Goal: Task Accomplishment & Management: Manage account settings

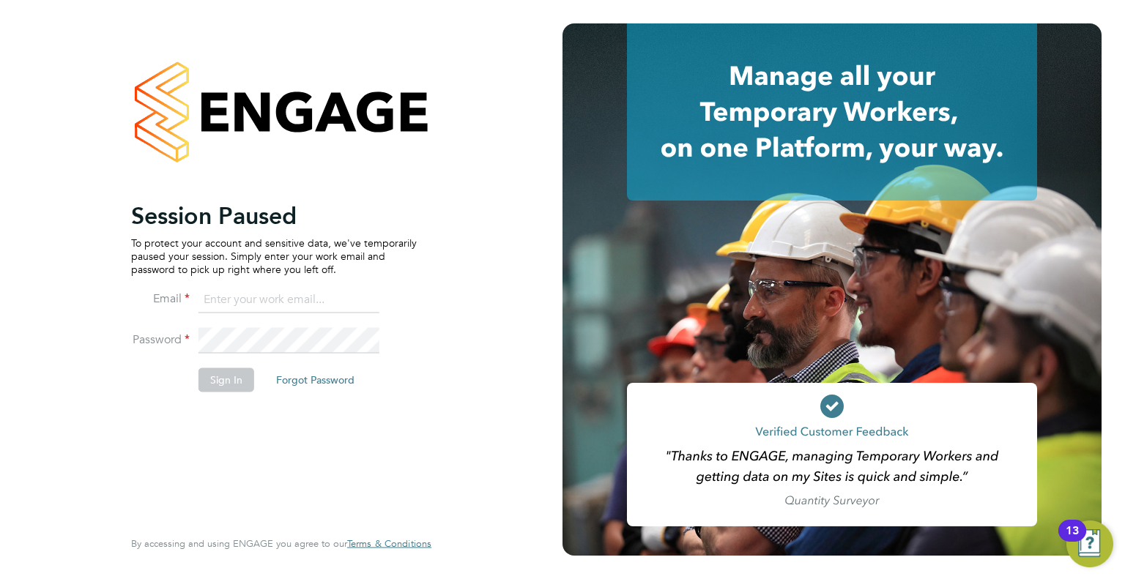
click at [291, 306] on input at bounding box center [288, 300] width 181 height 26
type input "info@delcomconsultancyltd.com"
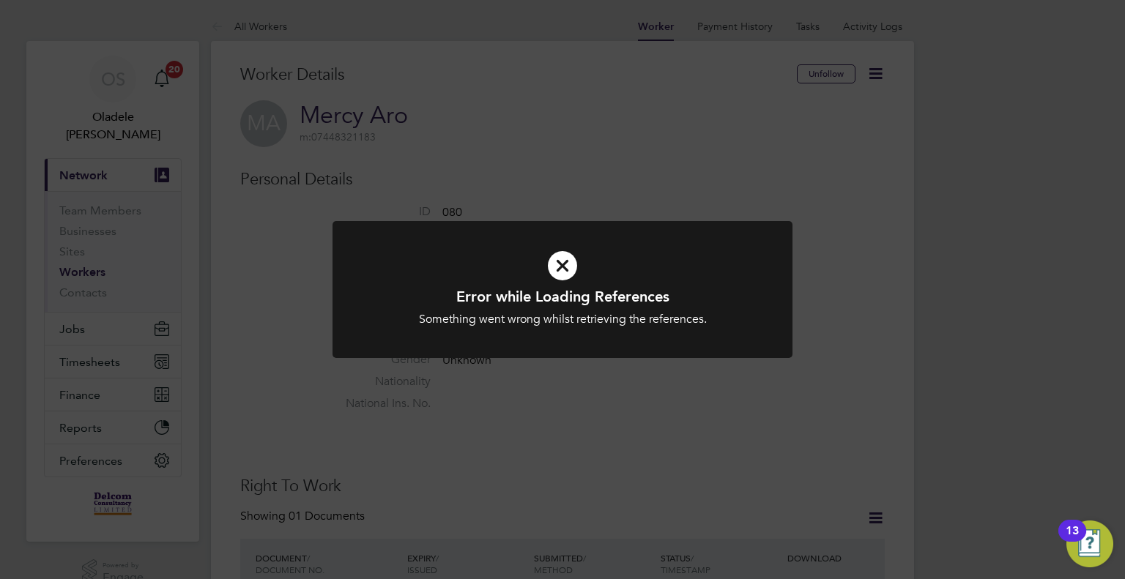
drag, startPoint x: 1006, startPoint y: 321, endPoint x: 981, endPoint y: 308, distance: 28.5
click at [1006, 321] on div "Error while Loading References Something went wrong whilst retrieving the refer…" at bounding box center [562, 289] width 1125 height 579
click at [573, 259] on icon at bounding box center [562, 265] width 381 height 57
click at [551, 260] on icon at bounding box center [562, 265] width 381 height 57
click at [558, 267] on icon at bounding box center [562, 265] width 381 height 57
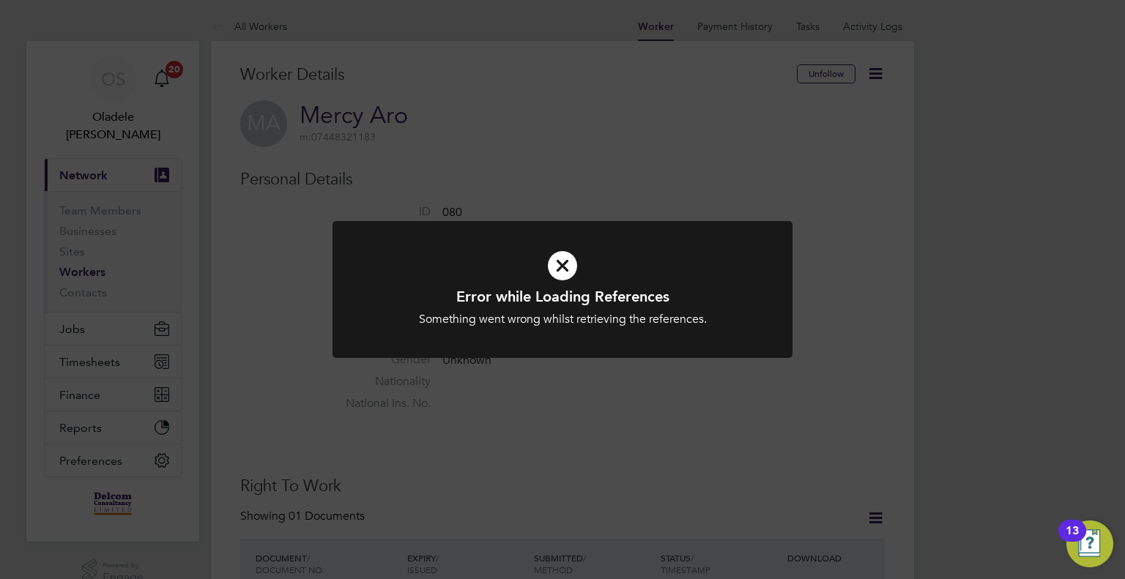
click at [823, 265] on div "Error while Loading References Something went wrong whilst retrieving the refer…" at bounding box center [562, 289] width 1125 height 579
click at [557, 269] on icon at bounding box center [562, 265] width 381 height 57
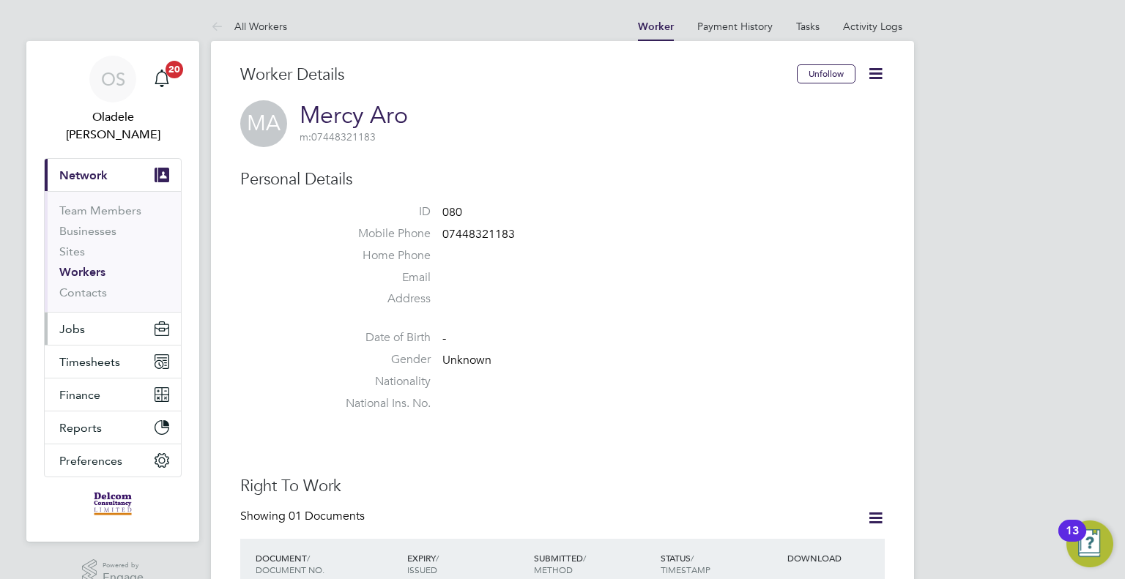
click at [73, 322] on span "Jobs" at bounding box center [72, 329] width 26 height 14
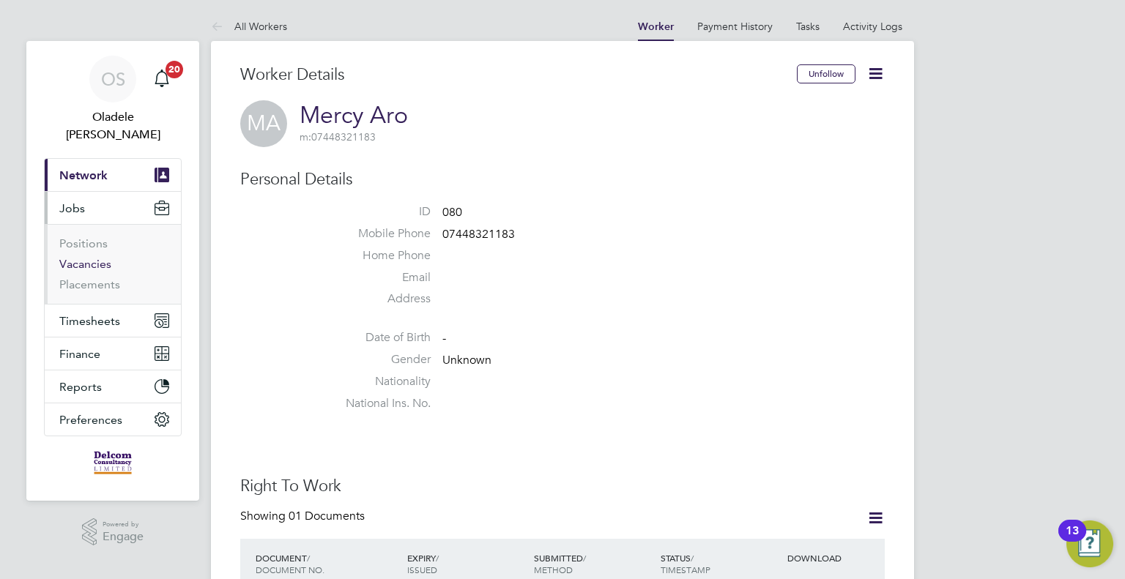
click at [100, 257] on link "Vacancies" at bounding box center [85, 264] width 52 height 14
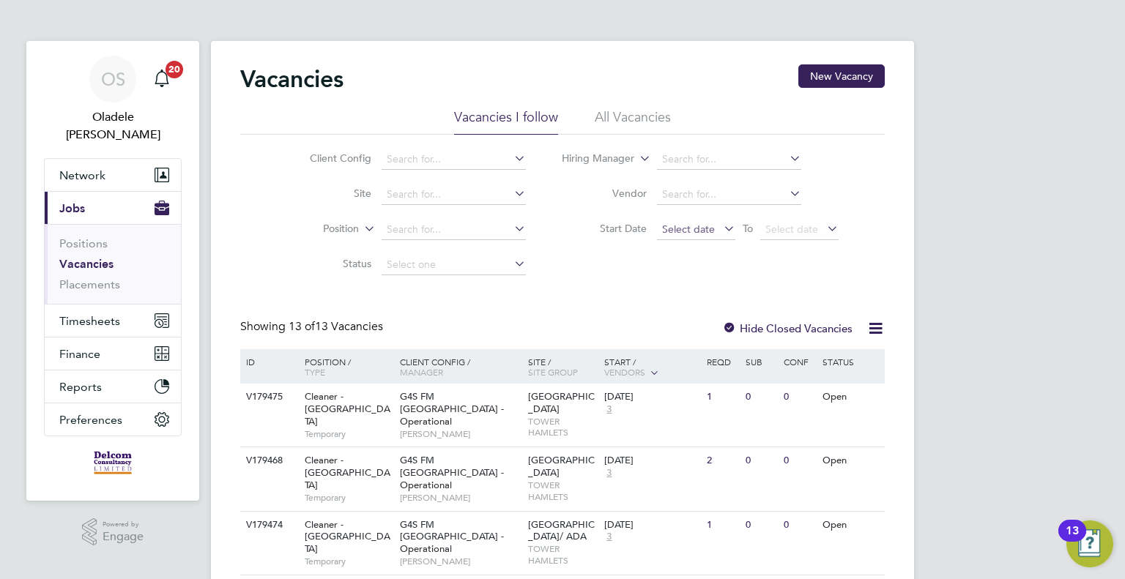
click at [675, 237] on span "Select date" at bounding box center [696, 230] width 78 height 20
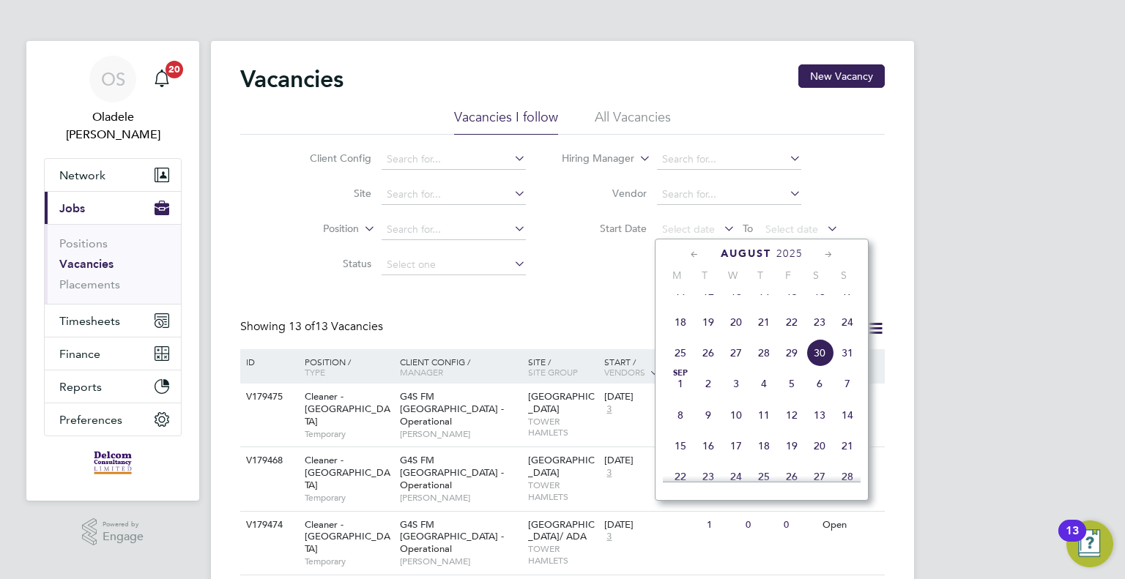
click at [682, 367] on span "25" at bounding box center [680, 353] width 28 height 28
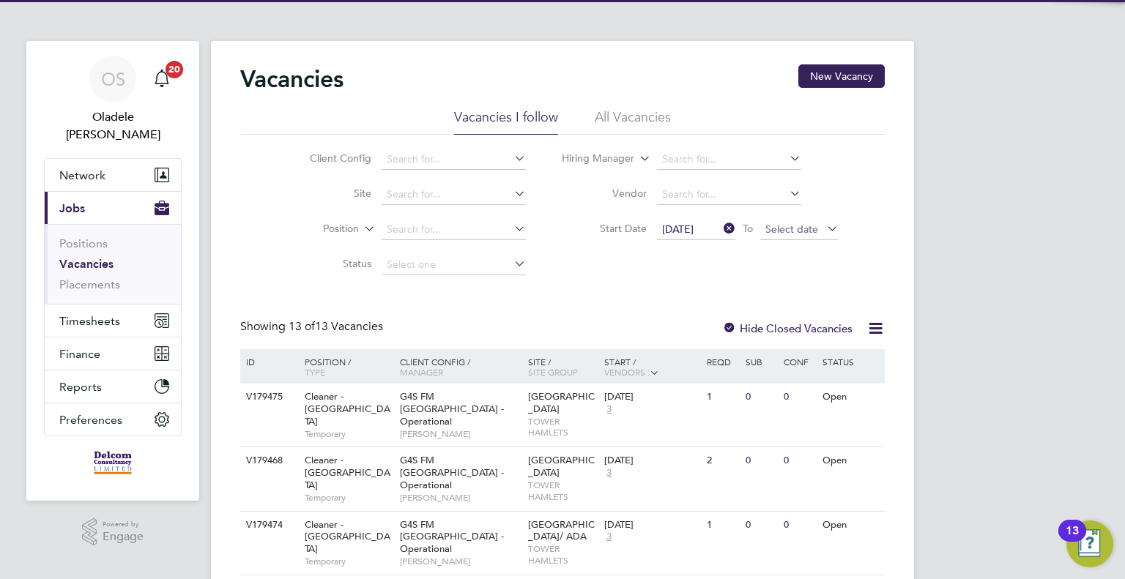
click at [814, 229] on span "Select date" at bounding box center [791, 229] width 53 height 13
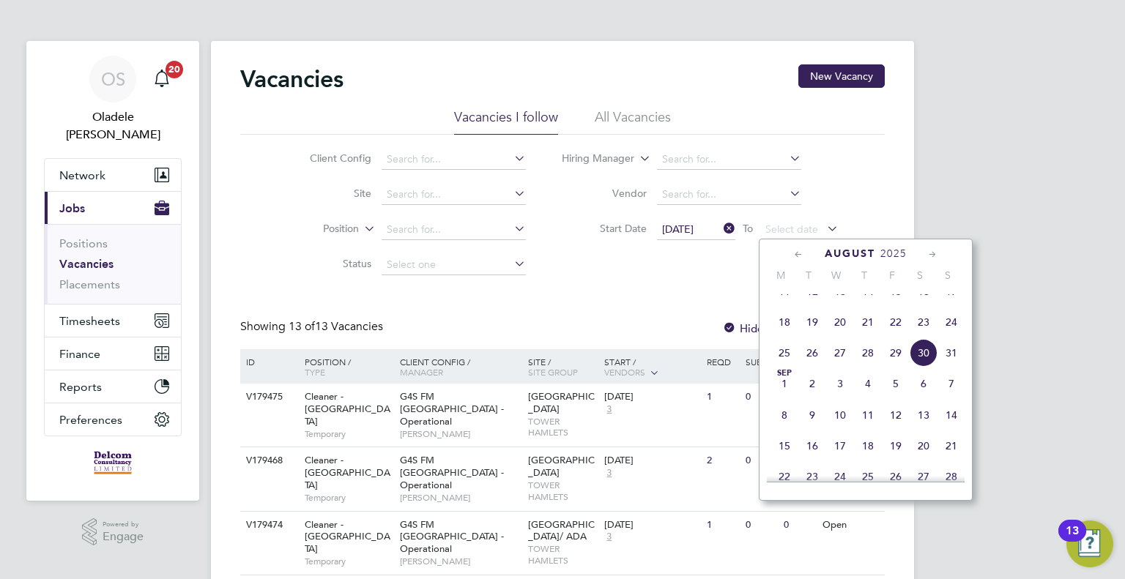
click at [952, 367] on span "31" at bounding box center [951, 353] width 28 height 28
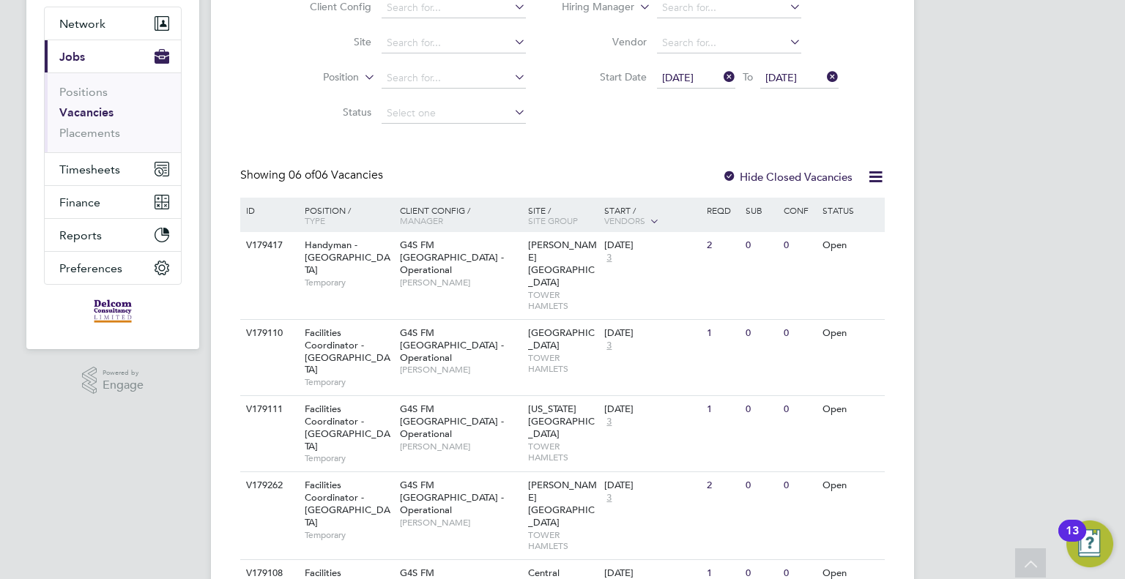
scroll to position [30, 0]
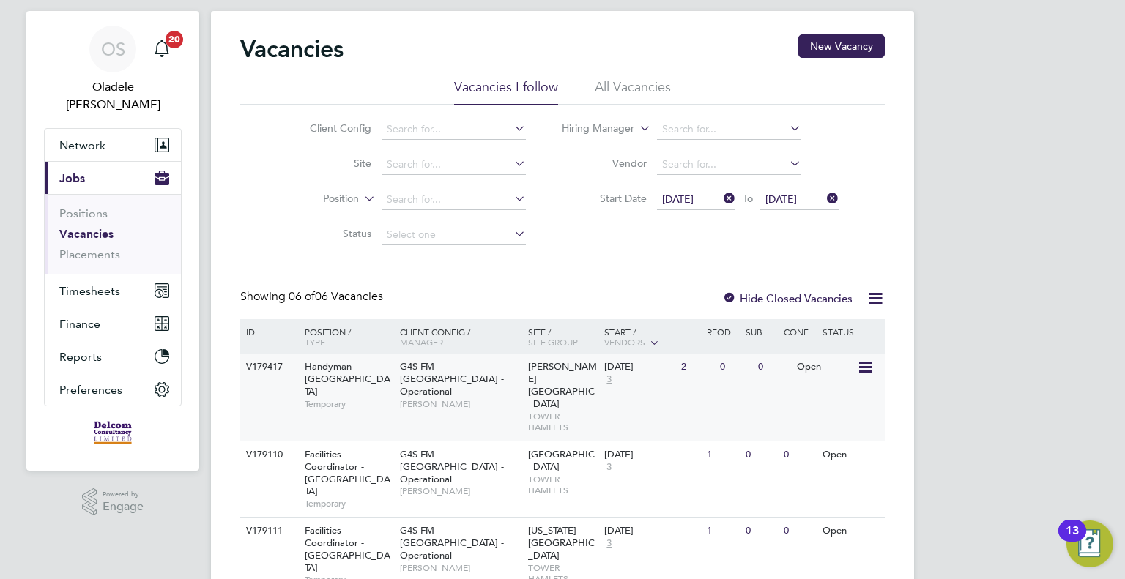
click at [466, 371] on span "G4S FM [GEOGRAPHIC_DATA] - Operational" at bounding box center [452, 378] width 104 height 37
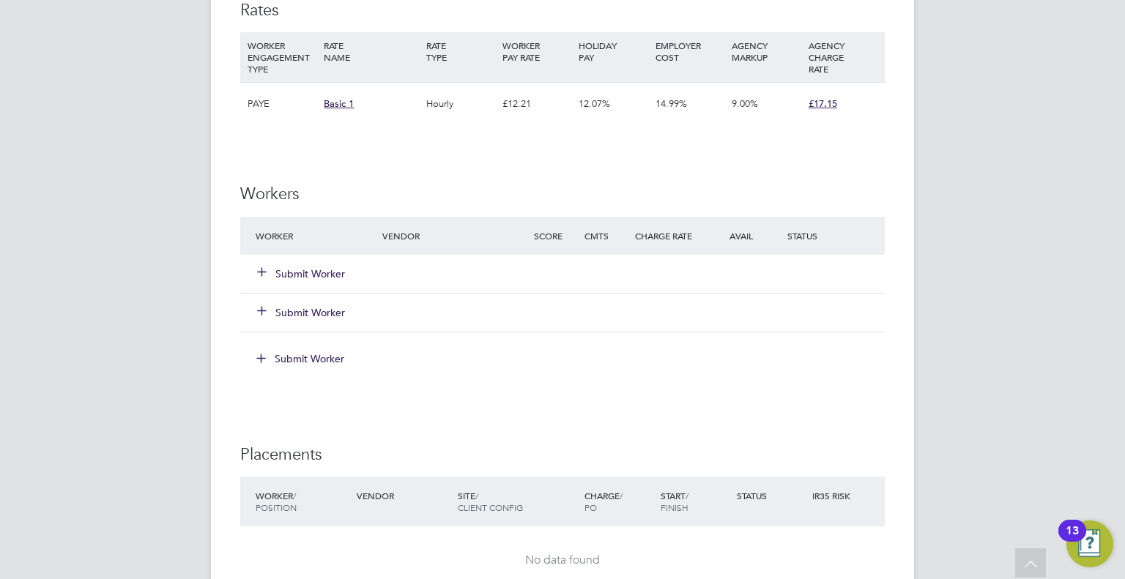
scroll to position [952, 0]
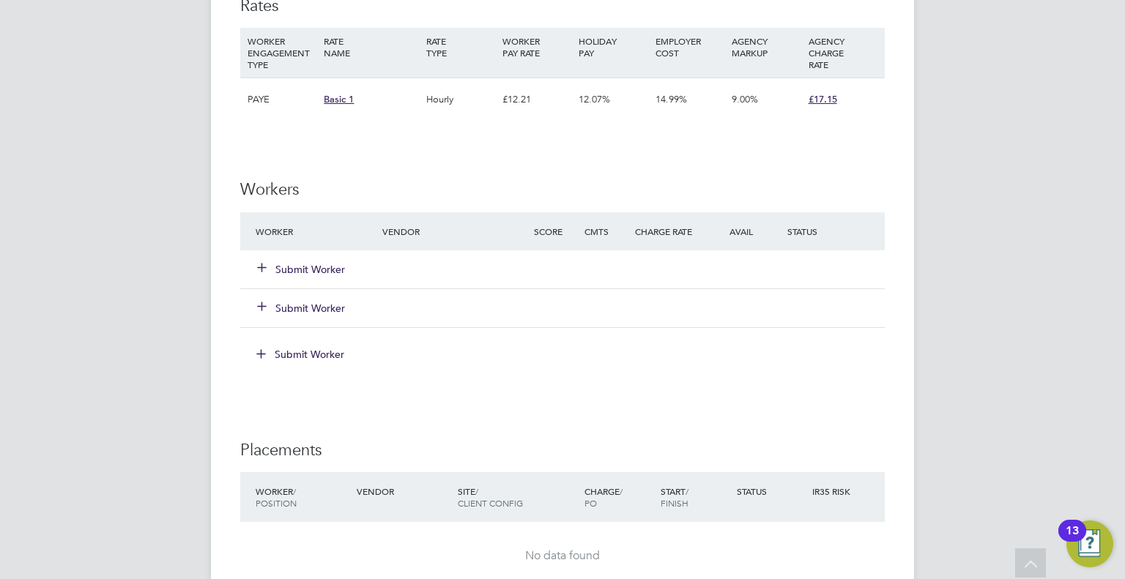
click at [334, 266] on button "Submit Worker" at bounding box center [302, 269] width 88 height 15
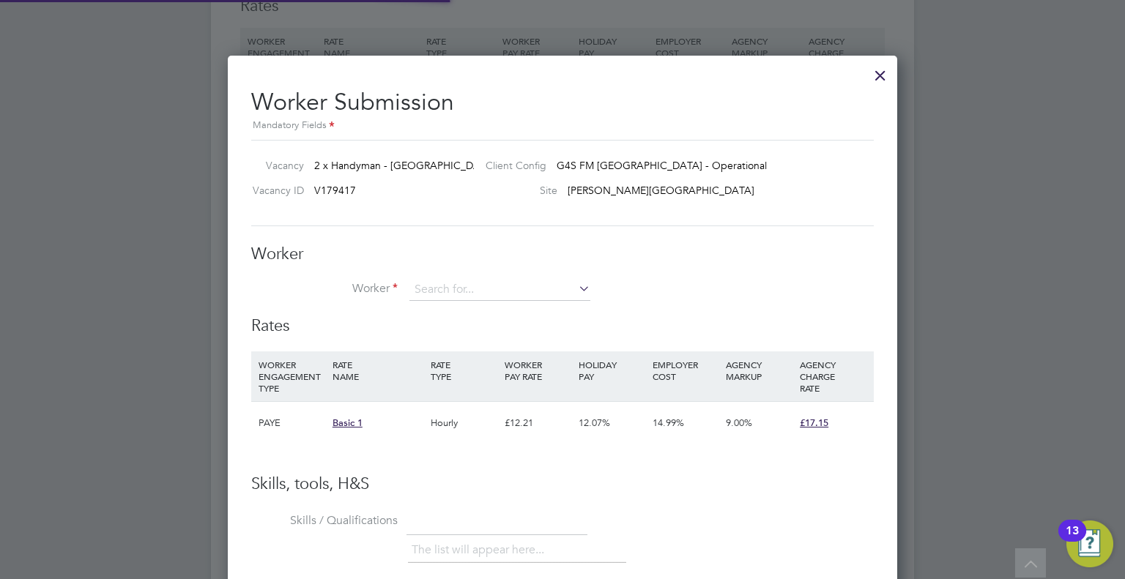
scroll to position [887, 670]
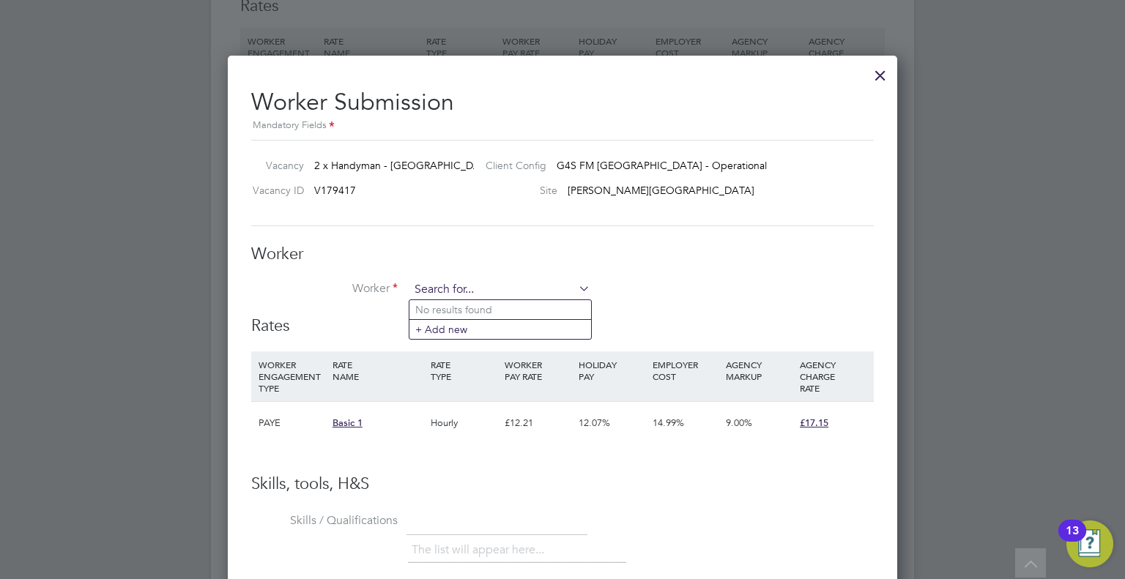
click at [433, 283] on input at bounding box center [499, 290] width 181 height 22
click at [499, 306] on b "Soreme" at bounding box center [517, 310] width 37 height 12
type input "Akeem Soremekun (125)"
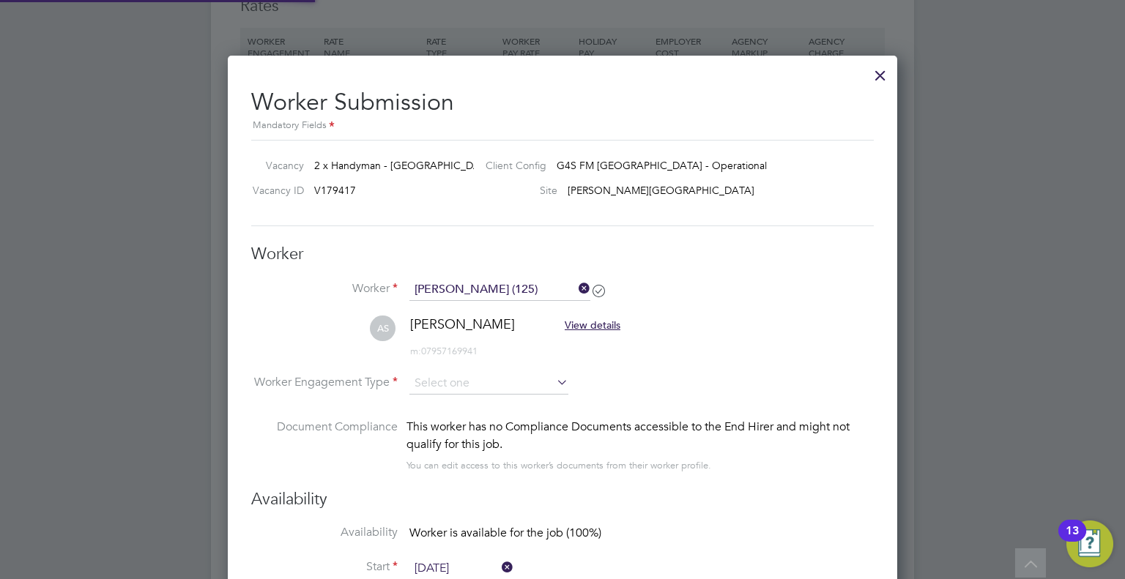
scroll to position [1199, 670]
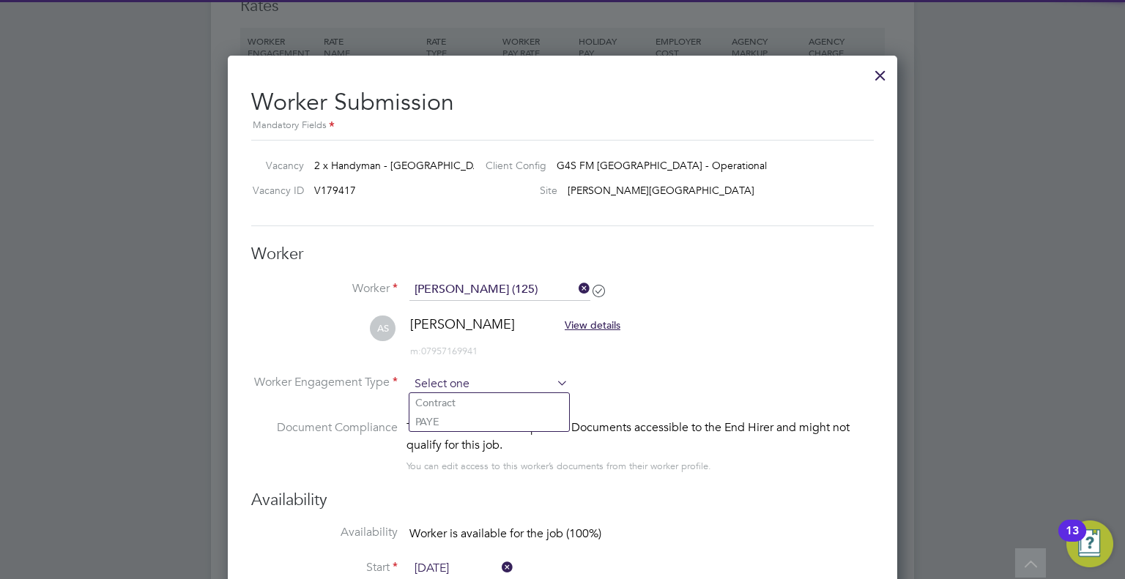
click at [449, 383] on input at bounding box center [488, 384] width 159 height 22
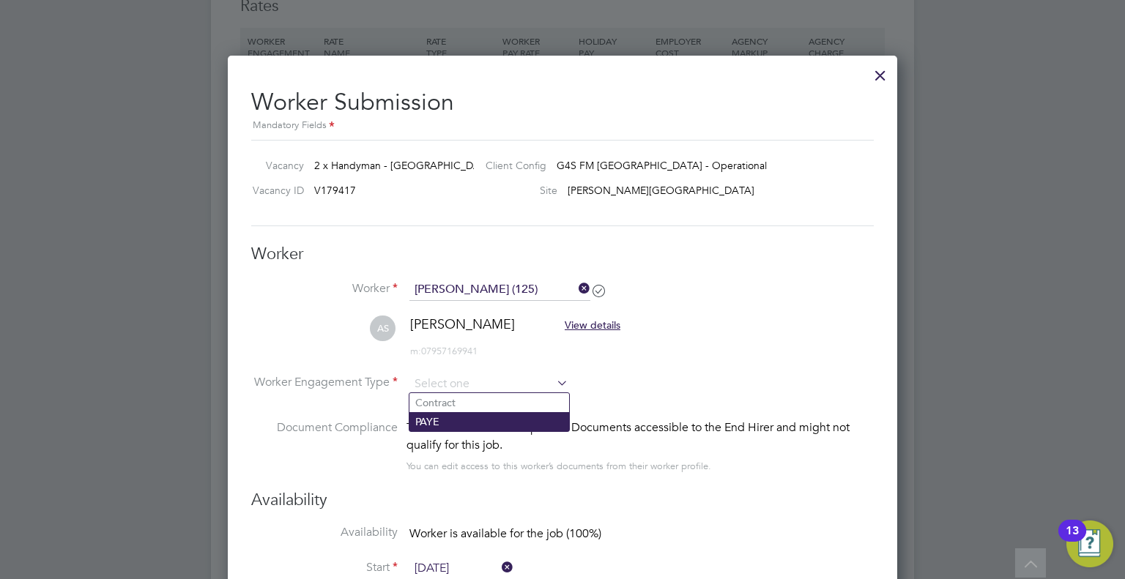
click at [436, 420] on li "PAYE" at bounding box center [489, 421] width 160 height 19
type input "PAYE"
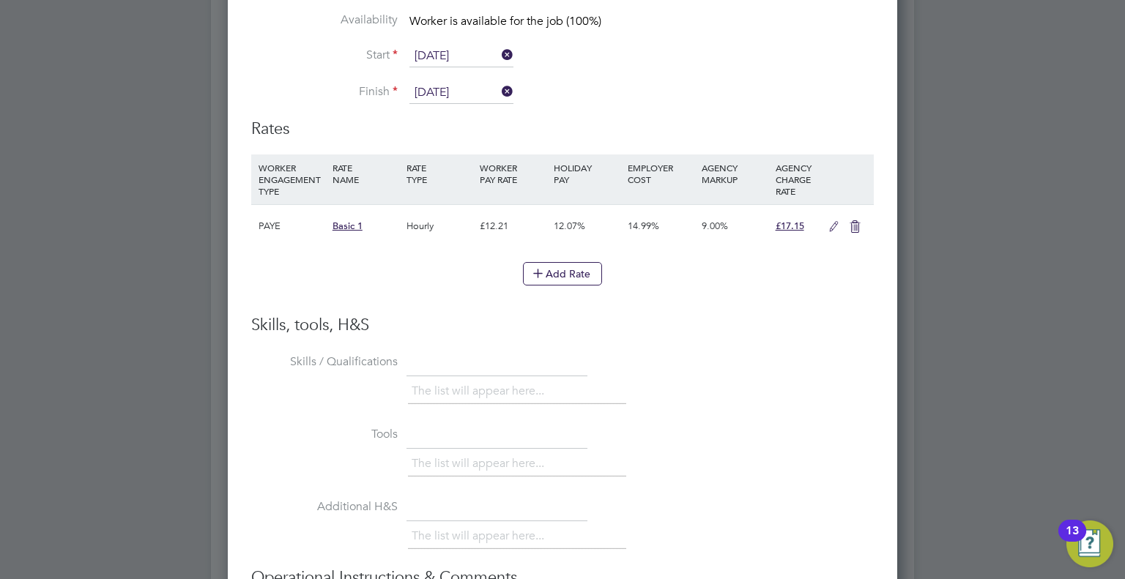
scroll to position [1694, 0]
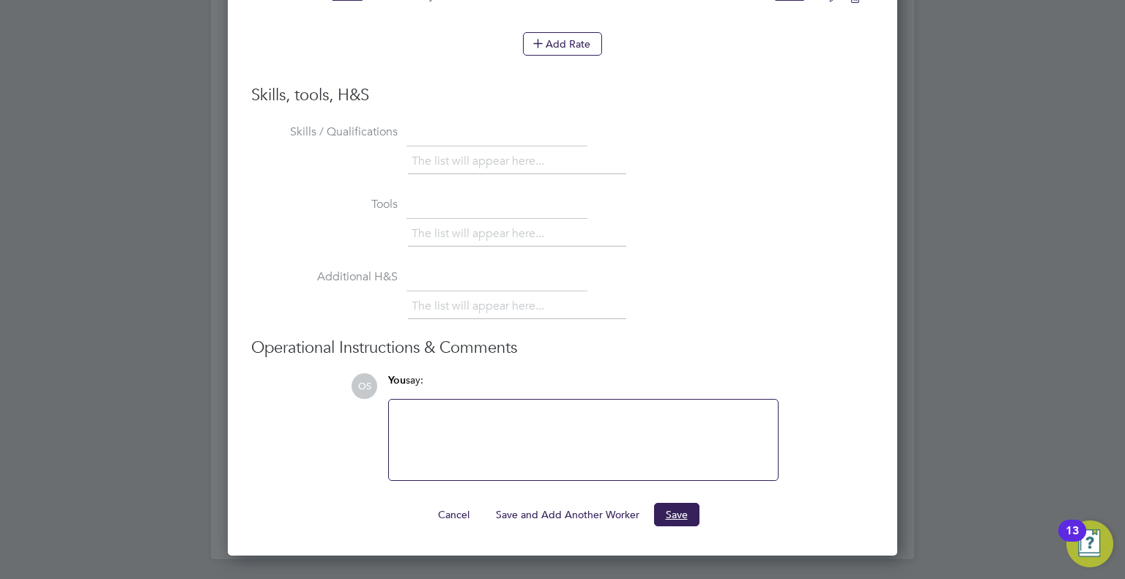
click at [681, 507] on button "Save" at bounding box center [676, 514] width 45 height 23
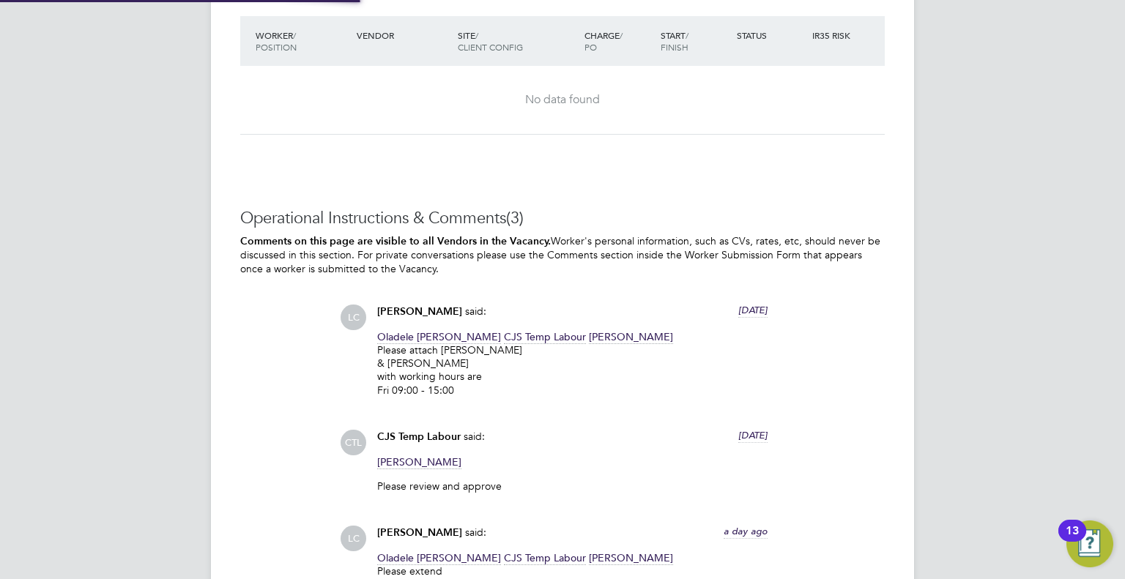
scroll to position [25, 152]
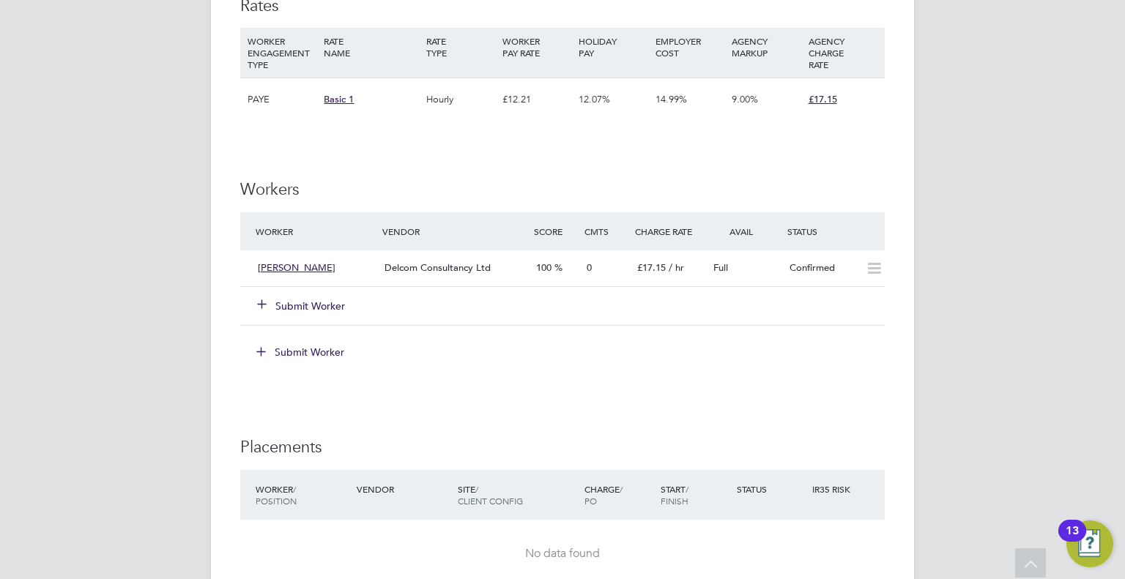
click at [308, 301] on button "Submit Worker" at bounding box center [302, 306] width 88 height 15
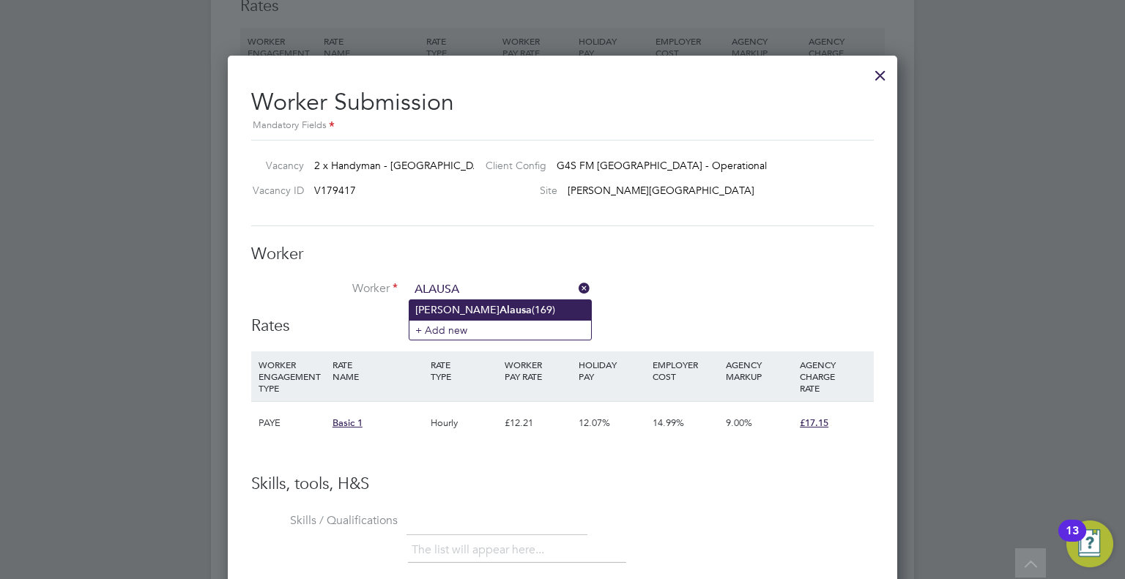
click at [451, 310] on li "Waliu Daisi Alausa (169)" at bounding box center [500, 310] width 182 height 20
type input "Waliu Daisi Alausa (169)"
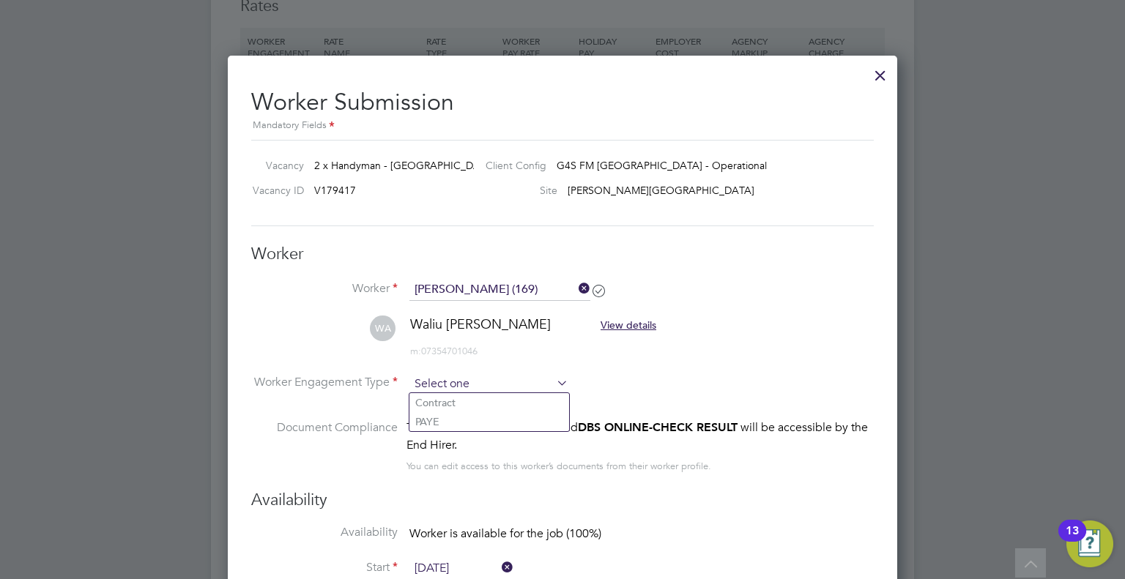
click at [496, 390] on input at bounding box center [488, 384] width 159 height 22
click at [450, 421] on li "PAYE" at bounding box center [489, 421] width 160 height 19
type input "PAYE"
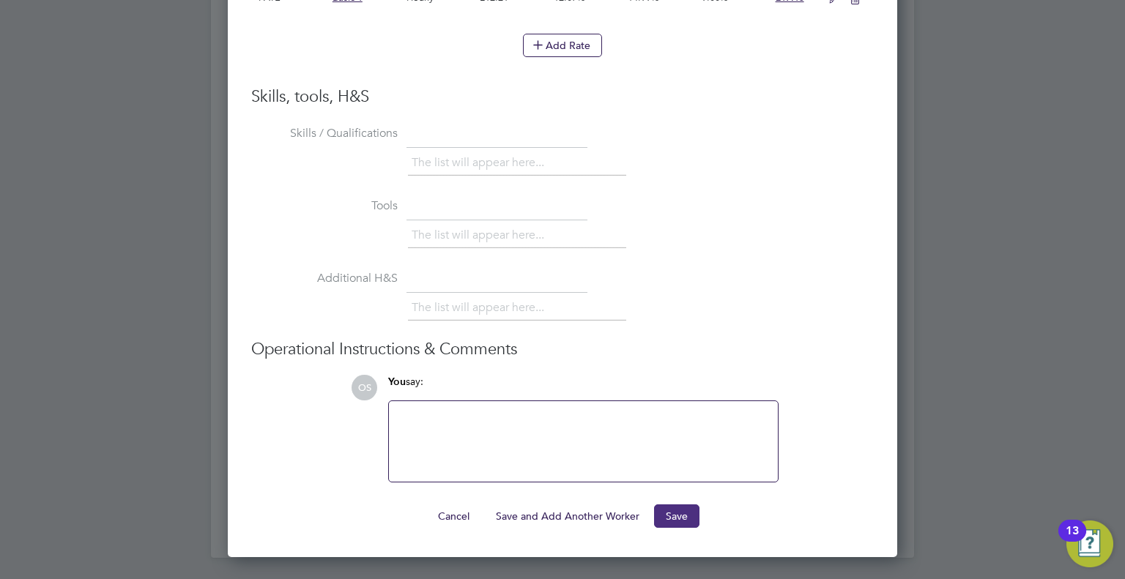
click at [674, 512] on button "Save" at bounding box center [676, 516] width 45 height 23
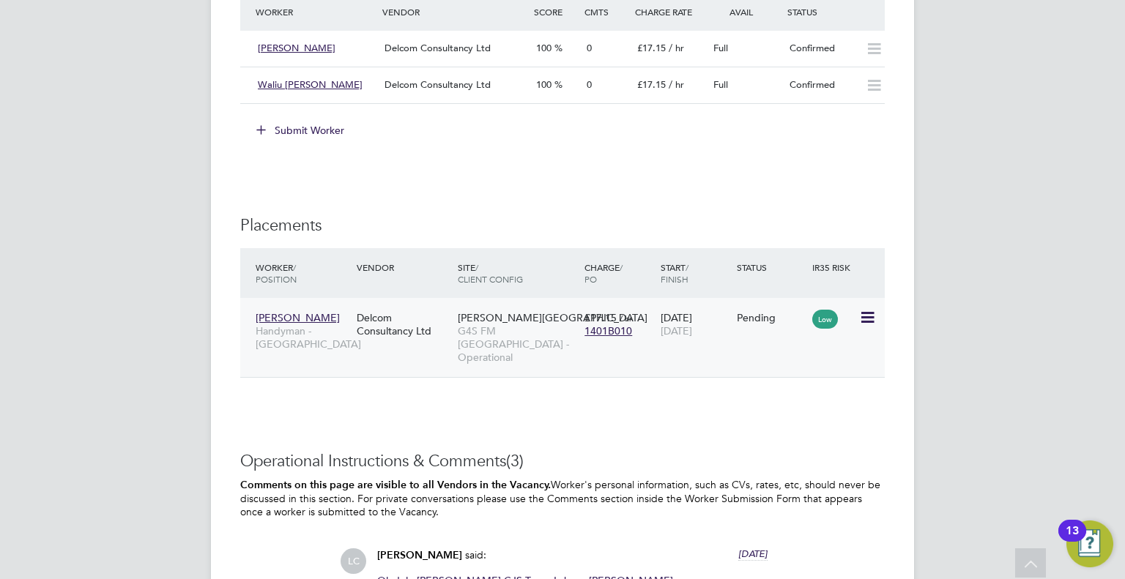
click at [870, 316] on icon at bounding box center [866, 318] width 15 height 18
click at [784, 404] on li "Start" at bounding box center [822, 407] width 104 height 21
type input "[PERSON_NAME]"
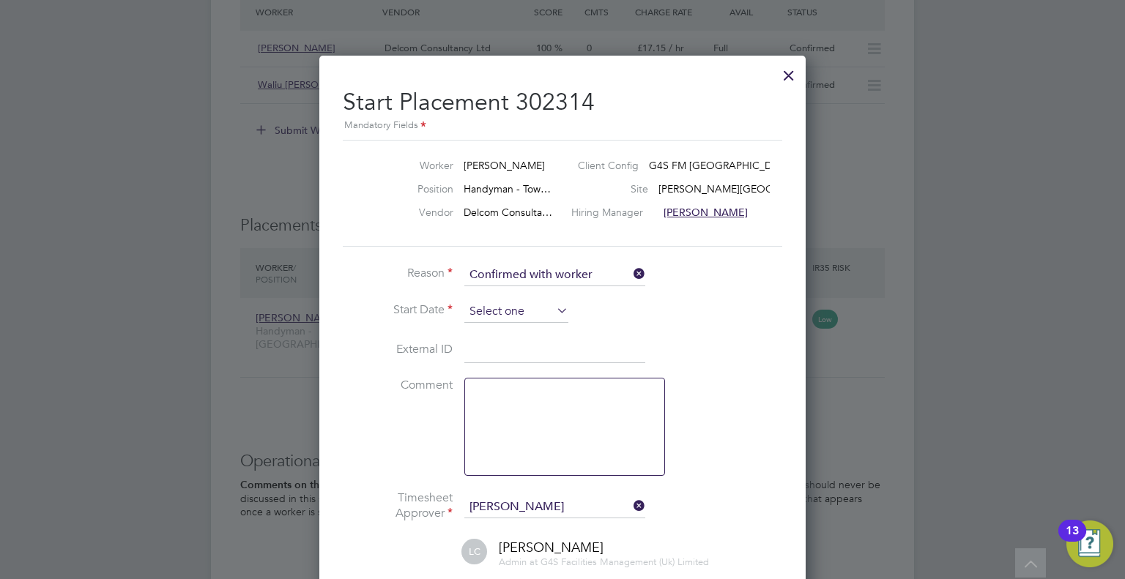
click at [480, 314] on input at bounding box center [516, 312] width 104 height 22
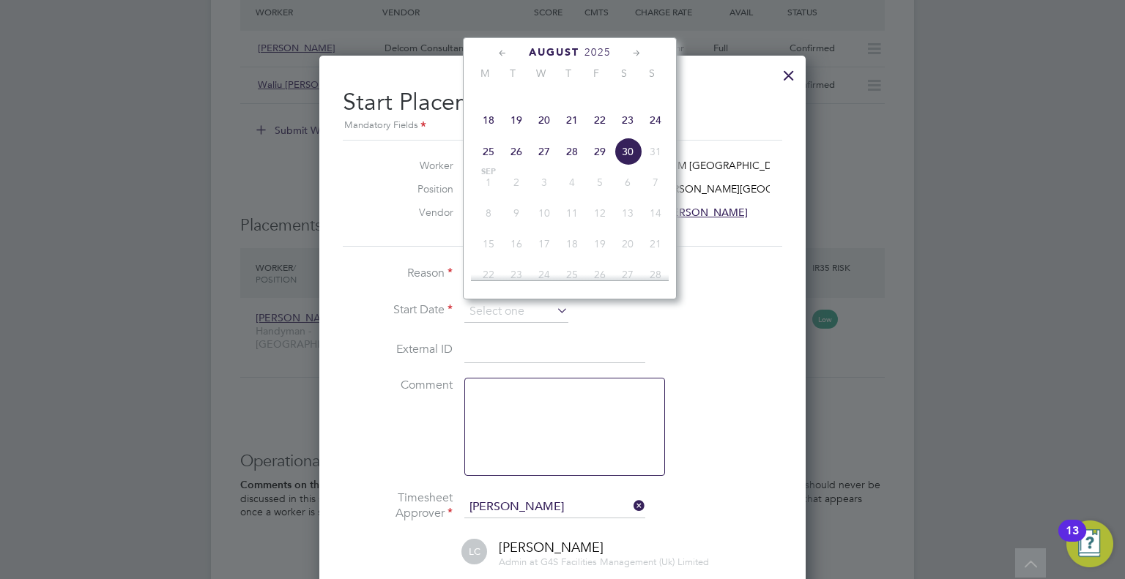
click at [597, 165] on span "29" at bounding box center [600, 152] width 28 height 28
type input "[DATE]"
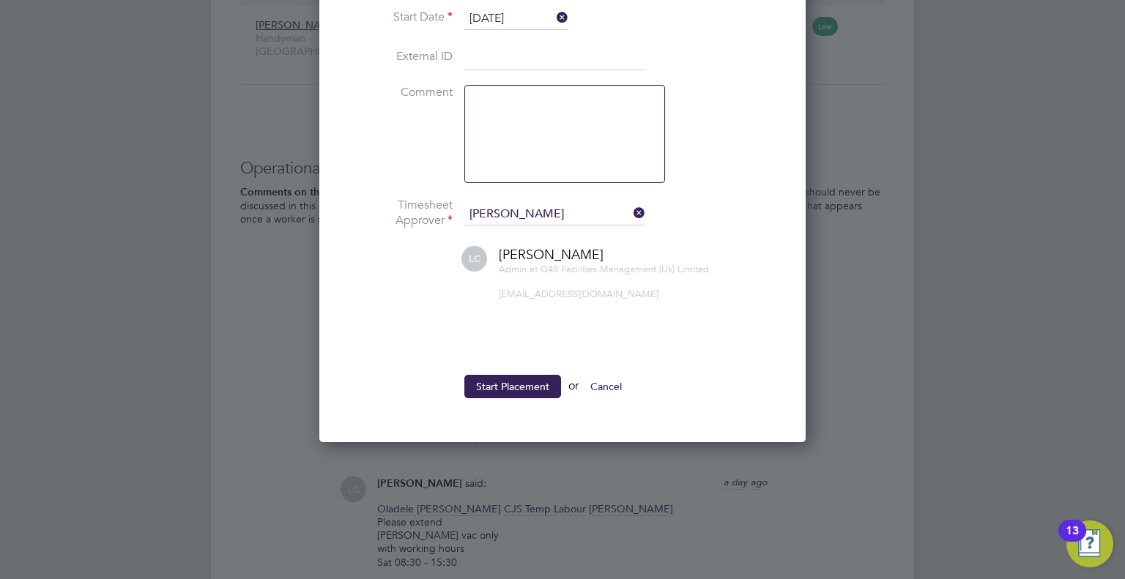
click at [513, 384] on button "Start Placement" at bounding box center [512, 386] width 97 height 23
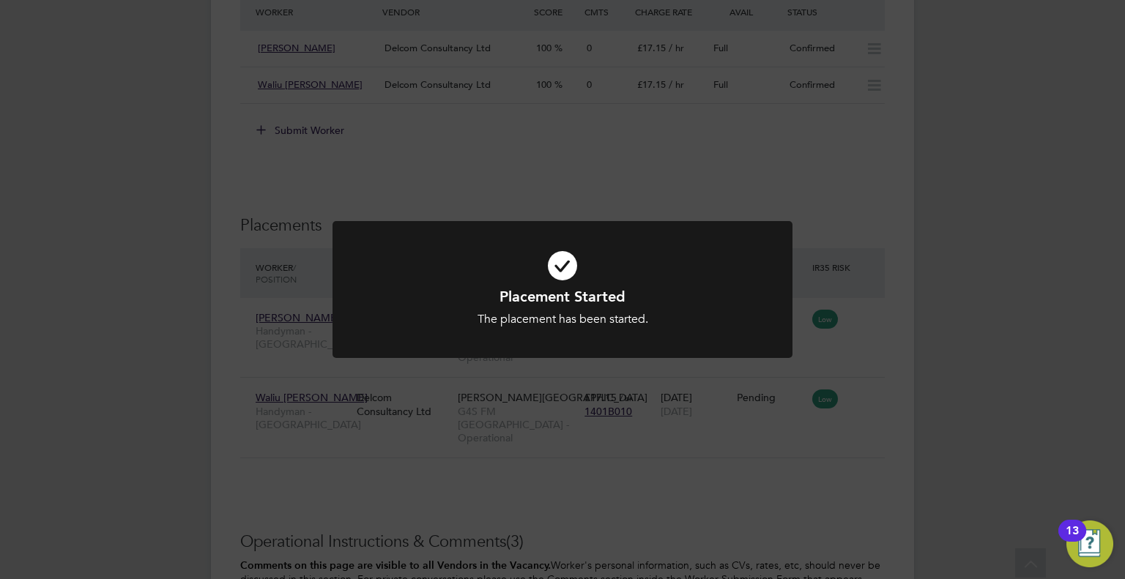
click at [870, 385] on div "Placement Started The placement has been started. Cancel Okay" at bounding box center [562, 289] width 1125 height 579
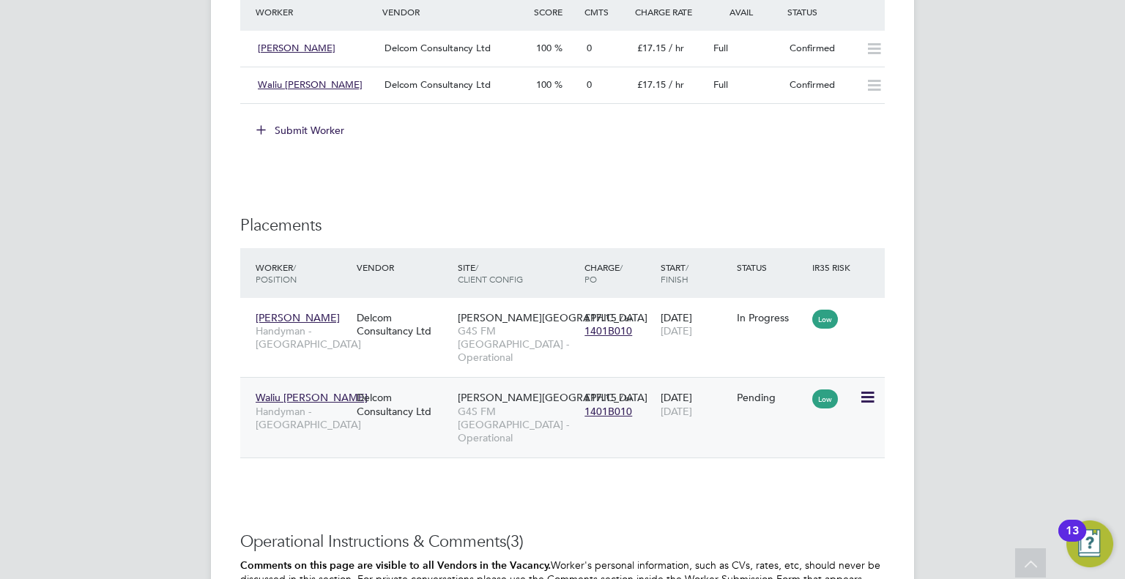
click at [867, 389] on icon at bounding box center [866, 398] width 15 height 18
drag, startPoint x: 788, startPoint y: 471, endPoint x: 779, endPoint y: 464, distance: 11.0
click at [787, 471] on li "Start" at bounding box center [822, 474] width 104 height 21
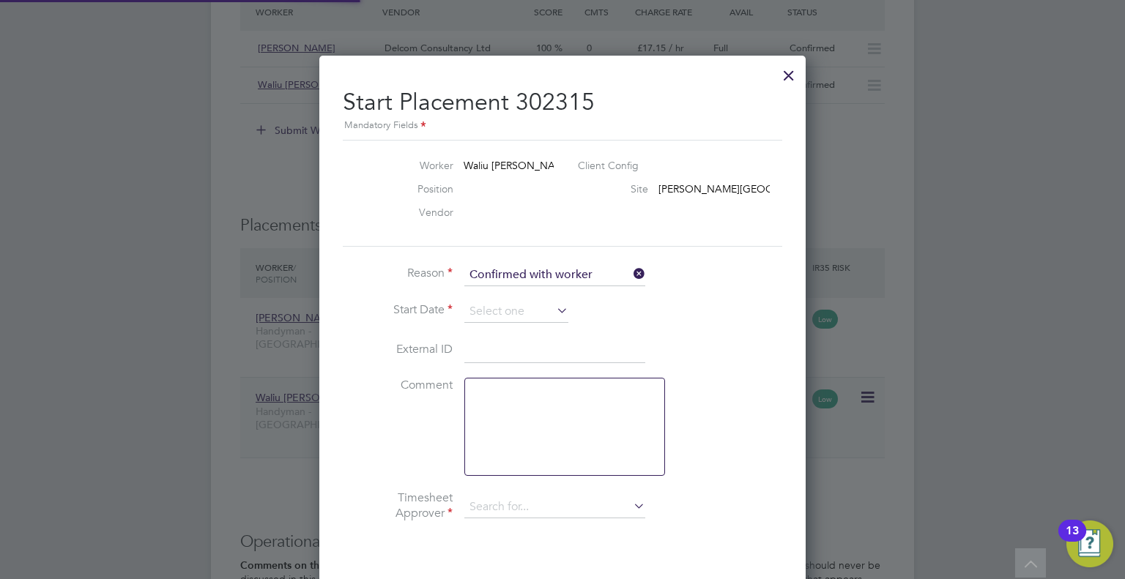
type input "[PERSON_NAME]"
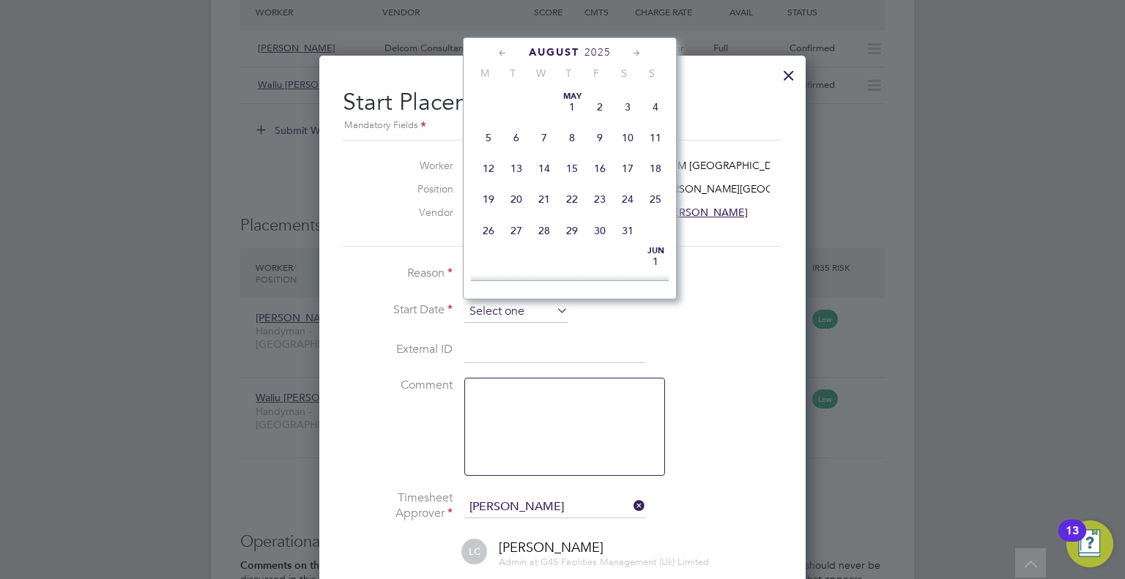
click at [483, 314] on input at bounding box center [516, 312] width 104 height 22
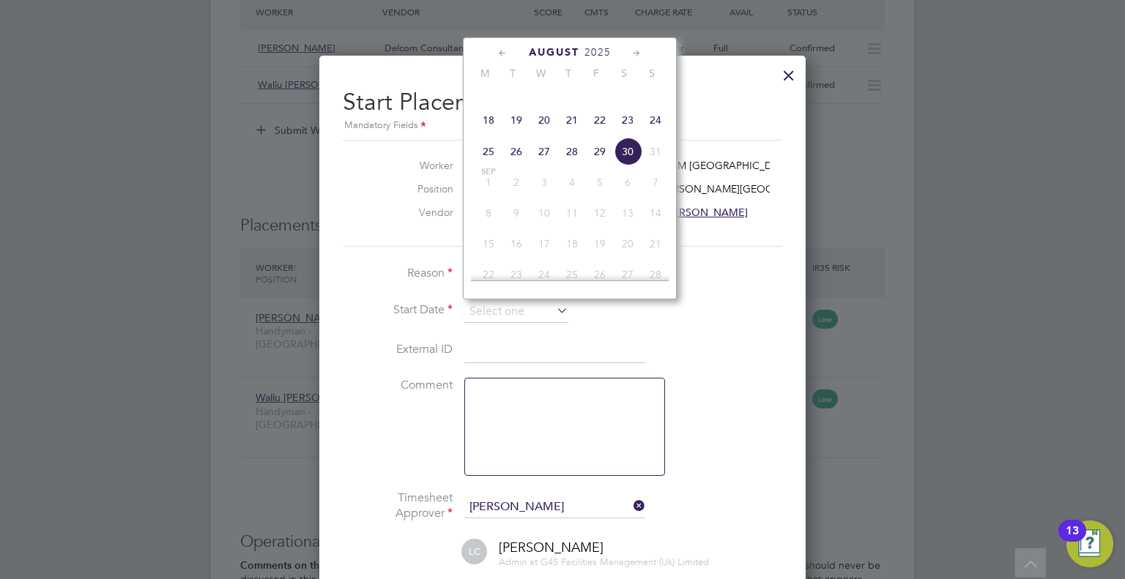
click at [595, 163] on span "29" at bounding box center [600, 152] width 28 height 28
type input "[DATE]"
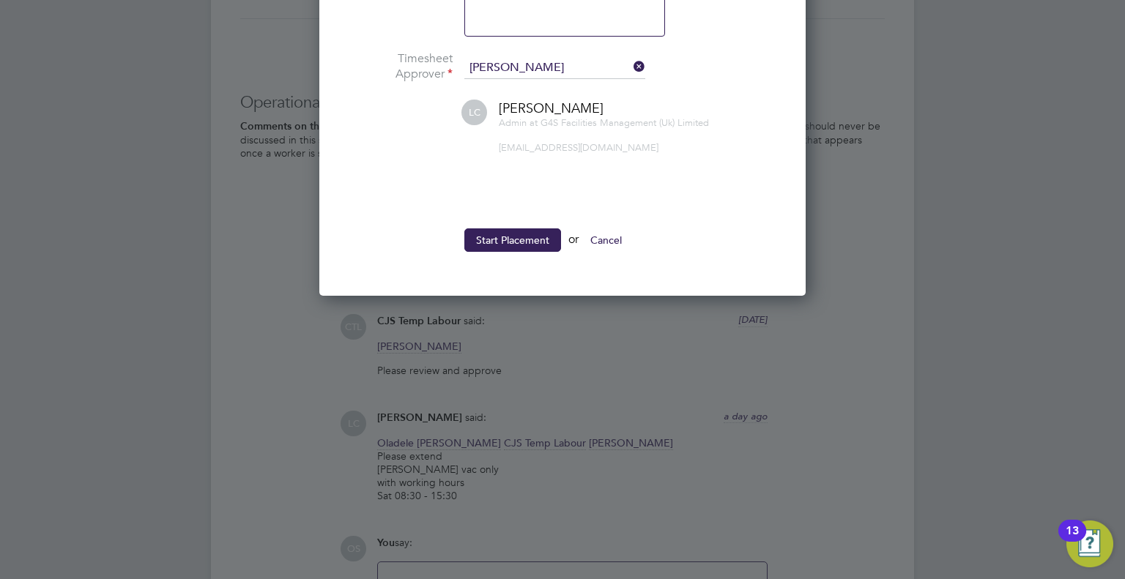
click at [511, 234] on button "Start Placement" at bounding box center [512, 239] width 97 height 23
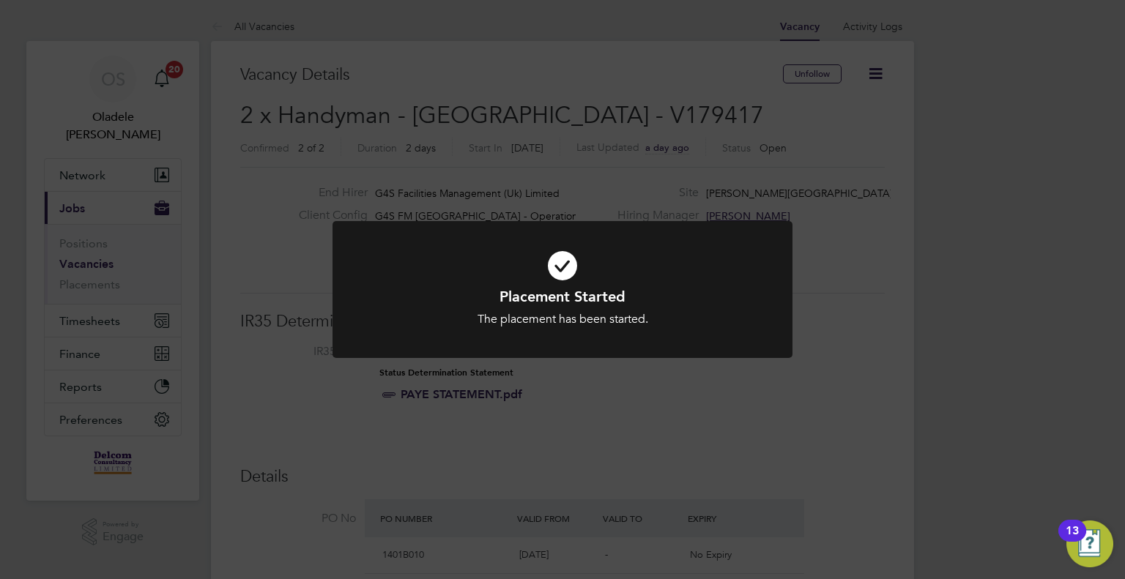
click at [261, 55] on div "Placement Started The placement has been started. Cancel Okay" at bounding box center [562, 289] width 1125 height 579
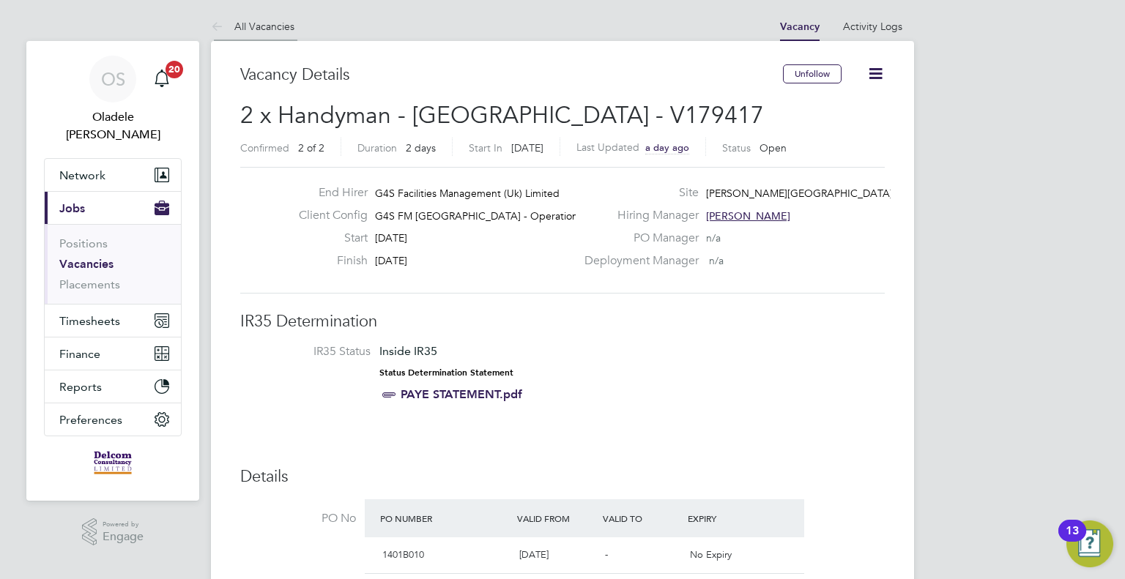
click at [259, 26] on link "All Vacancies" at bounding box center [252, 26] width 83 height 13
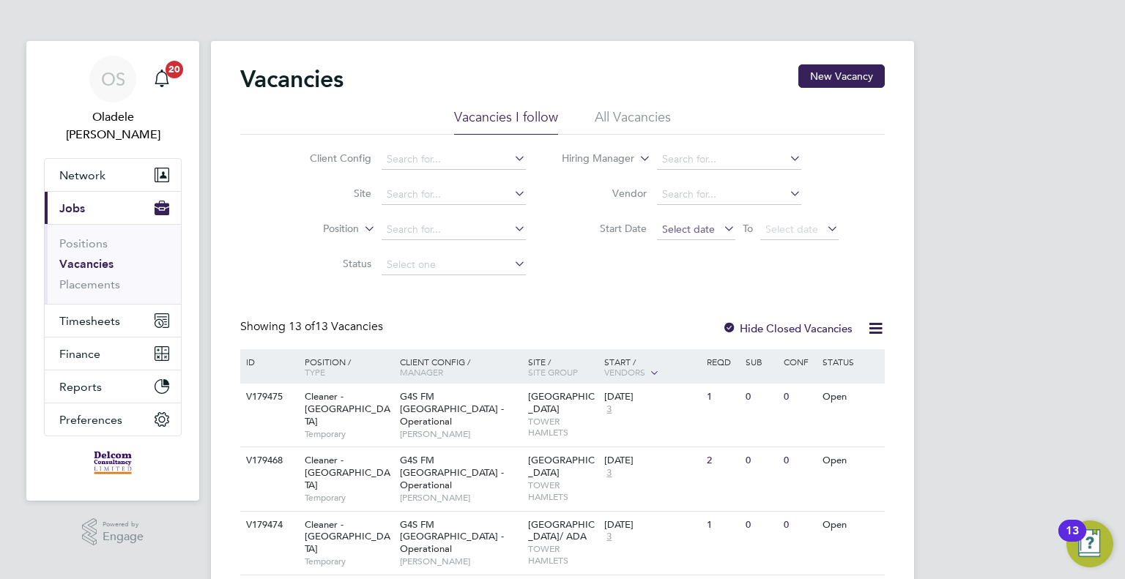
click at [677, 237] on span "Select date" at bounding box center [696, 230] width 78 height 20
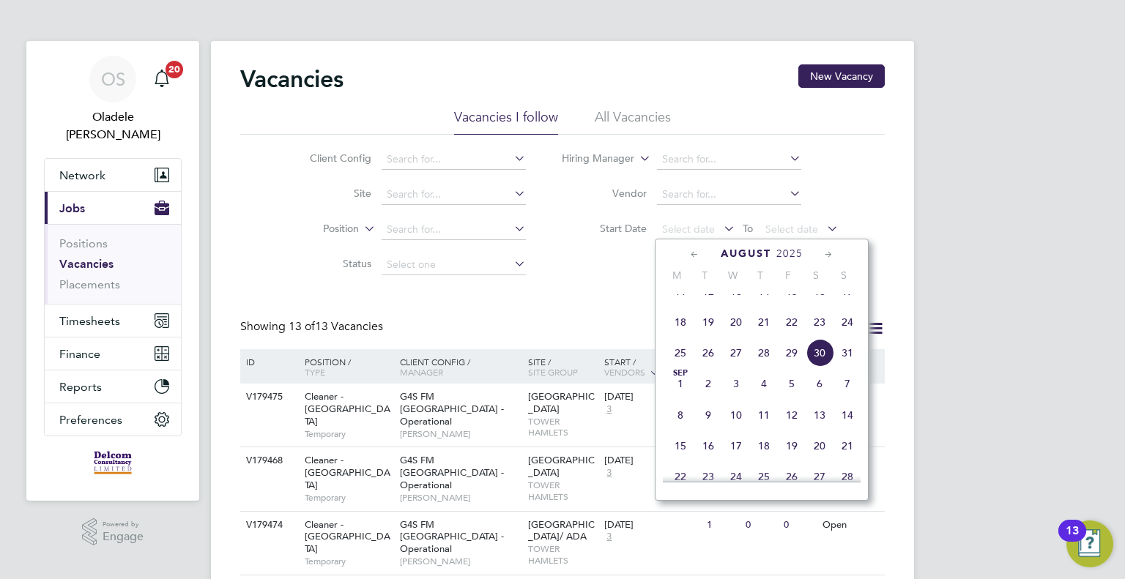
click at [677, 367] on span "25" at bounding box center [680, 353] width 28 height 28
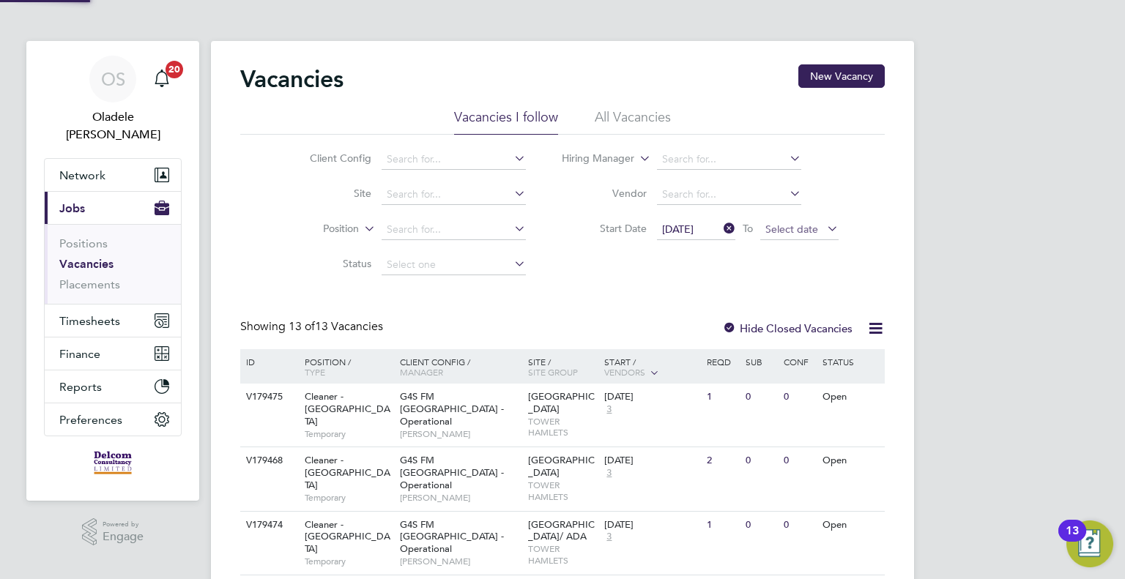
click at [785, 232] on span "Select date" at bounding box center [791, 229] width 53 height 13
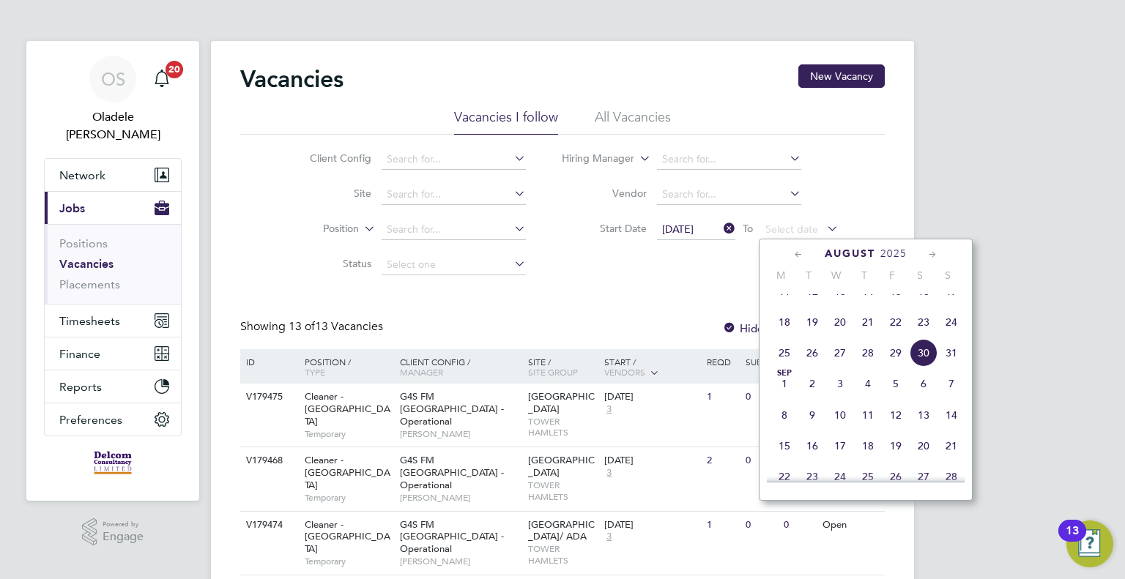
click at [952, 363] on span "31" at bounding box center [951, 353] width 28 height 28
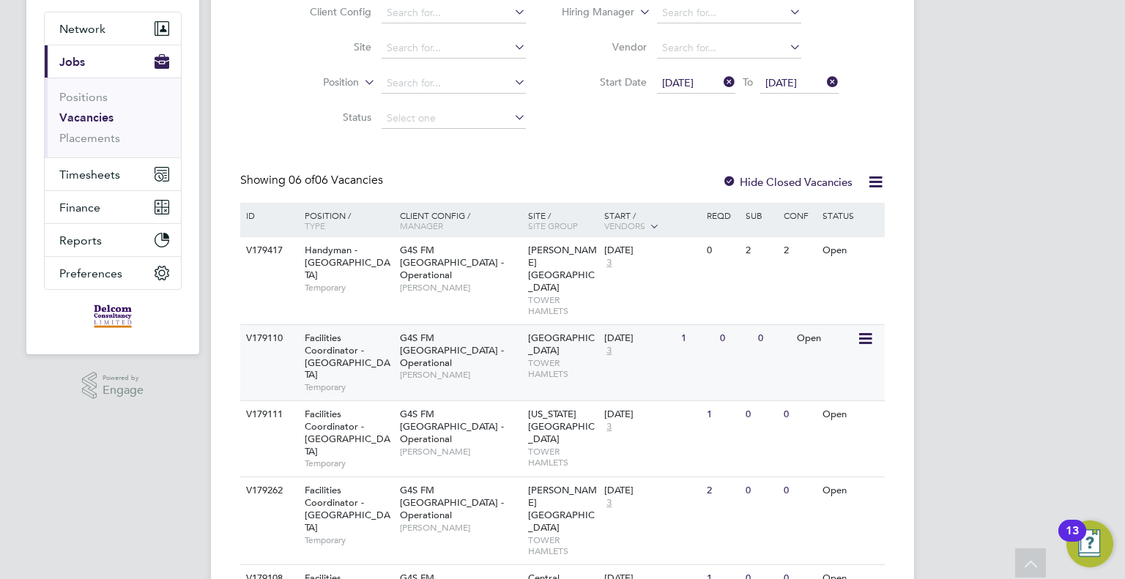
click at [478, 325] on div "G4S FM Tower Hamlets - Operational Derek Aamponsah" at bounding box center [460, 356] width 128 height 63
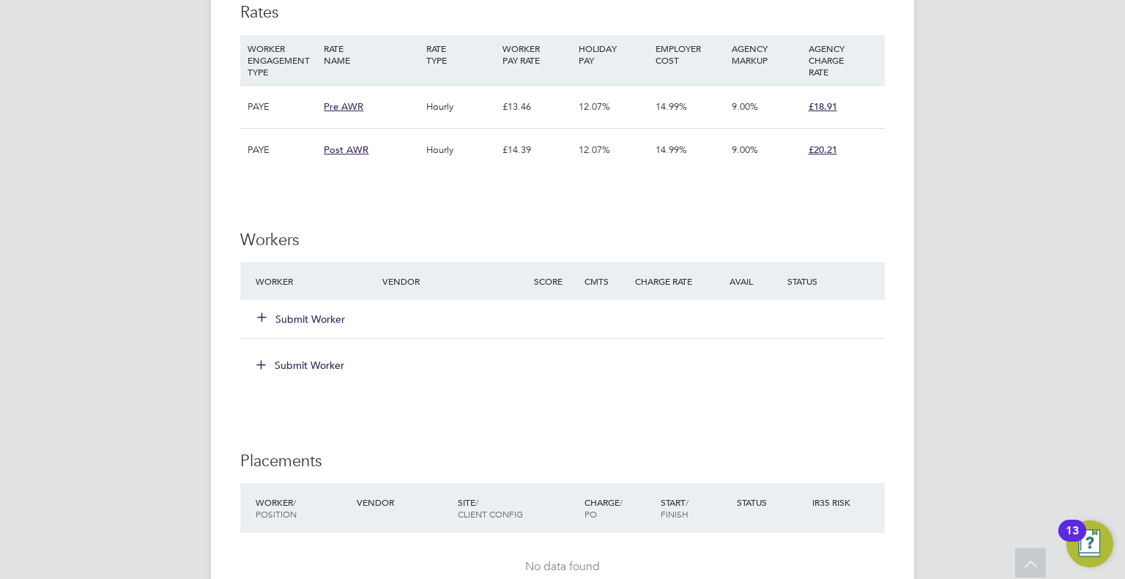
scroll to position [3368, 0]
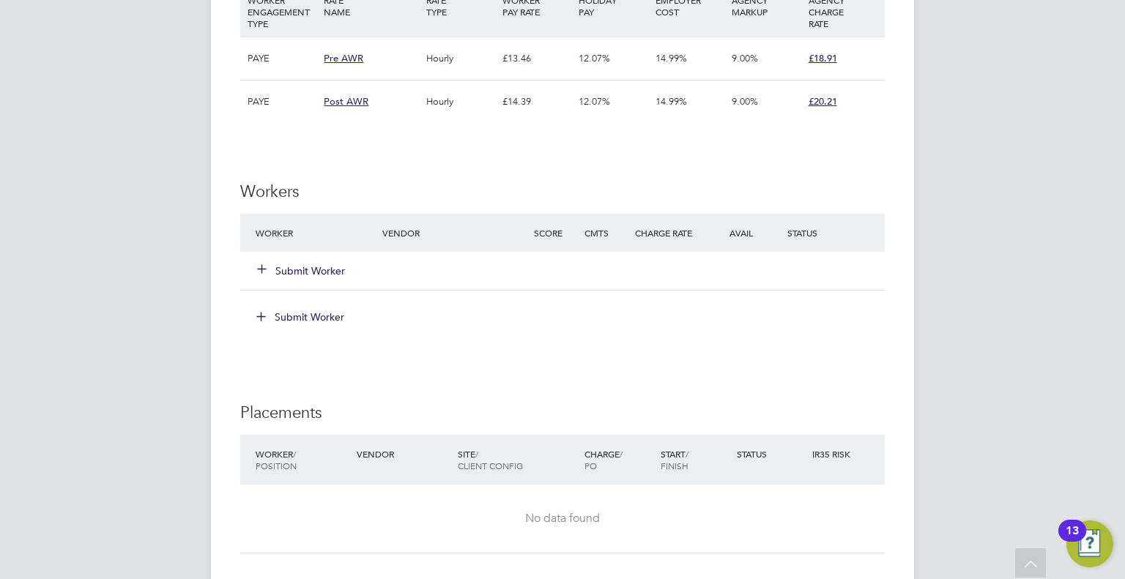
click at [311, 264] on button "Submit Worker" at bounding box center [302, 271] width 88 height 15
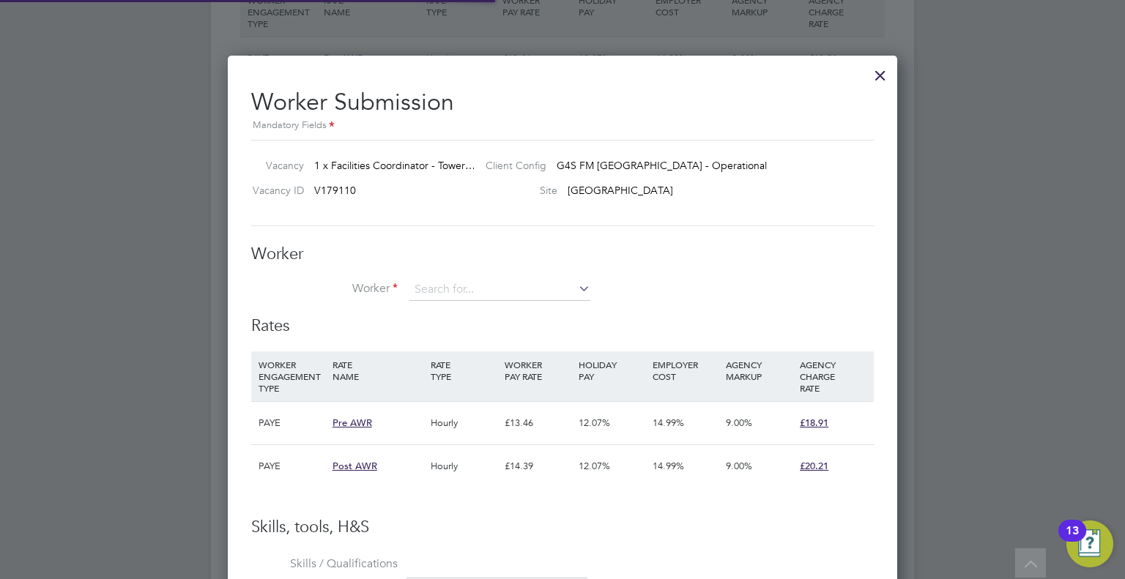
scroll to position [43, 100]
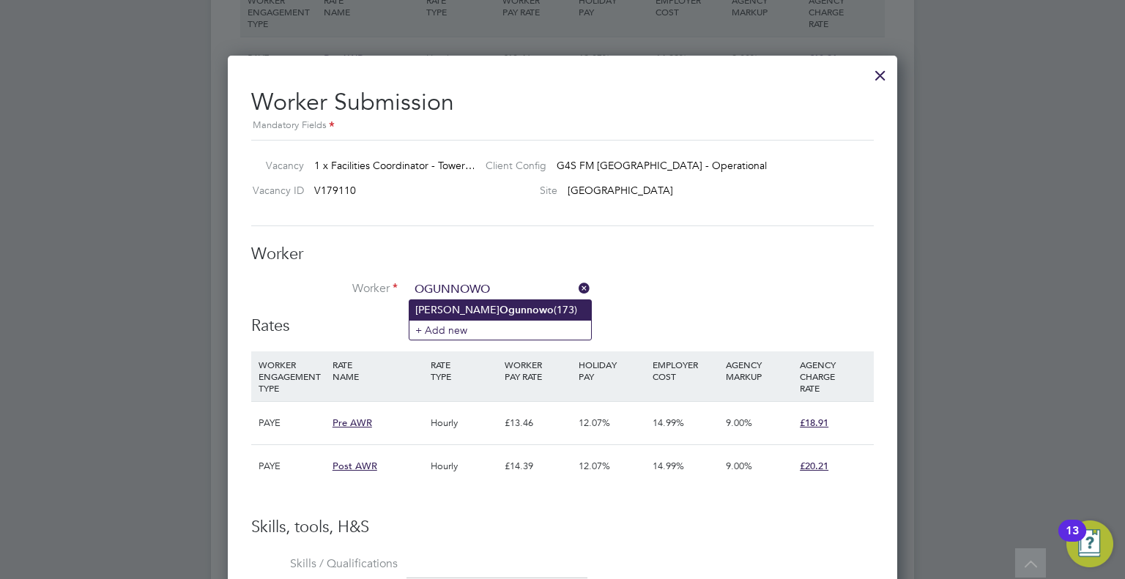
click at [499, 310] on b "Ogunnowo" at bounding box center [526, 310] width 54 height 12
type input "Patrick Ogunnowo (173)"
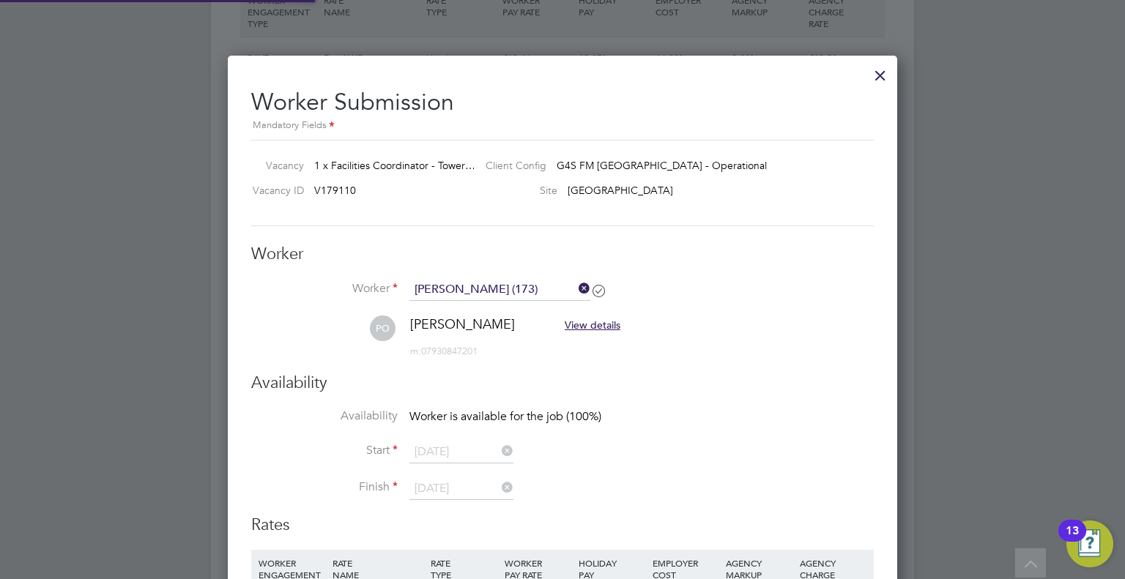
scroll to position [2487, 670]
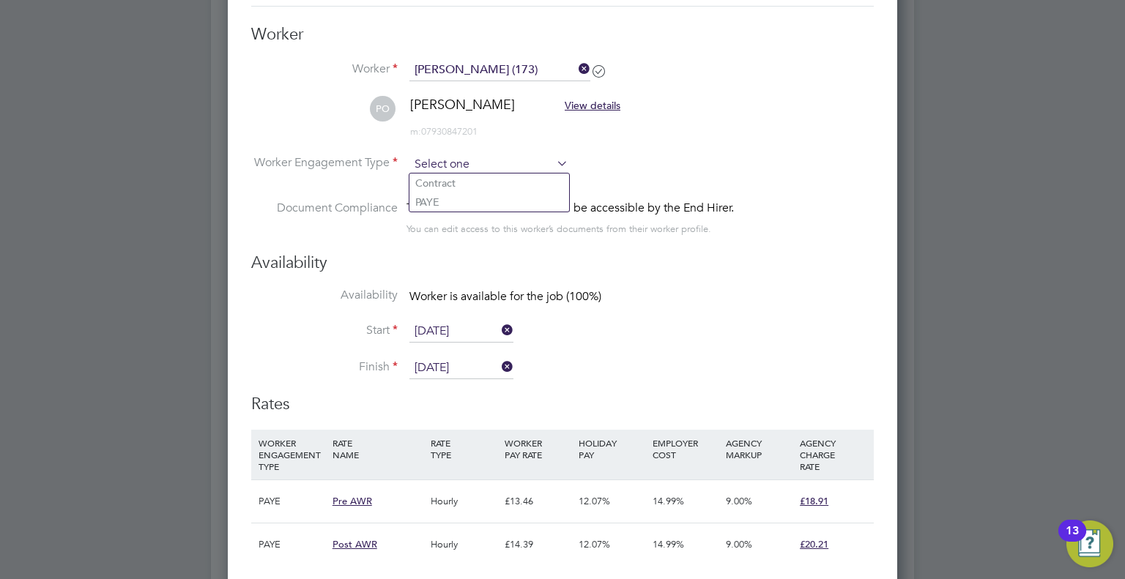
click at [463, 168] on input at bounding box center [488, 165] width 159 height 22
click at [417, 201] on li "PAYE" at bounding box center [489, 202] width 160 height 19
type input "PAYE"
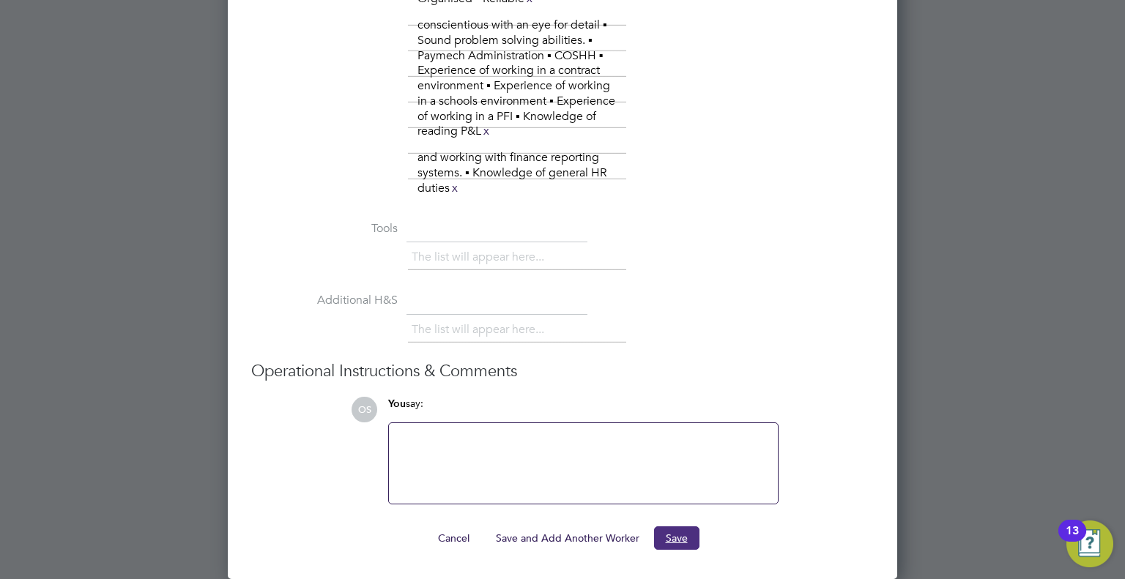
click at [682, 530] on button "Save" at bounding box center [676, 537] width 45 height 23
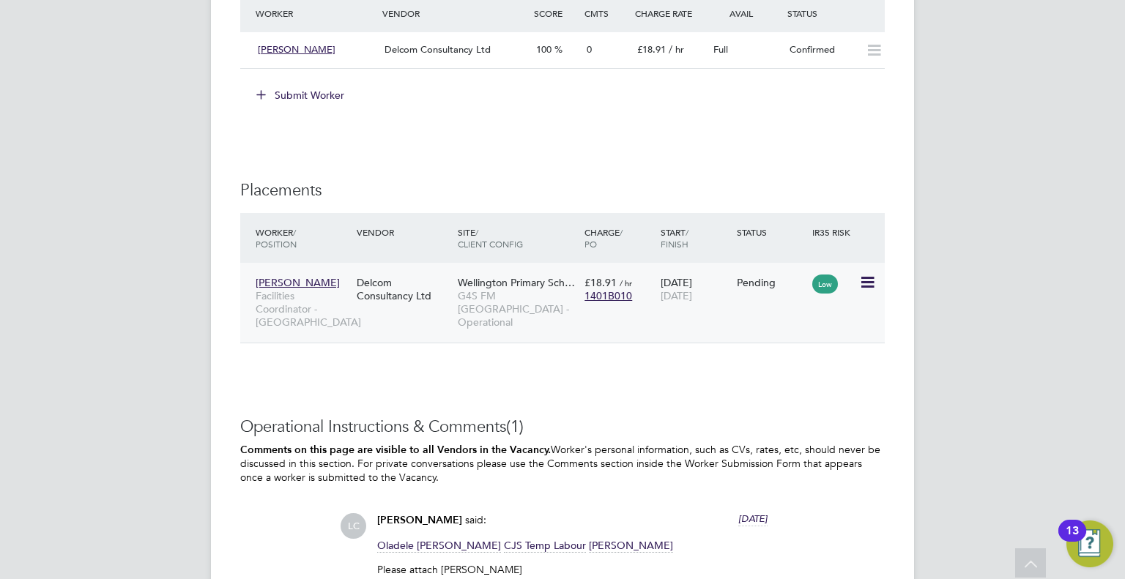
click at [871, 274] on icon at bounding box center [866, 283] width 15 height 18
click at [791, 353] on li "Start" at bounding box center [822, 360] width 104 height 21
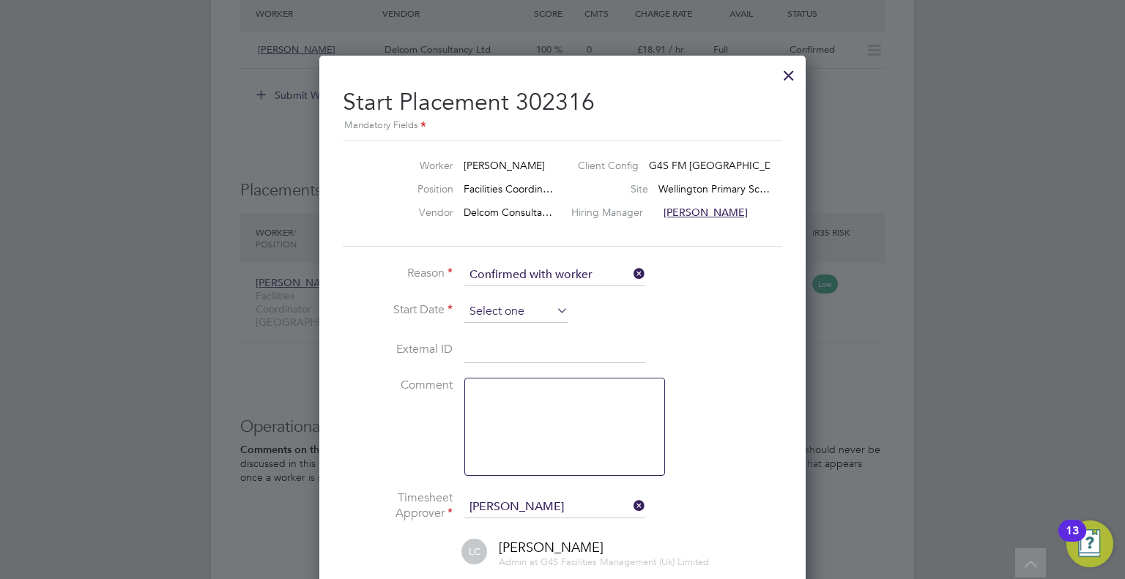
click at [497, 313] on input at bounding box center [516, 312] width 104 height 22
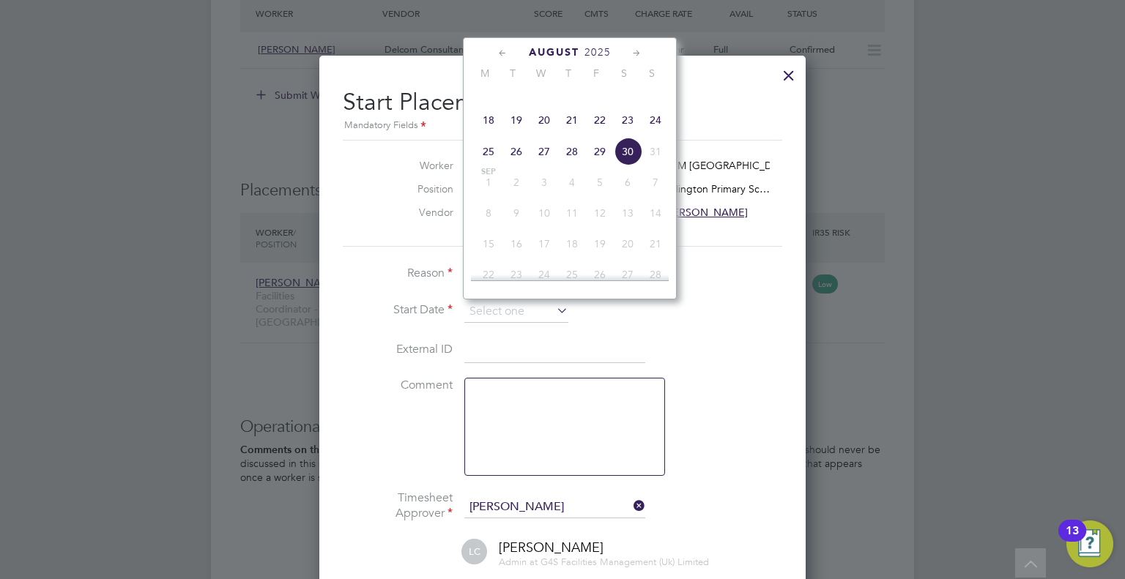
click at [544, 165] on span "27" at bounding box center [544, 152] width 28 height 28
type input "[DATE]"
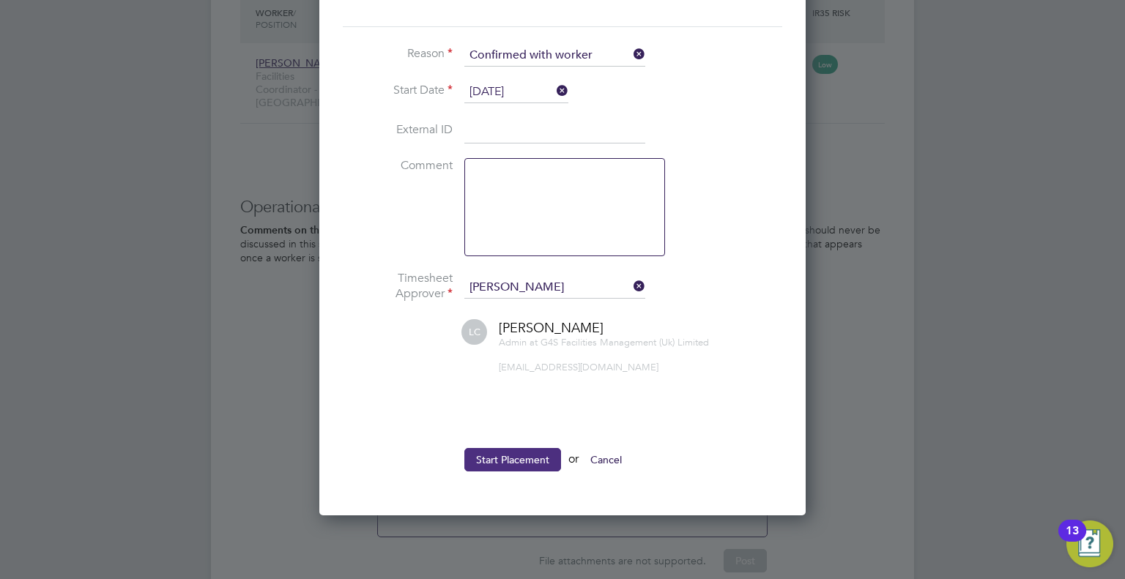
click at [489, 466] on button "Start Placement" at bounding box center [512, 459] width 97 height 23
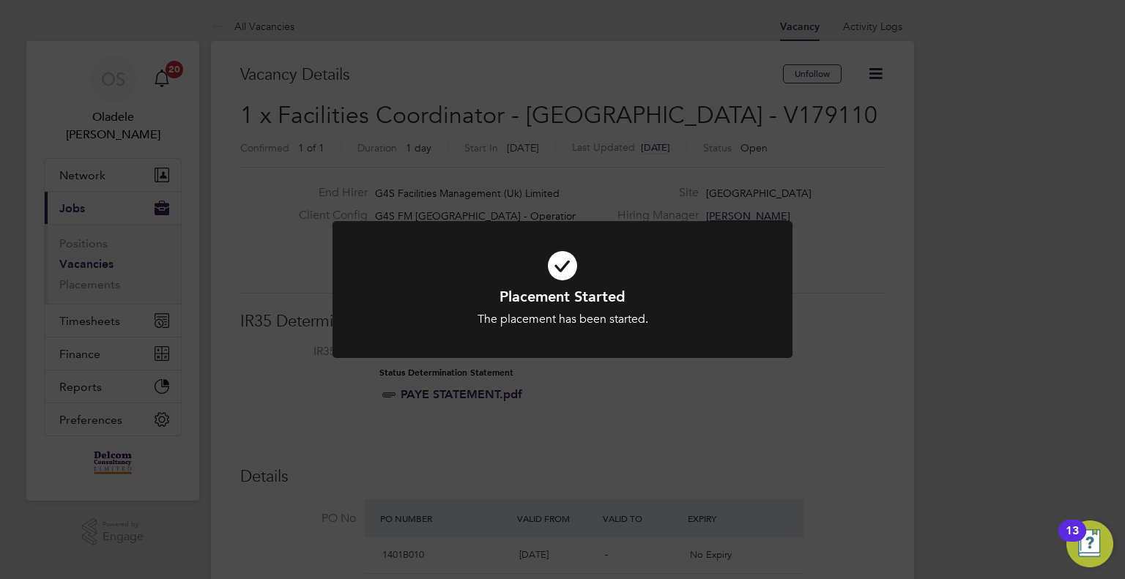
click at [294, 36] on div "Placement Started The placement has been started. Cancel Okay" at bounding box center [562, 289] width 1125 height 579
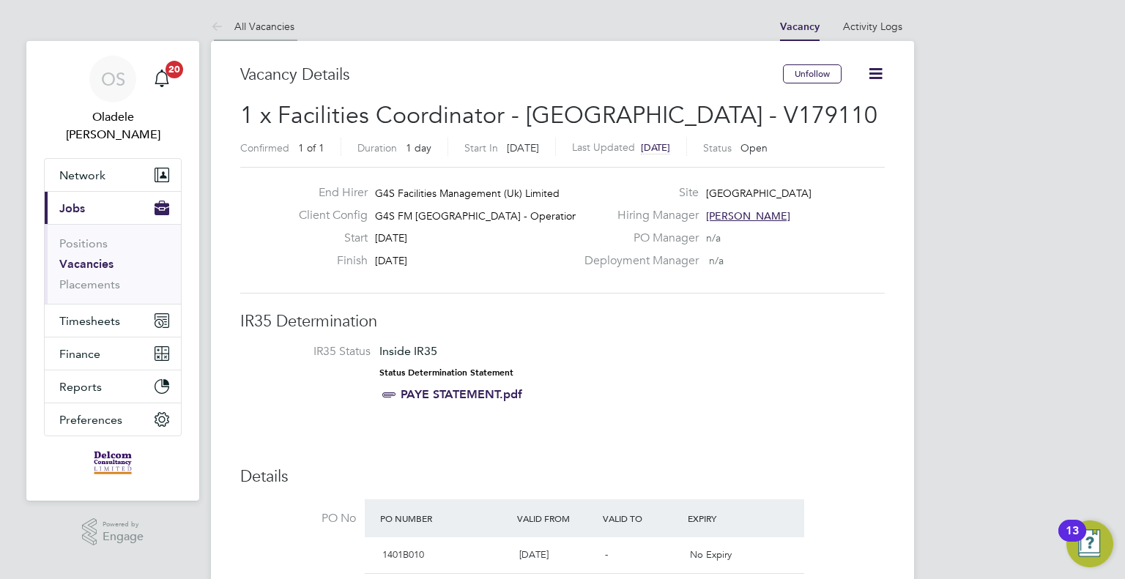
click at [269, 26] on link "All Vacancies" at bounding box center [252, 26] width 83 height 13
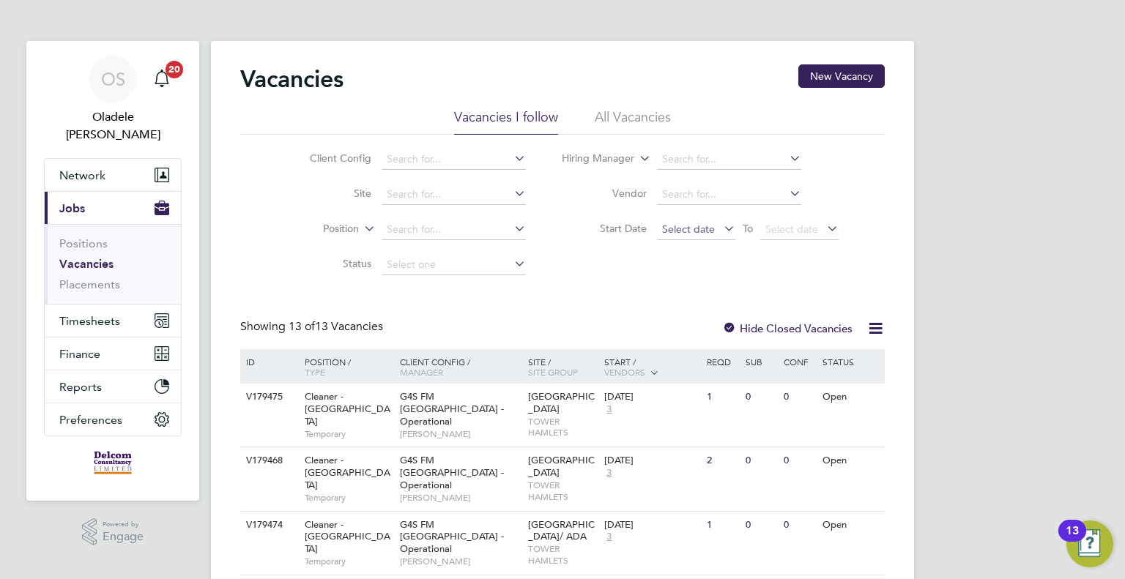
click at [685, 237] on span "Select date" at bounding box center [696, 230] width 78 height 20
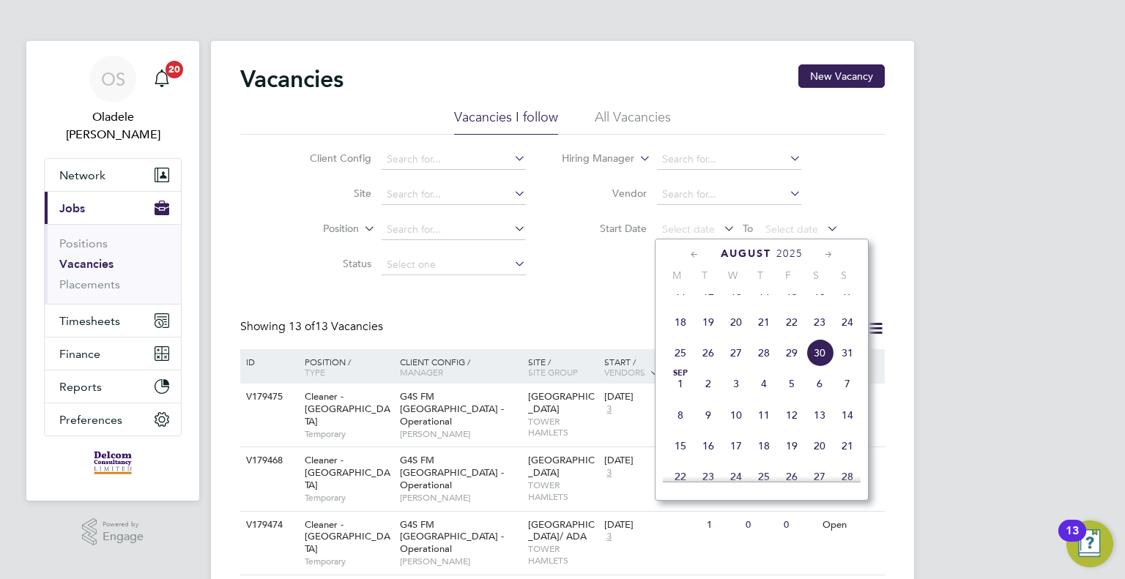
click at [680, 367] on span "25" at bounding box center [680, 353] width 28 height 28
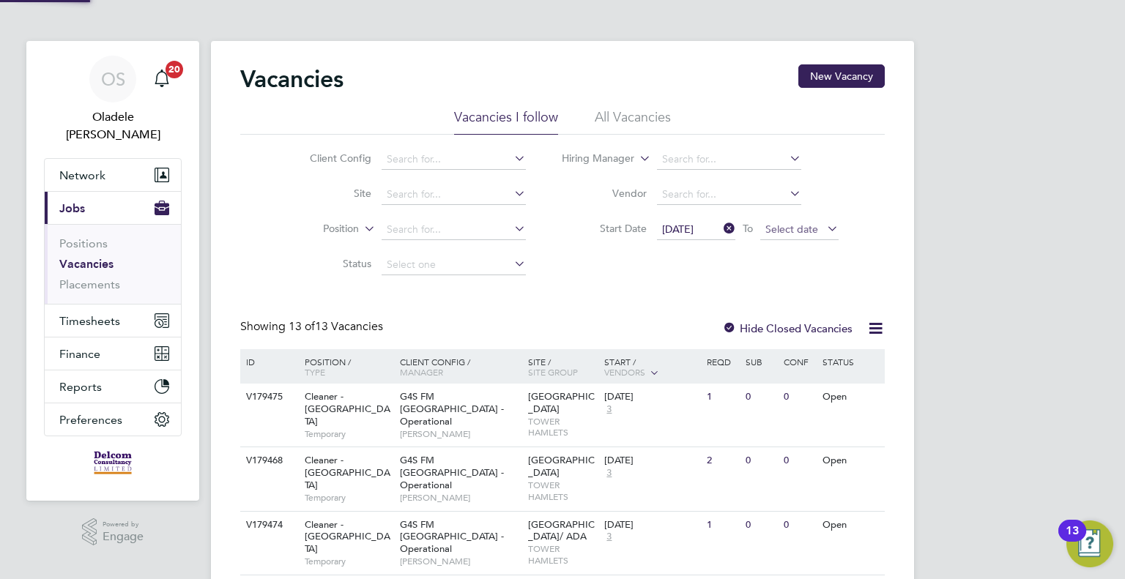
click at [777, 228] on span "Select date" at bounding box center [791, 229] width 53 height 13
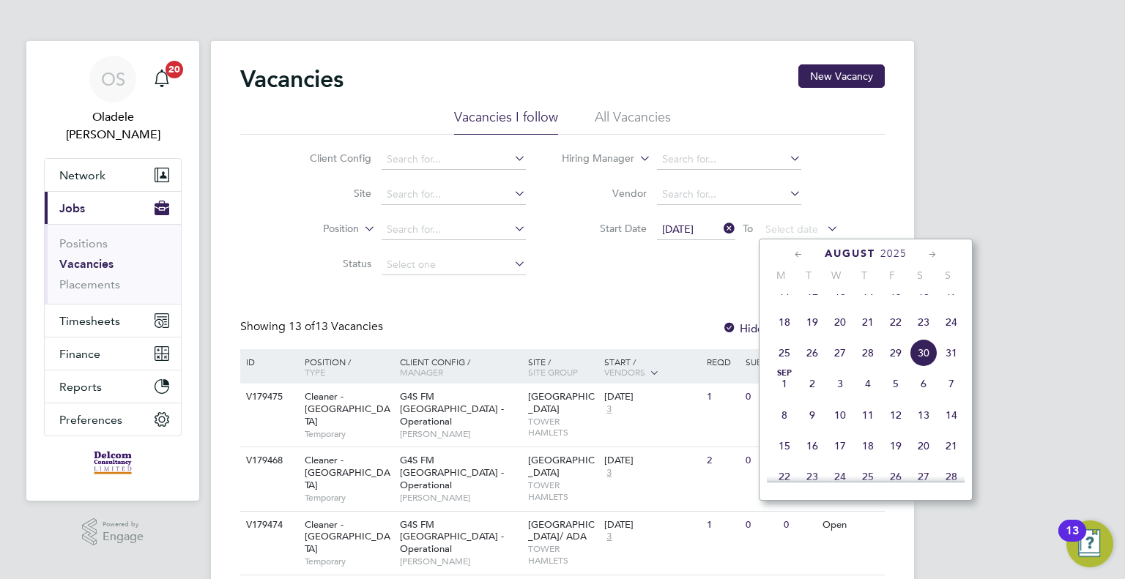
click at [953, 367] on span "31" at bounding box center [951, 353] width 28 height 28
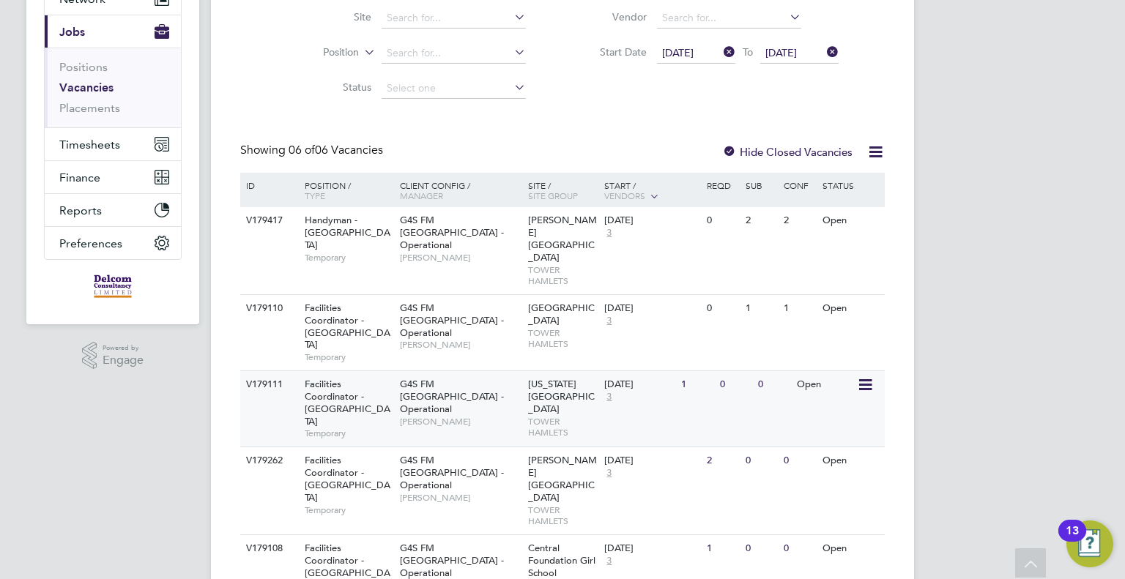
click at [417, 378] on span "G4S FM [GEOGRAPHIC_DATA] - Operational" at bounding box center [452, 396] width 104 height 37
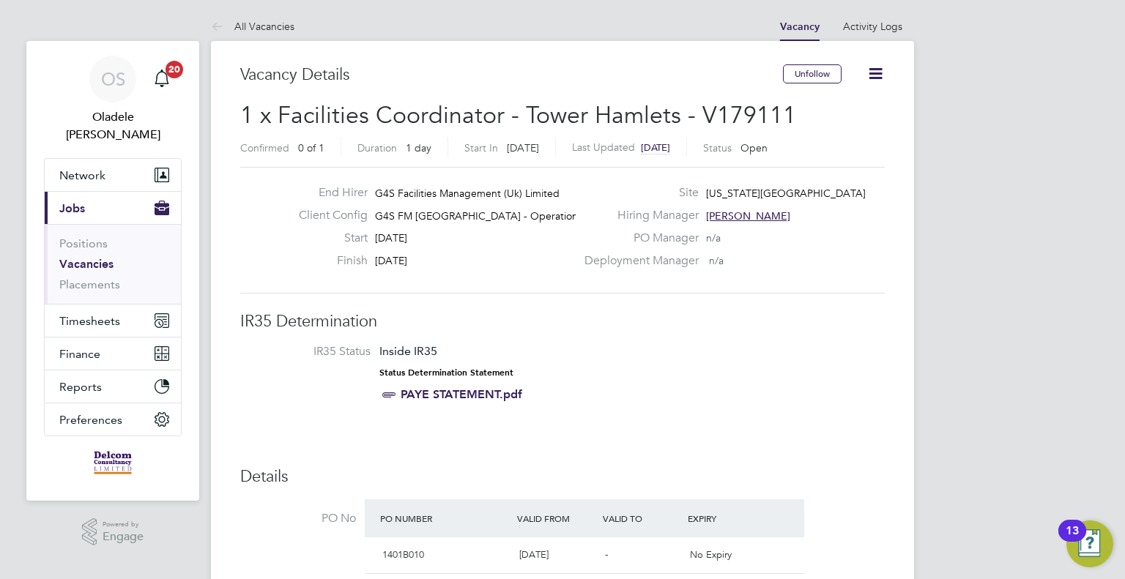
drag, startPoint x: 911, startPoint y: 483, endPoint x: 901, endPoint y: 524, distance: 42.3
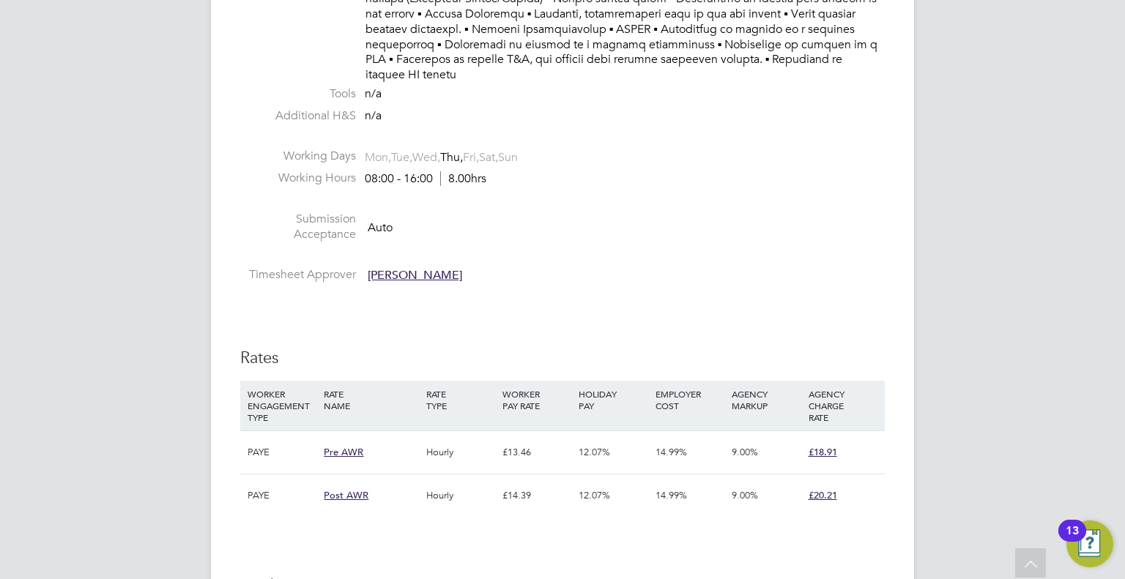
scroll to position [3149, 0]
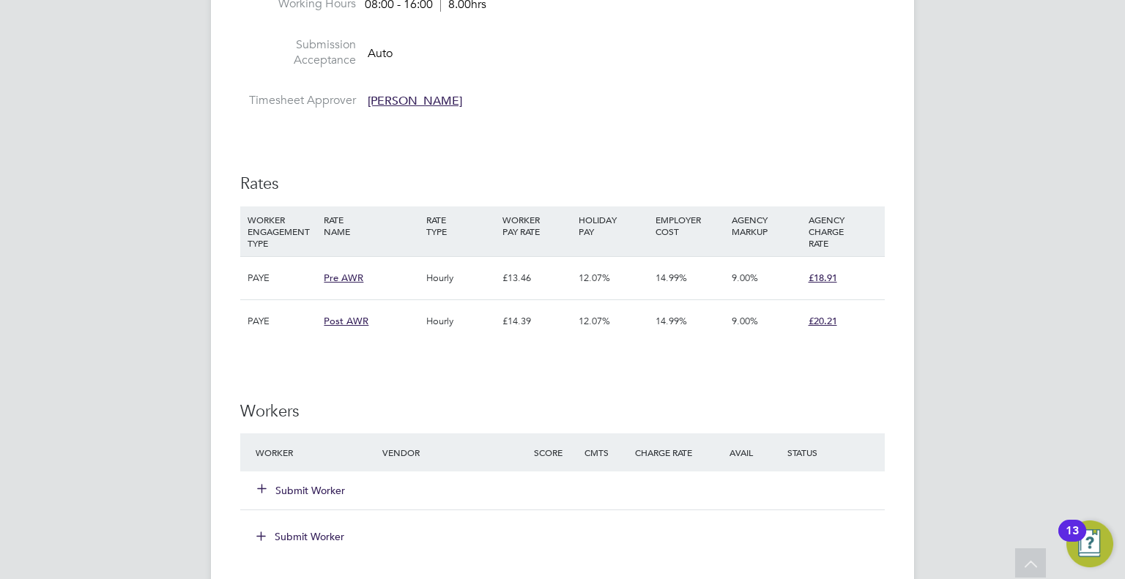
click at [315, 483] on button "Submit Worker" at bounding box center [302, 490] width 88 height 15
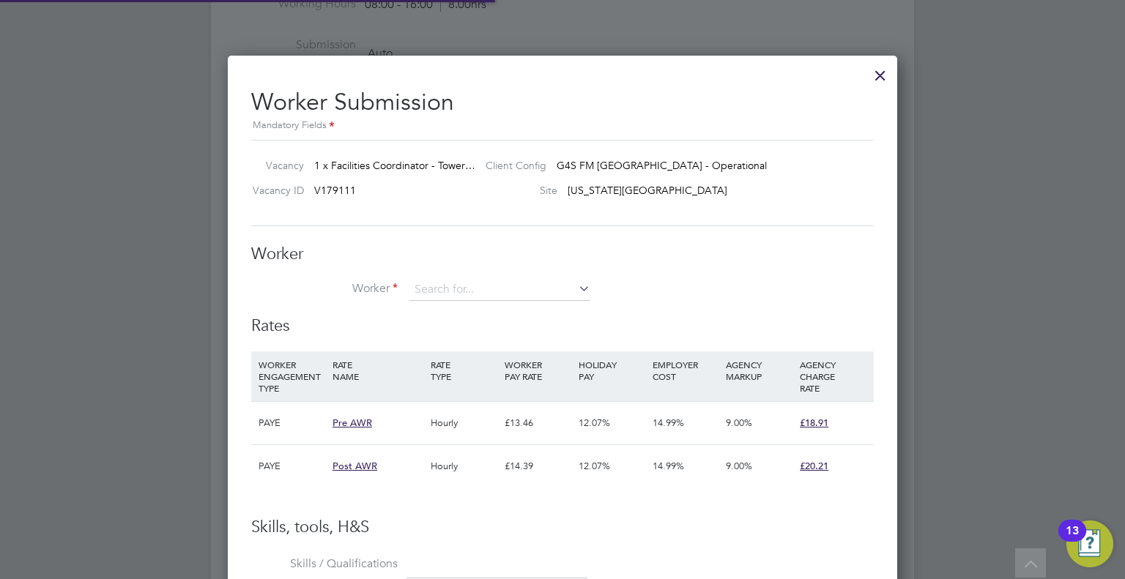
scroll to position [21, 381]
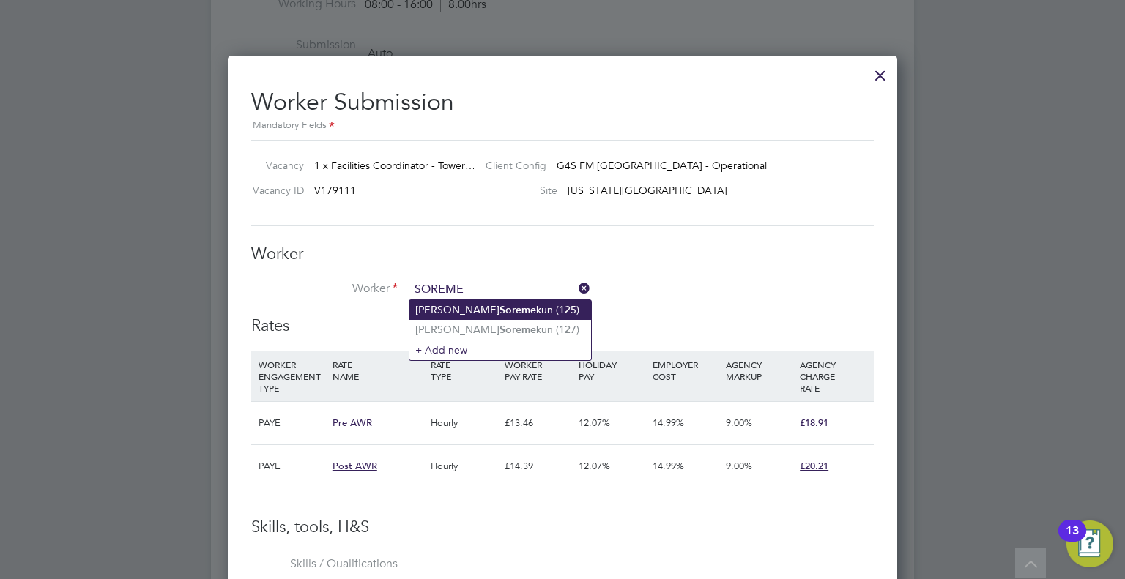
click at [488, 304] on li "Akeem Soreme kun (125)" at bounding box center [500, 310] width 182 height 20
type input "Akeem Soremekun (125)"
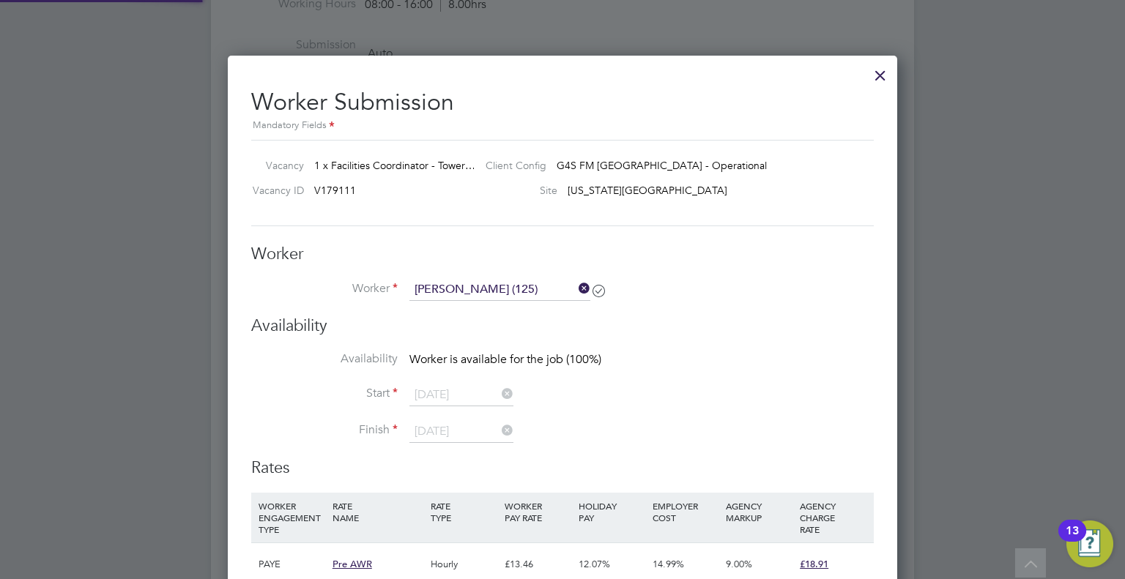
scroll to position [2491, 670]
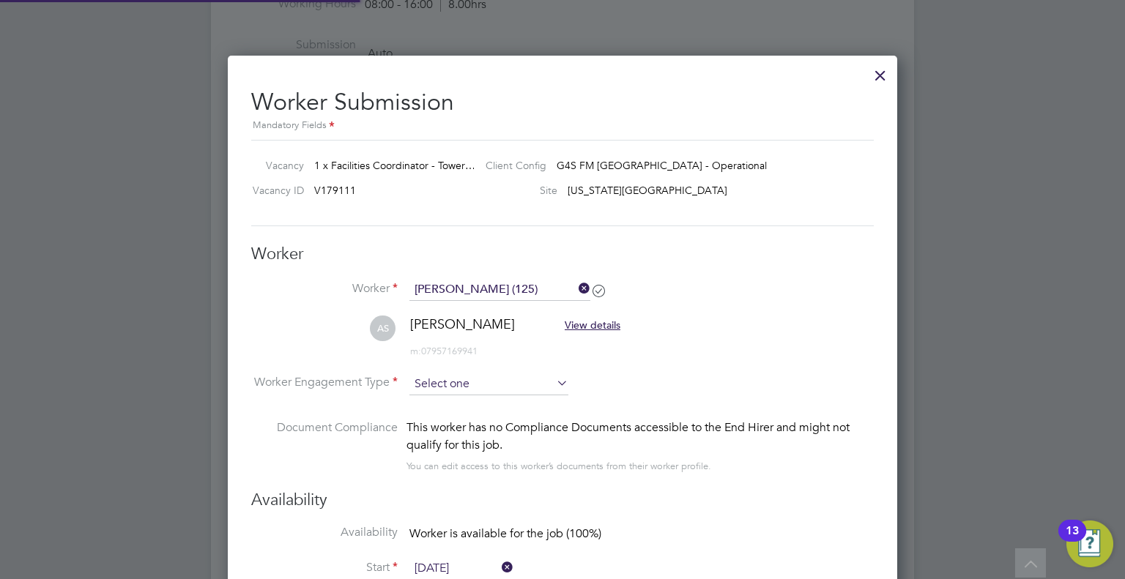
click at [485, 387] on input at bounding box center [488, 384] width 159 height 22
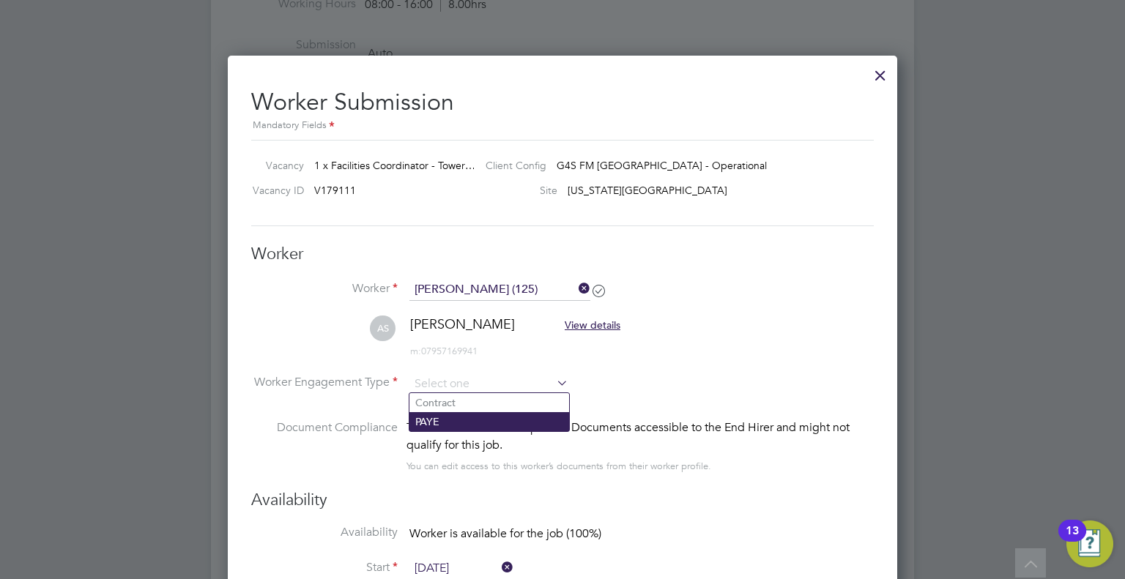
click at [446, 420] on li "PAYE" at bounding box center [489, 421] width 160 height 19
type input "PAYE"
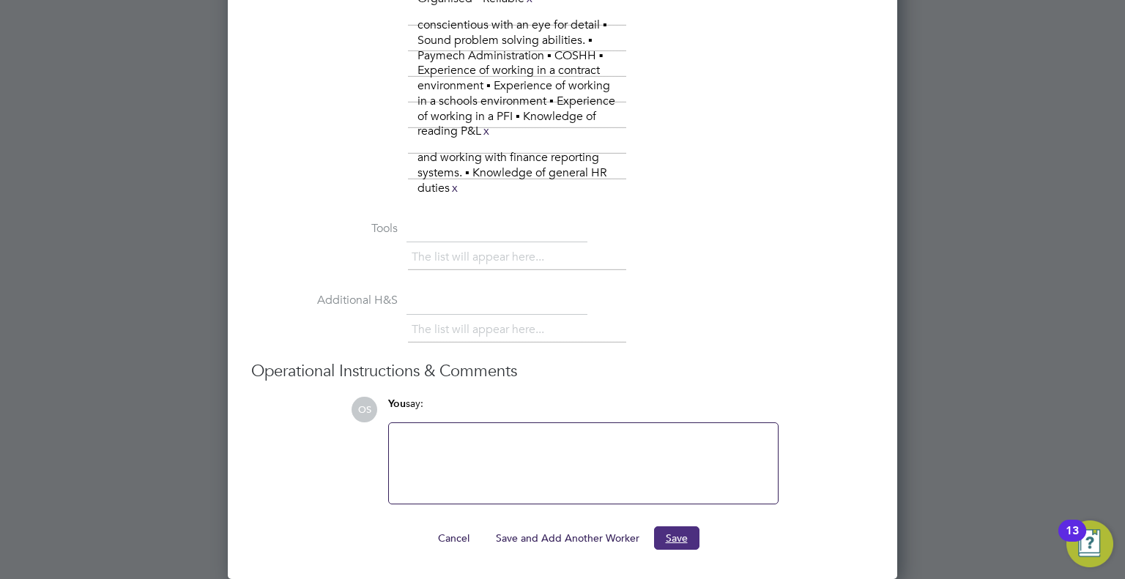
click at [674, 531] on button "Save" at bounding box center [676, 537] width 45 height 23
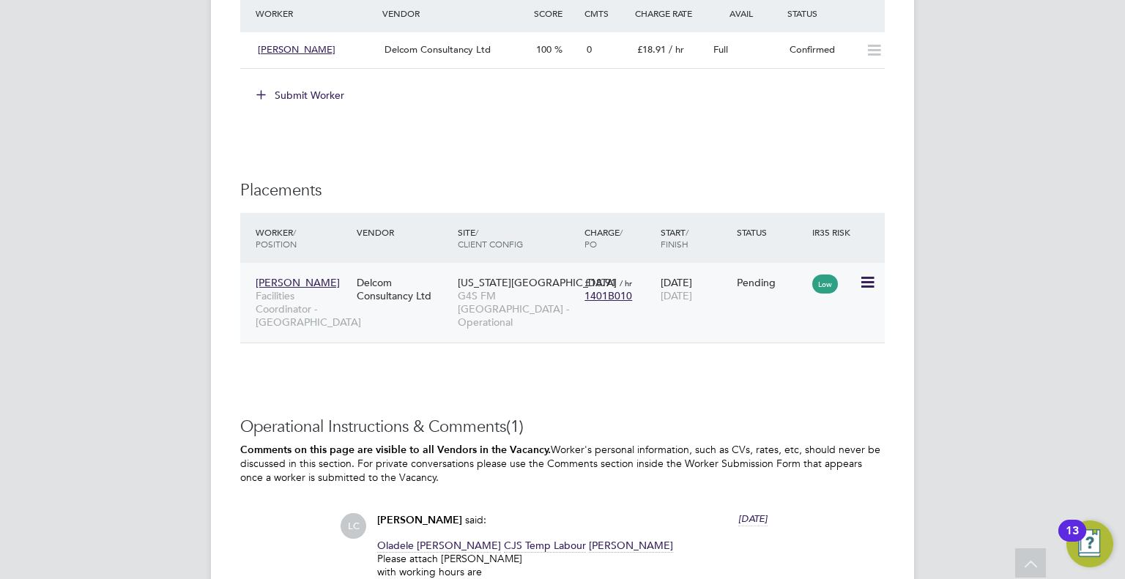
click at [867, 274] on icon at bounding box center [866, 283] width 15 height 18
click at [792, 357] on li "Start" at bounding box center [822, 360] width 104 height 21
type input "[PERSON_NAME]"
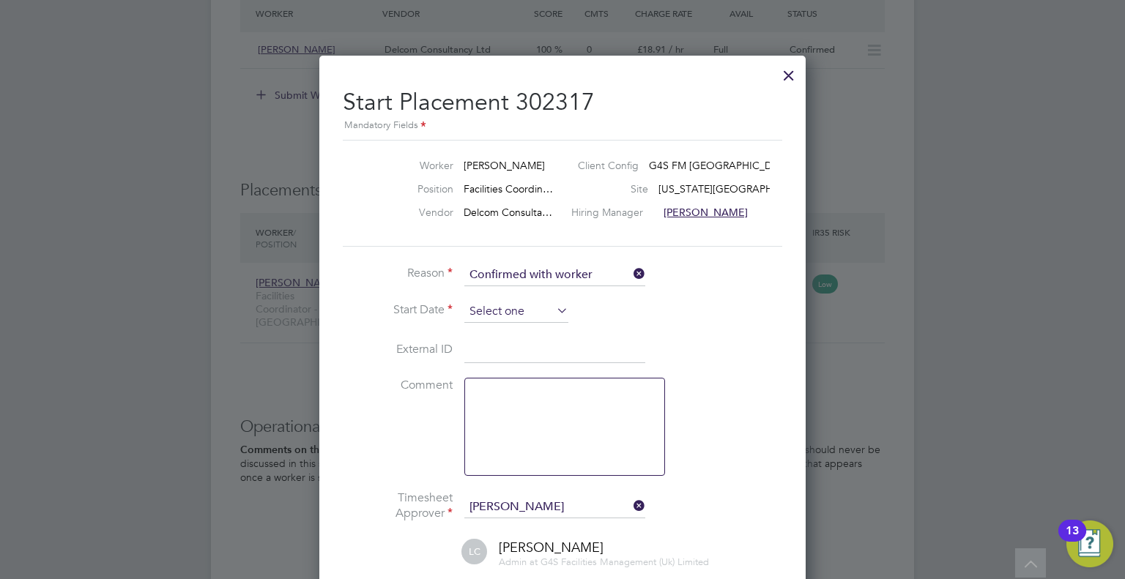
click at [503, 308] on input at bounding box center [516, 312] width 104 height 22
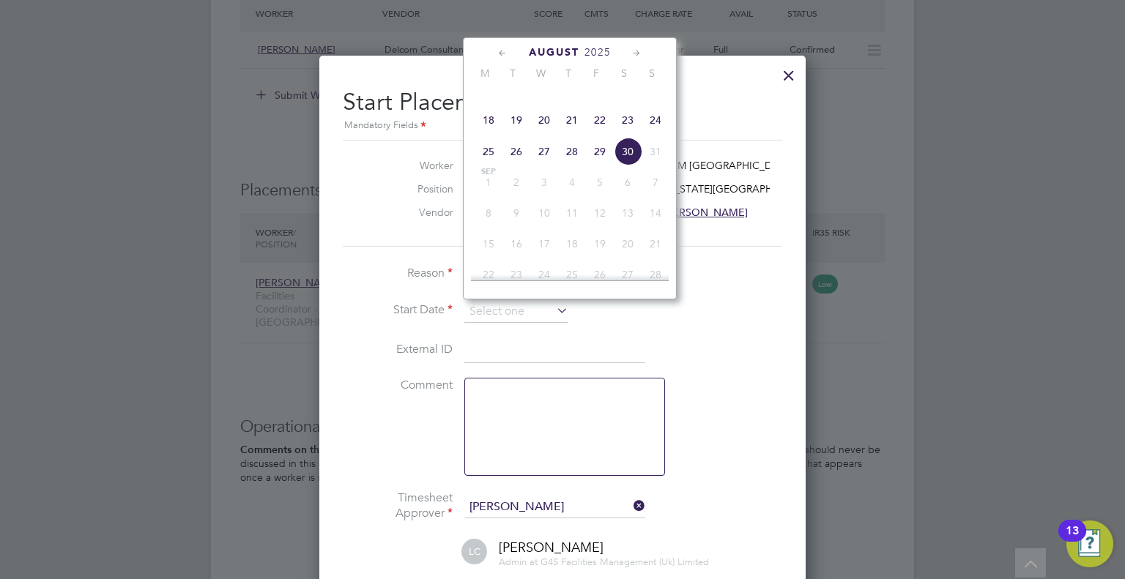
click at [541, 163] on span "27" at bounding box center [544, 152] width 28 height 28
type input "[DATE]"
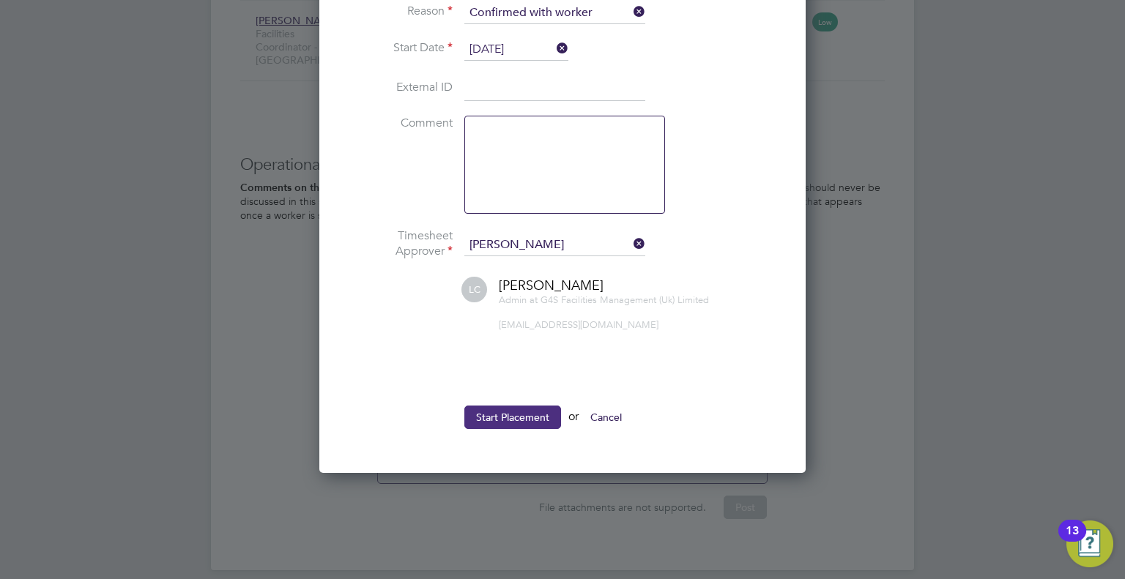
click at [500, 412] on button "Start Placement" at bounding box center [512, 417] width 97 height 23
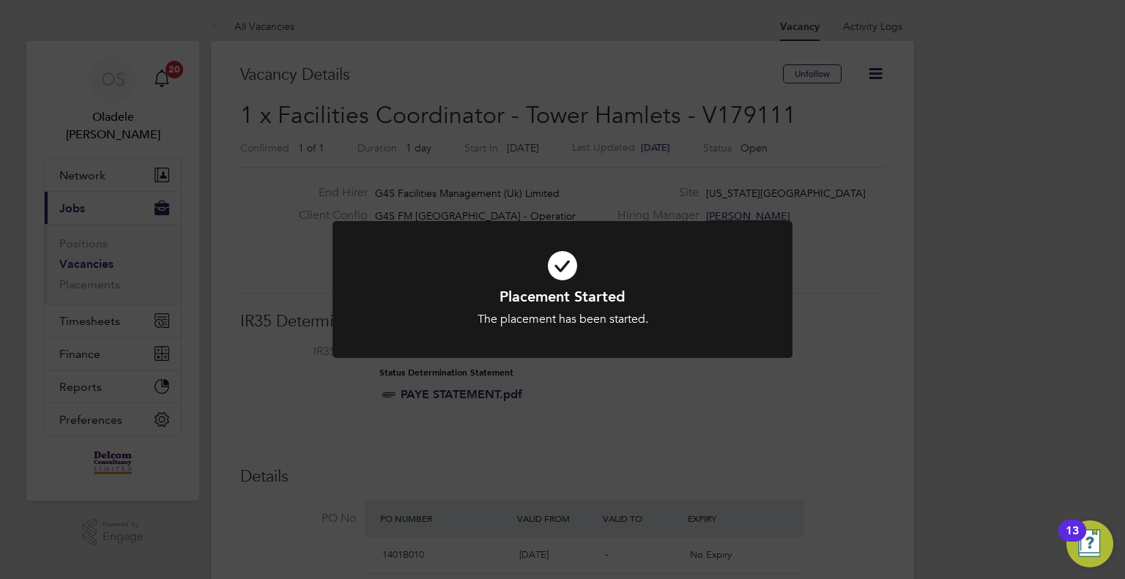
drag, startPoint x: 265, startPoint y: 99, endPoint x: 255, endPoint y: 87, distance: 15.6
click at [264, 99] on div "Placement Started The placement has been started. Cancel Okay" at bounding box center [562, 289] width 1125 height 579
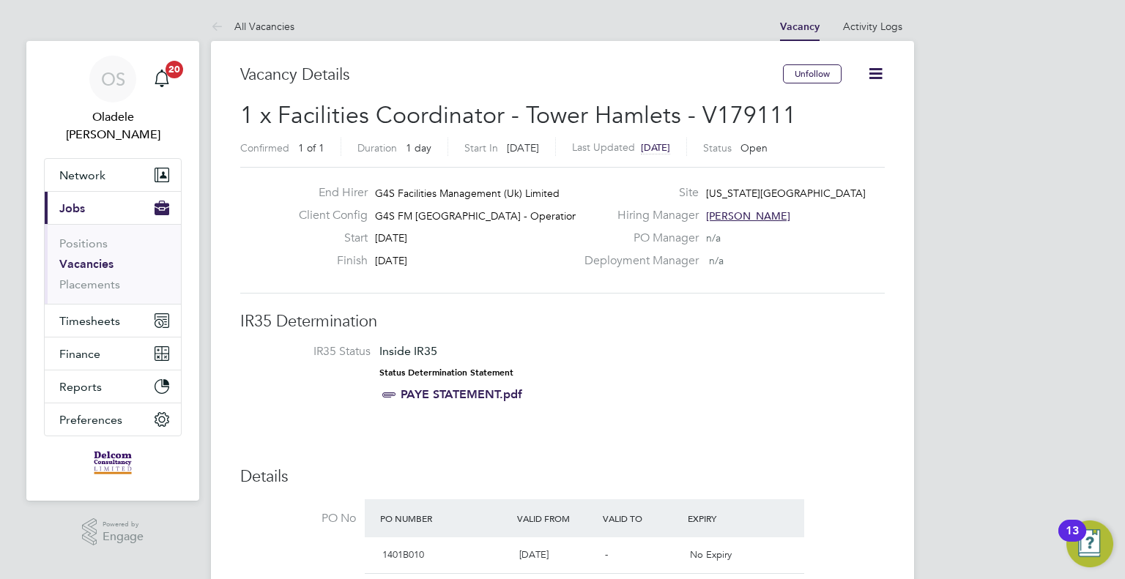
click at [253, 26] on link "All Vacancies" at bounding box center [252, 26] width 83 height 13
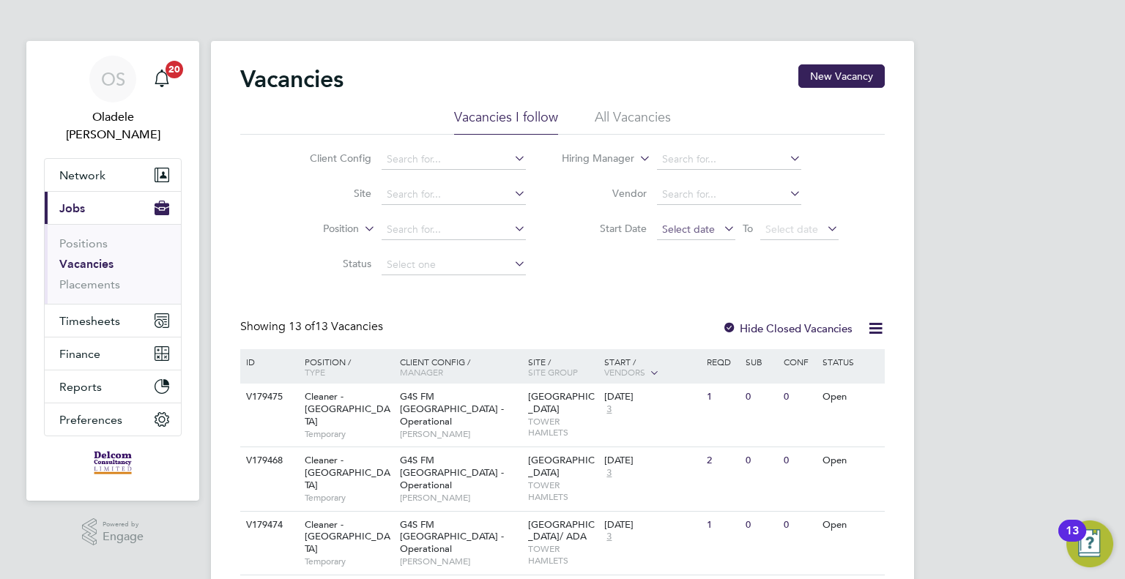
click at [689, 230] on span "Select date" at bounding box center [688, 229] width 53 height 13
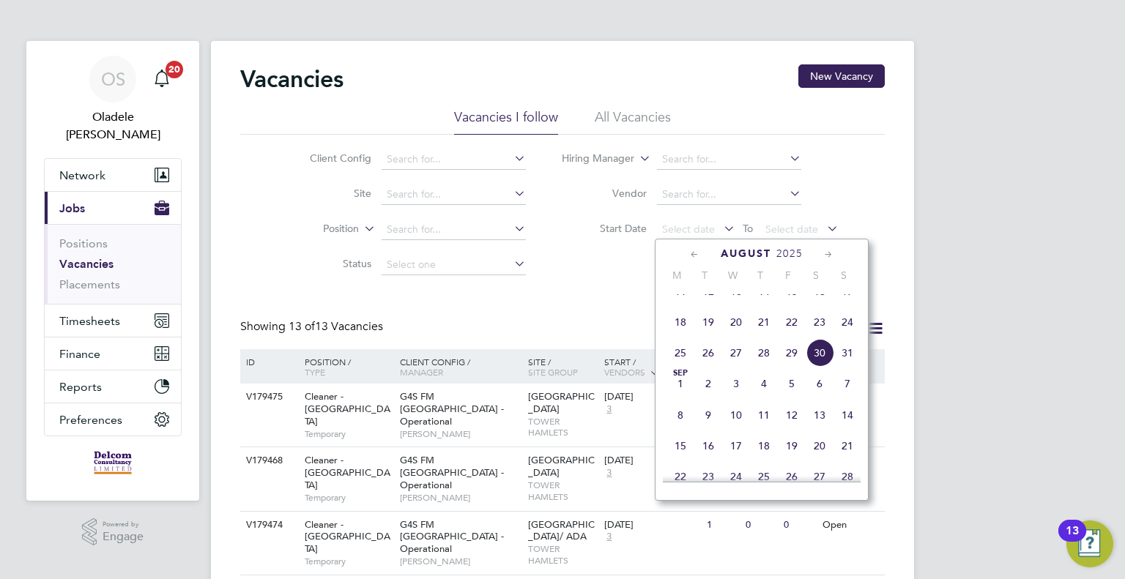
click at [674, 367] on span "25" at bounding box center [680, 353] width 28 height 28
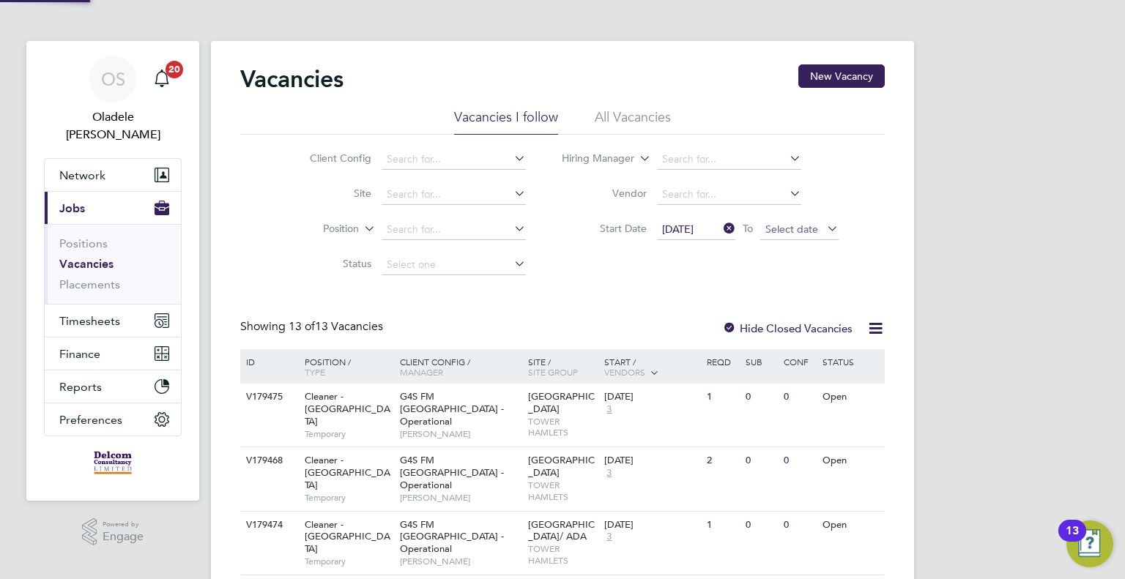
click at [773, 234] on span "Select date" at bounding box center [799, 230] width 78 height 20
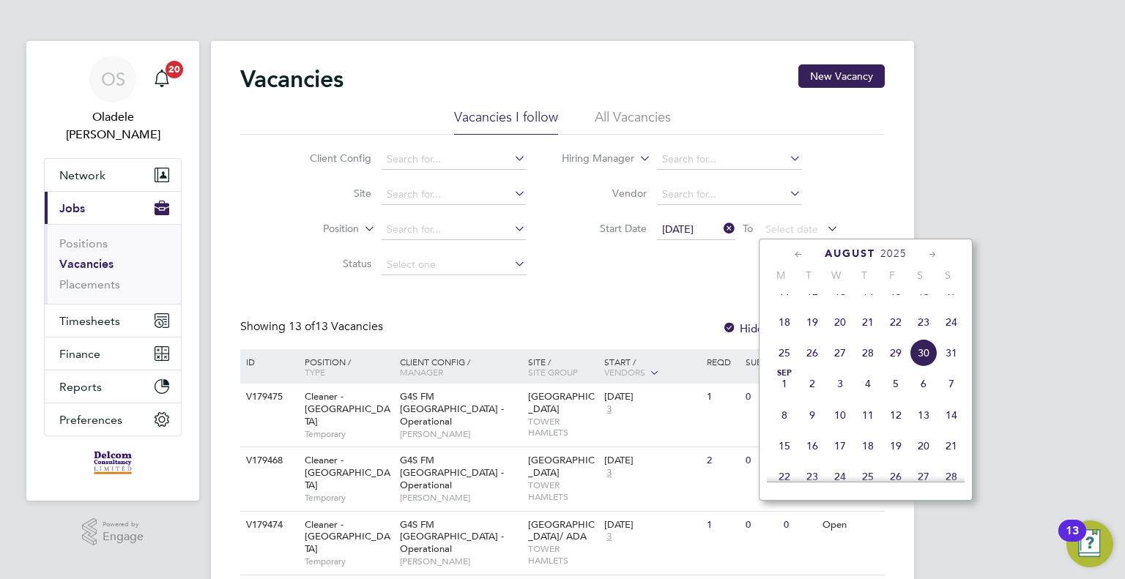
click at [952, 367] on span "31" at bounding box center [951, 353] width 28 height 28
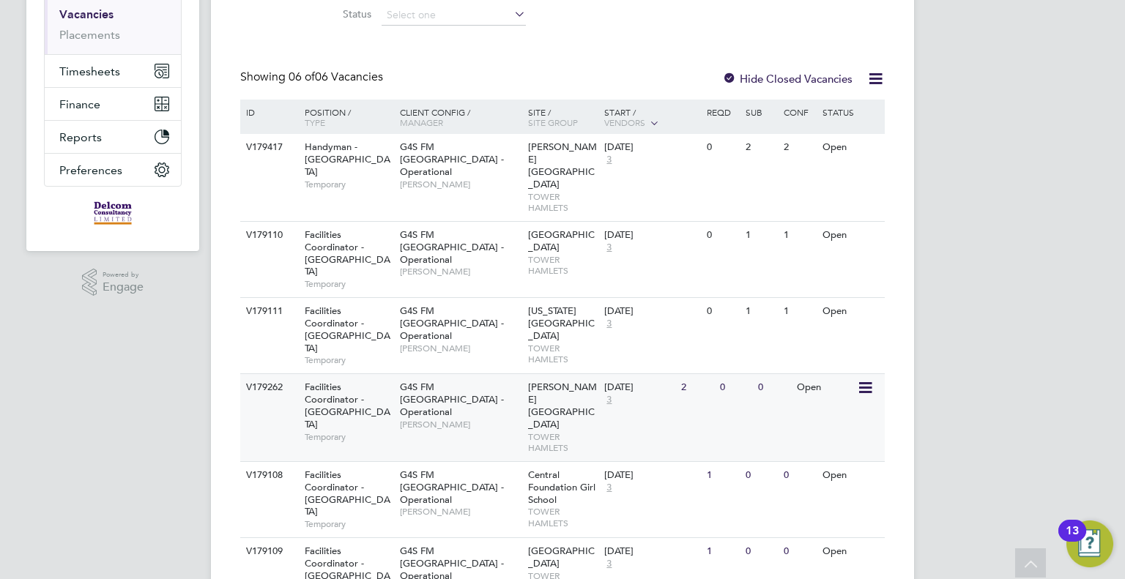
click at [428, 381] on span "G4S FM [GEOGRAPHIC_DATA] - Operational" at bounding box center [452, 399] width 104 height 37
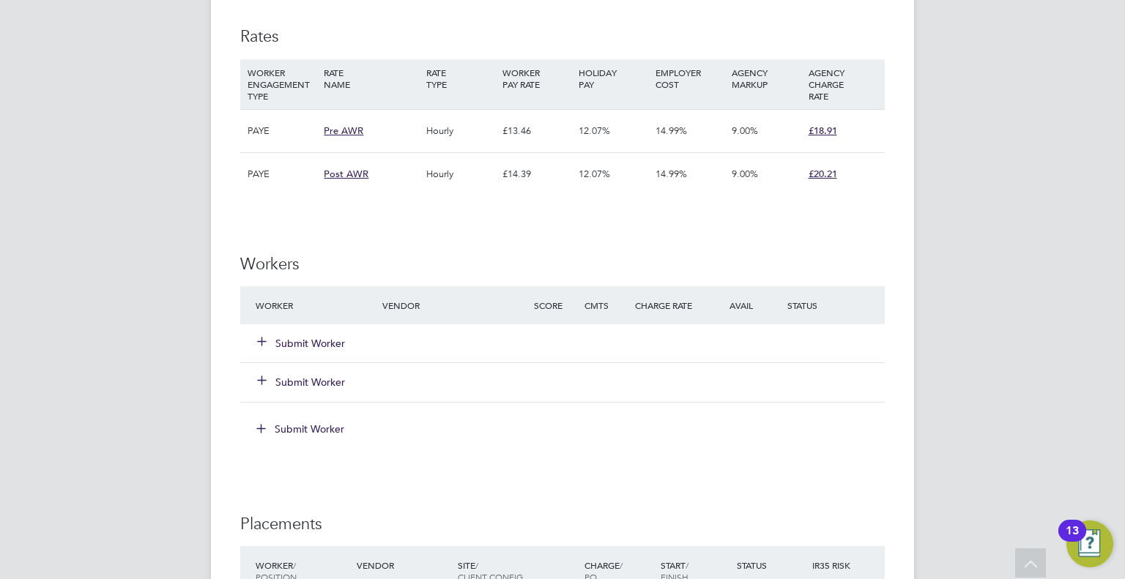
scroll to position [3295, 0]
click at [327, 337] on button "Submit Worker" at bounding box center [302, 344] width 88 height 15
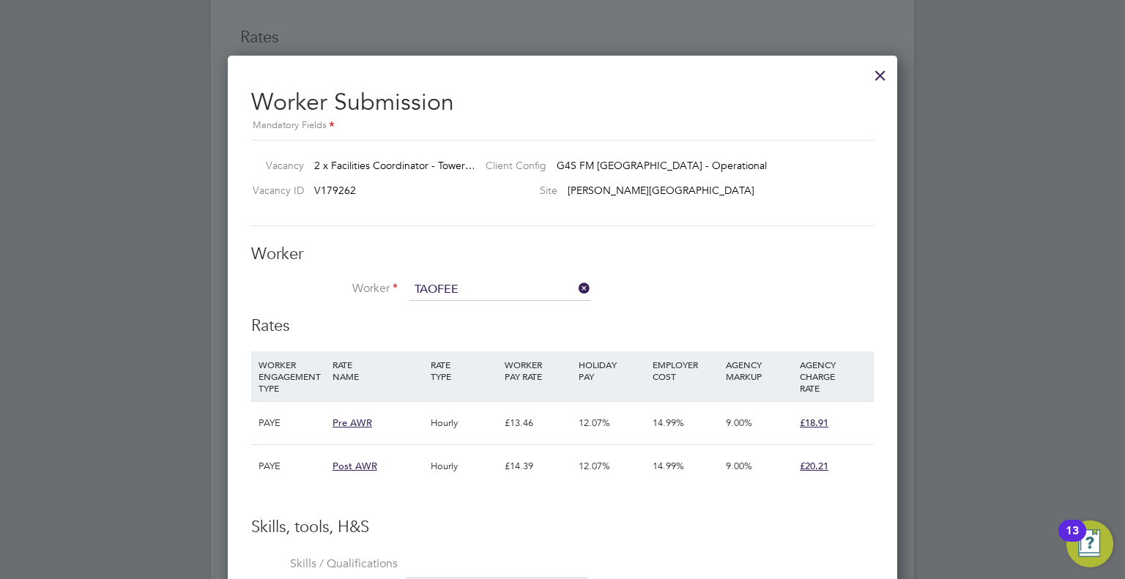
type input "TAOFEE"
click at [576, 289] on icon at bounding box center [576, 288] width 0 height 21
click at [879, 63] on div at bounding box center [880, 72] width 26 height 26
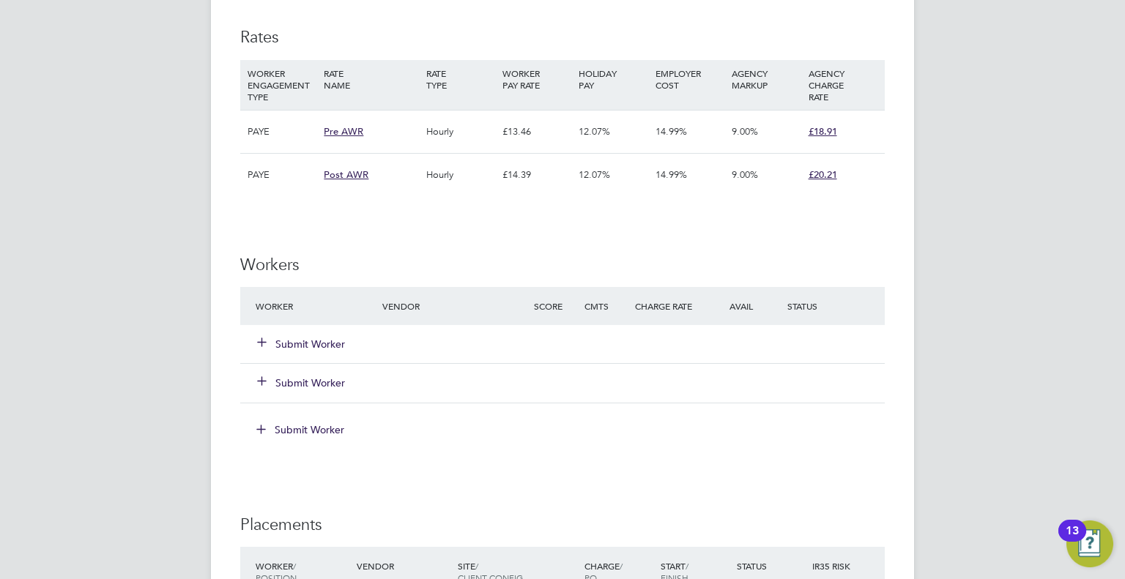
click at [305, 337] on button "Submit Worker" at bounding box center [302, 344] width 88 height 15
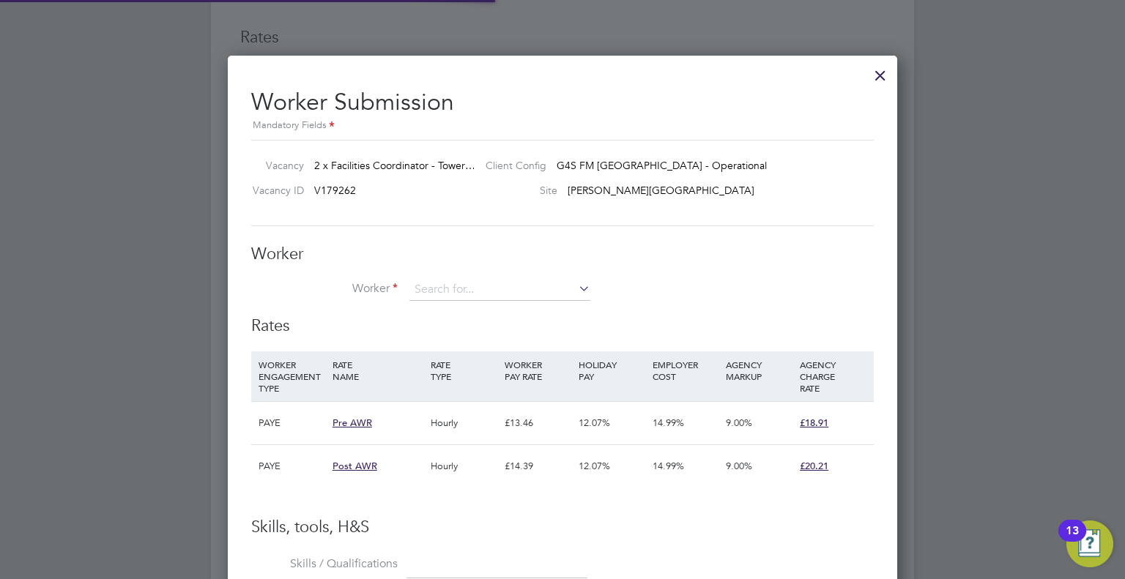
scroll to position [21, 228]
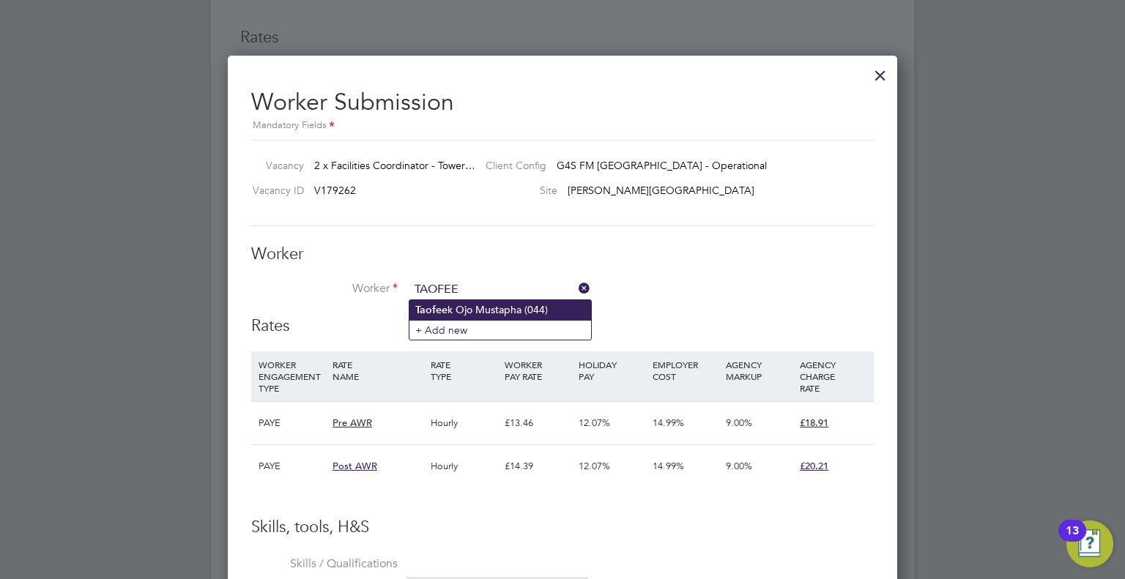
click at [476, 311] on li "Taofee k [PERSON_NAME] (044)" at bounding box center [500, 310] width 182 height 20
type input "[PERSON_NAME] [PERSON_NAME] (044)"
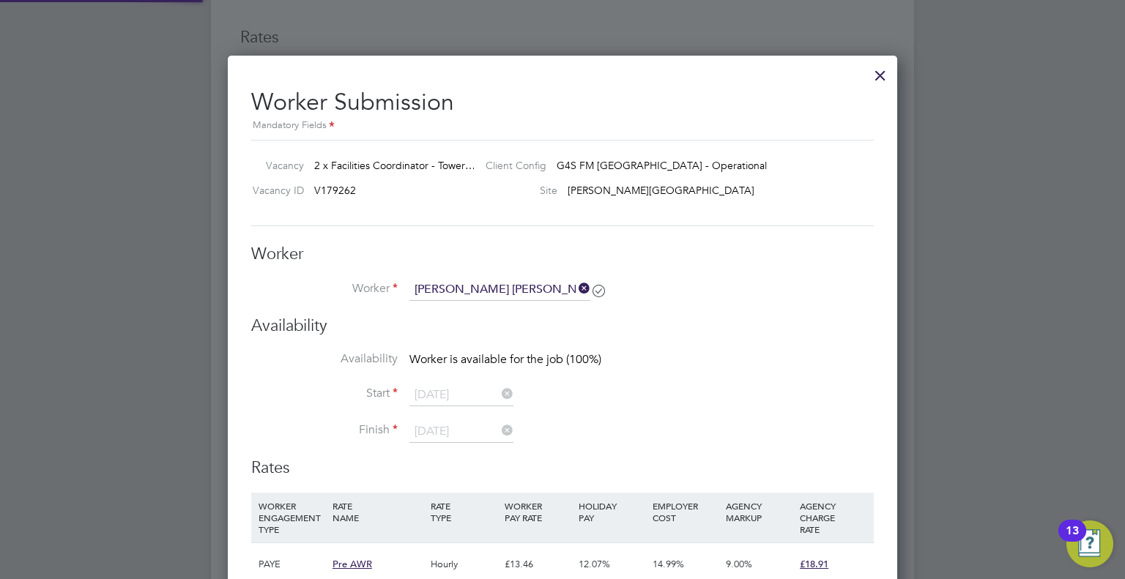
scroll to position [0, 7]
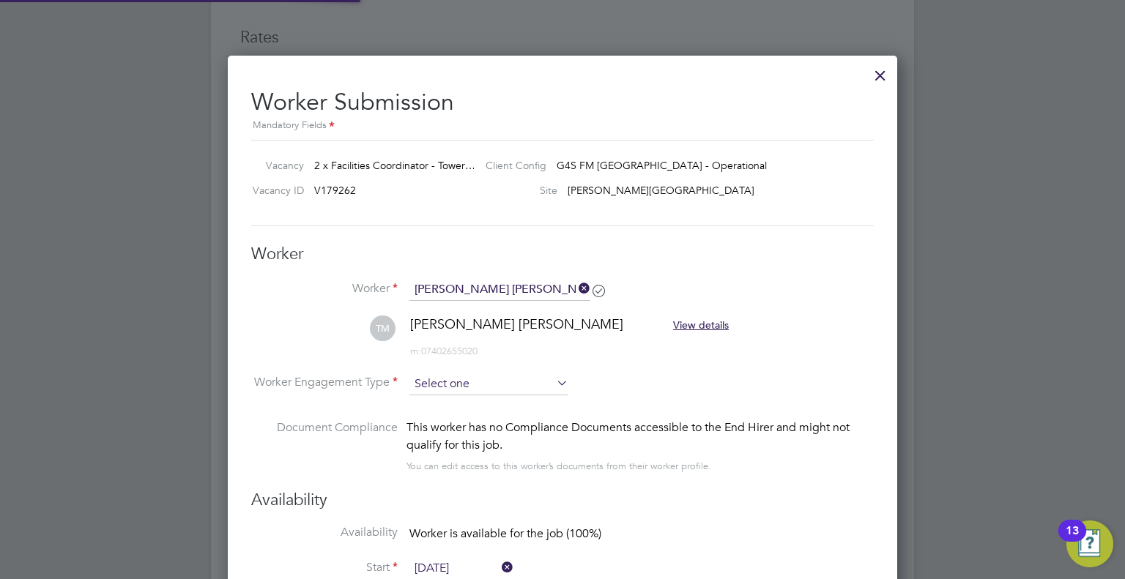
click at [461, 386] on input at bounding box center [488, 384] width 159 height 22
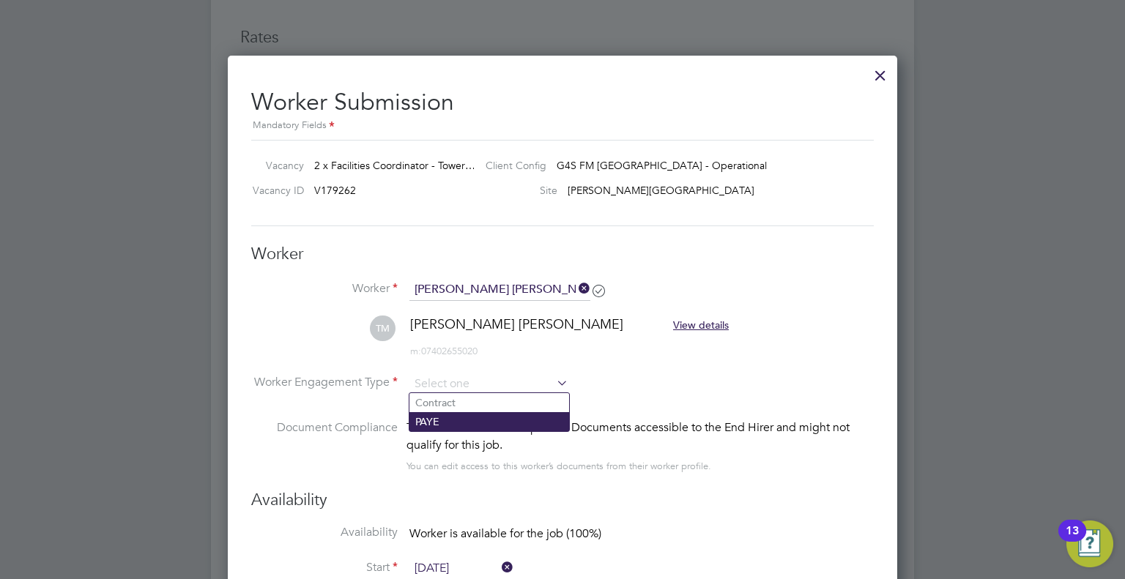
click at [432, 418] on li "PAYE" at bounding box center [489, 421] width 160 height 19
type input "PAYE"
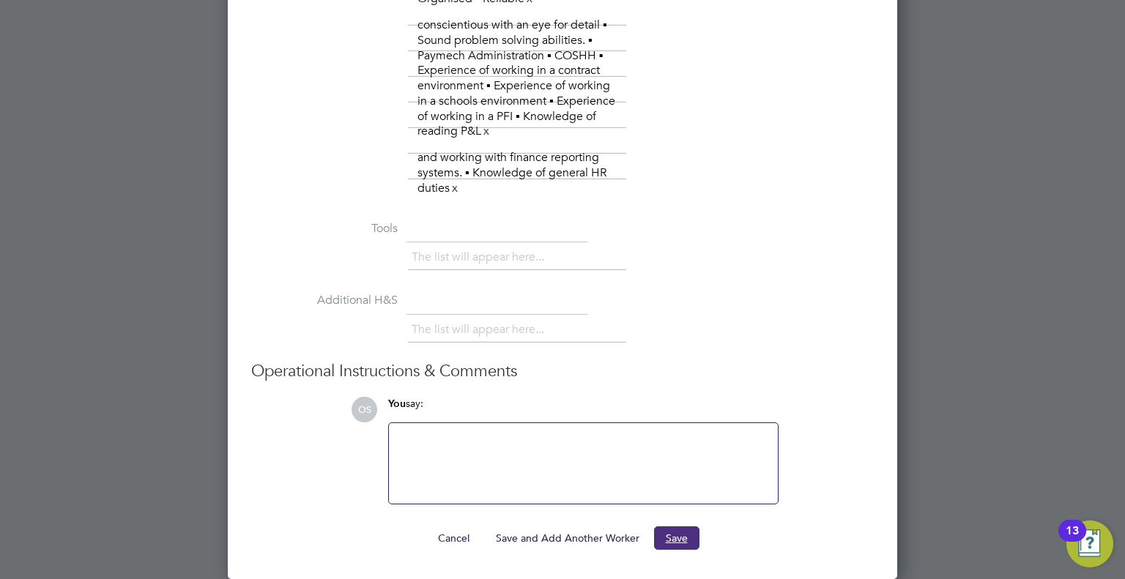
click at [666, 535] on button "Save" at bounding box center [676, 537] width 45 height 23
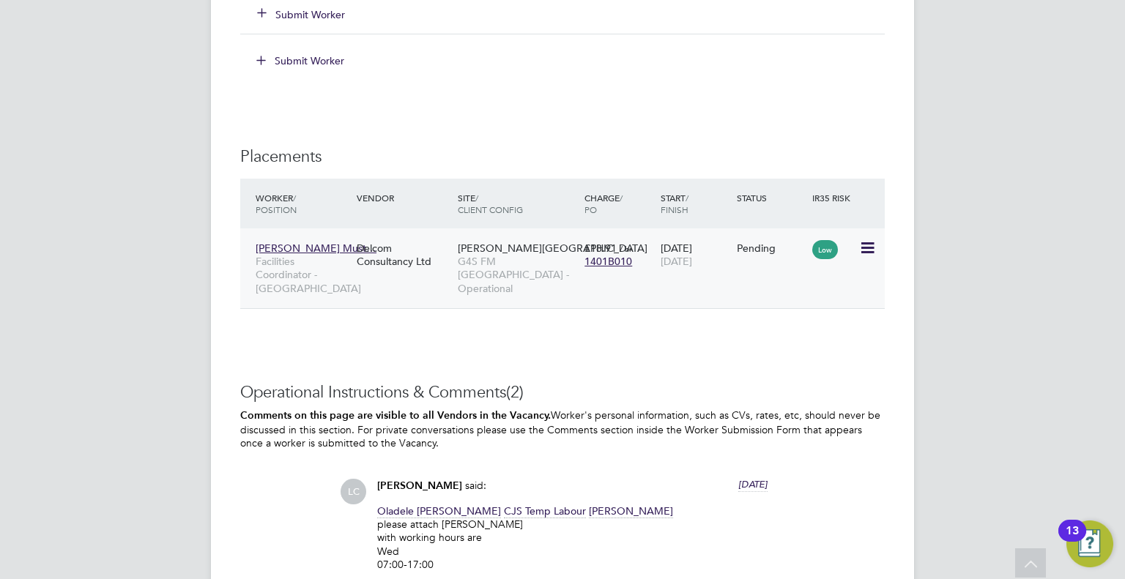
click at [873, 239] on icon at bounding box center [866, 248] width 15 height 18
click at [791, 324] on li "Start" at bounding box center [822, 325] width 104 height 21
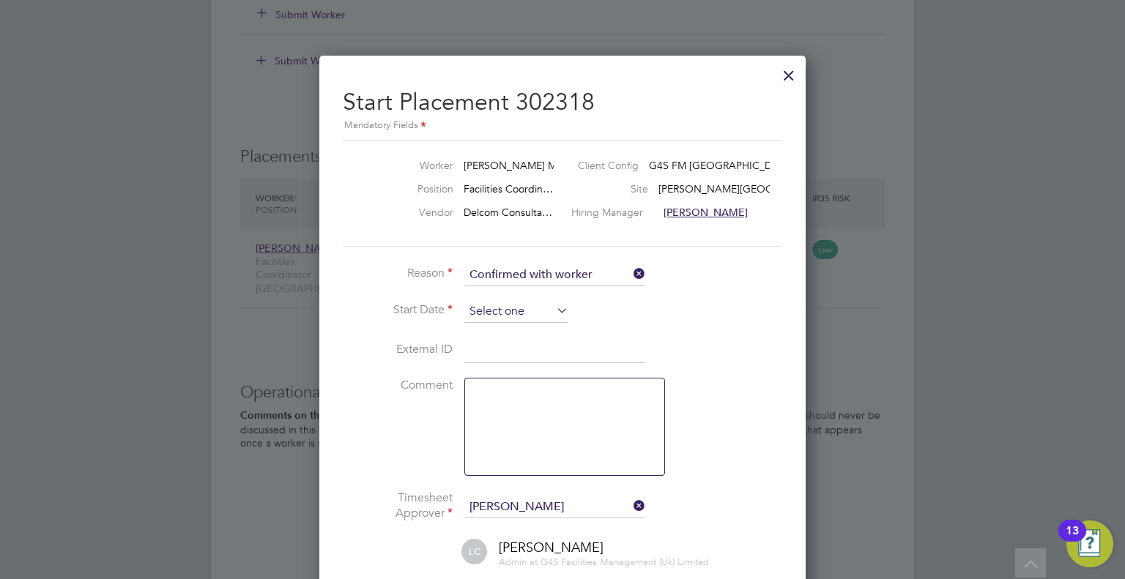
click at [524, 313] on input at bounding box center [516, 312] width 104 height 22
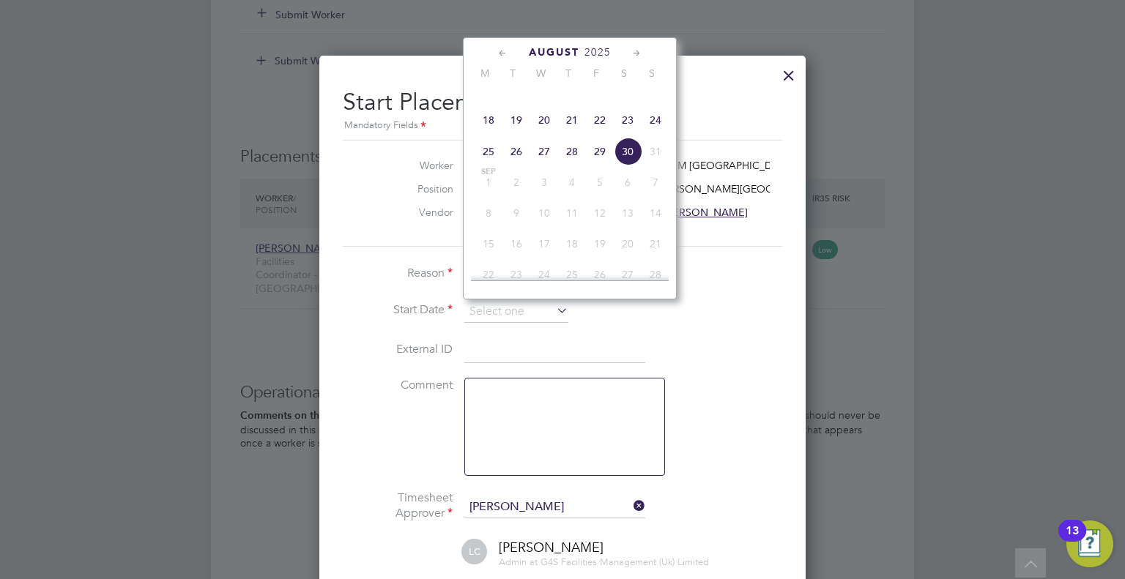
click at [515, 162] on span "26" at bounding box center [516, 152] width 28 height 28
type input "[DATE]"
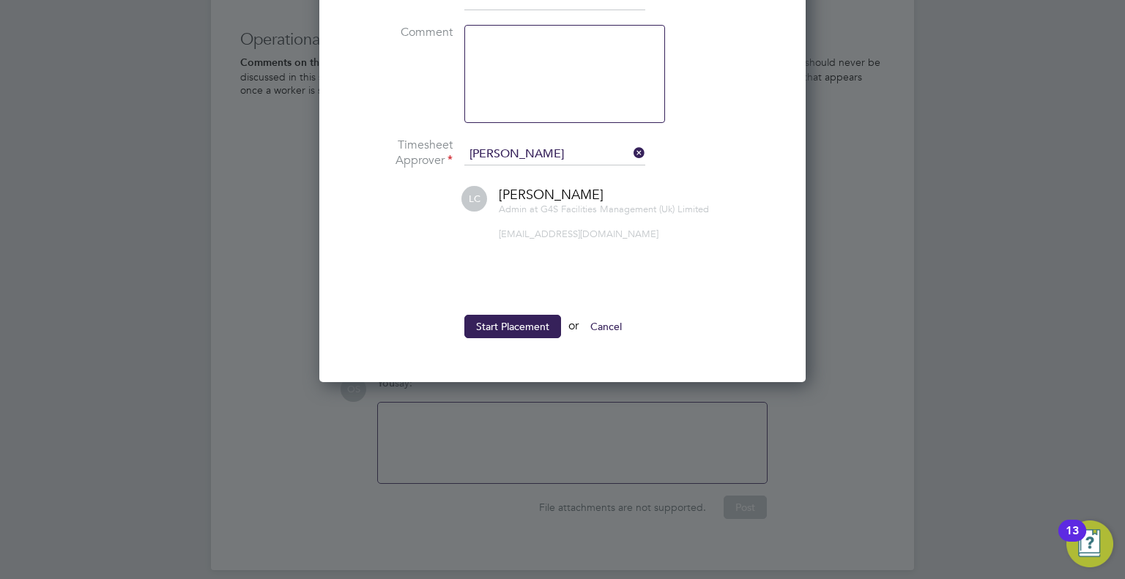
click at [529, 325] on button "Start Placement" at bounding box center [512, 326] width 97 height 23
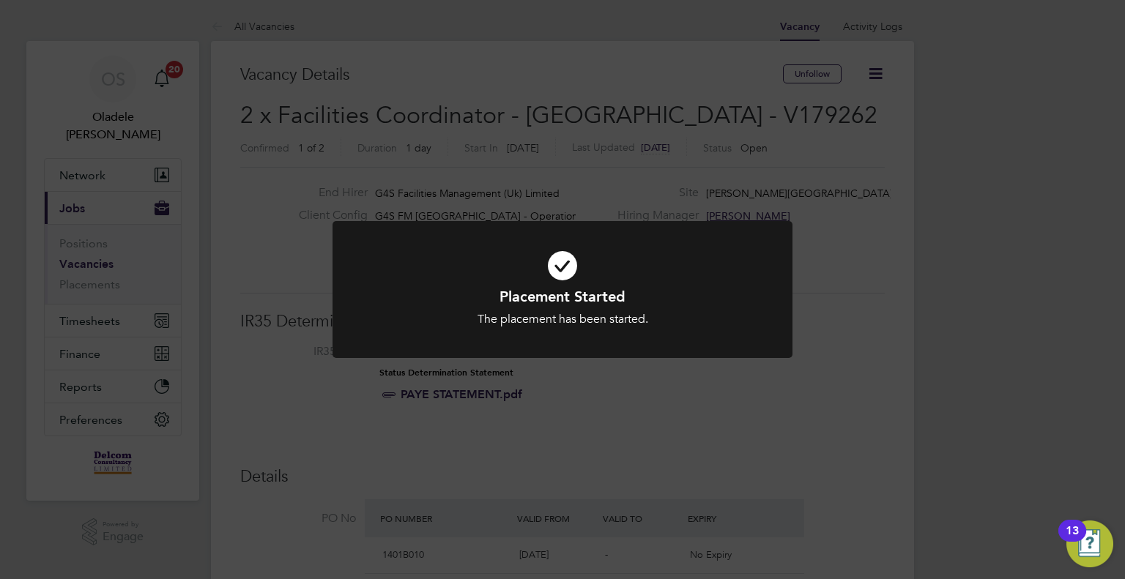
click at [187, 184] on div "Placement Started The placement has been started. Cancel Okay" at bounding box center [562, 289] width 1125 height 579
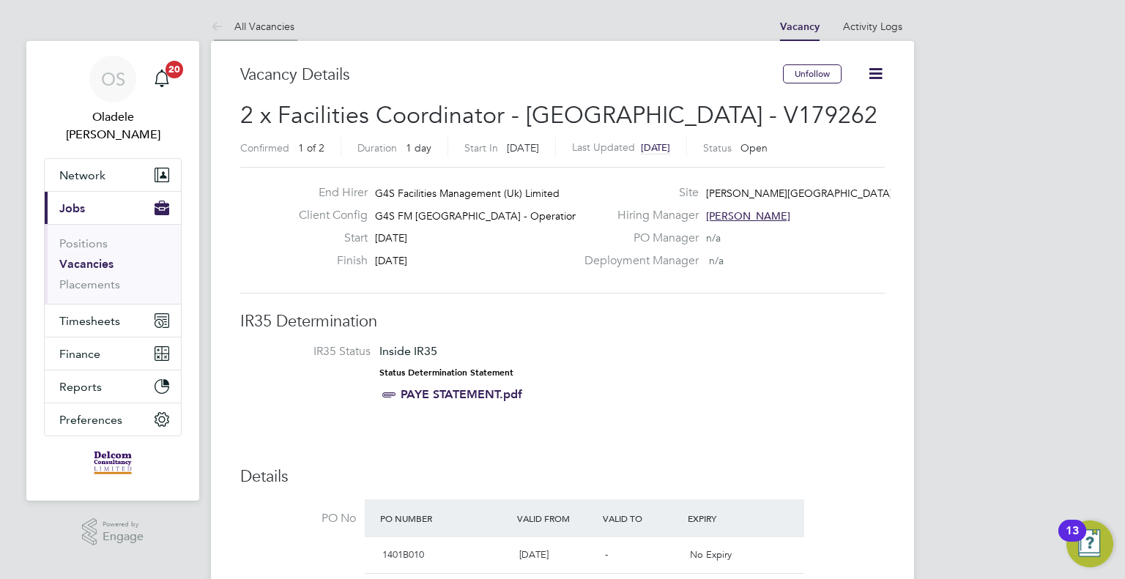
click at [267, 23] on link "All Vacancies" at bounding box center [252, 26] width 83 height 13
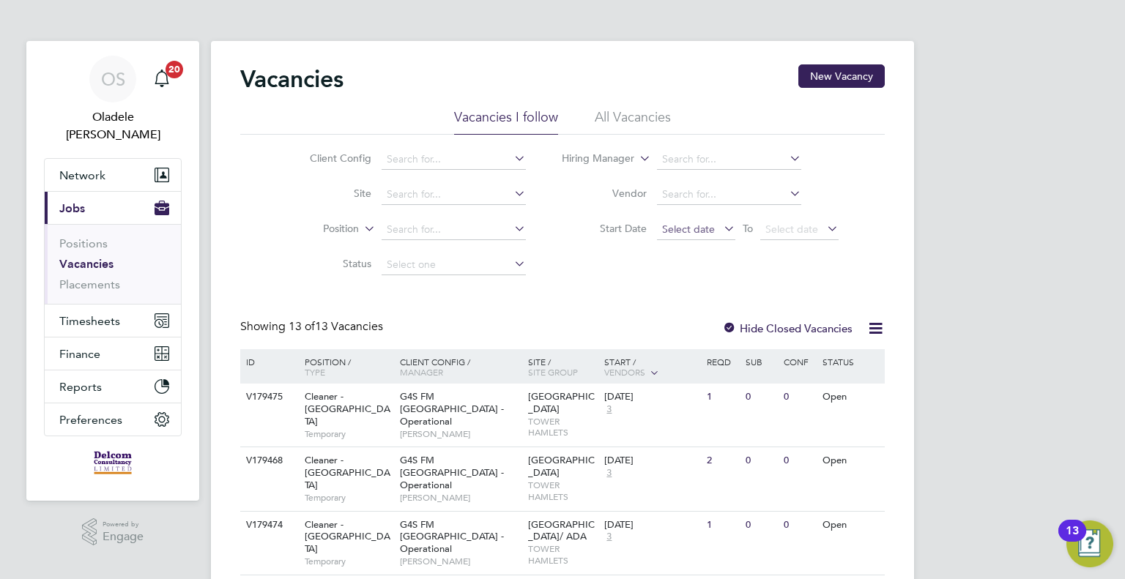
click at [678, 234] on span "Select date" at bounding box center [688, 229] width 53 height 13
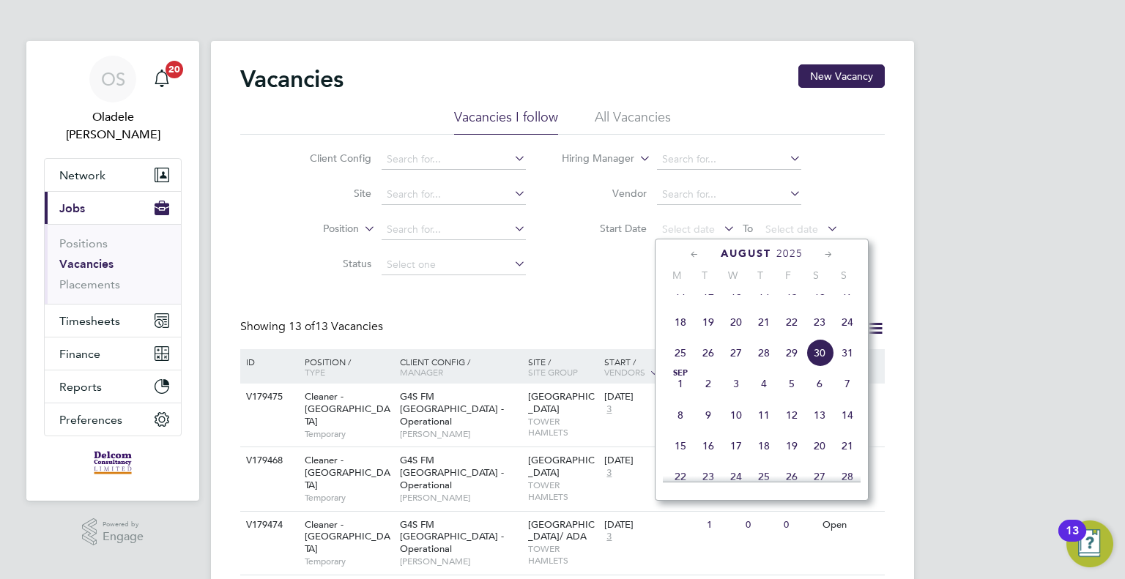
click at [678, 367] on span "25" at bounding box center [680, 353] width 28 height 28
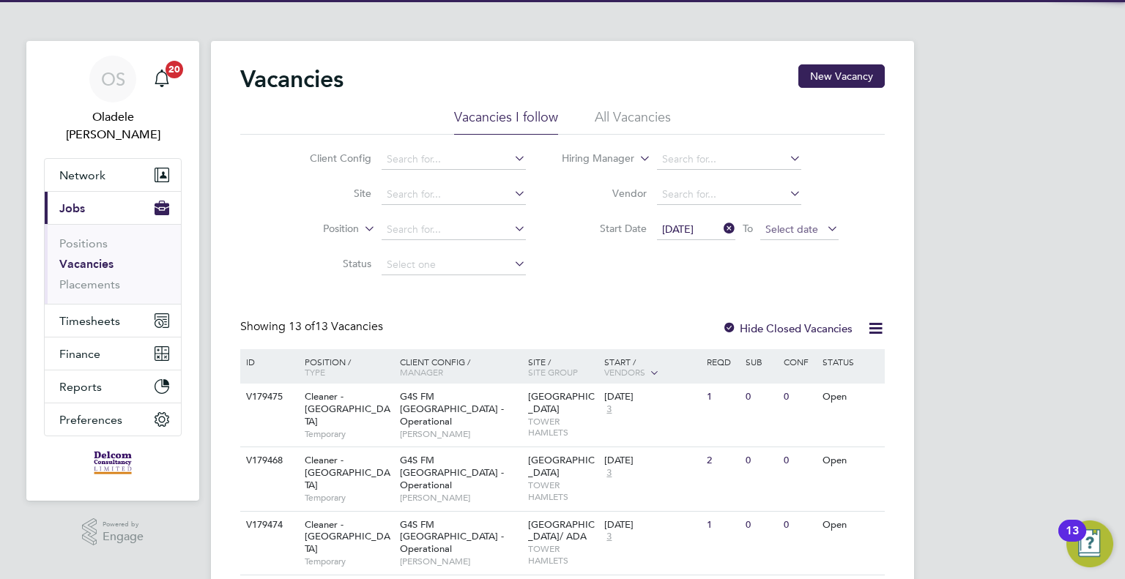
click at [814, 232] on span "Select date" at bounding box center [791, 229] width 53 height 13
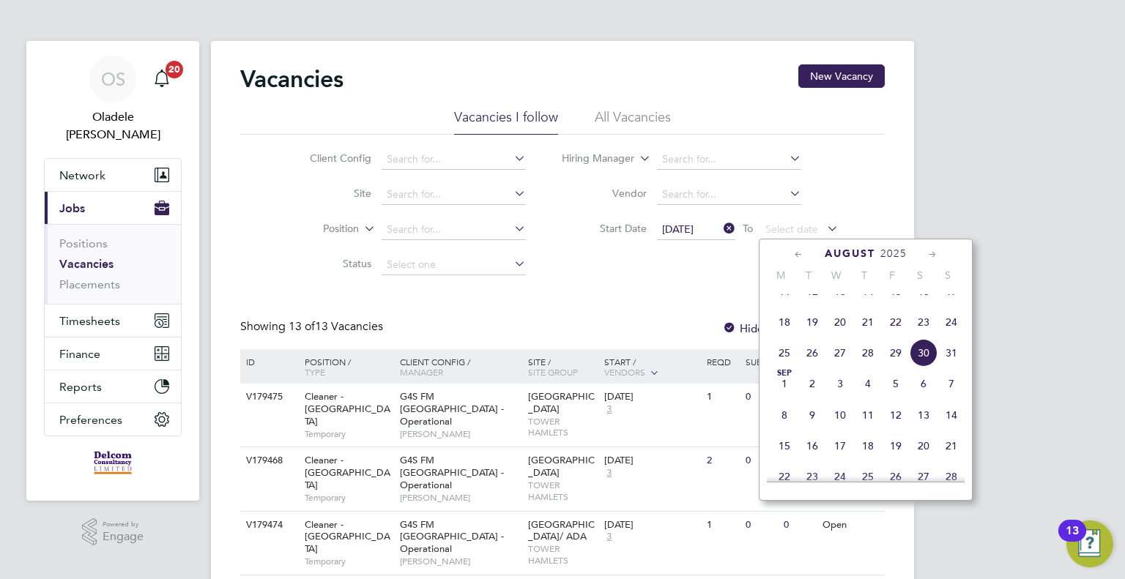
click at [955, 365] on span "31" at bounding box center [951, 353] width 28 height 28
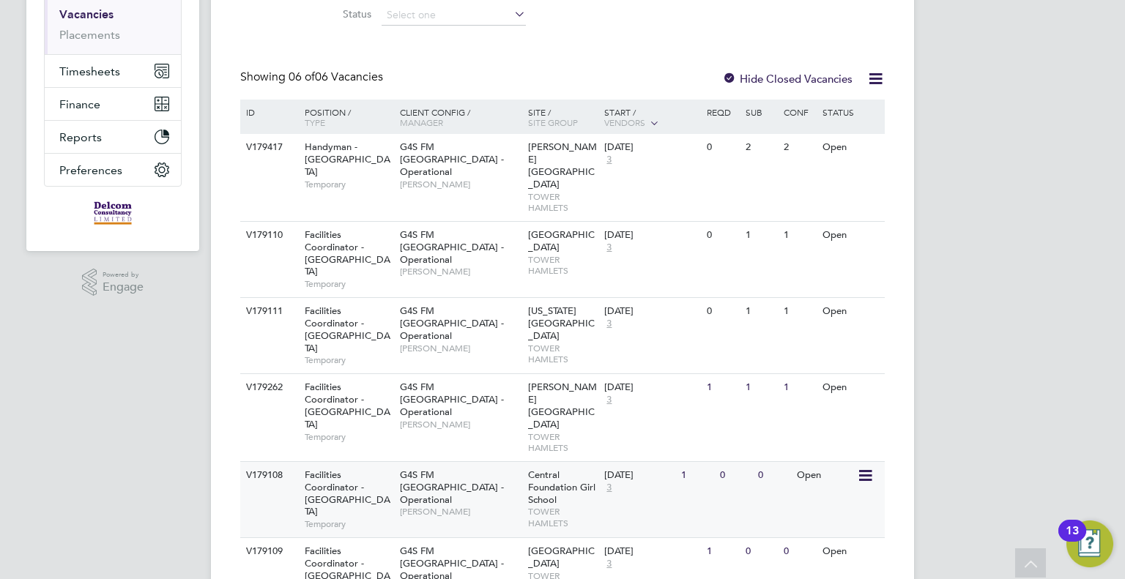
click at [423, 469] on span "G4S FM [GEOGRAPHIC_DATA] - Operational" at bounding box center [452, 487] width 104 height 37
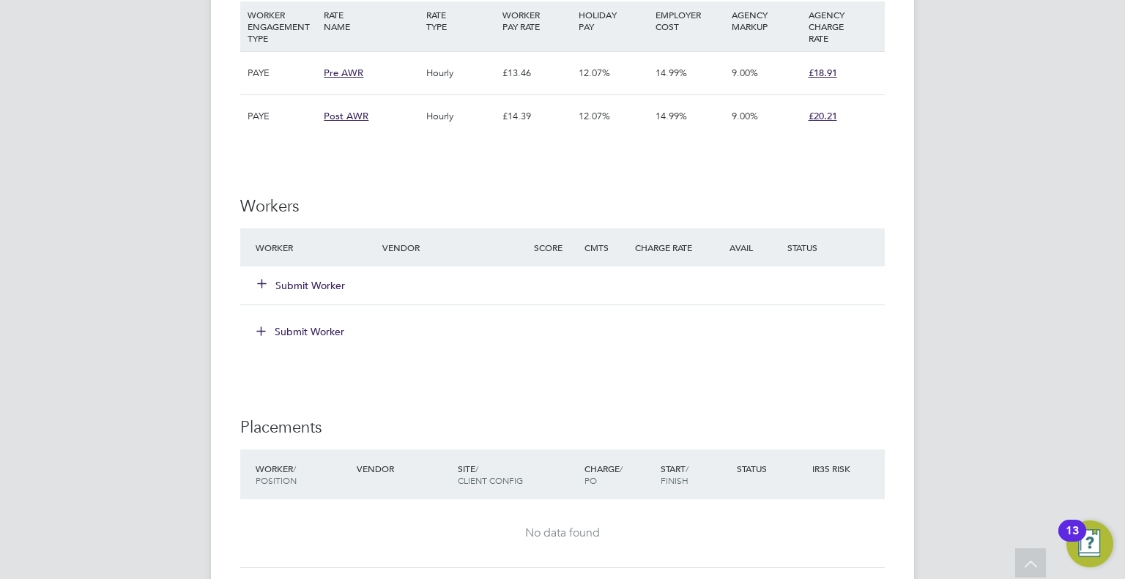
scroll to position [3295, 0]
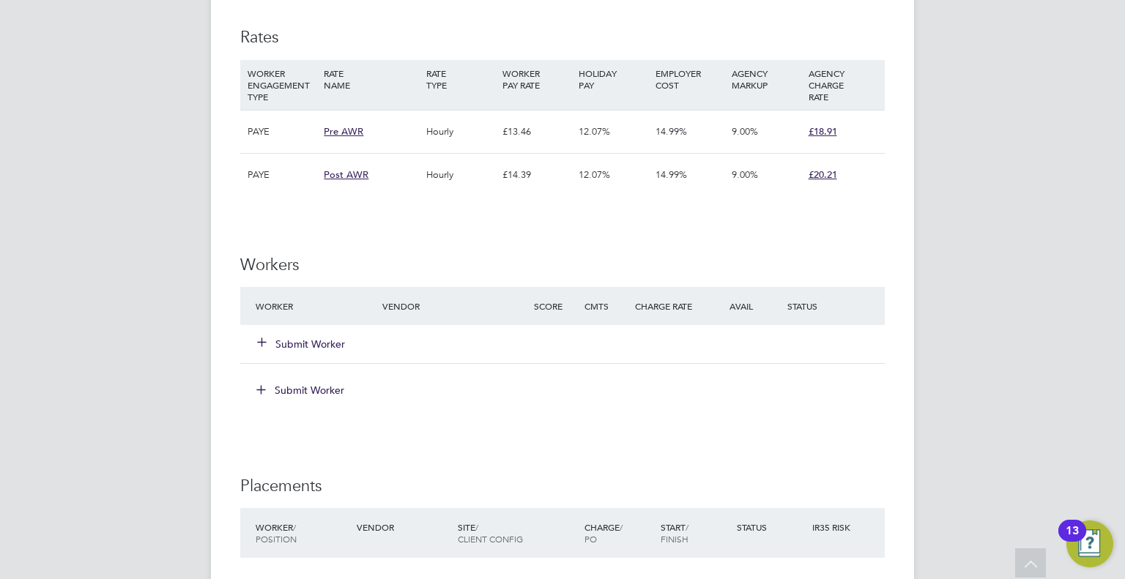
click at [319, 337] on button "Submit Worker" at bounding box center [302, 344] width 88 height 15
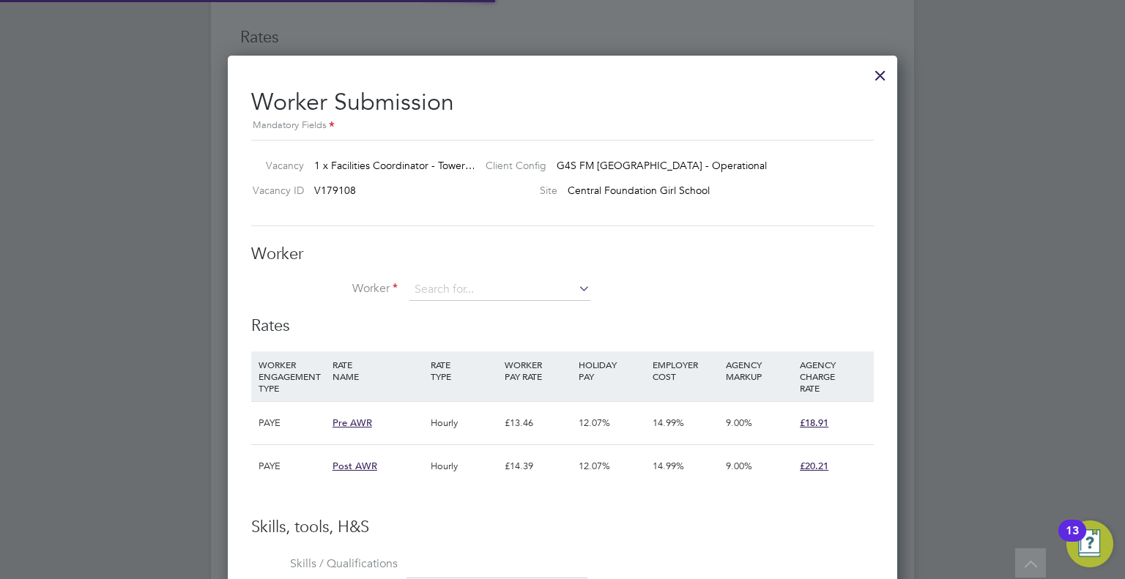
scroll to position [21, 381]
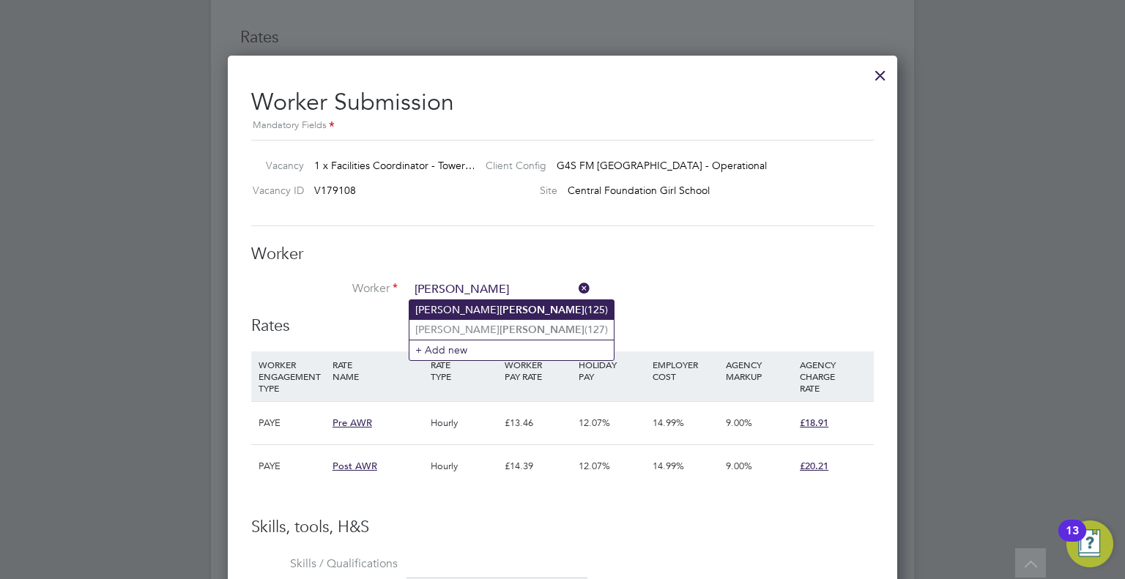
click at [499, 308] on b "[PERSON_NAME]" at bounding box center [541, 310] width 85 height 12
type input "[PERSON_NAME] (125)"
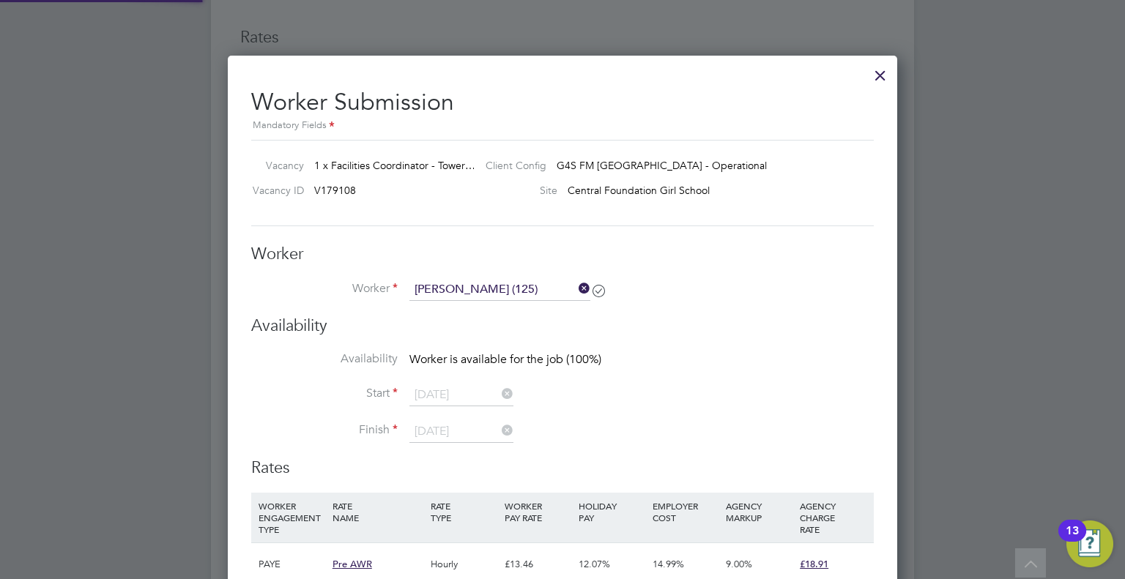
scroll to position [7, 7]
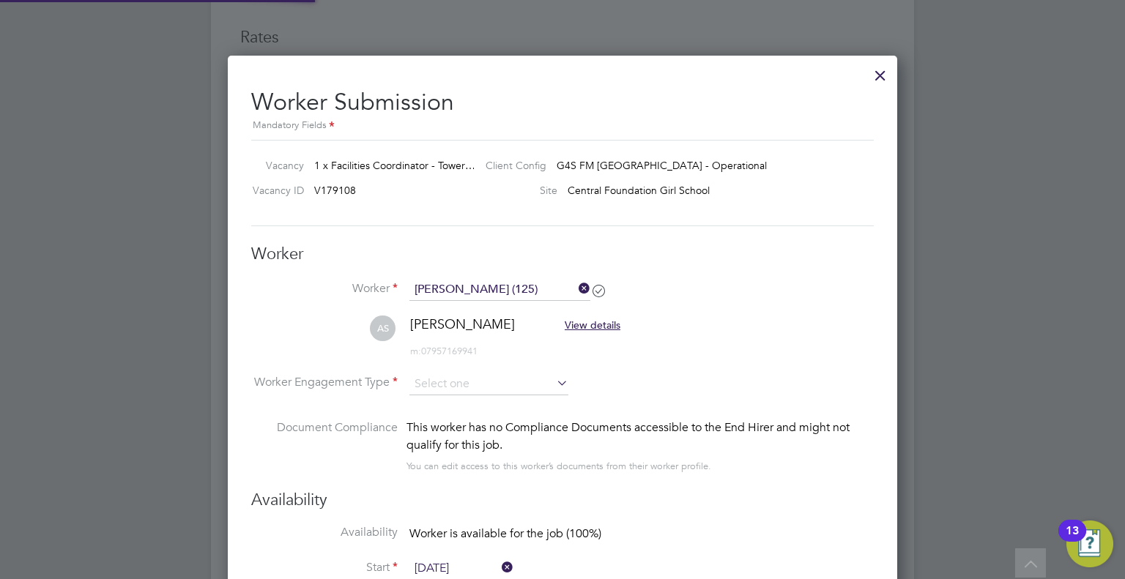
type input "[DATE]"
click at [484, 388] on input at bounding box center [488, 384] width 159 height 22
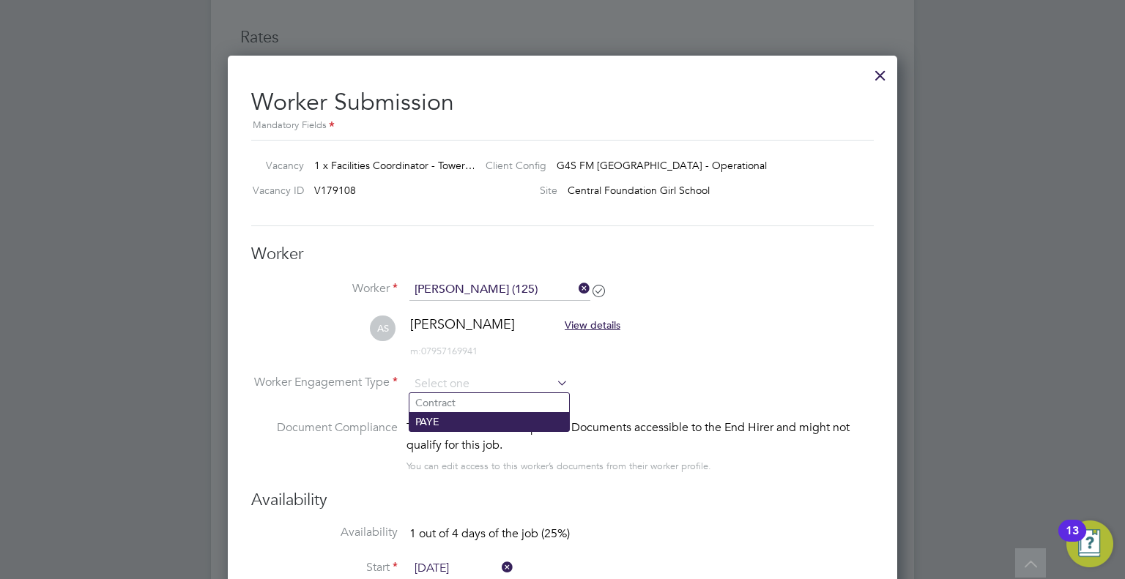
click at [456, 420] on li "PAYE" at bounding box center [489, 421] width 160 height 19
type input "PAYE"
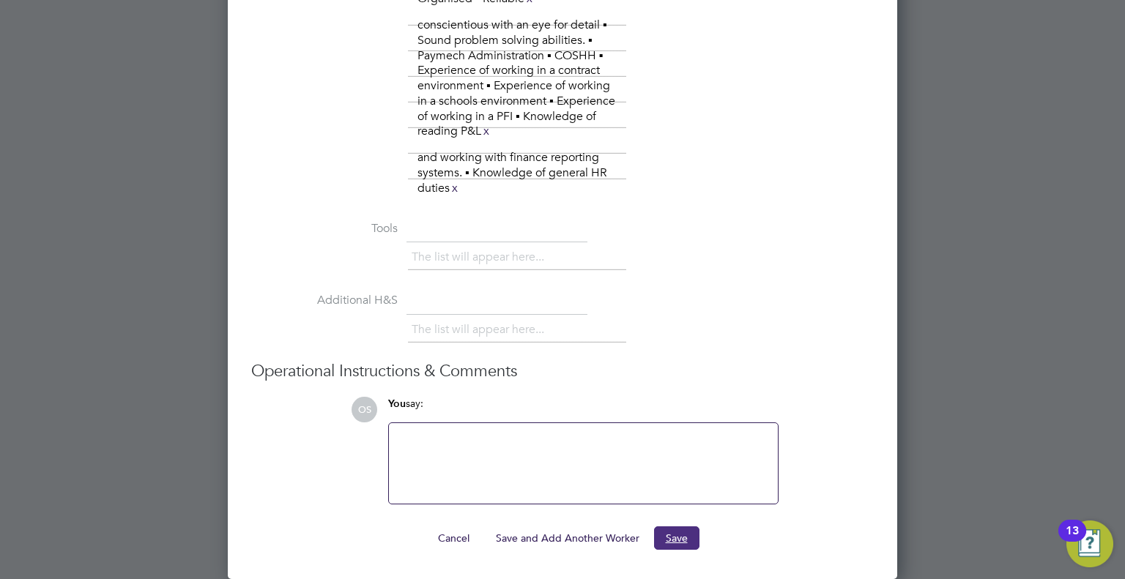
click at [668, 529] on button "Save" at bounding box center [676, 537] width 45 height 23
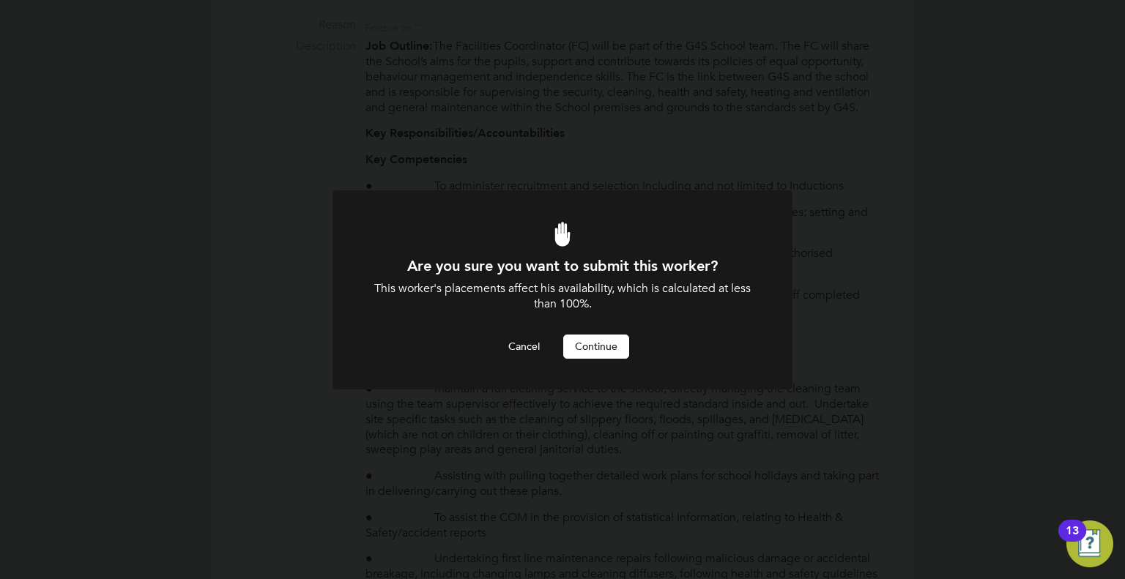
click at [586, 348] on button "Continue" at bounding box center [596, 346] width 66 height 23
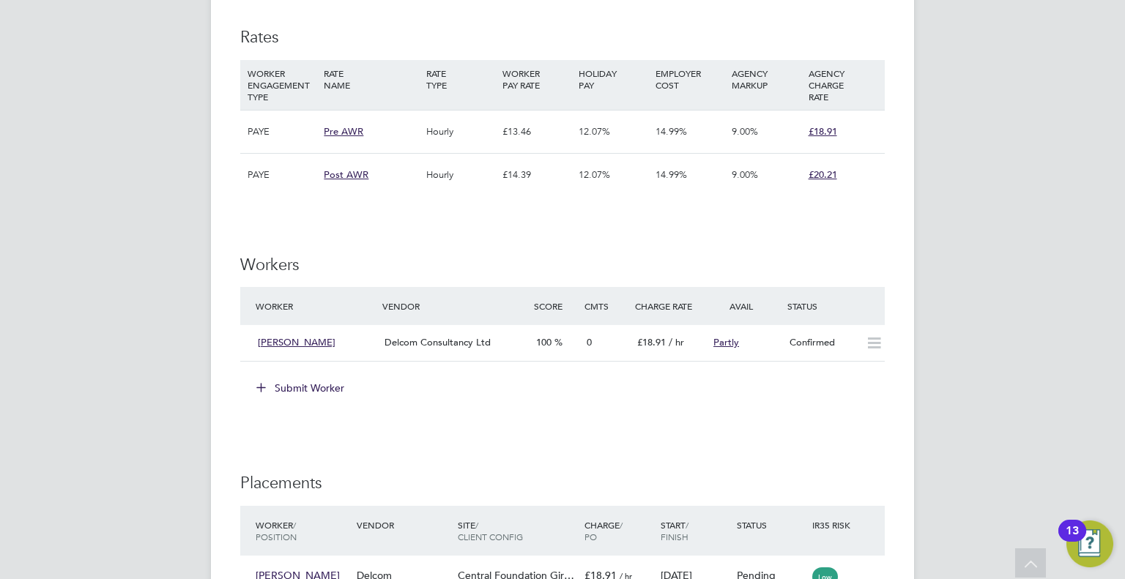
click at [316, 378] on button "Submit Worker" at bounding box center [301, 387] width 110 height 23
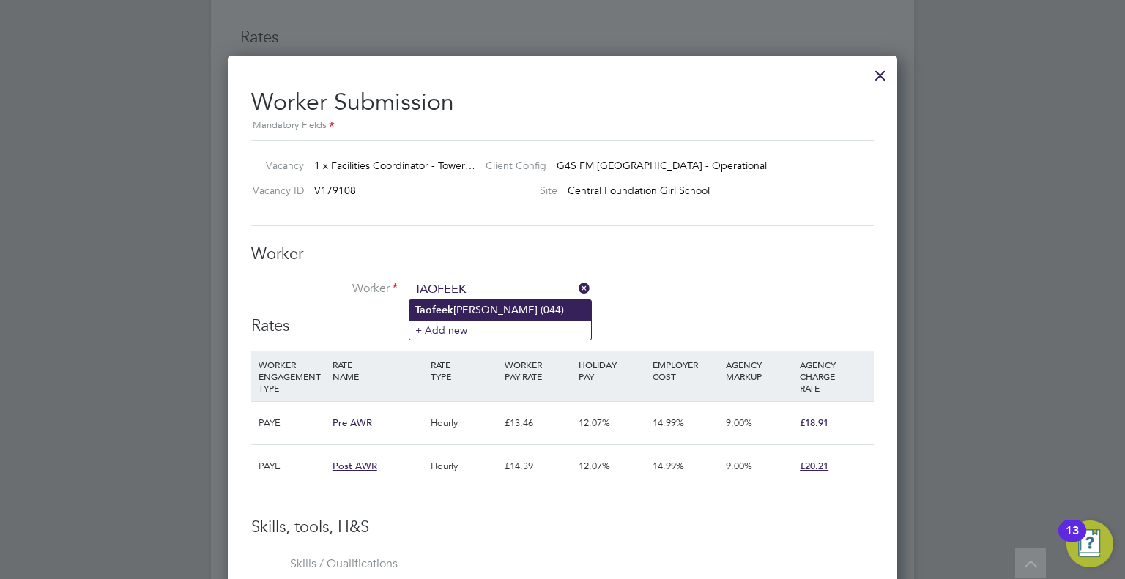
click at [462, 311] on li "Taofeek Ojo Mustapha (044)" at bounding box center [500, 310] width 182 height 20
type input "Taofeek Ojo Mustapha (044)"
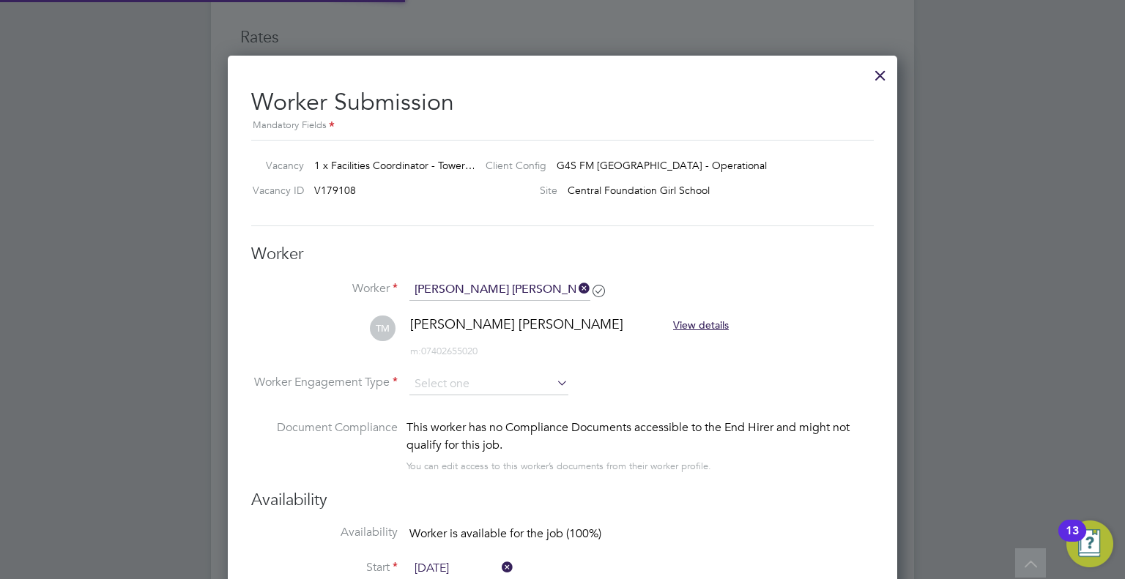
type input "[DATE]"
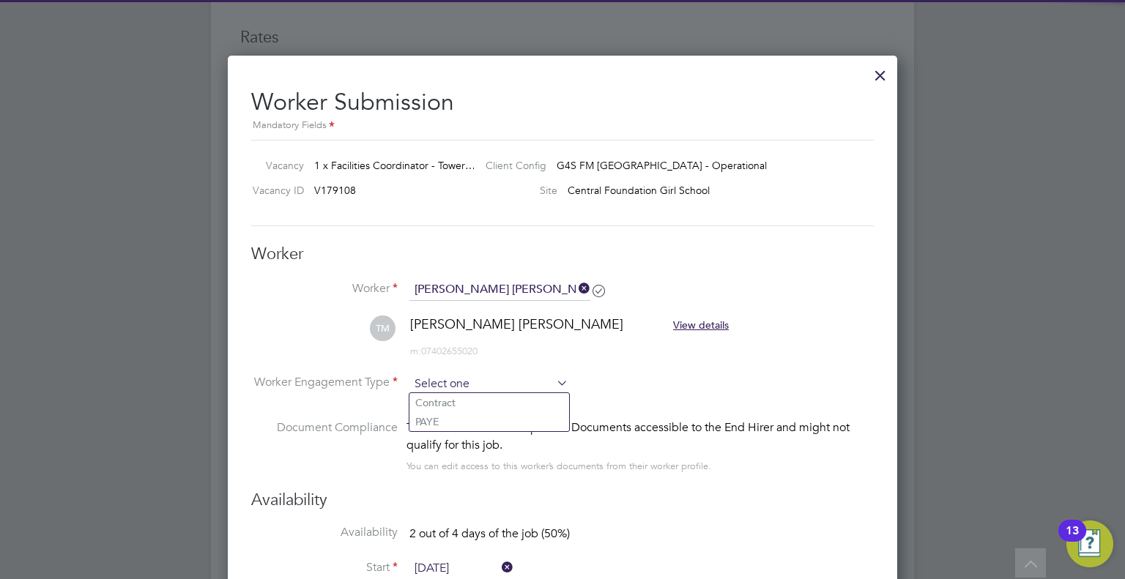
click at [439, 388] on input at bounding box center [488, 384] width 159 height 22
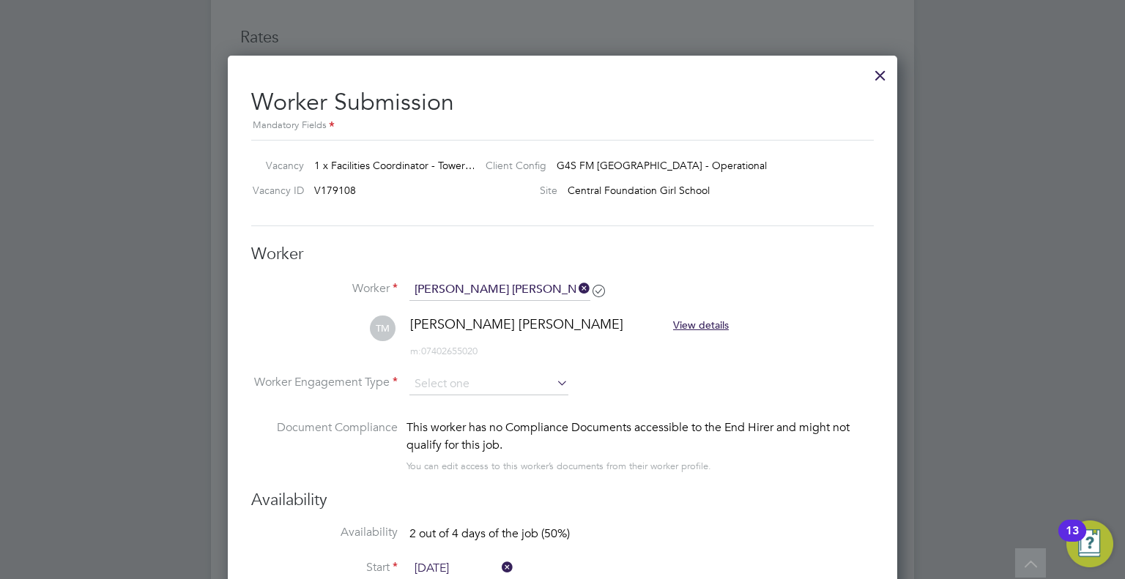
click at [435, 421] on li "PAYE" at bounding box center [489, 421] width 160 height 19
type input "PAYE"
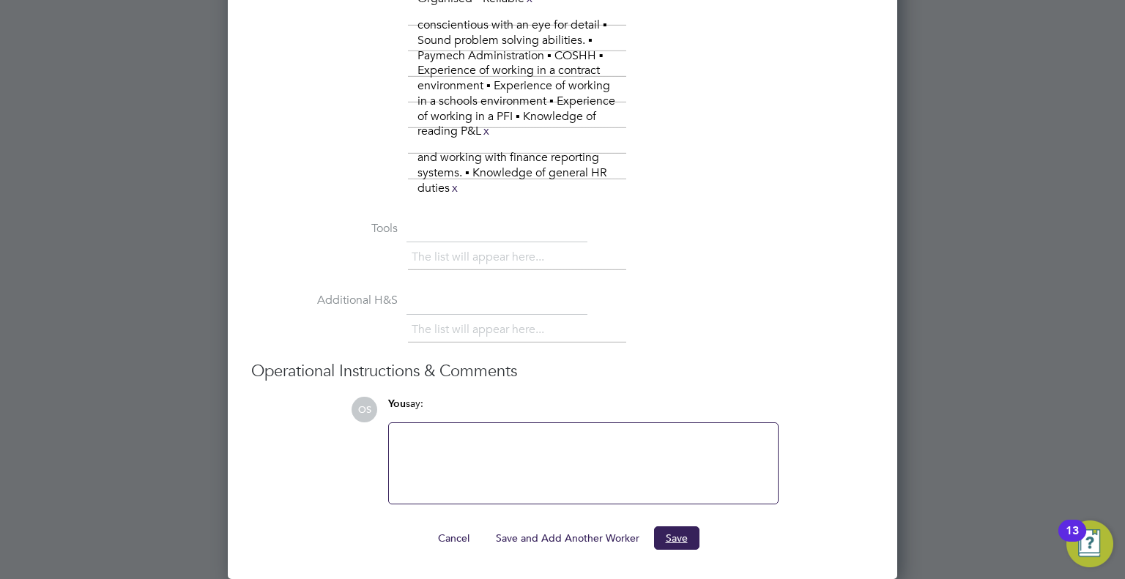
click at [671, 540] on button "Save" at bounding box center [676, 537] width 45 height 23
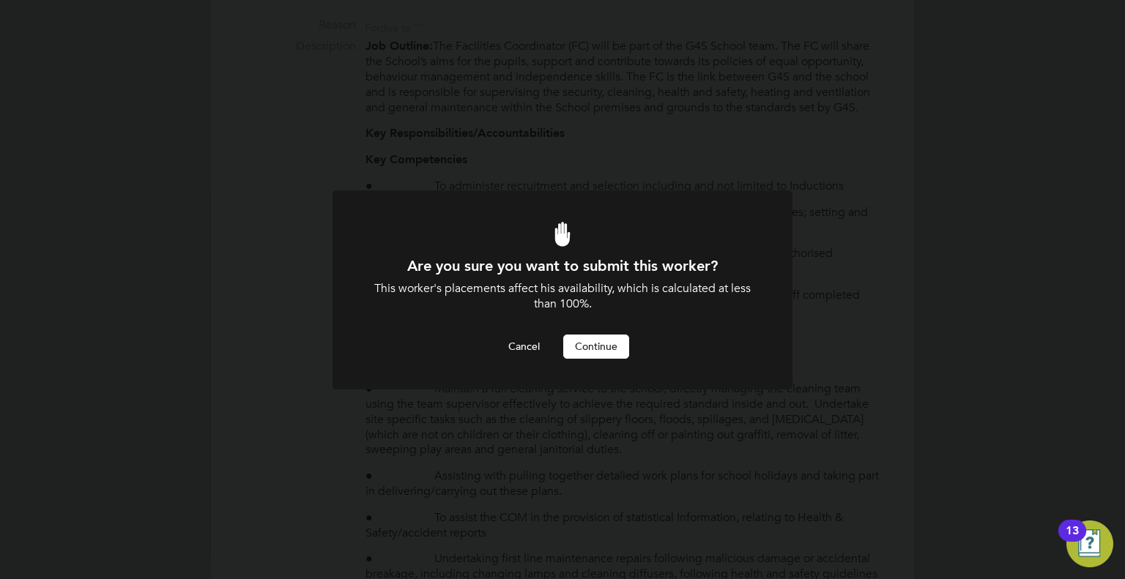
click at [595, 353] on button "Continue" at bounding box center [596, 346] width 66 height 23
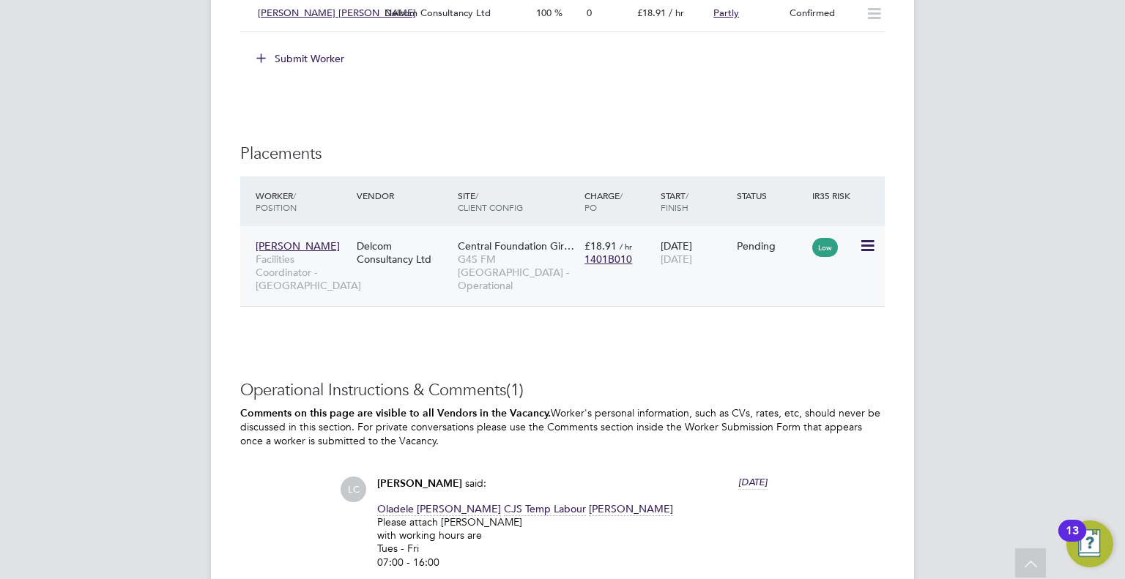
click at [868, 237] on icon at bounding box center [866, 246] width 15 height 18
click at [782, 322] on li "Start" at bounding box center [822, 323] width 104 height 21
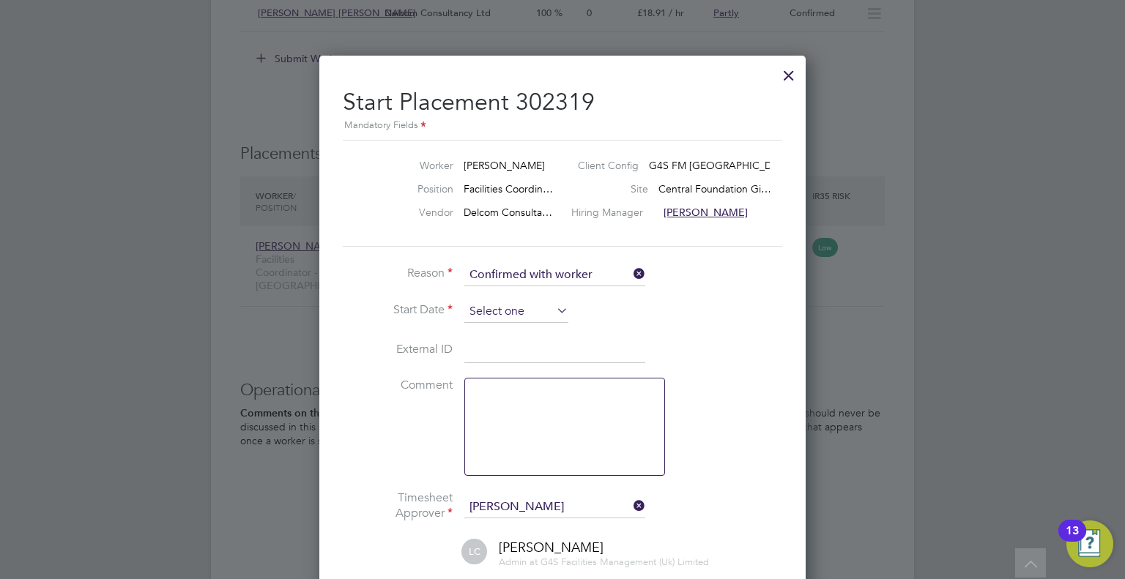
click at [486, 309] on input at bounding box center [516, 312] width 104 height 22
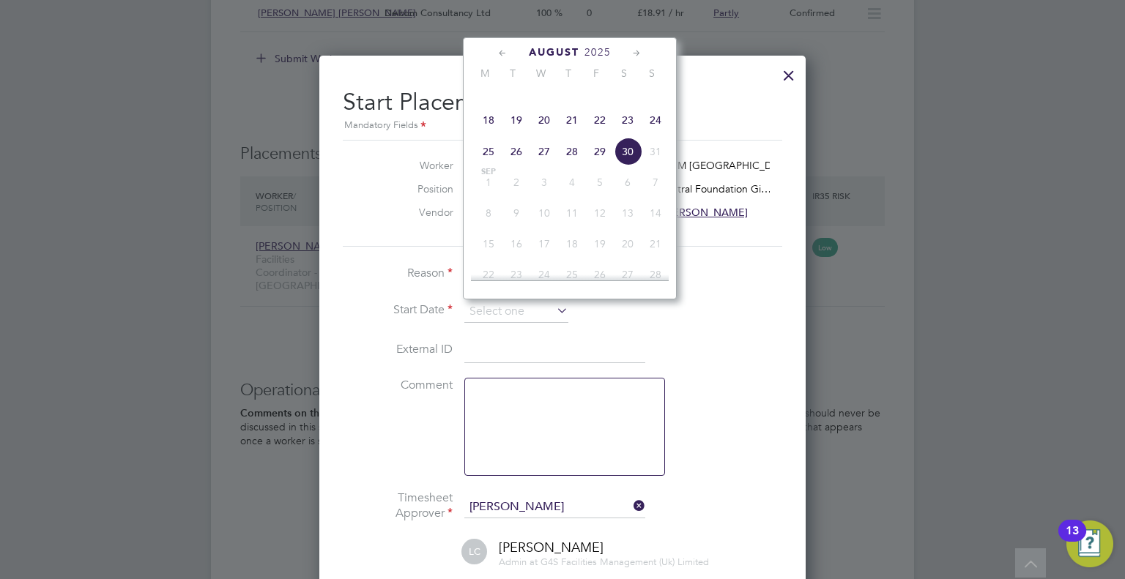
click at [510, 165] on span "26" at bounding box center [516, 152] width 28 height 28
type input "26 Aug 2025"
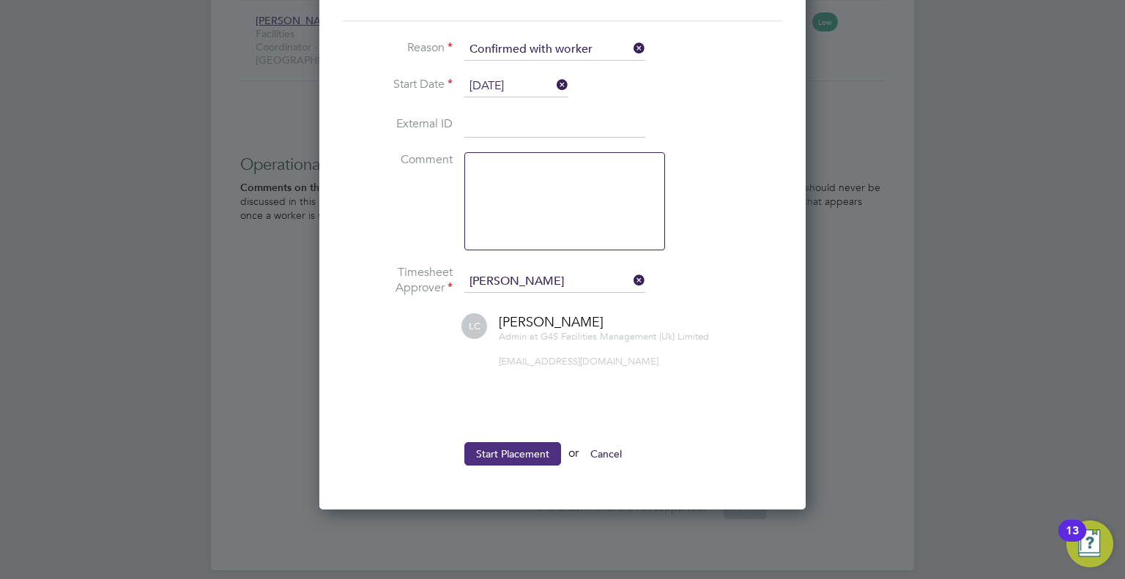
click at [499, 448] on button "Start Placement" at bounding box center [512, 453] width 97 height 23
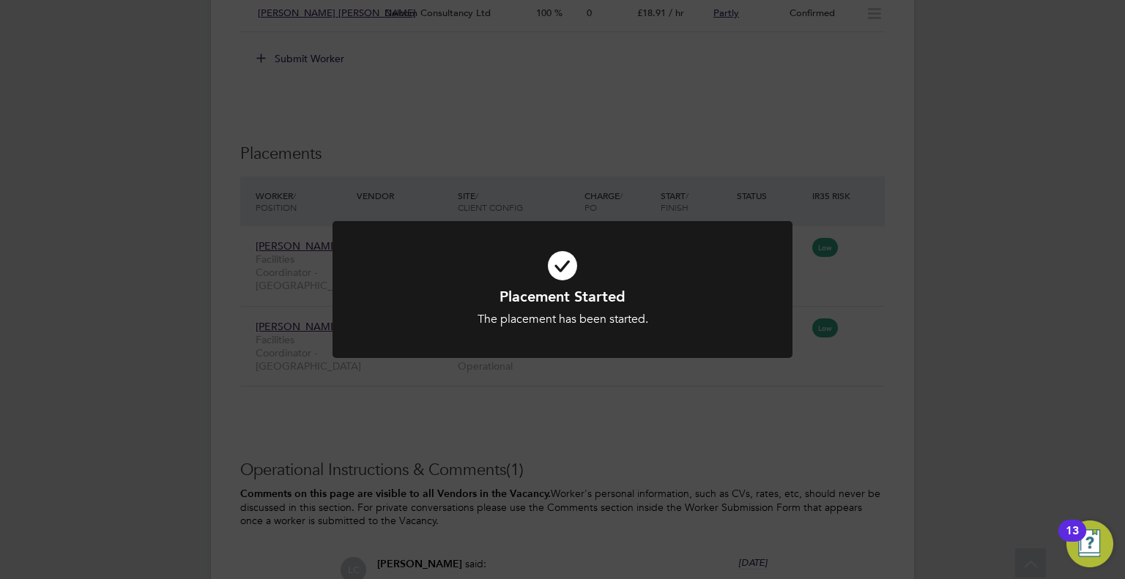
click at [882, 319] on div "Placement Started The placement has been started. Cancel Okay" at bounding box center [562, 289] width 1125 height 579
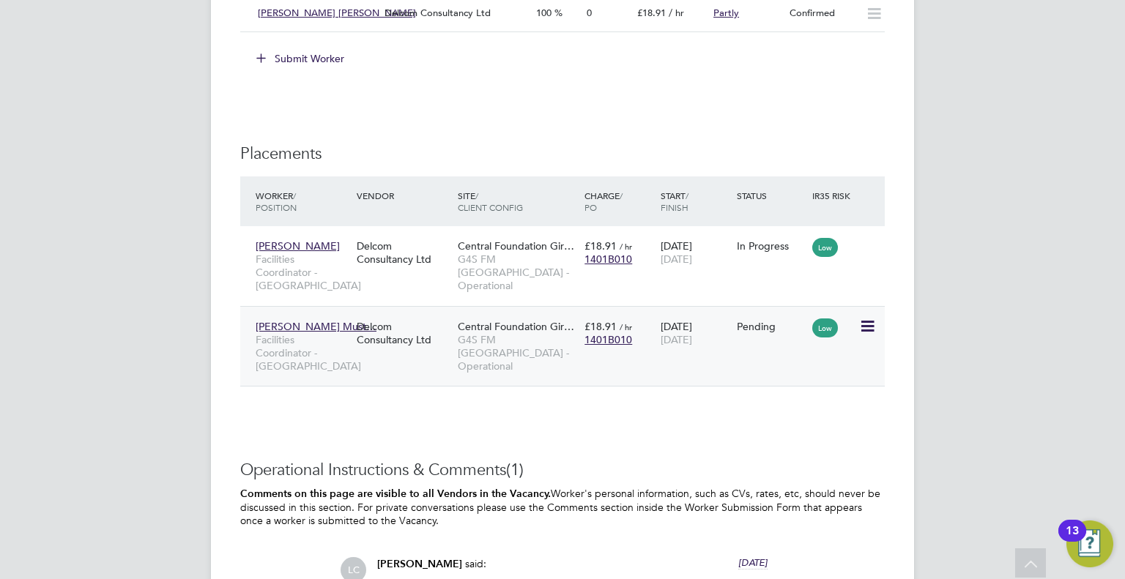
click at [861, 318] on icon at bounding box center [866, 327] width 15 height 18
click at [790, 399] on li "Start" at bounding box center [822, 403] width 104 height 21
type input "[PERSON_NAME]"
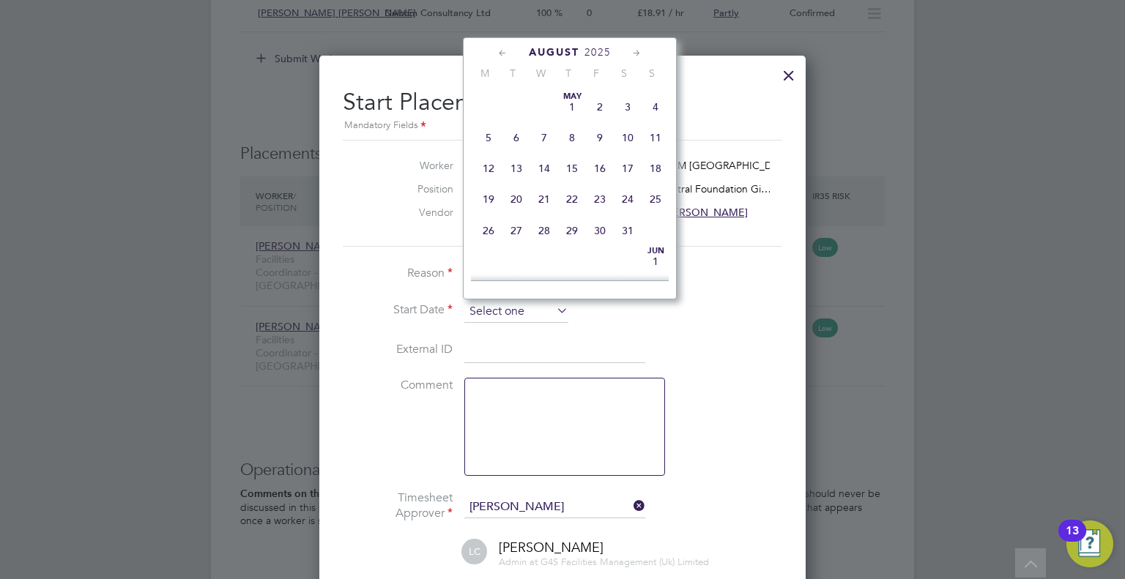
click at [486, 314] on input at bounding box center [516, 312] width 104 height 22
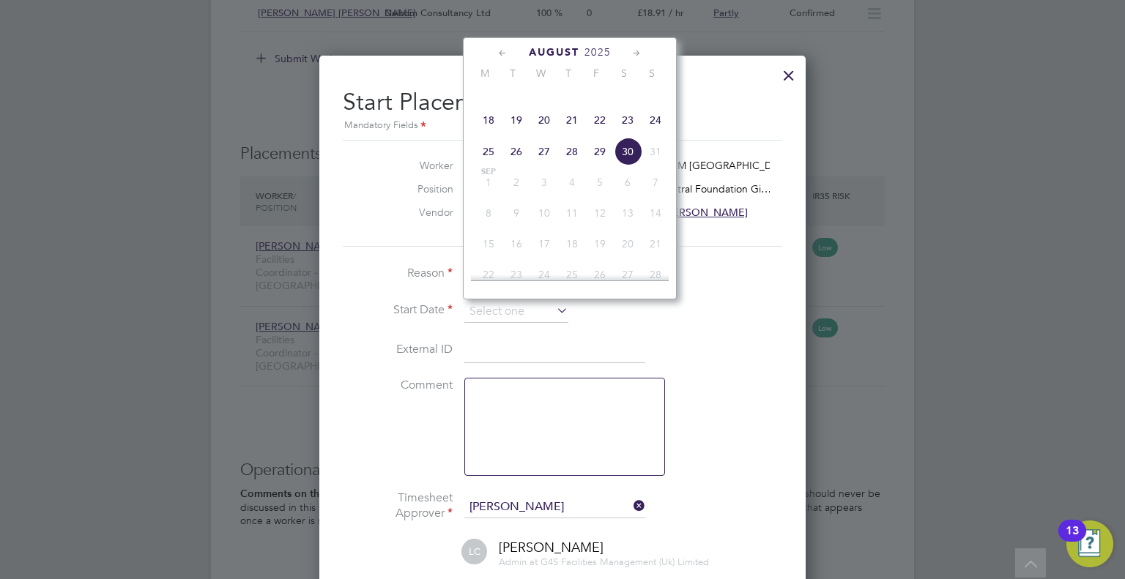
click at [512, 164] on span "26" at bounding box center [516, 152] width 28 height 28
type input "26 Aug 2025"
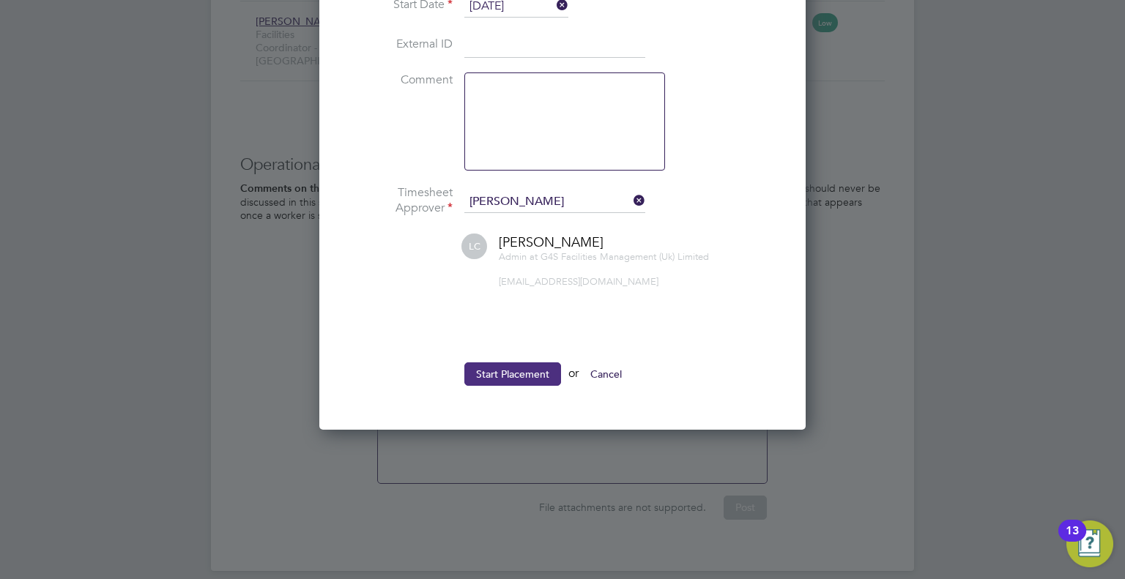
click at [510, 370] on button "Start Placement" at bounding box center [512, 373] width 97 height 23
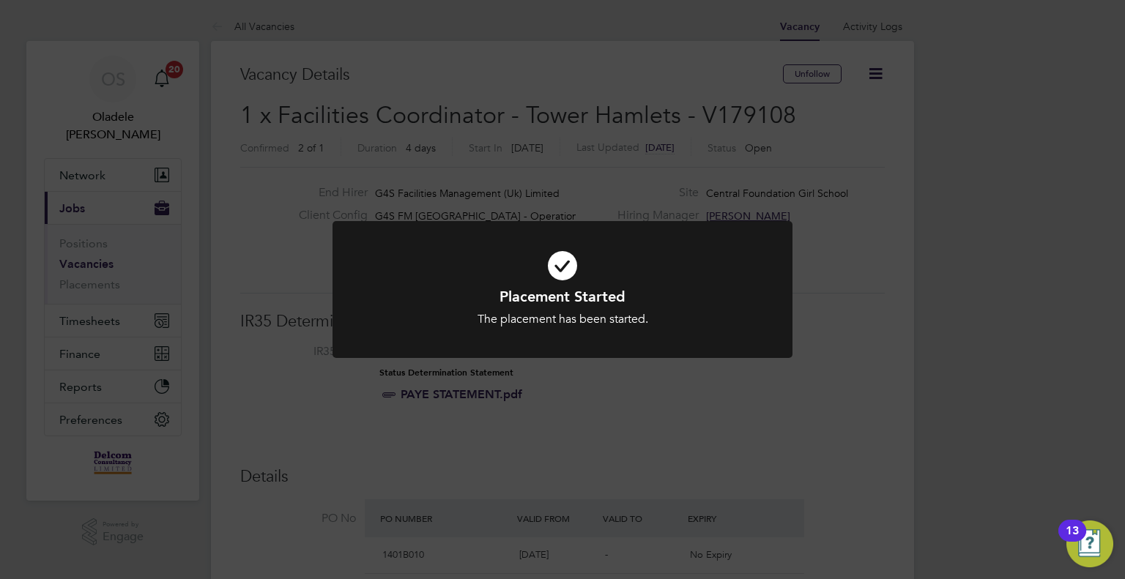
click at [267, 29] on div "Placement Started The placement has been started. Cancel Okay" at bounding box center [562, 289] width 1125 height 579
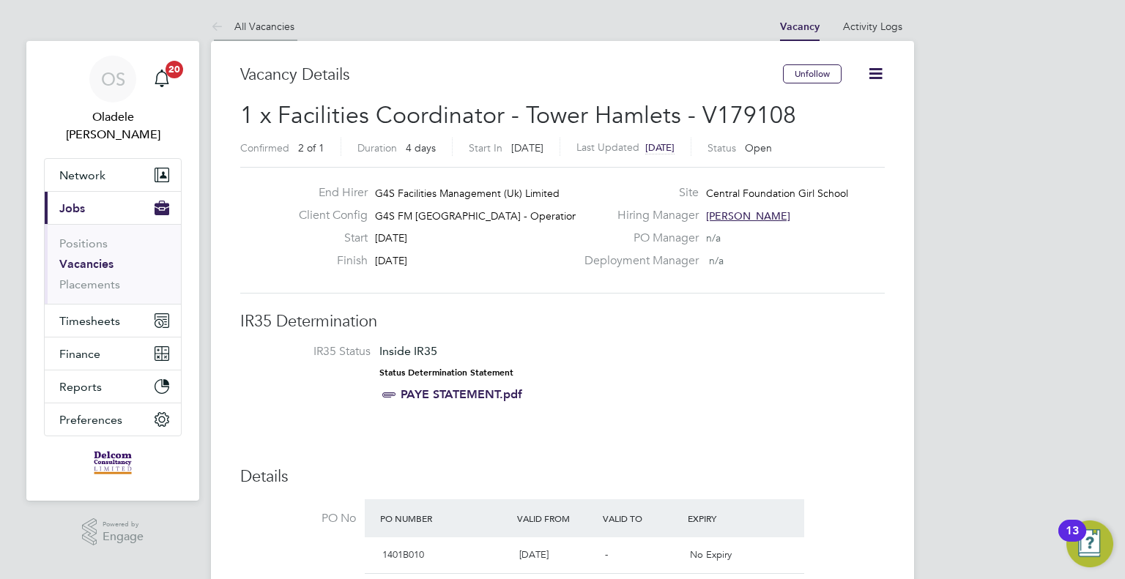
click at [265, 29] on link "All Vacancies" at bounding box center [252, 26] width 83 height 13
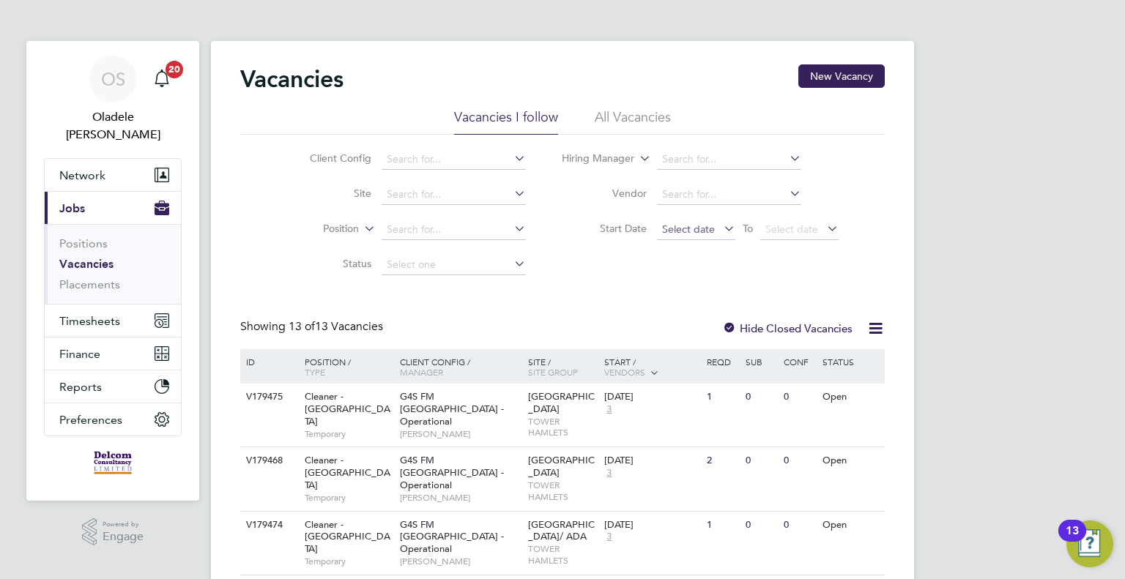
click at [688, 231] on span "Select date" at bounding box center [688, 229] width 53 height 13
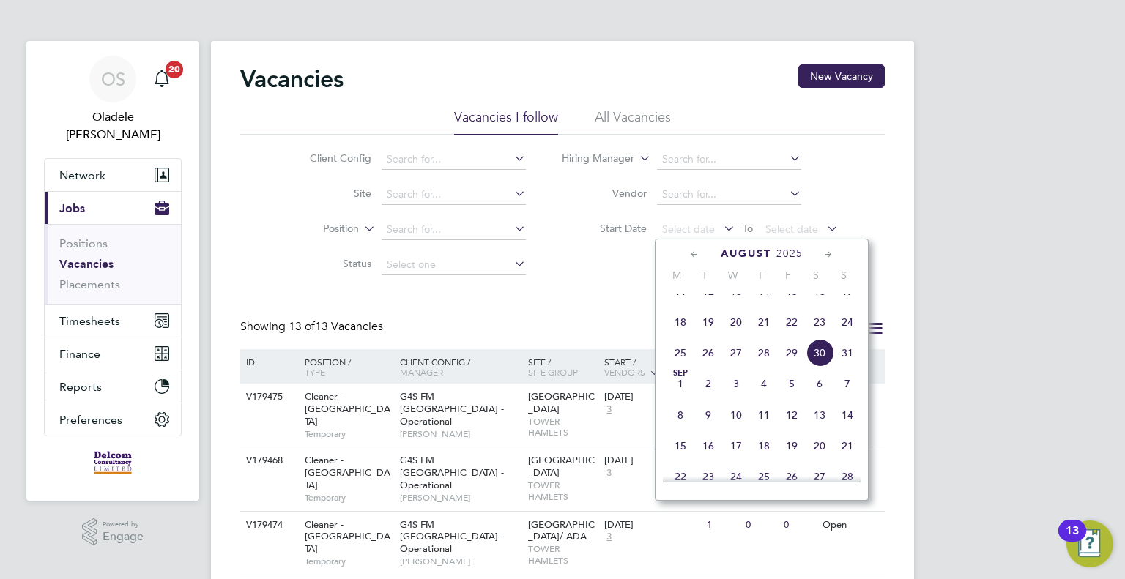
click at [678, 367] on span "25" at bounding box center [680, 353] width 28 height 28
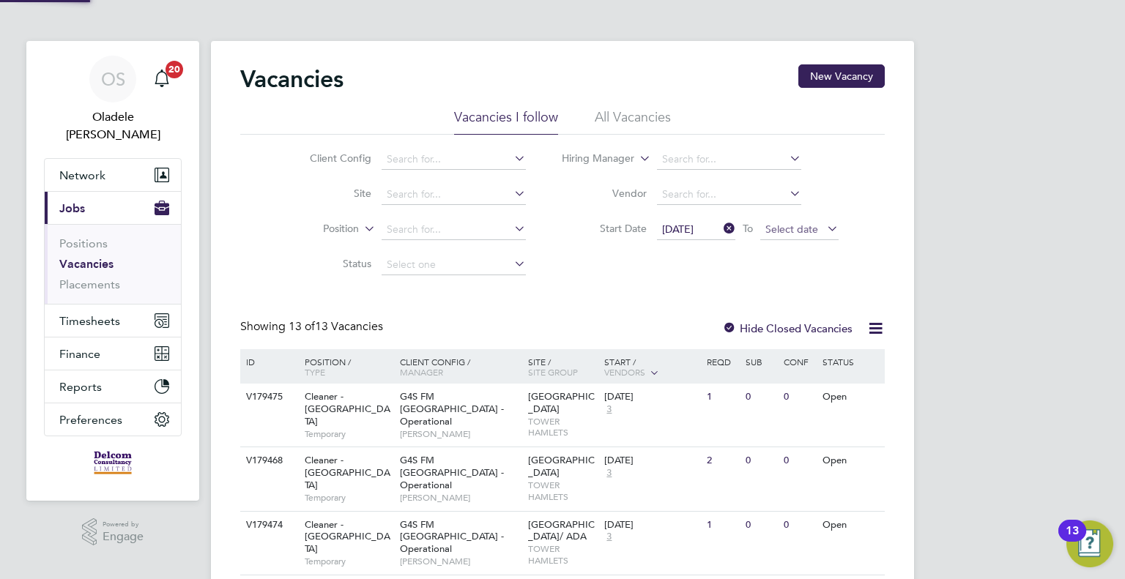
click at [792, 231] on span "Select date" at bounding box center [791, 229] width 53 height 13
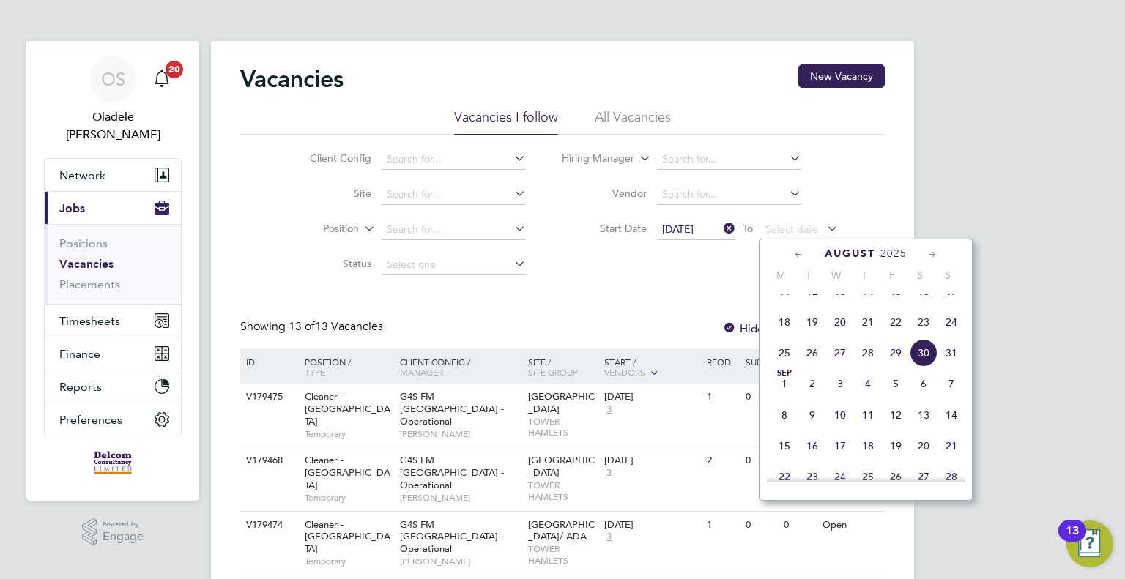
click at [950, 367] on span "31" at bounding box center [951, 353] width 28 height 28
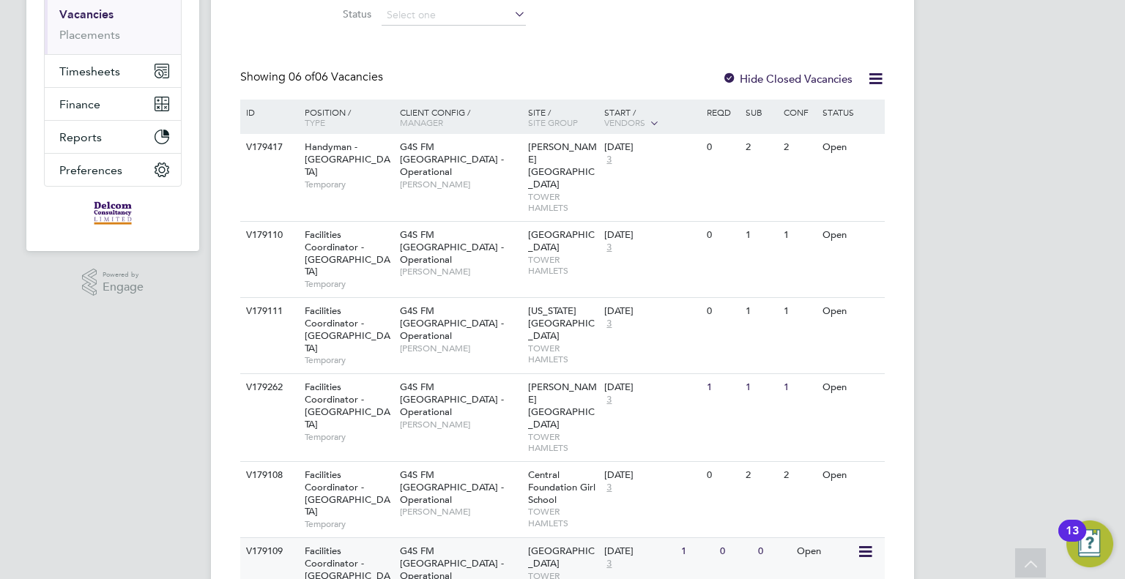
click at [452, 538] on div "G4S FM Tower Hamlets - Operational Yusupha Miknas" at bounding box center [460, 569] width 128 height 63
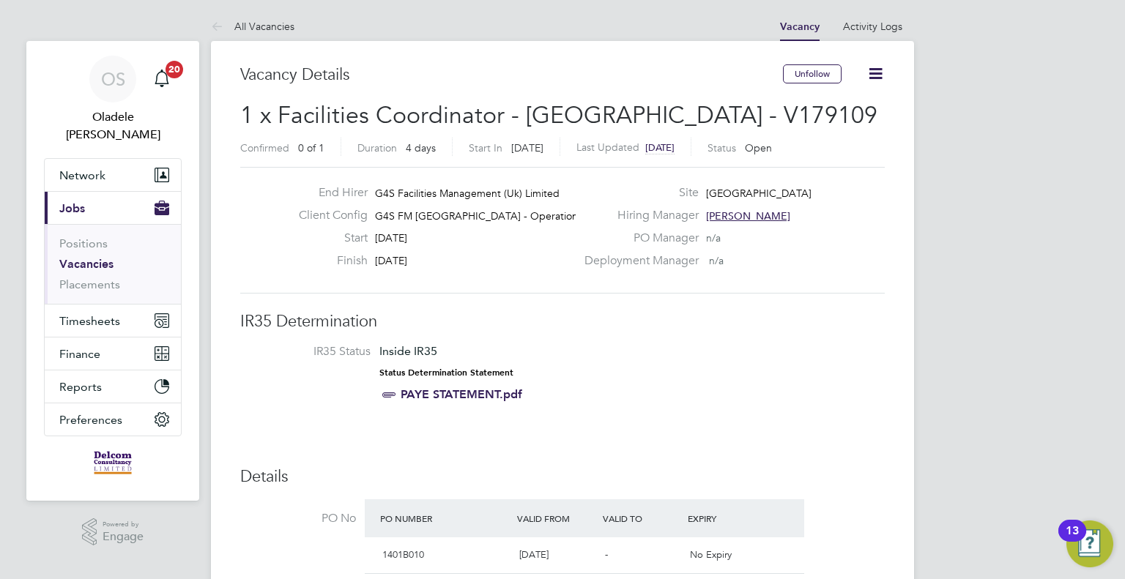
click at [841, 537] on li "PO No PO Number Valid From Valid To Expiry 1401B010 [DATE] - No Expiry" at bounding box center [562, 540] width 644 height 83
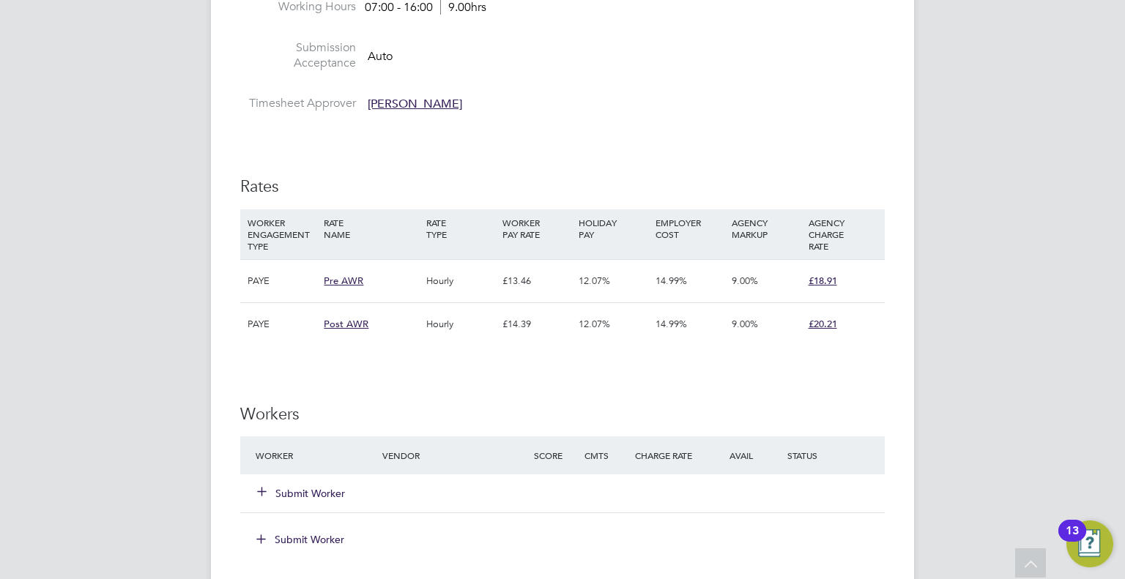
scroll to position [3149, 0]
click at [301, 483] on button "Submit Worker" at bounding box center [302, 490] width 88 height 15
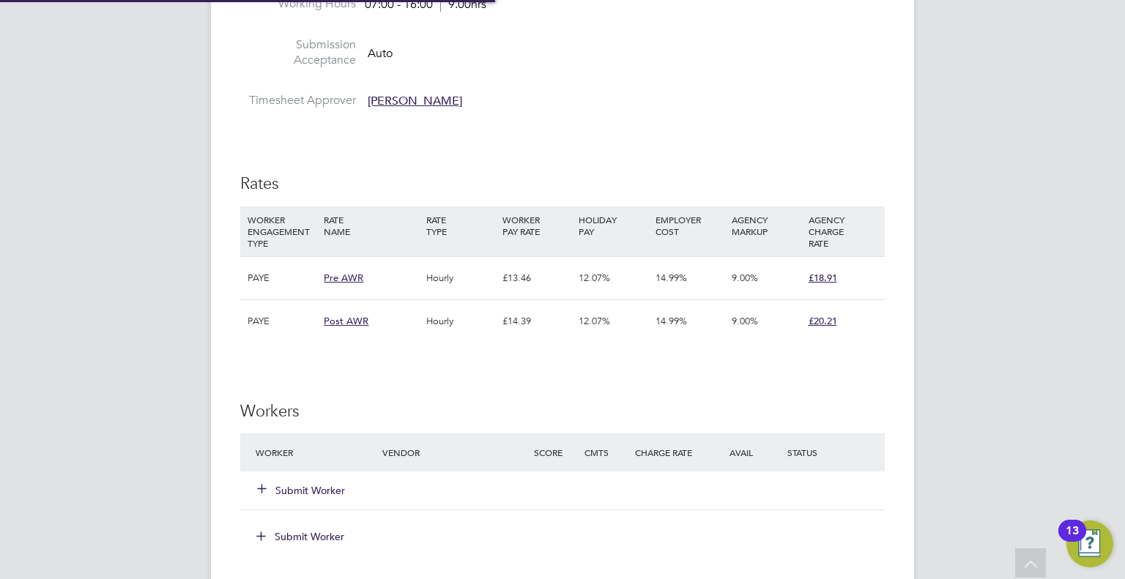
scroll to position [21, 228]
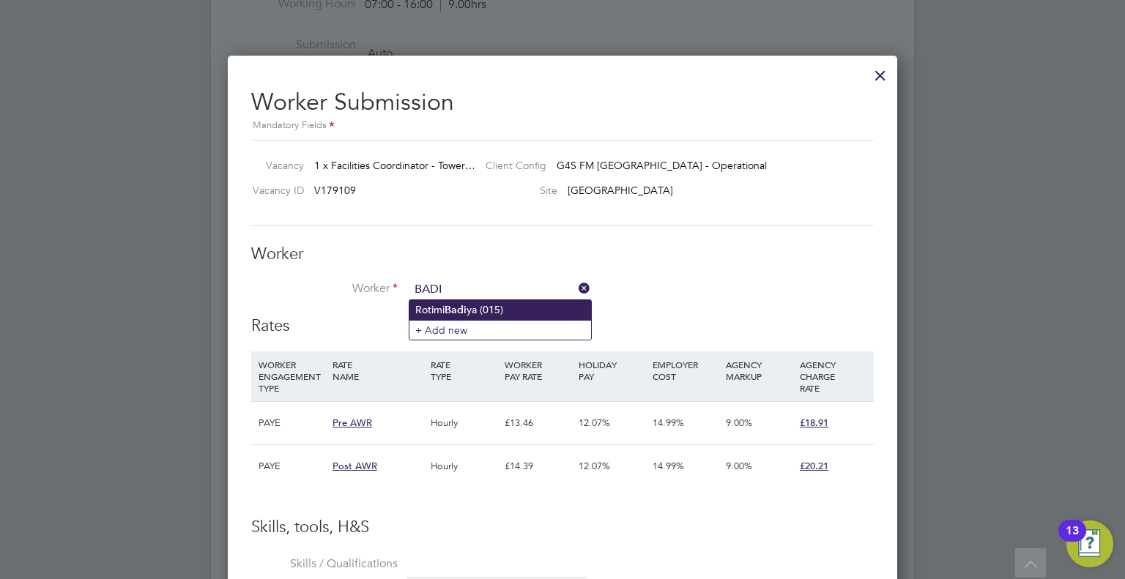
click at [454, 307] on b "Badi" at bounding box center [455, 310] width 22 height 12
type input "Rotimi Badiya (015)"
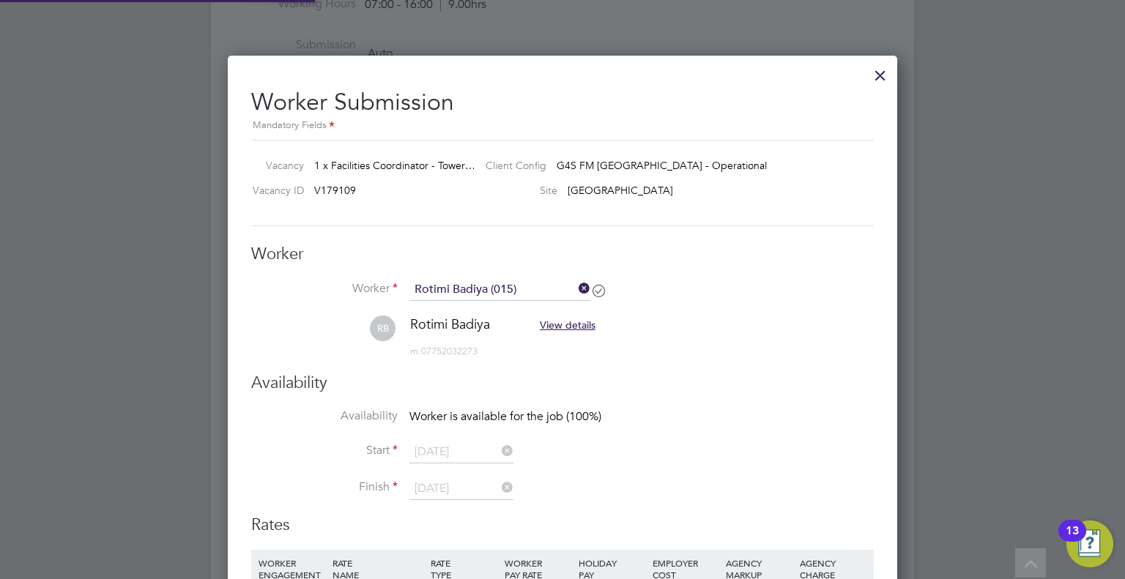
scroll to position [2491, 670]
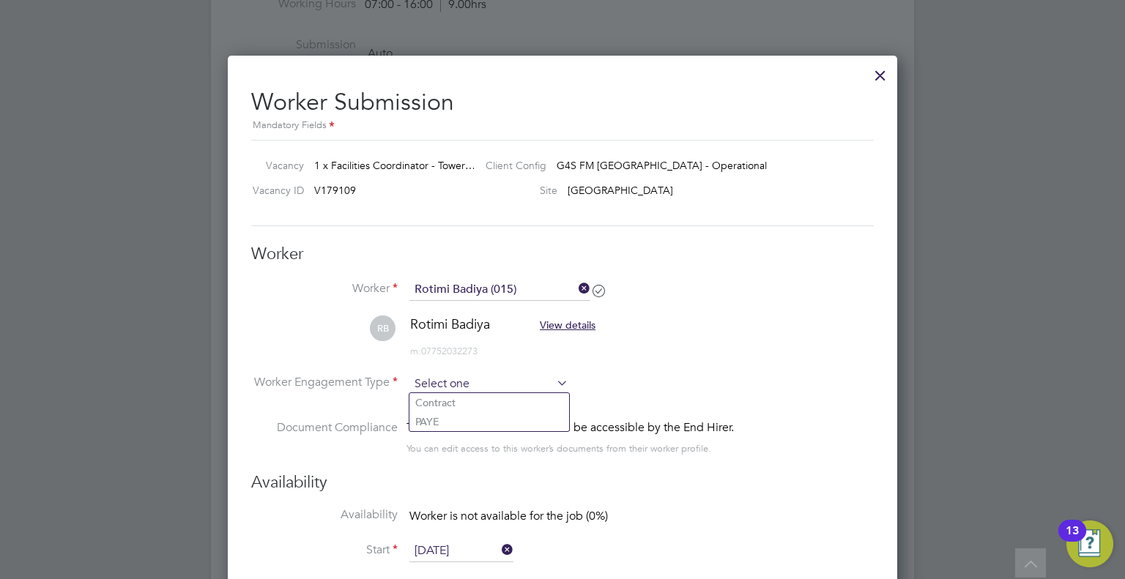
click at [489, 387] on input at bounding box center [488, 384] width 159 height 22
click at [437, 420] on li "PAYE" at bounding box center [489, 421] width 160 height 19
type input "PAYE"
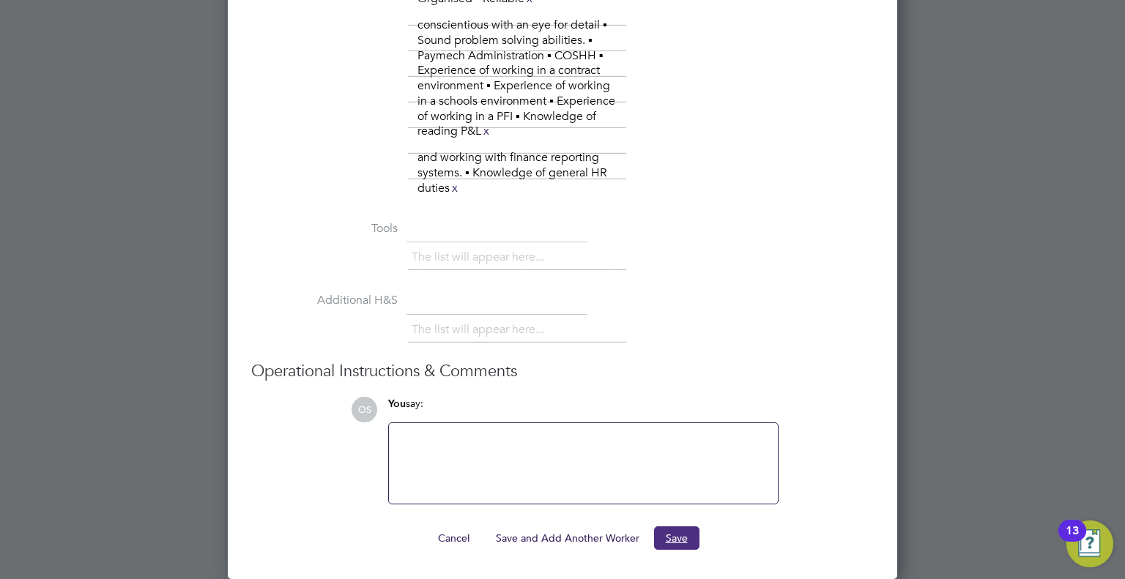
click at [669, 541] on button "Save" at bounding box center [676, 537] width 45 height 23
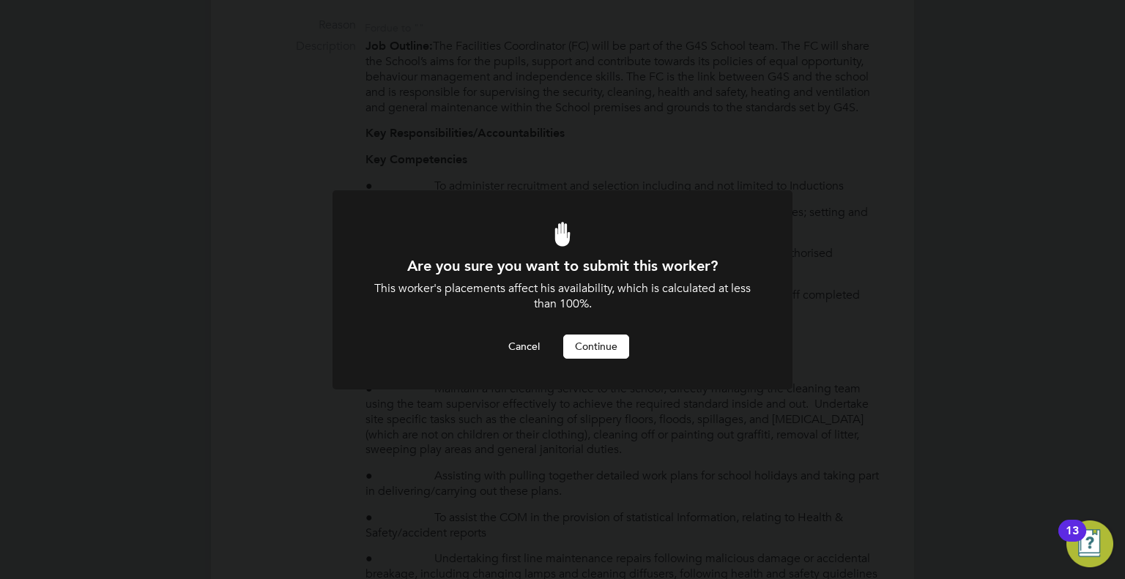
click at [598, 354] on button "Continue" at bounding box center [596, 346] width 66 height 23
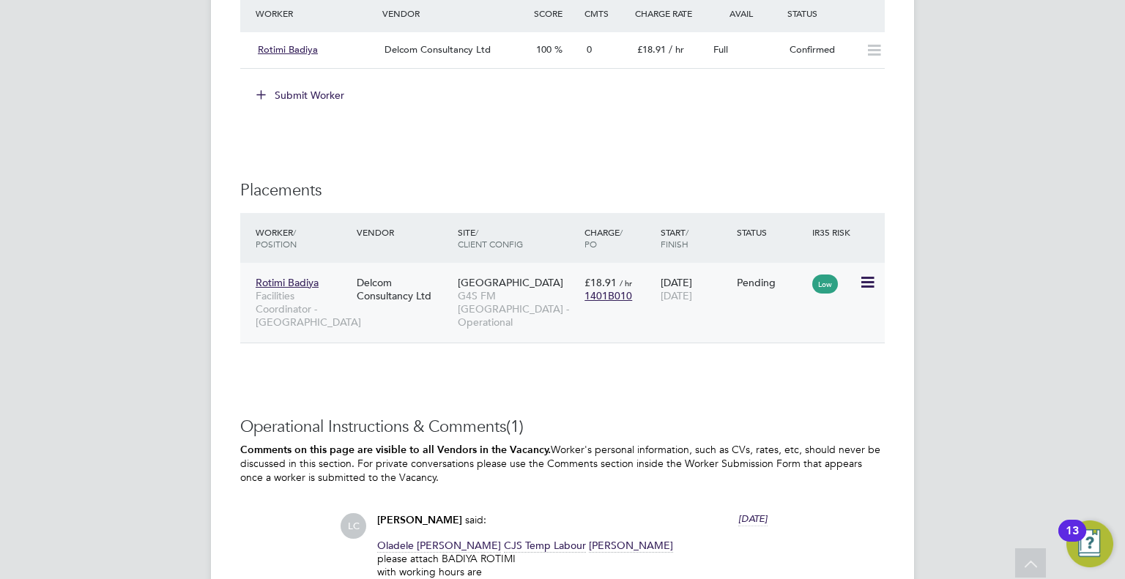
click at [864, 274] on icon at bounding box center [866, 283] width 15 height 18
click at [790, 360] on li "Start" at bounding box center [822, 360] width 104 height 21
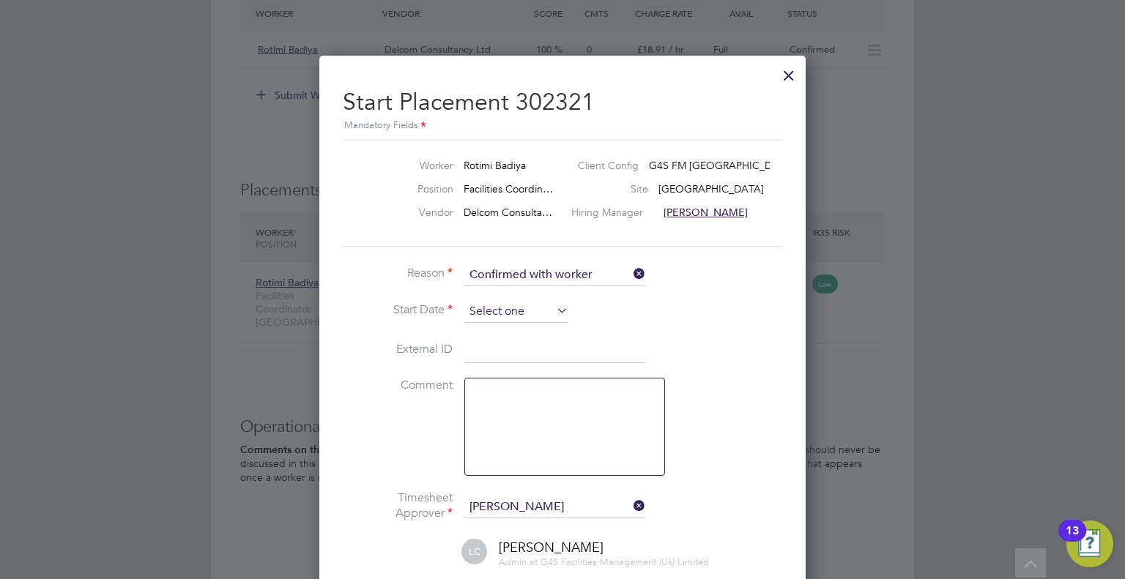
click at [510, 316] on input at bounding box center [516, 312] width 104 height 22
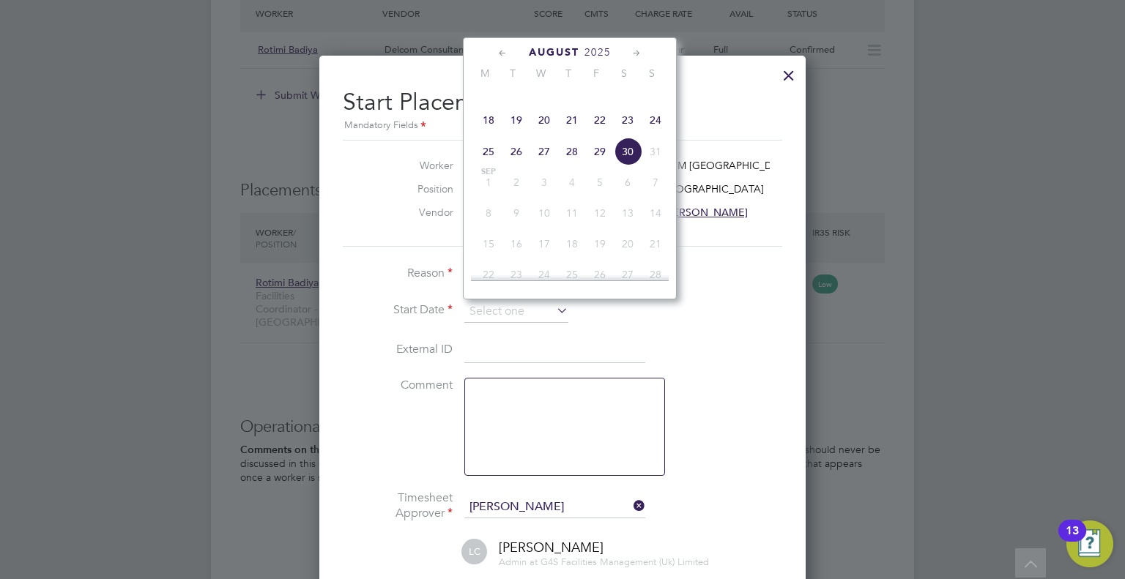
click at [489, 165] on span "25" at bounding box center [489, 152] width 28 height 28
type input "[DATE]"
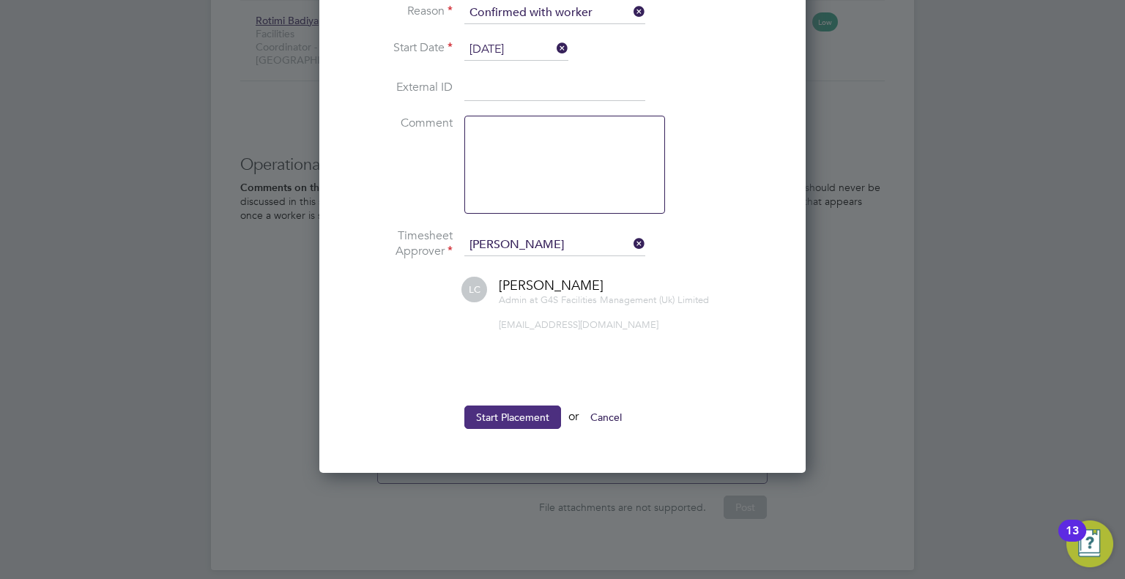
click at [501, 417] on button "Start Placement" at bounding box center [512, 417] width 97 height 23
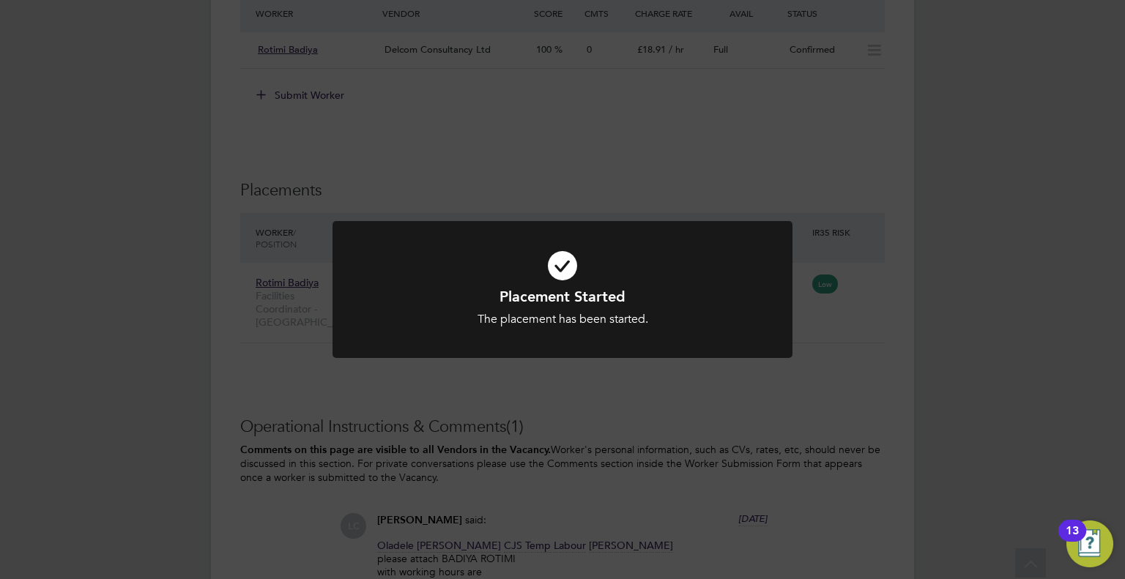
drag, startPoint x: 173, startPoint y: 219, endPoint x: 163, endPoint y: 207, distance: 15.1
click at [166, 212] on div "Placement Started The placement has been started. Cancel Okay" at bounding box center [562, 289] width 1125 height 579
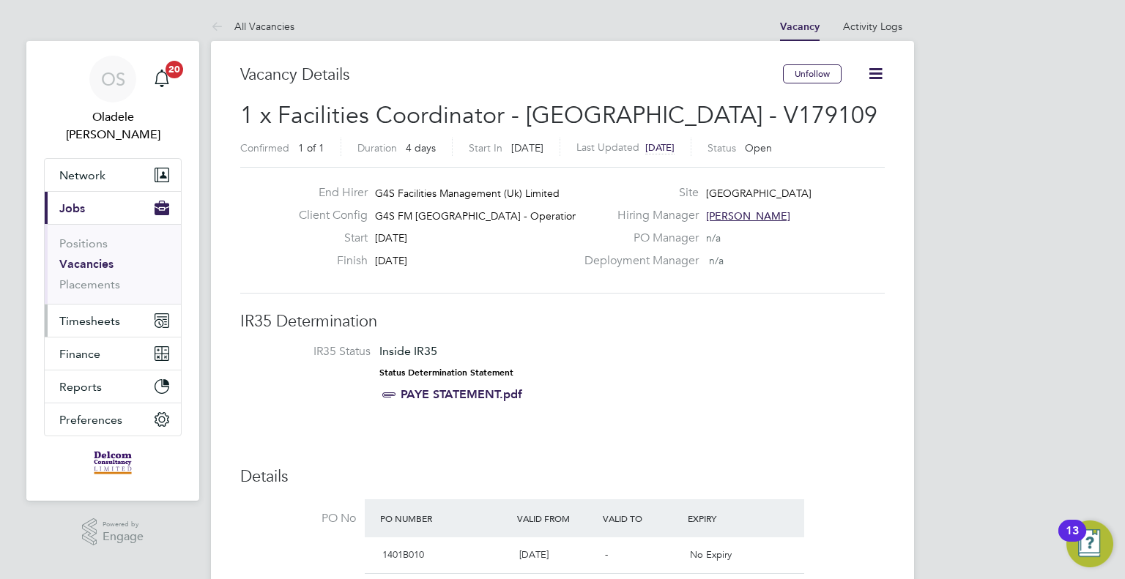
click at [86, 314] on span "Timesheets" at bounding box center [89, 321] width 61 height 14
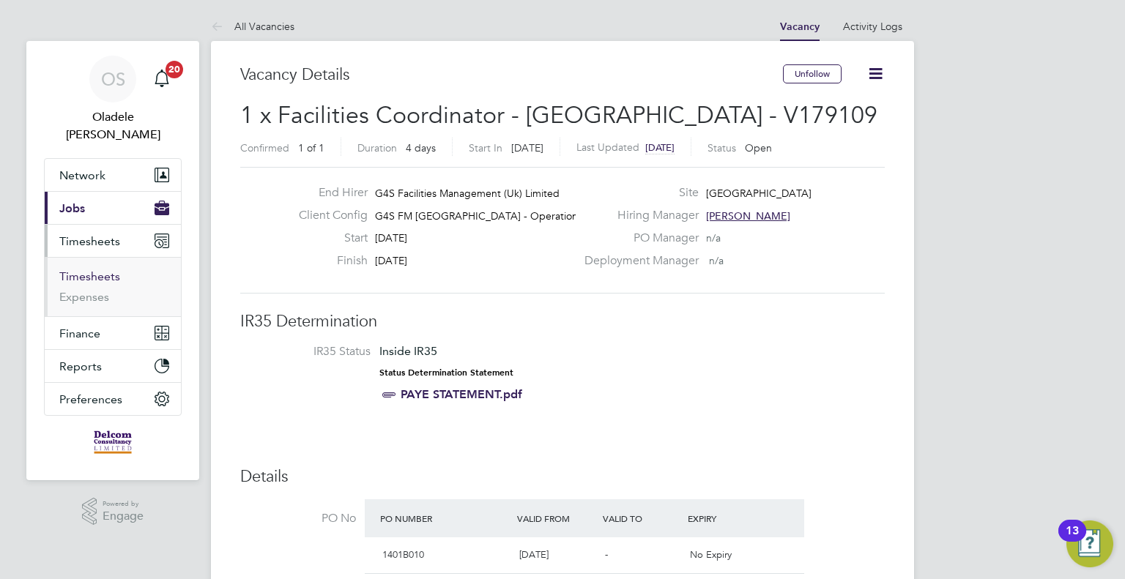
click at [86, 269] on link "Timesheets" at bounding box center [89, 276] width 61 height 14
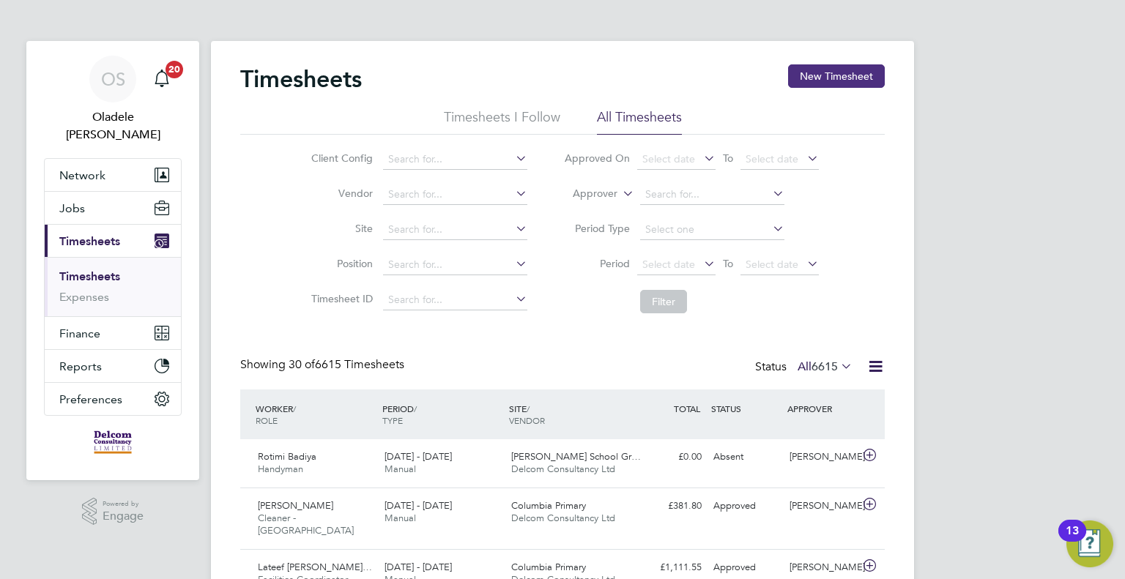
click at [832, 75] on button "New Timesheet" at bounding box center [836, 75] width 97 height 23
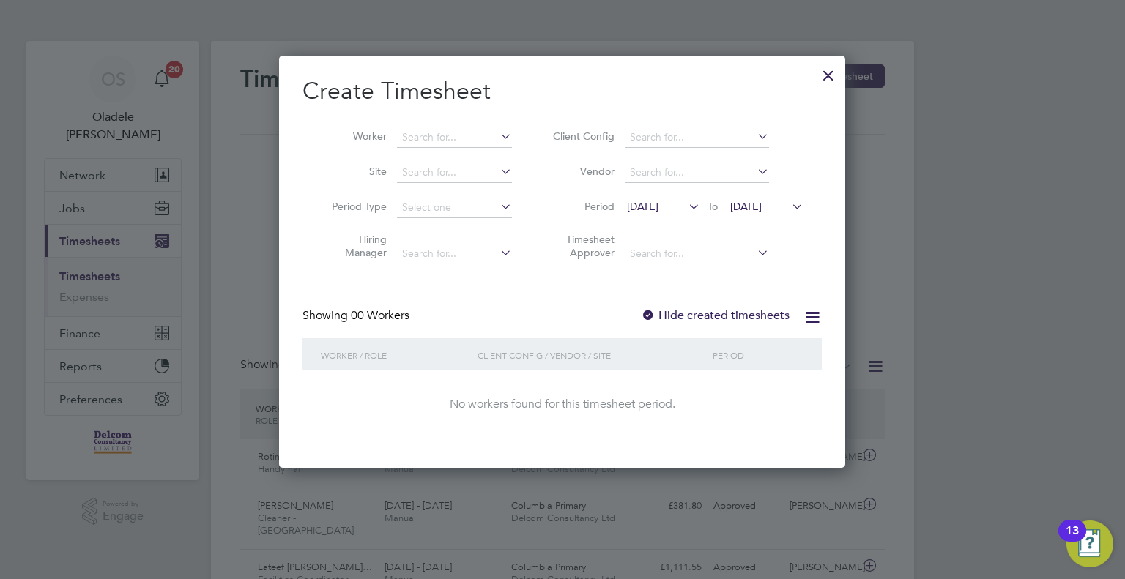
click at [658, 207] on span "[DATE]" at bounding box center [642, 206] width 31 height 13
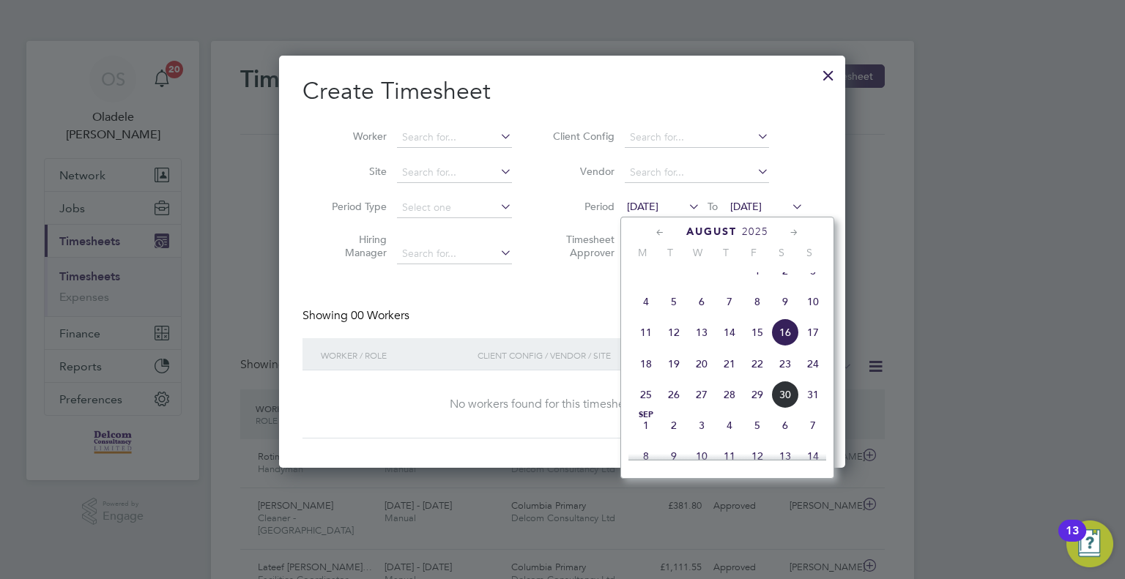
click at [644, 409] on span "25" at bounding box center [646, 395] width 28 height 28
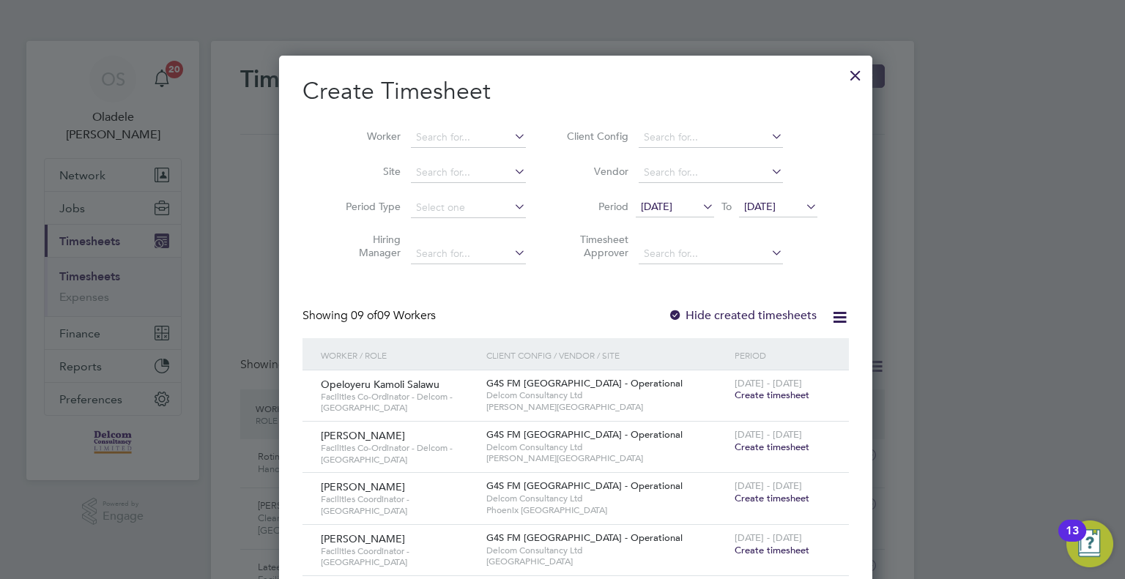
click at [770, 210] on span "[DATE]" at bounding box center [759, 206] width 31 height 13
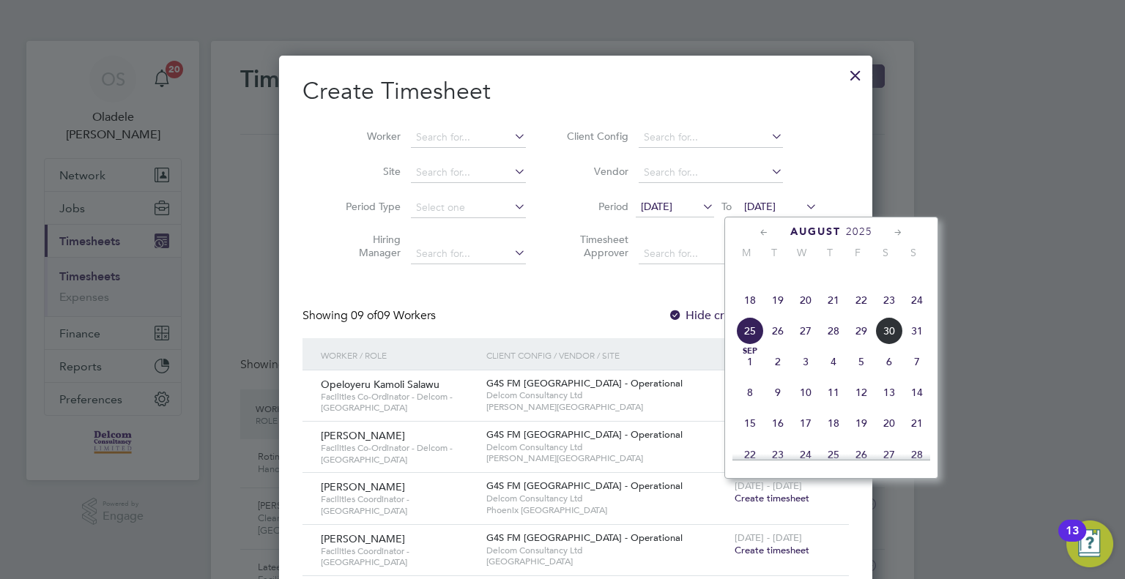
click at [913, 343] on span "31" at bounding box center [917, 331] width 28 height 28
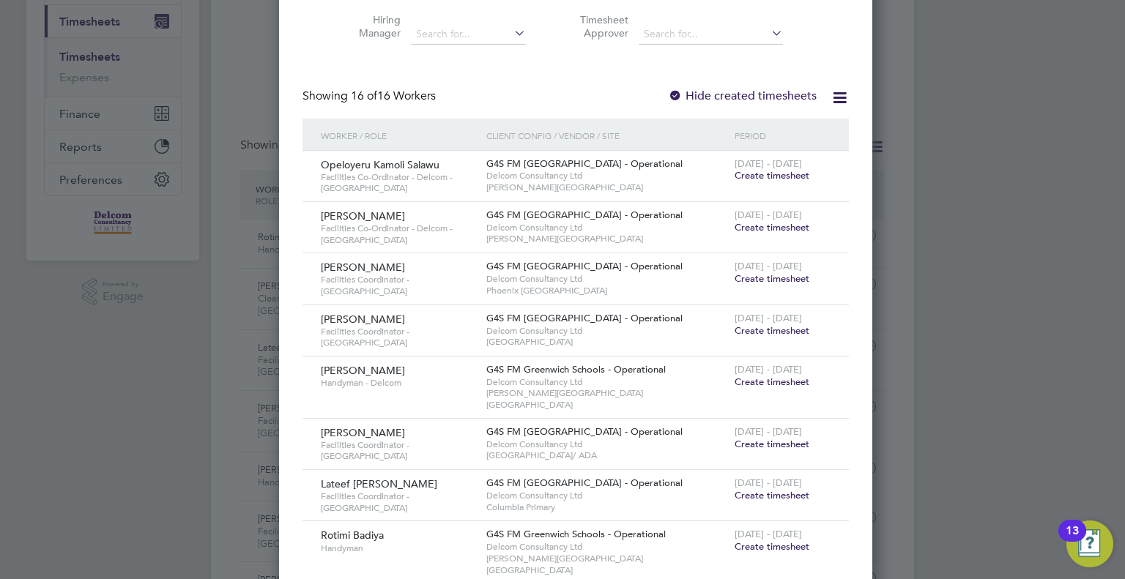
drag, startPoint x: 770, startPoint y: 176, endPoint x: 790, endPoint y: 414, distance: 238.8
click at [770, 177] on span "Create timesheet" at bounding box center [771, 175] width 75 height 12
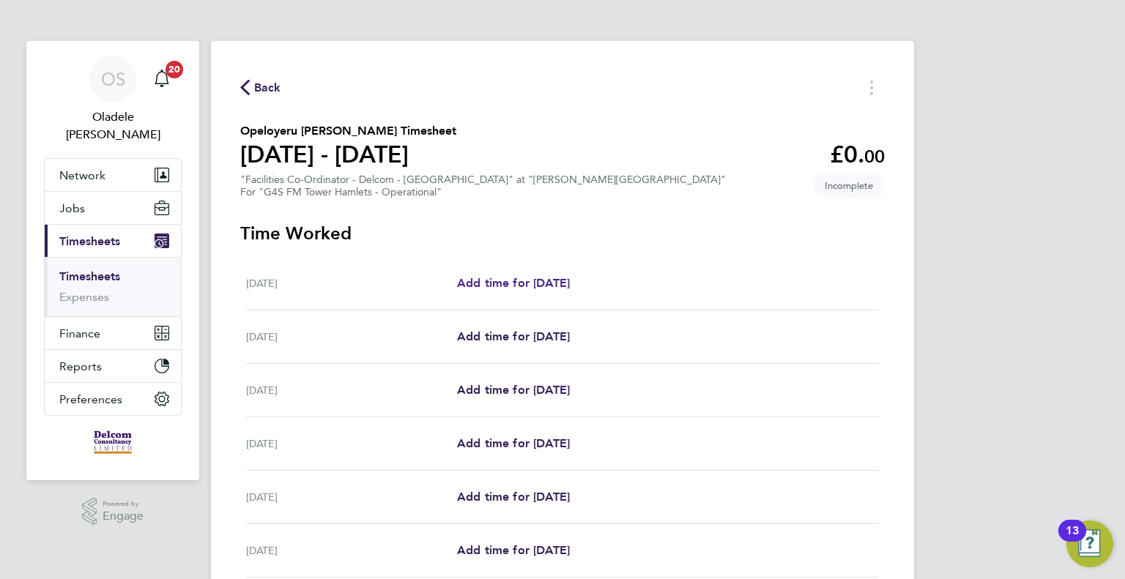
click at [529, 286] on span "Add time for [DATE]" at bounding box center [513, 283] width 113 height 14
select select "60"
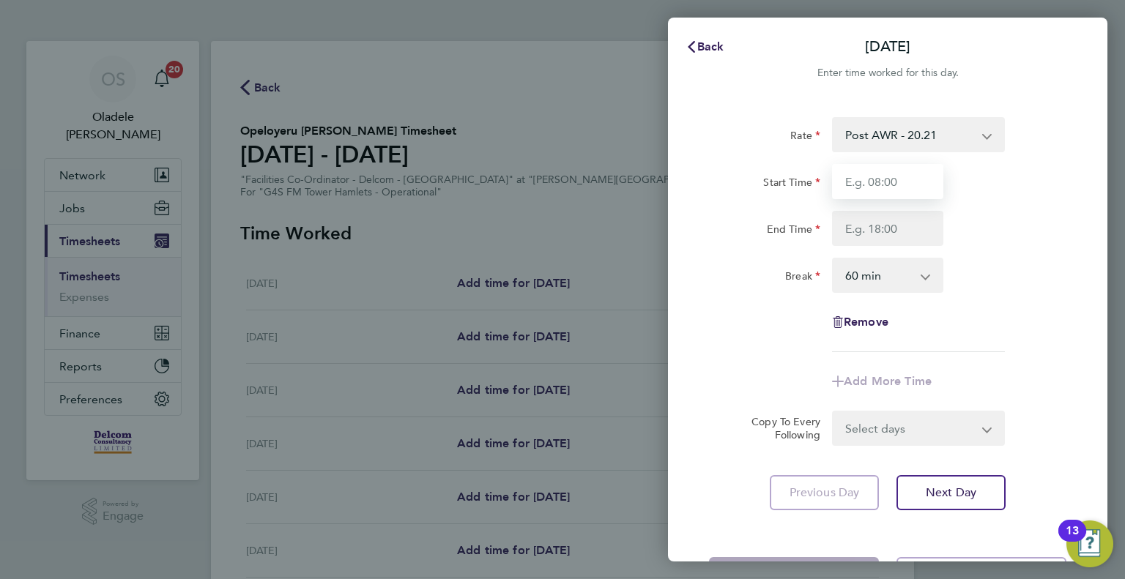
click at [876, 173] on input "Start Time" at bounding box center [887, 181] width 111 height 35
type input "07:00"
click at [862, 232] on input "End Time" at bounding box center [887, 228] width 111 height 35
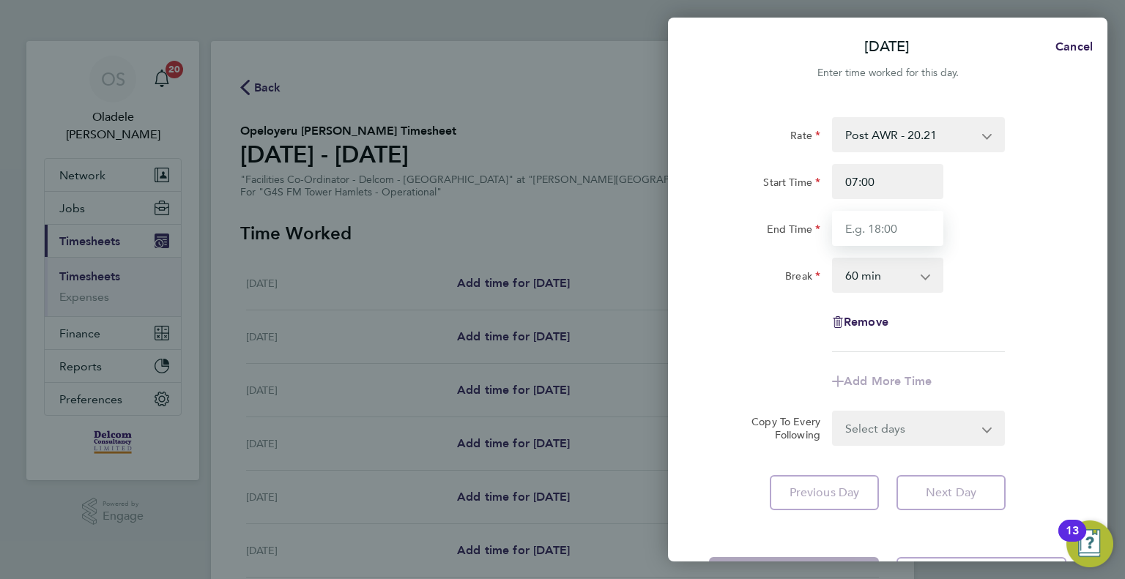
type input "17:00"
click at [863, 286] on select "0 min 15 min 30 min 45 min 60 min 75 min 90 min" at bounding box center [878, 275] width 91 height 32
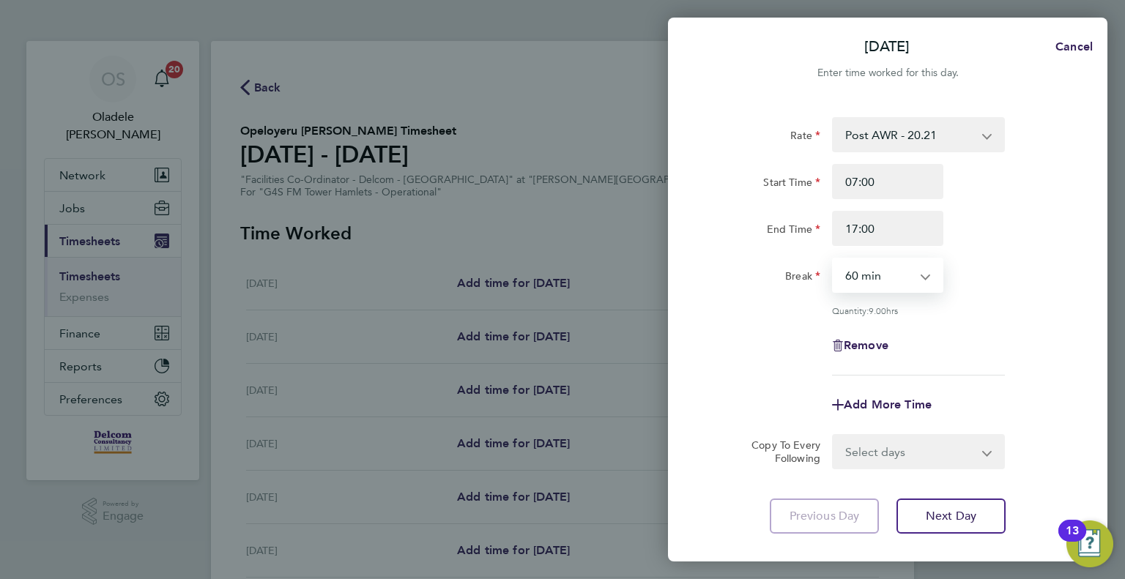
select select "0"
click at [833, 259] on select "0 min 15 min 30 min 45 min 60 min 75 min 90 min" at bounding box center [878, 275] width 91 height 32
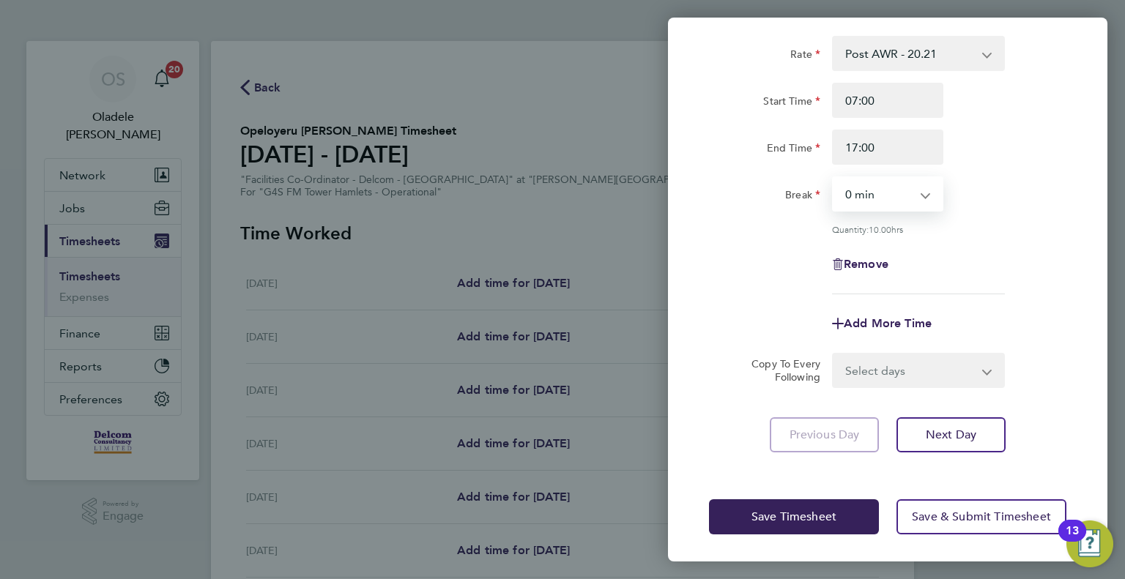
click at [882, 373] on select "Select days Day Weekday (Mon-Fri) Weekend (Sat-Sun) Tuesday Wednesday Thursday …" at bounding box center [910, 370] width 154 height 32
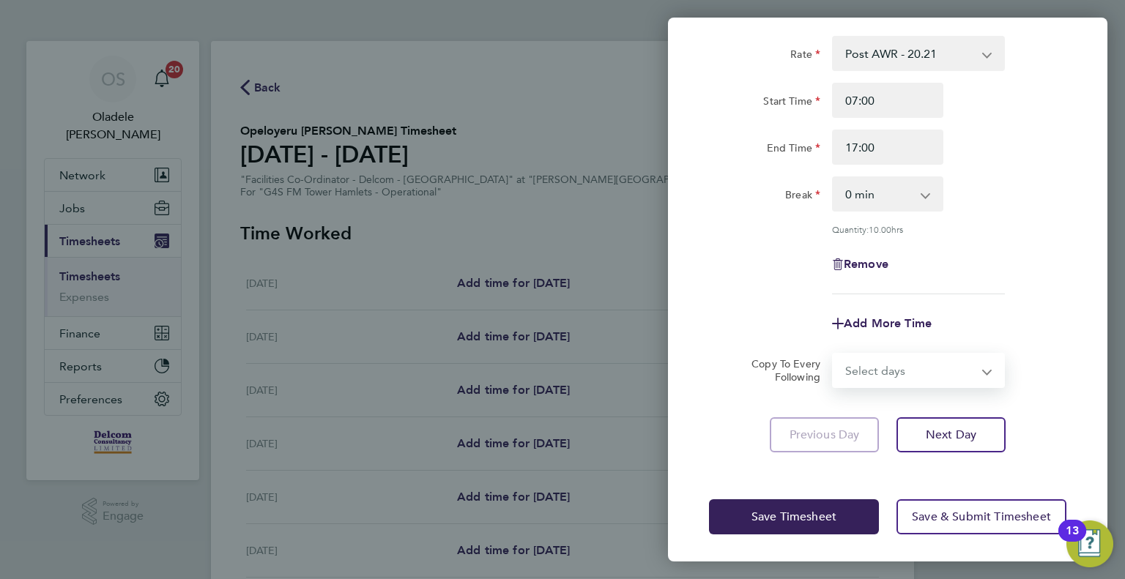
select select "DAY"
click at [833, 354] on select "Select days Day Weekday (Mon-Fri) Weekend (Sat-Sun) Tuesday Wednesday Thursday …" at bounding box center [910, 370] width 154 height 32
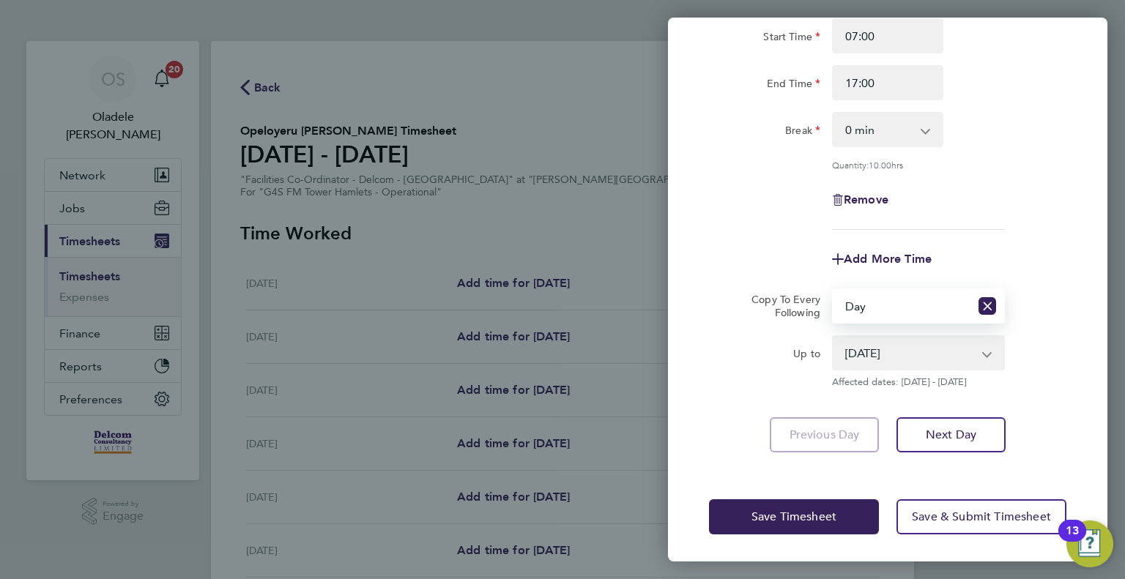
click at [908, 348] on select "26 Aug 2025 27 Aug 2025 28 Aug 2025 29 Aug 2025 30 Aug 2025 31 Aug 2025" at bounding box center [909, 353] width 152 height 32
select select "2025-08-30"
click at [833, 337] on select "26 Aug 2025 27 Aug 2025 28 Aug 2025 29 Aug 2025 30 Aug 2025 31 Aug 2025" at bounding box center [909, 353] width 152 height 32
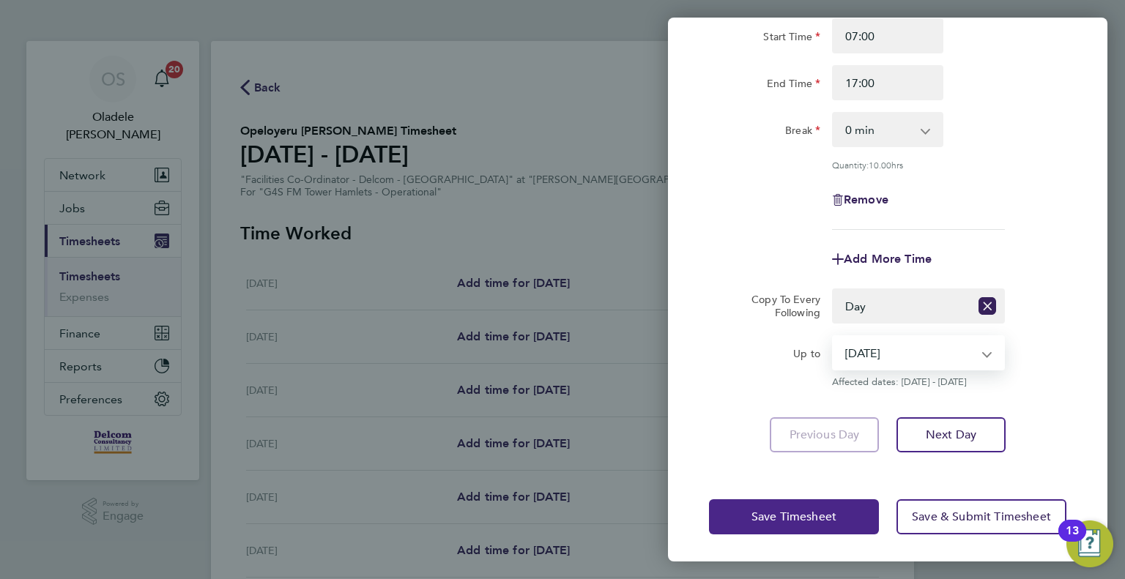
click at [794, 515] on span "Save Timesheet" at bounding box center [793, 517] width 85 height 15
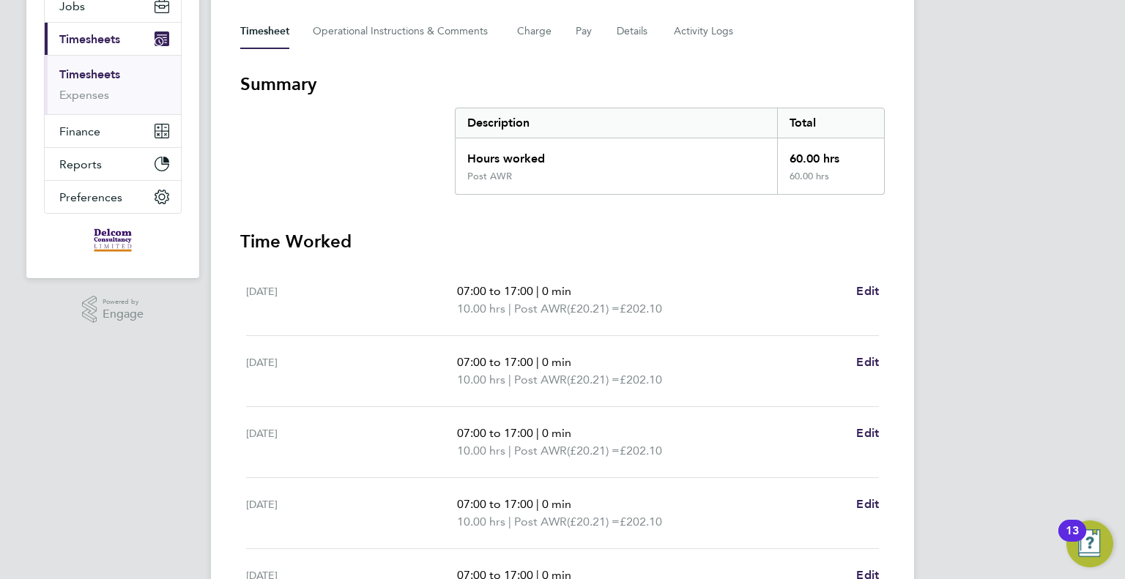
scroll to position [146, 0]
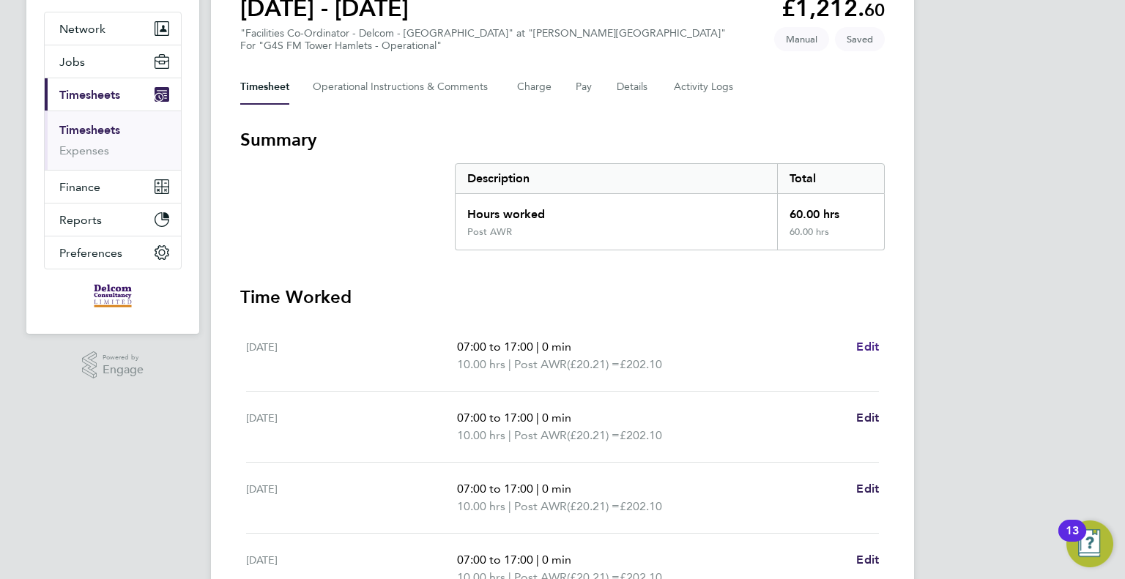
click at [871, 345] on span "Edit" at bounding box center [867, 347] width 23 height 14
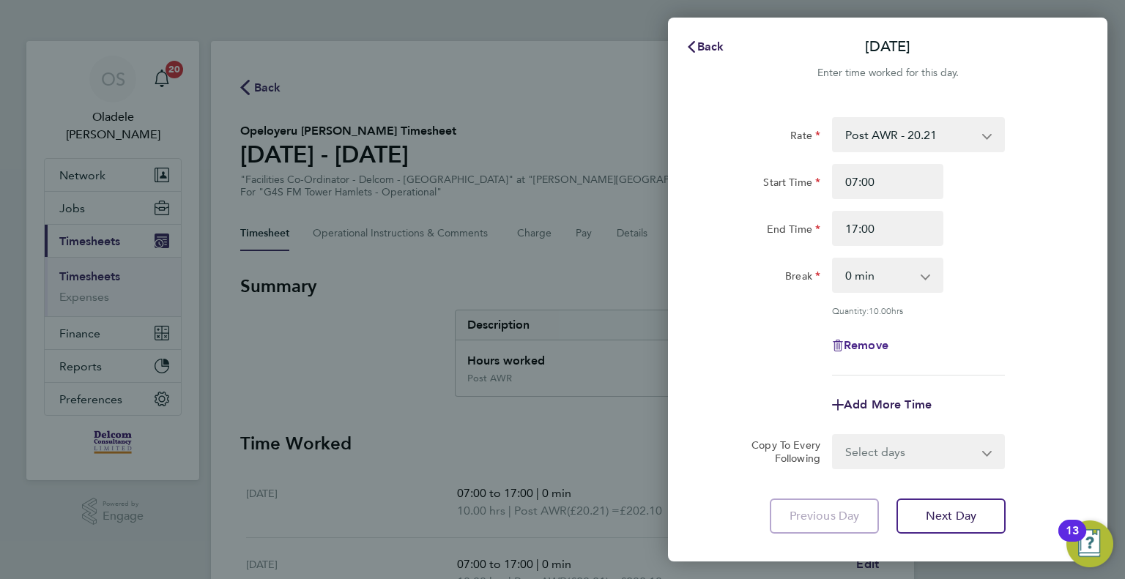
click at [872, 345] on span "Remove" at bounding box center [866, 345] width 45 height 14
select select "null"
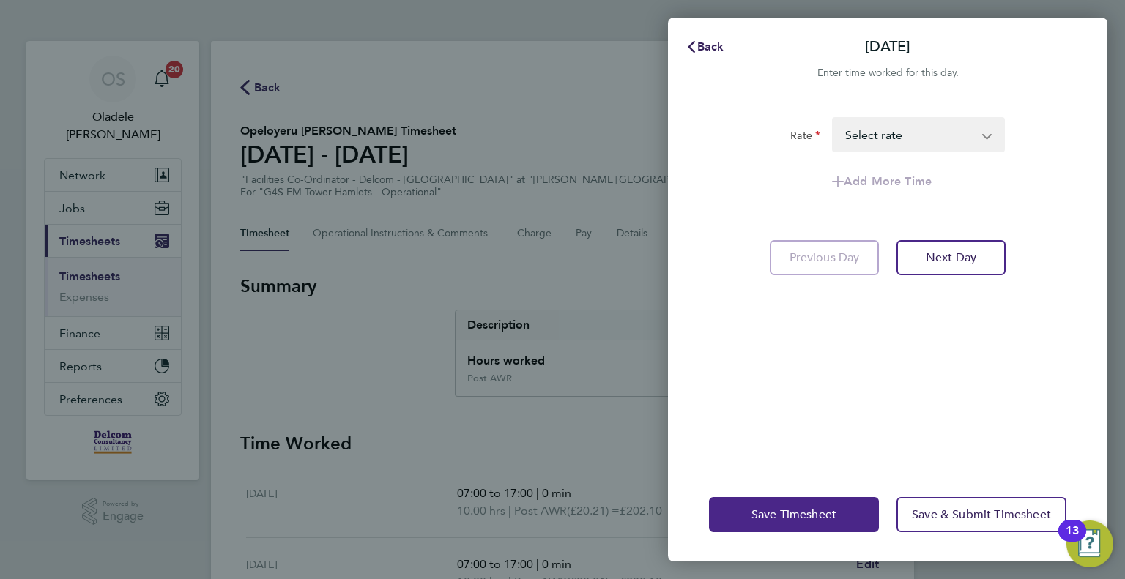
click at [775, 520] on span "Save Timesheet" at bounding box center [793, 514] width 85 height 15
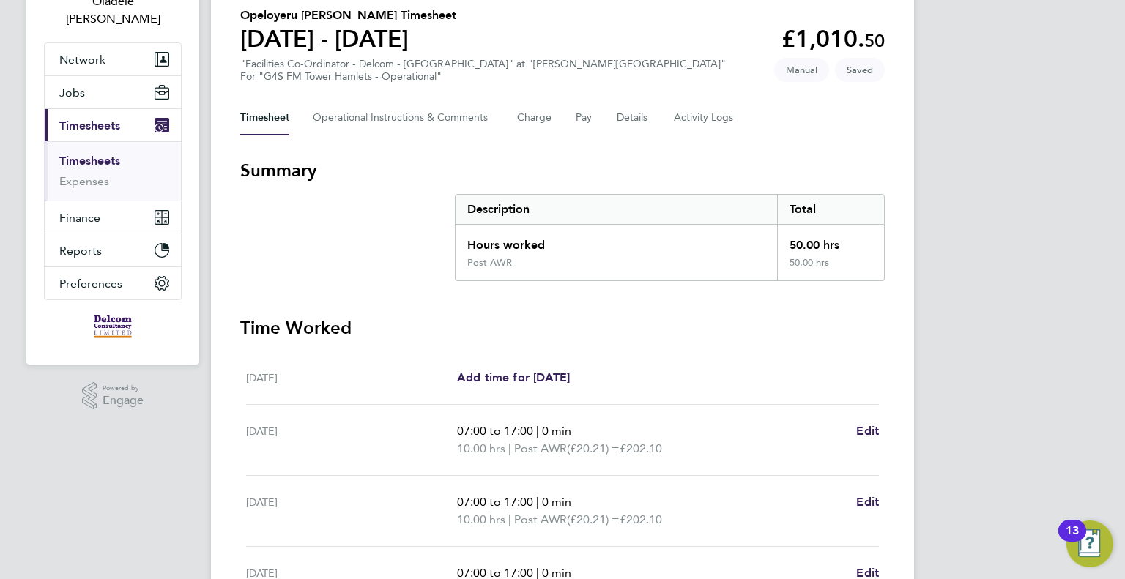
scroll to position [111, 0]
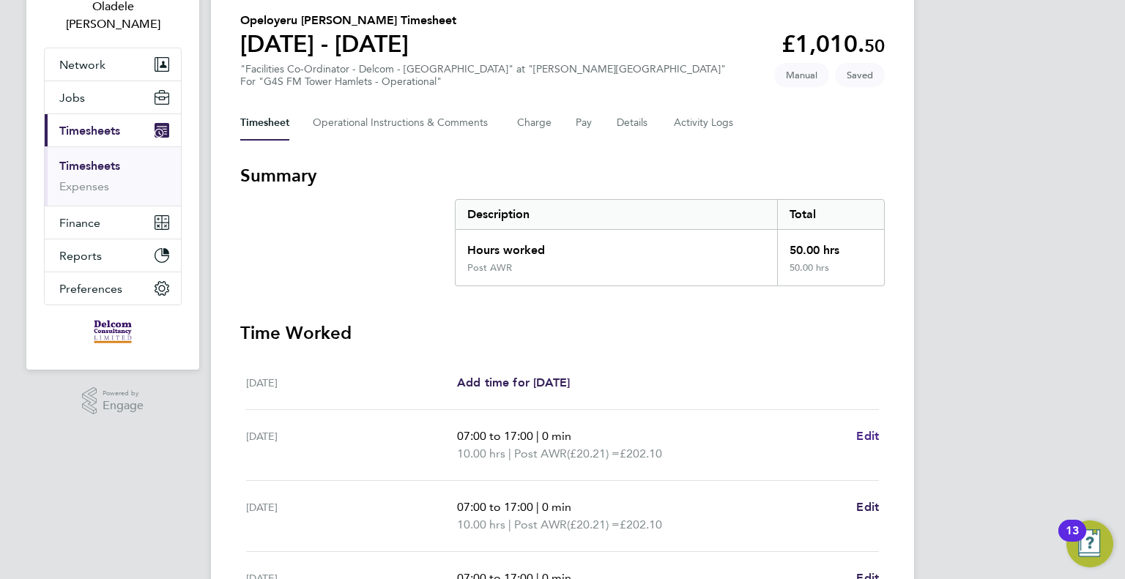
click at [867, 428] on link "Edit" at bounding box center [867, 437] width 23 height 18
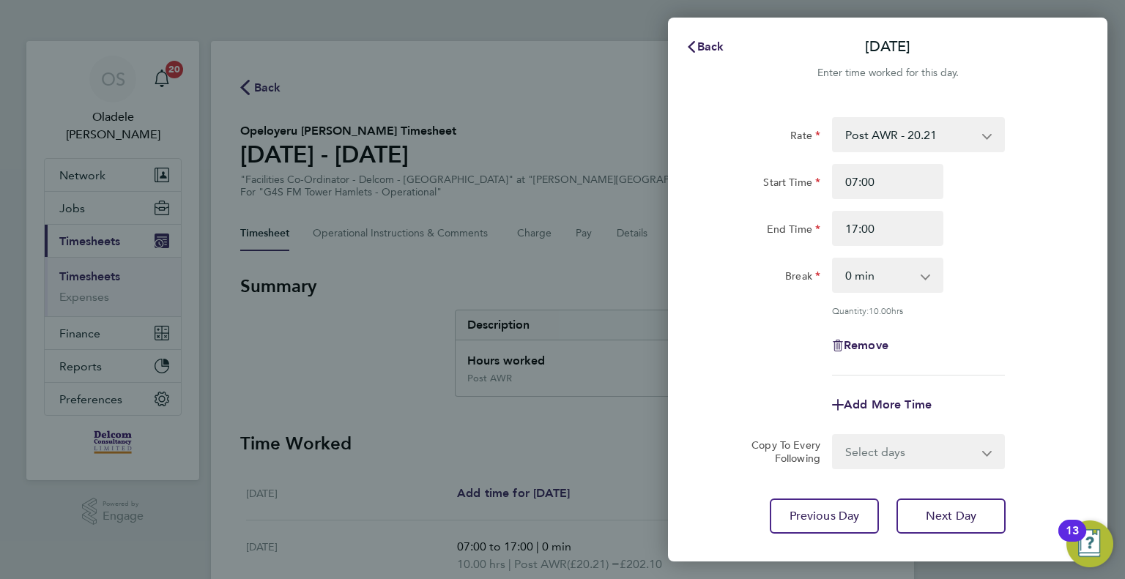
click at [893, 280] on select "0 min 15 min 30 min 45 min 60 min 75 min 90 min" at bounding box center [878, 275] width 91 height 32
select select "60"
click at [833, 259] on select "0 min 15 min 30 min 45 min 60 min 75 min 90 min" at bounding box center [878, 275] width 91 height 32
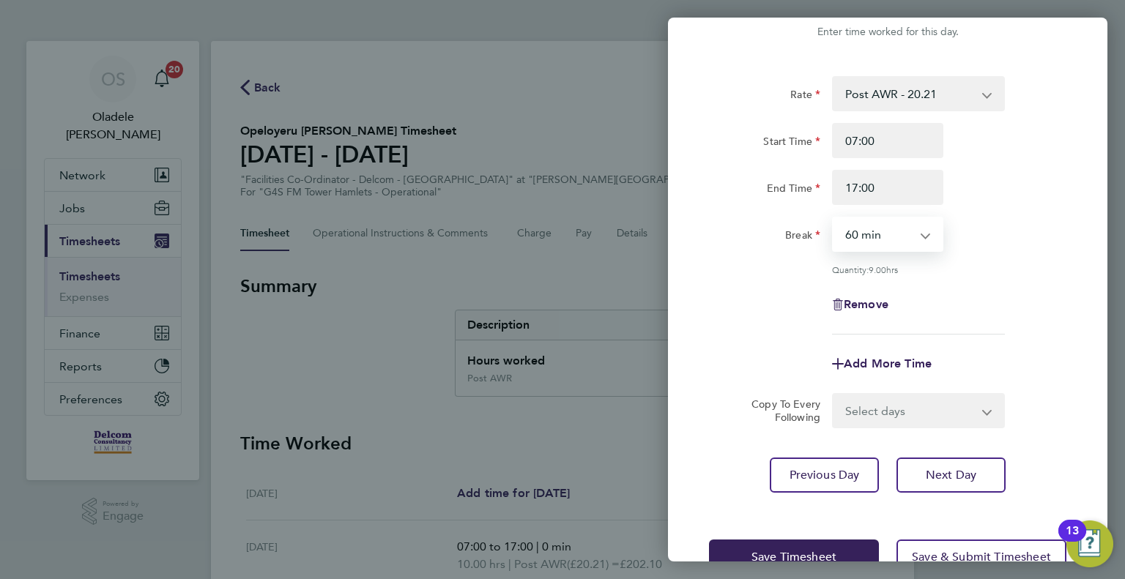
scroll to position [81, 0]
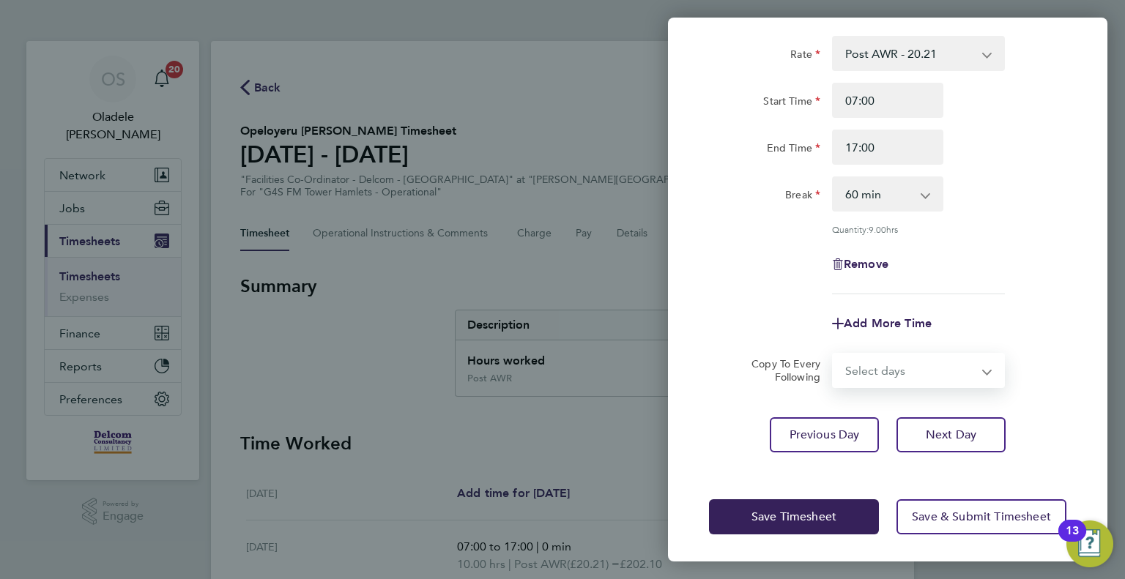
click at [888, 376] on select "Select days Day Weekday (Mon-Fri) Weekend (Sat-Sun) [DATE] [DATE] [DATE] [DATE]…" at bounding box center [910, 370] width 154 height 32
select select "DAY"
click at [833, 354] on select "Select days Day Weekday (Mon-Fri) Weekend (Sat-Sun) [DATE] [DATE] [DATE] [DATE]…" at bounding box center [910, 370] width 154 height 32
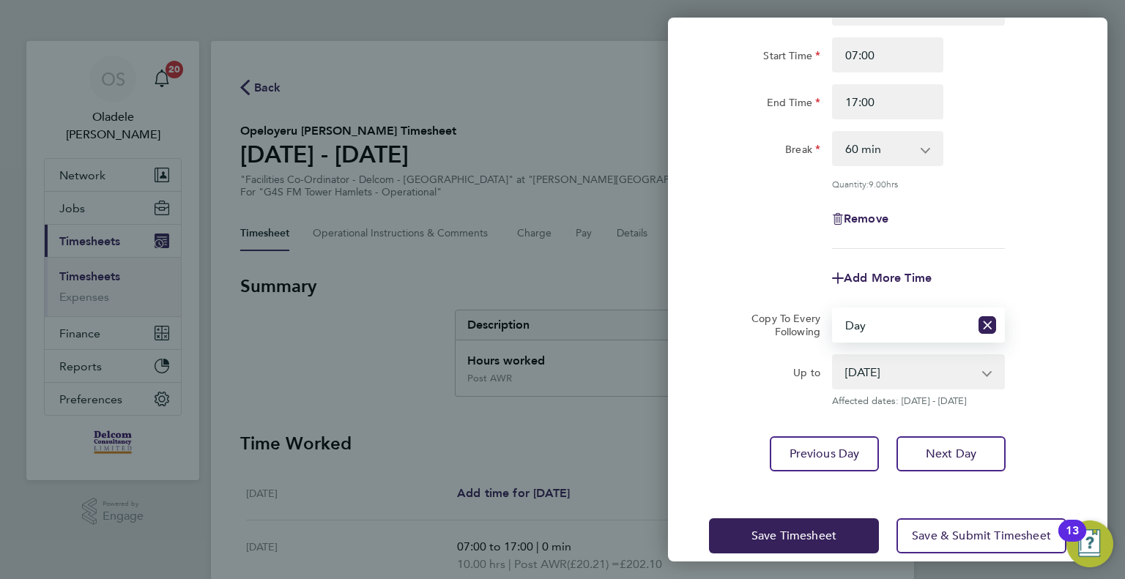
scroll to position [146, 0]
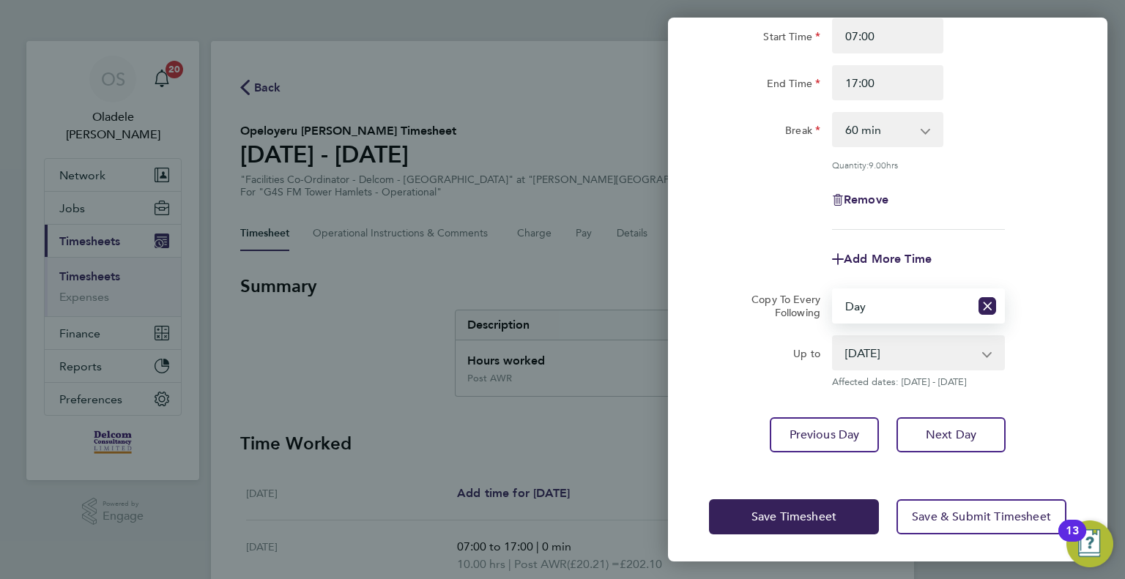
click at [940, 355] on select "[DATE] [DATE] [DATE] [DATE] [DATE]" at bounding box center [909, 353] width 152 height 32
select select "2025-08-30"
click at [833, 337] on select "[DATE] [DATE] [DATE] [DATE] [DATE]" at bounding box center [909, 353] width 152 height 32
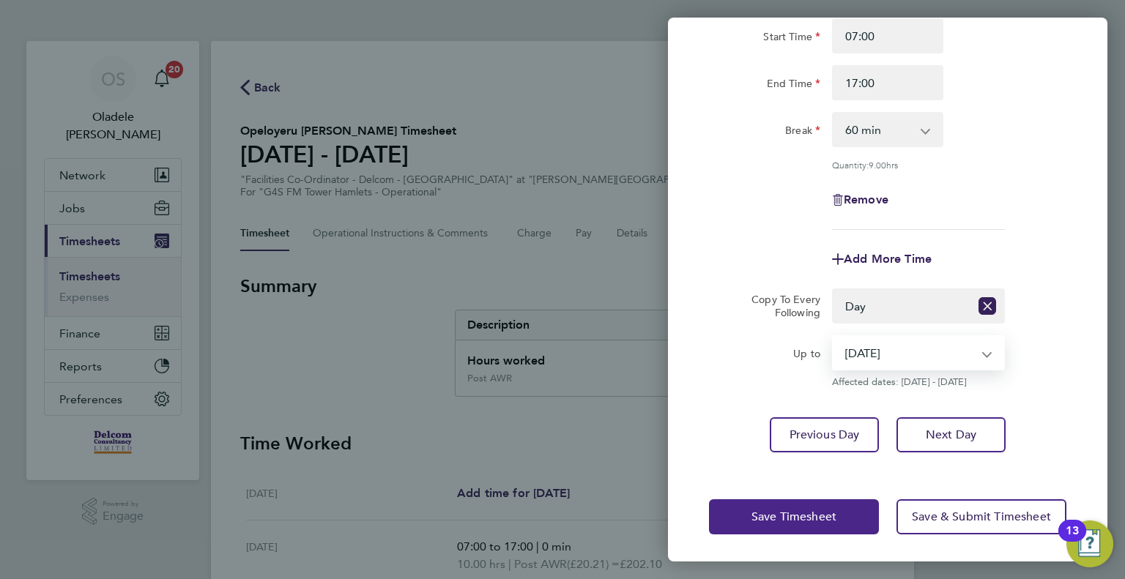
click at [825, 518] on span "Save Timesheet" at bounding box center [793, 517] width 85 height 15
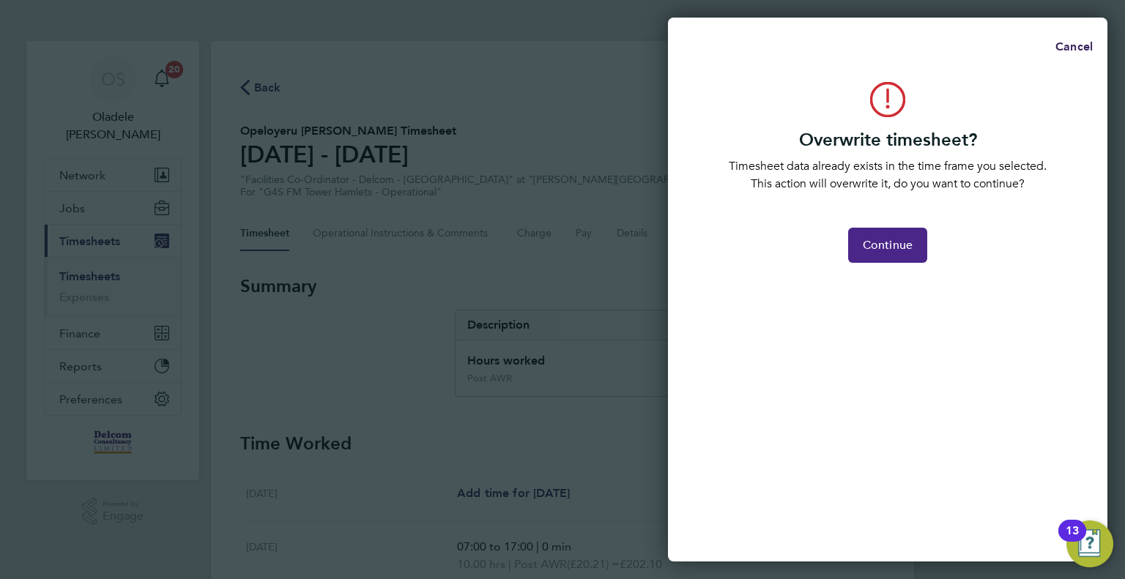
click at [916, 248] on button "Continue" at bounding box center [887, 245] width 79 height 35
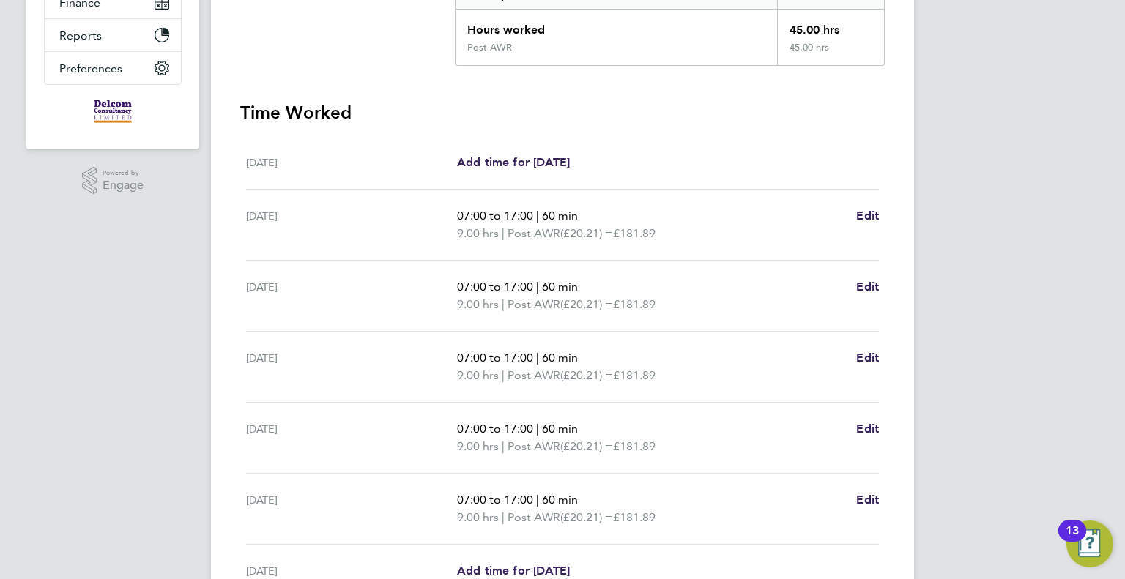
scroll to position [330, 0]
click at [864, 216] on span "Edit" at bounding box center [867, 216] width 23 height 14
select select "60"
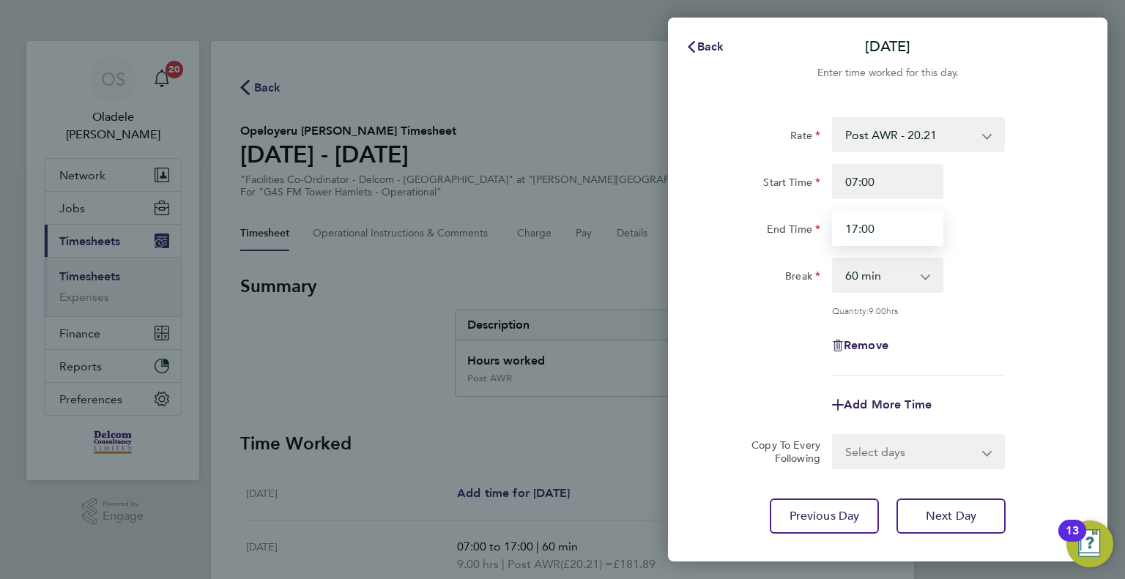
click at [877, 222] on input "17:00" at bounding box center [887, 228] width 111 height 35
type input "1"
type input "11:00"
click at [906, 280] on select "0 min 15 min 30 min 45 min 60 min 75 min 90 min" at bounding box center [878, 275] width 91 height 32
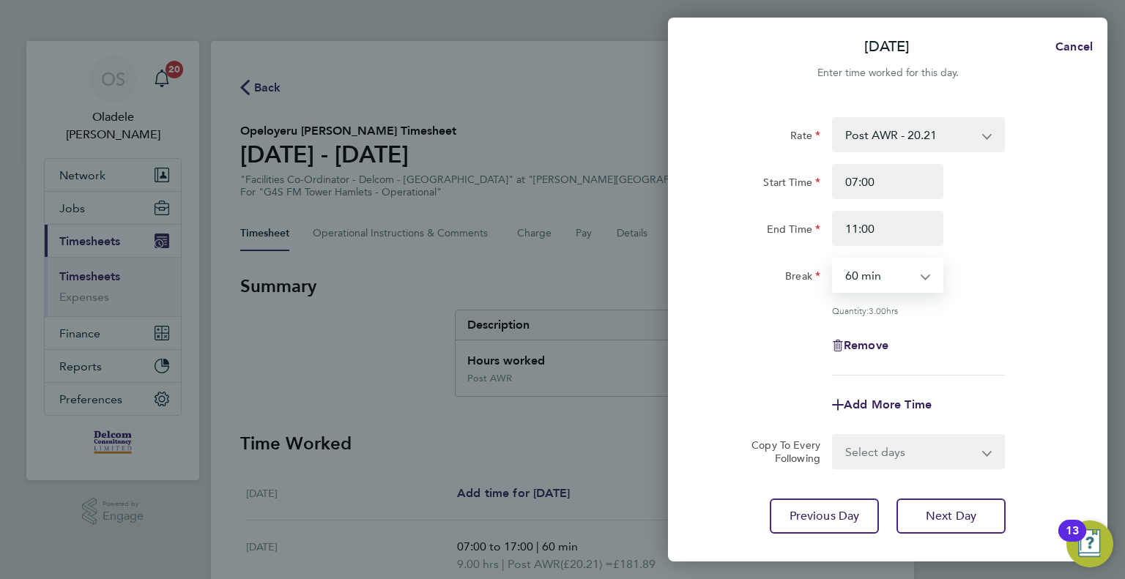
select select "0"
click at [833, 259] on select "0 min 15 min 30 min 45 min 60 min 75 min 90 min" at bounding box center [878, 275] width 91 height 32
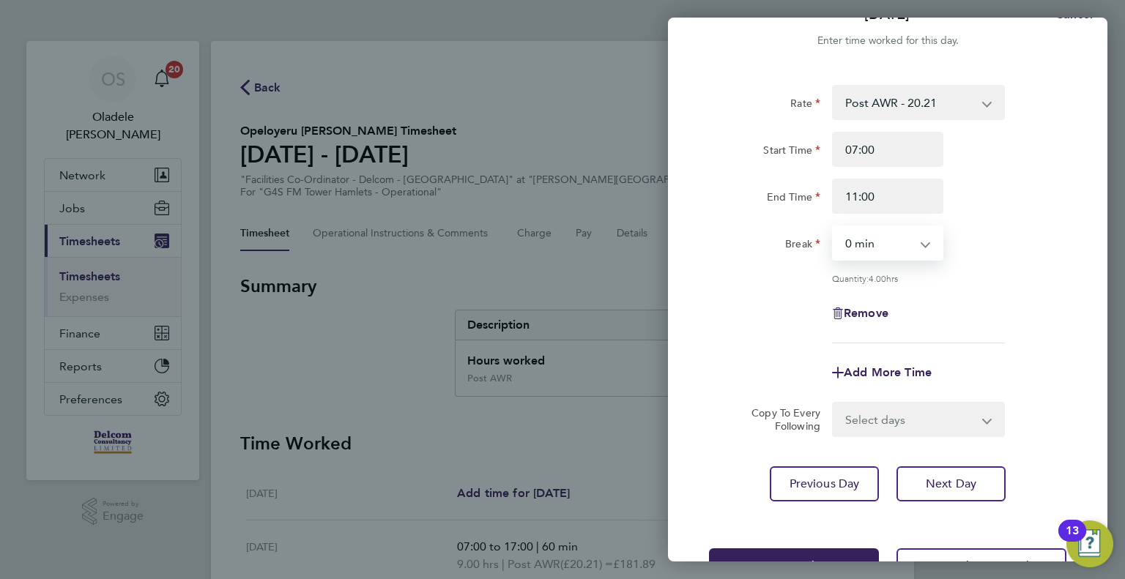
scroll to position [81, 0]
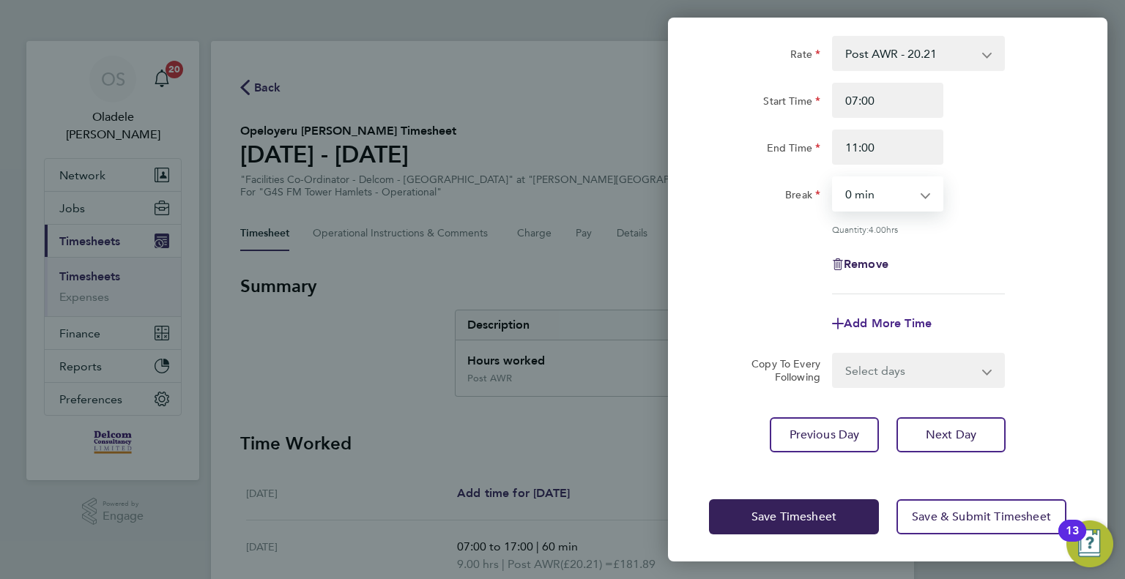
click at [882, 322] on span "Add More Time" at bounding box center [888, 323] width 88 height 14
select select "null"
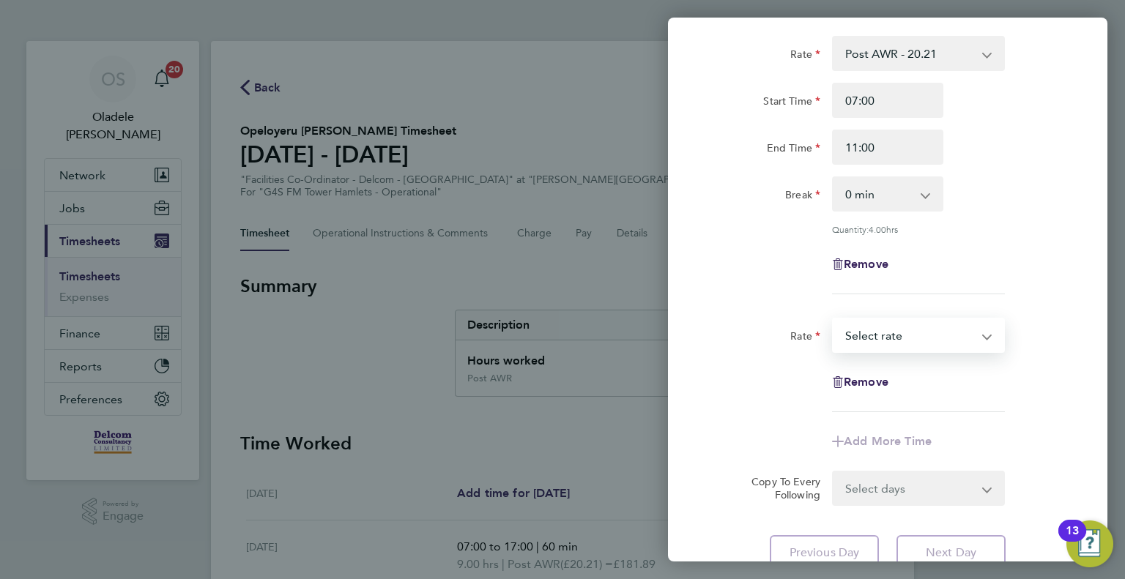
click at [881, 336] on select "Post AWR - 20.21 Select rate" at bounding box center [909, 335] width 152 height 32
select select "60"
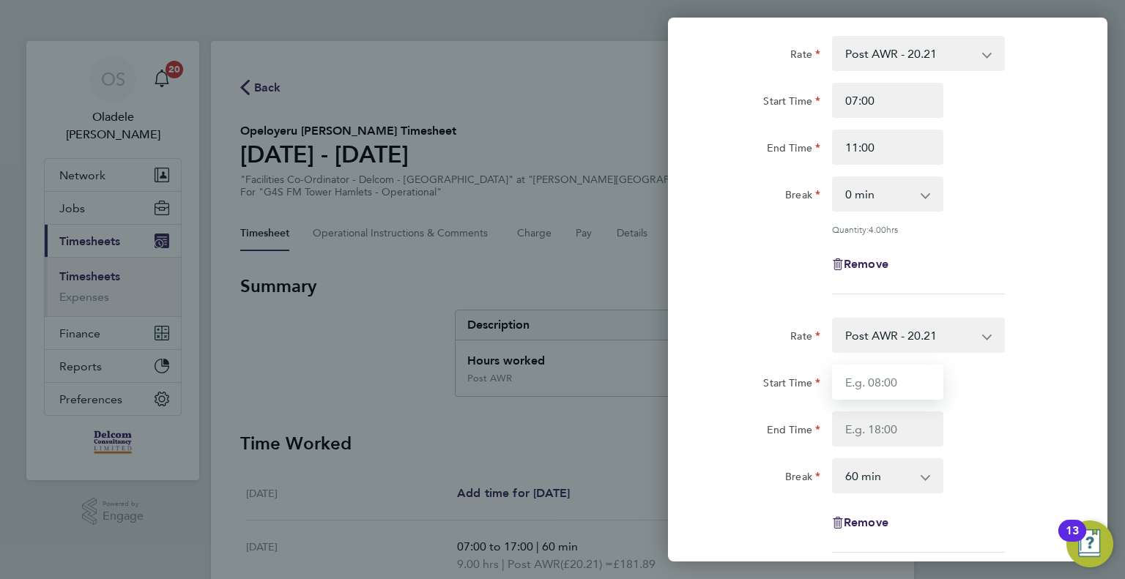
click at [869, 376] on input "Start Time" at bounding box center [887, 382] width 111 height 35
type input "13:00"
click at [852, 427] on input "End Time" at bounding box center [887, 429] width 111 height 35
type input "17:00"
click at [1022, 477] on div "Break 0 min 15 min 30 min 45 min 60 min 75 min 90 min" at bounding box center [887, 475] width 369 height 35
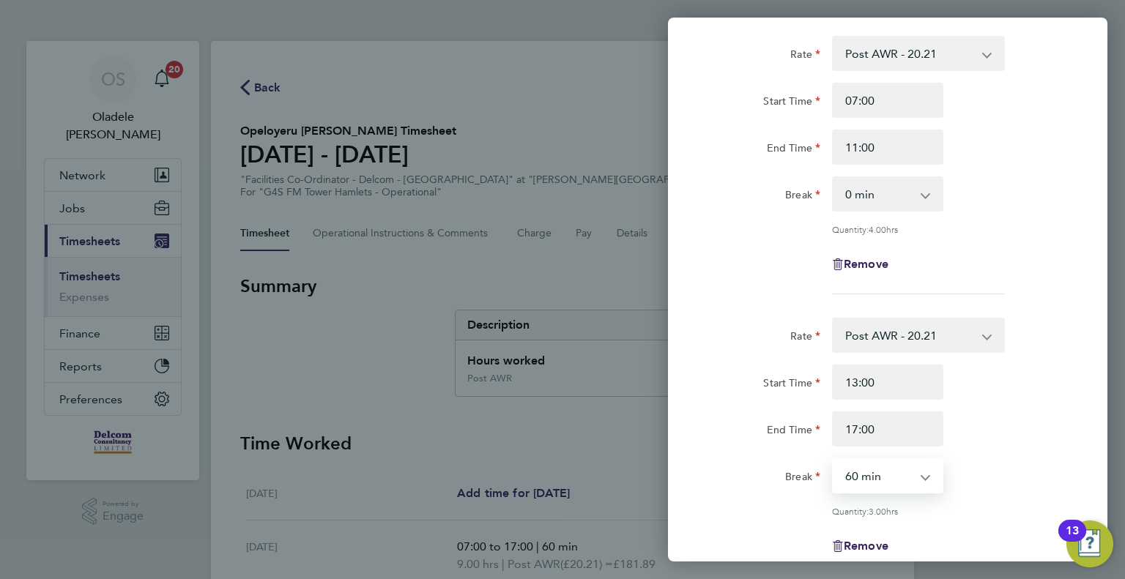
click at [873, 474] on select "0 min 15 min 30 min 45 min 60 min 75 min 90 min" at bounding box center [878, 476] width 91 height 32
select select "0"
click at [833, 460] on select "0 min 15 min 30 min 45 min 60 min 75 min 90 min" at bounding box center [878, 476] width 91 height 32
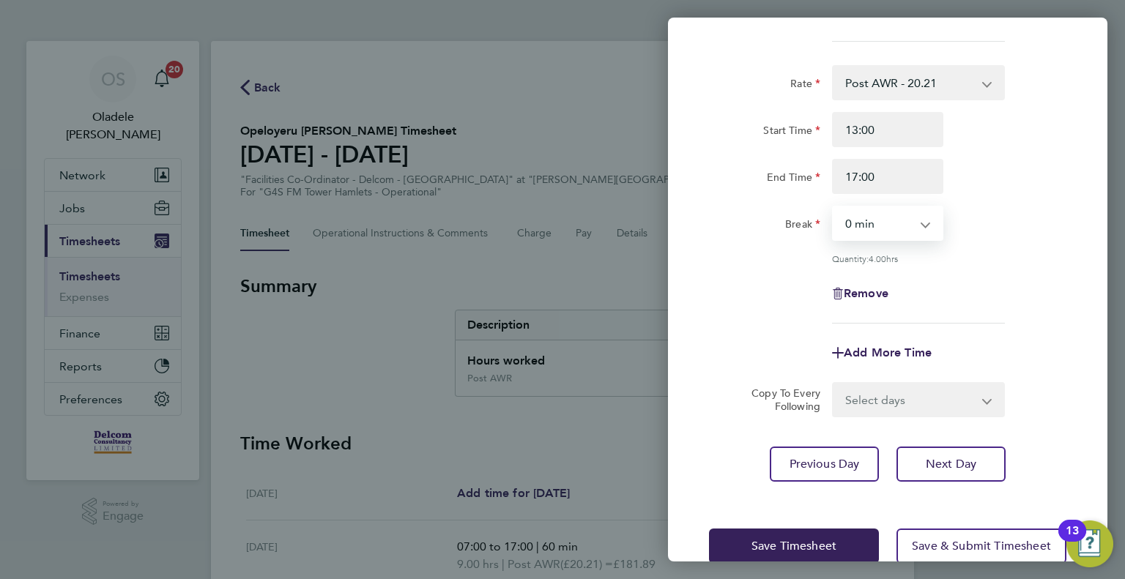
scroll to position [362, 0]
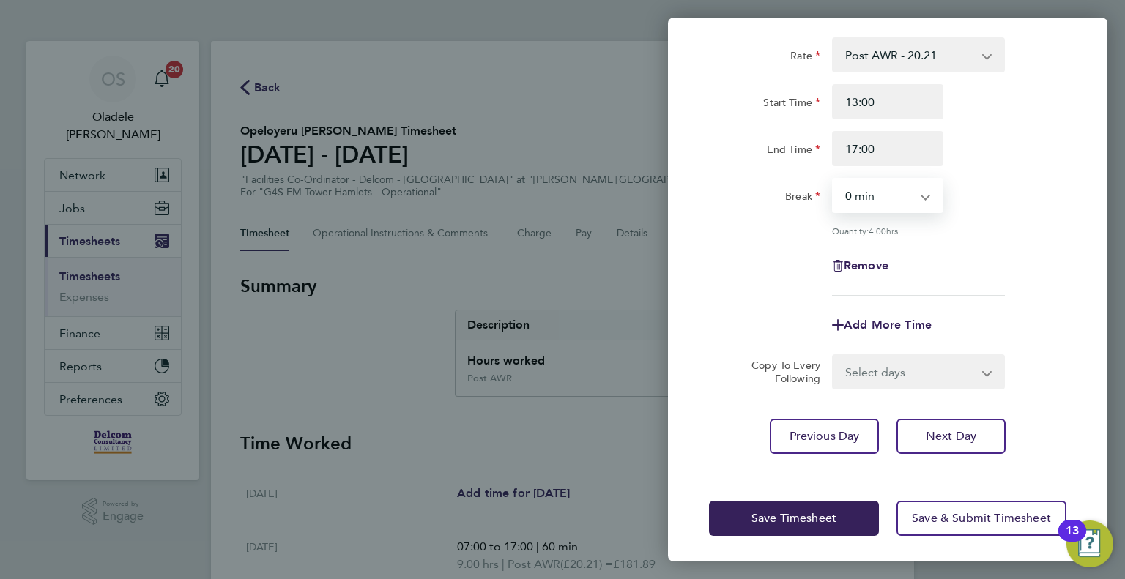
click at [923, 366] on select "Select days Day Weekday (Mon-Fri) Weekend (Sat-Sun) [DATE] [DATE] [DATE] [DATE]…" at bounding box center [910, 372] width 154 height 32
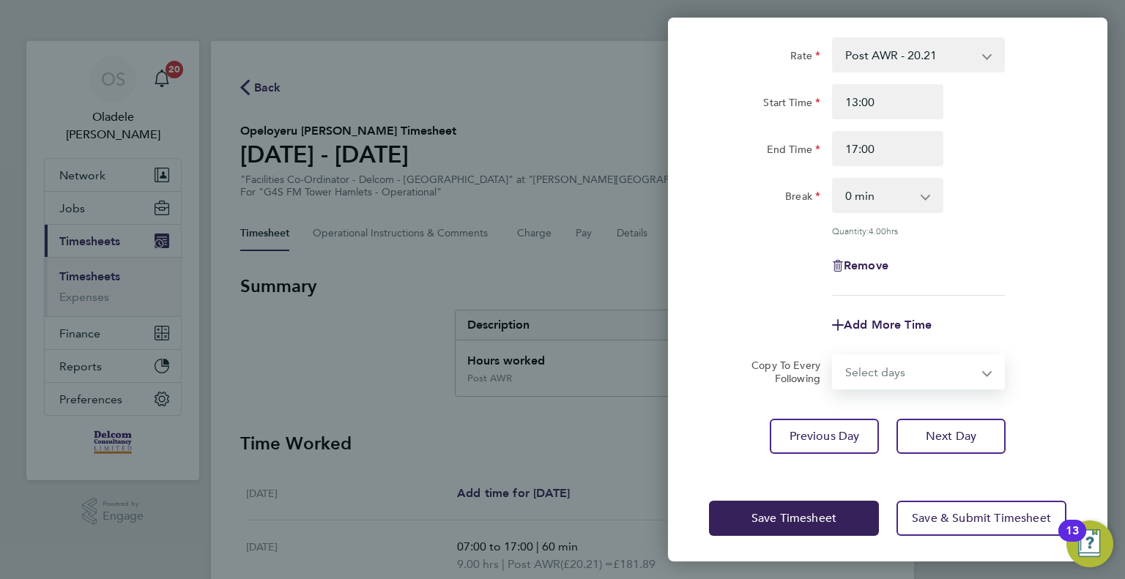
select select "DAY"
click at [833, 356] on select "Select days Day Weekday (Mon-Fri) Weekend (Sat-Sun) [DATE] [DATE] [DATE] [DATE]…" at bounding box center [910, 372] width 154 height 32
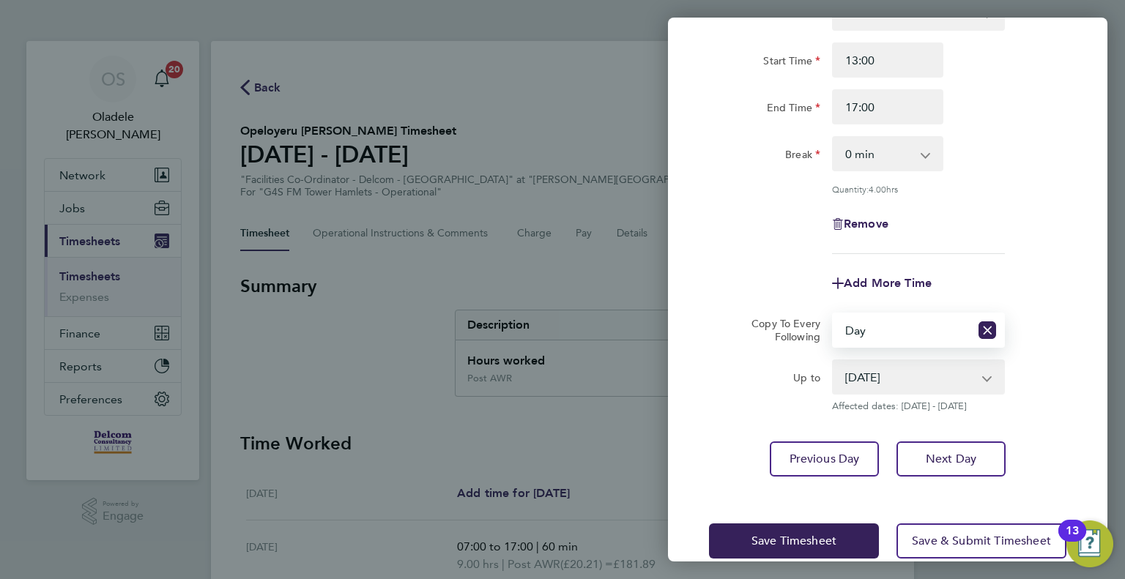
scroll to position [426, 0]
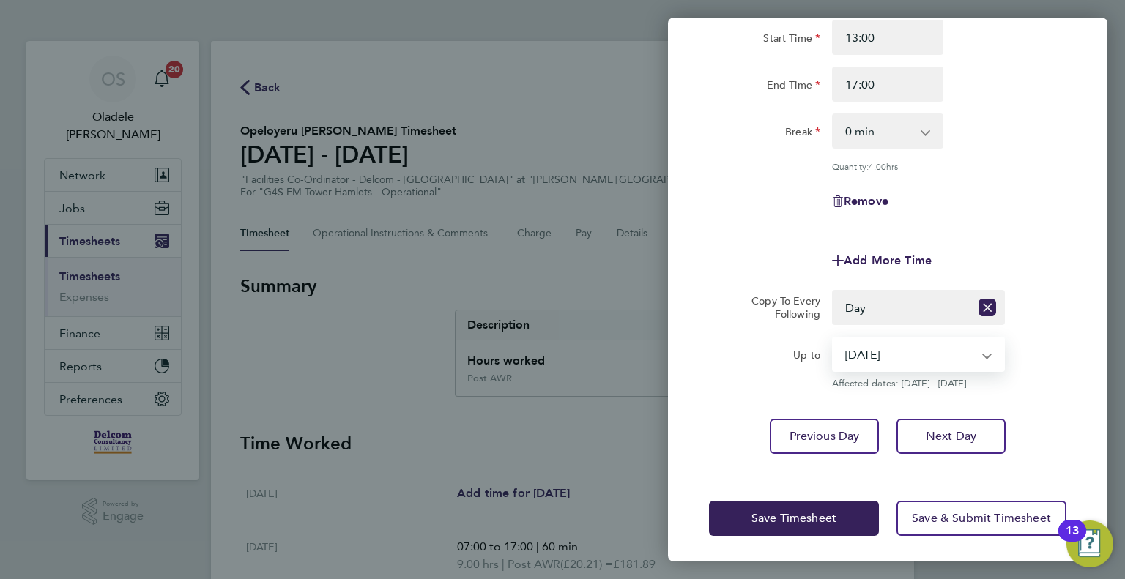
click at [899, 357] on select "[DATE] [DATE] [DATE] [DATE] [DATE]" at bounding box center [909, 354] width 152 height 32
select select "2025-08-30"
click at [833, 338] on select "[DATE] [DATE] [DATE] [DATE] [DATE]" at bounding box center [909, 354] width 152 height 32
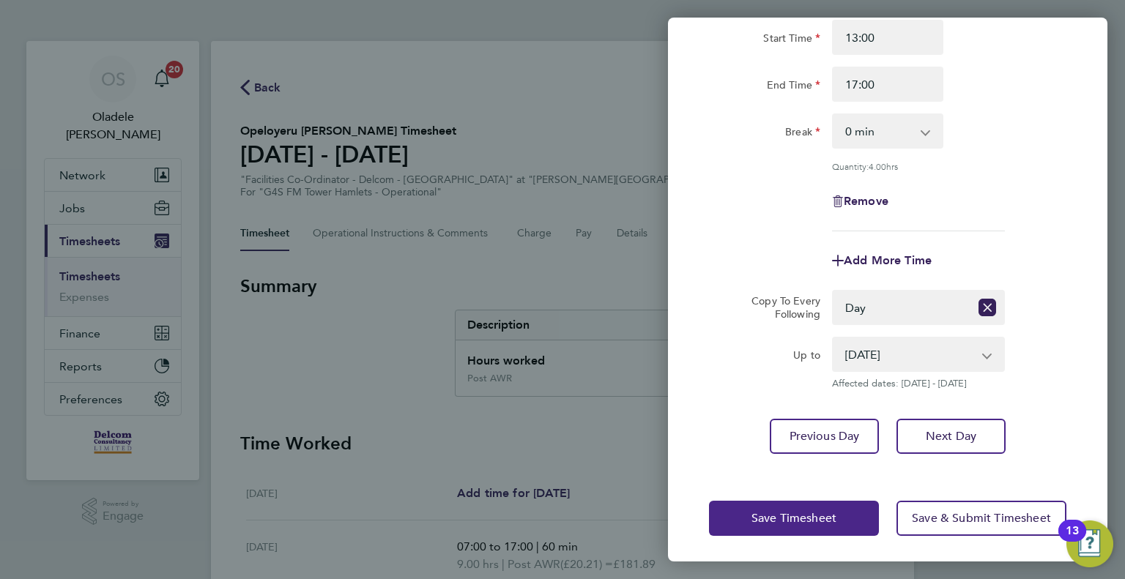
click at [781, 514] on span "Save Timesheet" at bounding box center [793, 518] width 85 height 15
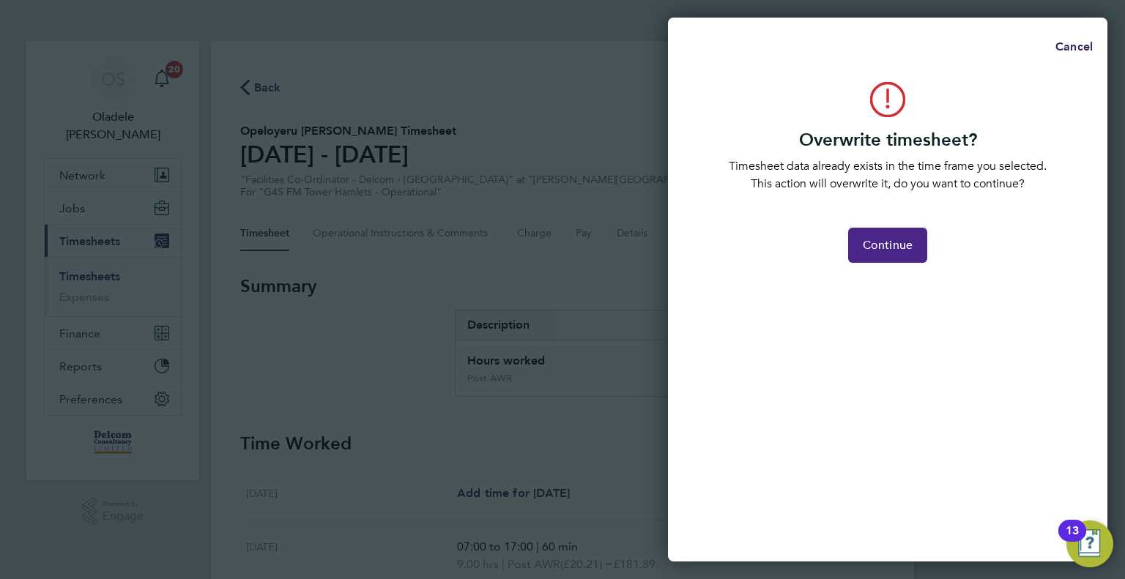
click at [886, 248] on span "Continue" at bounding box center [888, 245] width 50 height 15
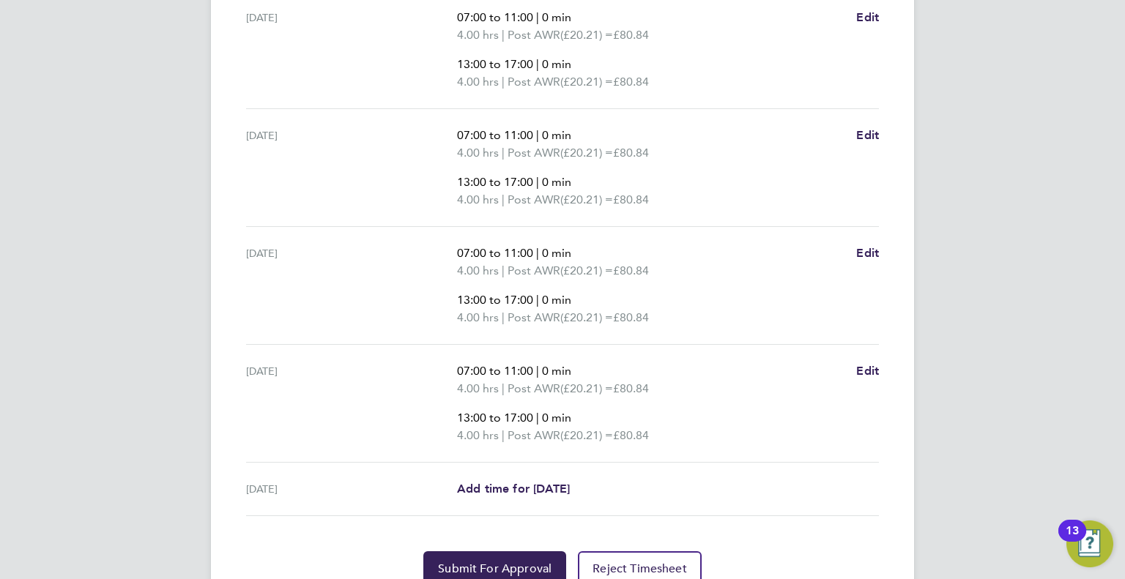
scroll to position [659, 0]
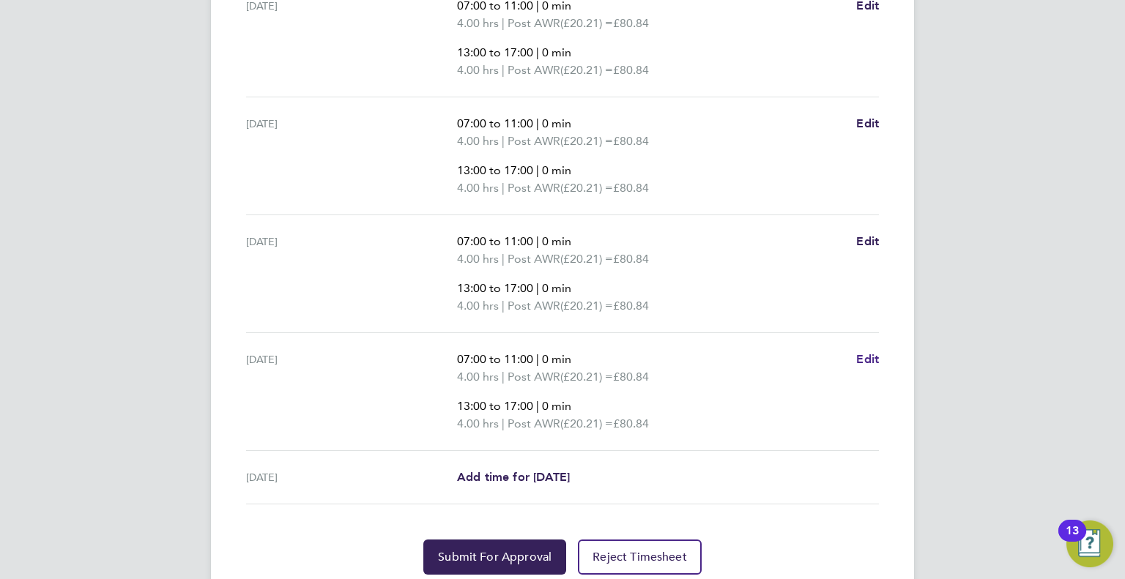
click at [870, 363] on span "Edit" at bounding box center [867, 359] width 23 height 14
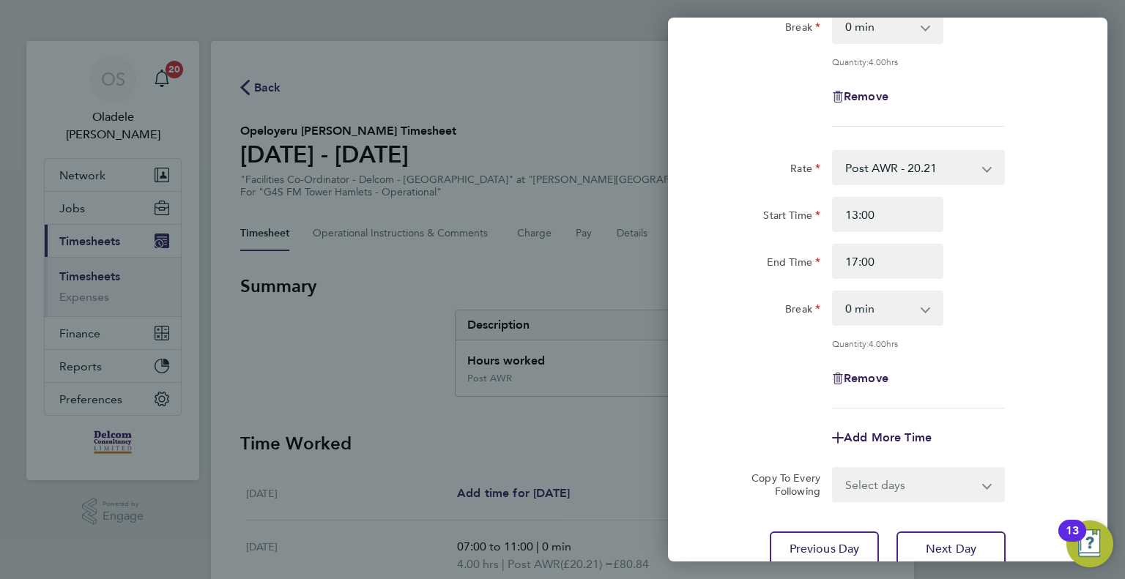
scroll to position [293, 0]
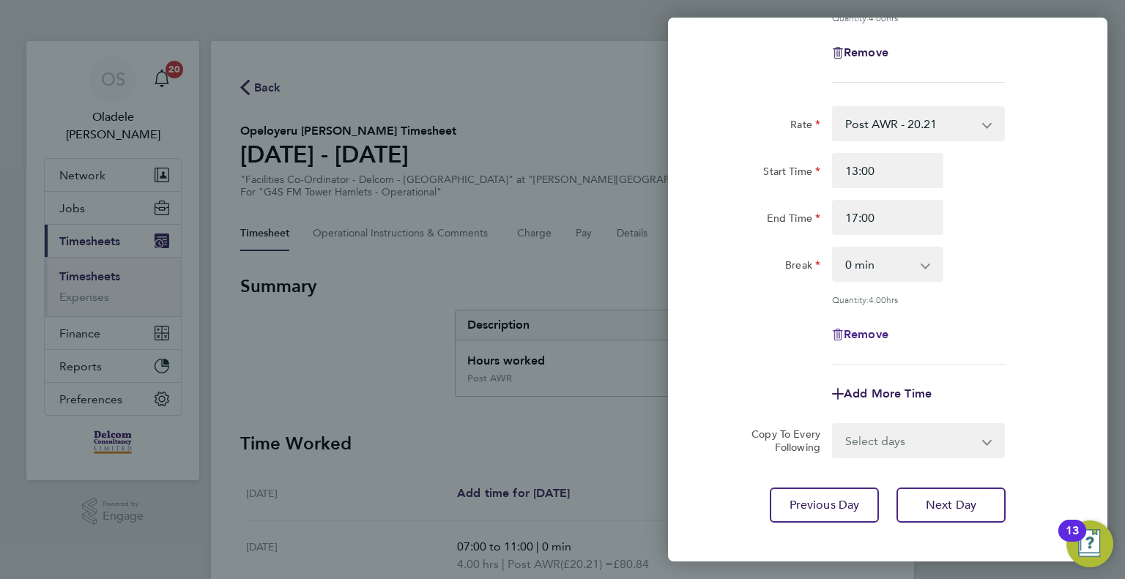
click at [869, 330] on span "Remove" at bounding box center [866, 334] width 45 height 14
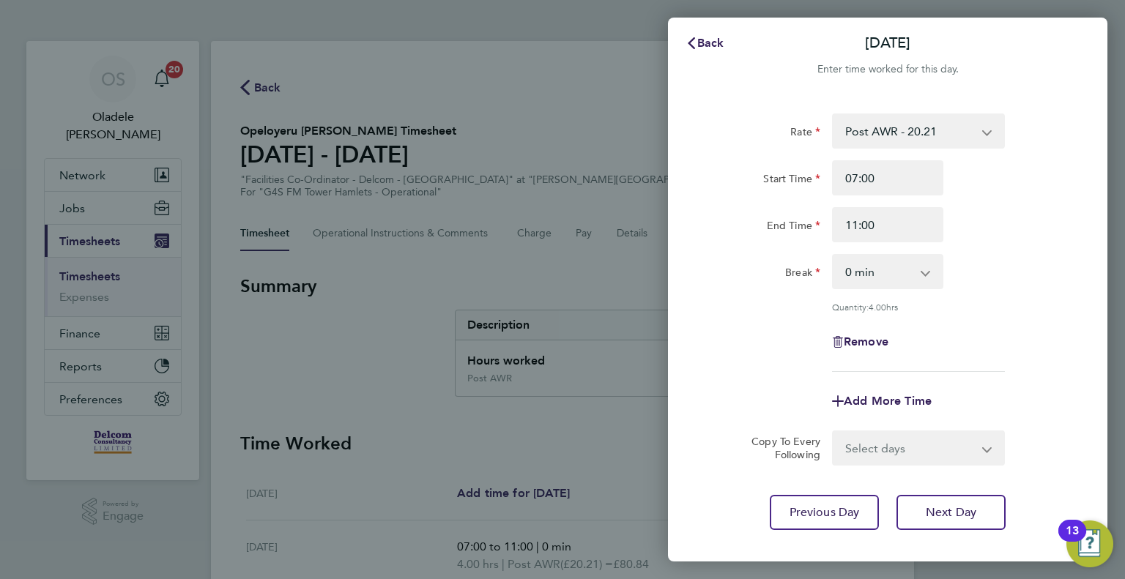
scroll to position [0, 0]
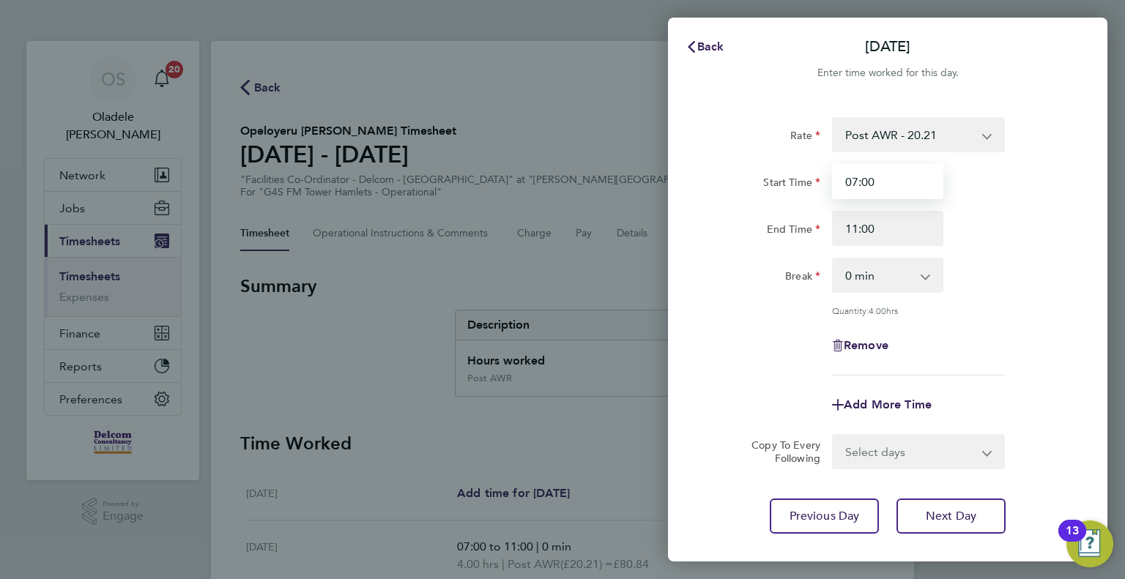
click at [885, 187] on input "07:00" at bounding box center [887, 181] width 111 height 35
type input "0"
type input "08:00"
click at [860, 231] on input "11:00" at bounding box center [887, 228] width 111 height 35
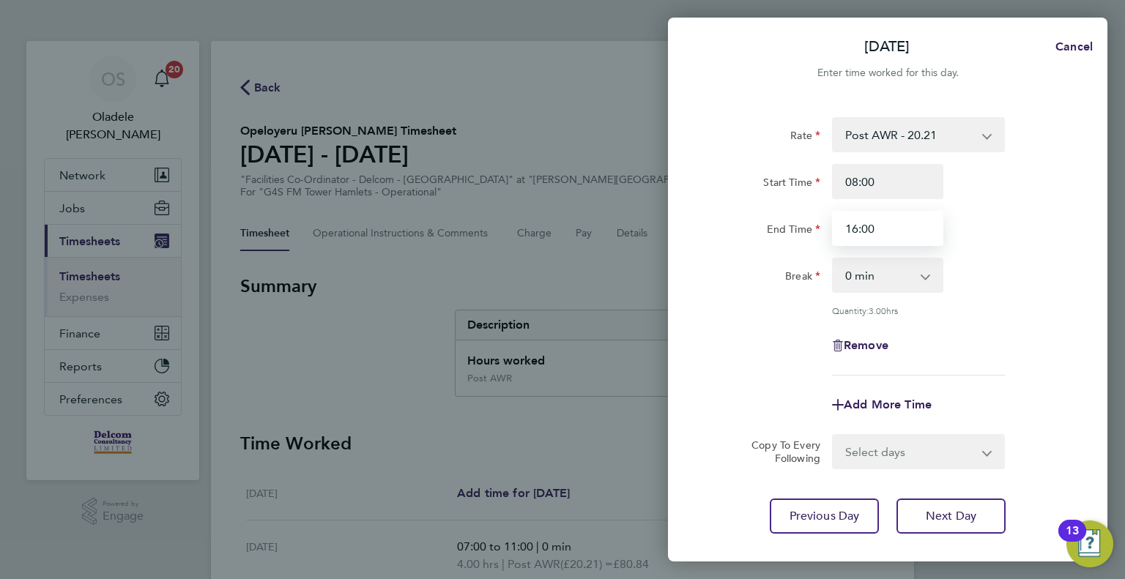
type input "16:00"
click at [1028, 245] on div "End Time 16:00" at bounding box center [887, 228] width 369 height 35
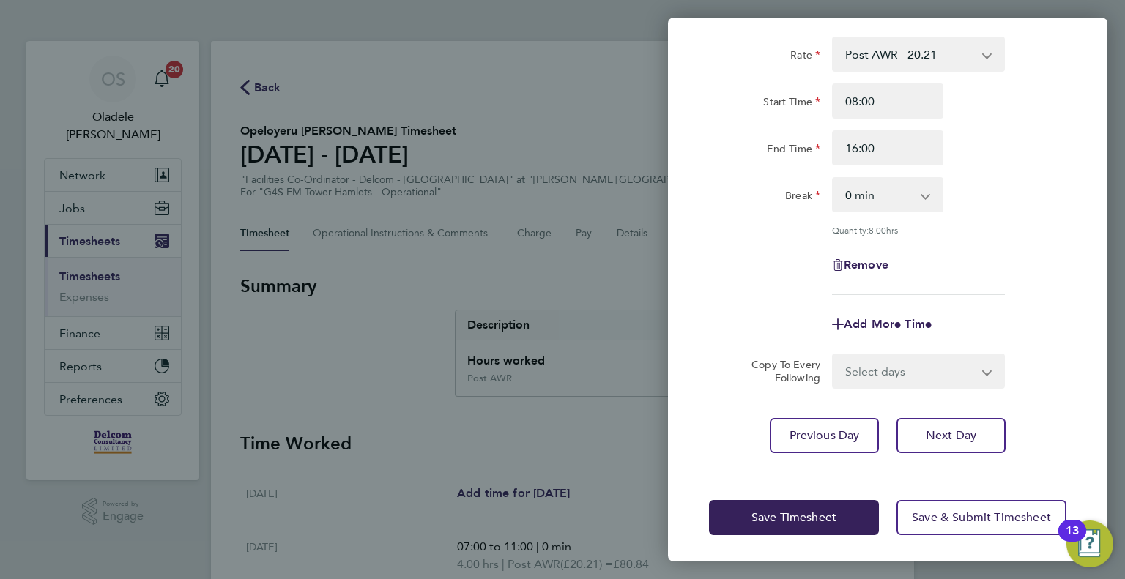
scroll to position [81, 0]
click at [785, 515] on span "Save Timesheet" at bounding box center [793, 517] width 85 height 15
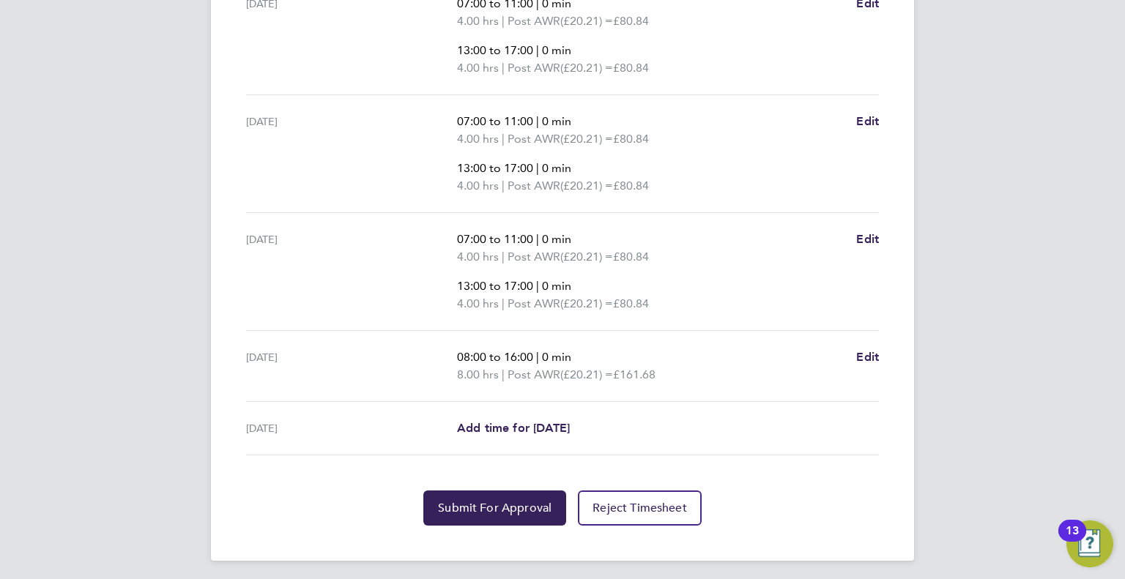
scroll to position [664, 0]
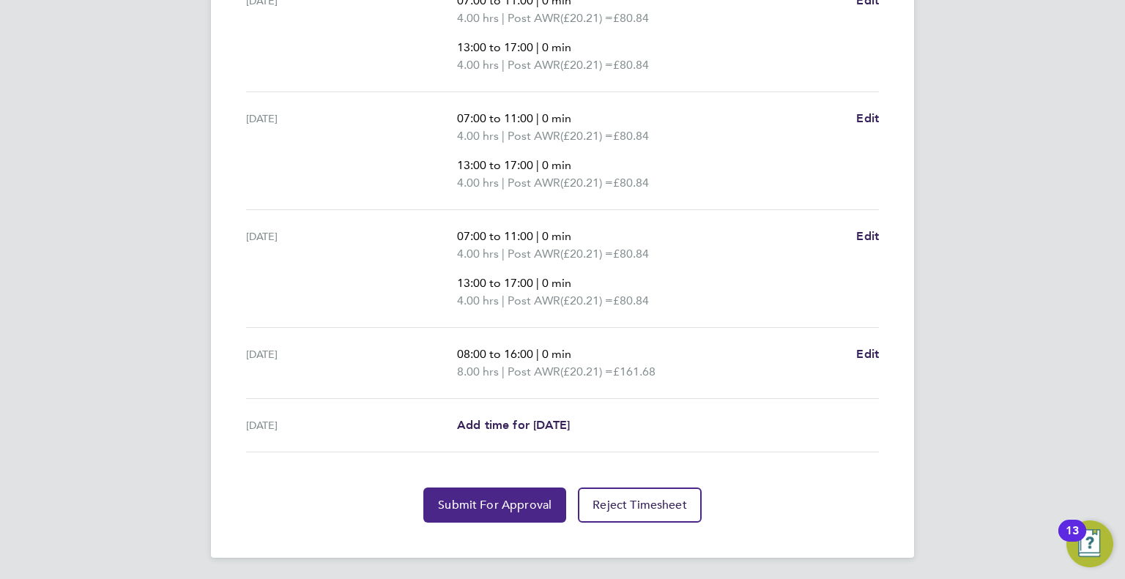
click at [485, 502] on span "Submit For Approval" at bounding box center [495, 505] width 114 height 15
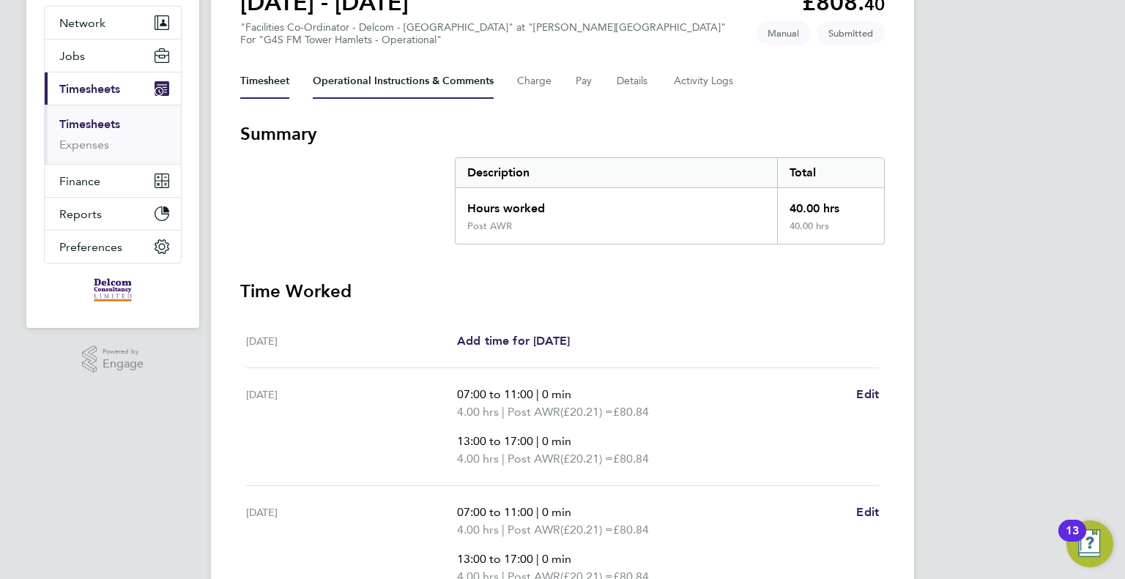
scroll to position [0, 0]
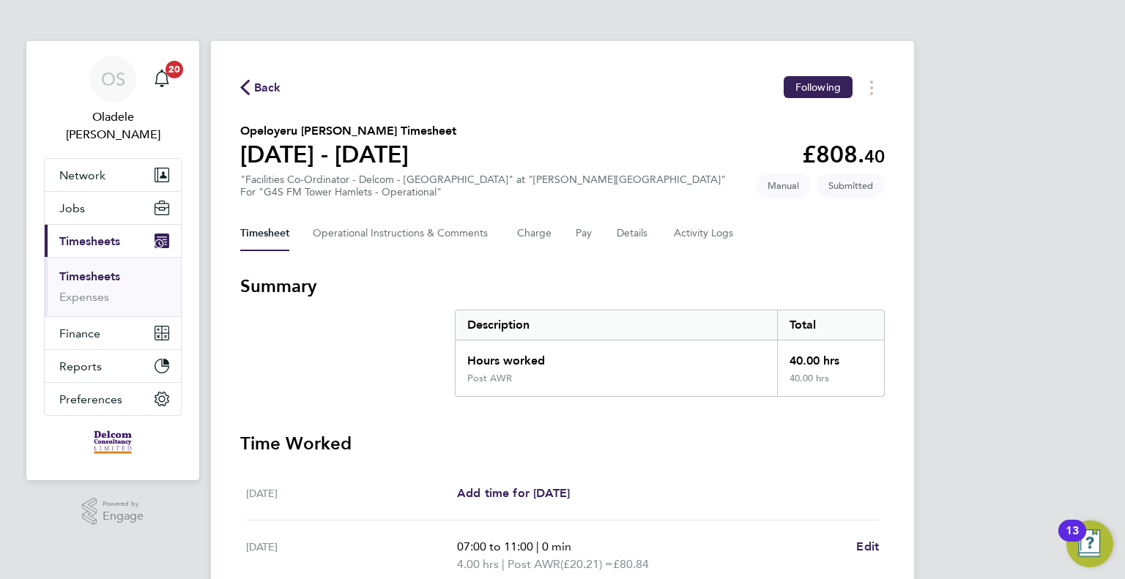
click at [263, 87] on span "Back" at bounding box center [267, 88] width 27 height 18
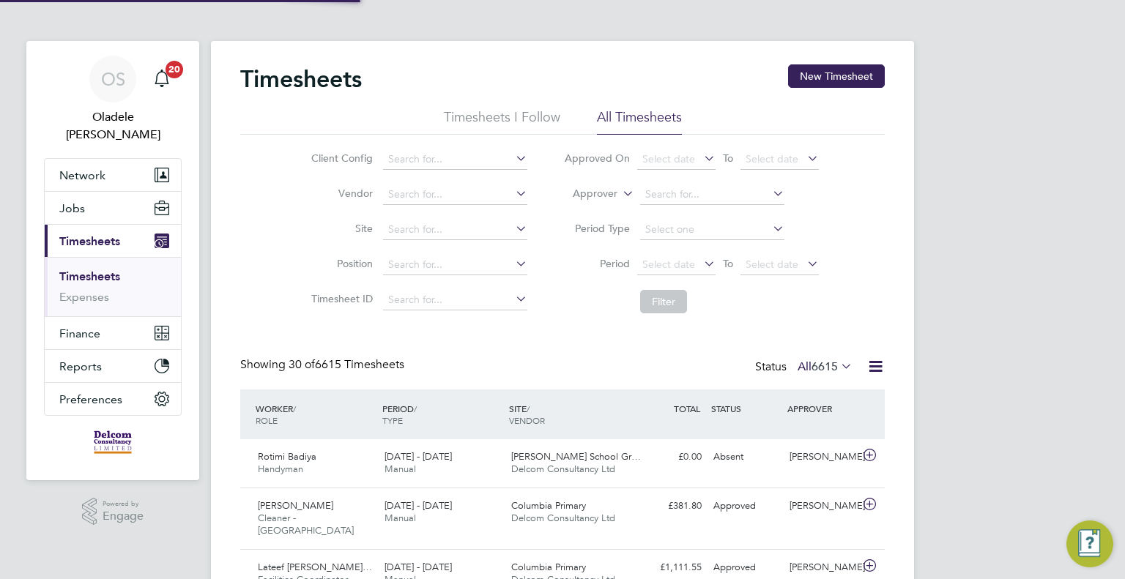
scroll to position [49, 127]
click at [823, 72] on button "New Timesheet" at bounding box center [836, 75] width 97 height 23
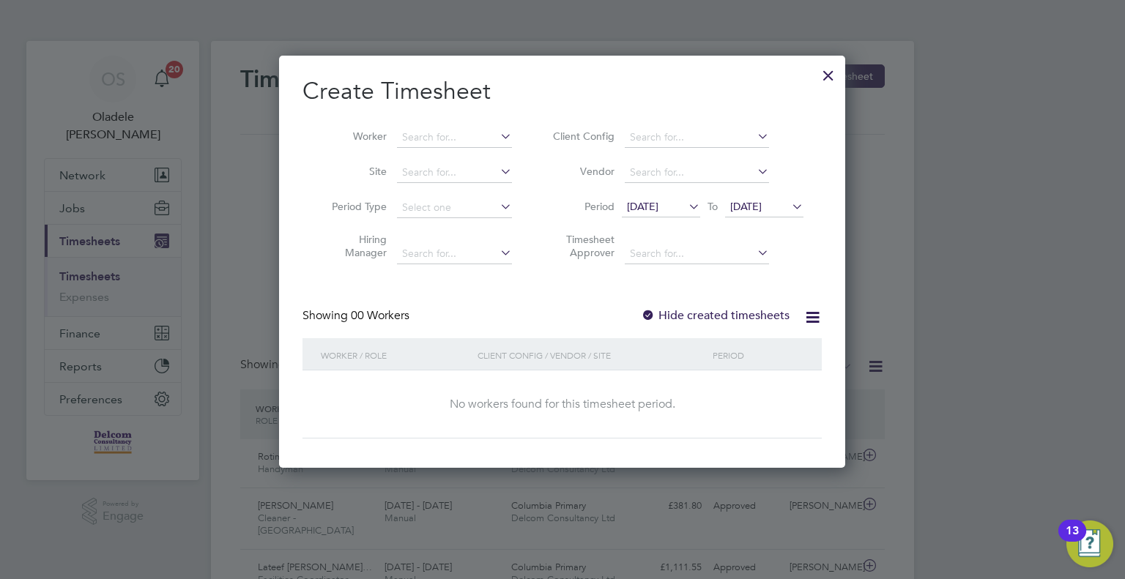
click at [658, 204] on span "[DATE]" at bounding box center [642, 206] width 31 height 13
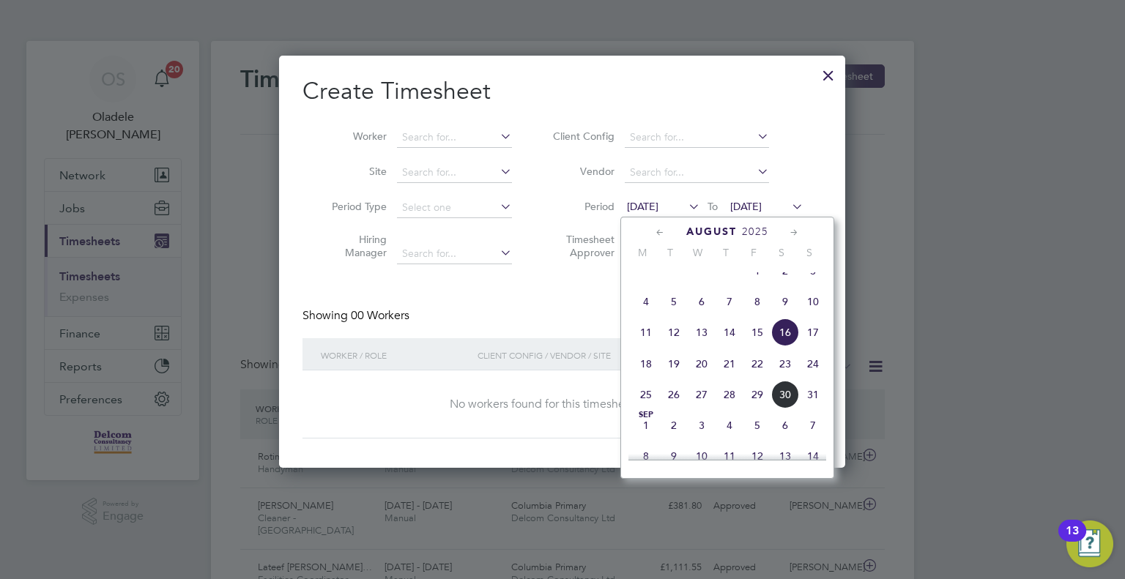
click at [650, 408] on span "25" at bounding box center [646, 395] width 28 height 28
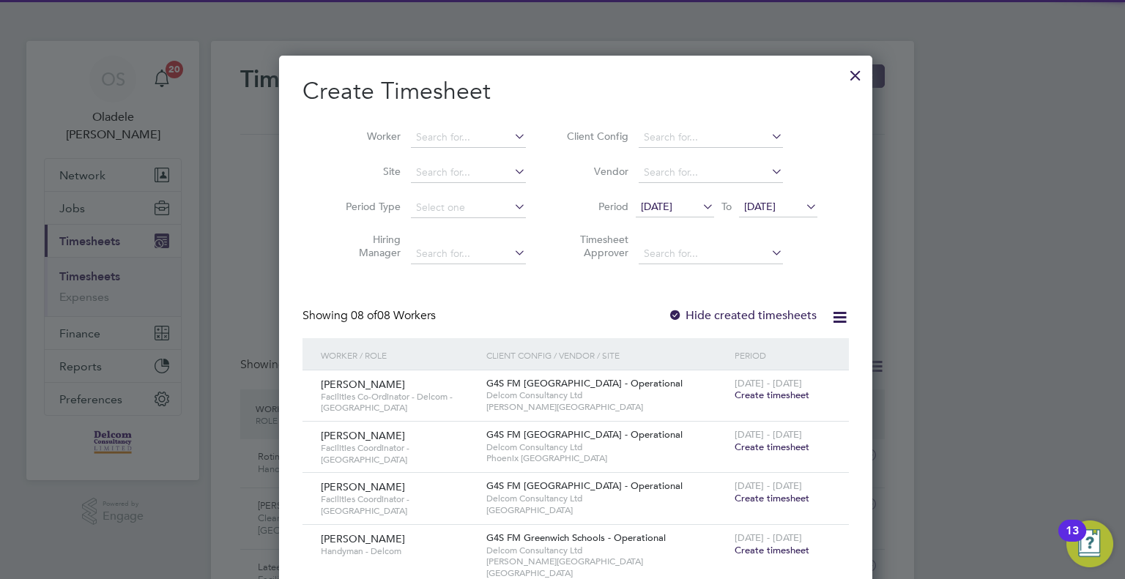
click at [757, 210] on span "[DATE]" at bounding box center [759, 206] width 31 height 13
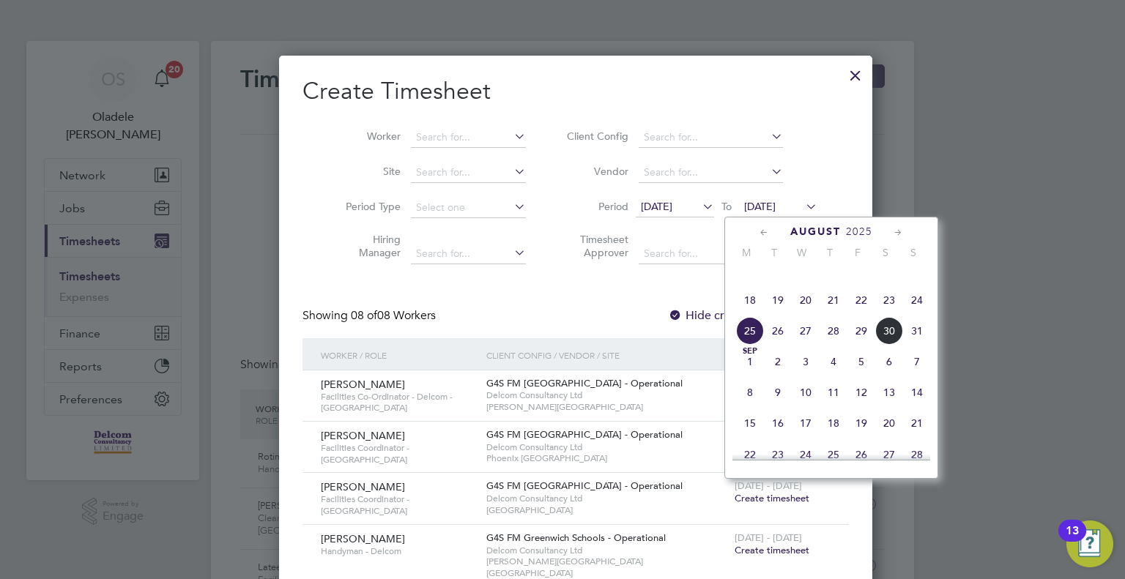
click at [915, 341] on span "31" at bounding box center [917, 331] width 28 height 28
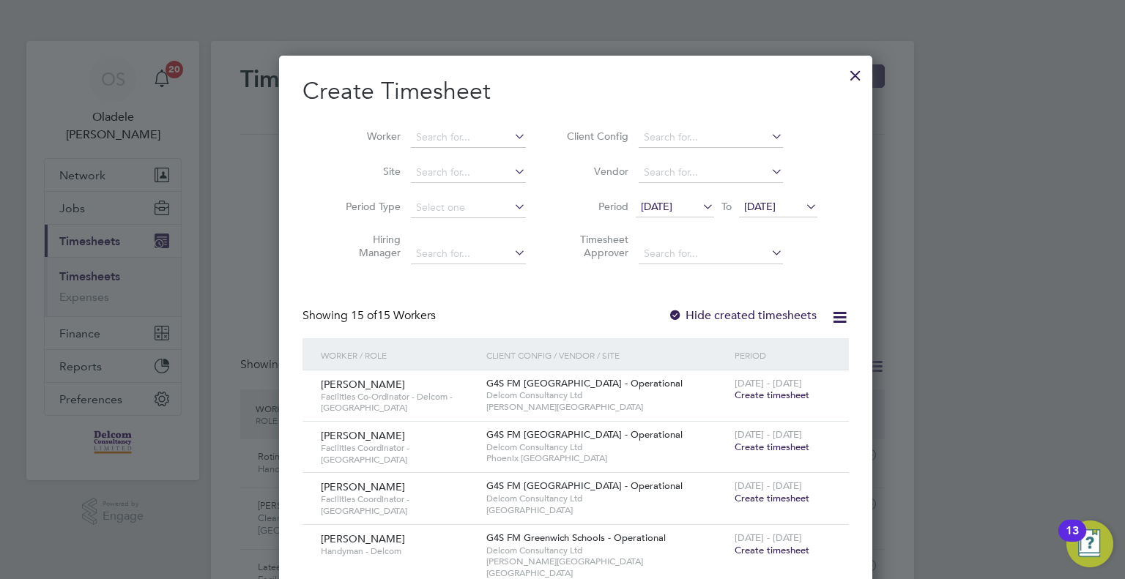
click at [737, 394] on span "Create timesheet" at bounding box center [771, 395] width 75 height 12
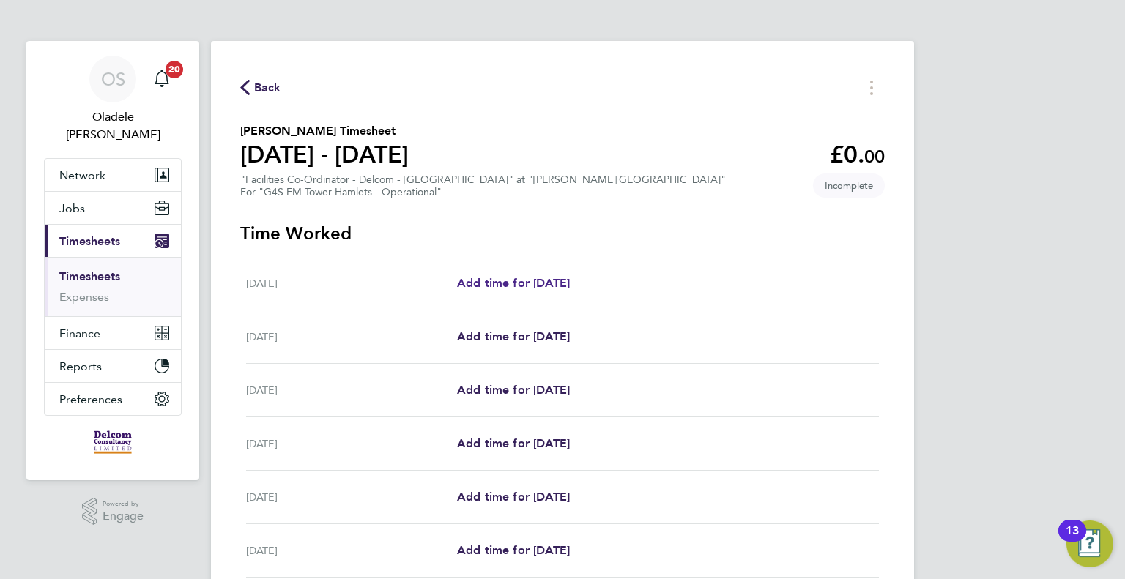
click at [507, 281] on span "Add time for [DATE]" at bounding box center [513, 283] width 113 height 14
select select "60"
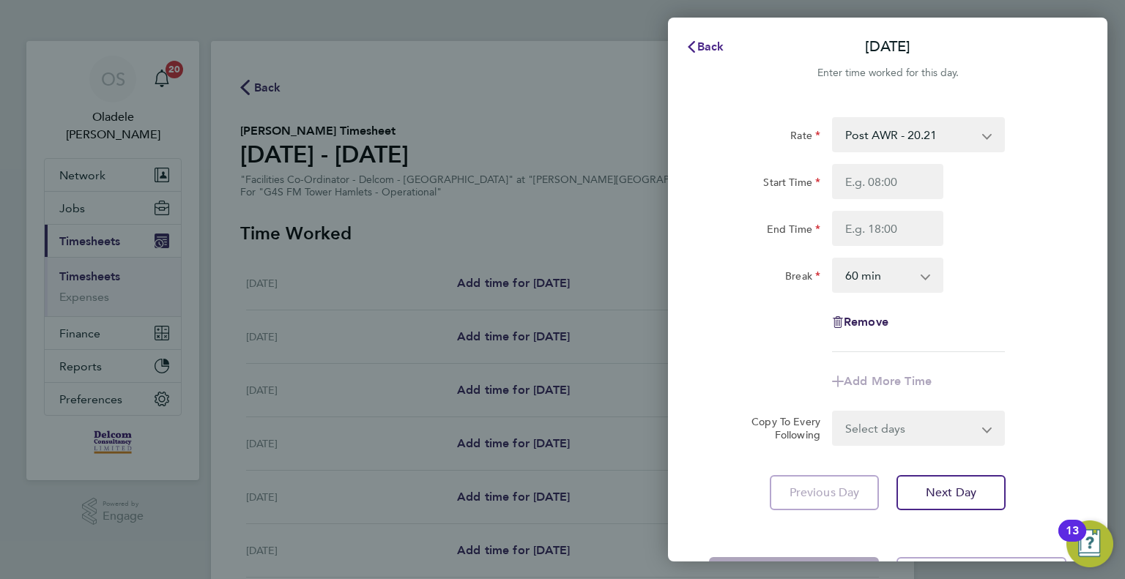
click at [707, 42] on span "Back" at bounding box center [710, 47] width 27 height 14
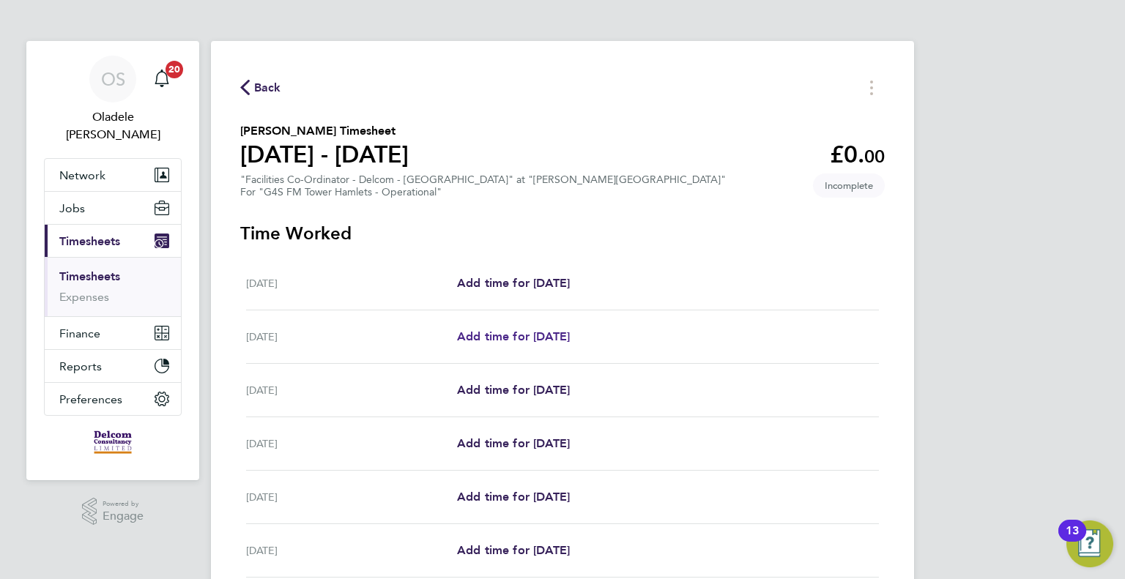
click at [533, 337] on span "Add time for [DATE]" at bounding box center [513, 337] width 113 height 14
select select "60"
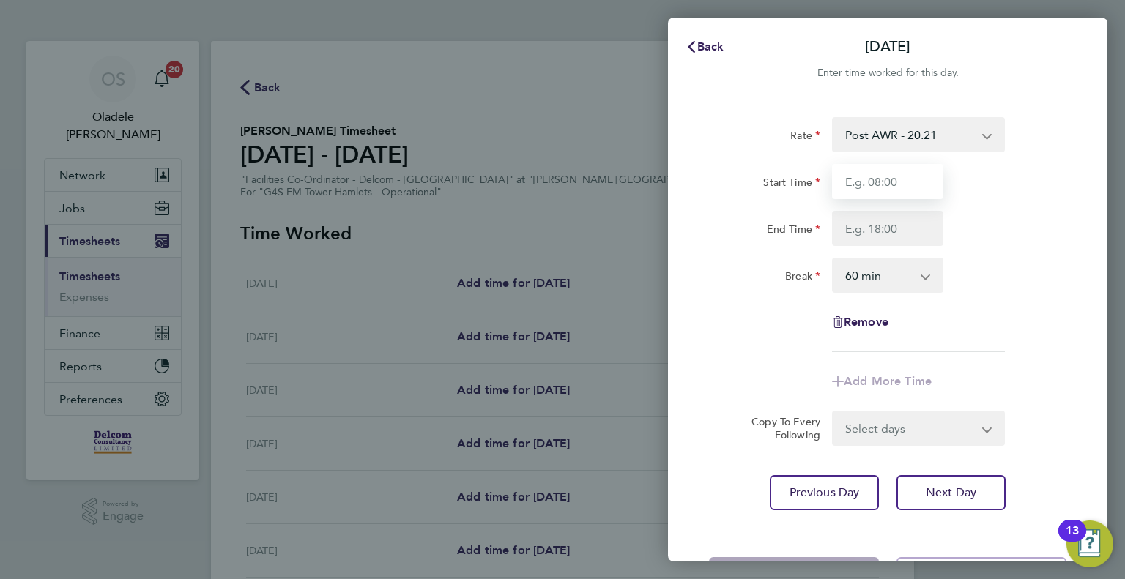
click at [861, 190] on input "Start Time" at bounding box center [887, 181] width 111 height 35
type input "08:00"
click at [869, 231] on input "End Time" at bounding box center [887, 228] width 111 height 35
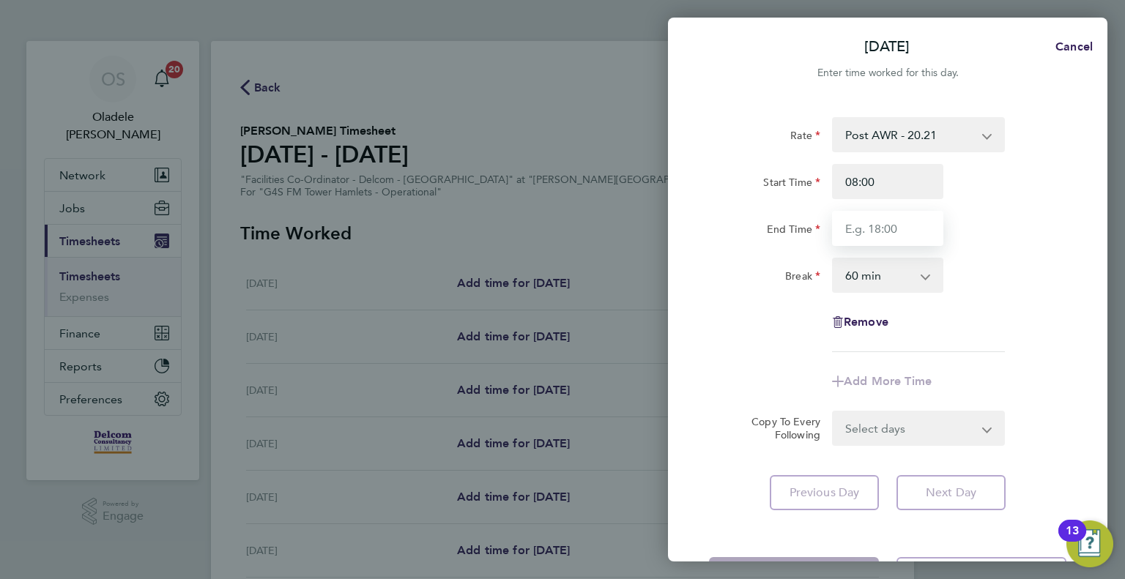
type input "17:00"
click at [1029, 274] on div "Break 0 min 15 min 30 min 45 min 60 min 75 min 90 min" at bounding box center [887, 275] width 369 height 35
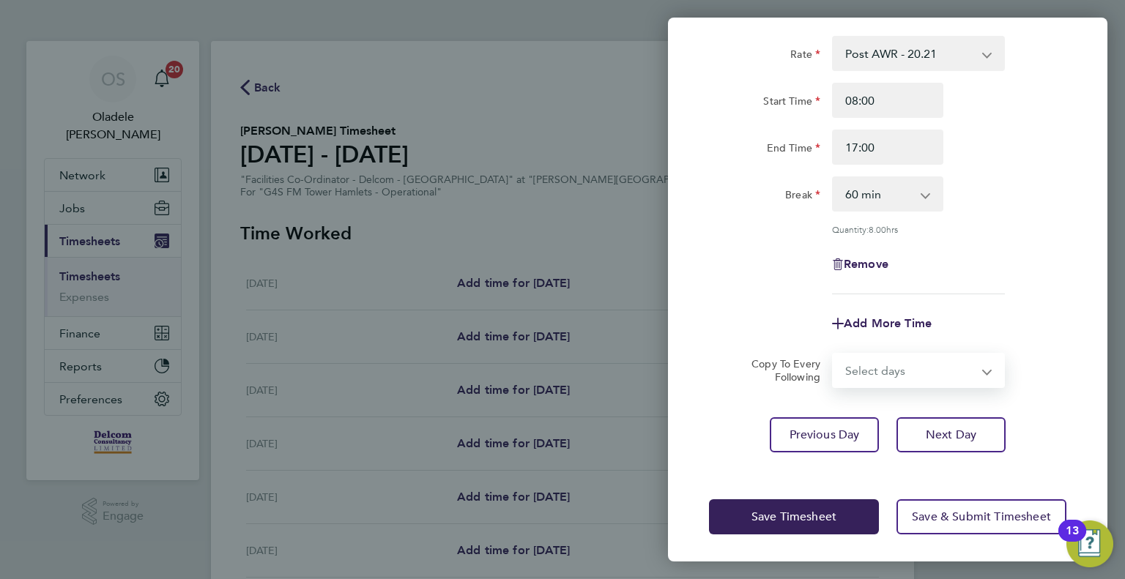
click at [871, 371] on select "Select days Day Weekday (Mon-Fri) Weekend (Sat-Sun) [DATE] [DATE] [DATE] [DATE]…" at bounding box center [910, 370] width 154 height 32
select select "DAY"
click at [833, 354] on select "Select days Day Weekday (Mon-Fri) Weekend (Sat-Sun) [DATE] [DATE] [DATE] [DATE]…" at bounding box center [910, 370] width 154 height 32
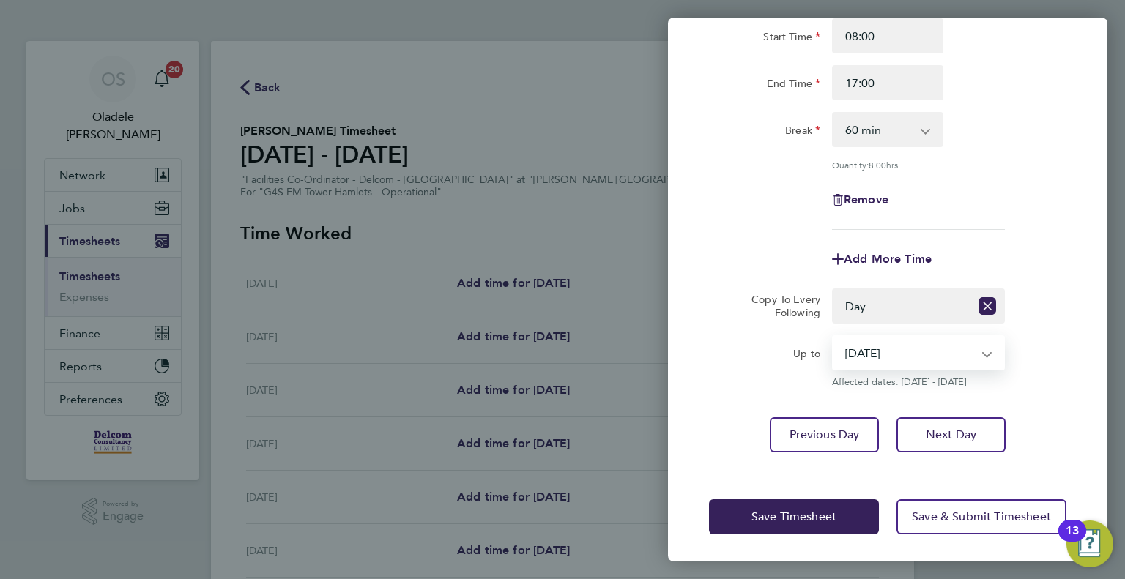
click at [945, 352] on select "[DATE] [DATE] [DATE] [DATE] [DATE]" at bounding box center [909, 353] width 152 height 32
select select "2025-08-30"
click at [833, 337] on select "[DATE] [DATE] [DATE] [DATE] [DATE]" at bounding box center [909, 353] width 152 height 32
click at [764, 521] on span "Save Timesheet" at bounding box center [793, 517] width 85 height 15
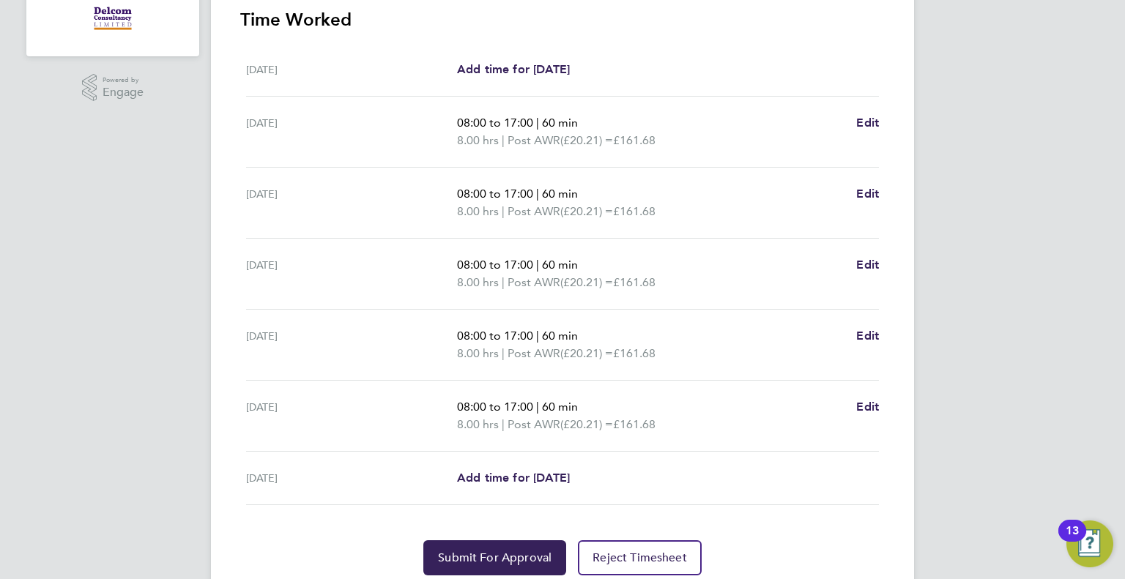
scroll to position [477, 0]
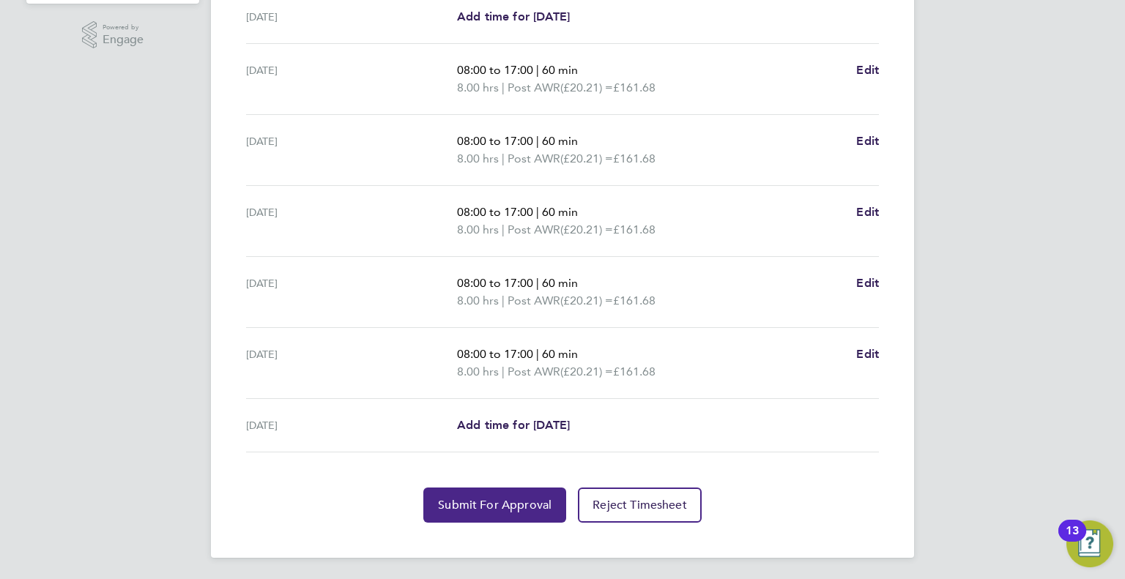
click at [495, 504] on span "Submit For Approval" at bounding box center [495, 505] width 114 height 15
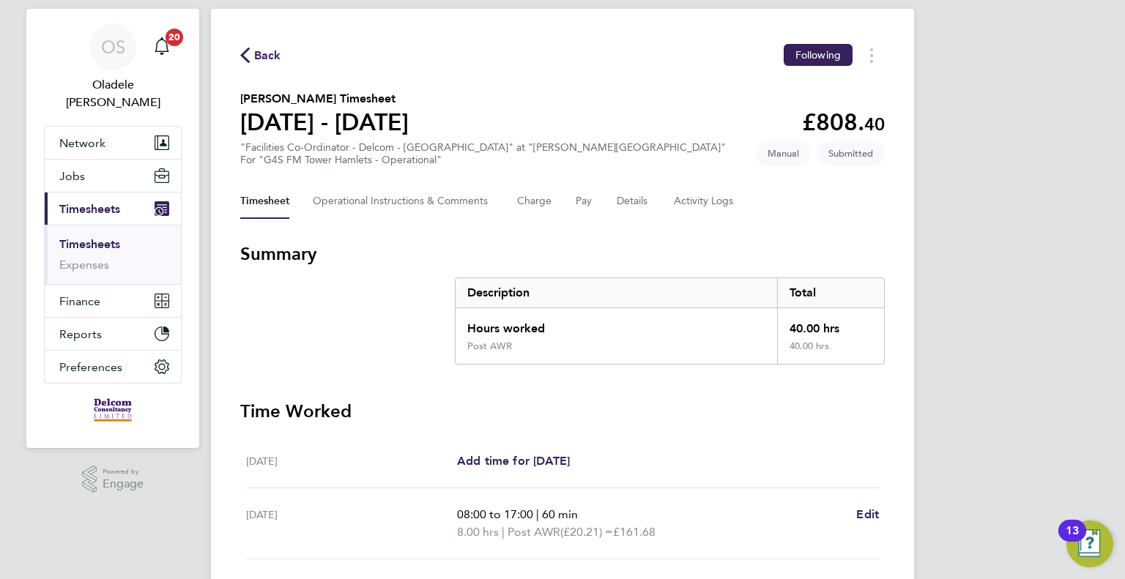
scroll to position [0, 0]
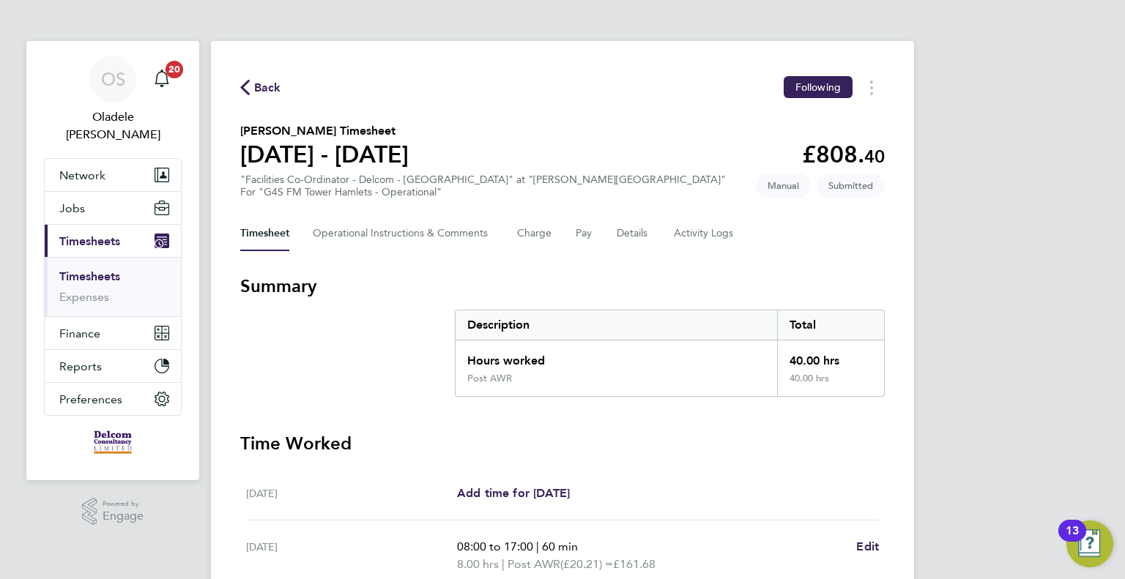
click at [261, 85] on span "Back" at bounding box center [267, 88] width 27 height 18
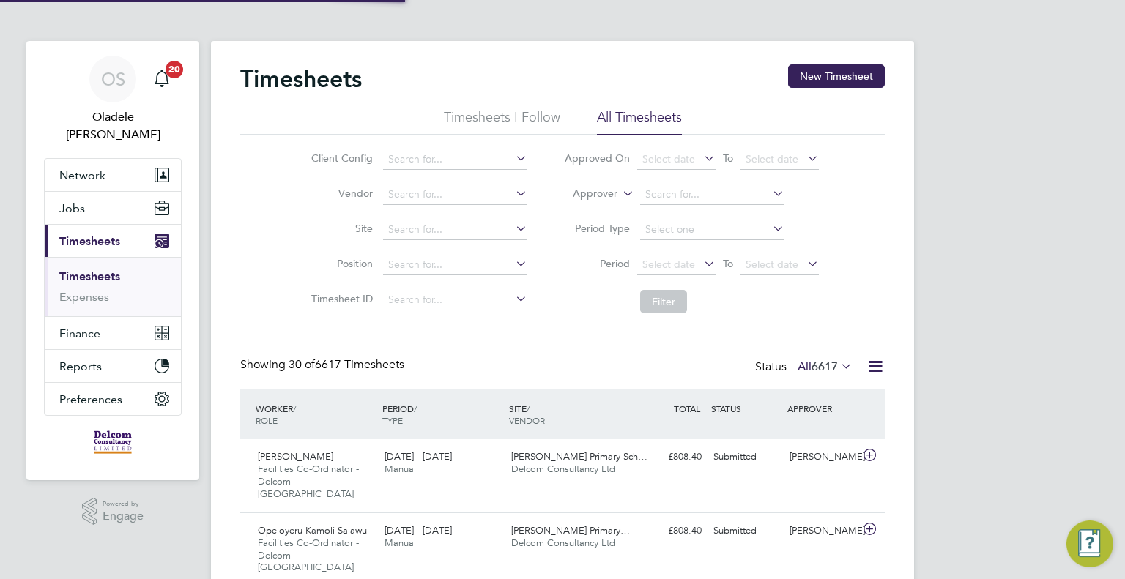
scroll to position [37, 127]
click at [826, 72] on button "New Timesheet" at bounding box center [836, 75] width 97 height 23
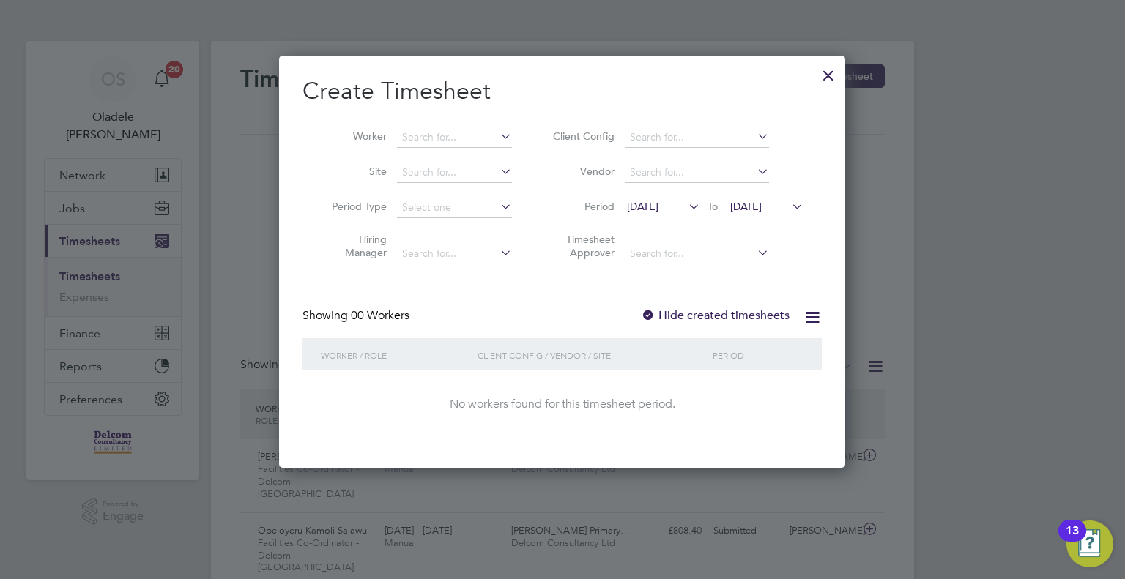
click at [630, 201] on span "[DATE]" at bounding box center [642, 206] width 31 height 13
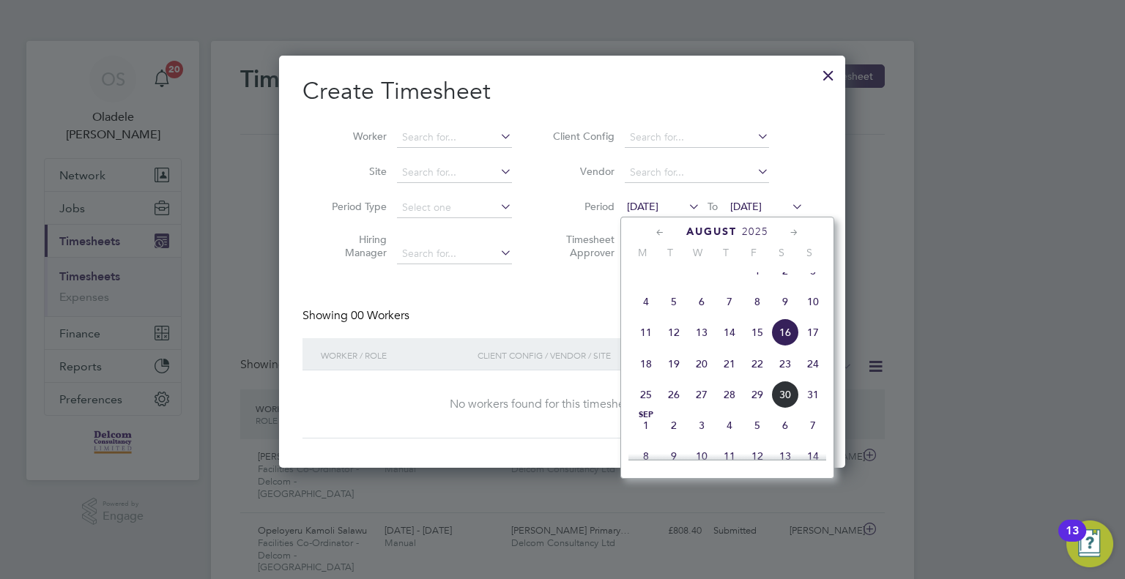
click at [647, 404] on span "25" at bounding box center [646, 395] width 28 height 28
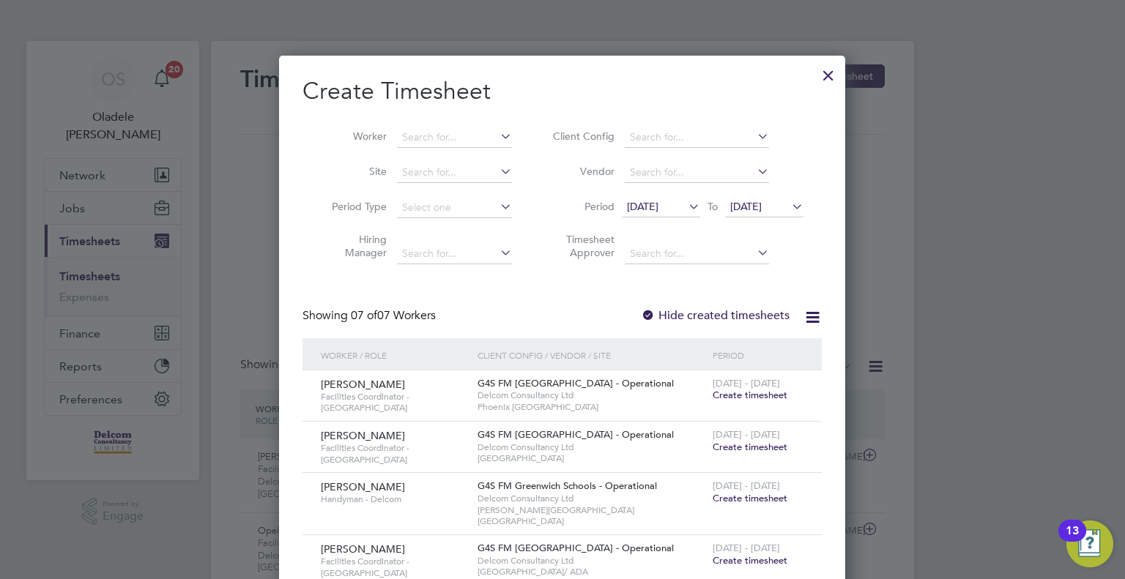
click at [781, 212] on span "[DATE]" at bounding box center [764, 208] width 78 height 20
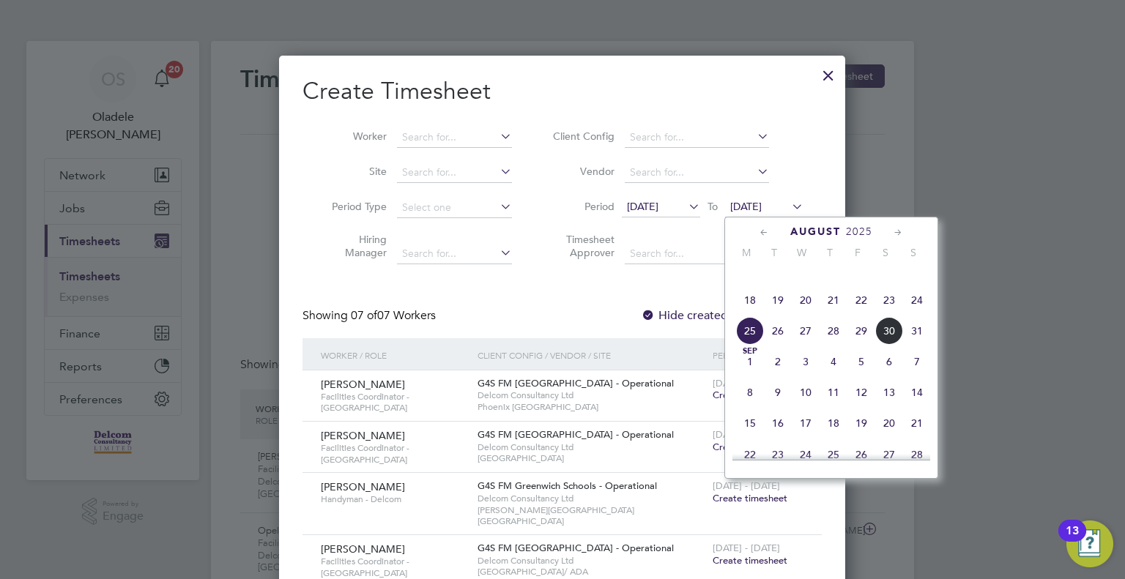
click at [919, 345] on span "31" at bounding box center [917, 331] width 28 height 28
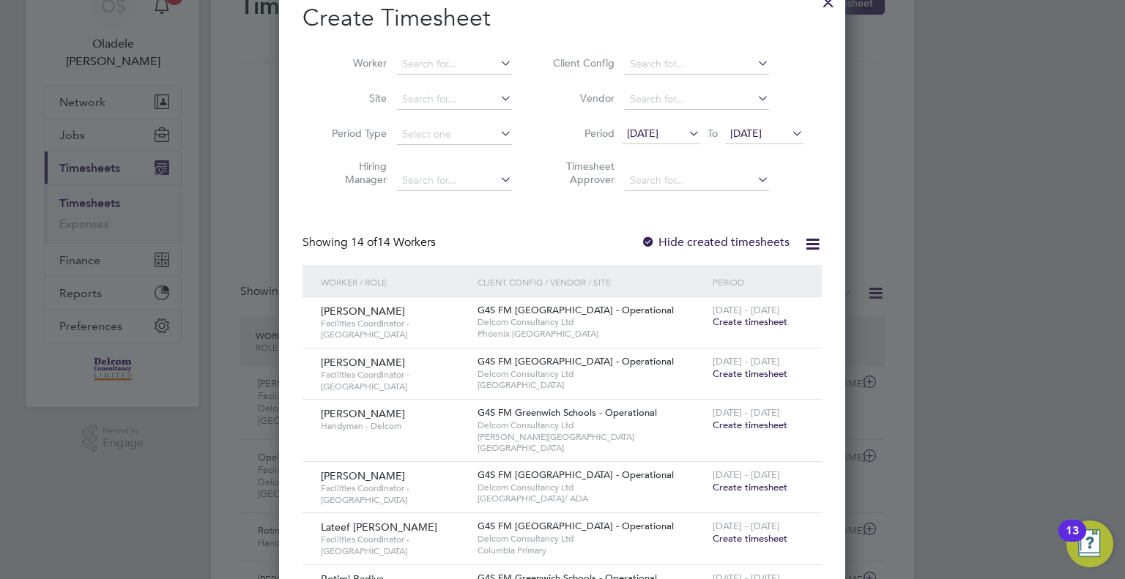
click at [743, 319] on span "Create timesheet" at bounding box center [749, 322] width 75 height 12
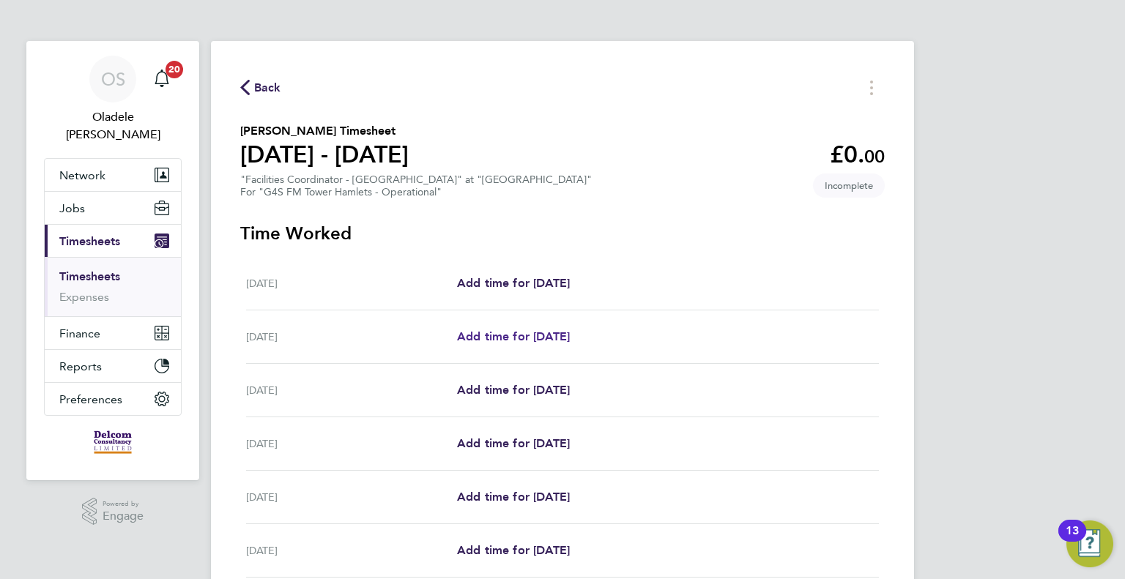
click at [508, 336] on span "Add time for [DATE]" at bounding box center [513, 337] width 113 height 14
select select "60"
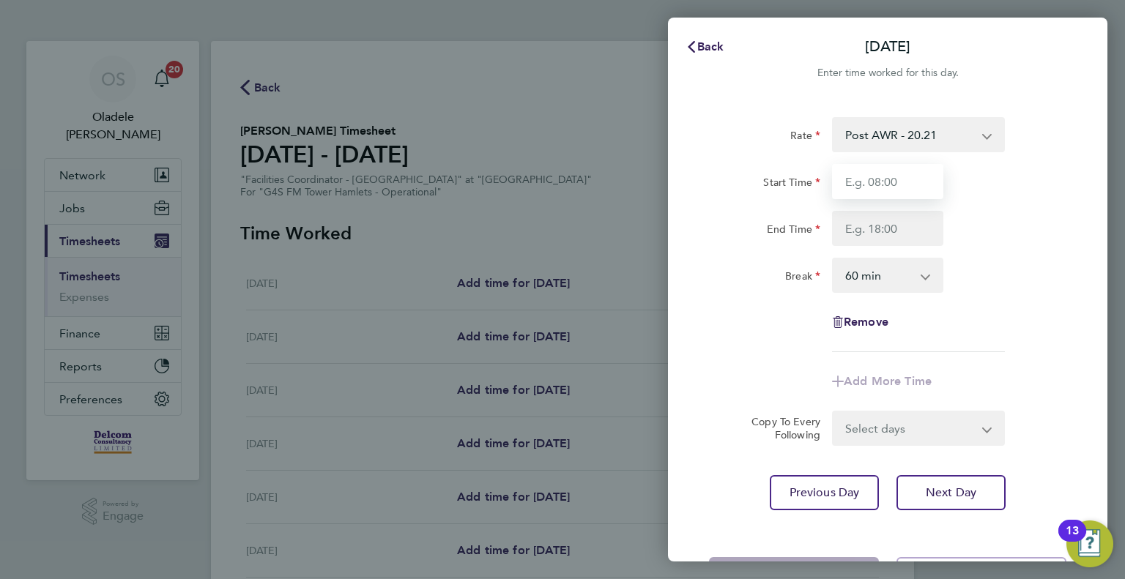
click at [888, 181] on input "Start Time" at bounding box center [887, 181] width 111 height 35
type input "07:00"
click at [867, 221] on input "End Time" at bounding box center [887, 228] width 111 height 35
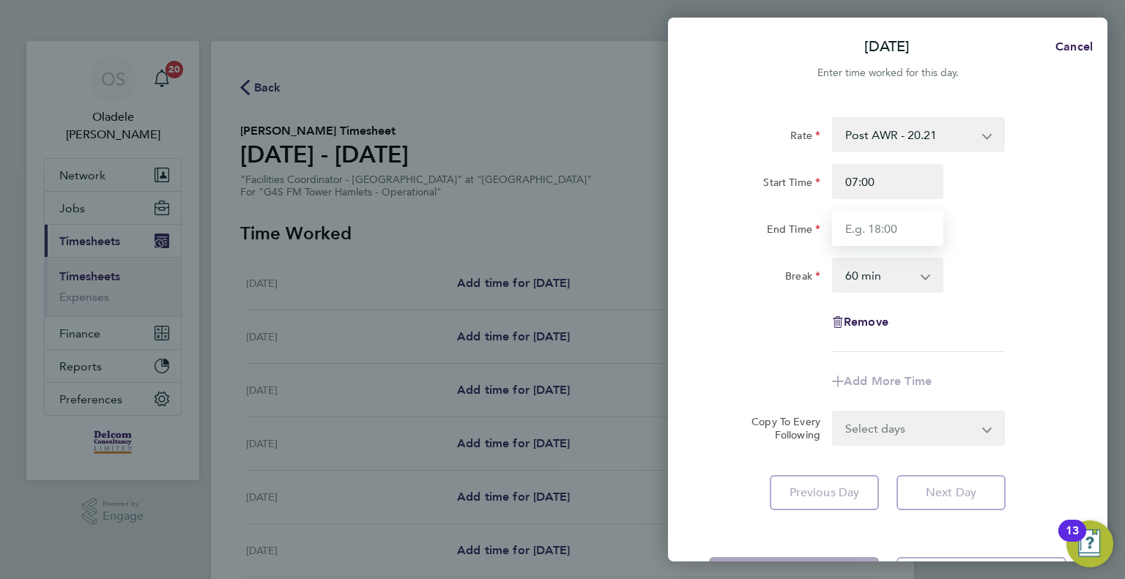
type input "16:00"
click at [1025, 274] on div "Break 0 min 15 min 30 min 45 min 60 min 75 min 90 min" at bounding box center [887, 275] width 369 height 35
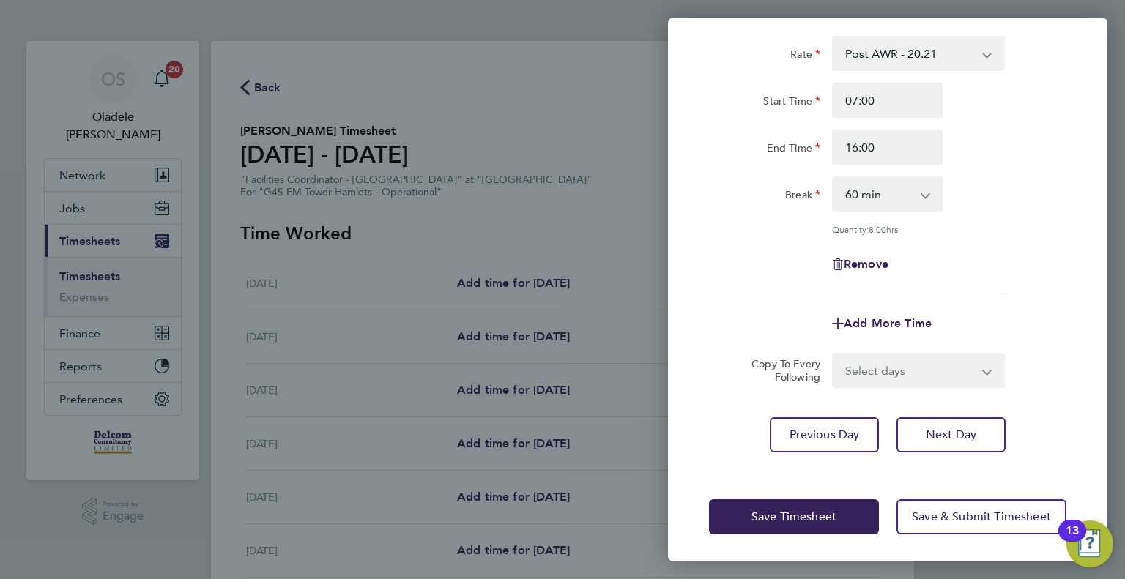
click at [902, 377] on select "Select days Day Weekday (Mon-Fri) Weekend (Sat-Sun) [DATE] [DATE] [DATE] [DATE]…" at bounding box center [910, 370] width 154 height 32
select select "DAY"
click at [833, 354] on select "Select days Day Weekday (Mon-Fri) Weekend (Sat-Sun) [DATE] [DATE] [DATE] [DATE]…" at bounding box center [910, 370] width 154 height 32
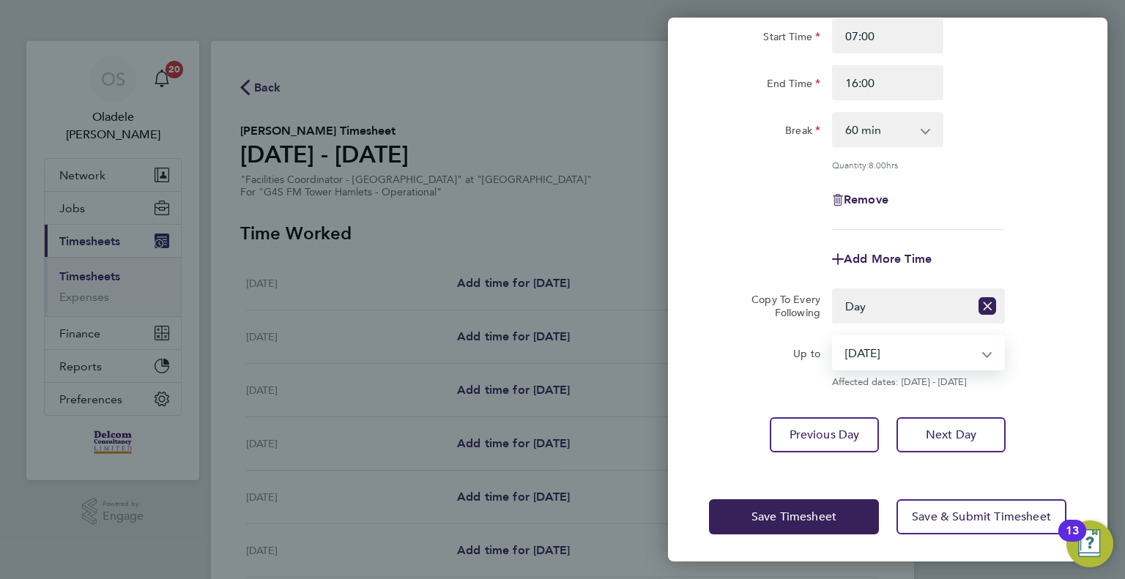
drag, startPoint x: 912, startPoint y: 352, endPoint x: 911, endPoint y: 362, distance: 10.4
click at [912, 352] on select "[DATE] [DATE] [DATE] [DATE] [DATE]" at bounding box center [909, 353] width 152 height 32
select select "2025-08-30"
click at [833, 337] on select "[DATE] [DATE] [DATE] [DATE] [DATE]" at bounding box center [909, 353] width 152 height 32
click at [766, 520] on span "Save Timesheet" at bounding box center [793, 517] width 85 height 15
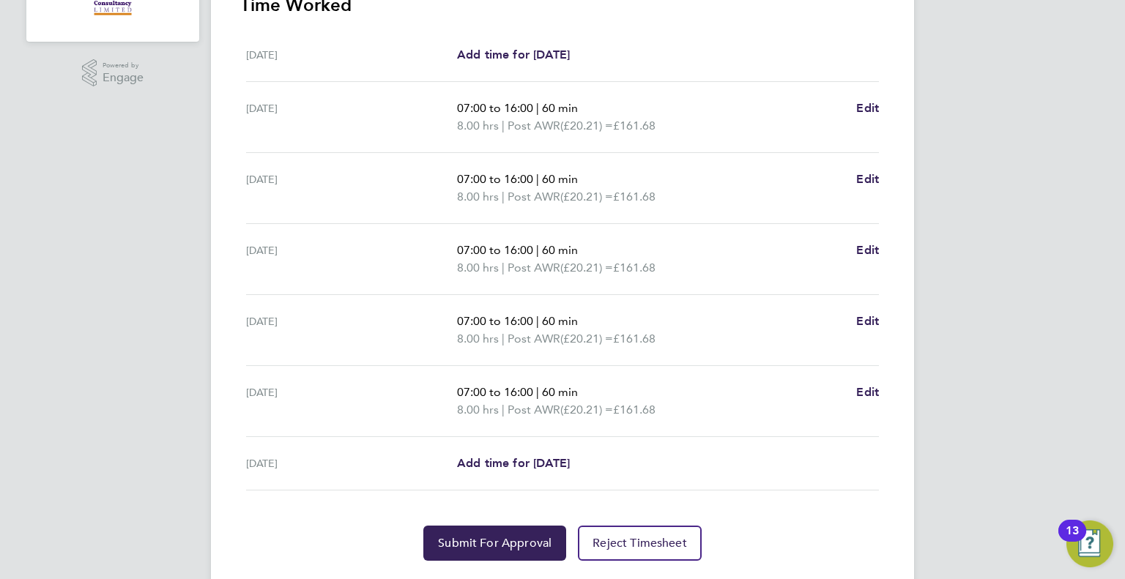
scroll to position [439, 0]
click at [868, 388] on span "Edit" at bounding box center [867, 391] width 23 height 14
select select "60"
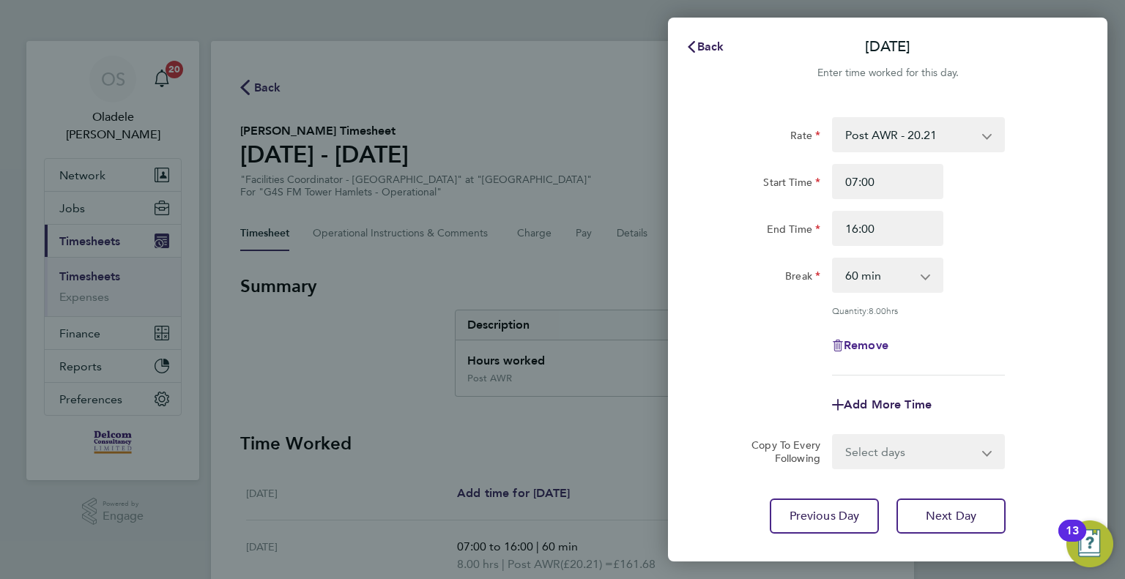
click at [873, 341] on span "Remove" at bounding box center [866, 345] width 45 height 14
select select "null"
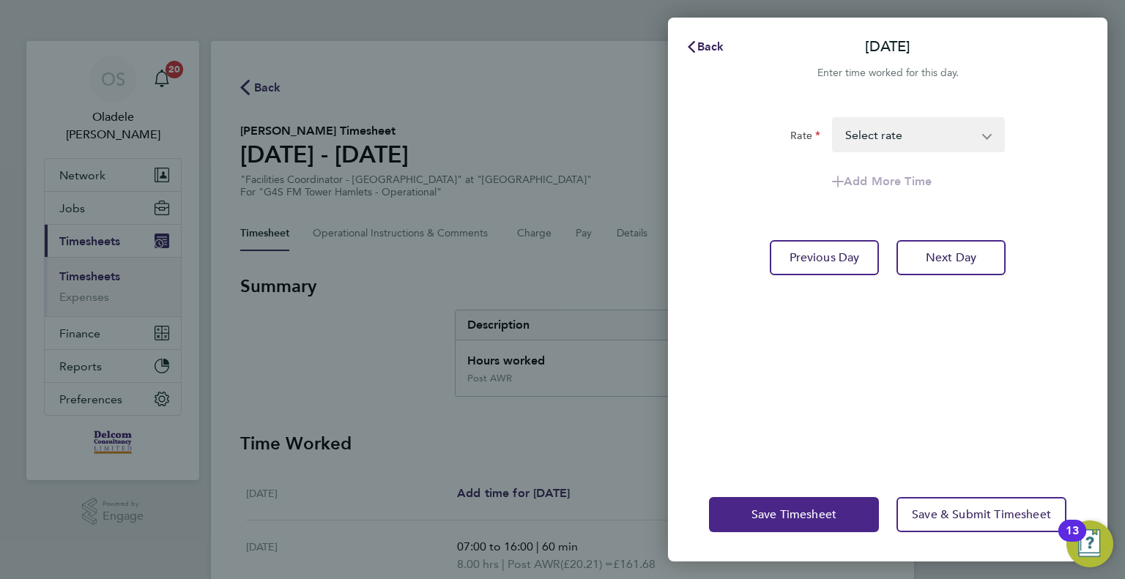
click at [814, 514] on span "Save Timesheet" at bounding box center [793, 514] width 85 height 15
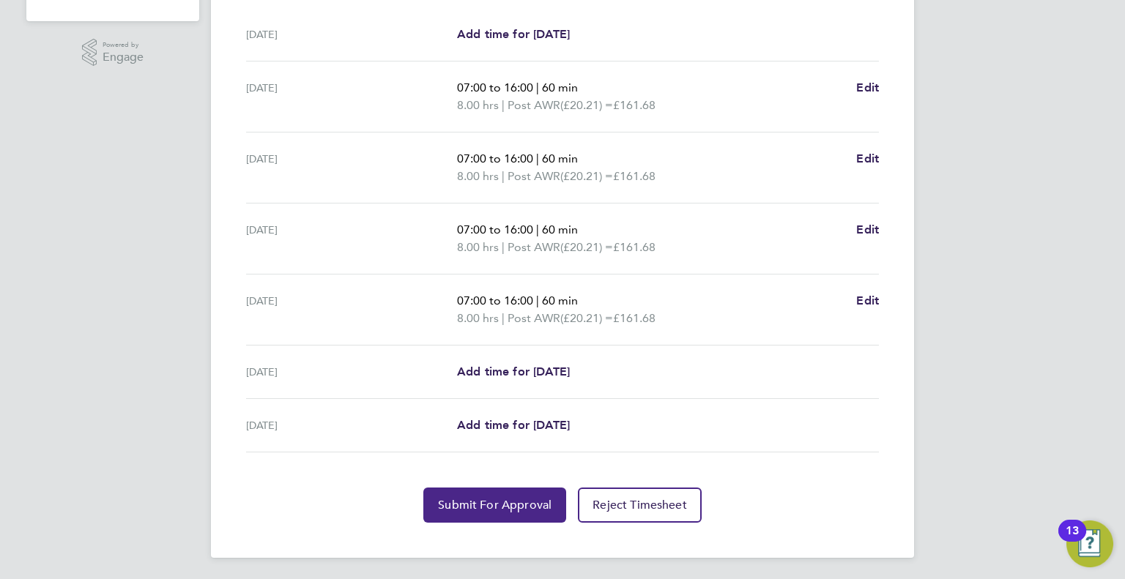
click at [467, 503] on span "Submit For Approval" at bounding box center [495, 505] width 114 height 15
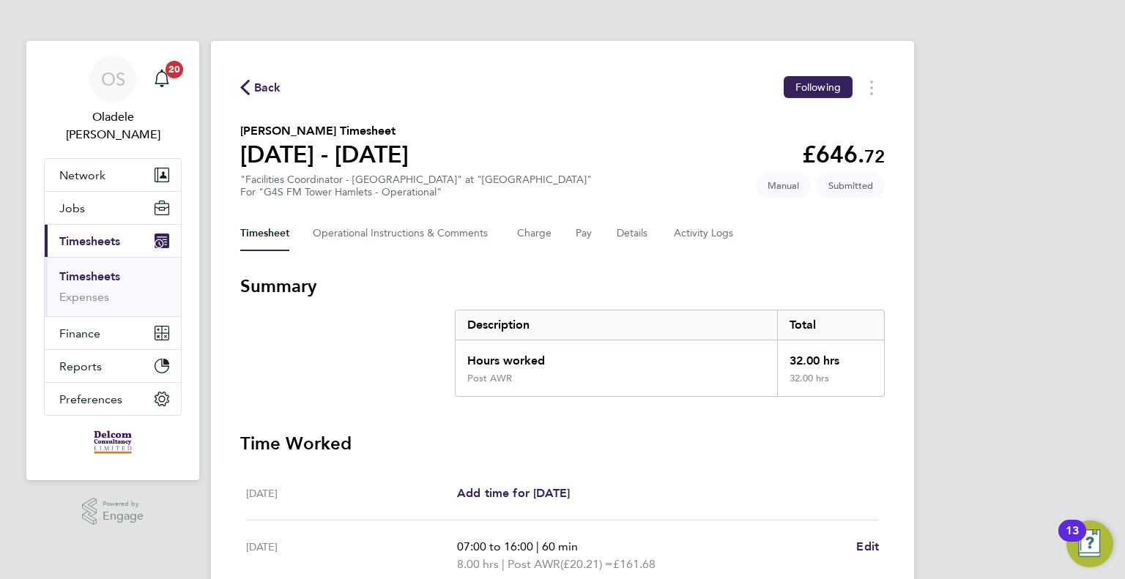
click at [259, 85] on span "Back" at bounding box center [267, 88] width 27 height 18
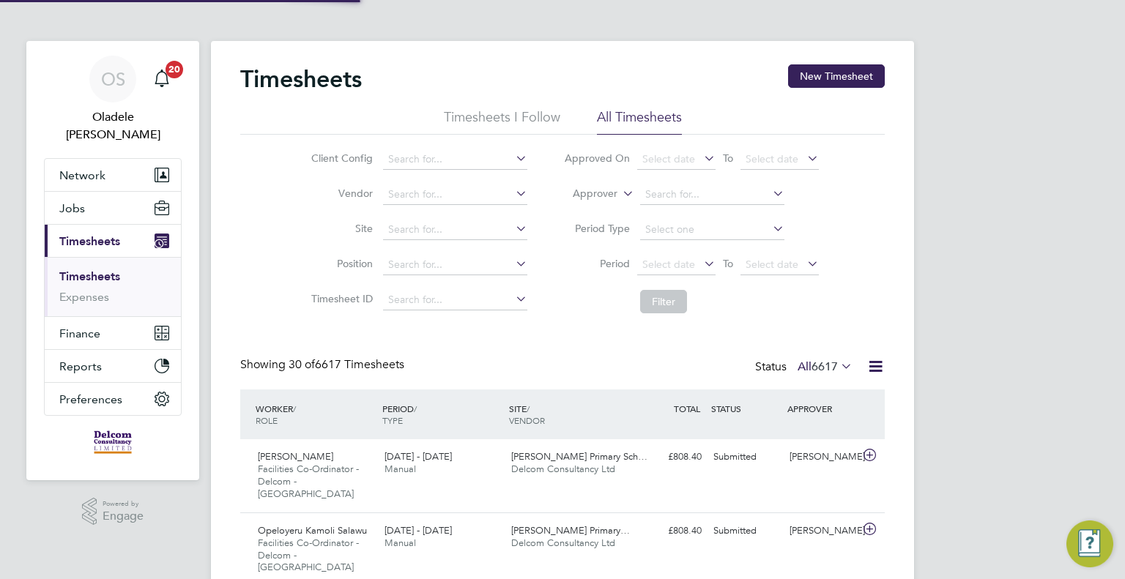
scroll to position [37, 127]
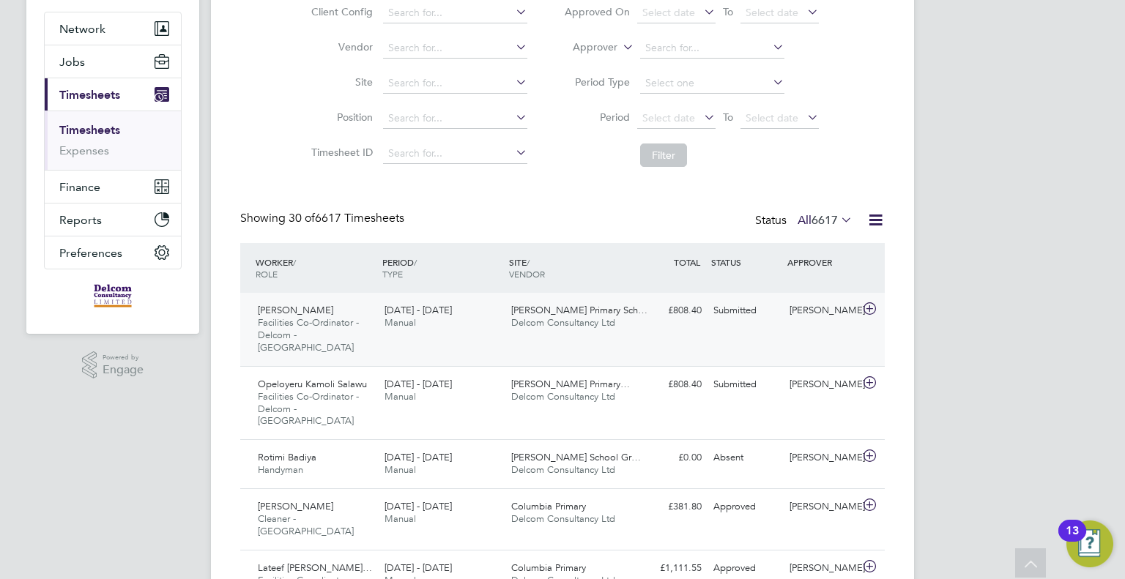
click at [763, 310] on div "Submitted" at bounding box center [745, 311] width 76 height 24
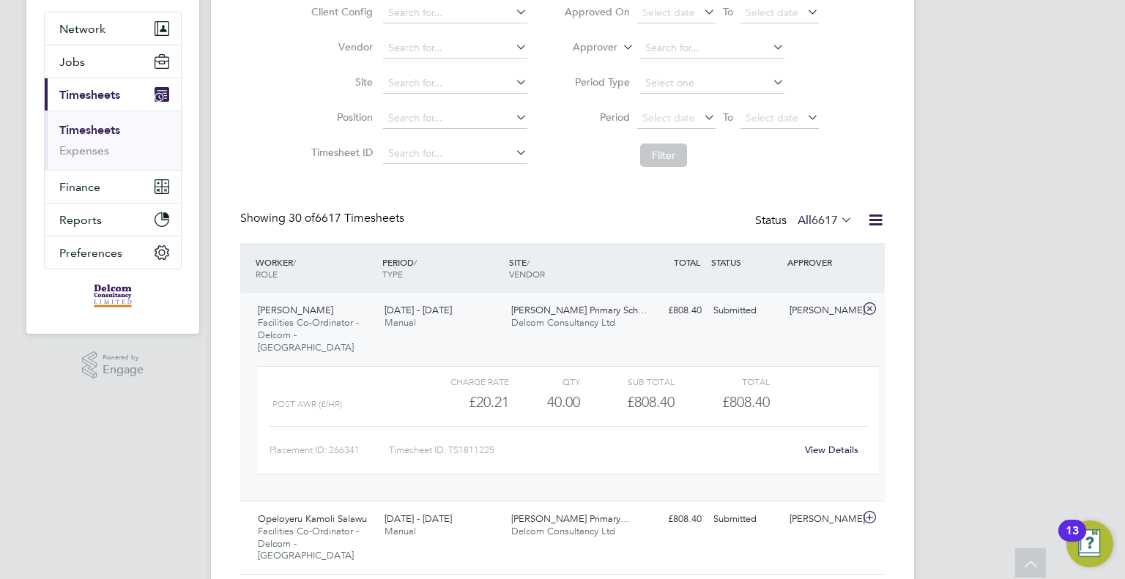
click at [826, 444] on link "View Details" at bounding box center [831, 450] width 53 height 12
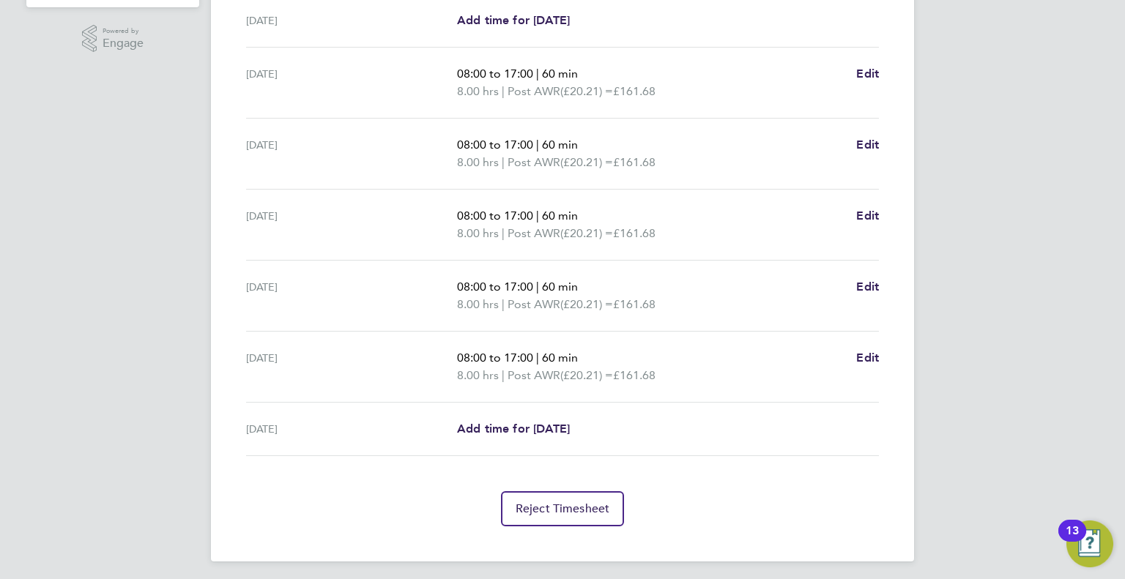
scroll to position [476, 0]
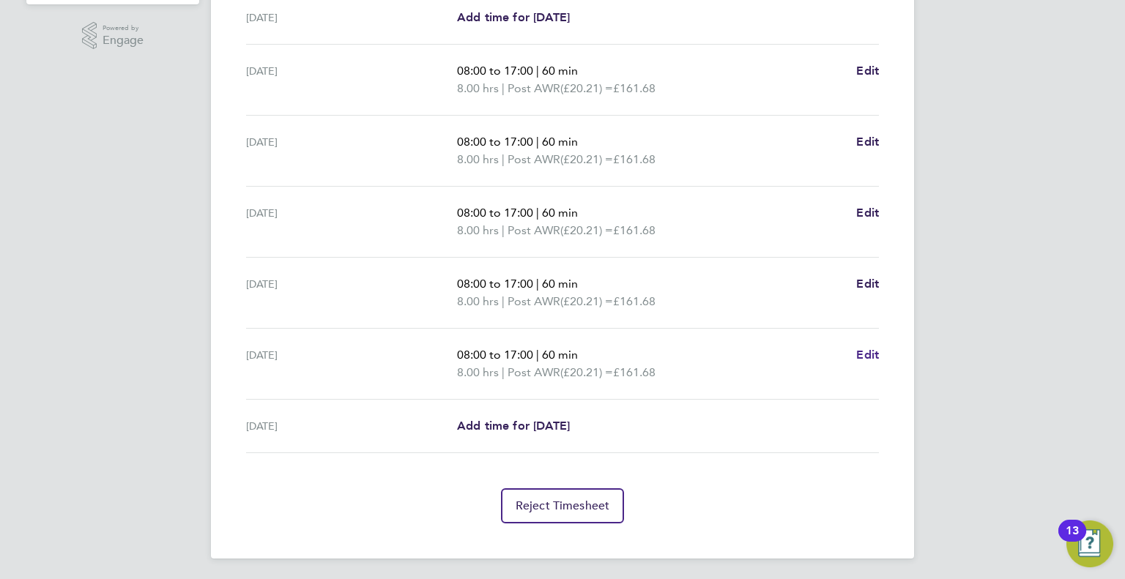
click at [870, 354] on span "Edit" at bounding box center [867, 355] width 23 height 14
select select "60"
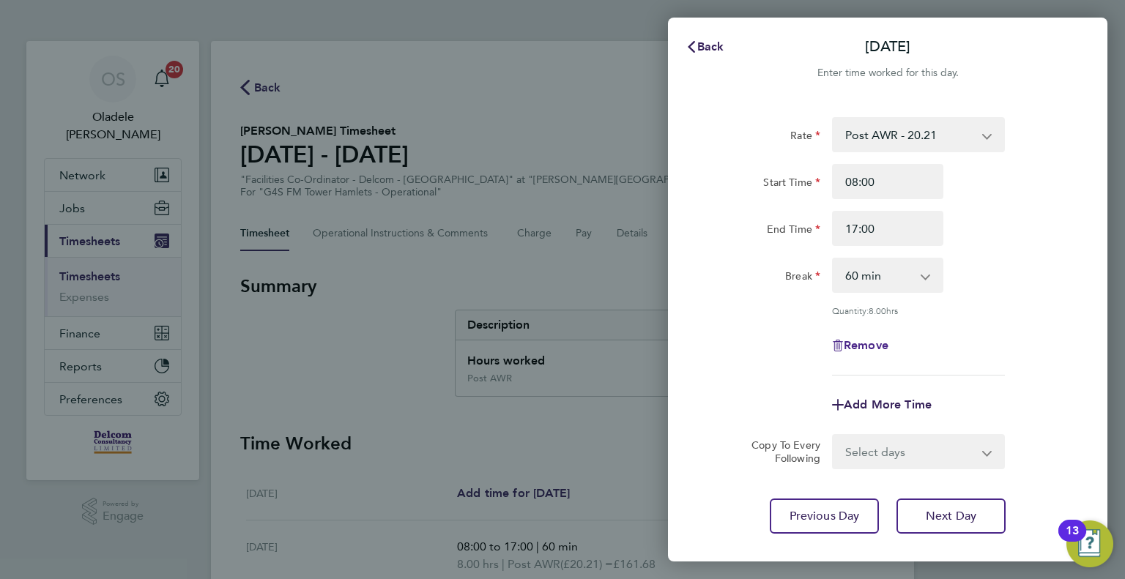
click at [862, 346] on span "Remove" at bounding box center [866, 345] width 45 height 14
select select "null"
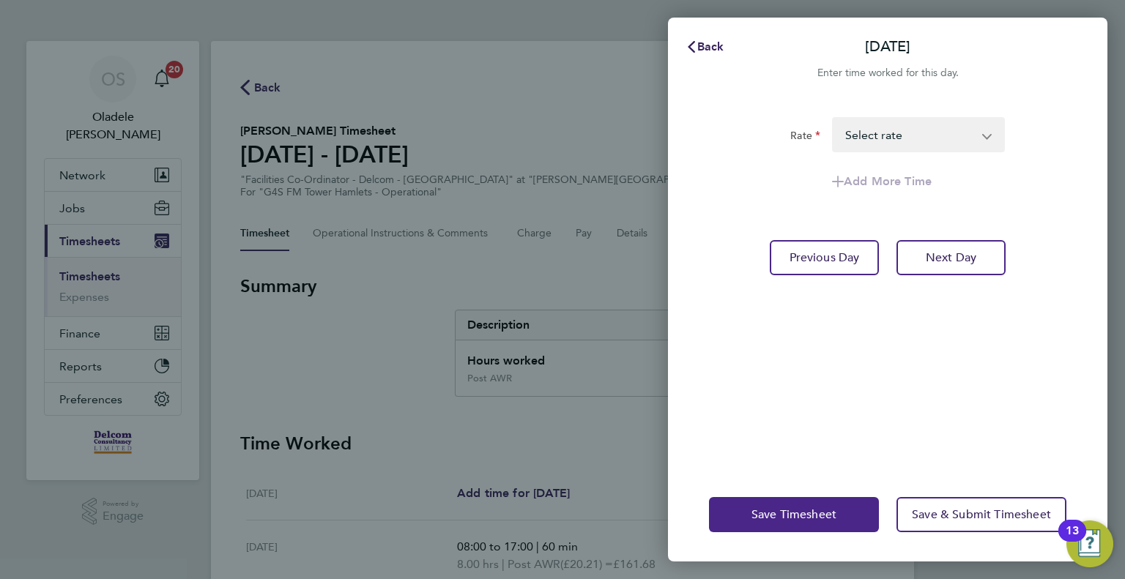
click at [781, 517] on span "Save Timesheet" at bounding box center [793, 514] width 85 height 15
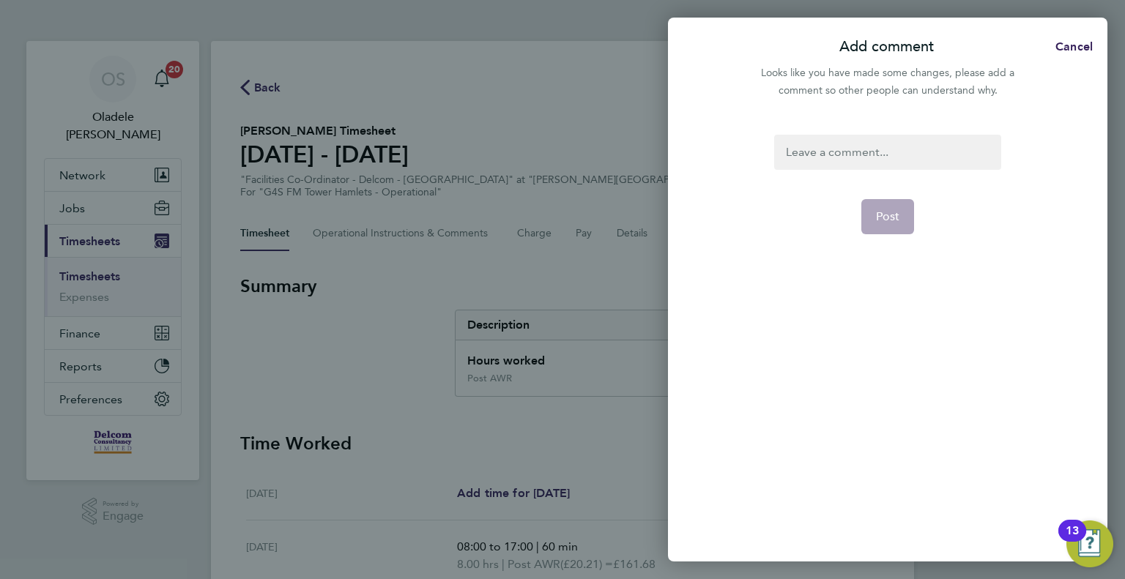
click at [797, 149] on div at bounding box center [887, 152] width 226 height 35
click at [825, 148] on div at bounding box center [887, 152] width 226 height 35
click at [896, 216] on span "Post" at bounding box center [888, 216] width 24 height 15
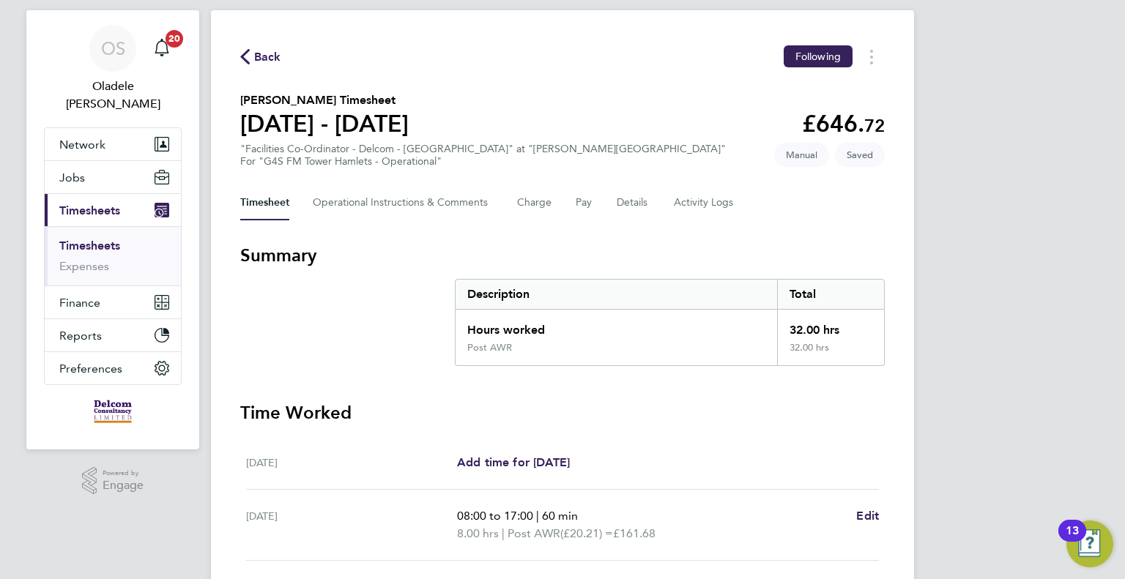
scroll to position [459, 0]
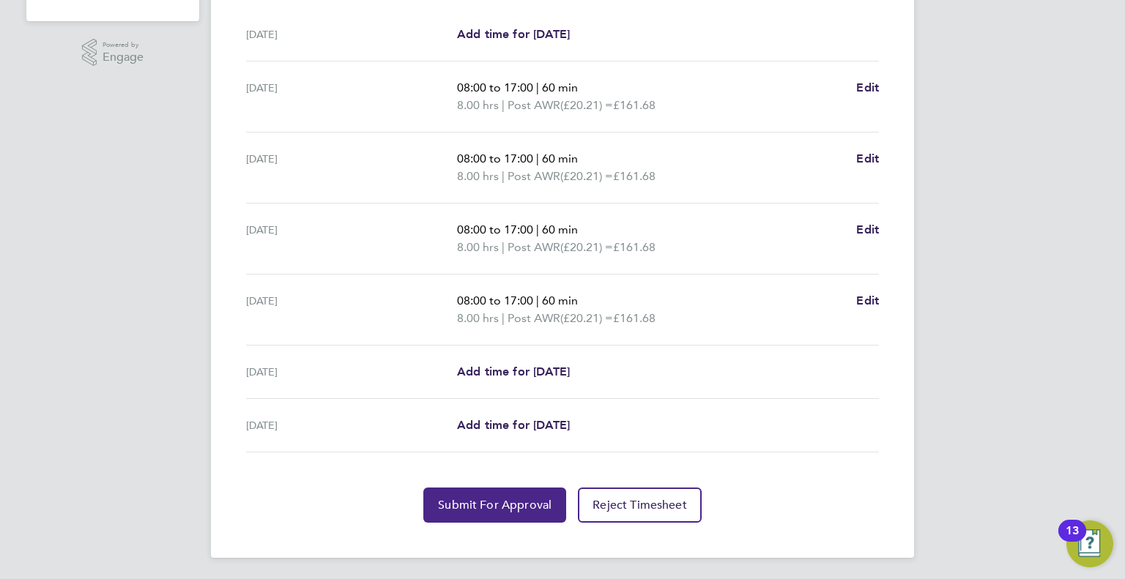
click at [493, 505] on span "Submit For Approval" at bounding box center [495, 505] width 114 height 15
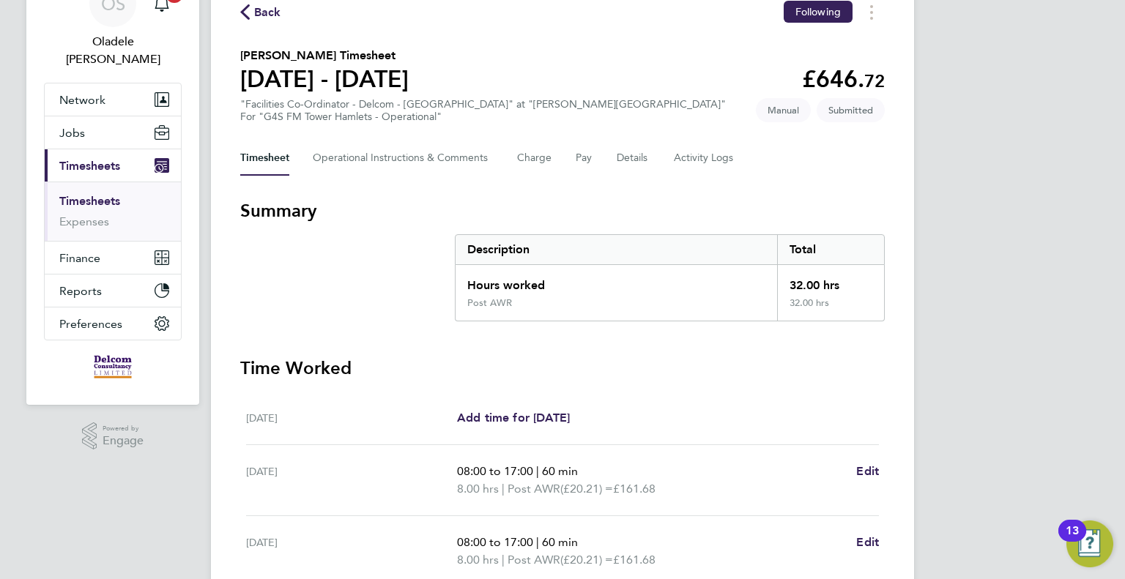
scroll to position [0, 0]
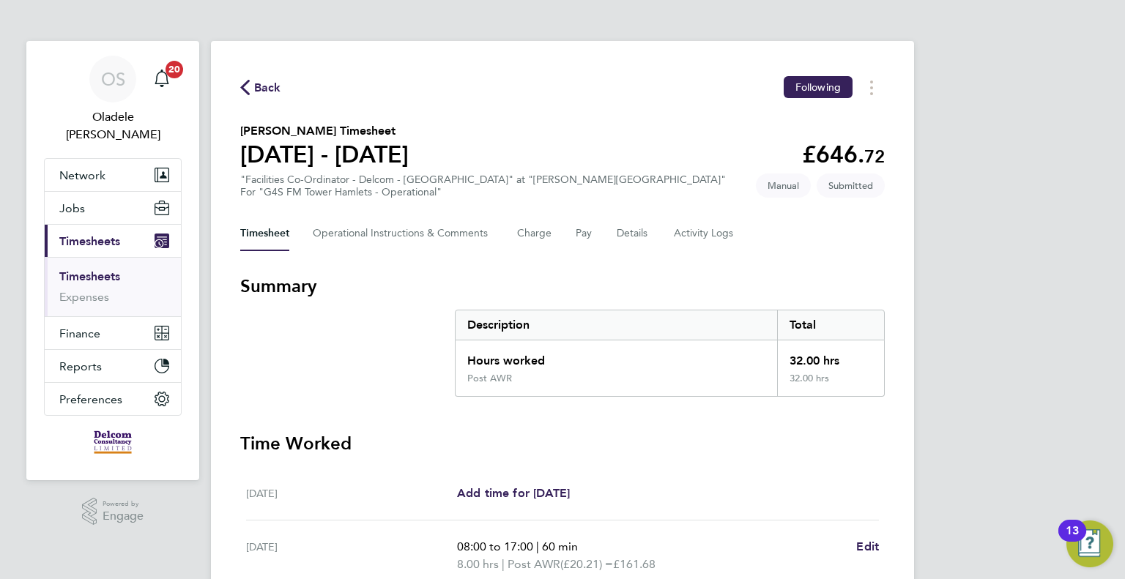
click at [264, 90] on span "Back" at bounding box center [267, 88] width 27 height 18
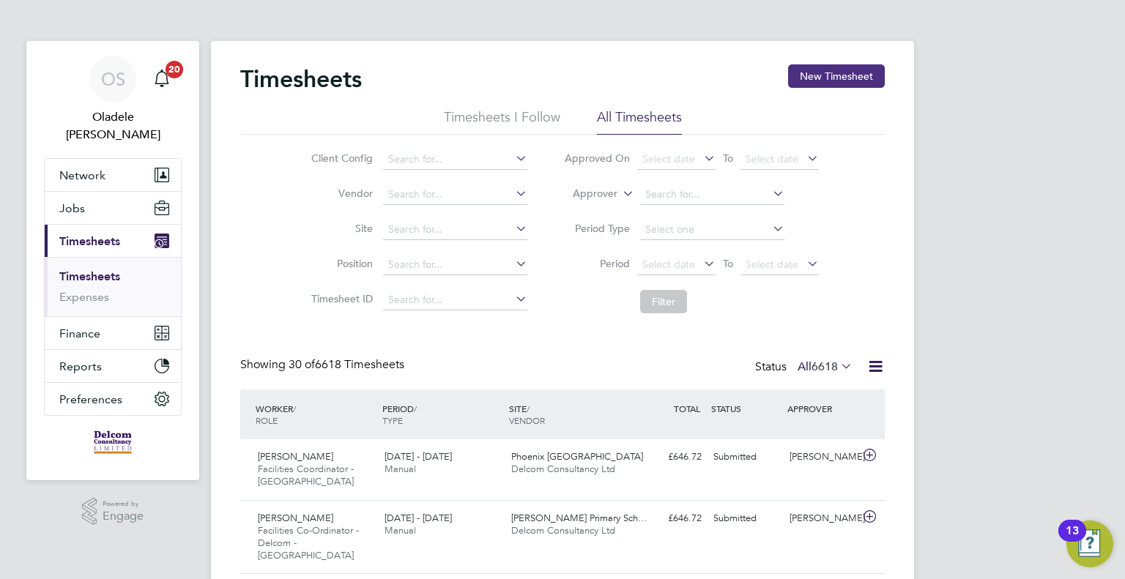
click at [846, 78] on button "New Timesheet" at bounding box center [836, 75] width 97 height 23
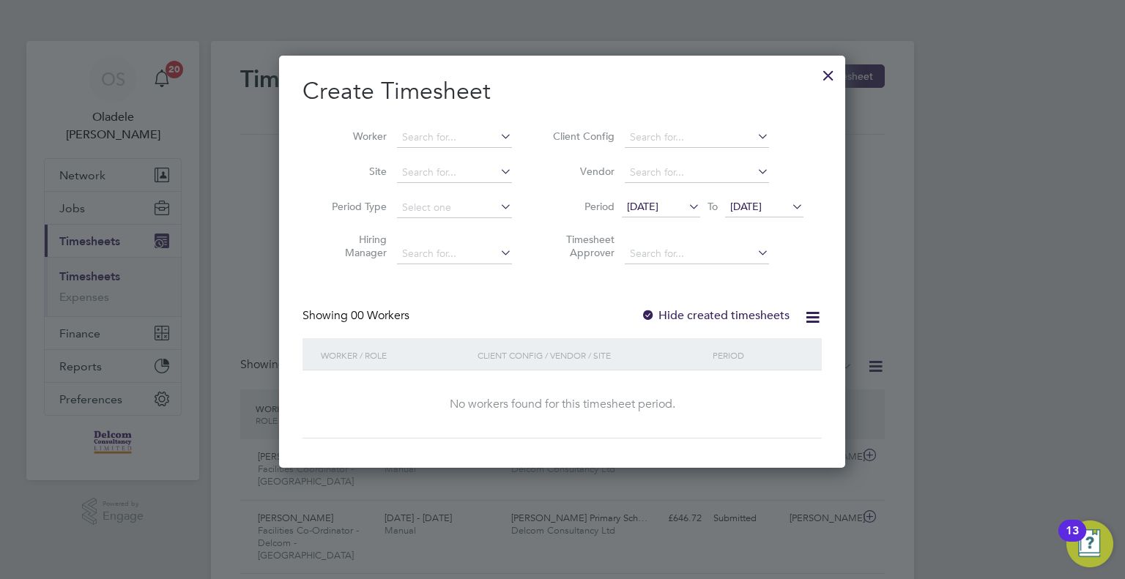
click at [675, 215] on span "[DATE]" at bounding box center [661, 208] width 78 height 20
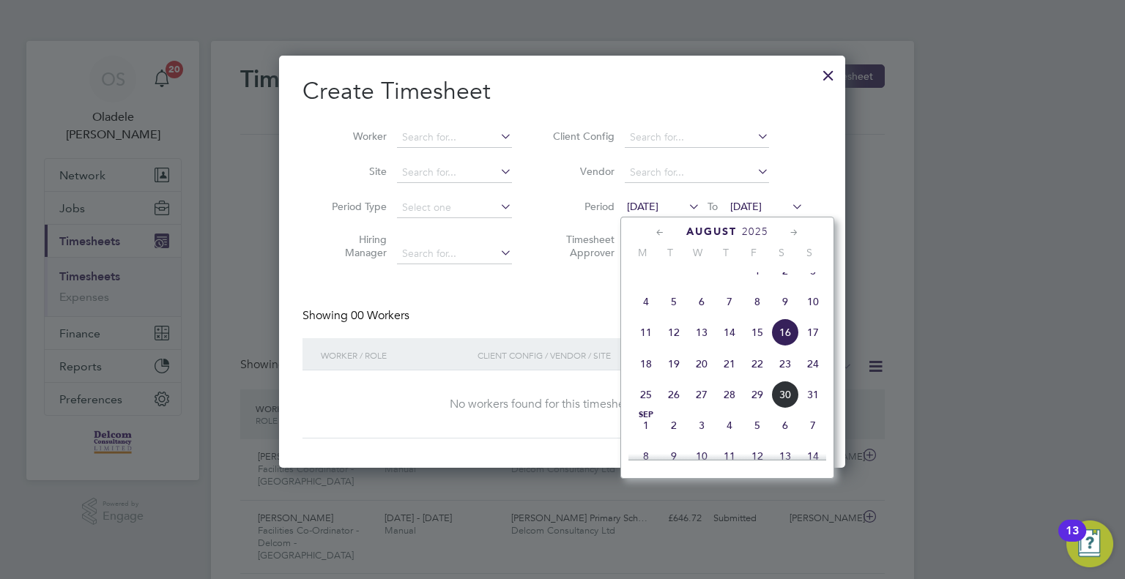
click at [644, 409] on span "25" at bounding box center [646, 395] width 28 height 28
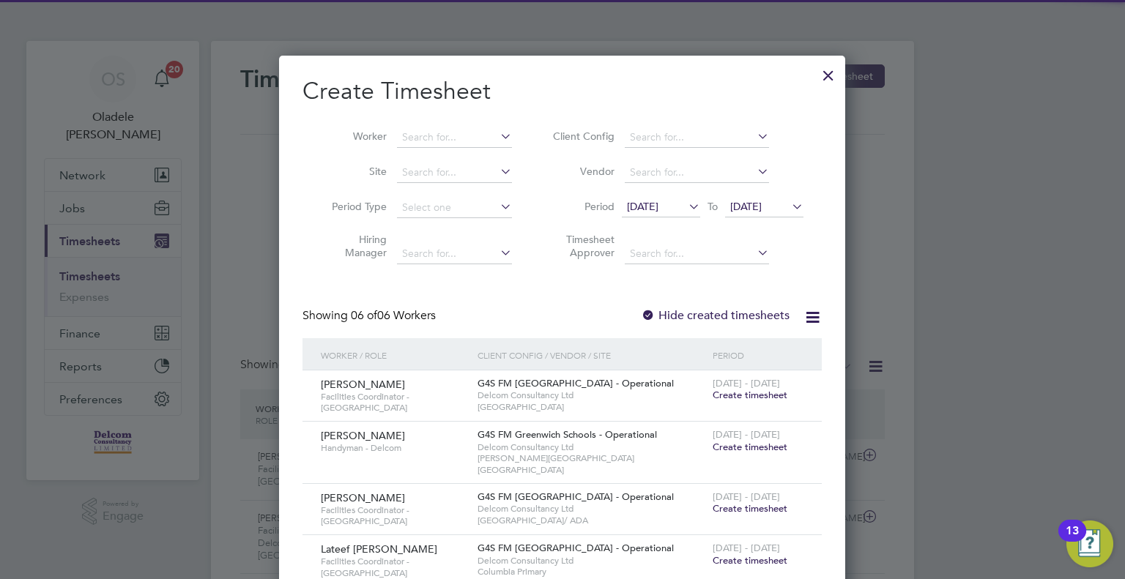
click at [748, 209] on span "[DATE]" at bounding box center [745, 206] width 31 height 13
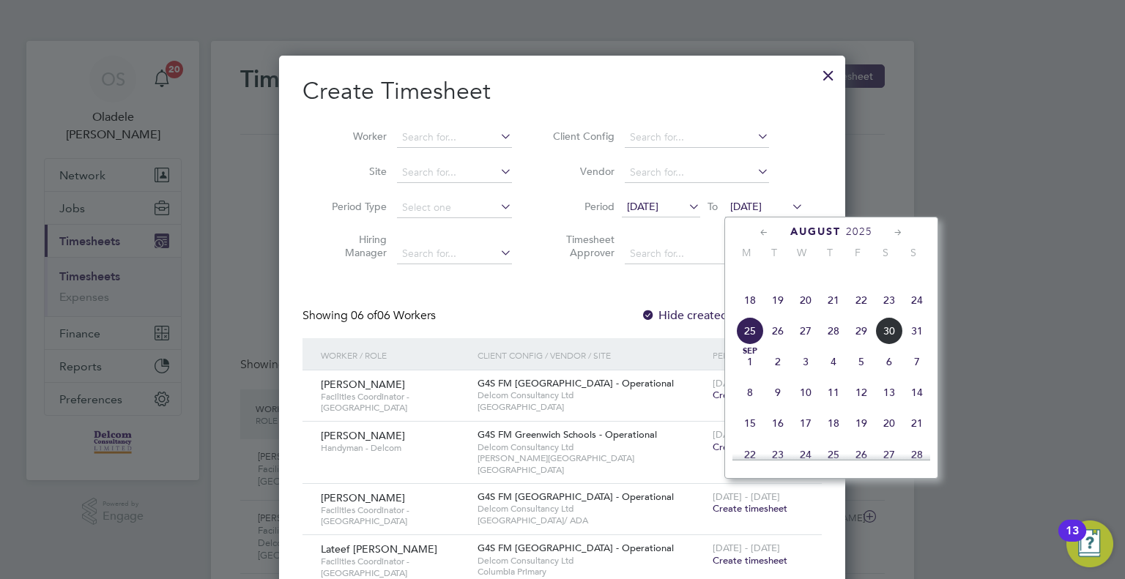
click at [914, 344] on span "31" at bounding box center [917, 331] width 28 height 28
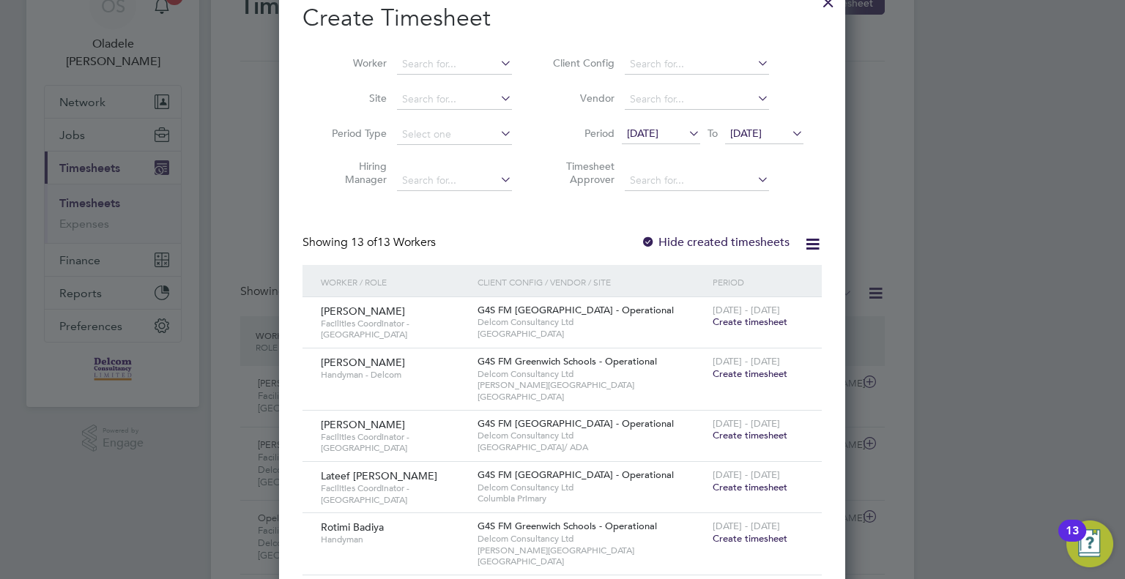
drag, startPoint x: 768, startPoint y: 321, endPoint x: 772, endPoint y: 455, distance: 134.1
click at [768, 321] on span "Create timesheet" at bounding box center [749, 322] width 75 height 12
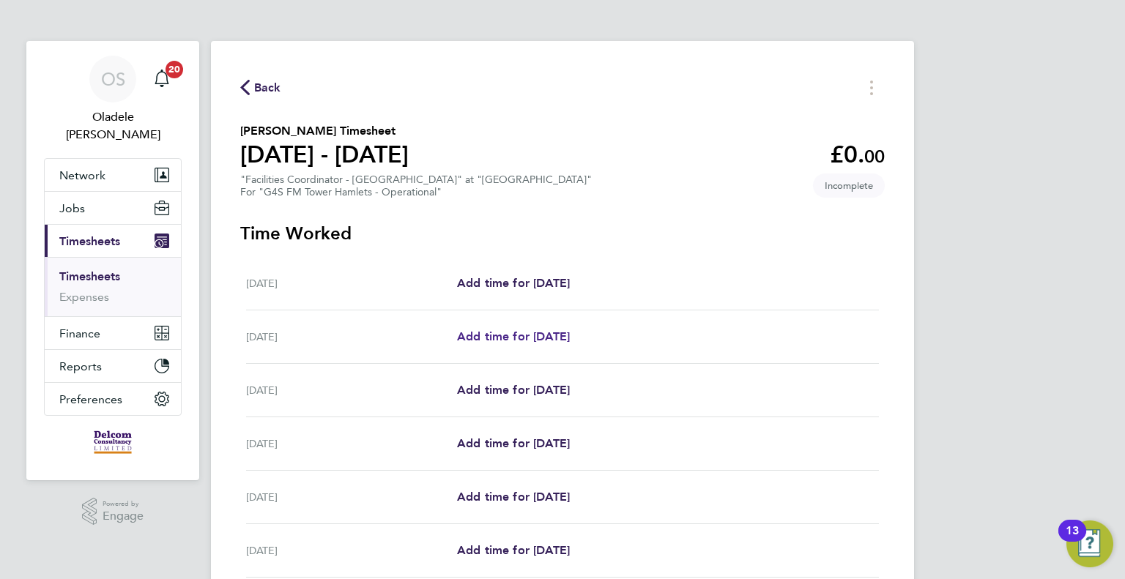
click at [517, 341] on span "Add time for [DATE]" at bounding box center [513, 337] width 113 height 14
select select "60"
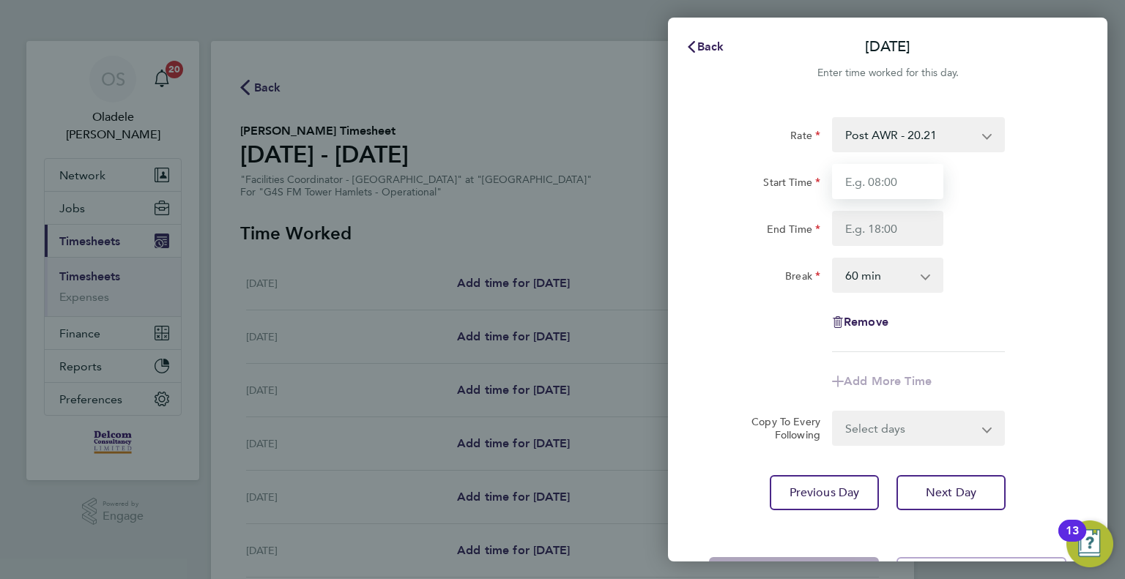
click at [866, 183] on input "Start Time" at bounding box center [887, 181] width 111 height 35
type input "07:00"
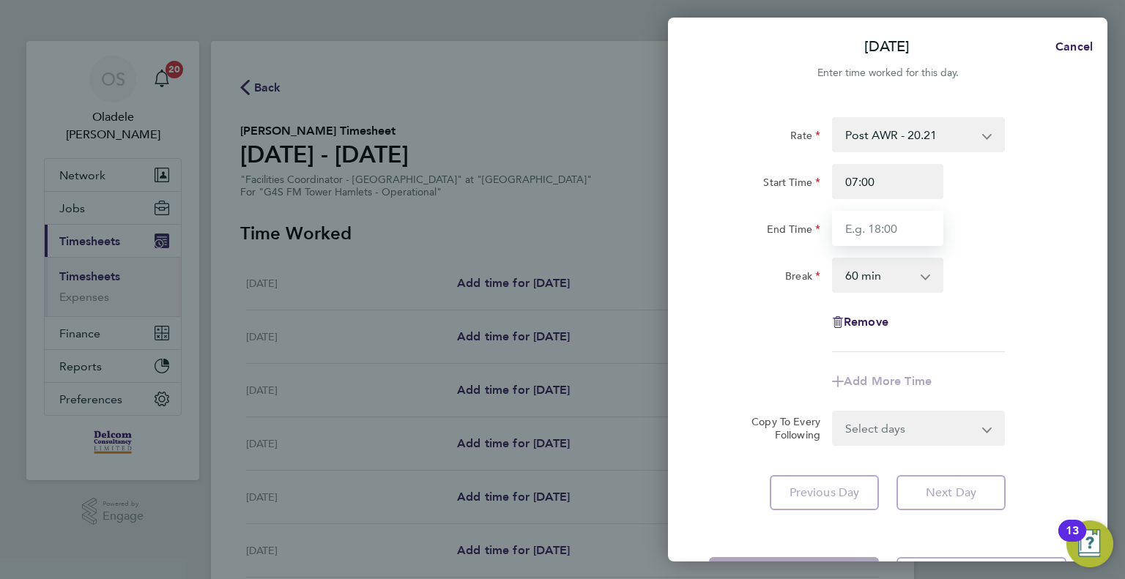
click at [860, 229] on input "End Time" at bounding box center [887, 228] width 111 height 35
type input "16:00"
click at [1013, 298] on div "Rate Post AWR - 20.21 Start Time 07:00 End Time 16:00 Break 0 min 15 min 30 min…" at bounding box center [887, 234] width 357 height 235
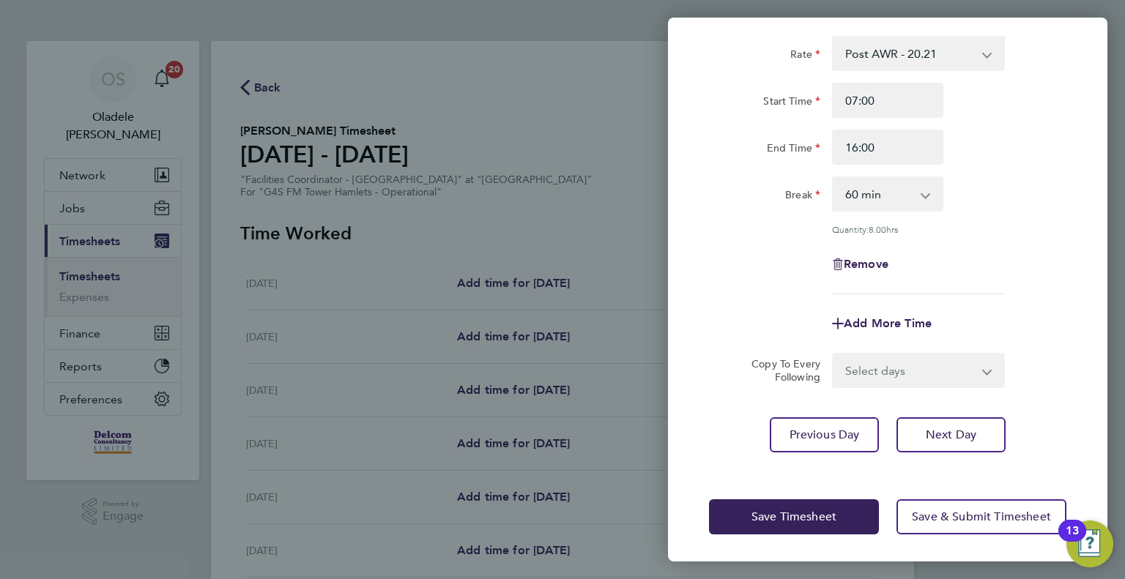
click at [896, 368] on select "Select days Day Weekday (Mon-Fri) Weekend (Sat-Sun) [DATE] [DATE] [DATE] [DATE]…" at bounding box center [910, 370] width 154 height 32
select select "DAY"
click at [833, 354] on select "Select days Day Weekday (Mon-Fri) Weekend (Sat-Sun) [DATE] [DATE] [DATE] [DATE]…" at bounding box center [910, 370] width 154 height 32
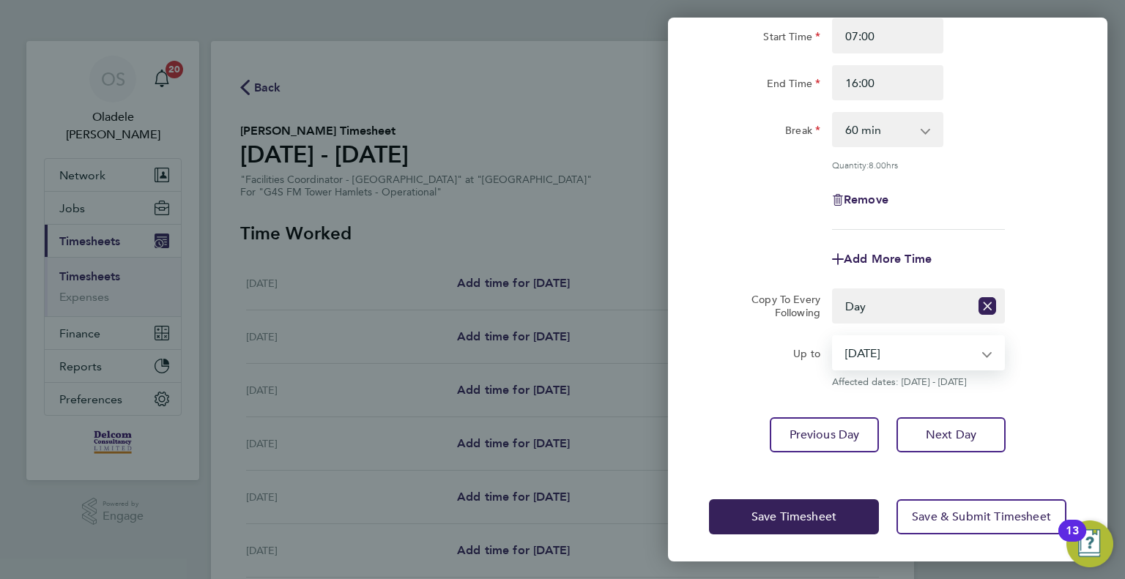
click at [945, 353] on select "[DATE] [DATE] [DATE] [DATE] [DATE]" at bounding box center [909, 353] width 152 height 32
select select "[DATE]"
click at [833, 337] on select "[DATE] [DATE] [DATE] [DATE] [DATE]" at bounding box center [909, 353] width 152 height 32
click at [764, 515] on span "Save Timesheet" at bounding box center [793, 517] width 85 height 15
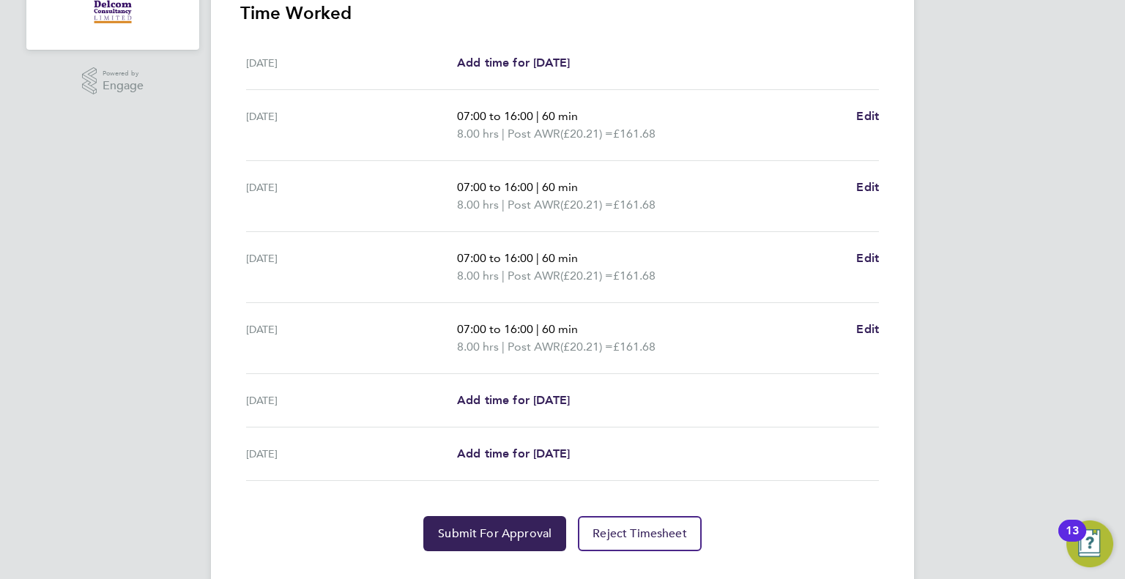
scroll to position [459, 0]
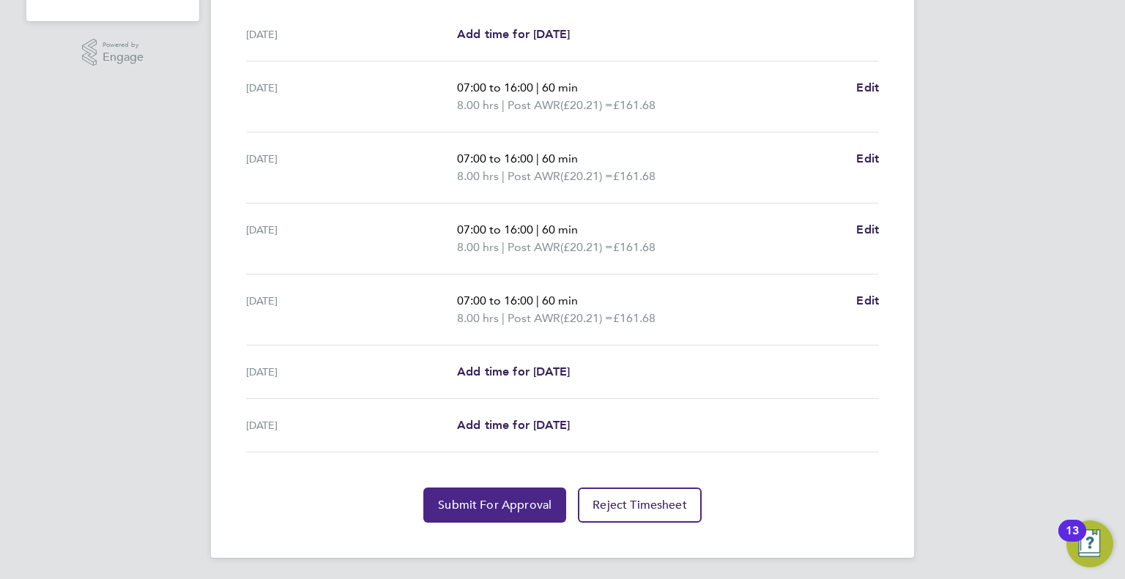
click at [521, 511] on button "Submit For Approval" at bounding box center [494, 505] width 143 height 35
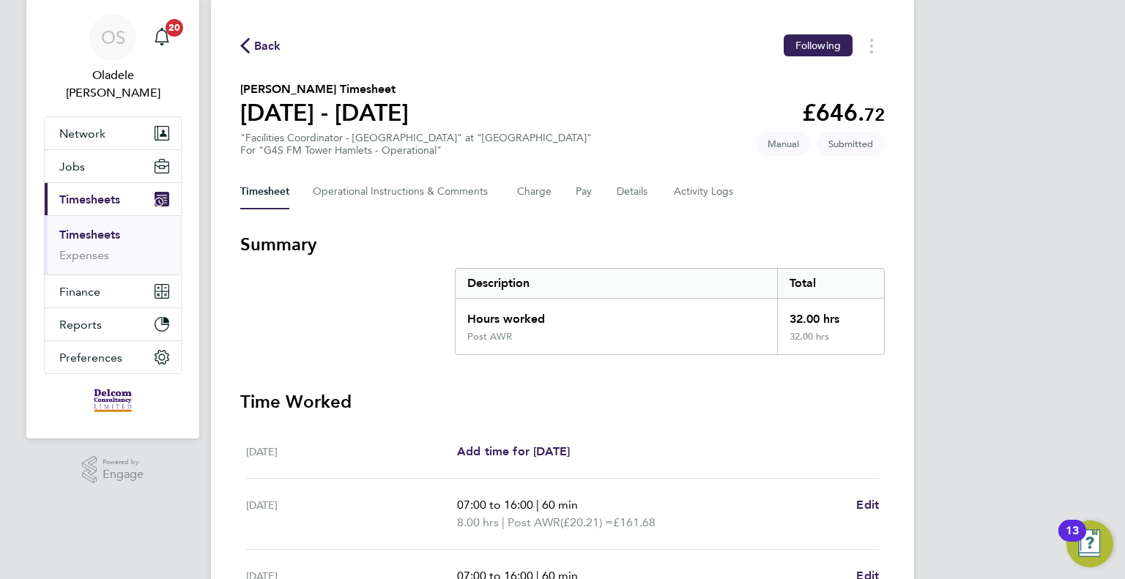
scroll to position [0, 0]
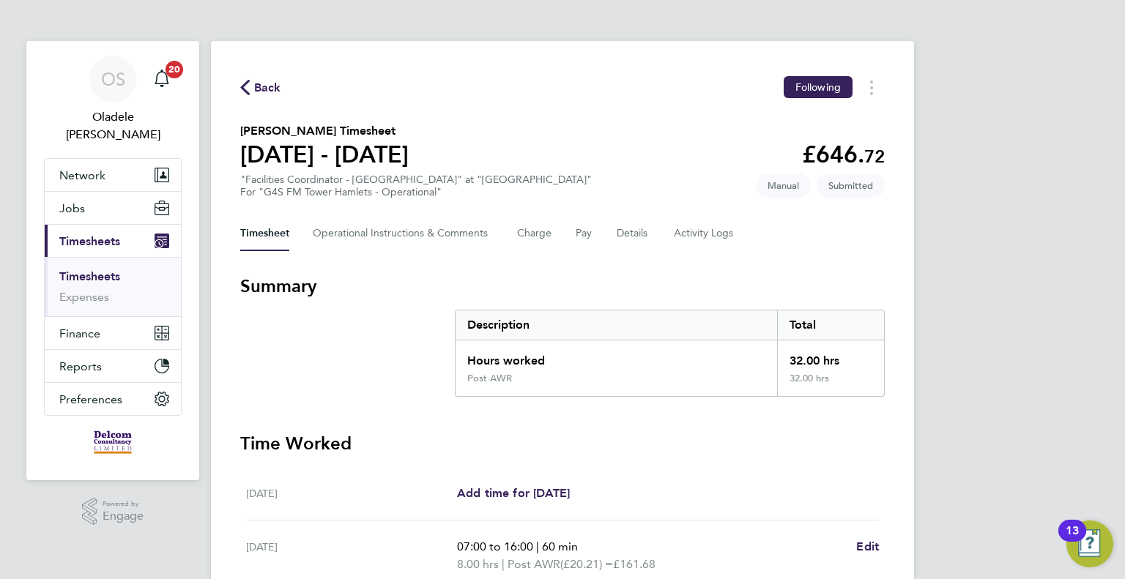
click at [275, 91] on span "Back" at bounding box center [267, 88] width 27 height 18
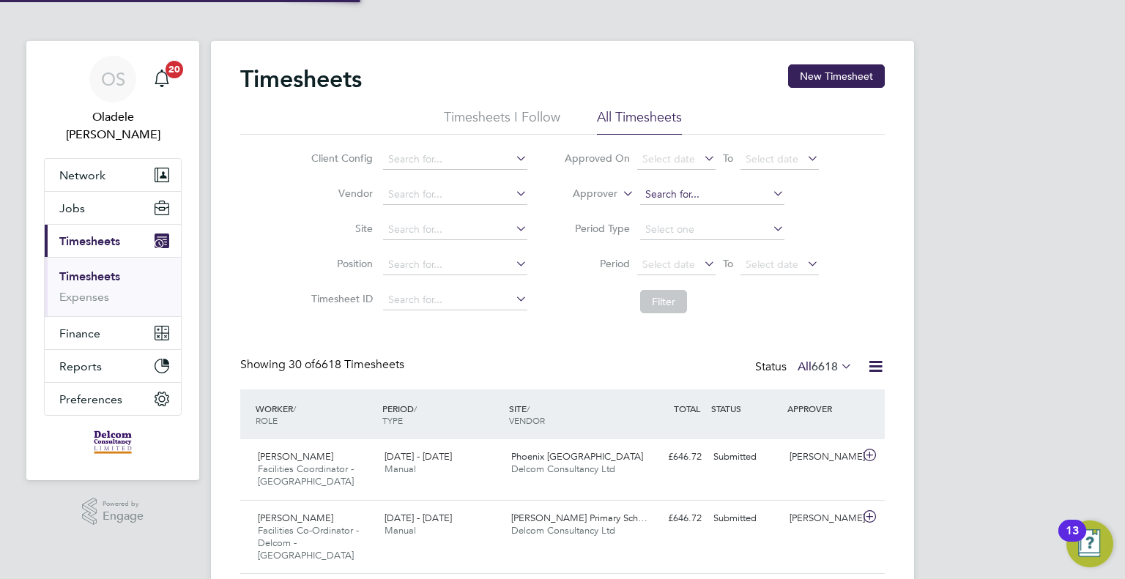
scroll to position [49, 127]
click at [827, 70] on button "New Timesheet" at bounding box center [836, 75] width 97 height 23
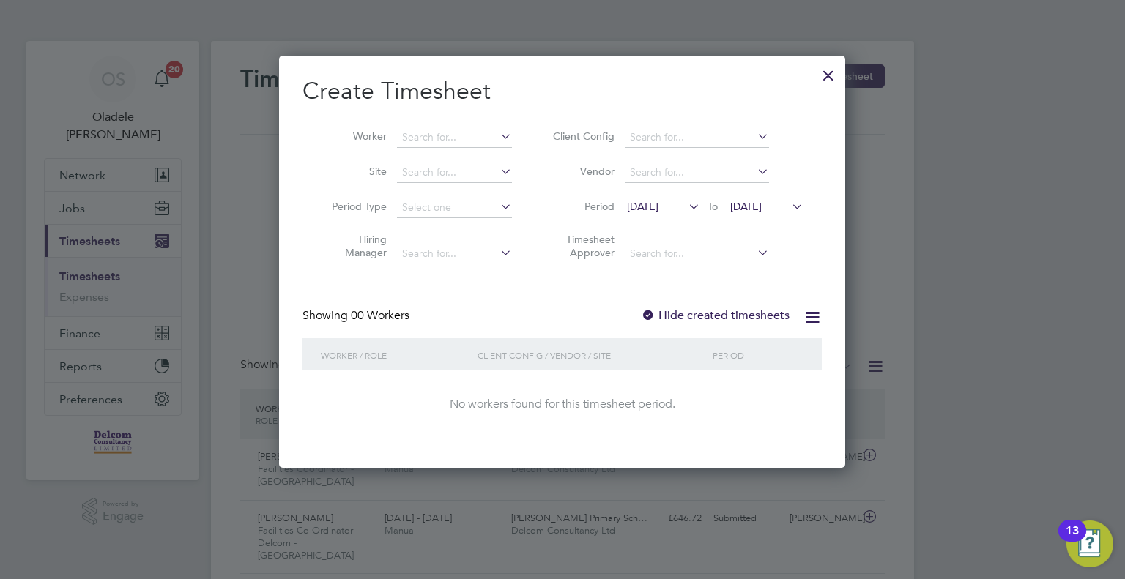
click at [658, 212] on span "[DATE]" at bounding box center [642, 206] width 31 height 13
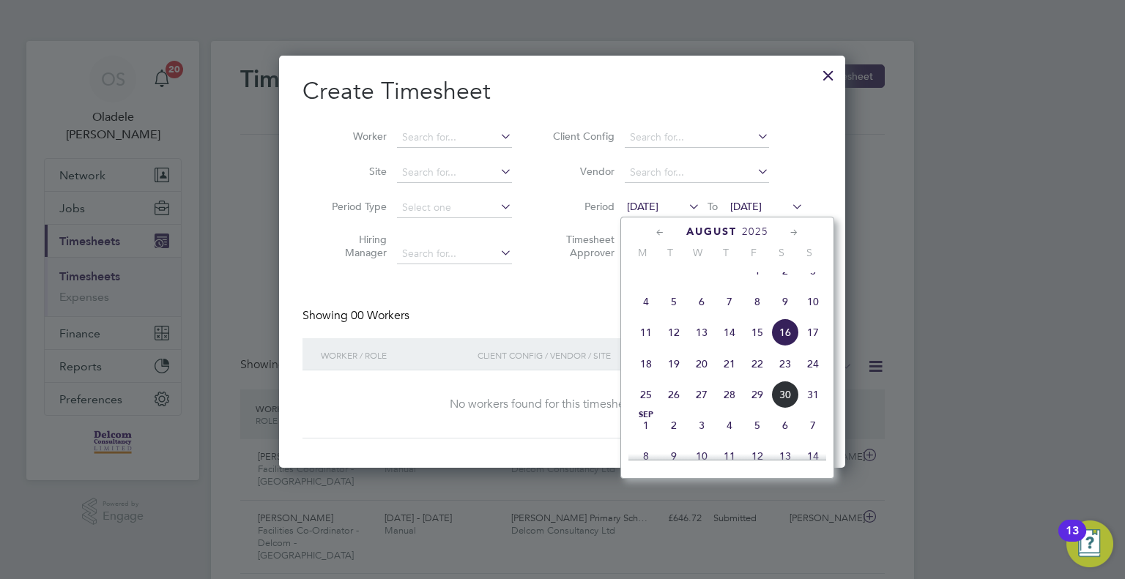
click at [642, 409] on span "25" at bounding box center [646, 395] width 28 height 28
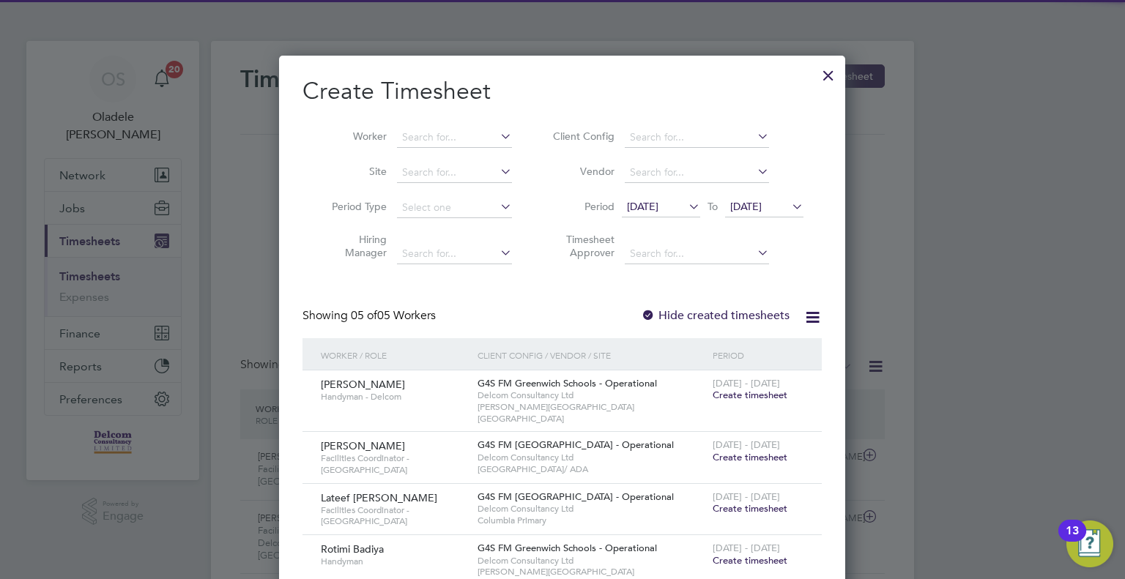
click at [756, 208] on span "[DATE]" at bounding box center [745, 206] width 31 height 13
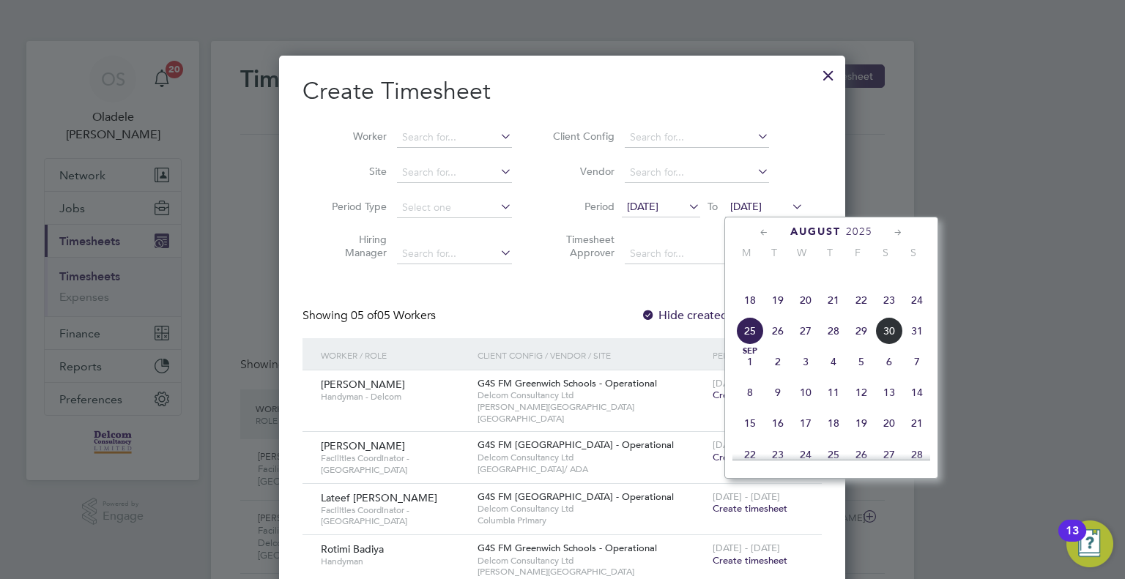
click at [919, 345] on span "31" at bounding box center [917, 331] width 28 height 28
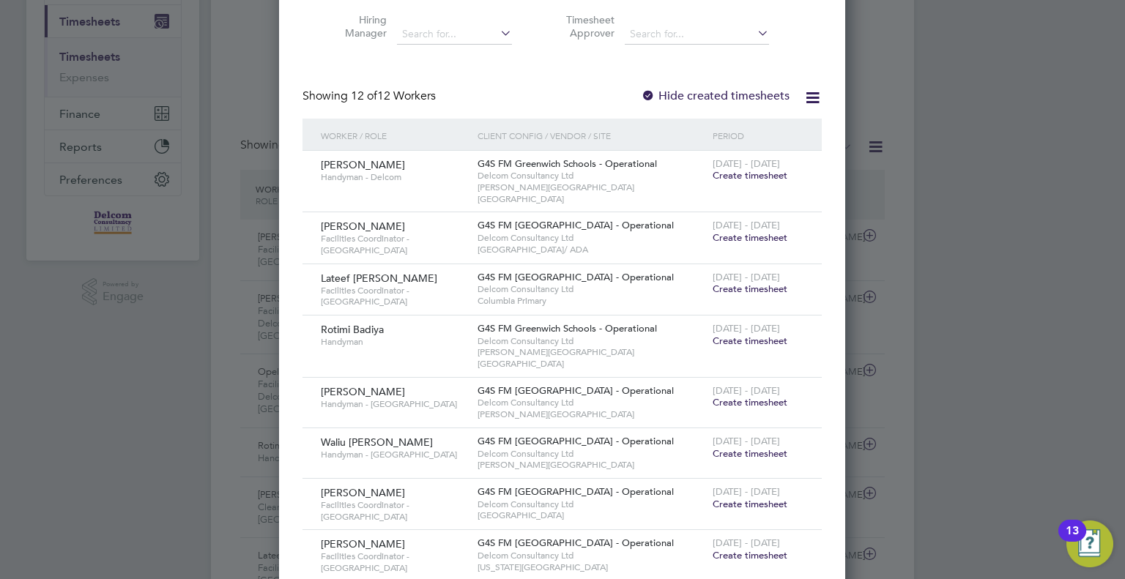
click at [757, 172] on span "Create timesheet" at bounding box center [749, 175] width 75 height 12
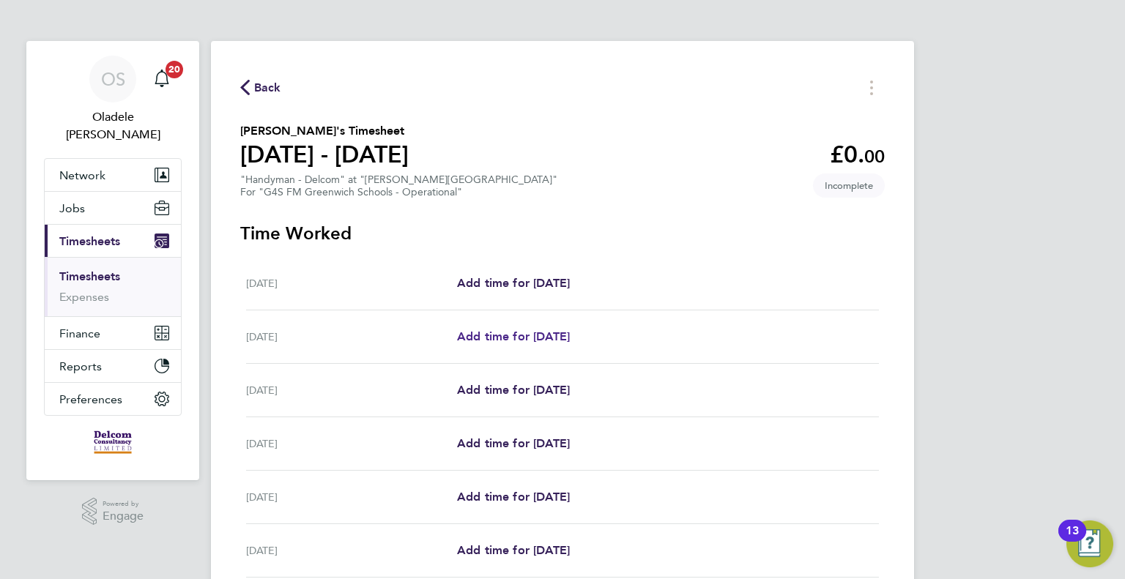
click at [533, 339] on span "Add time for [DATE]" at bounding box center [513, 337] width 113 height 14
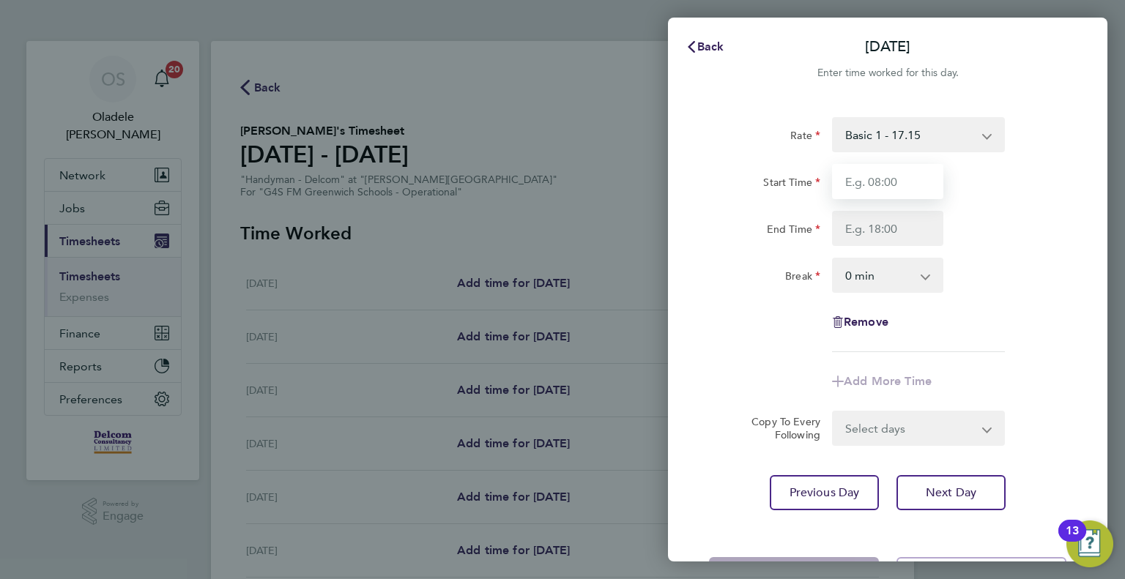
click at [876, 184] on input "Start Time" at bounding box center [887, 181] width 111 height 35
type input "08:00"
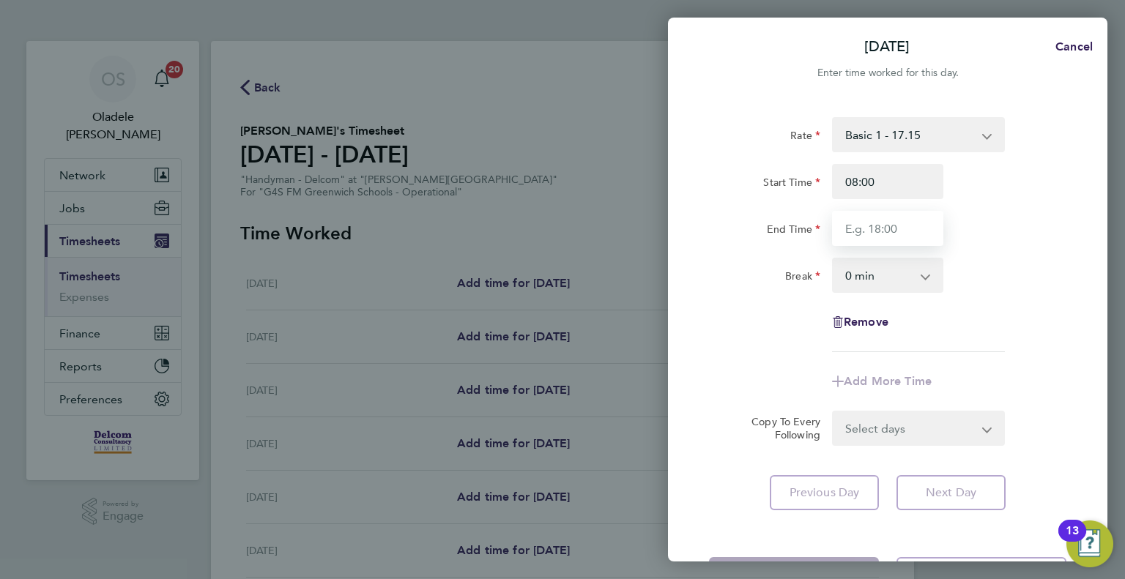
click at [863, 225] on input "End Time" at bounding box center [887, 228] width 111 height 35
type input "17:00"
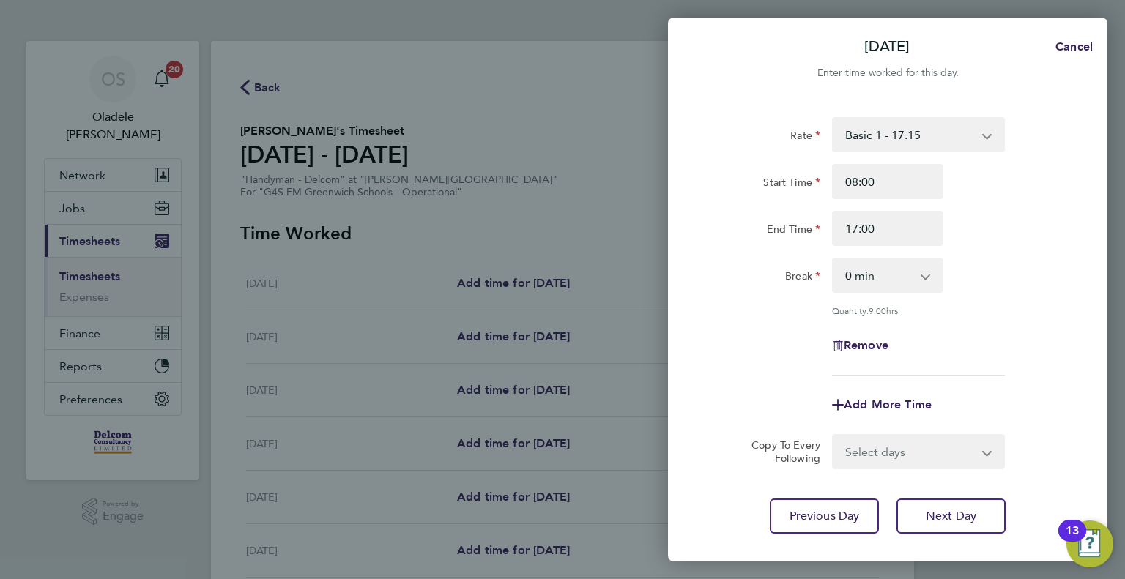
click at [1069, 264] on div "Break 0 min 15 min 30 min 45 min 60 min 75 min 90 min" at bounding box center [887, 275] width 369 height 35
click at [907, 277] on select "0 min 15 min 30 min 45 min 60 min 75 min 90 min" at bounding box center [878, 275] width 91 height 32
select select "60"
click at [833, 259] on select "0 min 15 min 30 min 45 min 60 min 75 min 90 min" at bounding box center [878, 275] width 91 height 32
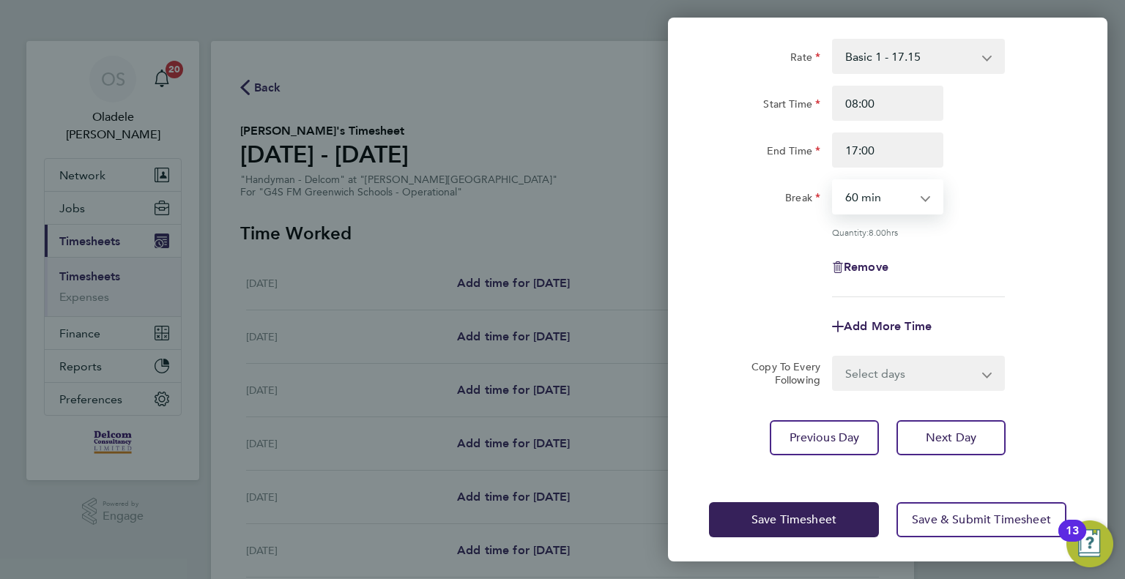
scroll to position [81, 0]
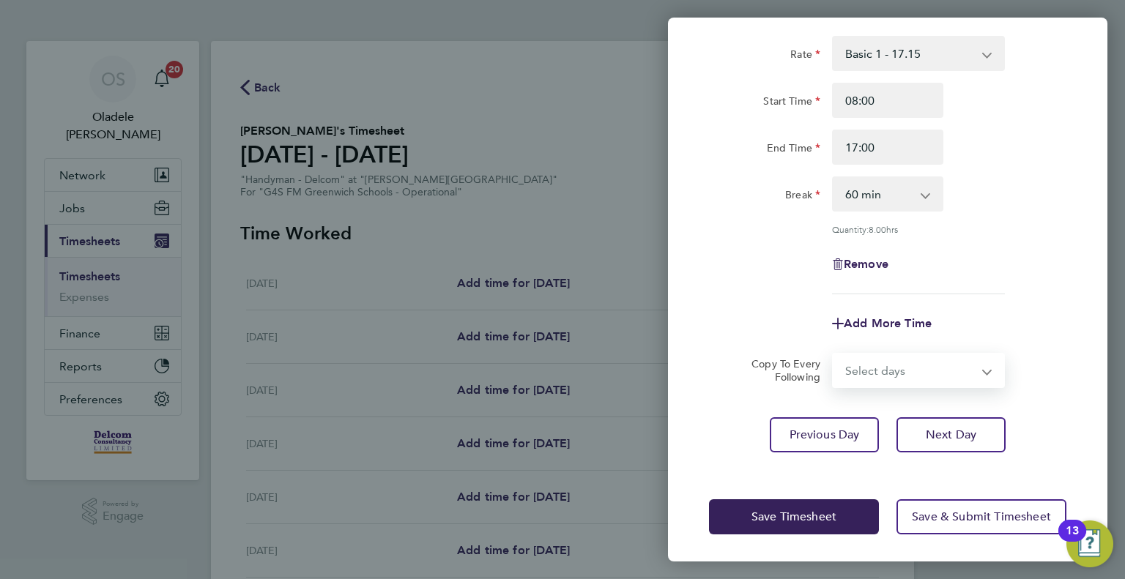
click at [885, 369] on select "Select days Day Weekday (Mon-Fri) Weekend (Sat-Sun) [DATE] [DATE] [DATE] [DATE]…" at bounding box center [910, 370] width 154 height 32
select select "DAY"
click at [833, 354] on select "Select days Day Weekday (Mon-Fri) Weekend (Sat-Sun) [DATE] [DATE] [DATE] [DATE]…" at bounding box center [910, 370] width 154 height 32
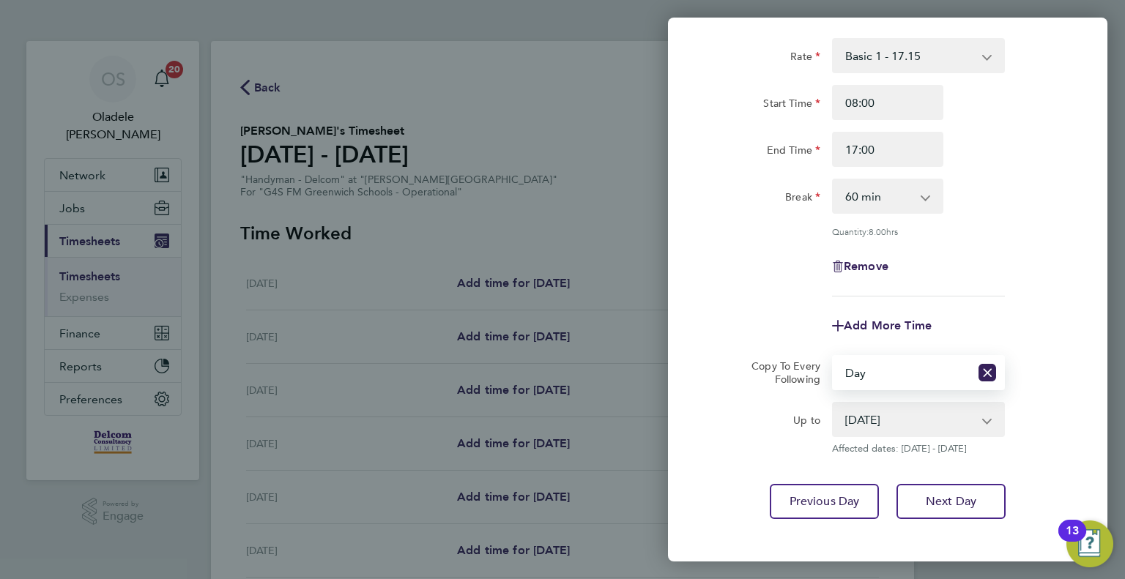
scroll to position [146, 0]
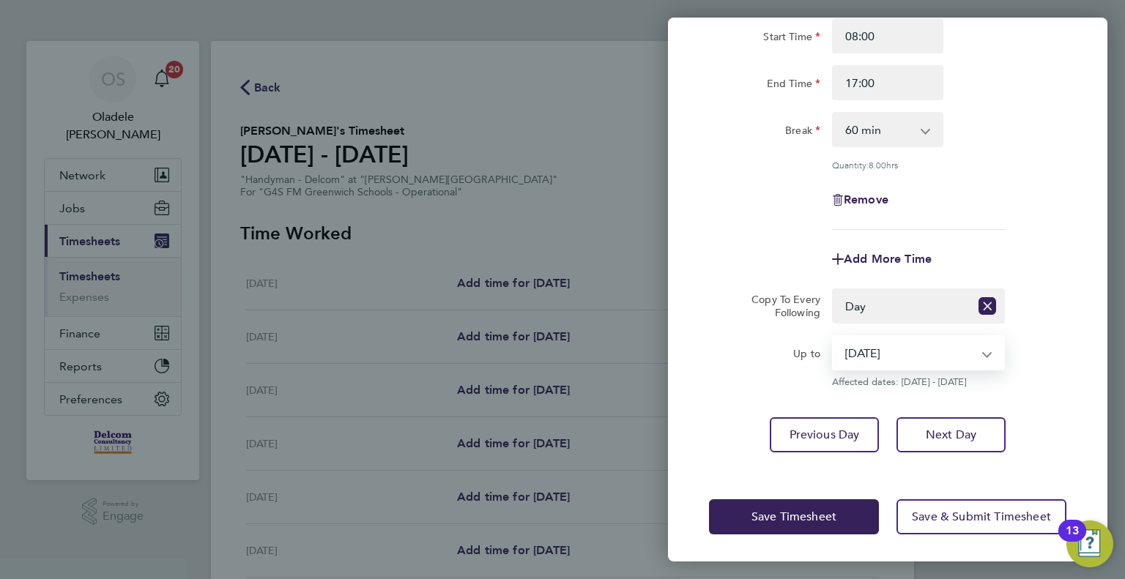
click at [881, 346] on select "[DATE] [DATE] [DATE] [DATE] [DATE]" at bounding box center [909, 353] width 152 height 32
select select "[DATE]"
click at [833, 337] on select "[DATE] [DATE] [DATE] [DATE] [DATE]" at bounding box center [909, 353] width 152 height 32
click at [798, 512] on span "Save Timesheet" at bounding box center [793, 517] width 85 height 15
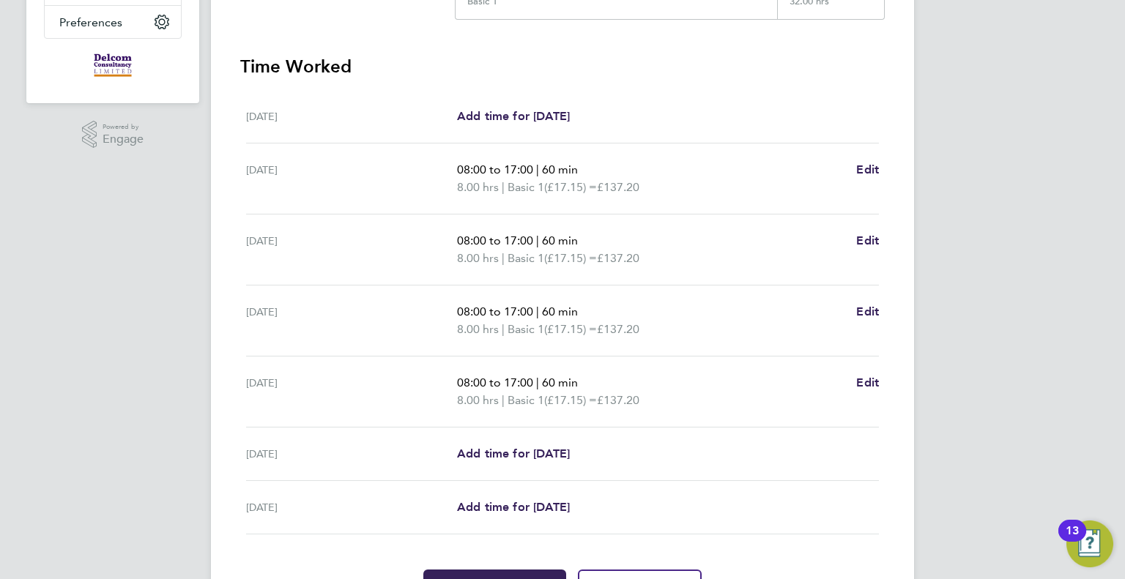
scroll to position [439, 0]
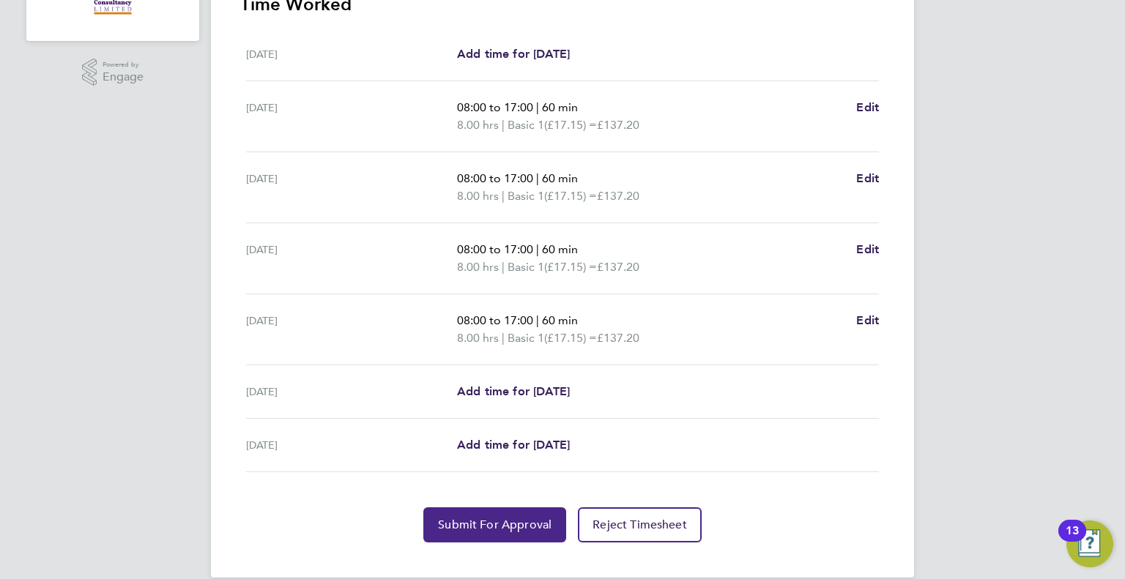
click at [491, 520] on span "Submit For Approval" at bounding box center [495, 525] width 114 height 15
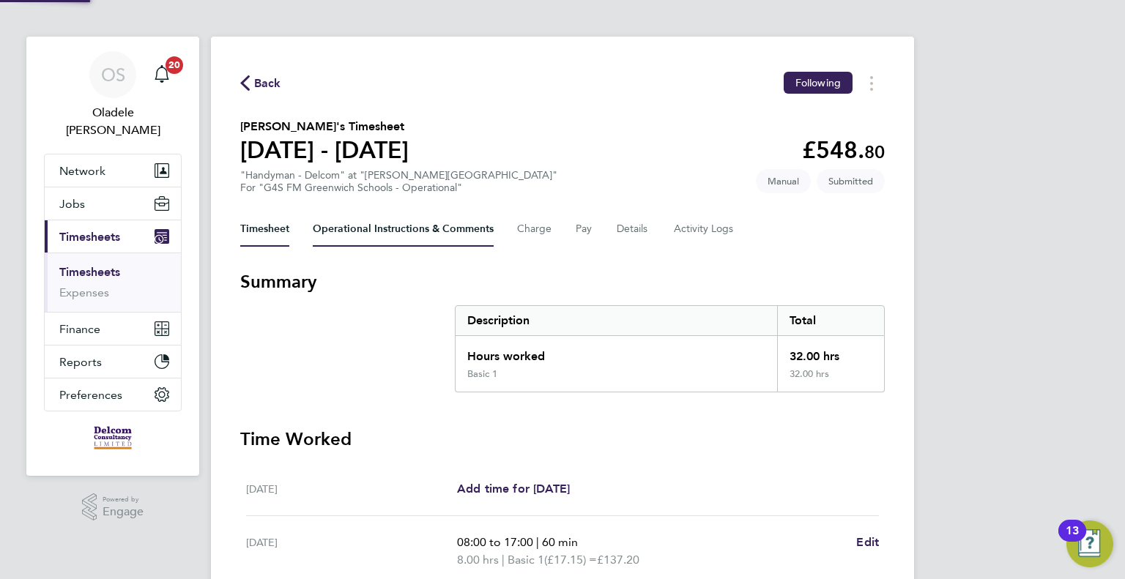
scroll to position [0, 0]
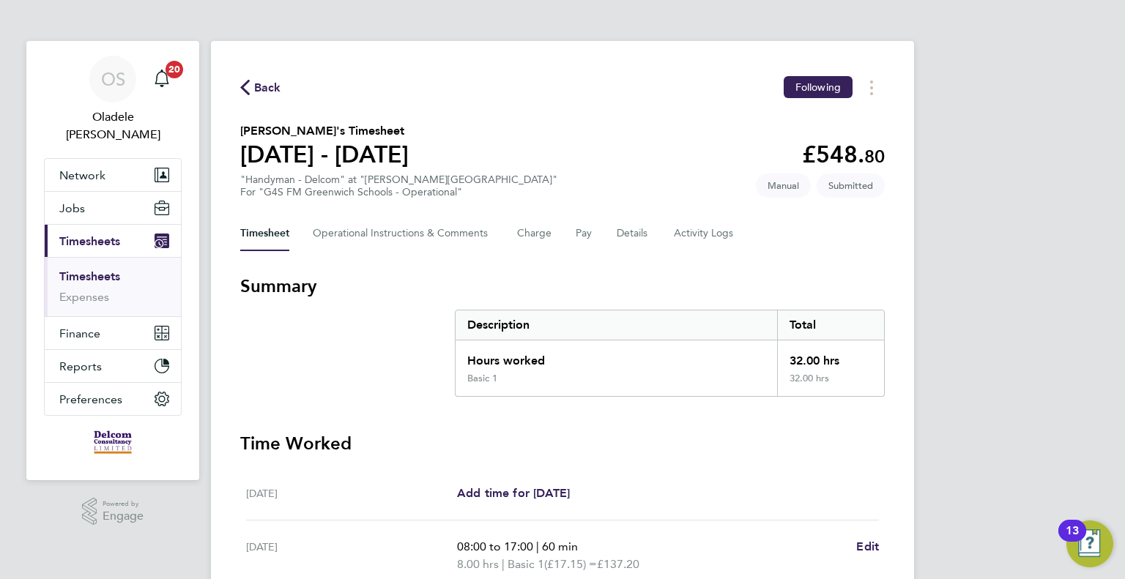
click at [267, 86] on span "Back" at bounding box center [267, 88] width 27 height 18
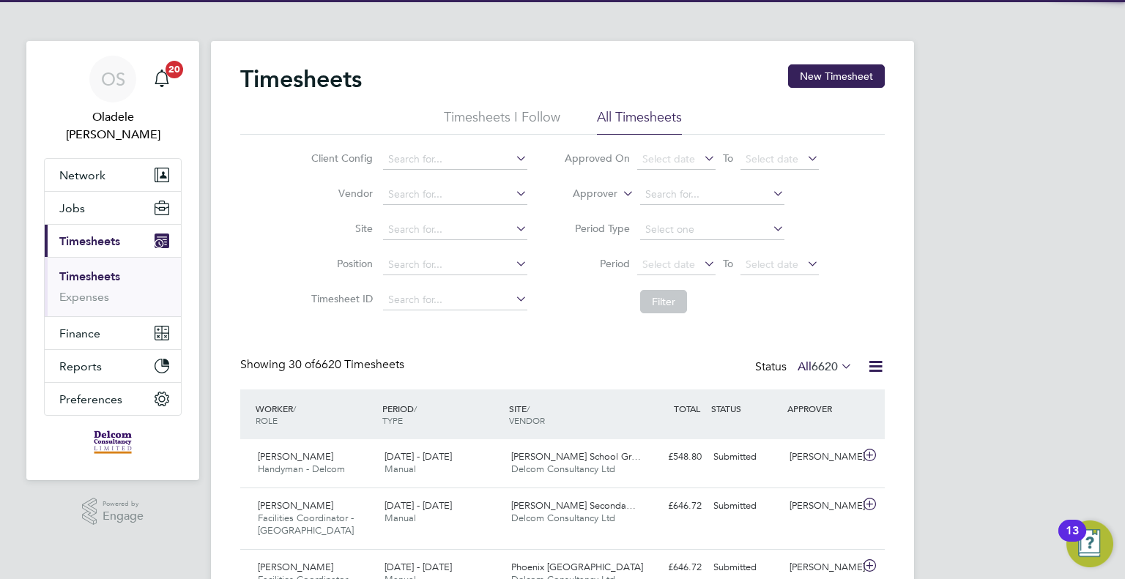
scroll to position [49, 127]
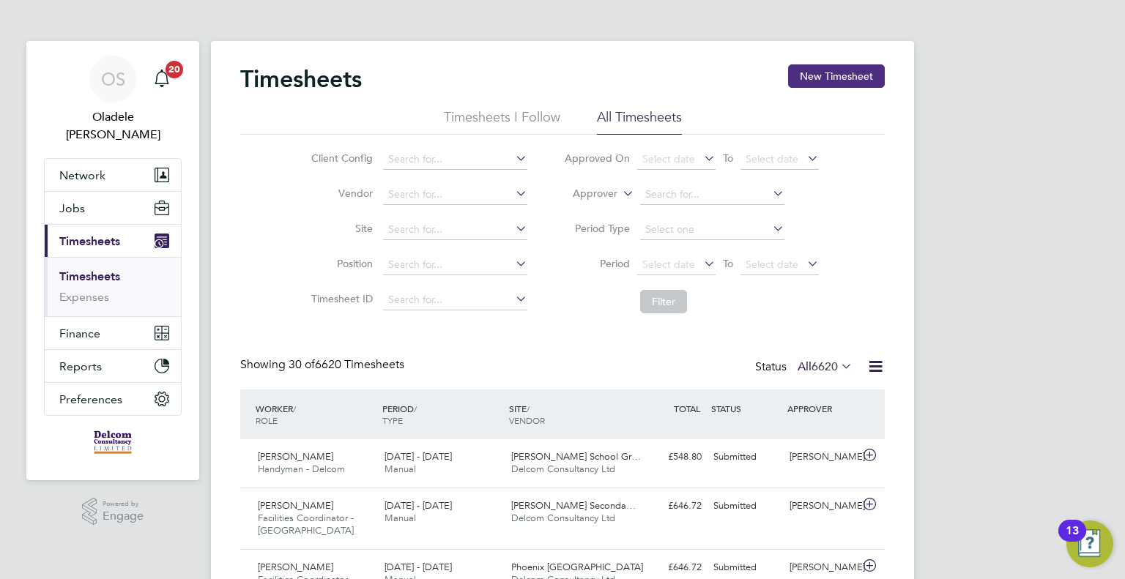
click at [823, 81] on button "New Timesheet" at bounding box center [836, 75] width 97 height 23
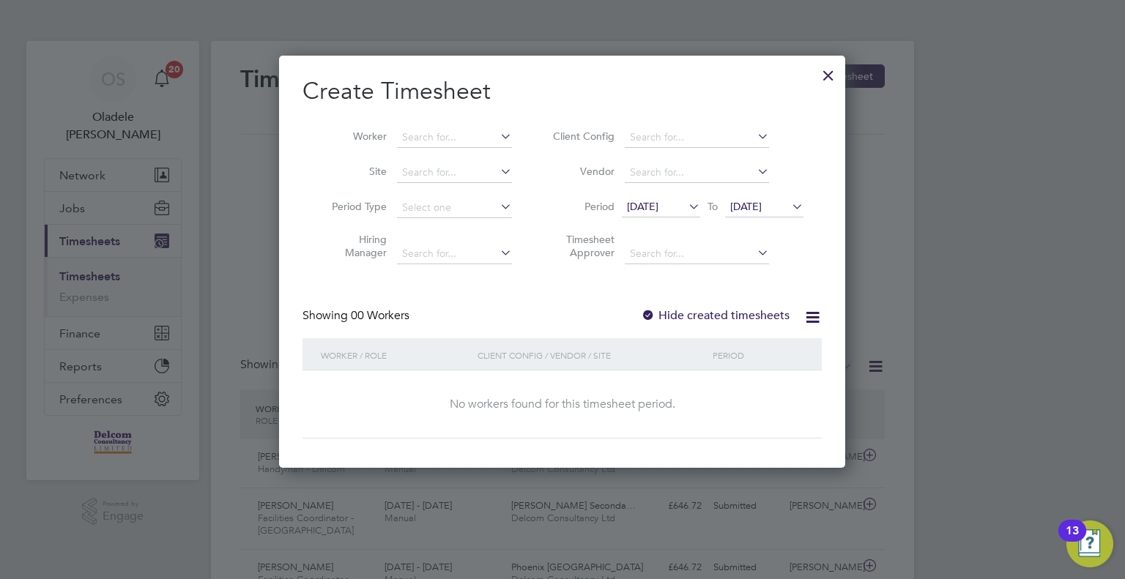
click at [658, 211] on span "[DATE]" at bounding box center [642, 206] width 31 height 13
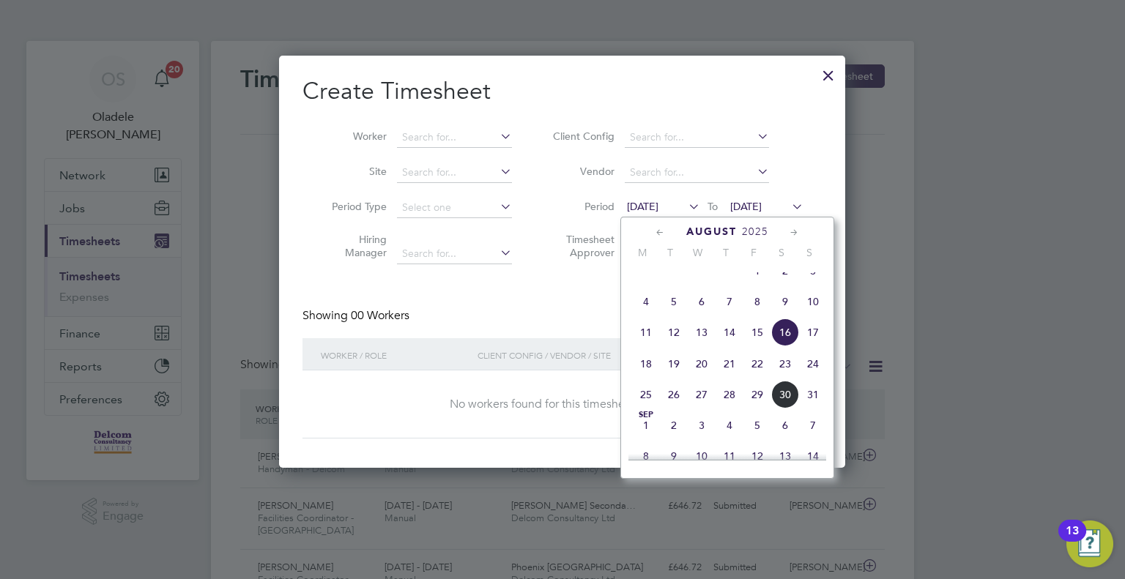
click at [650, 409] on span "25" at bounding box center [646, 395] width 28 height 28
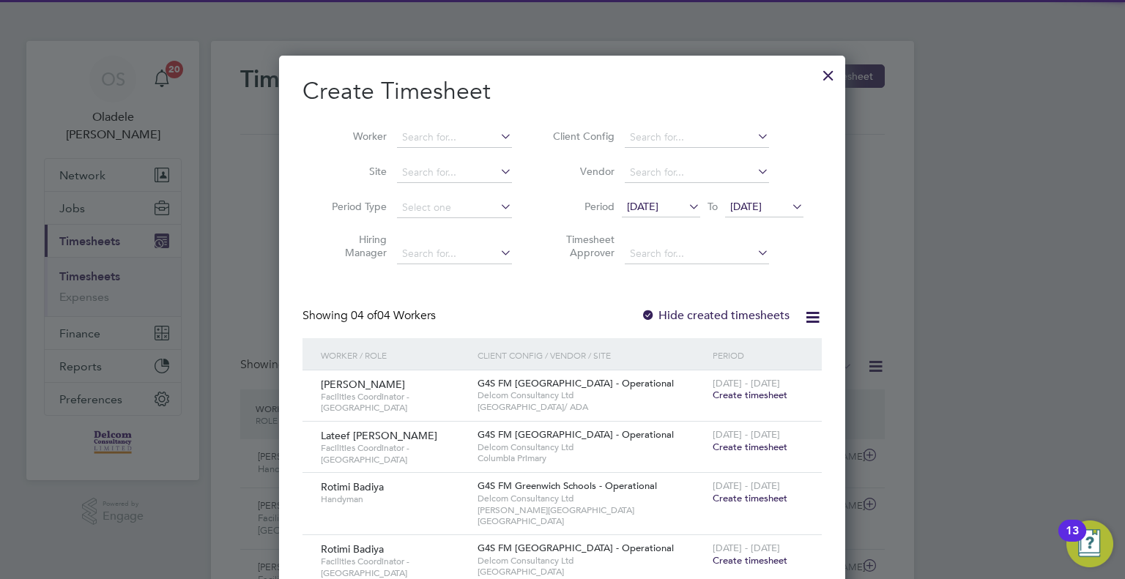
click at [762, 210] on span "[DATE]" at bounding box center [745, 206] width 31 height 13
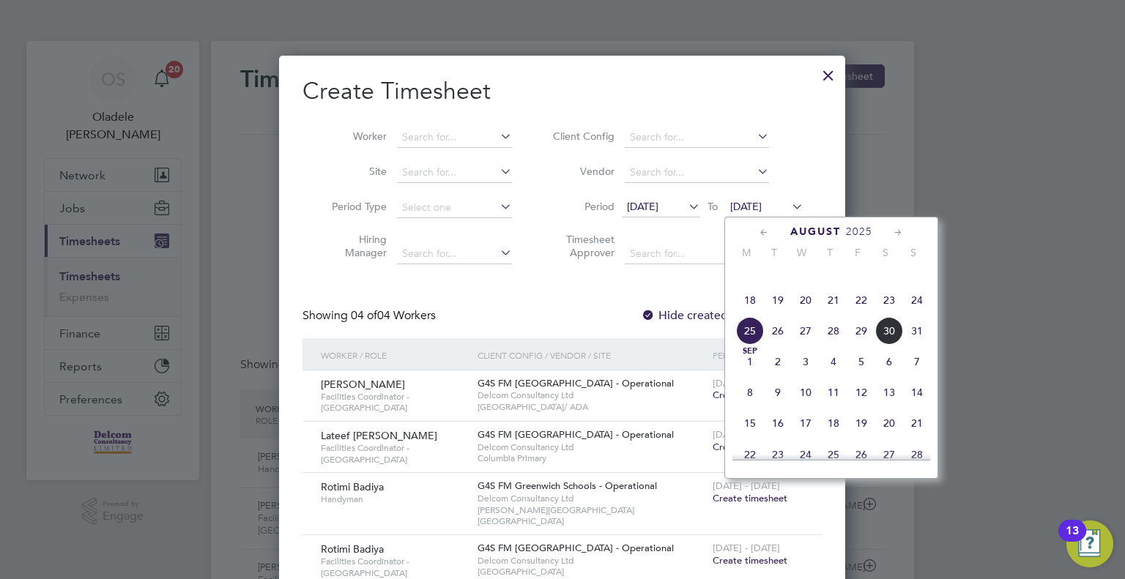
click at [914, 345] on span "31" at bounding box center [917, 331] width 28 height 28
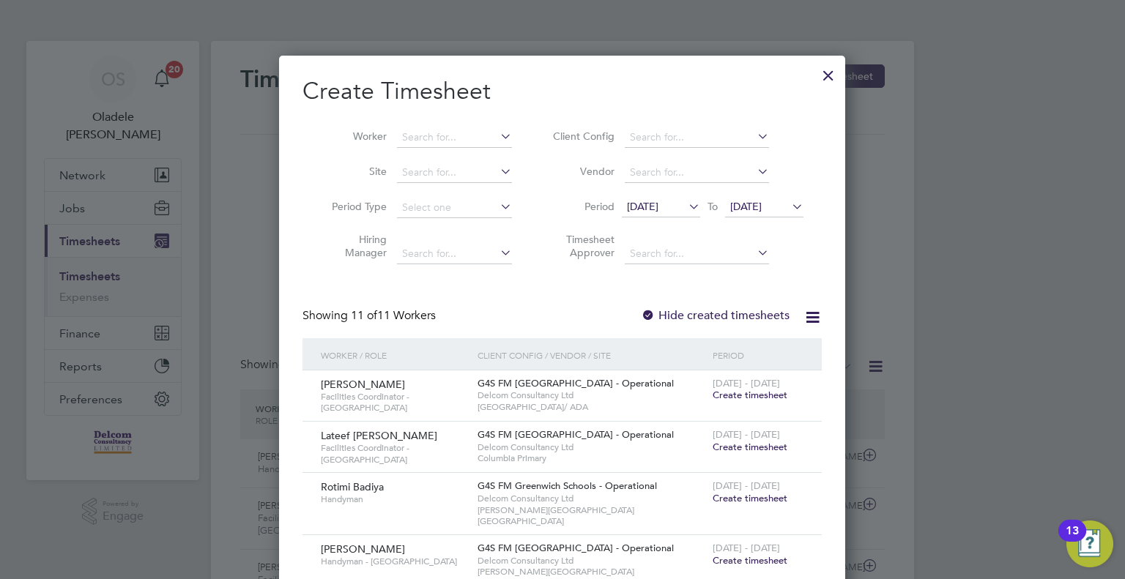
click at [757, 392] on span "Create timesheet" at bounding box center [749, 395] width 75 height 12
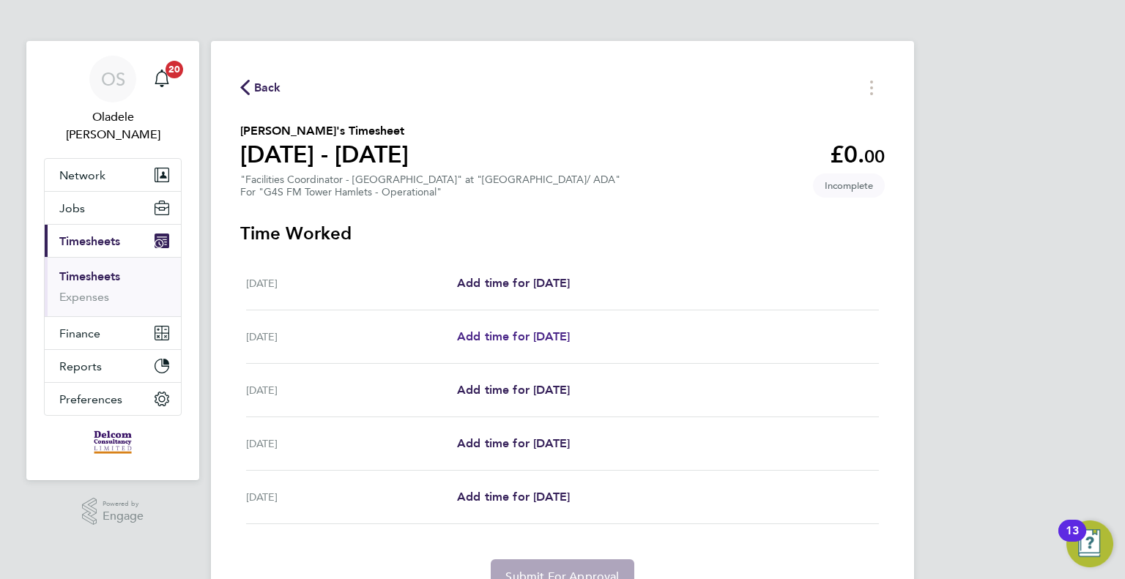
click at [518, 336] on span "Add time for [DATE]" at bounding box center [513, 337] width 113 height 14
select select "60"
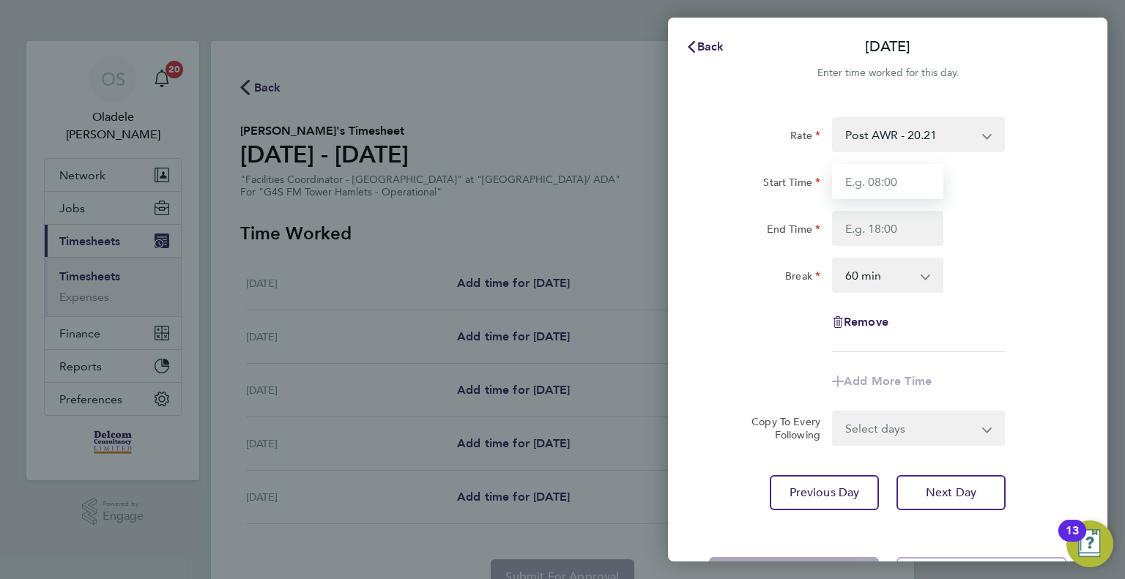
click at [858, 177] on input "Start Time" at bounding box center [887, 181] width 111 height 35
type input "07:00"
click at [862, 230] on input "End Time" at bounding box center [887, 228] width 111 height 35
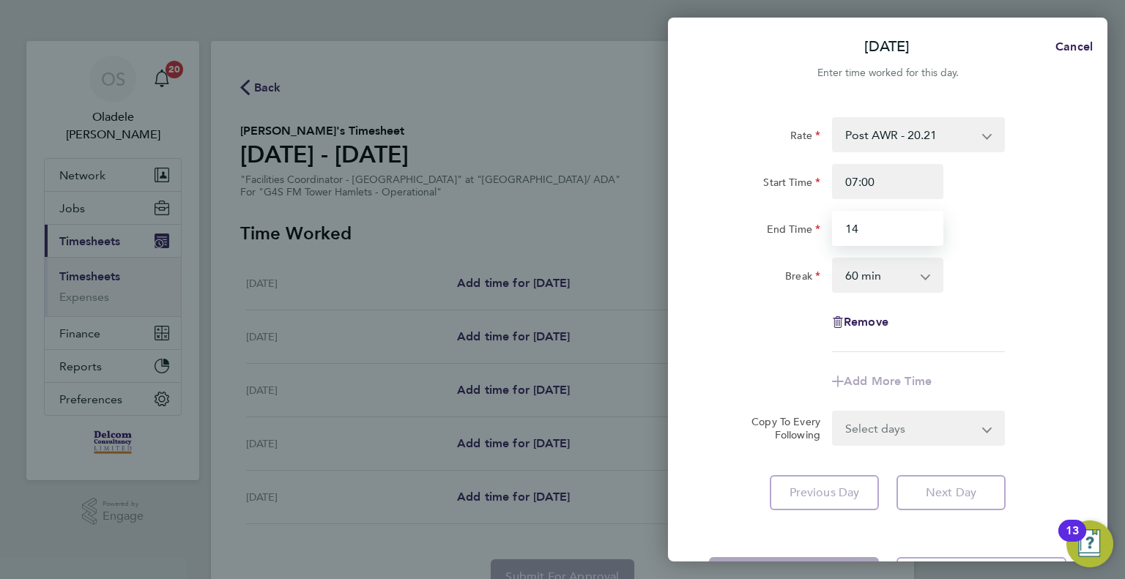
type input "14:00"
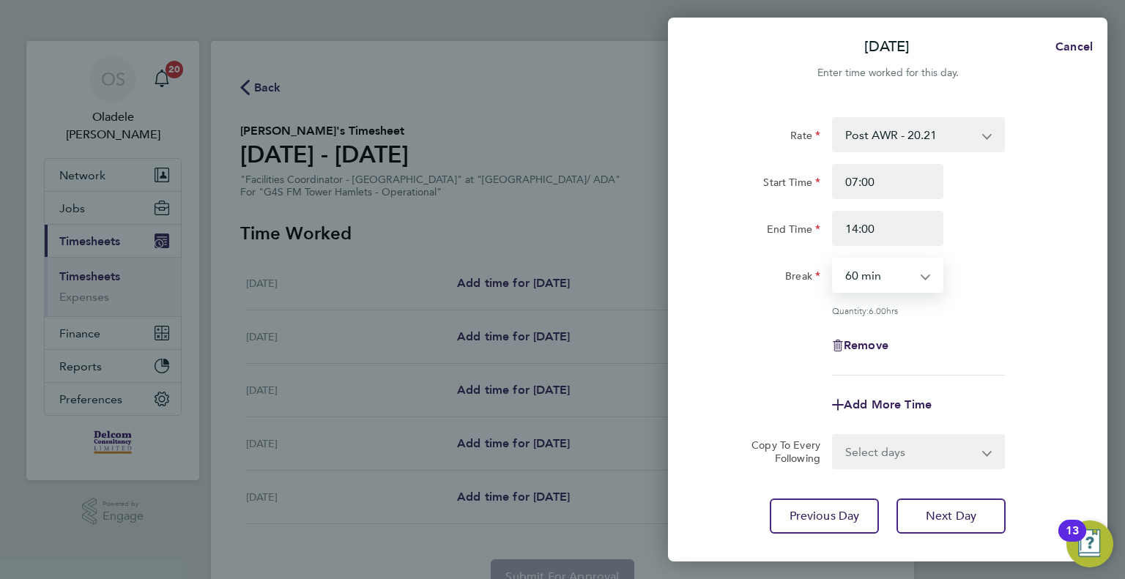
drag, startPoint x: 892, startPoint y: 276, endPoint x: 888, endPoint y: 289, distance: 13.2
click at [892, 275] on select "0 min 15 min 30 min 45 min 60 min 75 min 90 min" at bounding box center [878, 275] width 91 height 32
select select "0"
click at [833, 259] on select "0 min 15 min 30 min 45 min 60 min 75 min 90 min" at bounding box center [878, 275] width 91 height 32
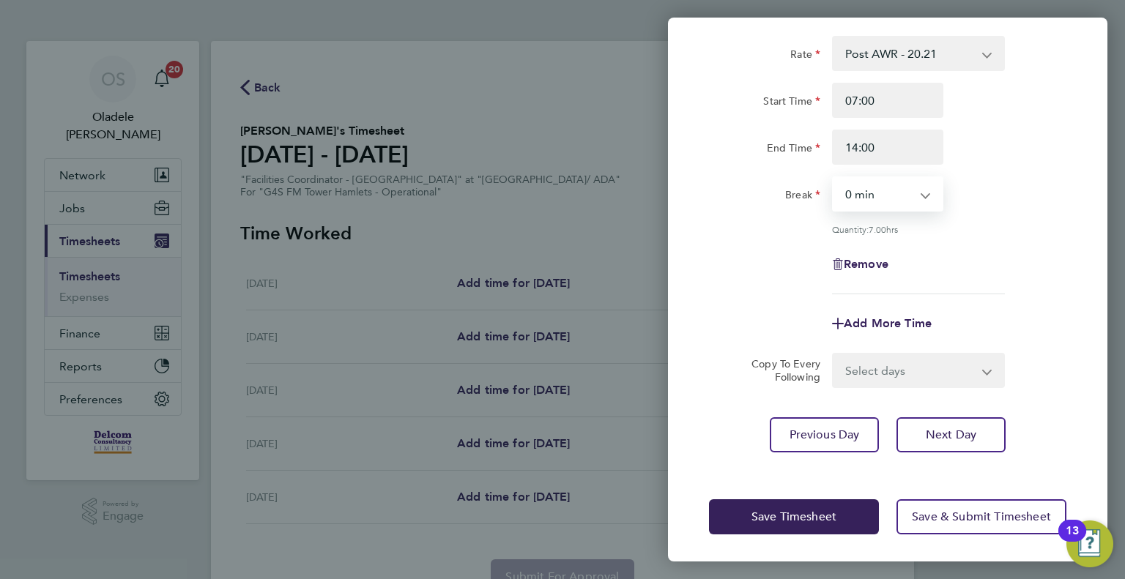
click at [909, 371] on select "Select days Day [DATE] [DATE] [DATE]" at bounding box center [910, 370] width 154 height 32
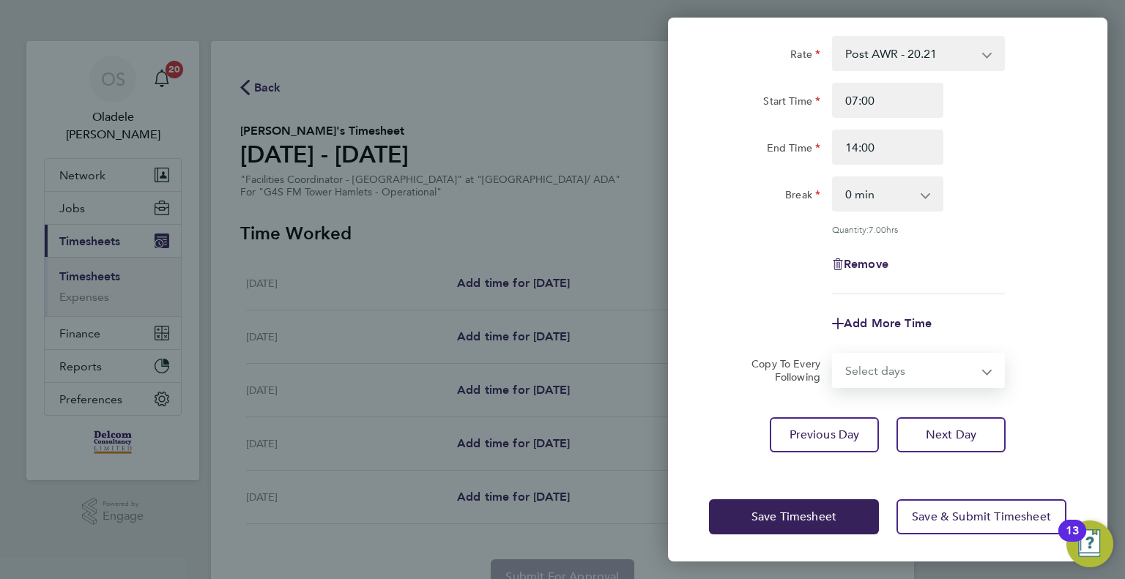
select select "DAY"
click at [833, 354] on select "Select days Day [DATE] [DATE] [DATE]" at bounding box center [910, 370] width 154 height 32
select select "[DATE]"
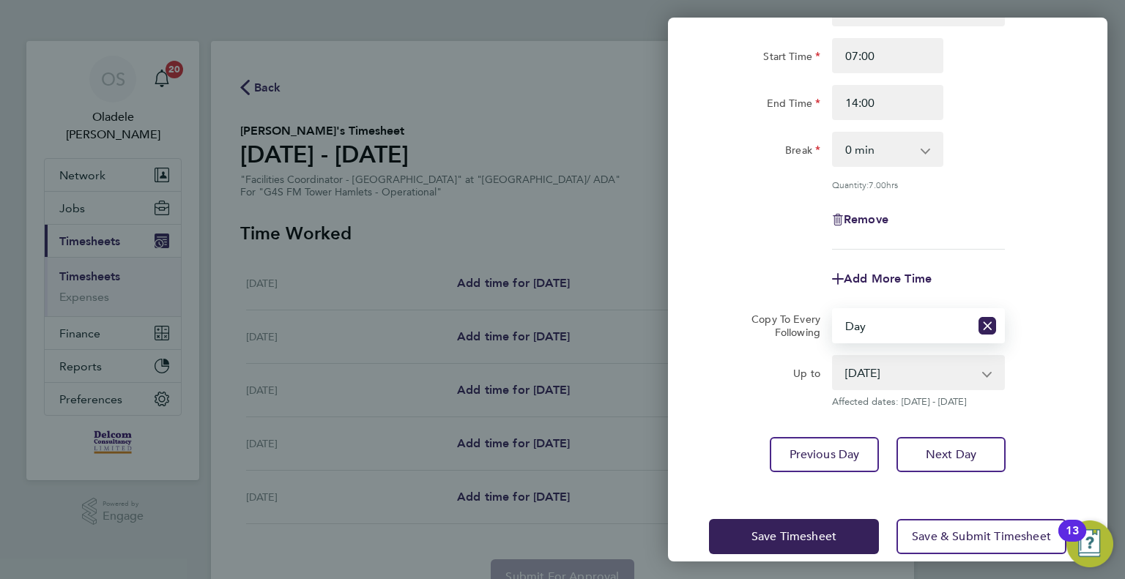
scroll to position [146, 0]
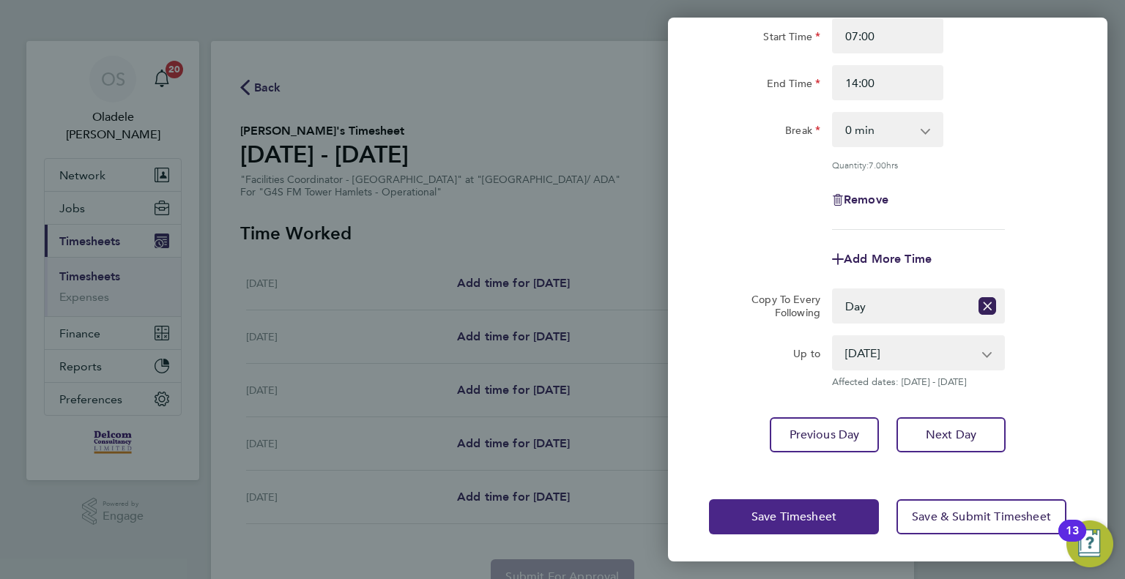
click at [765, 519] on span "Save Timesheet" at bounding box center [793, 517] width 85 height 15
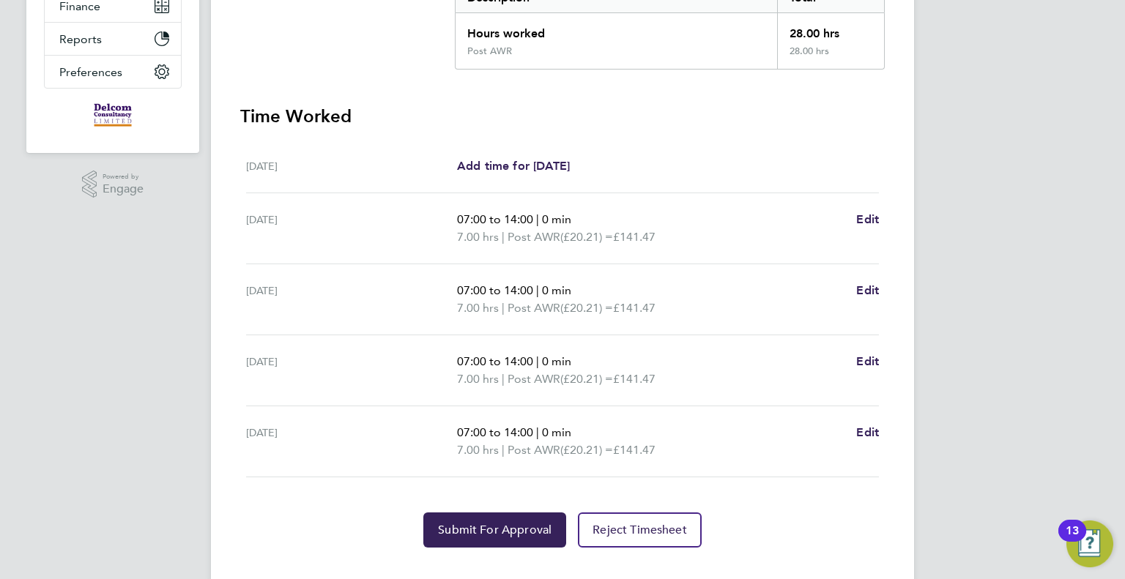
scroll to position [352, 0]
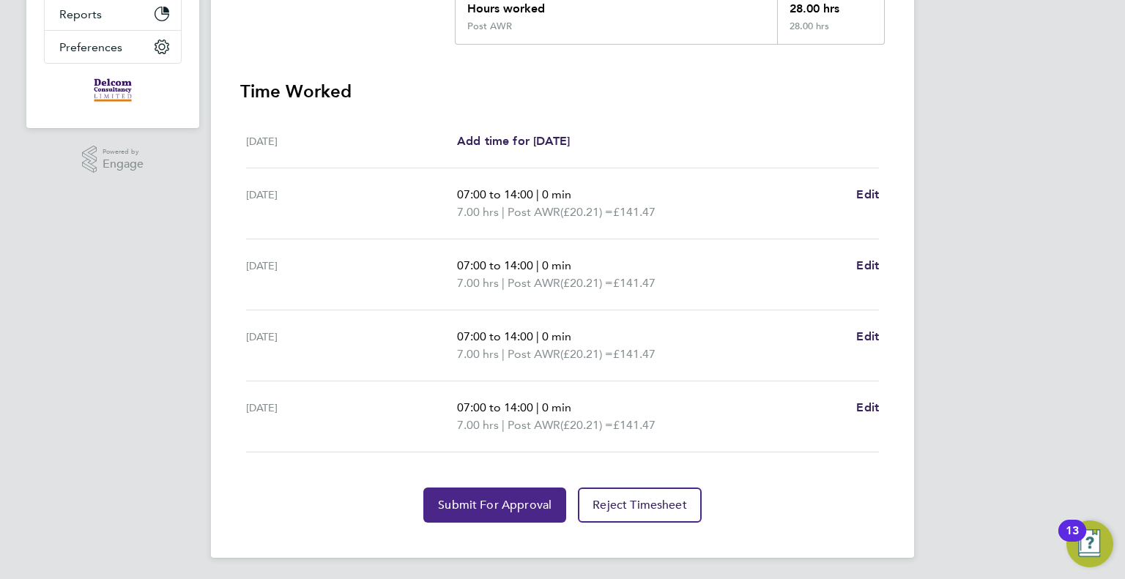
click at [489, 502] on span "Submit For Approval" at bounding box center [495, 505] width 114 height 15
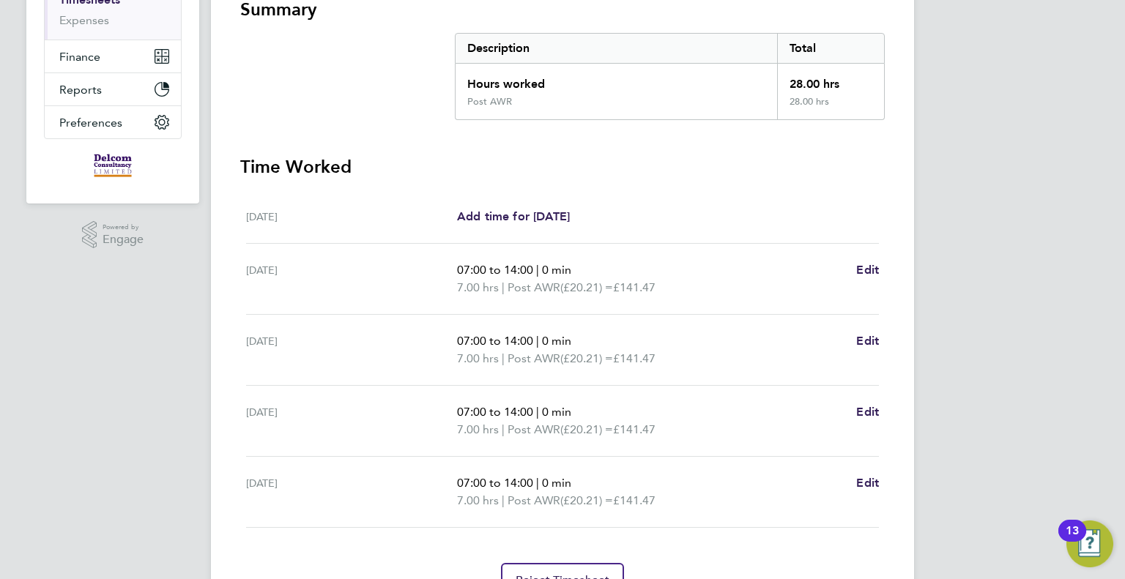
scroll to position [132, 0]
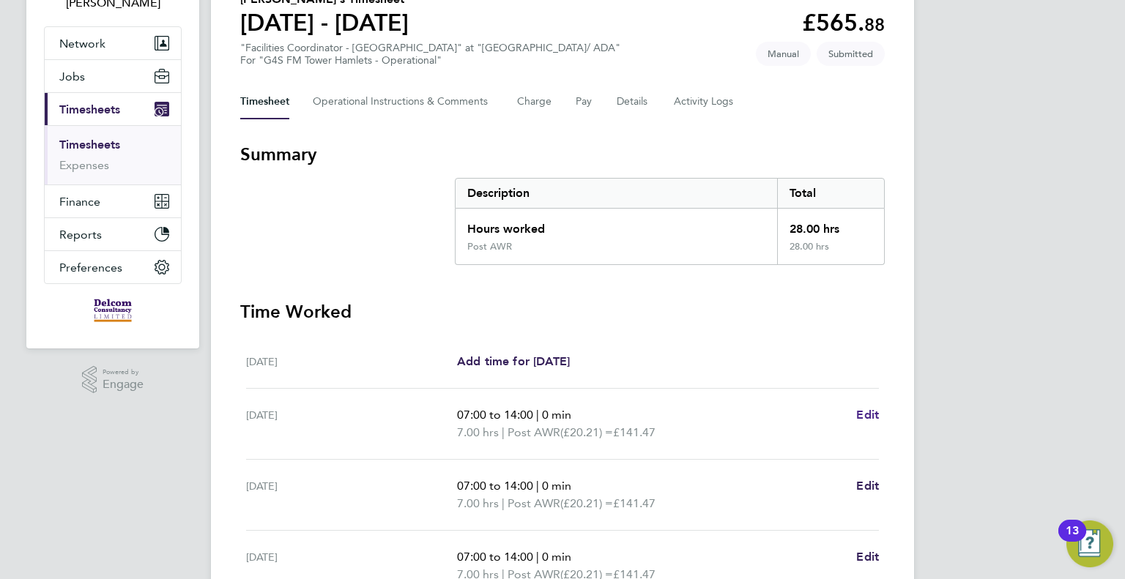
click at [870, 415] on span "Edit" at bounding box center [867, 415] width 23 height 14
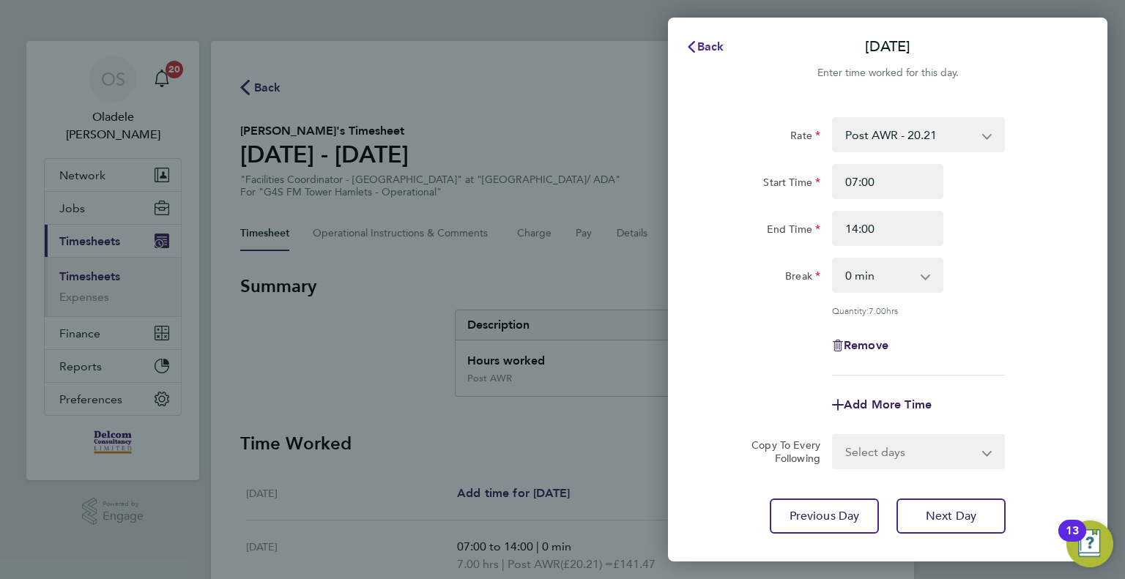
click at [707, 43] on span "Back" at bounding box center [710, 47] width 27 height 14
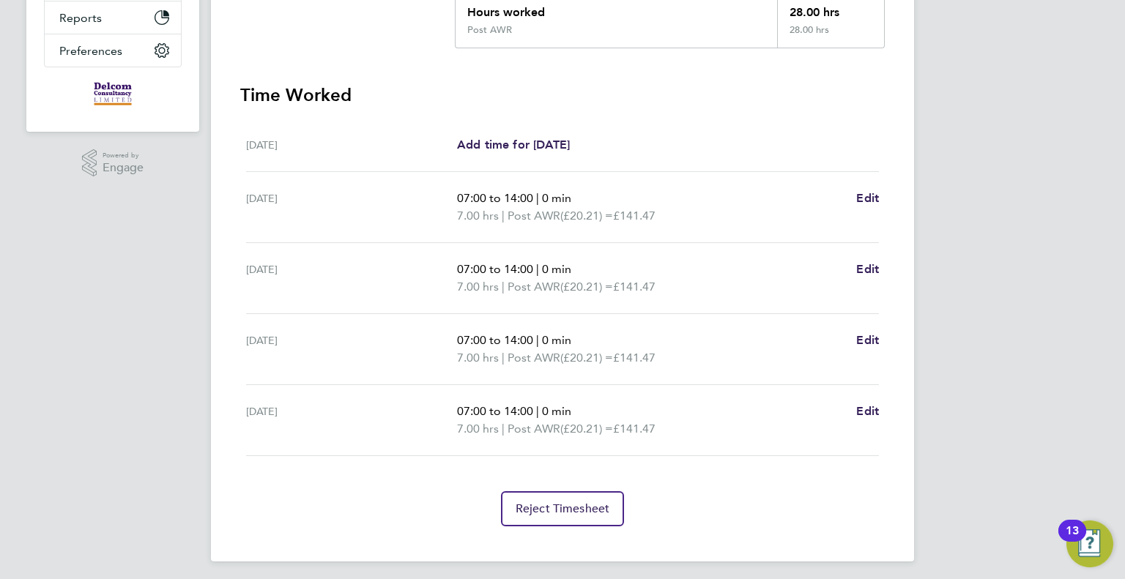
scroll to position [351, 0]
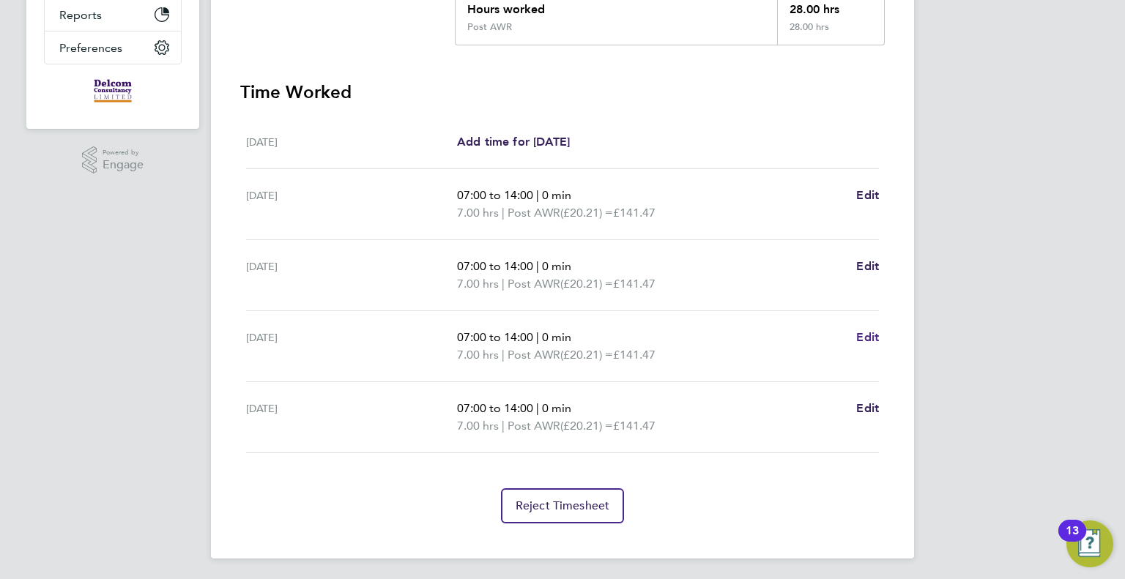
click at [865, 333] on span "Edit" at bounding box center [867, 337] width 23 height 14
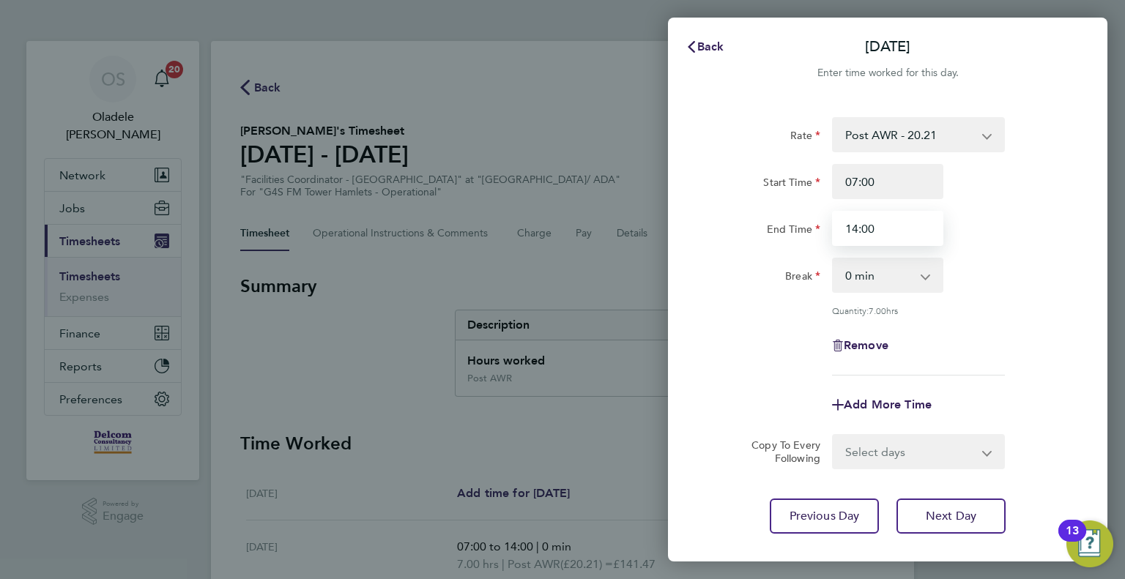
click at [857, 231] on input "14:00" at bounding box center [887, 228] width 111 height 35
type input "16:00"
click at [1058, 280] on div "Break 0 min 15 min 30 min 45 min 60 min 75 min 90 min" at bounding box center [887, 275] width 369 height 35
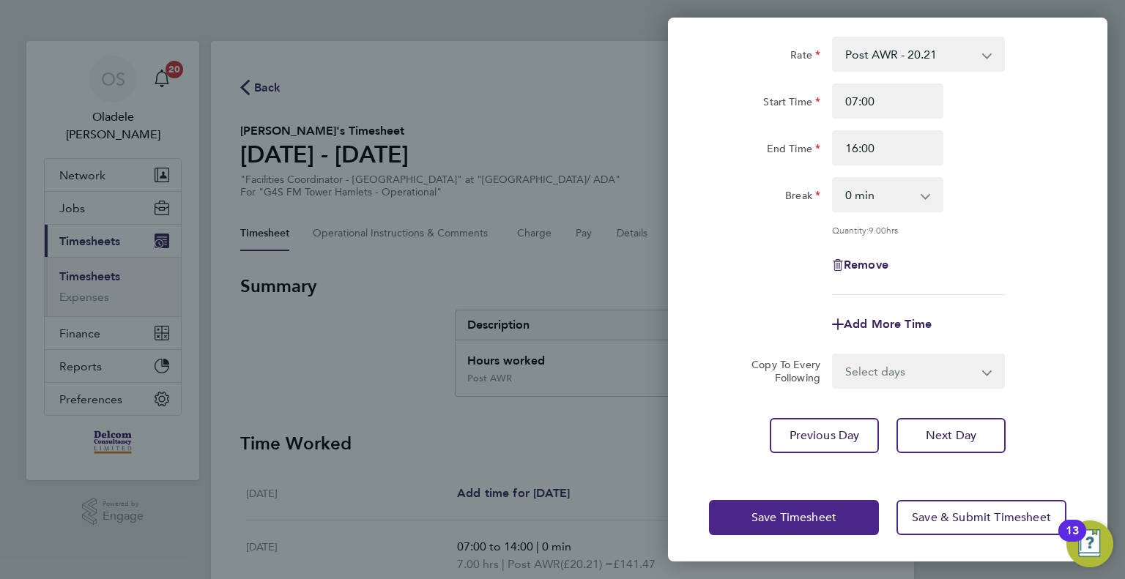
scroll to position [81, 0]
click at [781, 511] on span "Save Timesheet" at bounding box center [793, 517] width 85 height 15
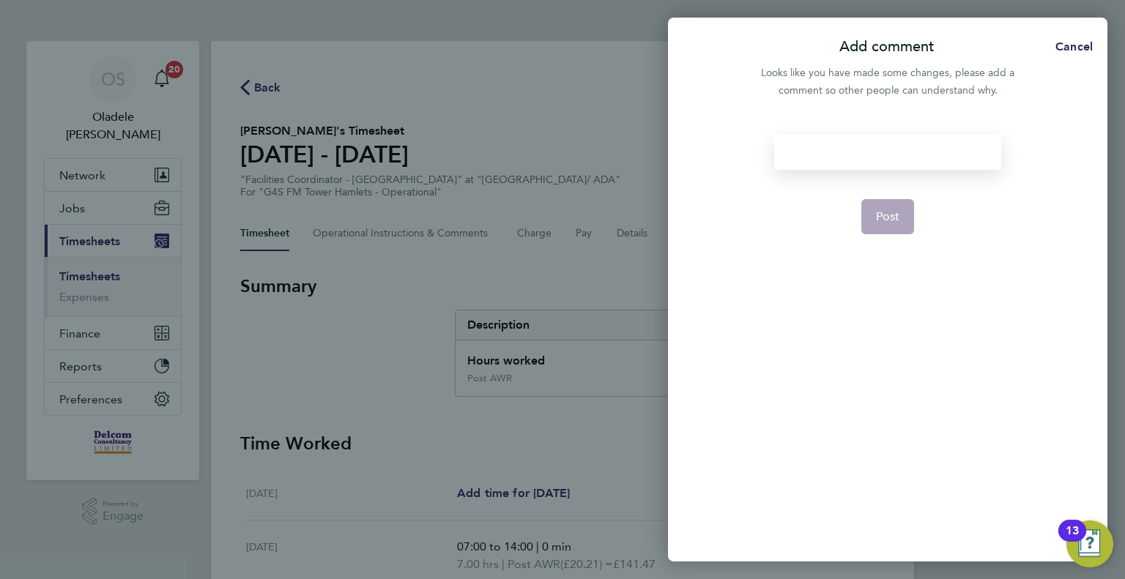
click at [833, 152] on div at bounding box center [887, 152] width 226 height 35
click at [876, 152] on div at bounding box center [887, 152] width 226 height 35
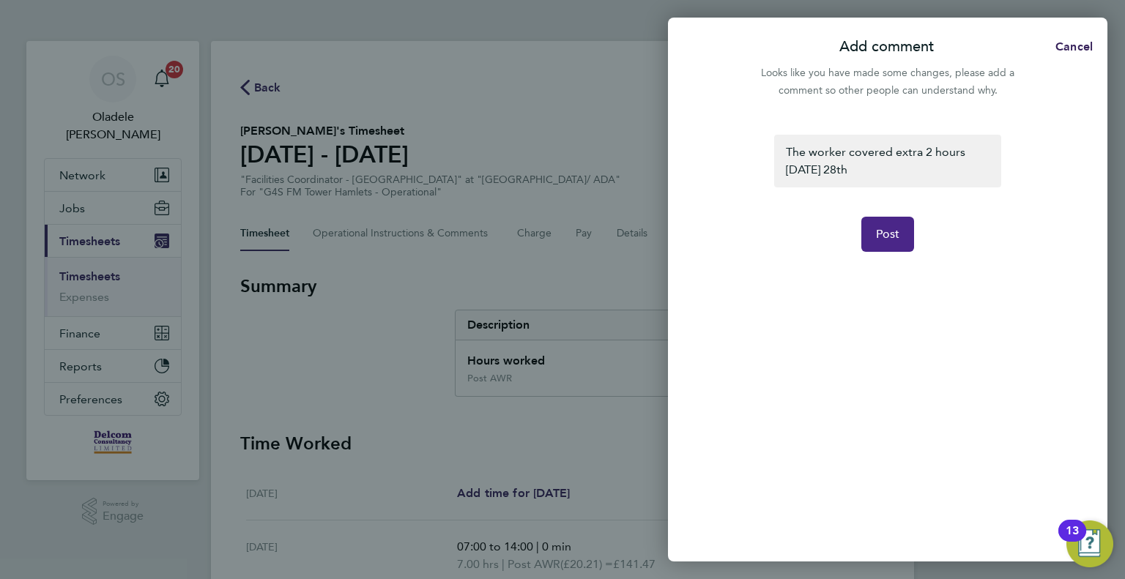
click at [894, 233] on span "Post" at bounding box center [888, 234] width 24 height 15
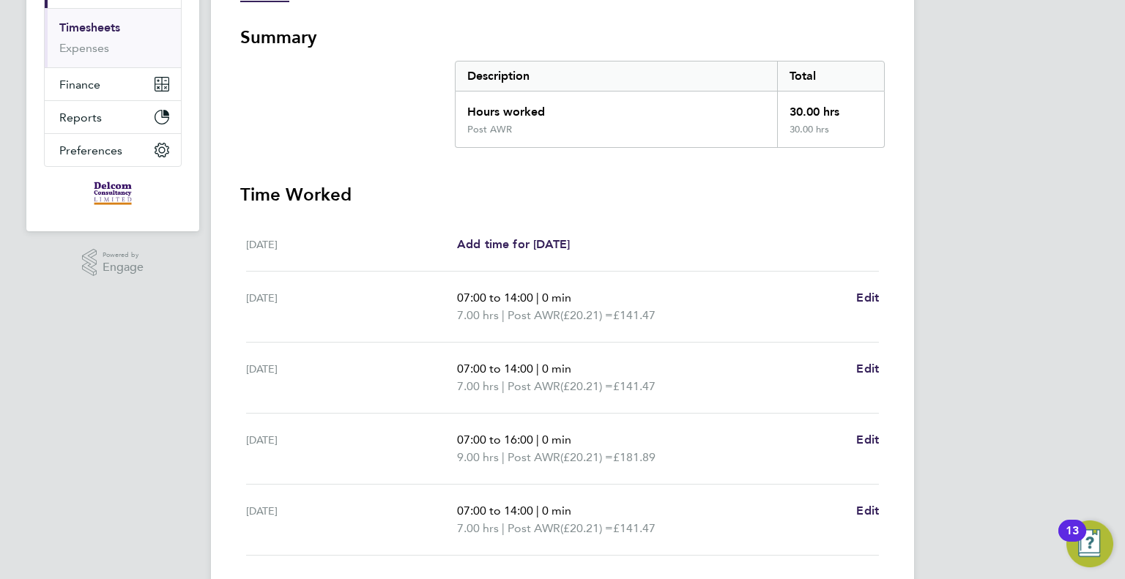
scroll to position [352, 0]
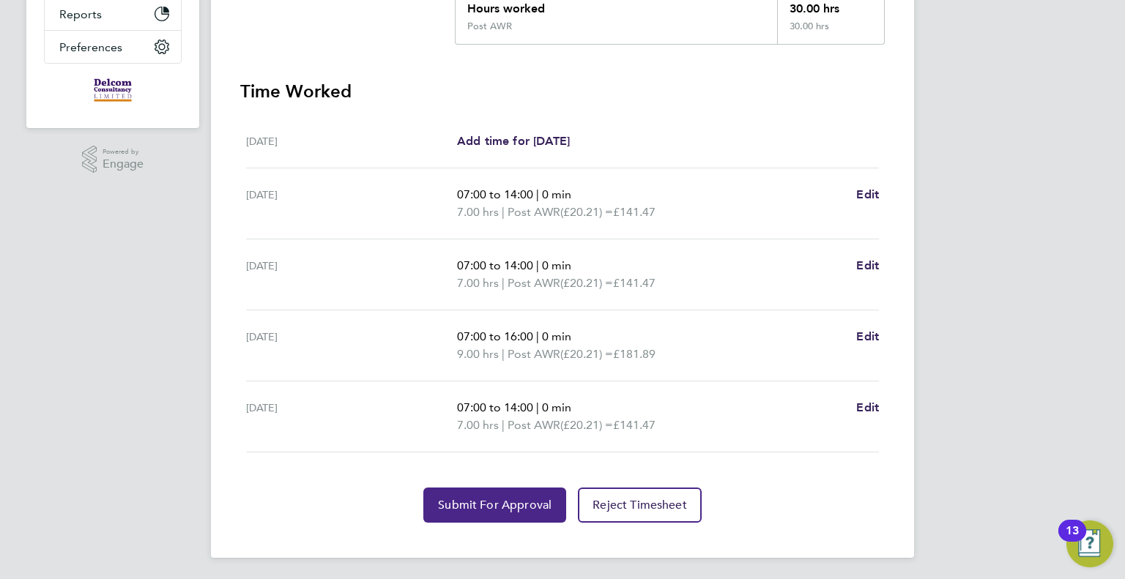
click at [499, 510] on button "Submit For Approval" at bounding box center [494, 505] width 143 height 35
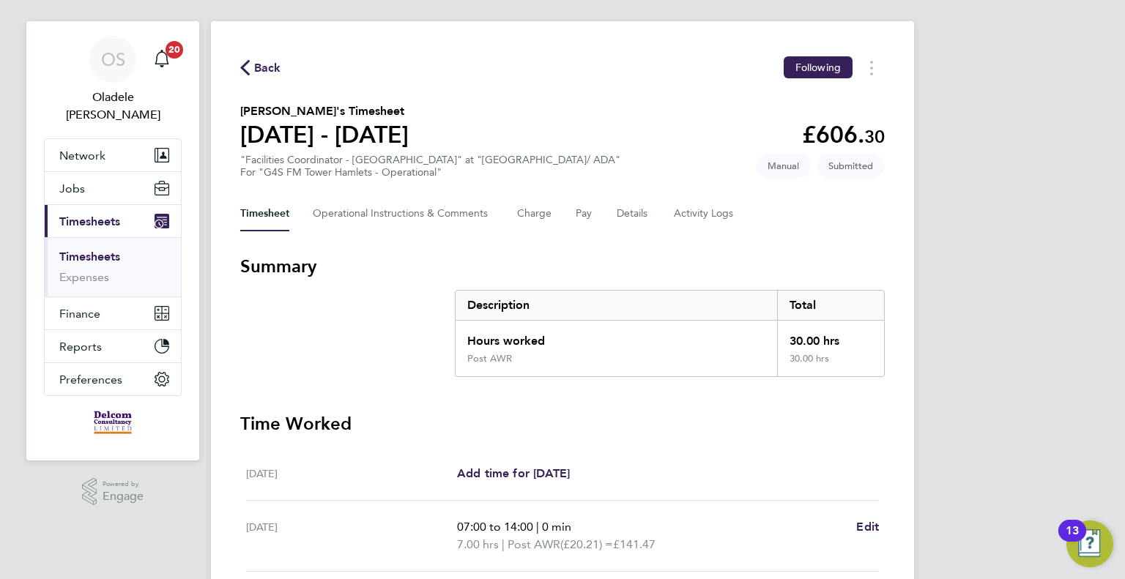
scroll to position [0, 0]
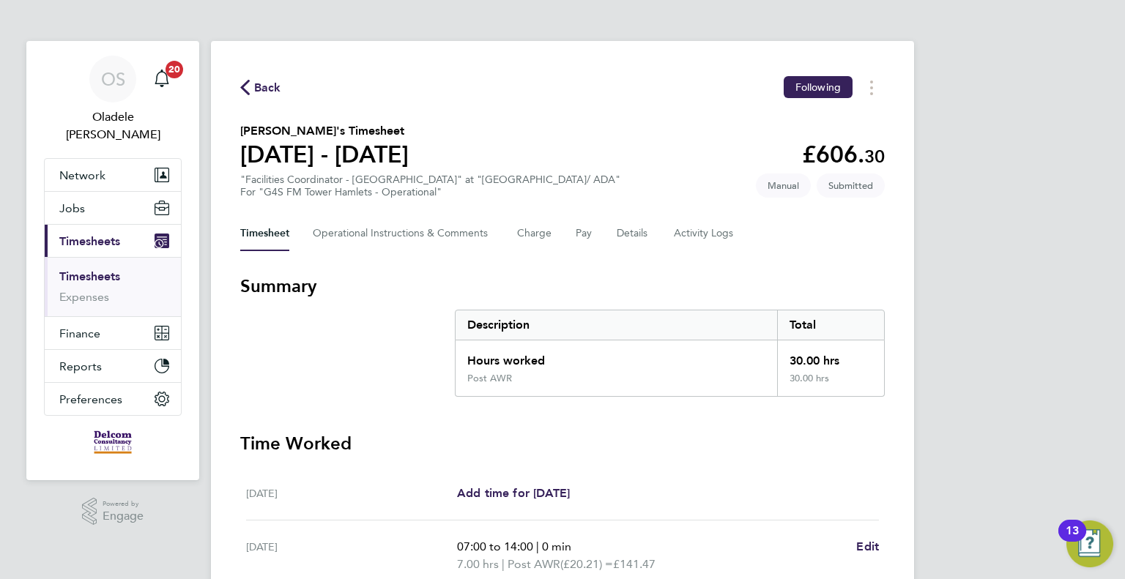
click at [261, 85] on span "Back" at bounding box center [267, 88] width 27 height 18
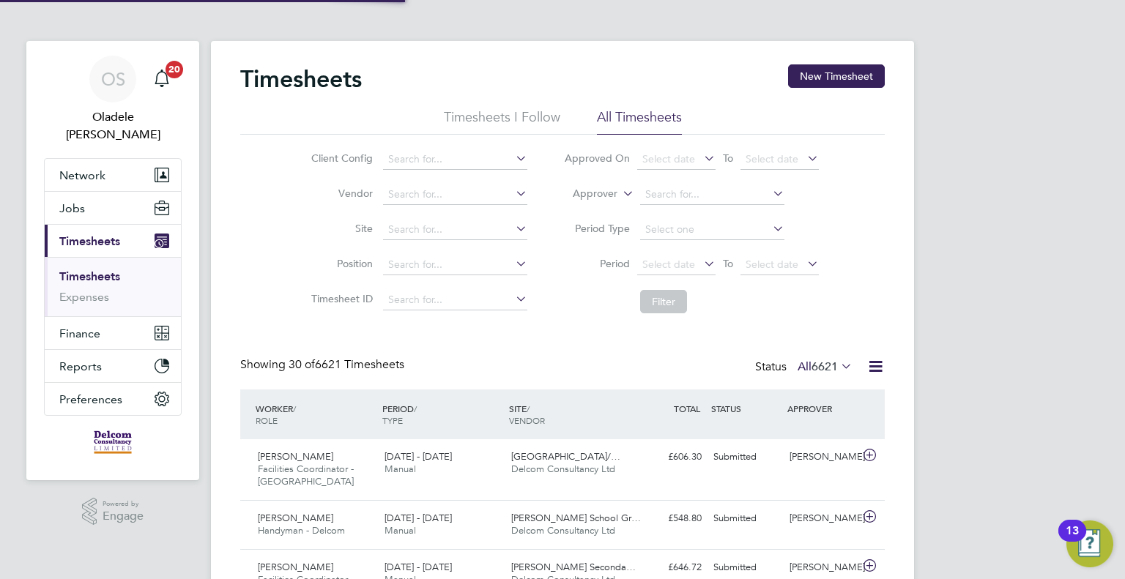
scroll to position [49, 127]
click at [822, 73] on button "New Timesheet" at bounding box center [836, 75] width 97 height 23
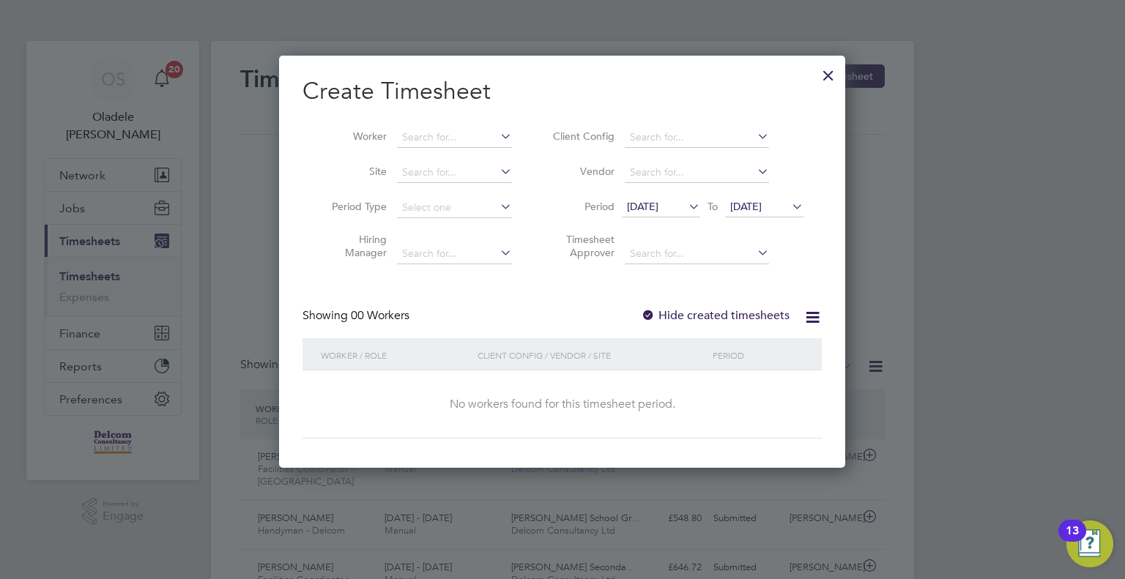
click at [658, 207] on span "[DATE]" at bounding box center [642, 206] width 31 height 13
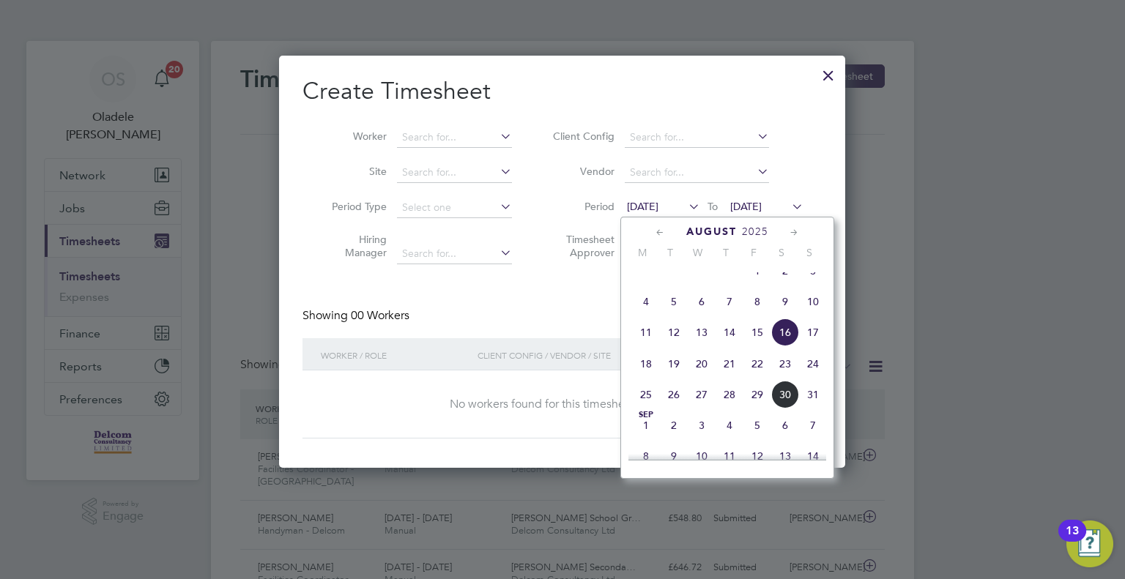
click at [640, 409] on span "25" at bounding box center [646, 395] width 28 height 28
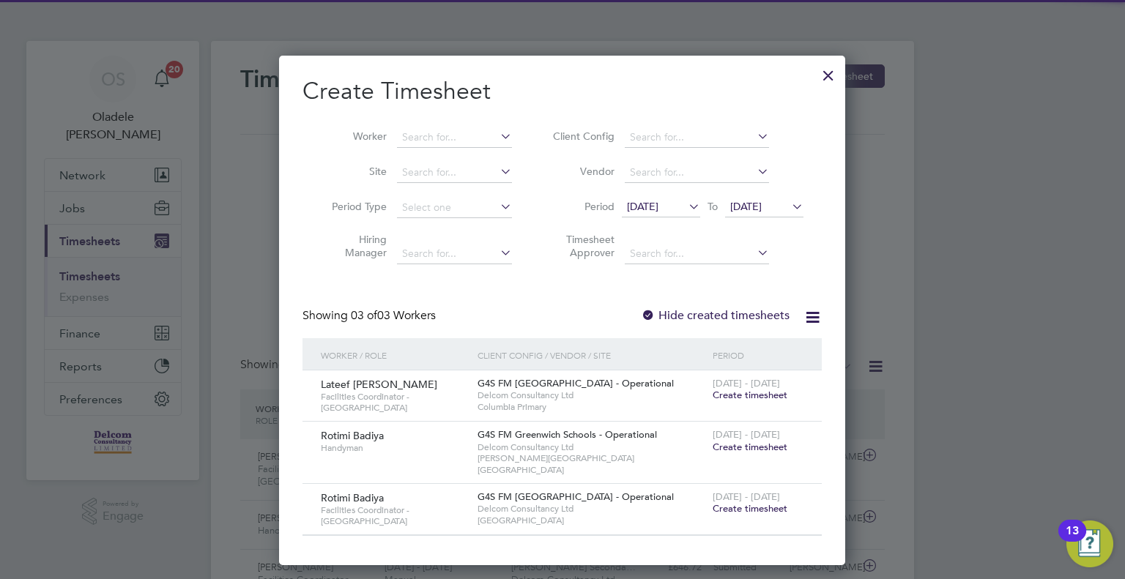
click at [762, 202] on span "[DATE]" at bounding box center [745, 206] width 31 height 13
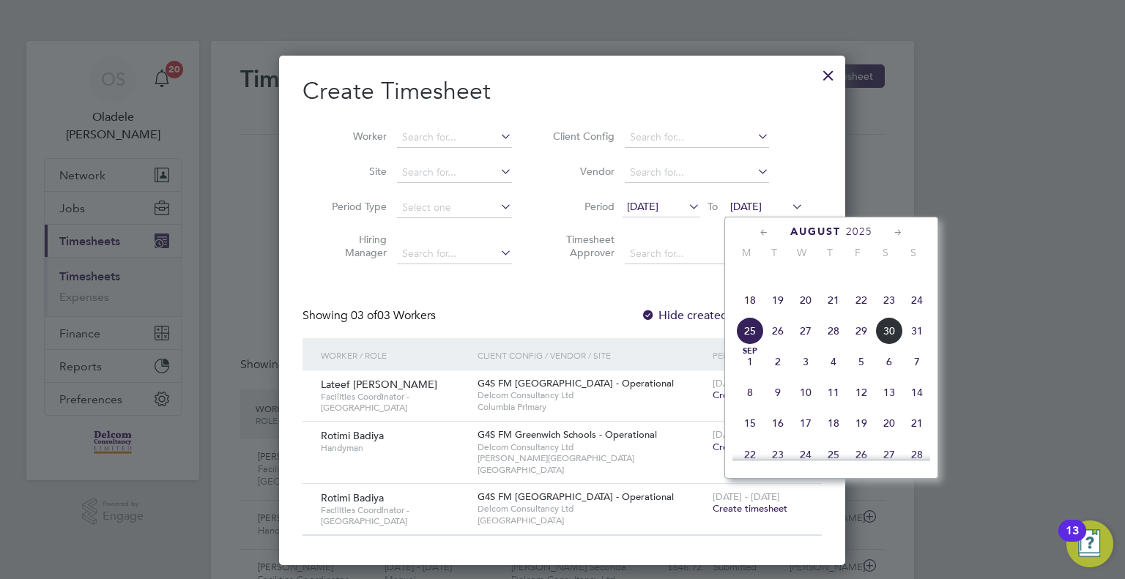
click at [918, 345] on span "31" at bounding box center [917, 331] width 28 height 28
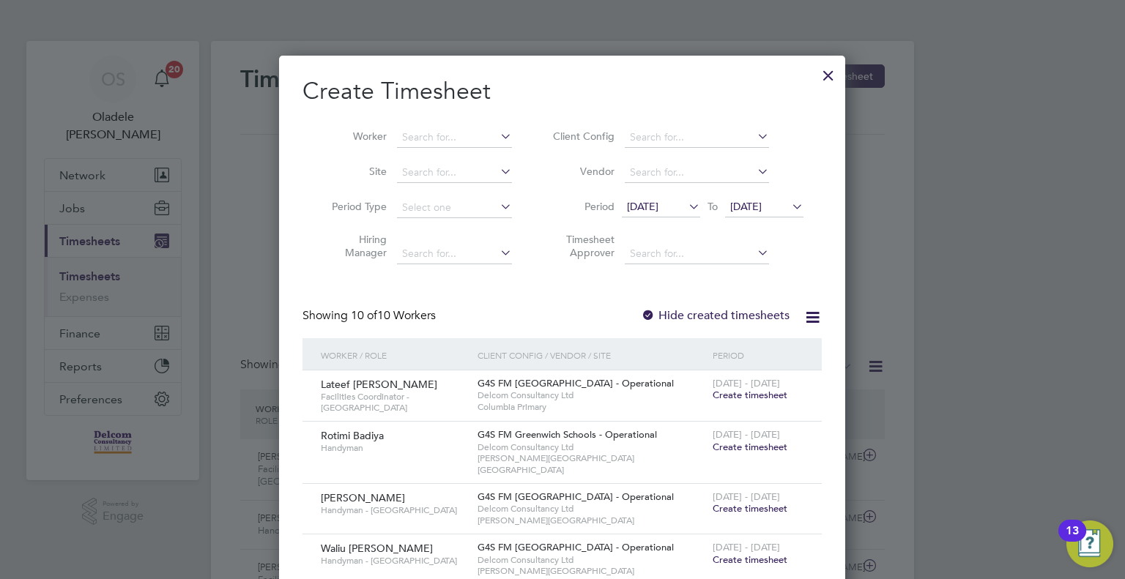
click at [745, 395] on span "Create timesheet" at bounding box center [749, 395] width 75 height 12
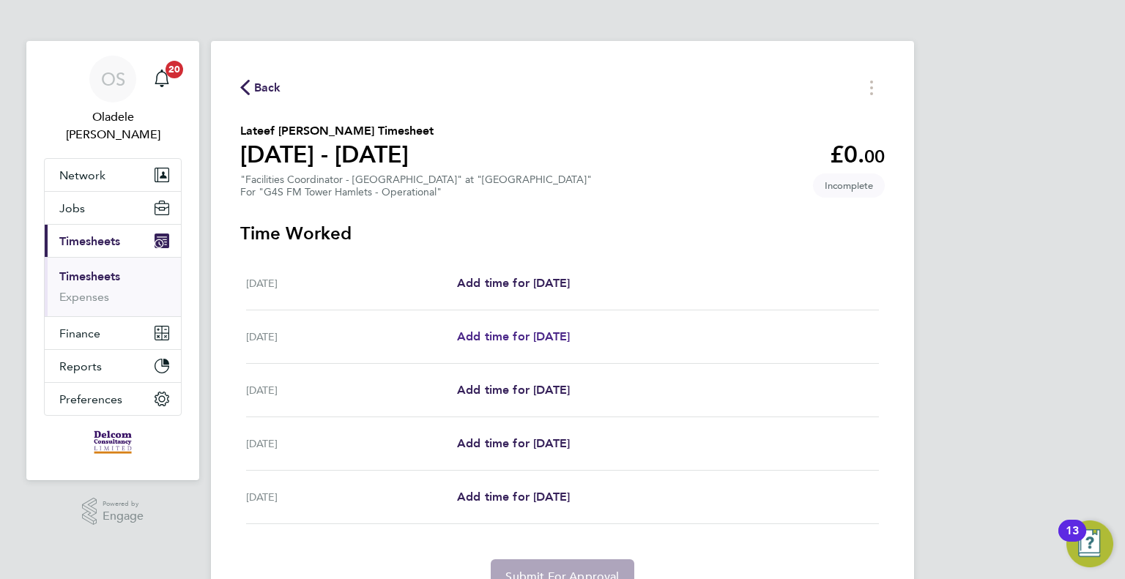
click at [525, 337] on span "Add time for [DATE]" at bounding box center [513, 337] width 113 height 14
select select "60"
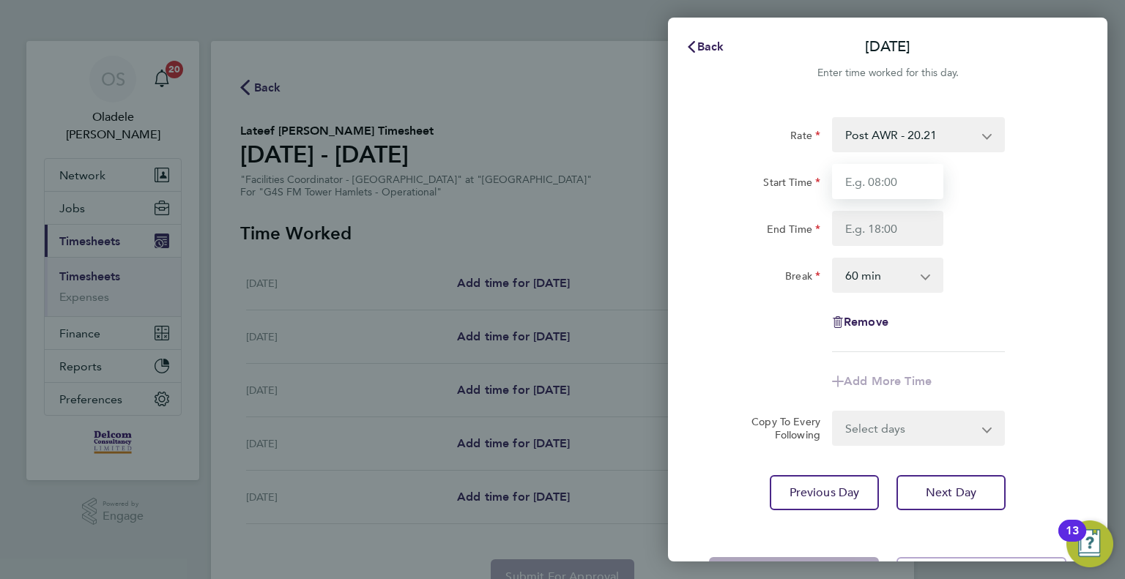
click at [861, 182] on input "Start Time" at bounding box center [887, 181] width 111 height 35
type input "07:30"
click at [866, 227] on input "End Time" at bounding box center [887, 228] width 111 height 35
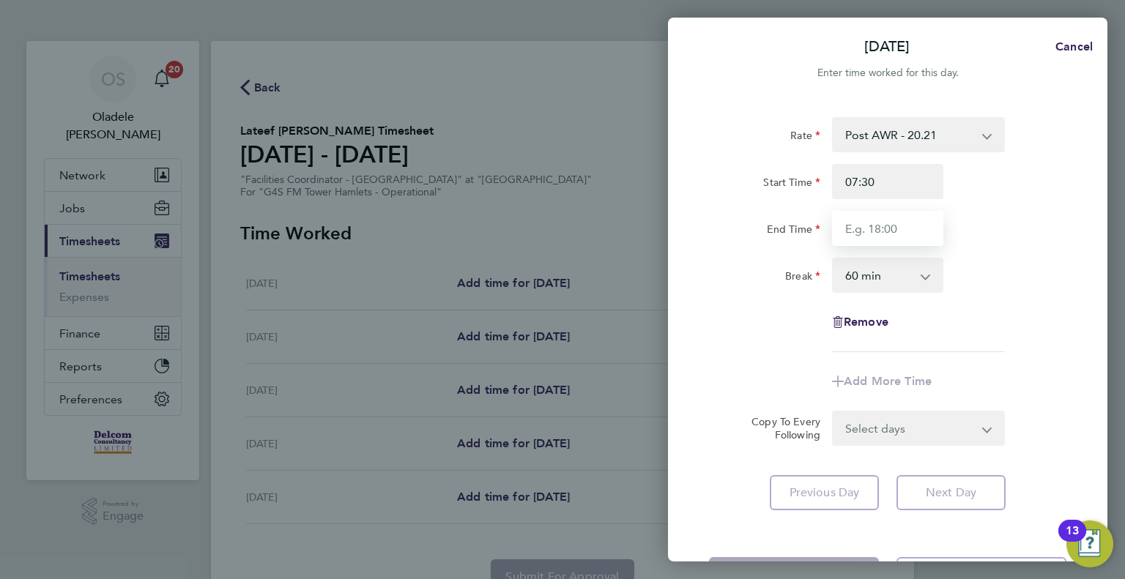
type input "17:30"
click at [974, 297] on div "Rate Post AWR - 20.21 Start Time 07:30 End Time 17:30 Break 0 min 15 min 30 min…" at bounding box center [887, 234] width 357 height 235
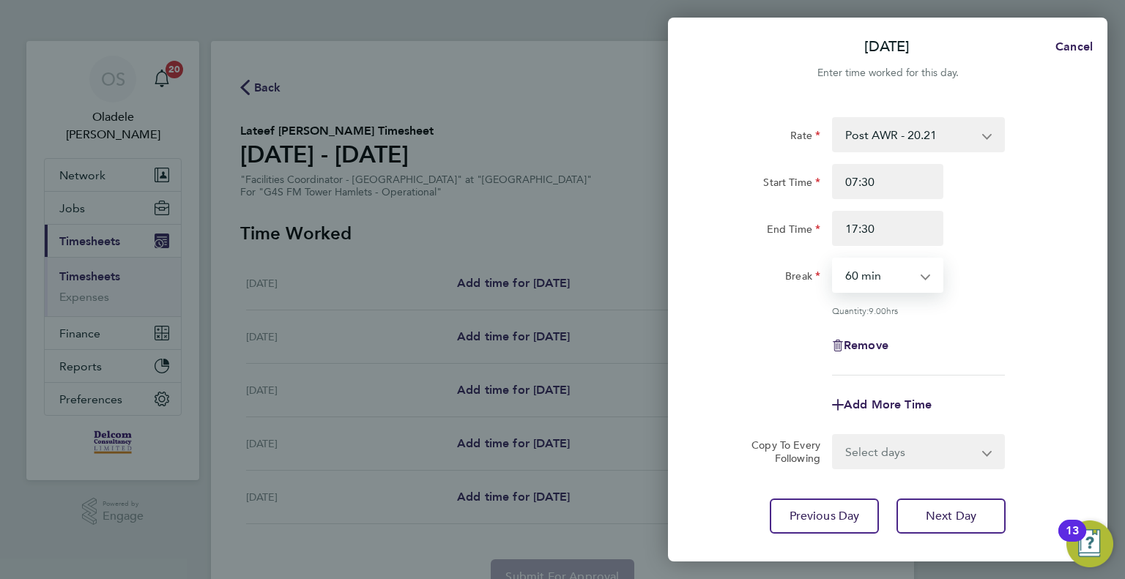
click at [893, 280] on select "0 min 15 min 30 min 45 min 60 min 75 min 90 min" at bounding box center [878, 275] width 91 height 32
select select "0"
click at [833, 259] on select "0 min 15 min 30 min 45 min 60 min 75 min 90 min" at bounding box center [878, 275] width 91 height 32
click at [1011, 296] on div "Rate Post AWR - 20.21 Start Time 07:30 End Time 17:30 Break 0 min 15 min 30 min…" at bounding box center [887, 246] width 357 height 258
click at [852, 447] on select "Select days Day [DATE] [DATE] [DATE]" at bounding box center [910, 452] width 154 height 32
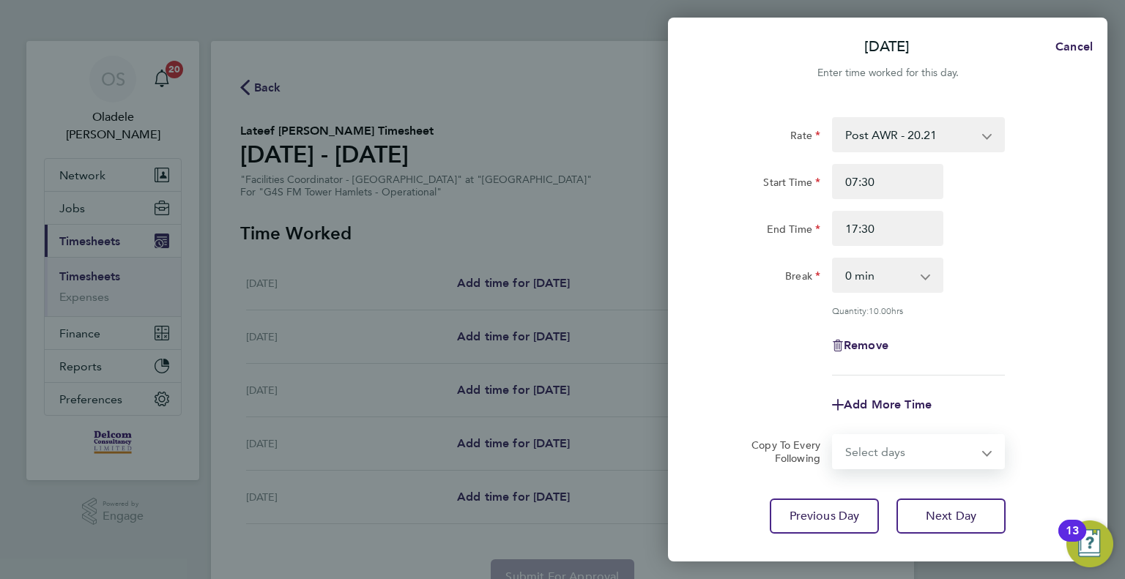
select select "DAY"
click at [833, 436] on select "Select days Day [DATE] [DATE] [DATE]" at bounding box center [910, 452] width 154 height 32
select select "[DATE]"
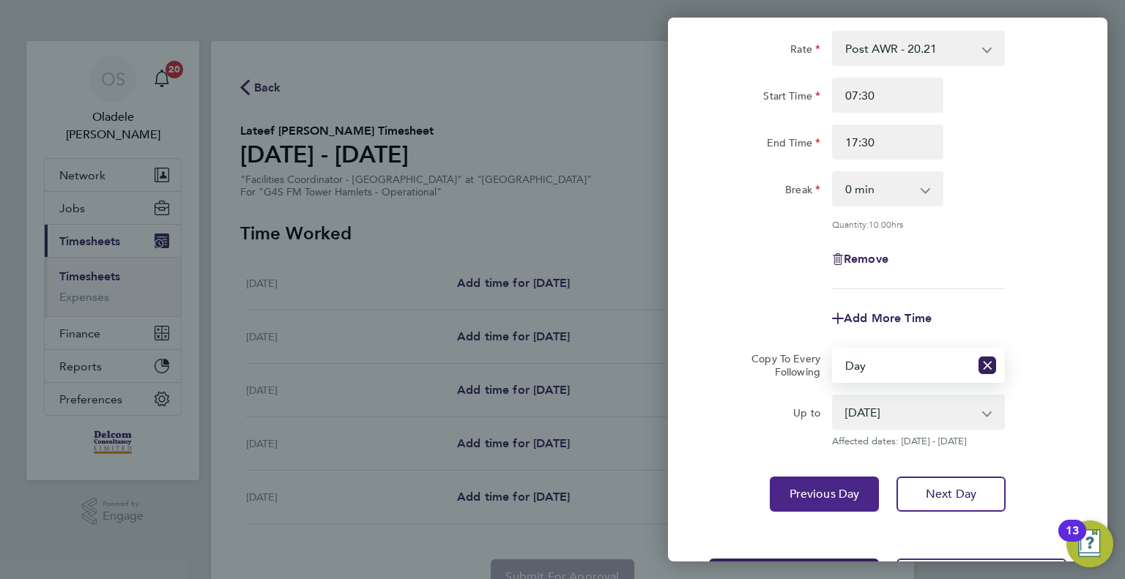
scroll to position [146, 0]
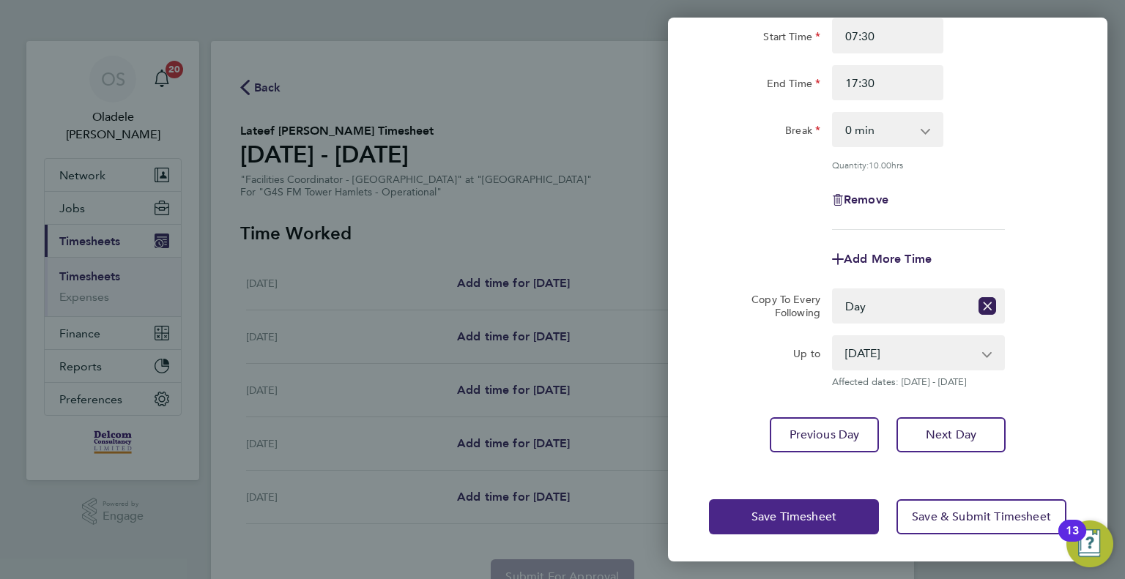
click at [767, 512] on span "Save Timesheet" at bounding box center [793, 517] width 85 height 15
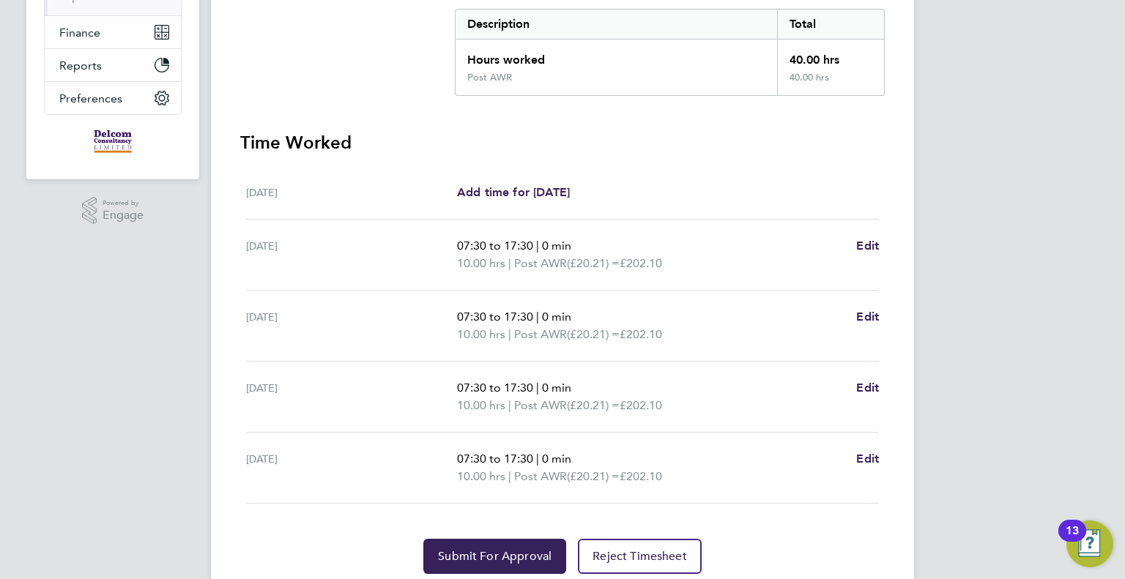
scroll to position [352, 0]
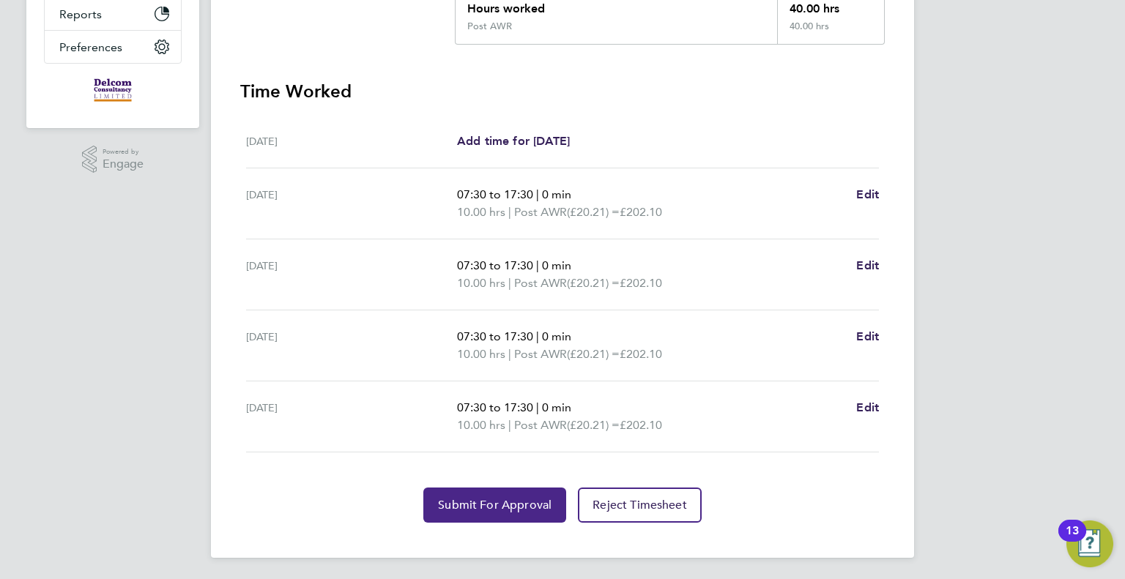
click at [471, 500] on span "Submit For Approval" at bounding box center [495, 505] width 114 height 15
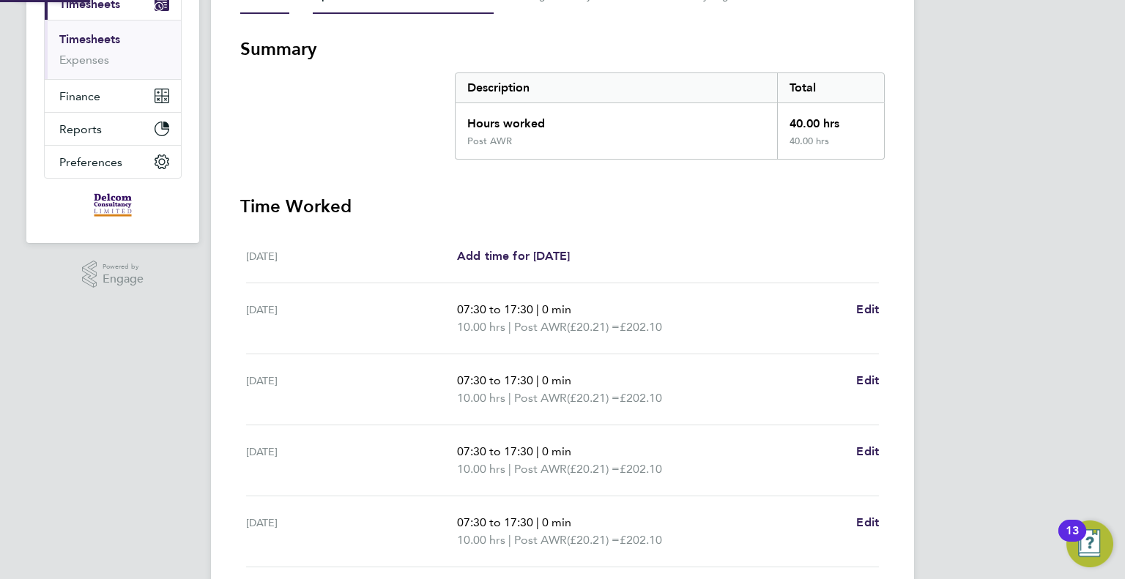
scroll to position [0, 0]
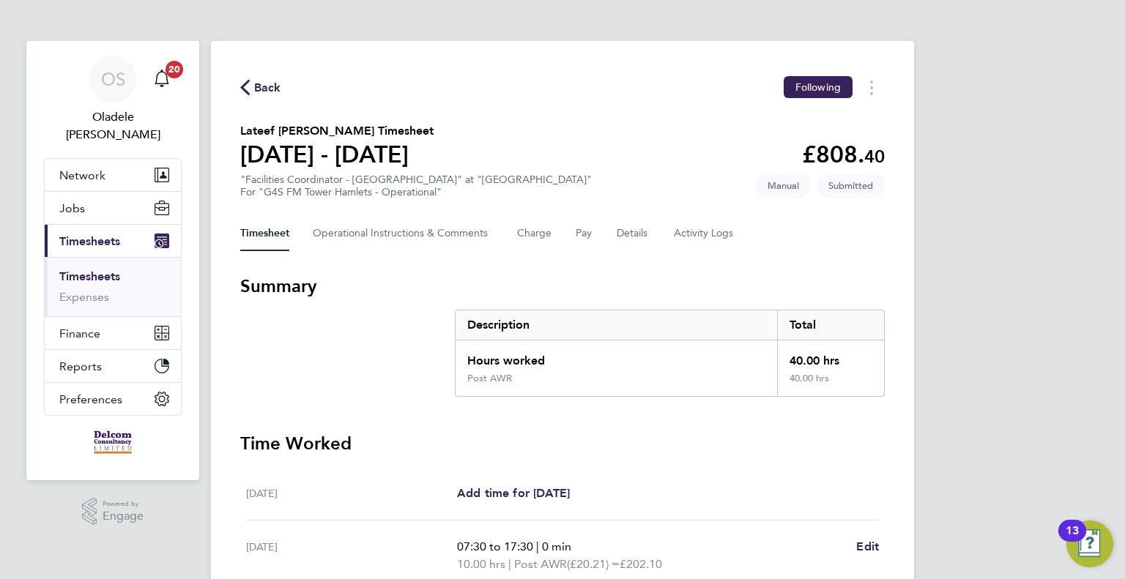
click at [269, 88] on span "Back" at bounding box center [267, 88] width 27 height 18
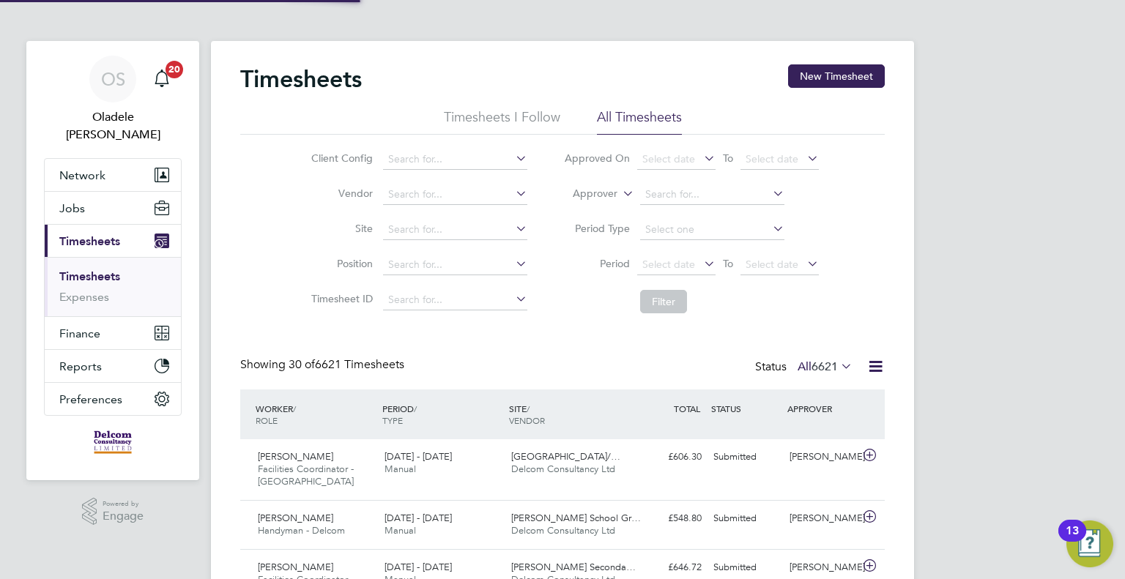
scroll to position [49, 127]
click at [830, 78] on button "New Timesheet" at bounding box center [836, 75] width 97 height 23
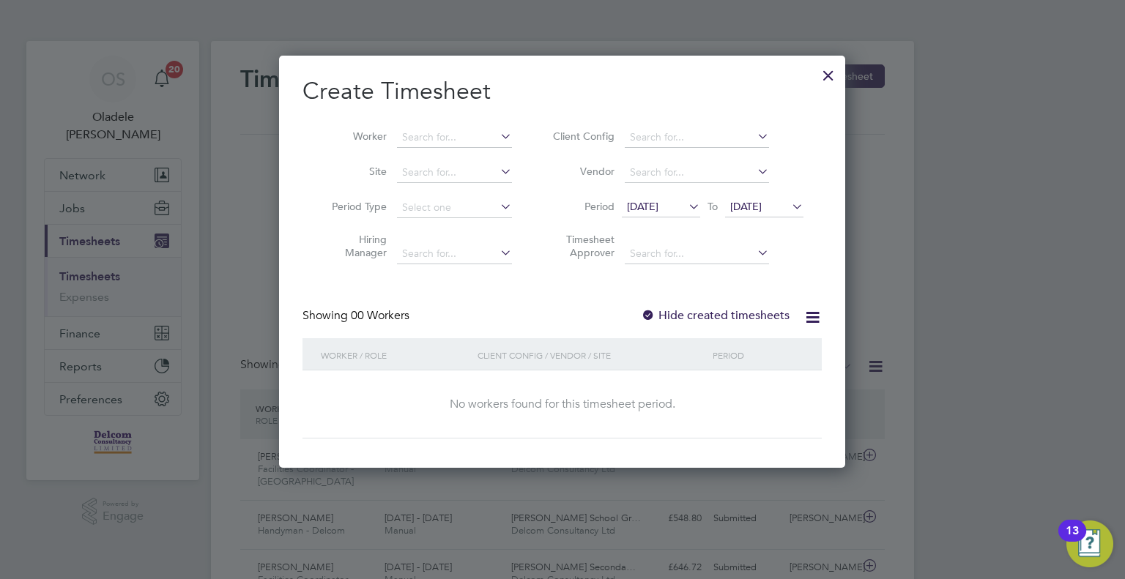
click at [658, 209] on span "[DATE]" at bounding box center [642, 206] width 31 height 13
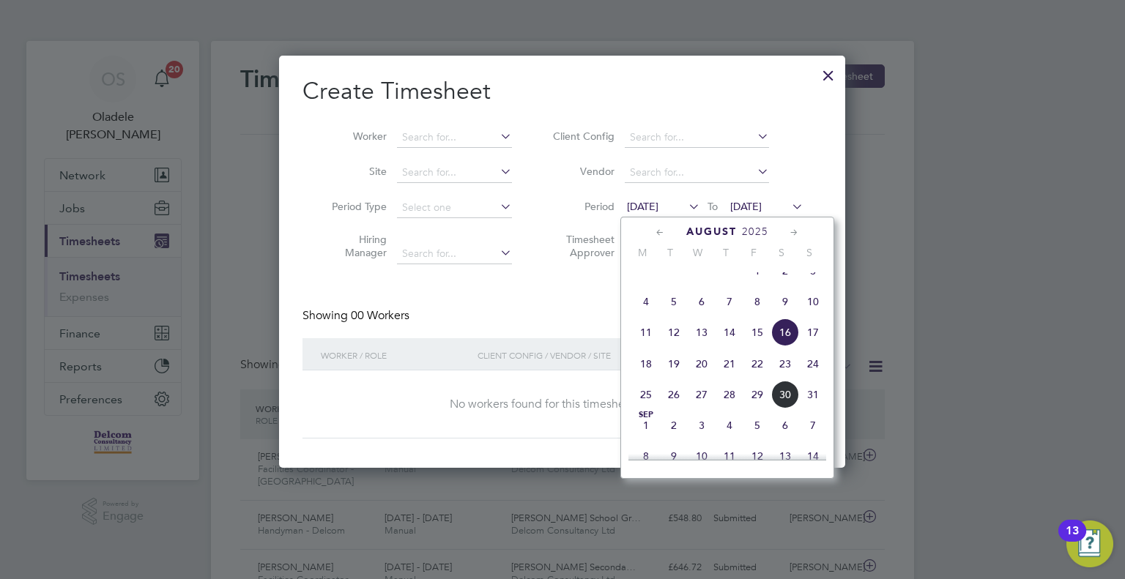
click at [647, 409] on span "25" at bounding box center [646, 395] width 28 height 28
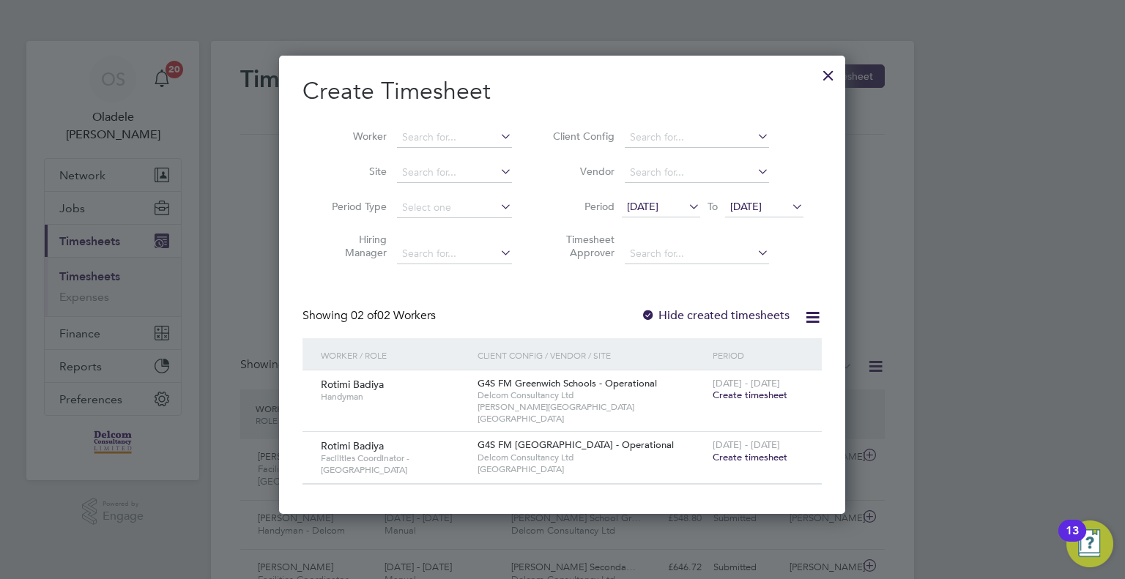
click at [759, 208] on span "[DATE]" at bounding box center [745, 206] width 31 height 13
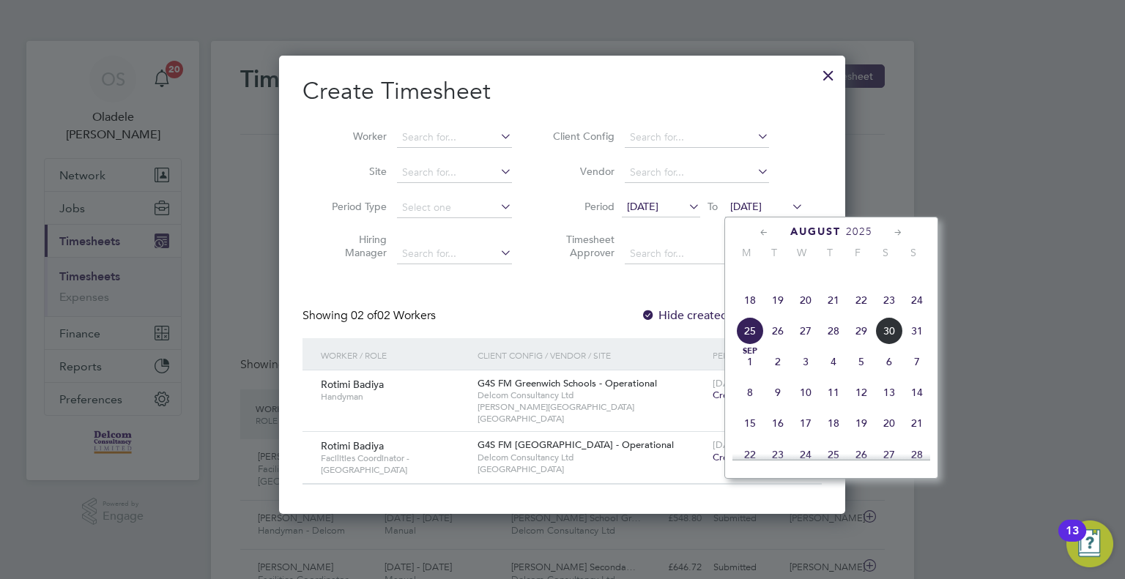
click at [918, 343] on span "31" at bounding box center [917, 331] width 28 height 28
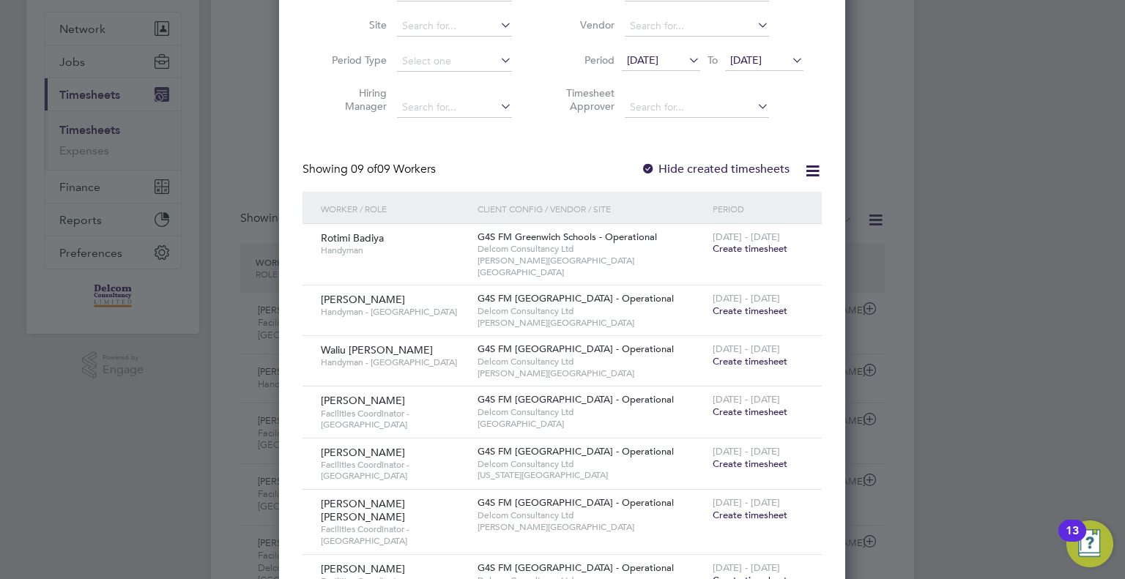
click at [741, 305] on span "Create timesheet" at bounding box center [749, 311] width 75 height 12
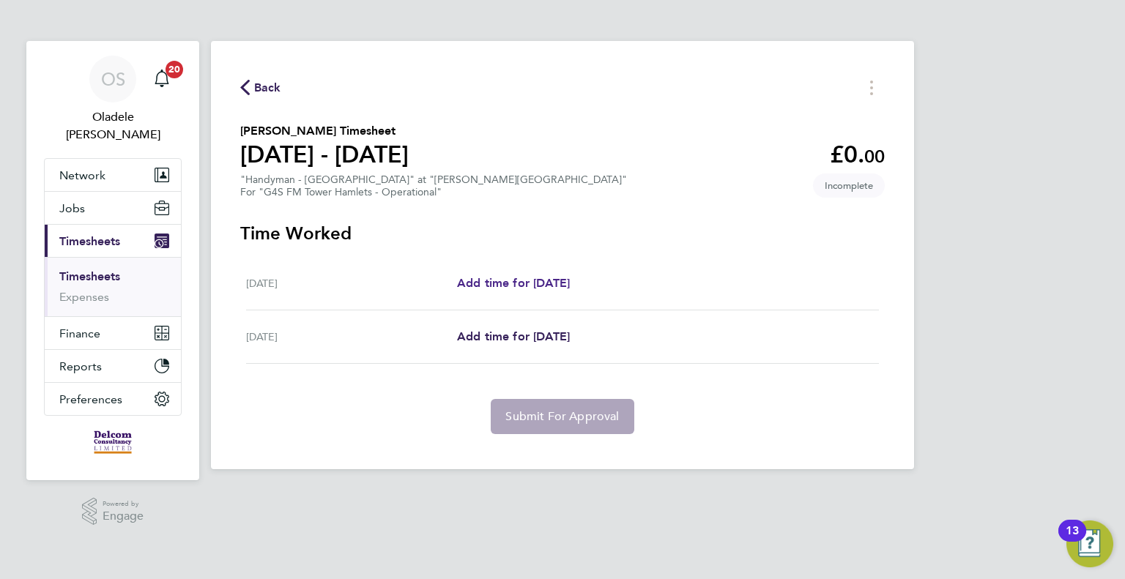
click at [497, 283] on span "Add time for [DATE]" at bounding box center [513, 283] width 113 height 14
select select "60"
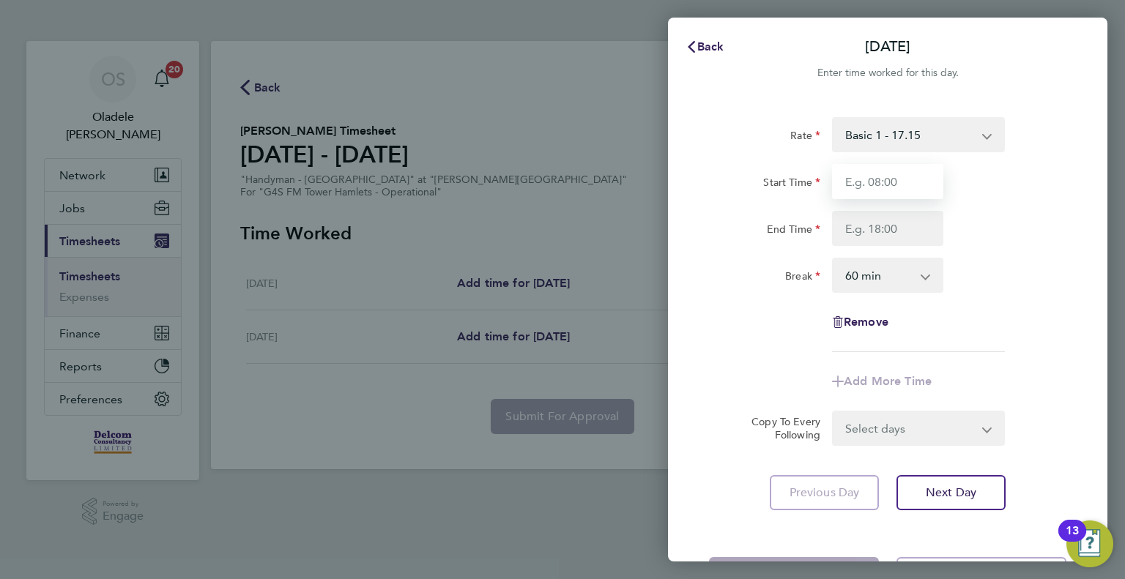
click at [874, 180] on input "Start Time" at bounding box center [887, 181] width 111 height 35
type input "09:00"
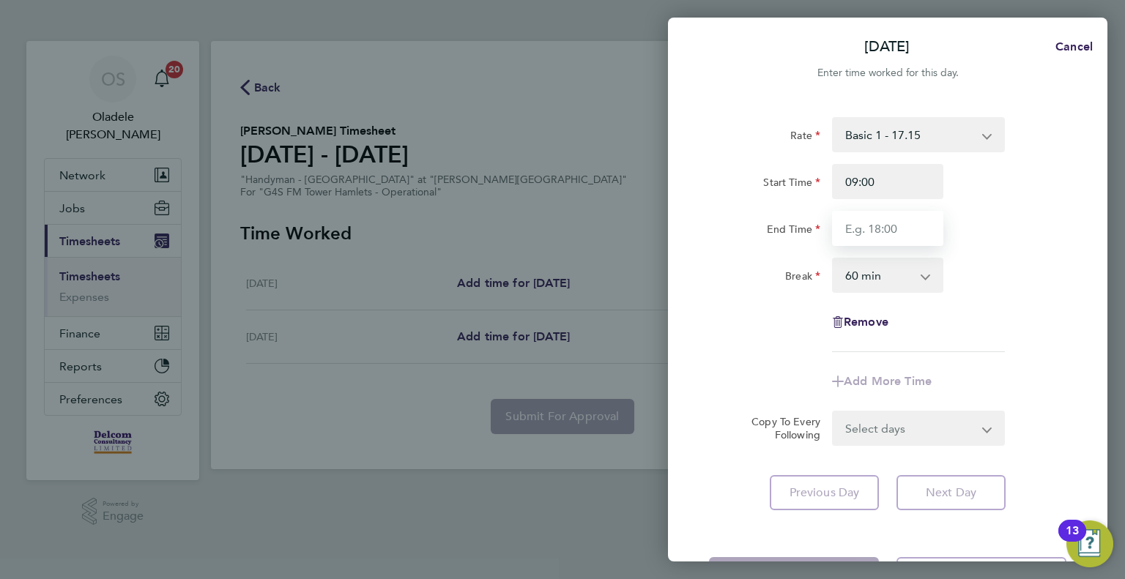
click at [871, 227] on input "End Time" at bounding box center [887, 228] width 111 height 35
type input "15:00"
click at [898, 278] on select "0 min 15 min 30 min 45 min 60 min 75 min 90 min" at bounding box center [878, 275] width 91 height 32
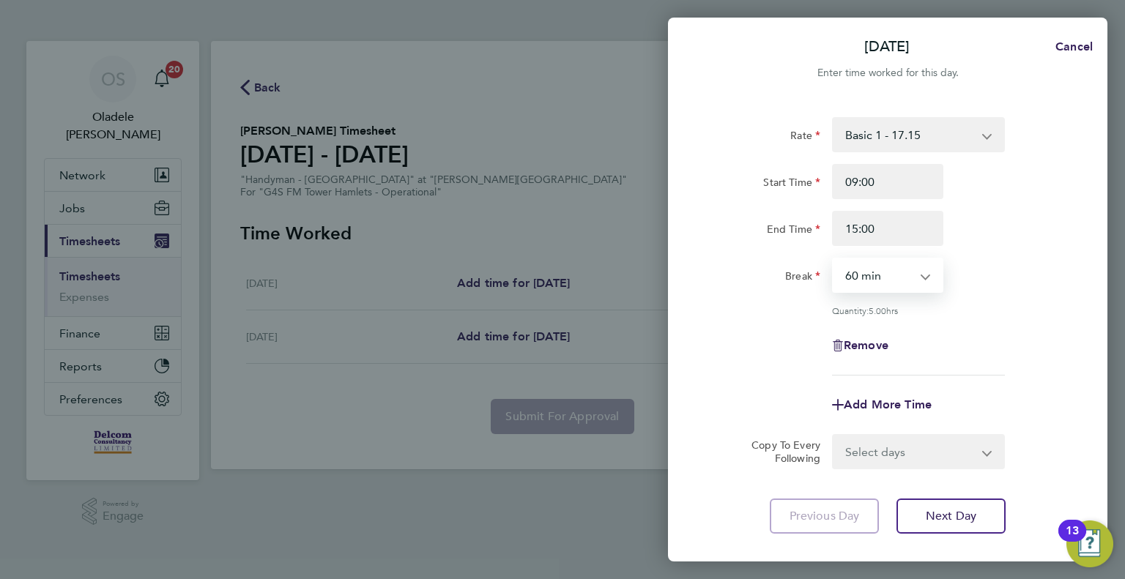
select select "0"
click at [833, 259] on select "0 min 15 min 30 min 45 min 60 min 75 min 90 min" at bounding box center [878, 275] width 91 height 32
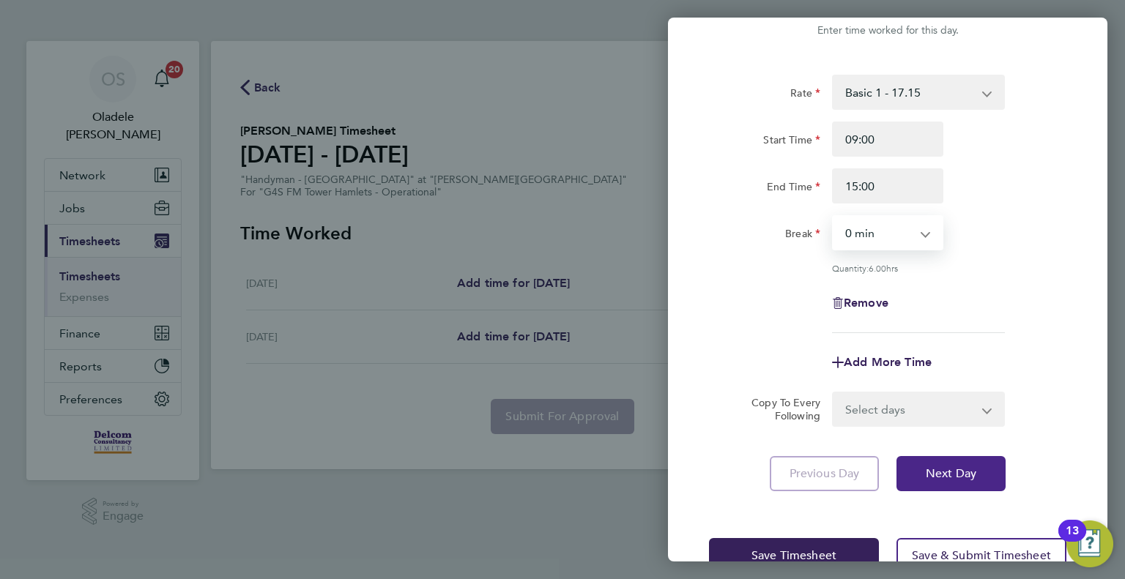
scroll to position [81, 0]
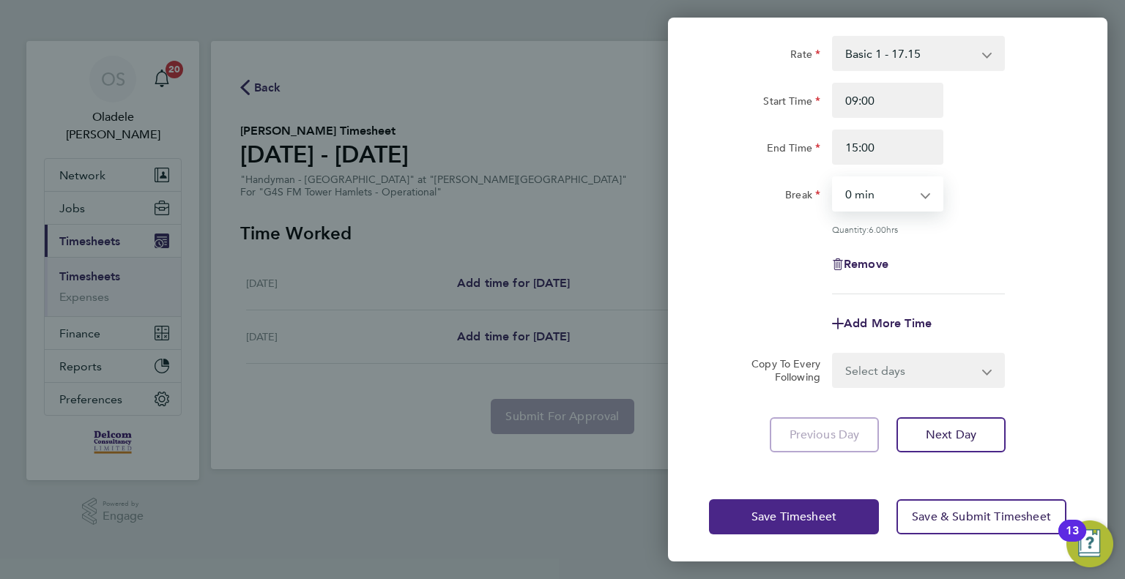
click at [797, 512] on span "Save Timesheet" at bounding box center [793, 517] width 85 height 15
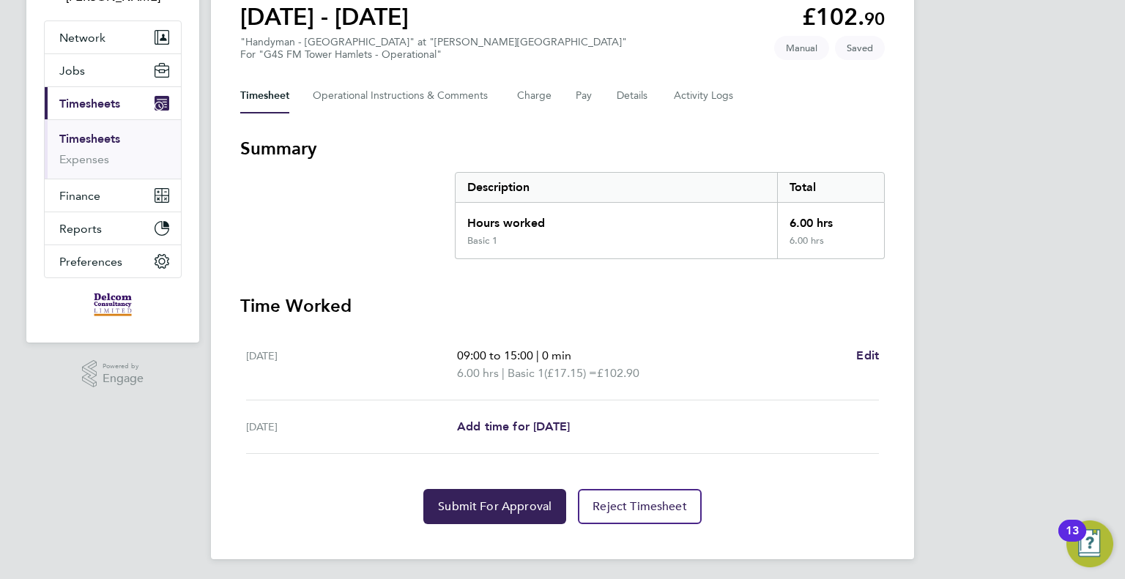
scroll to position [140, 0]
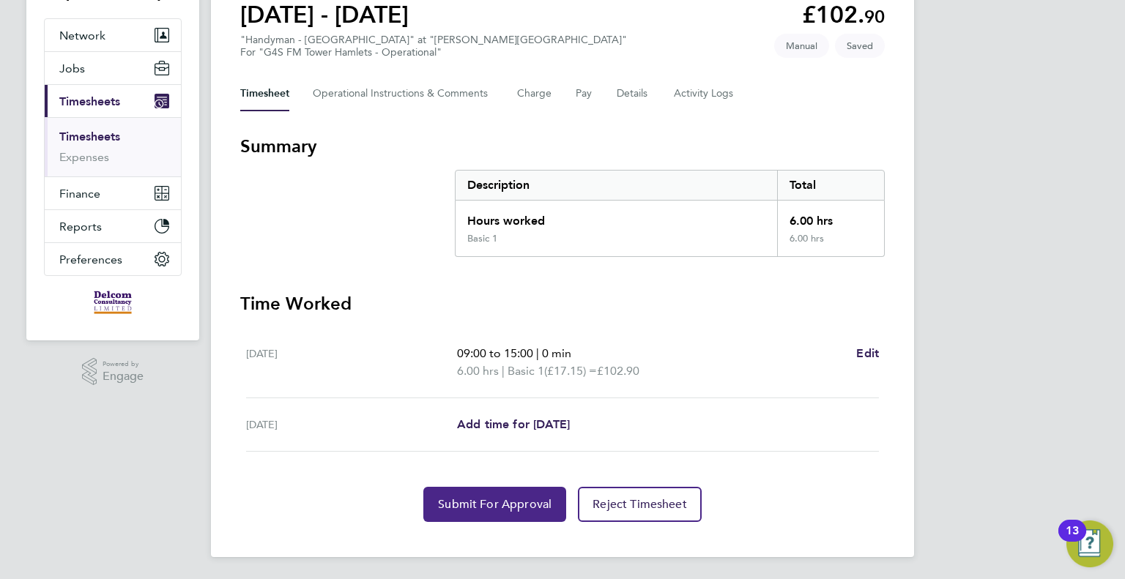
click at [494, 503] on span "Submit For Approval" at bounding box center [495, 504] width 114 height 15
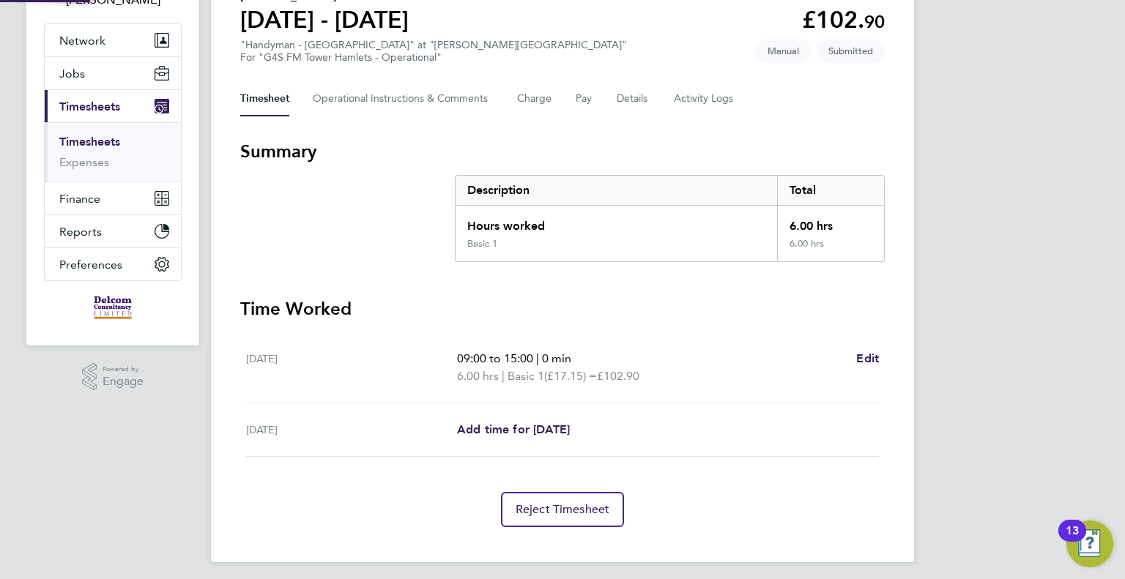
scroll to position [0, 0]
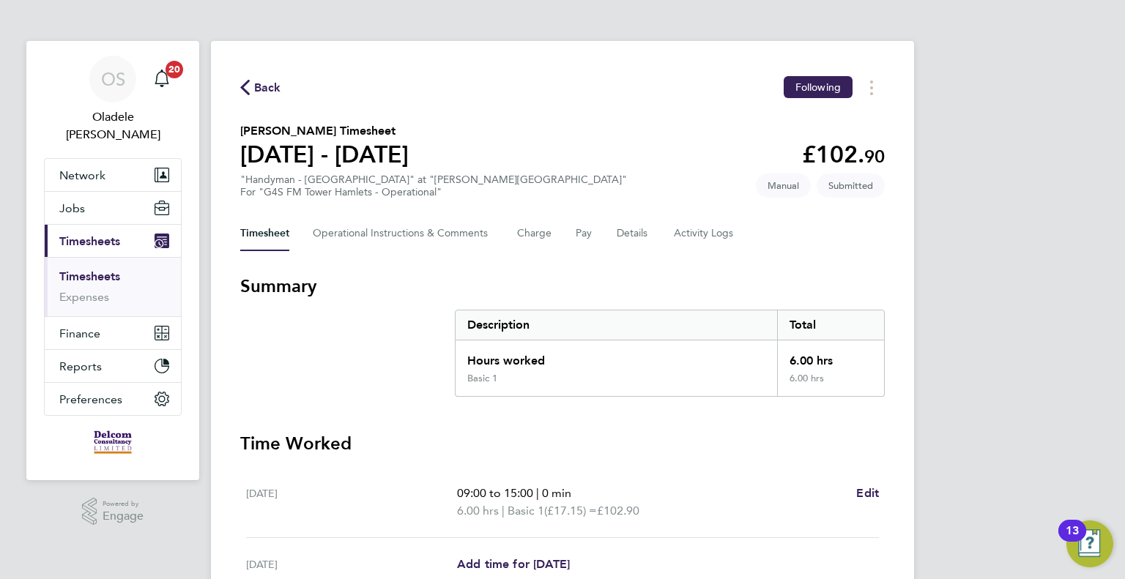
click at [276, 86] on span "Back" at bounding box center [267, 88] width 27 height 18
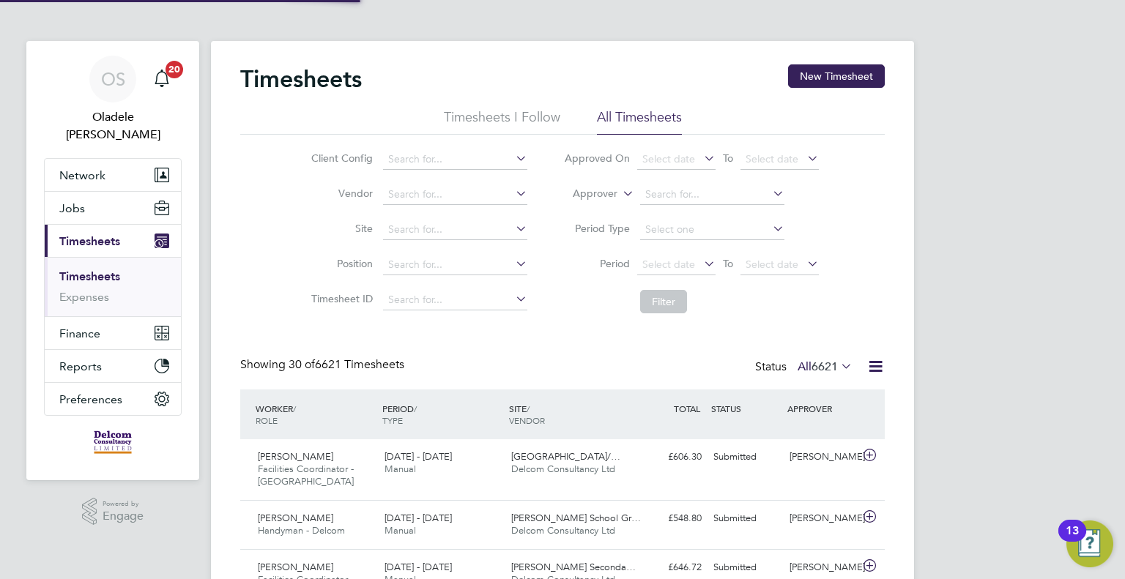
scroll to position [49, 127]
click at [813, 76] on button "New Timesheet" at bounding box center [836, 75] width 97 height 23
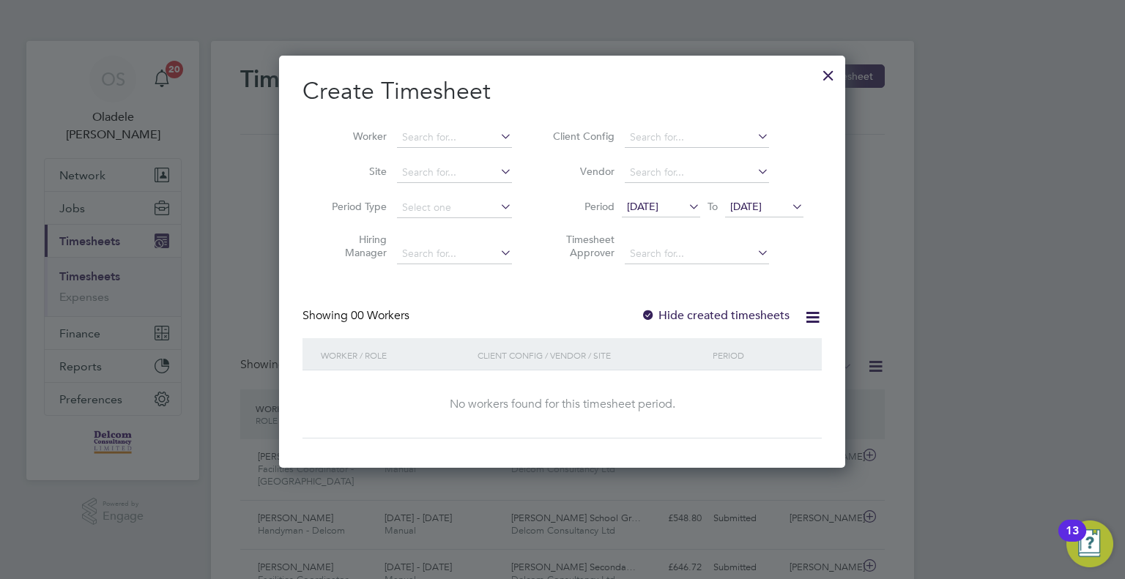
click at [685, 206] on icon at bounding box center [685, 206] width 0 height 21
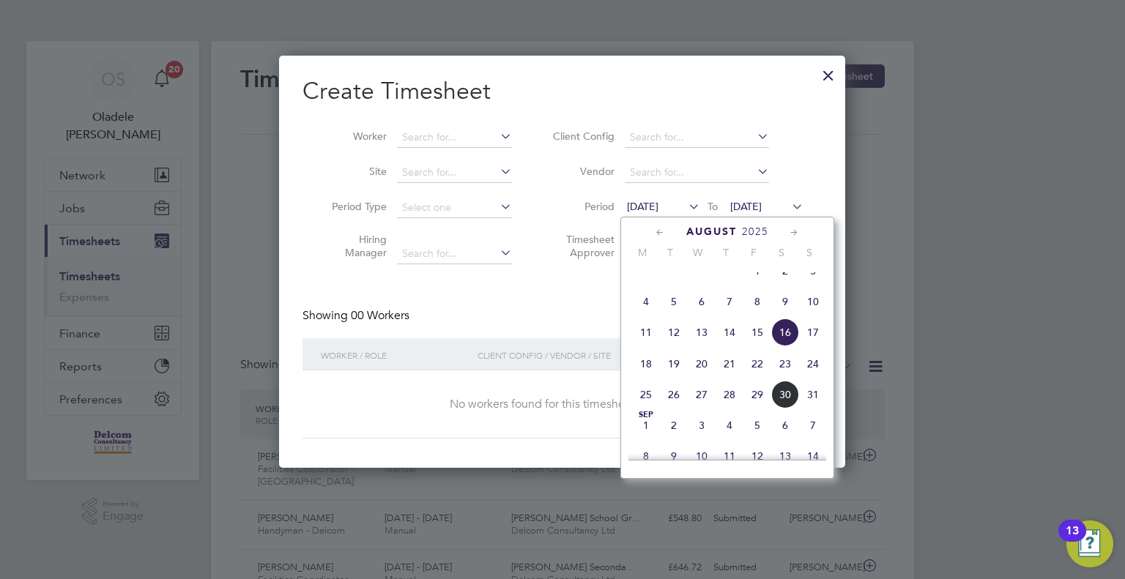
click at [650, 409] on span "25" at bounding box center [646, 395] width 28 height 28
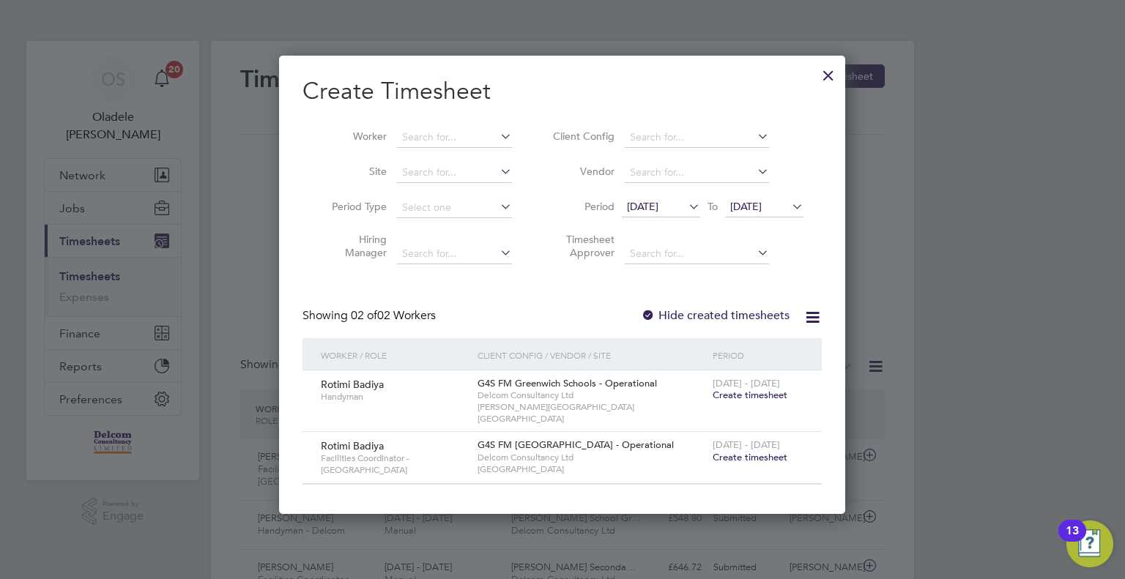
click at [762, 207] on span "[DATE]" at bounding box center [745, 206] width 31 height 13
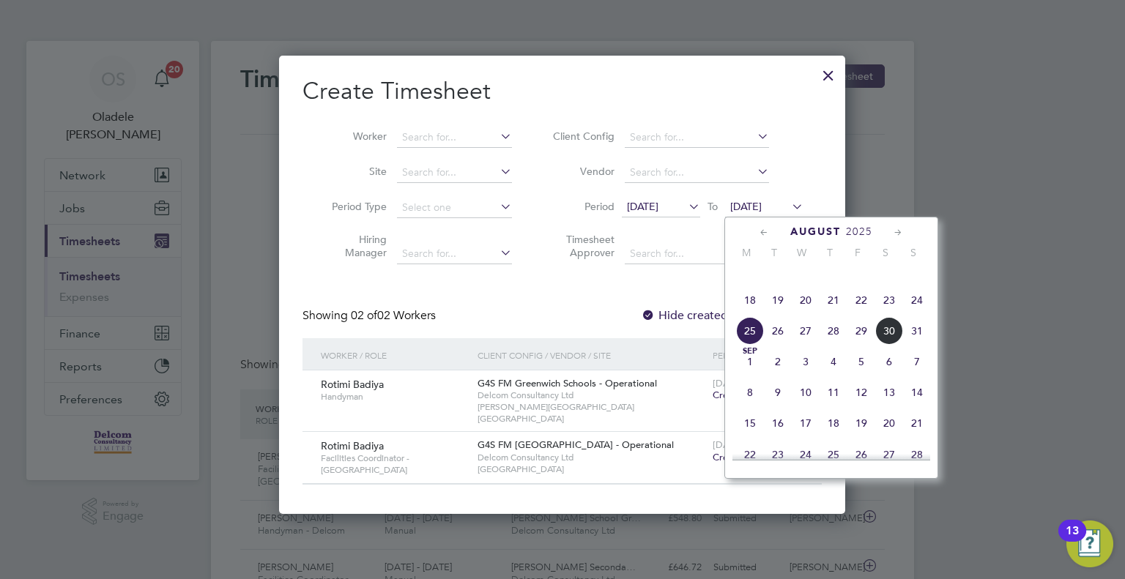
click at [911, 345] on span "31" at bounding box center [917, 331] width 28 height 28
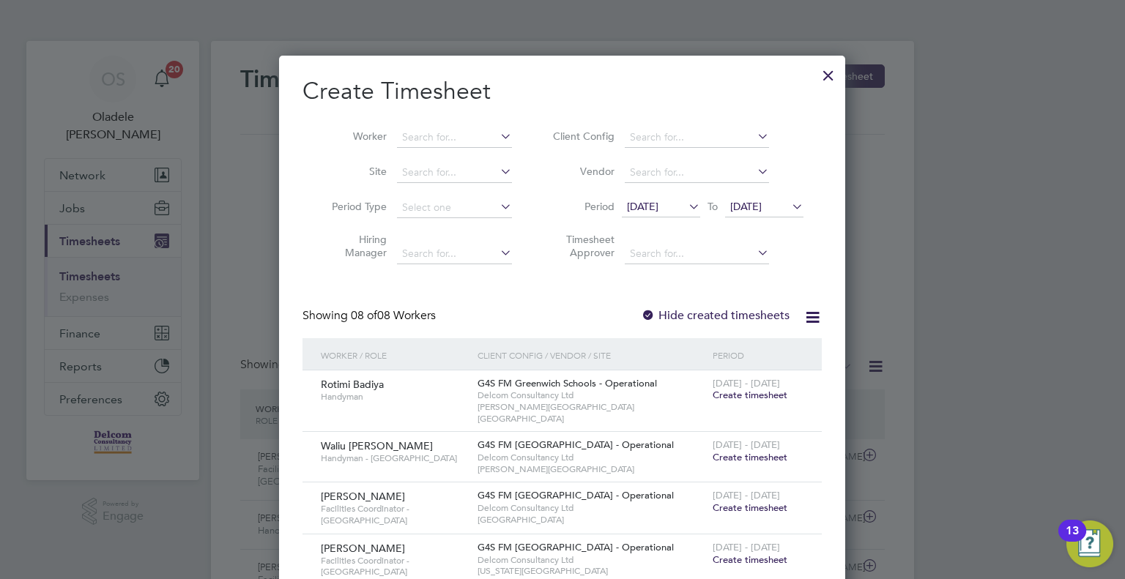
click at [732, 451] on span "Create timesheet" at bounding box center [749, 457] width 75 height 12
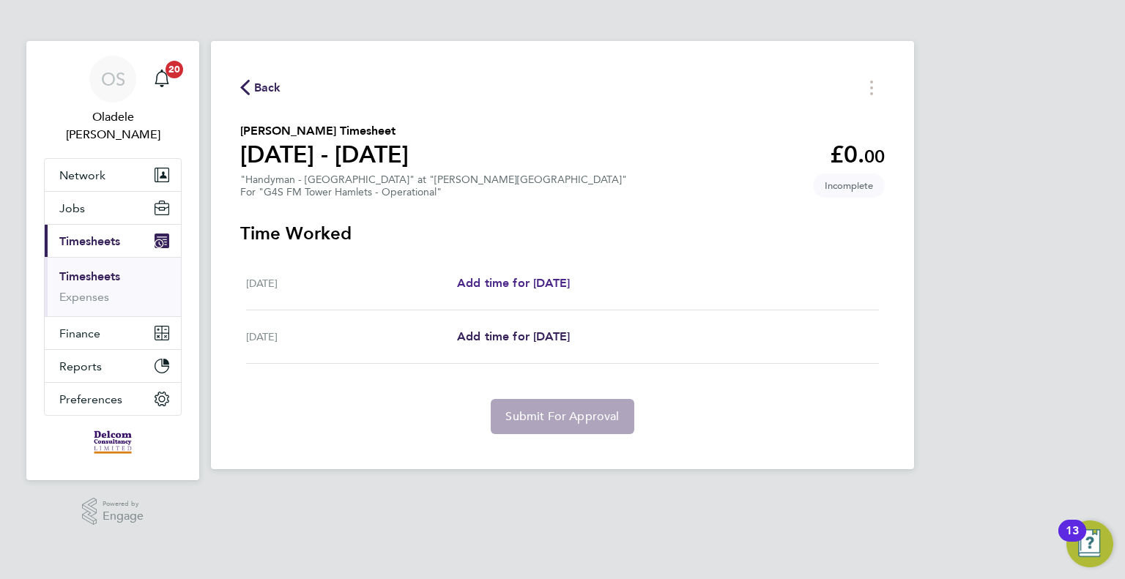
click at [534, 283] on span "Add time for [DATE]" at bounding box center [513, 283] width 113 height 14
select select "60"
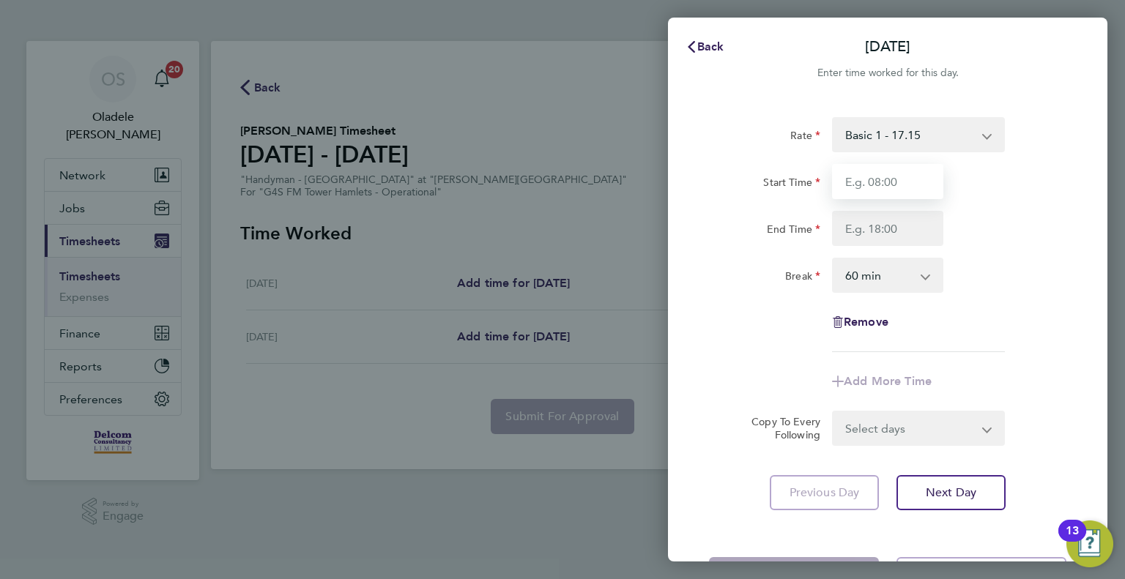
click at [854, 181] on input "Start Time" at bounding box center [887, 181] width 111 height 35
type input "09:00"
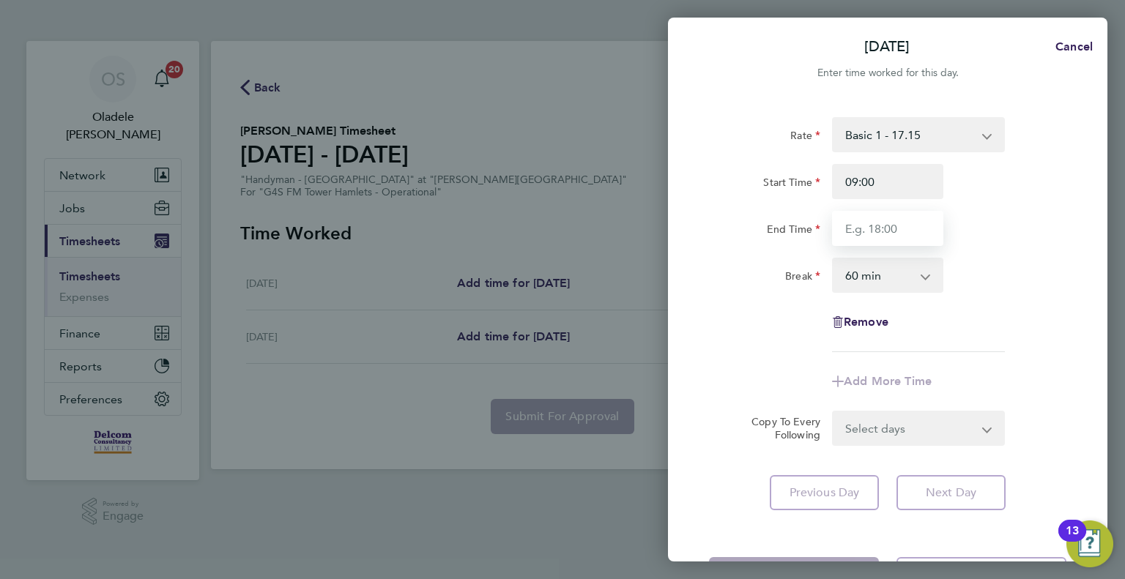
click at [875, 223] on input "End Time" at bounding box center [887, 228] width 111 height 35
type input "15:00"
click at [888, 275] on select "0 min 15 min 30 min 45 min 60 min 75 min 90 min" at bounding box center [878, 275] width 91 height 32
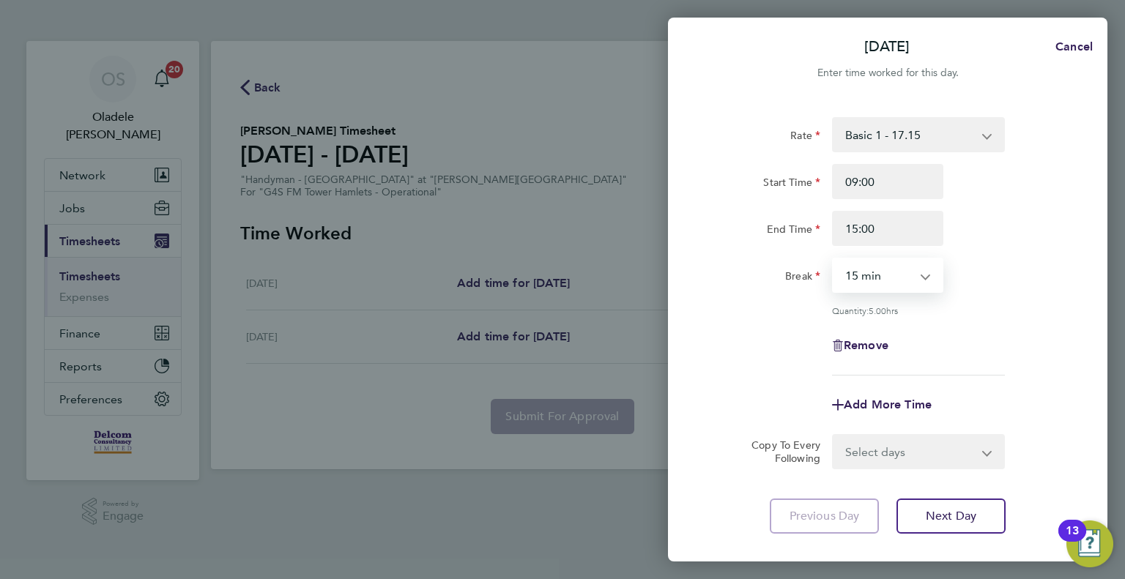
click at [833, 259] on select "0 min 15 min 30 min 45 min 60 min 75 min 90 min" at bounding box center [878, 275] width 91 height 32
click at [892, 275] on select "0 min 15 min 30 min 45 min 60 min 75 min 90 min" at bounding box center [878, 275] width 91 height 32
select select "0"
click at [833, 259] on select "0 min 15 min 30 min 45 min 60 min 75 min 90 min" at bounding box center [878, 275] width 91 height 32
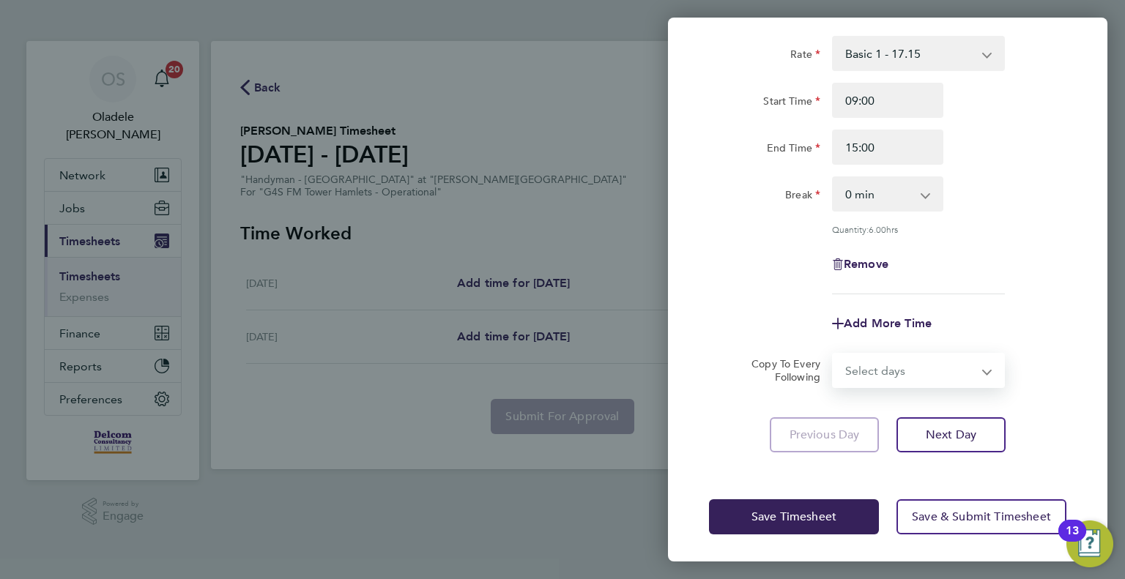
click at [916, 368] on select "Select days [DATE]" at bounding box center [910, 370] width 154 height 32
select select "SAT"
click at [833, 354] on select "Select days [DATE]" at bounding box center [910, 370] width 154 height 32
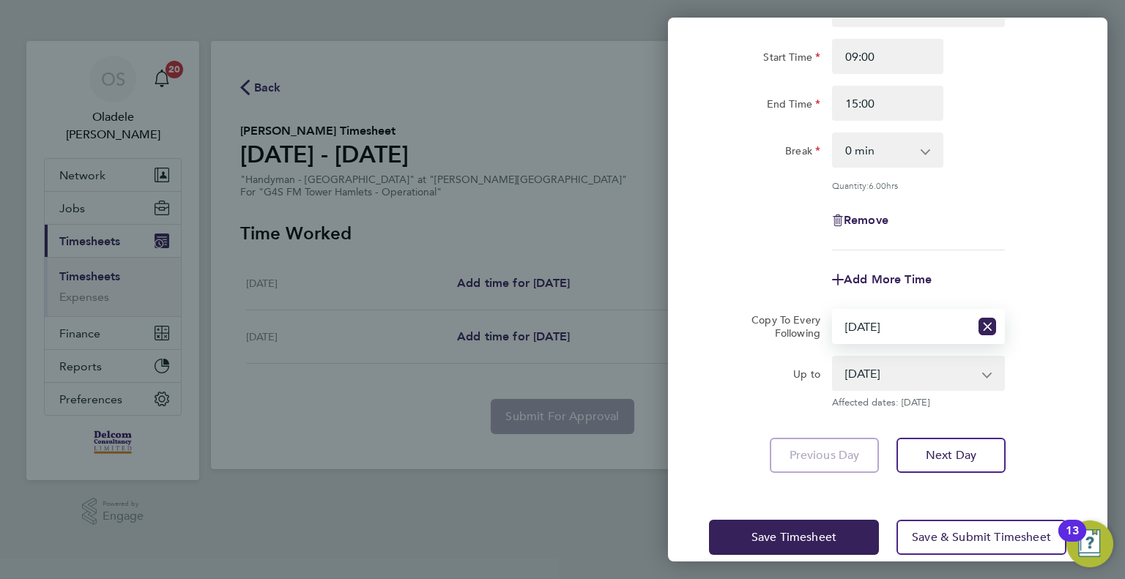
scroll to position [146, 0]
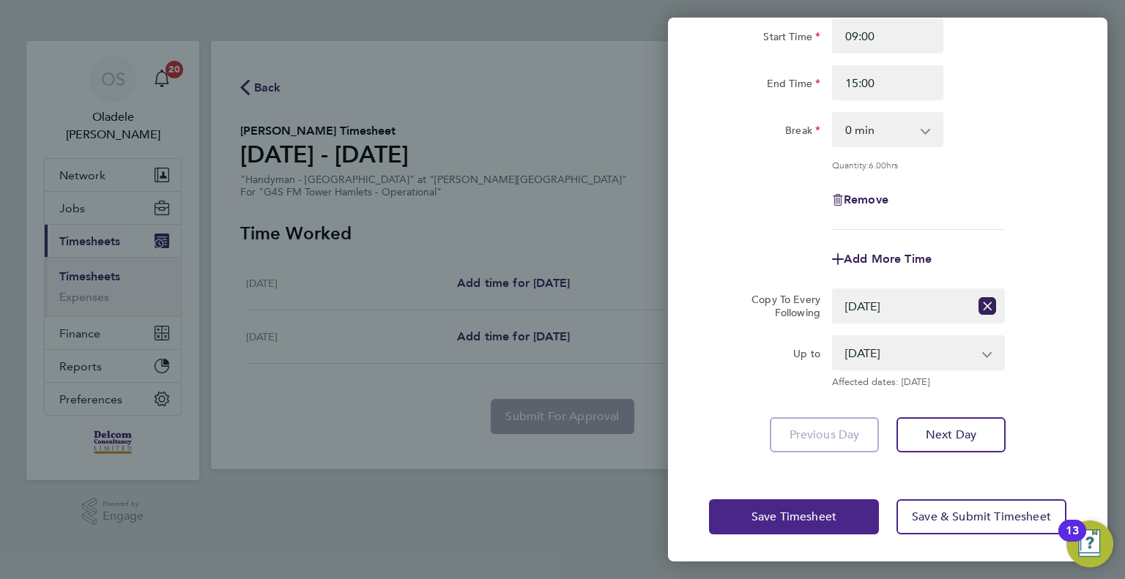
click at [814, 513] on span "Save Timesheet" at bounding box center [793, 517] width 85 height 15
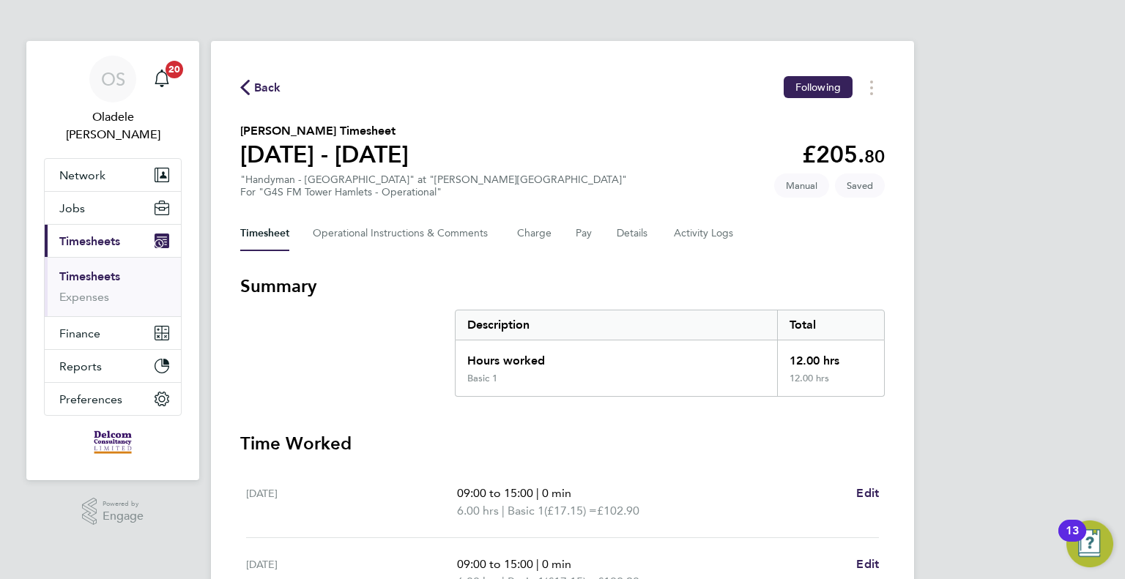
click at [931, 409] on div "OS Oladele [PERSON_NAME] Notifications 20 Applications: Network Team Members Bu…" at bounding box center [562, 369] width 1125 height 738
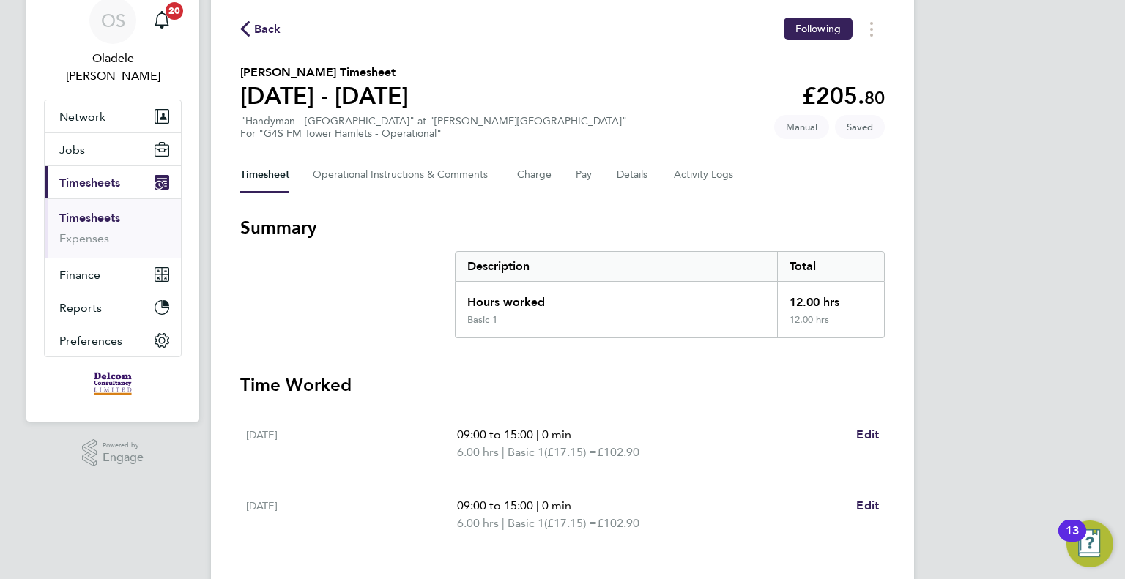
scroll to position [157, 0]
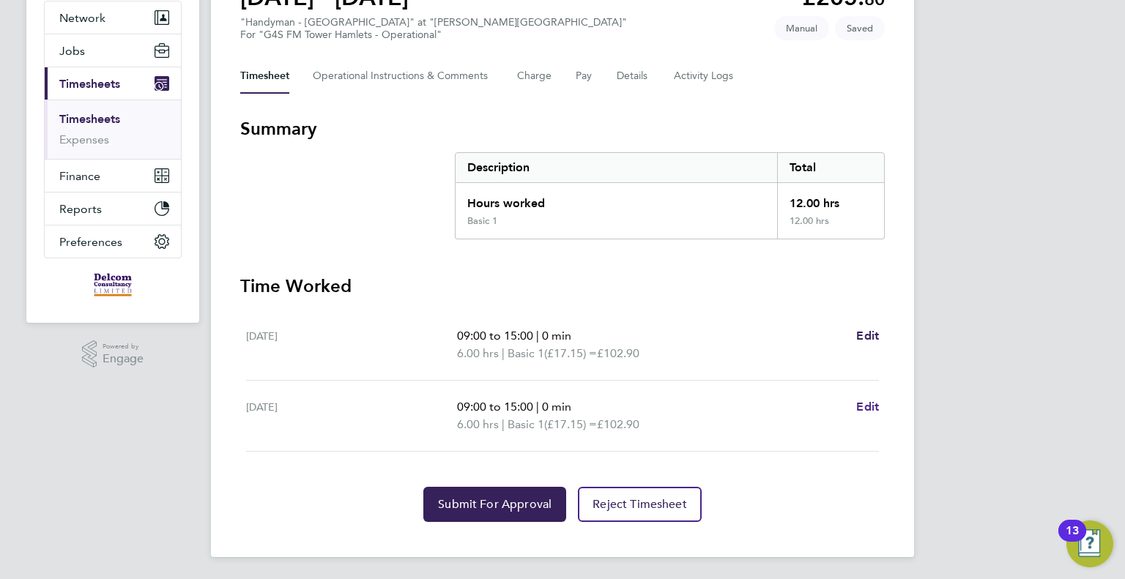
click at [866, 404] on span "Edit" at bounding box center [867, 407] width 23 height 14
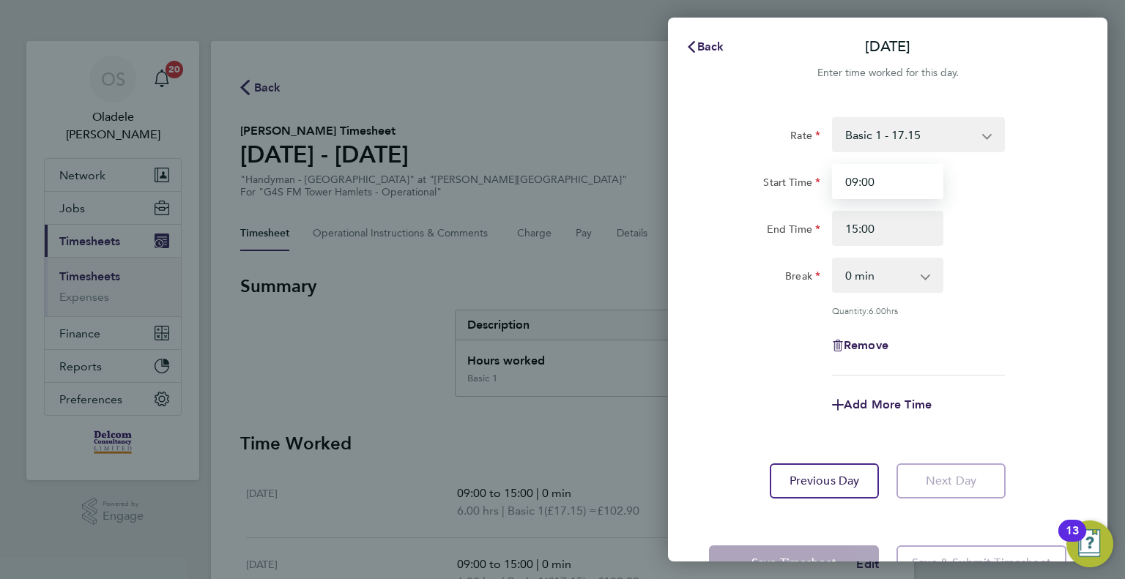
click at [878, 183] on input "09:00" at bounding box center [887, 181] width 111 height 35
type input "0"
type input "08:30"
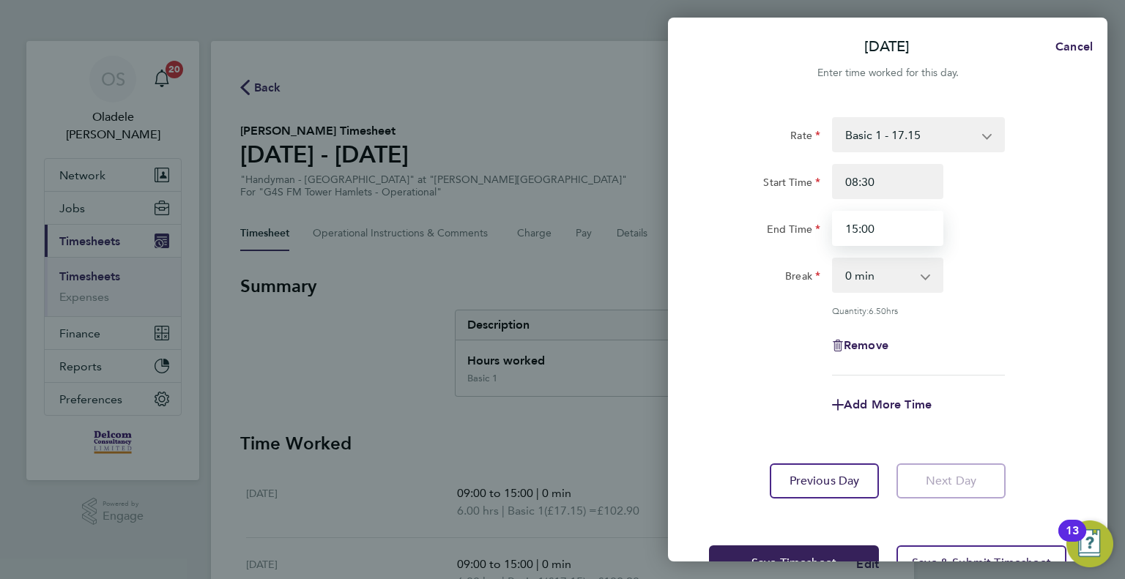
click at [882, 226] on input "15:00" at bounding box center [887, 228] width 111 height 35
type input "15:30"
click at [1026, 261] on div "Break 0 min 15 min 30 min 45 min 60 min 75 min 90 min" at bounding box center [887, 275] width 369 height 35
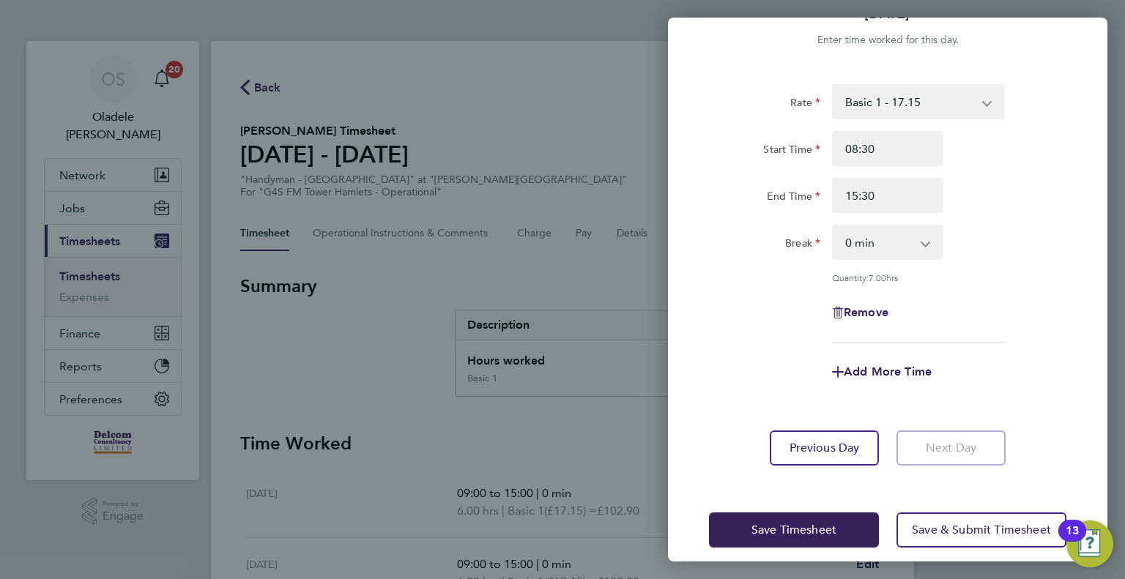
scroll to position [46, 0]
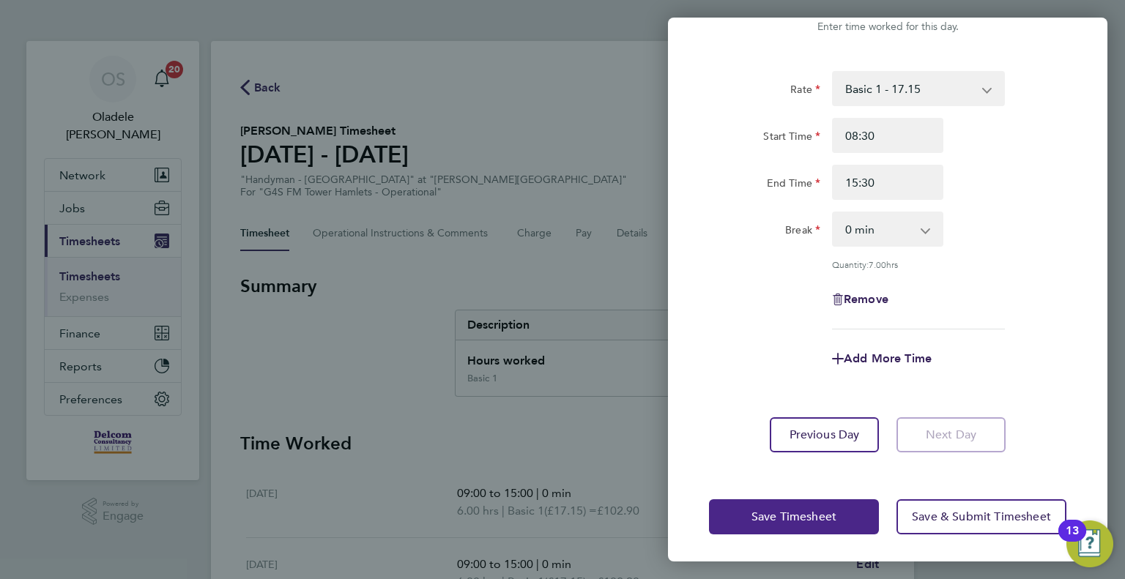
click at [784, 526] on button "Save Timesheet" at bounding box center [794, 516] width 170 height 35
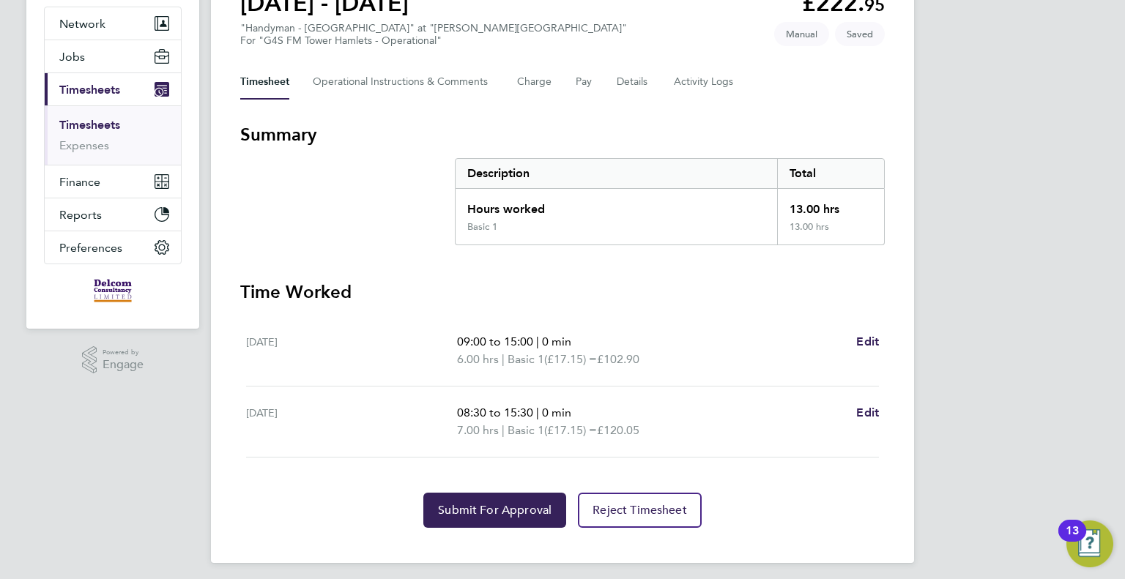
scroll to position [157, 0]
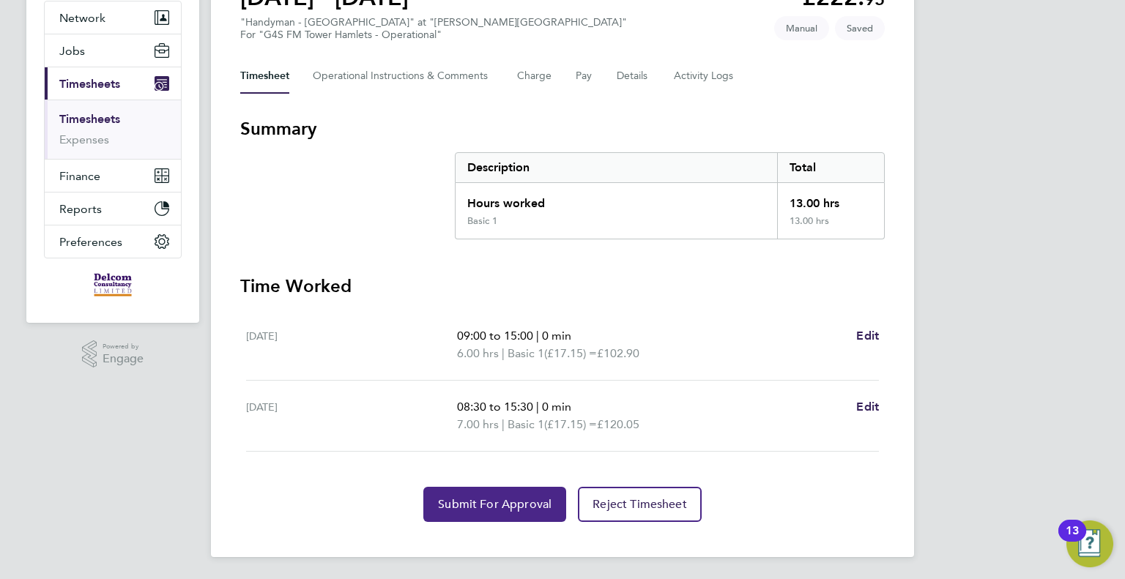
click at [502, 506] on span "Submit For Approval" at bounding box center [495, 504] width 114 height 15
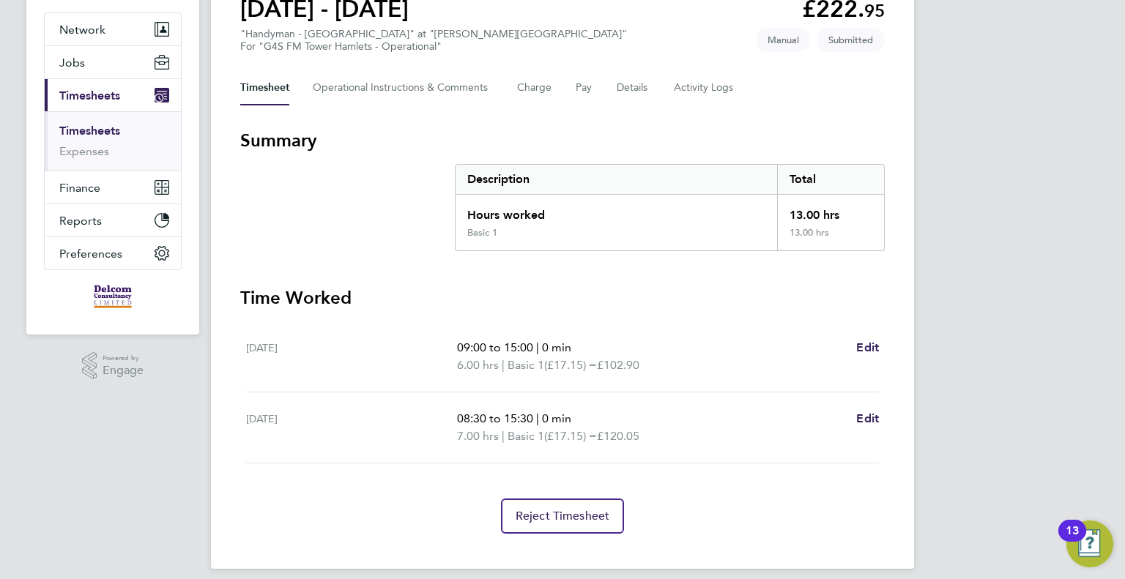
scroll to position [0, 0]
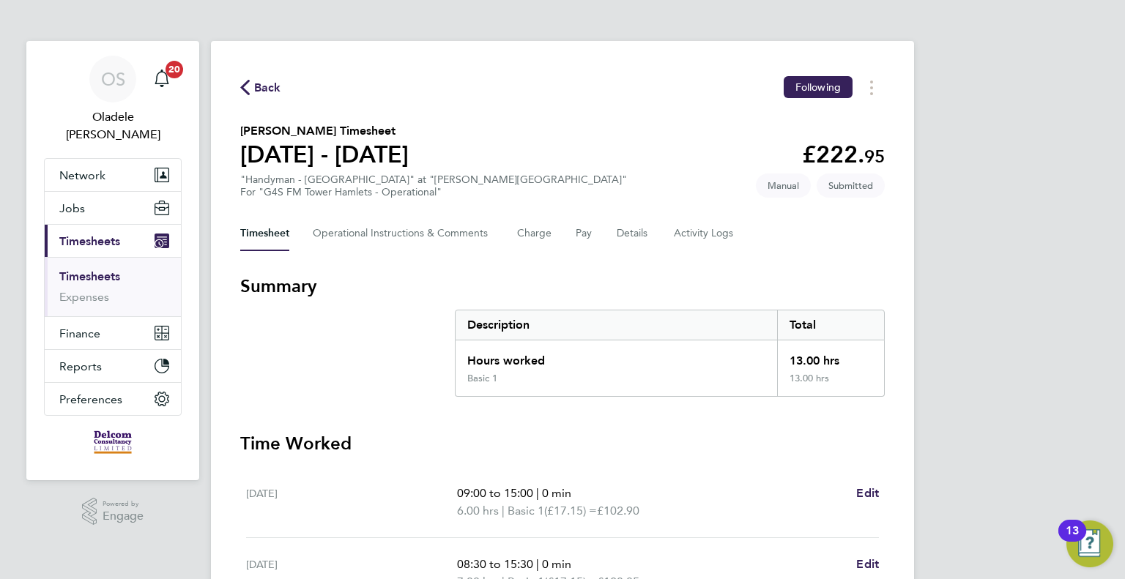
click at [251, 84] on span "Back" at bounding box center [260, 87] width 41 height 14
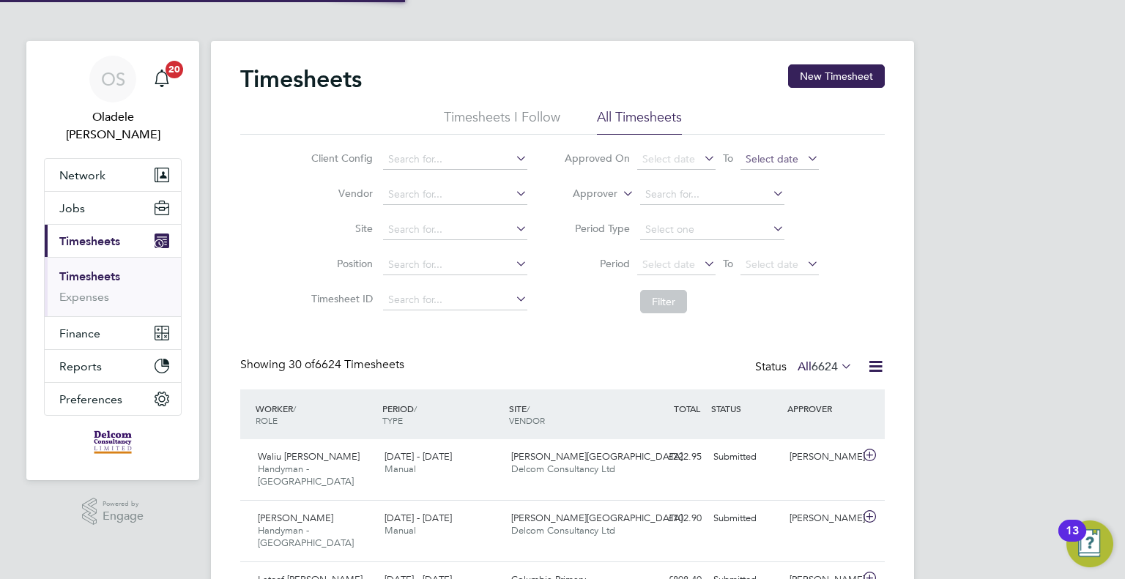
scroll to position [49, 127]
click at [846, 73] on button "New Timesheet" at bounding box center [836, 75] width 97 height 23
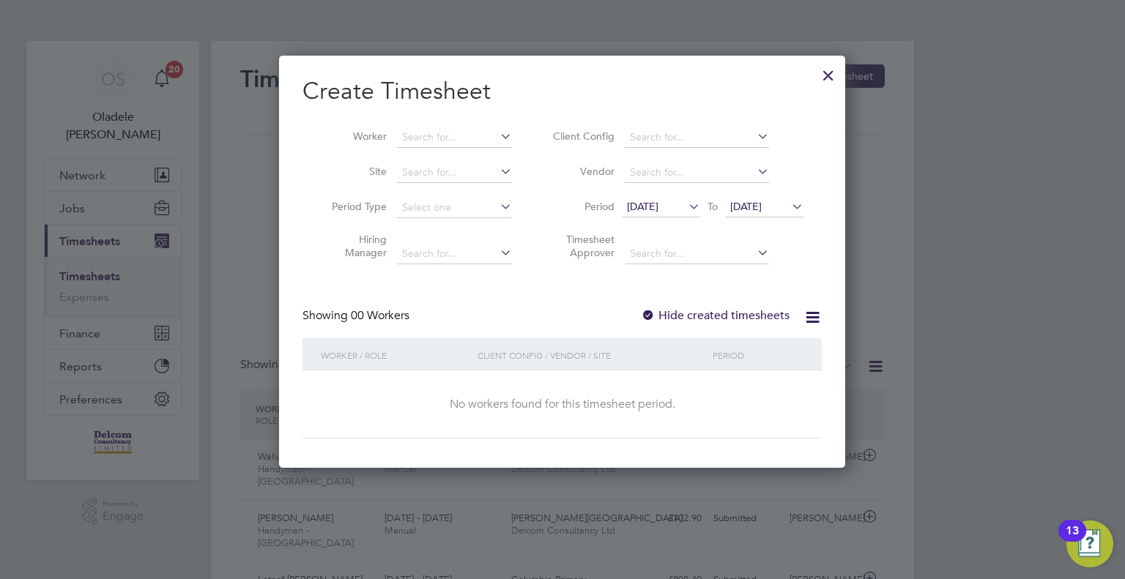
click at [685, 211] on icon at bounding box center [685, 206] width 0 height 21
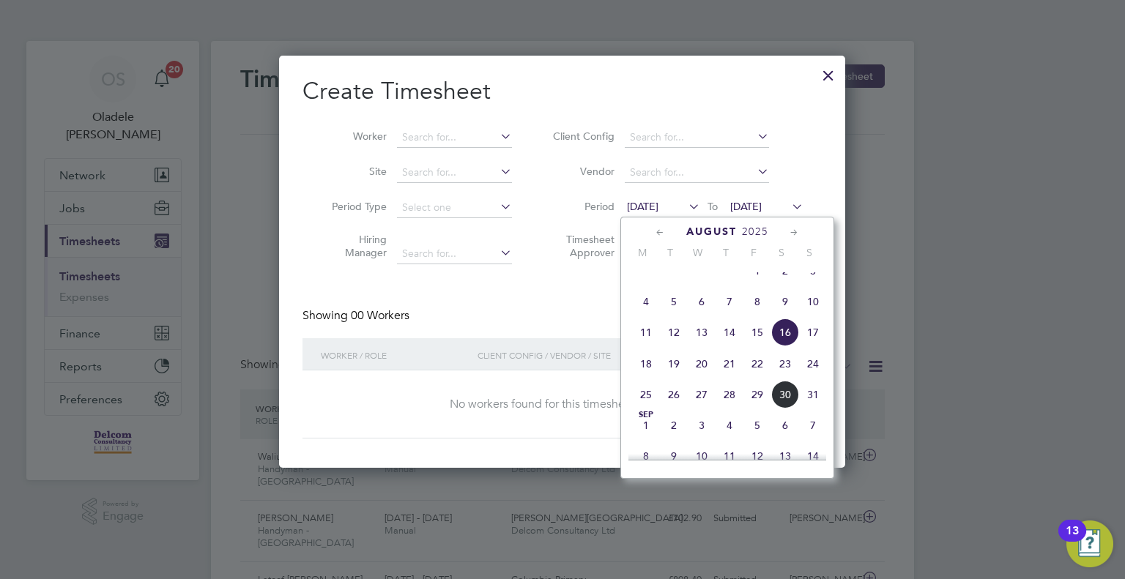
click at [646, 406] on span "25" at bounding box center [646, 395] width 28 height 28
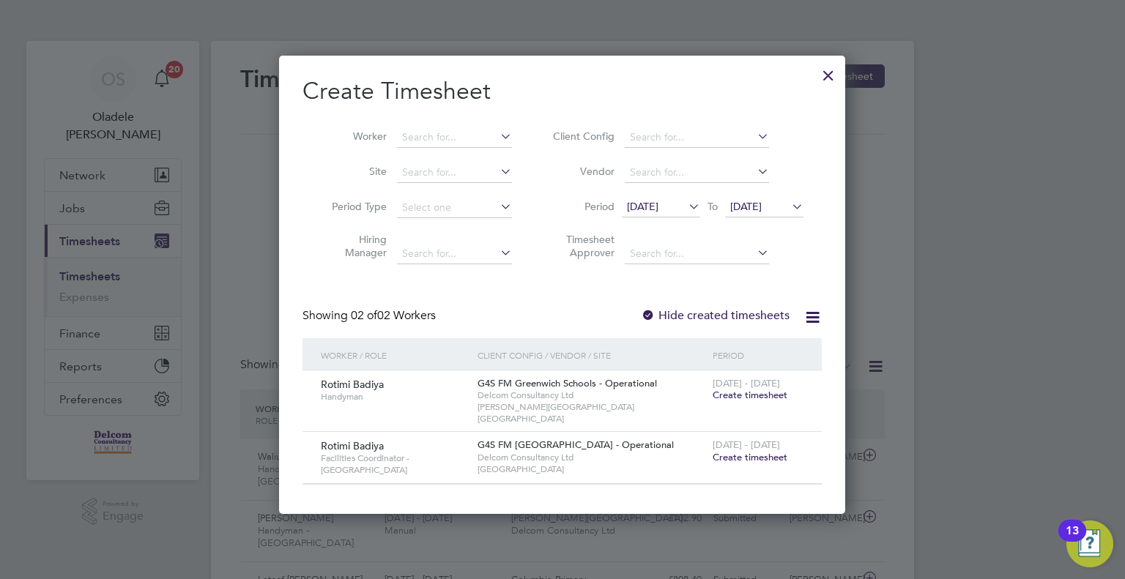
click at [762, 204] on span "[DATE]" at bounding box center [745, 206] width 31 height 13
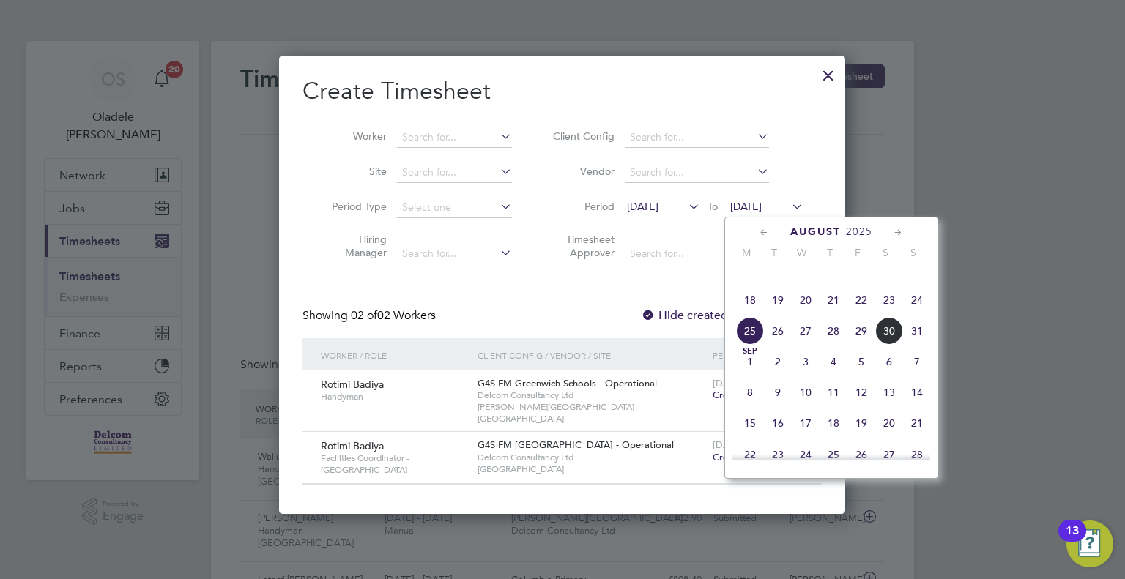
click at [915, 345] on span "31" at bounding box center [917, 331] width 28 height 28
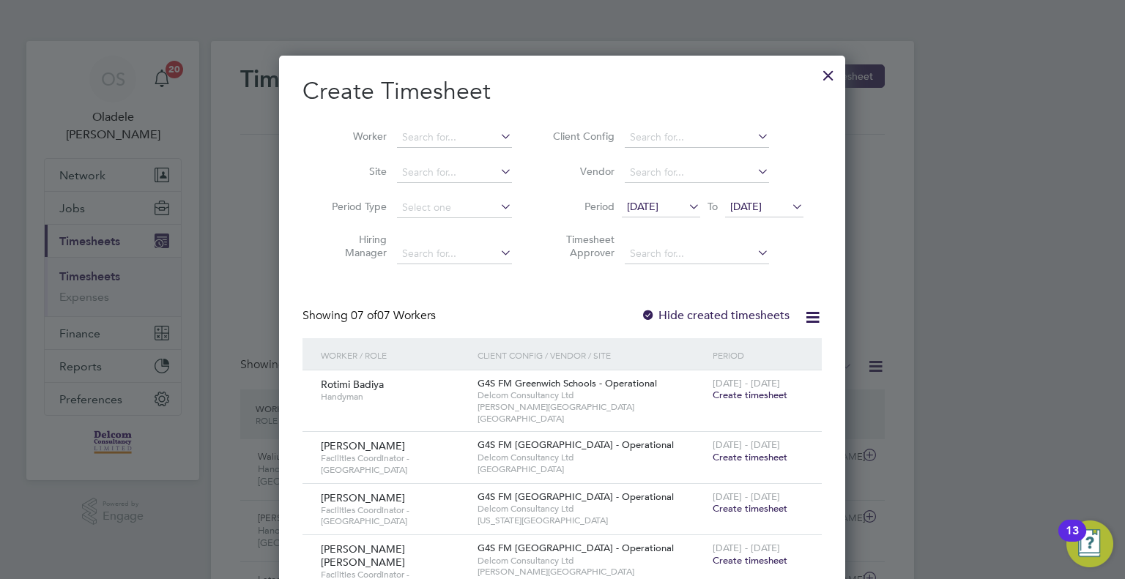
click at [757, 451] on span "Create timesheet" at bounding box center [749, 457] width 75 height 12
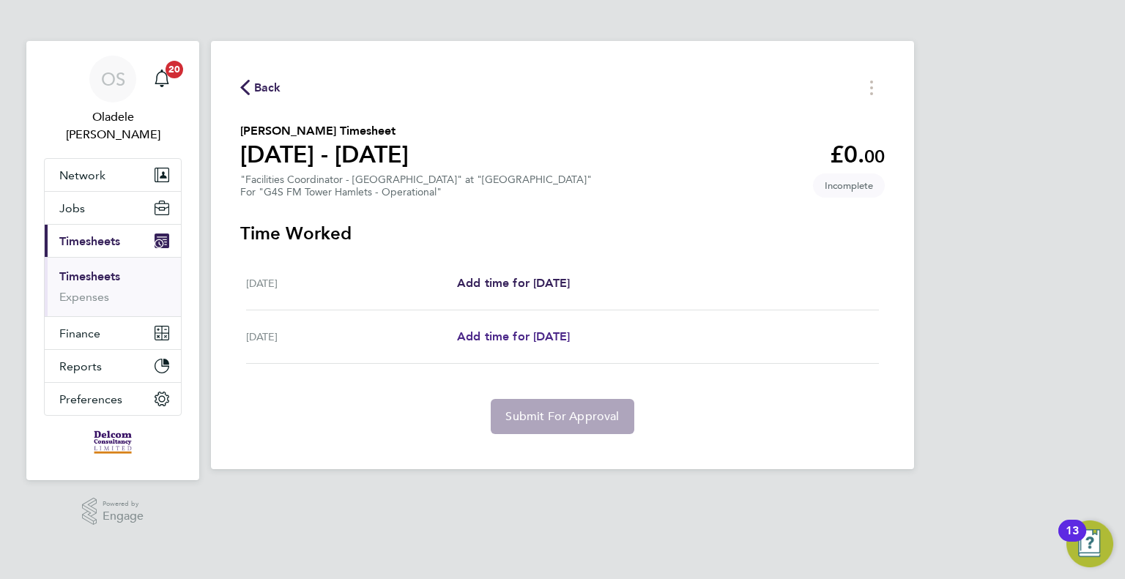
click at [529, 335] on span "Add time for [DATE]" at bounding box center [513, 337] width 113 height 14
select select "60"
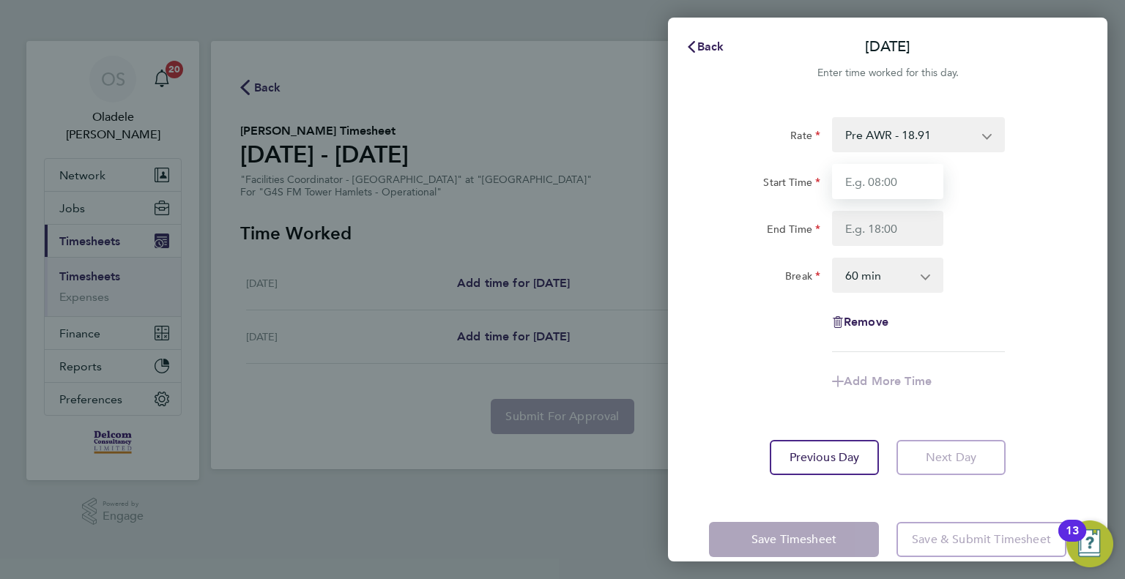
click at [876, 178] on input "Start Time" at bounding box center [887, 181] width 111 height 35
type input "08:00"
click at [874, 232] on input "End Time" at bounding box center [887, 228] width 111 height 35
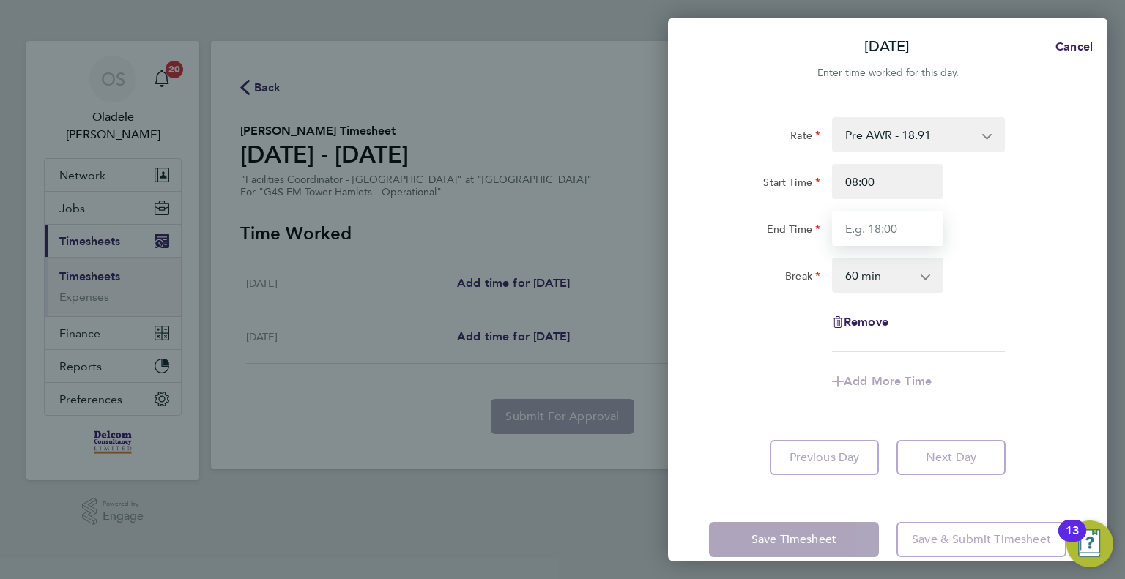
type input "16:00"
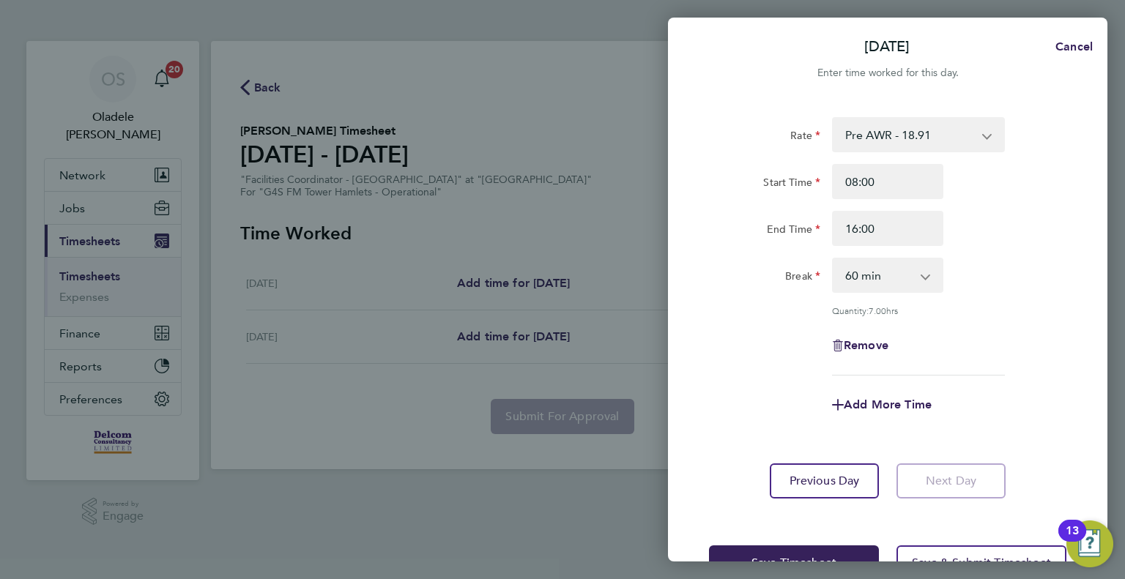
click at [989, 299] on div "Rate Pre AWR - 18.91 Post AWR - 20.21 Start Time 08:00 End Time 16:00 Break 0 m…" at bounding box center [887, 246] width 357 height 258
click at [864, 272] on select "0 min 15 min 30 min 45 min 60 min 75 min 90 min" at bounding box center [878, 275] width 91 height 32
select select "0"
click at [833, 259] on select "0 min 15 min 30 min 45 min 60 min 75 min 90 min" at bounding box center [878, 275] width 91 height 32
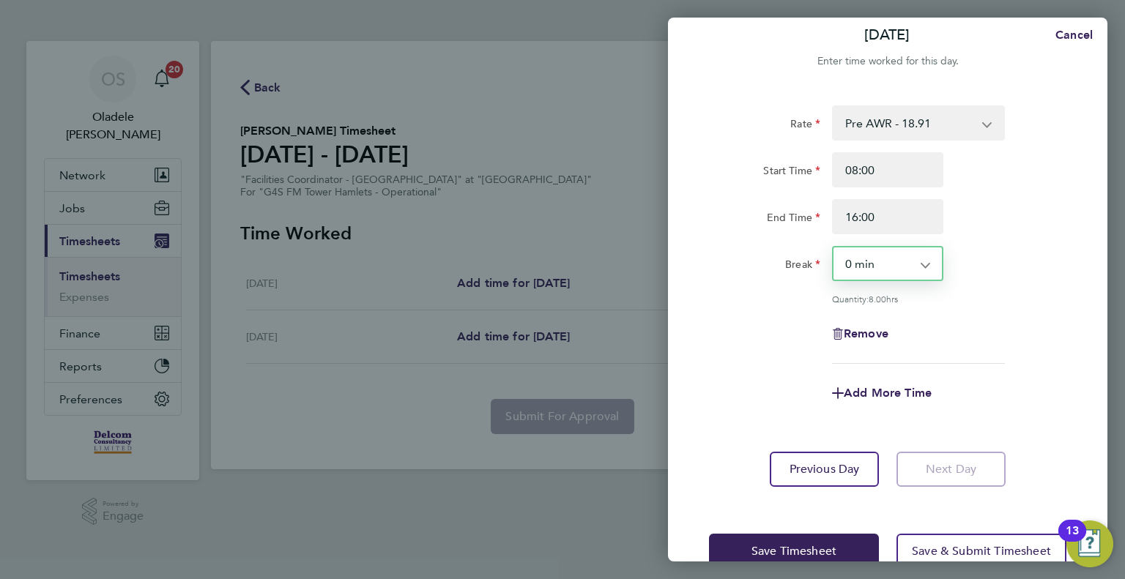
scroll to position [46, 0]
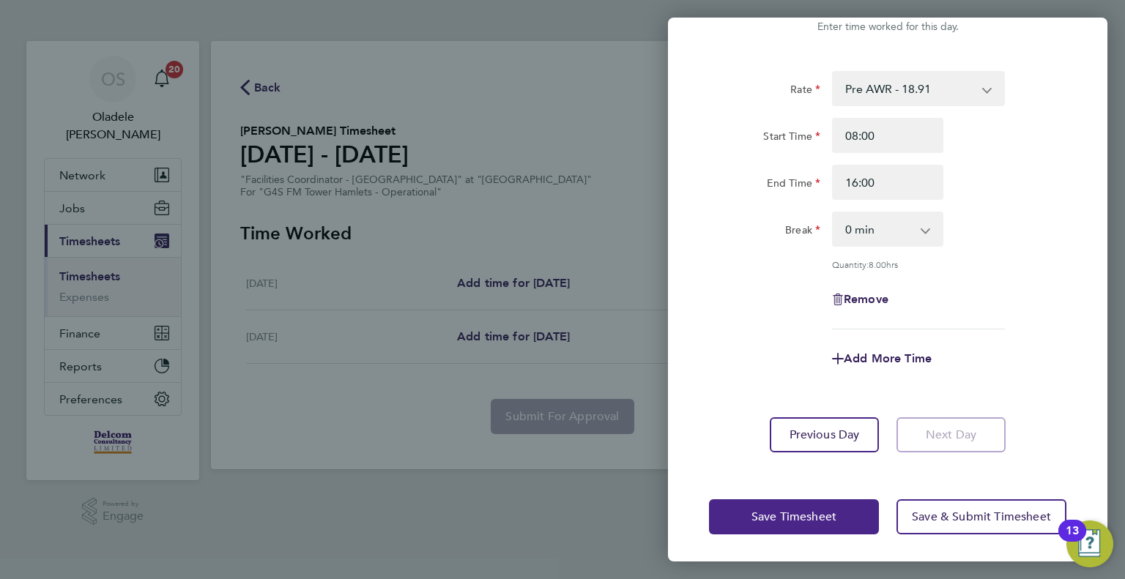
click at [786, 521] on span "Save Timesheet" at bounding box center [793, 517] width 85 height 15
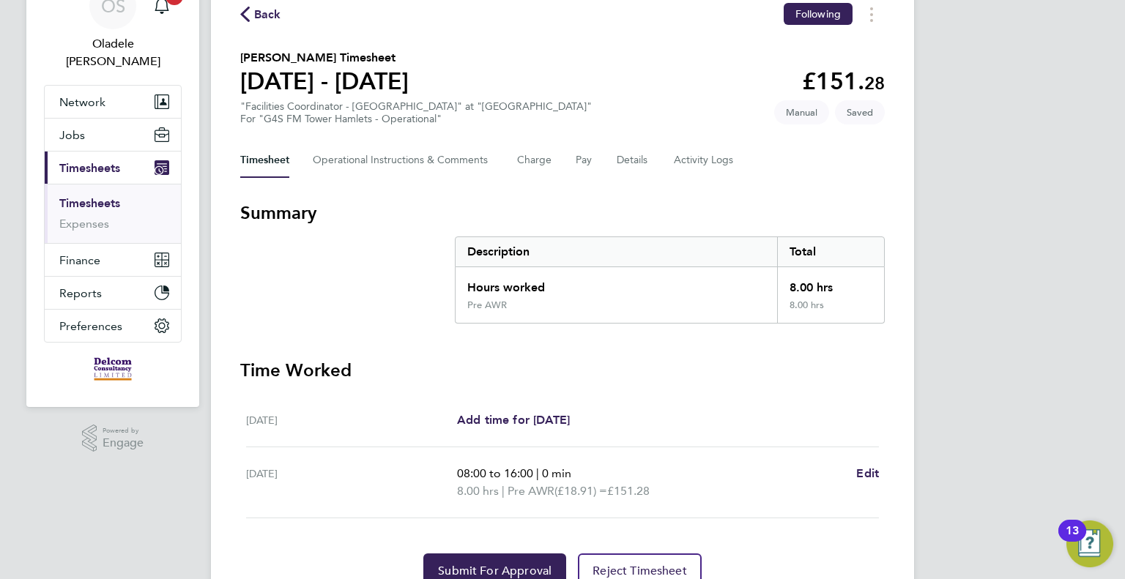
scroll to position [140, 0]
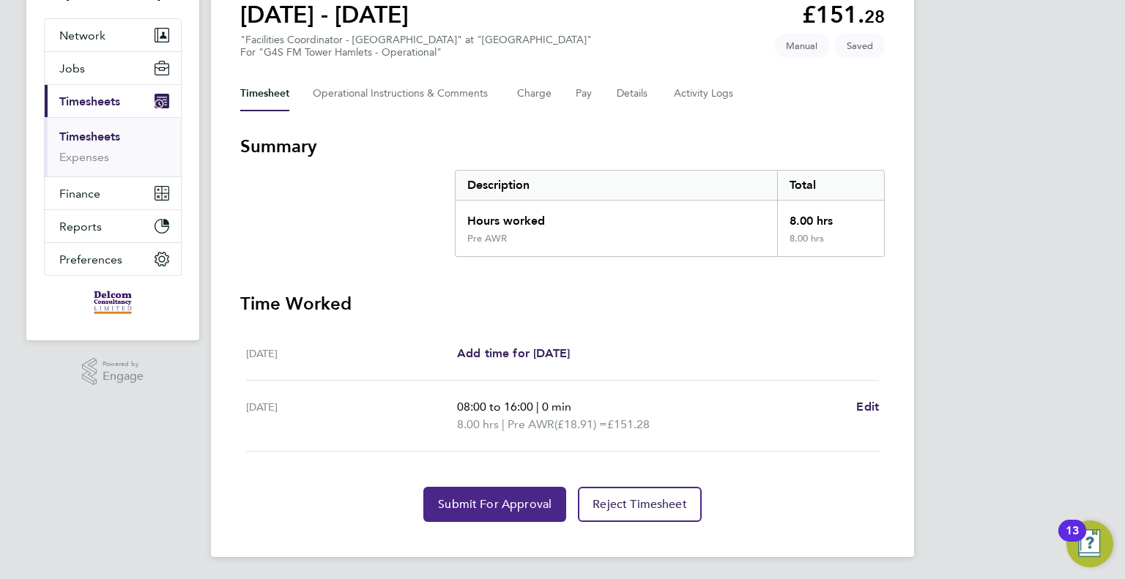
click at [486, 509] on button "Submit For Approval" at bounding box center [494, 504] width 143 height 35
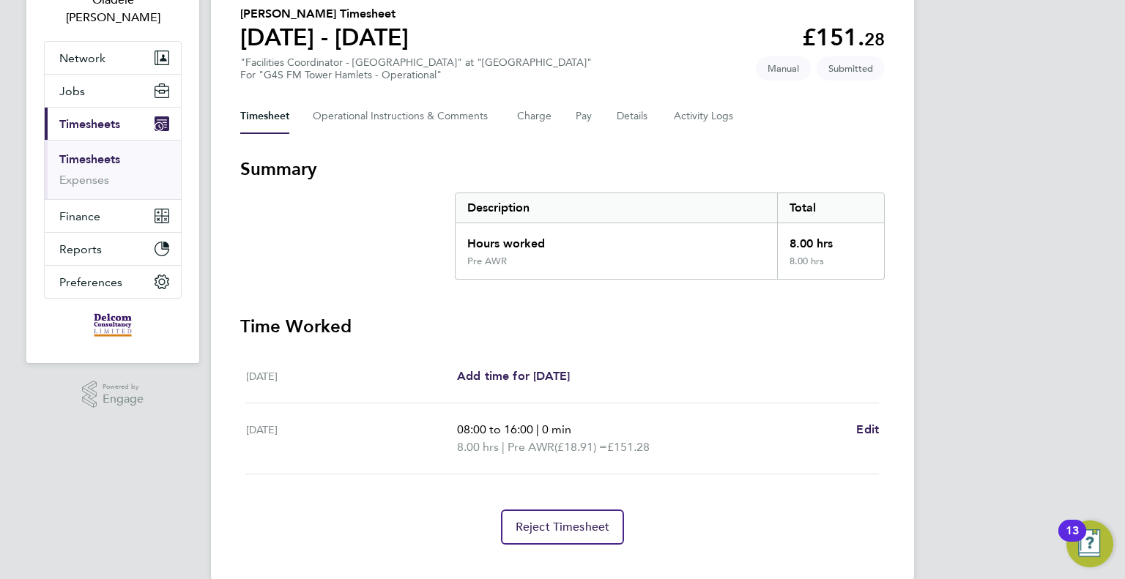
scroll to position [0, 0]
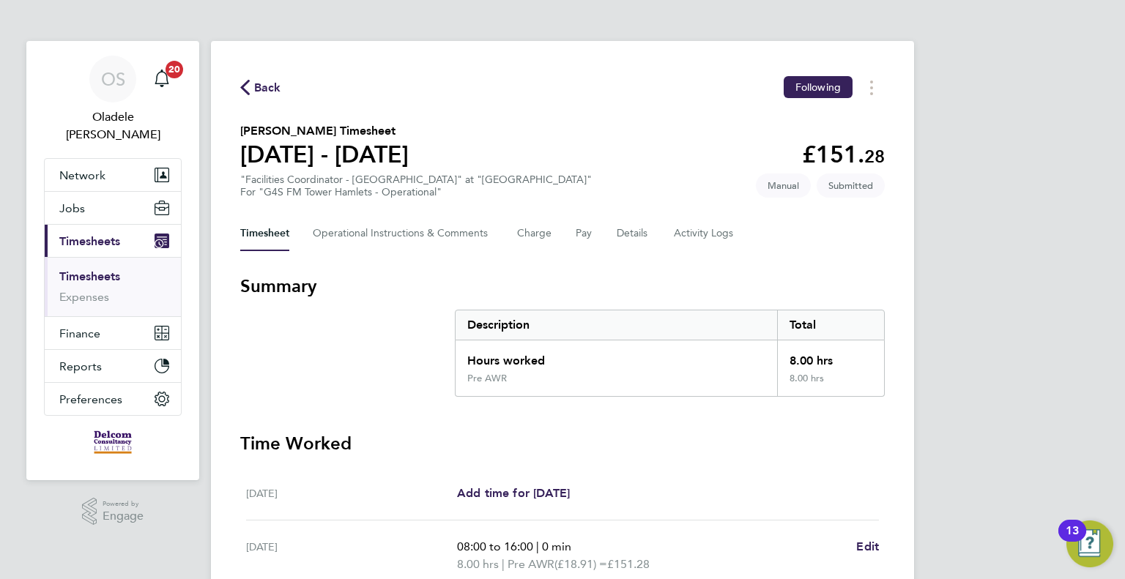
click at [268, 88] on span "Back" at bounding box center [267, 88] width 27 height 18
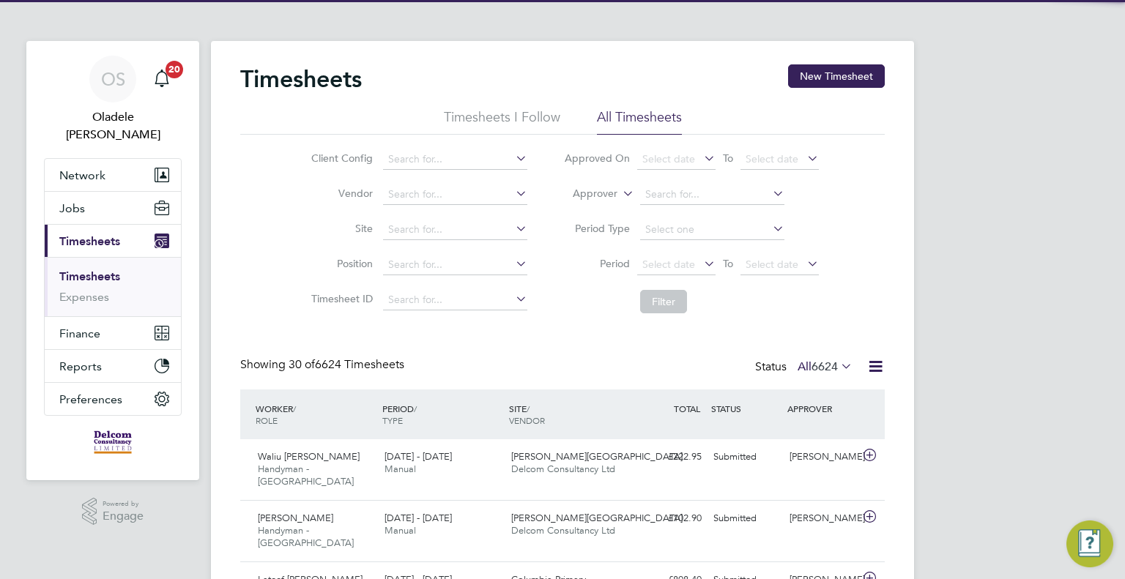
scroll to position [49, 127]
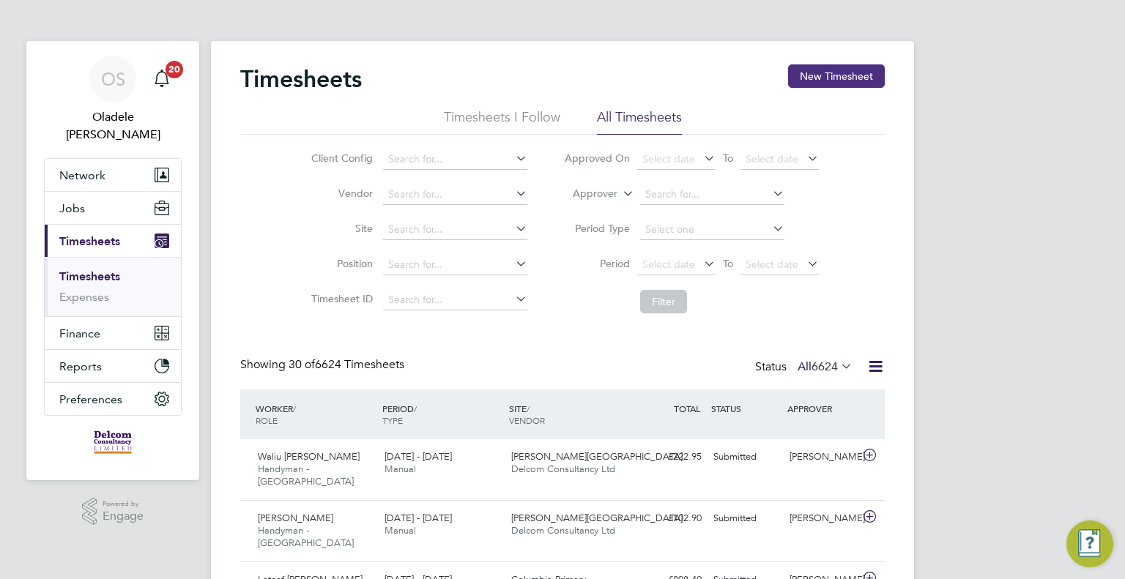
click at [827, 79] on button "New Timesheet" at bounding box center [836, 75] width 97 height 23
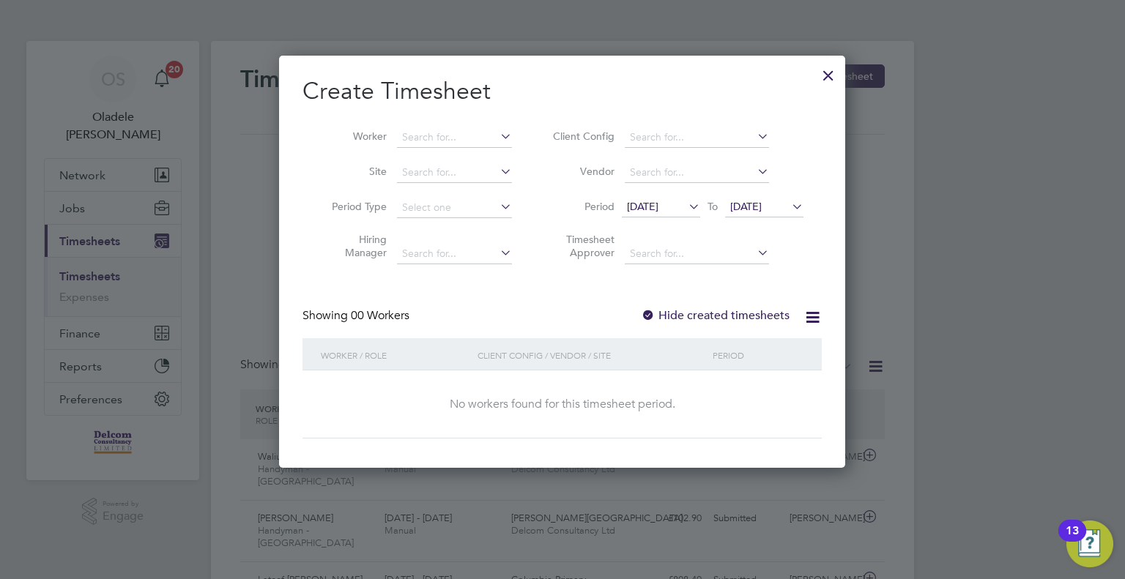
click at [658, 209] on span "[DATE]" at bounding box center [642, 206] width 31 height 13
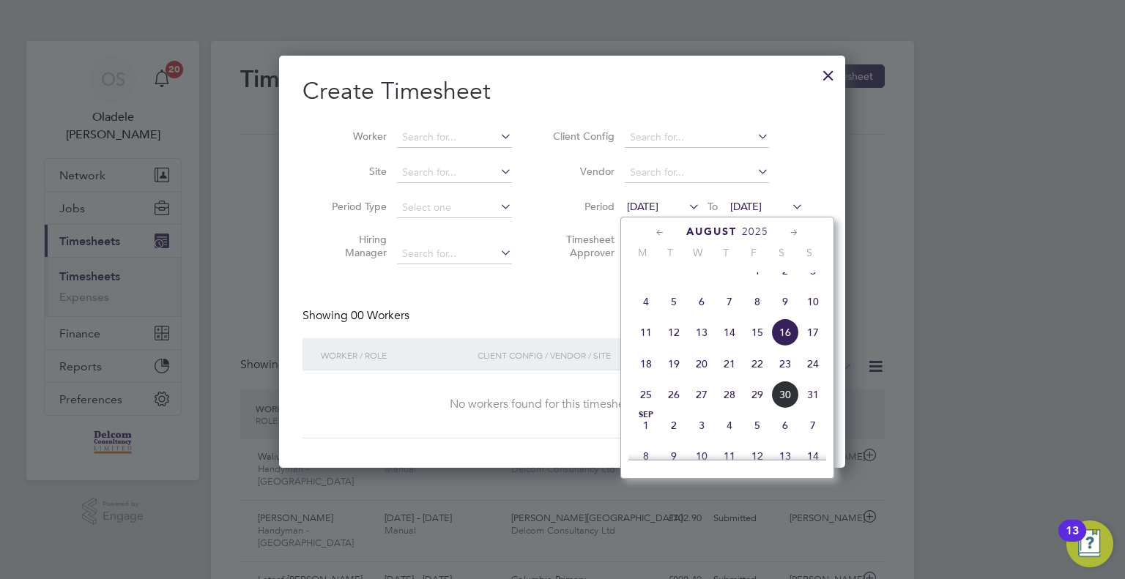
click at [644, 409] on span "25" at bounding box center [646, 395] width 28 height 28
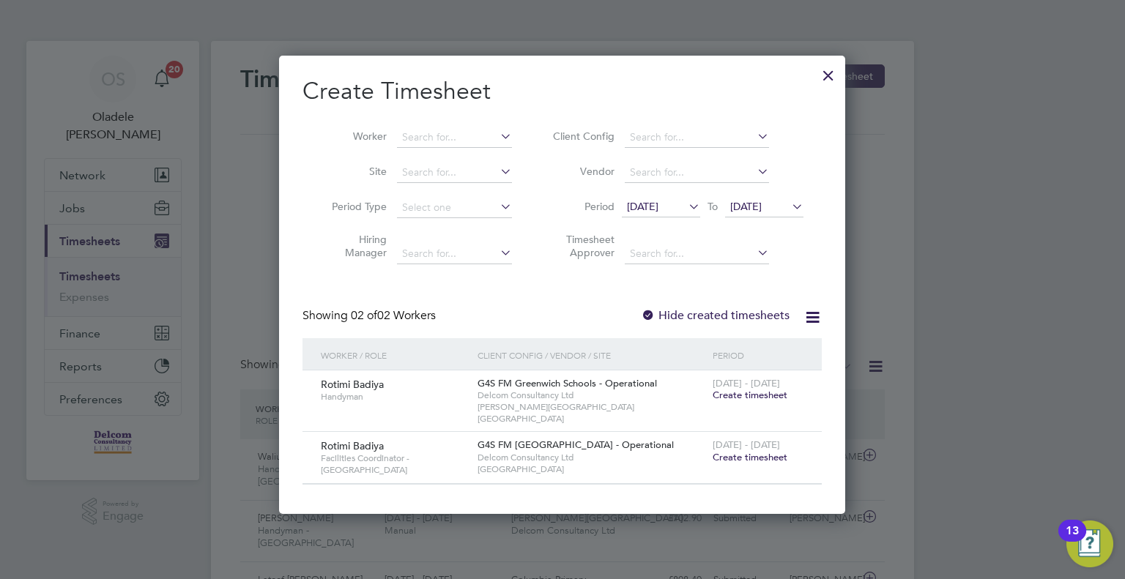
click at [762, 201] on span "[DATE]" at bounding box center [745, 206] width 31 height 13
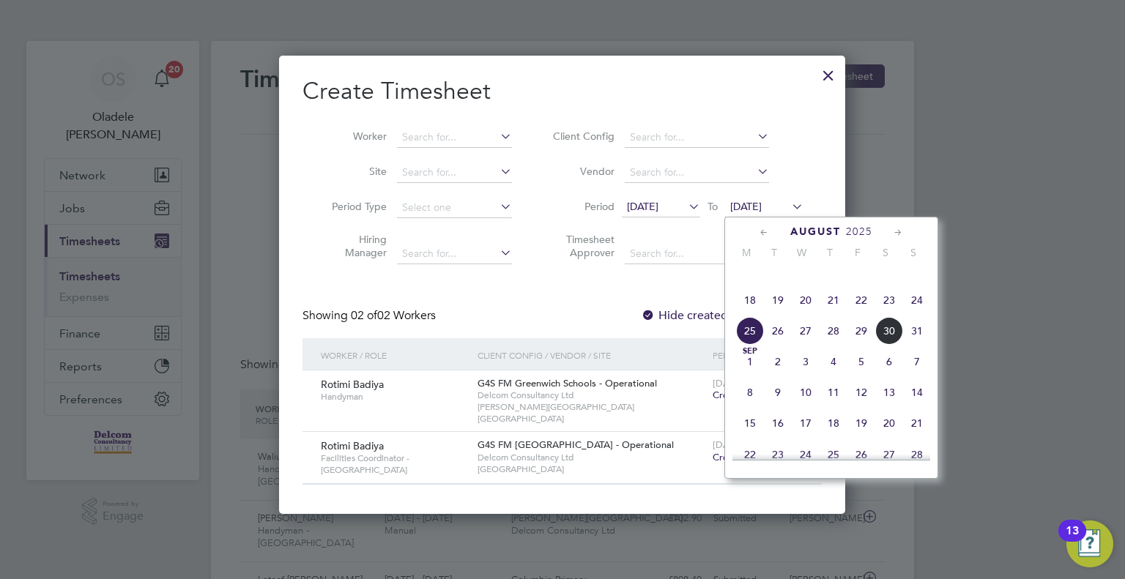
click at [917, 338] on span "31" at bounding box center [917, 331] width 28 height 28
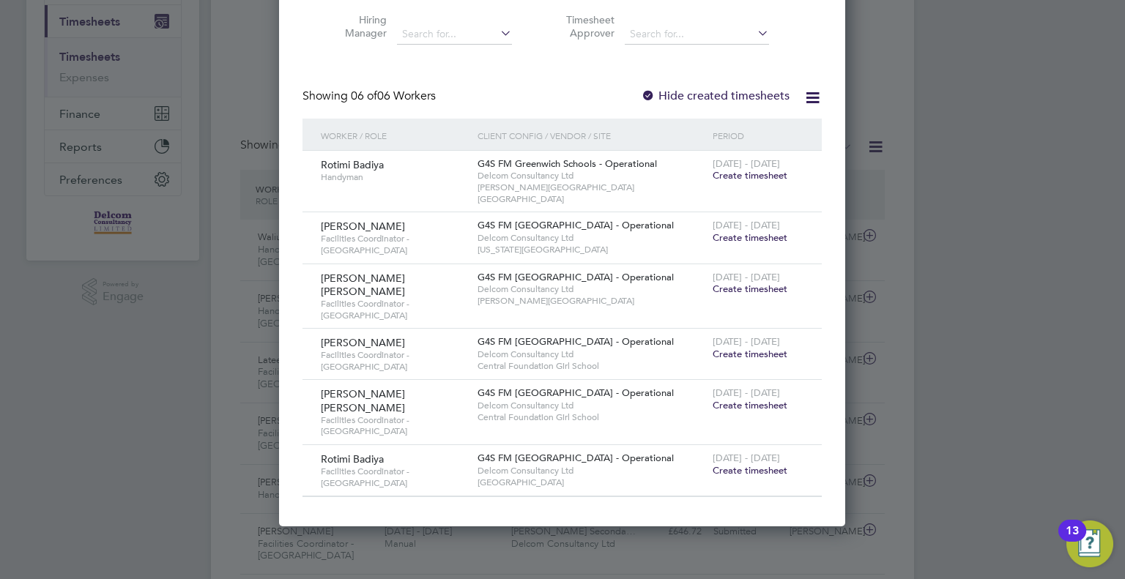
click at [738, 231] on span "Create timesheet" at bounding box center [749, 237] width 75 height 12
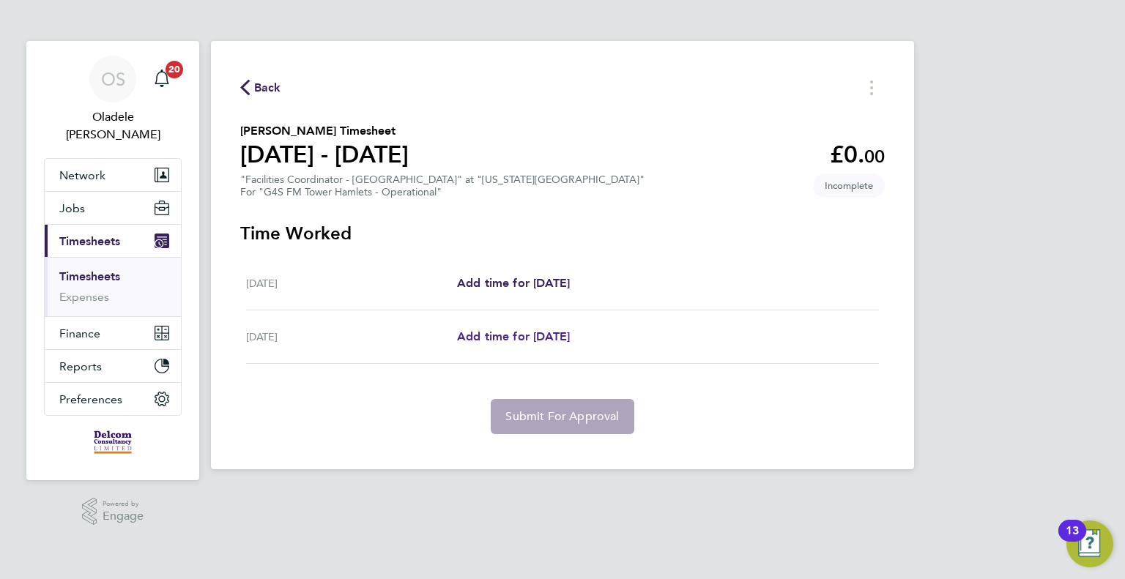
click at [501, 336] on span "Add time for [DATE]" at bounding box center [513, 337] width 113 height 14
select select "60"
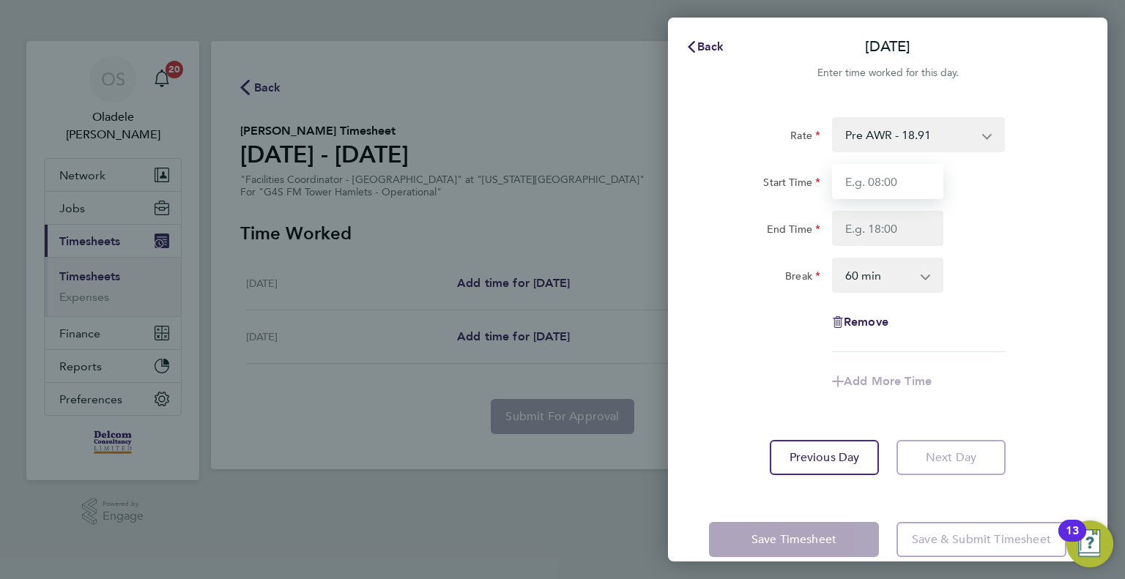
click at [864, 174] on input "Start Time" at bounding box center [887, 181] width 111 height 35
type input "08:00"
click at [871, 225] on input "End Time" at bounding box center [887, 228] width 111 height 35
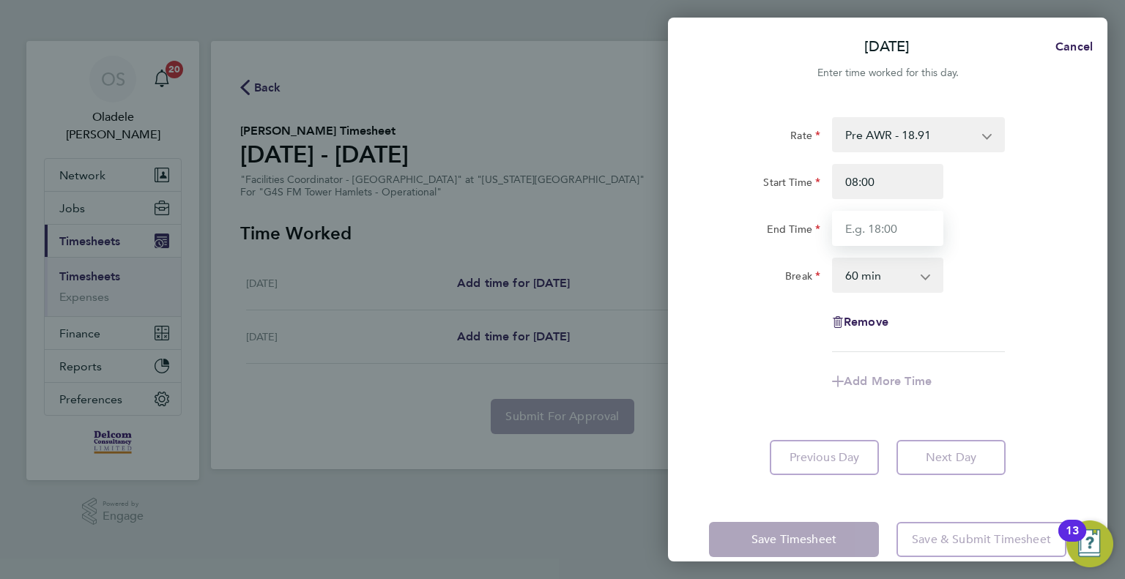
type input "16:00"
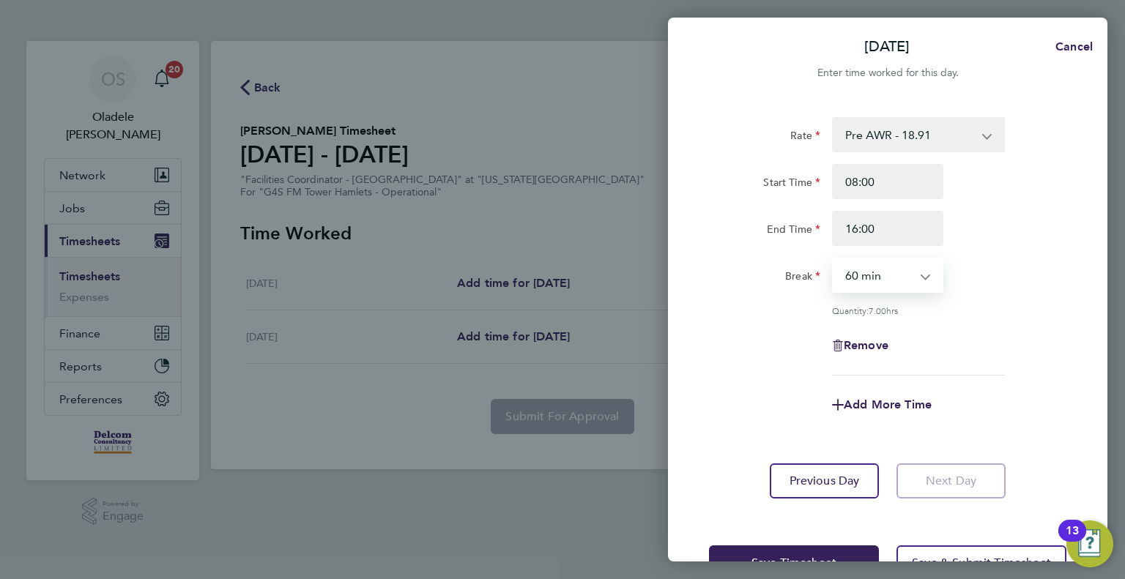
click at [877, 281] on select "0 min 15 min 30 min 45 min 60 min 75 min 90 min" at bounding box center [878, 275] width 91 height 32
select select "0"
click at [833, 259] on select "0 min 15 min 30 min 45 min 60 min 75 min 90 min" at bounding box center [878, 275] width 91 height 32
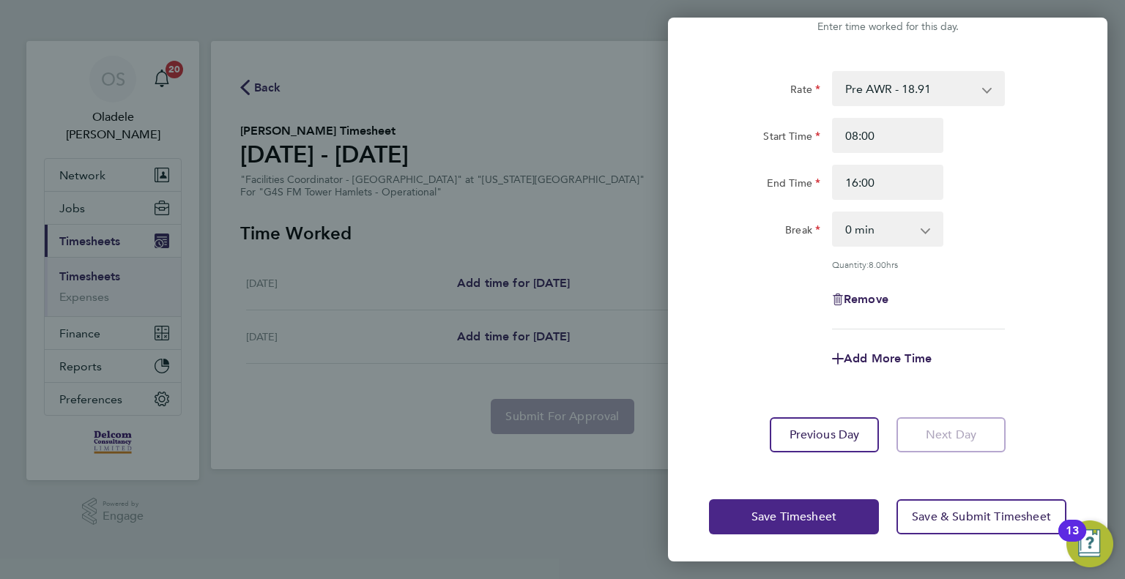
drag, startPoint x: 782, startPoint y: 507, endPoint x: 748, endPoint y: 482, distance: 41.9
click at [781, 506] on button "Save Timesheet" at bounding box center [794, 516] width 170 height 35
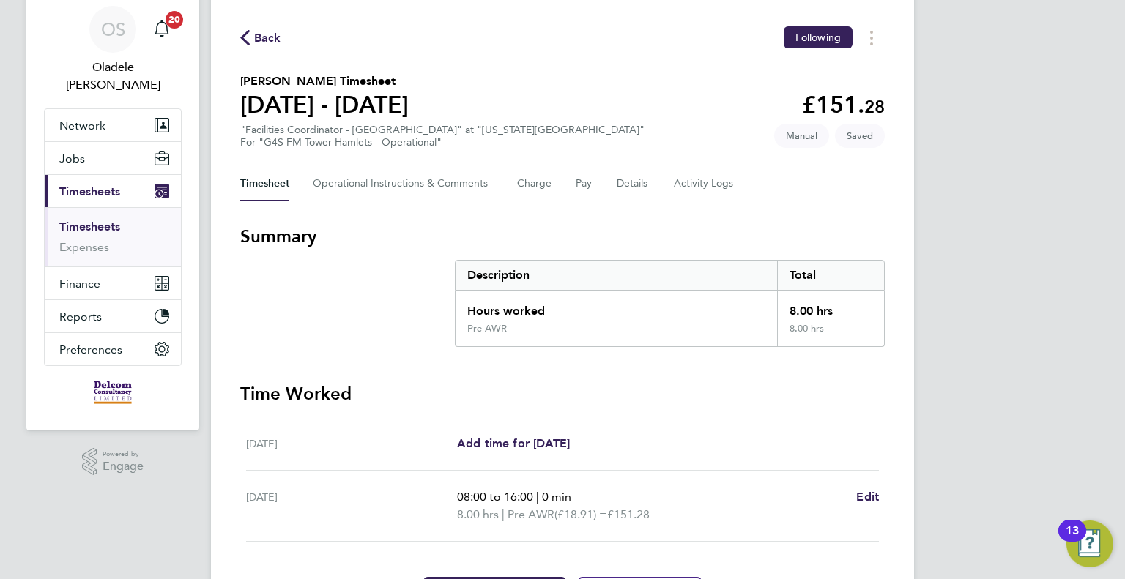
scroll to position [140, 0]
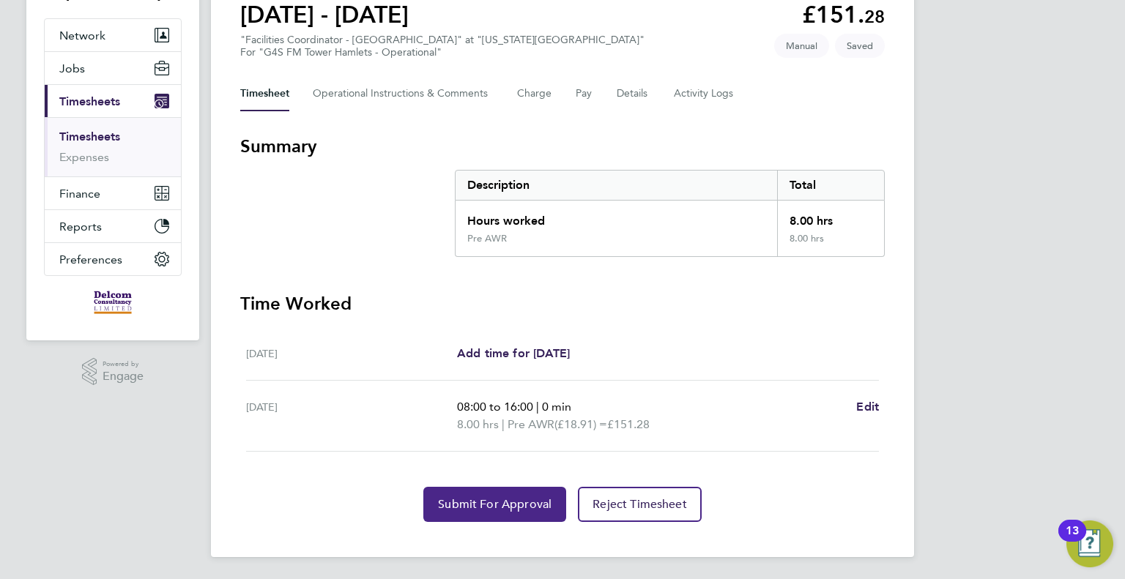
click at [475, 509] on span "Submit For Approval" at bounding box center [495, 504] width 114 height 15
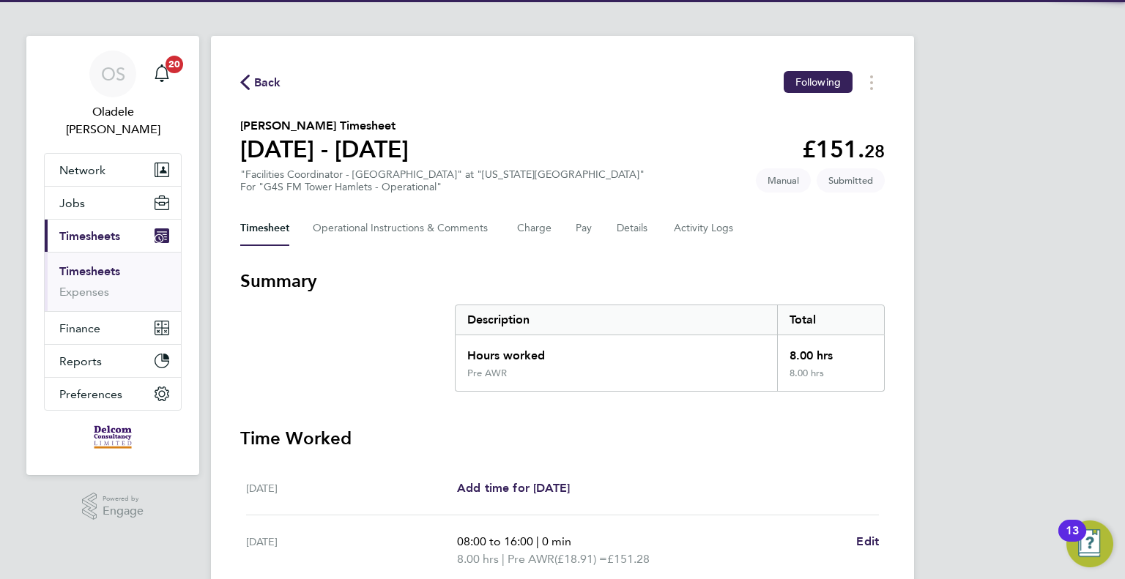
scroll to position [0, 0]
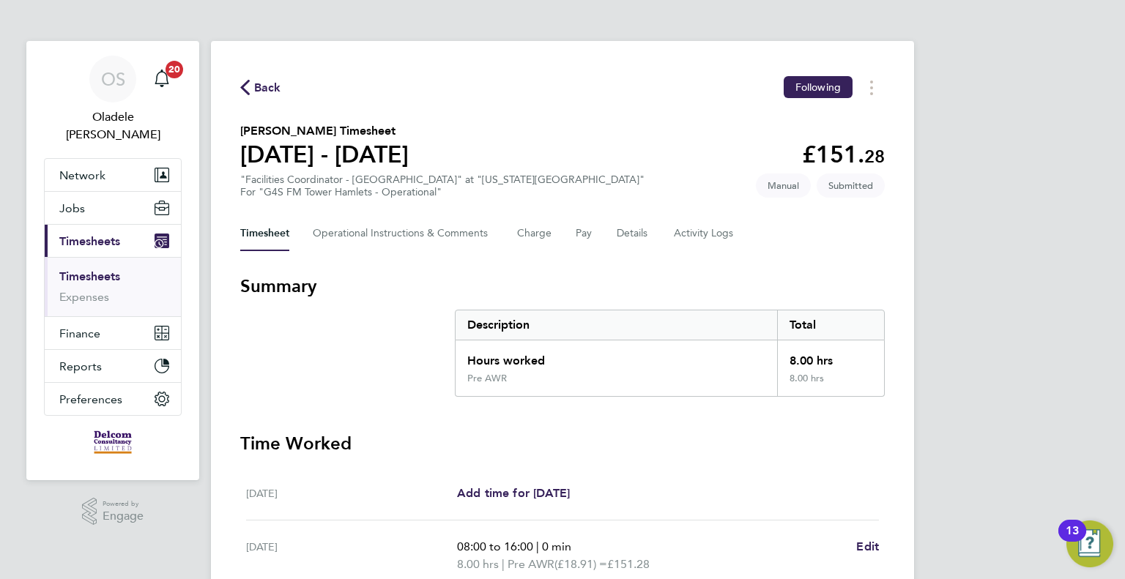
click at [264, 86] on span "Back" at bounding box center [267, 88] width 27 height 18
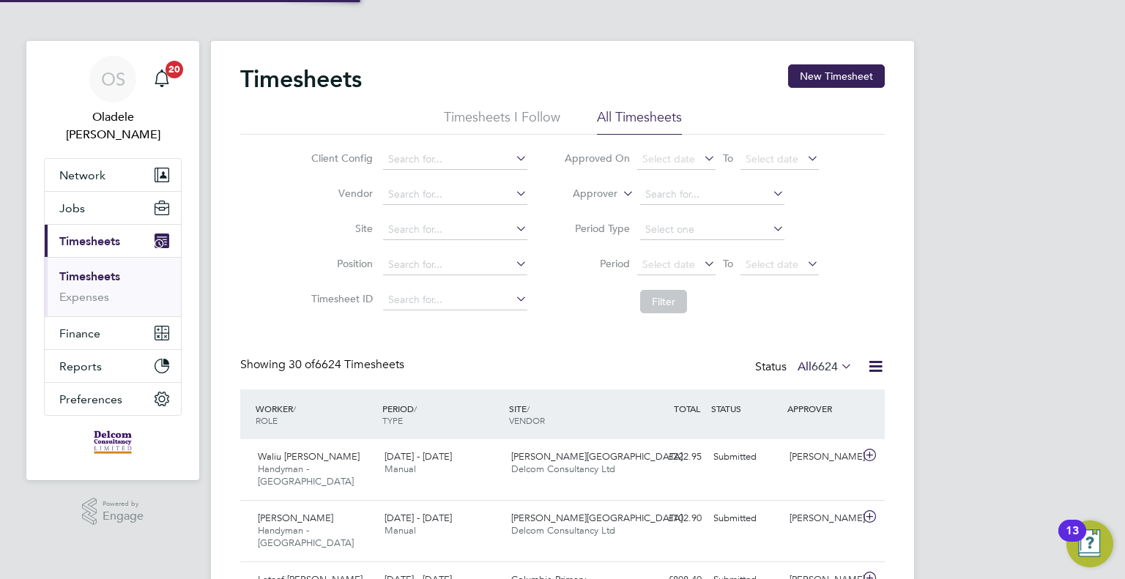
scroll to position [49, 127]
click at [838, 78] on button "New Timesheet" at bounding box center [836, 75] width 97 height 23
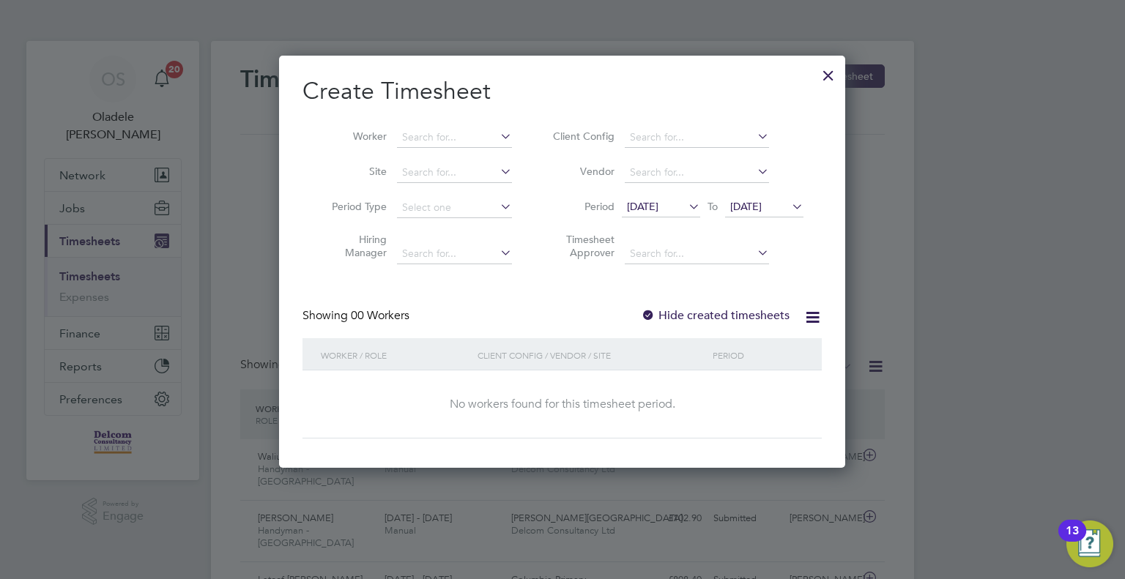
click at [658, 207] on span "[DATE]" at bounding box center [642, 206] width 31 height 13
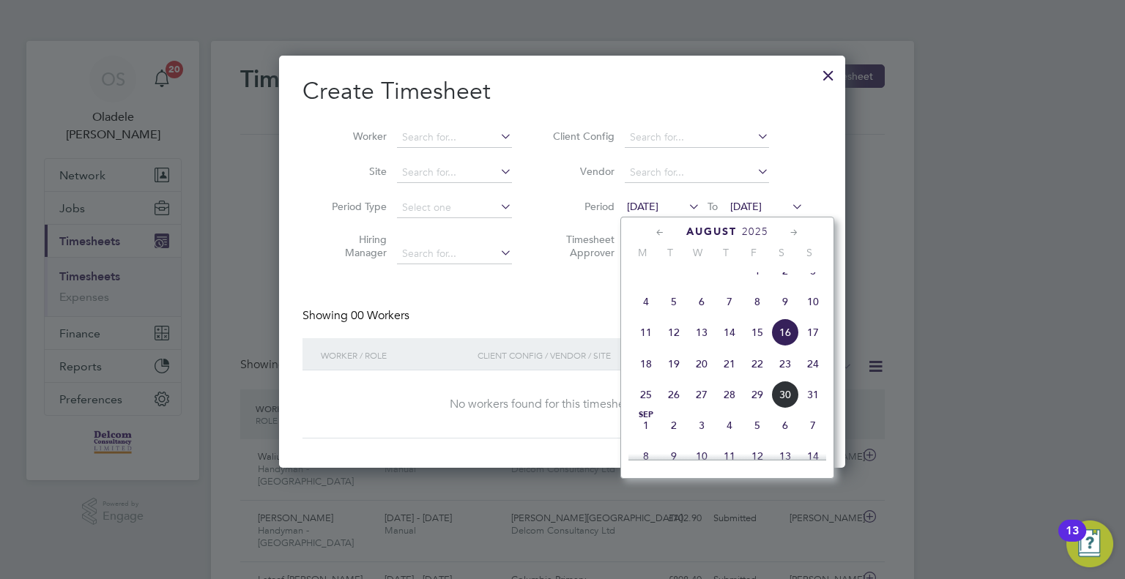
click at [641, 405] on span "25" at bounding box center [646, 395] width 28 height 28
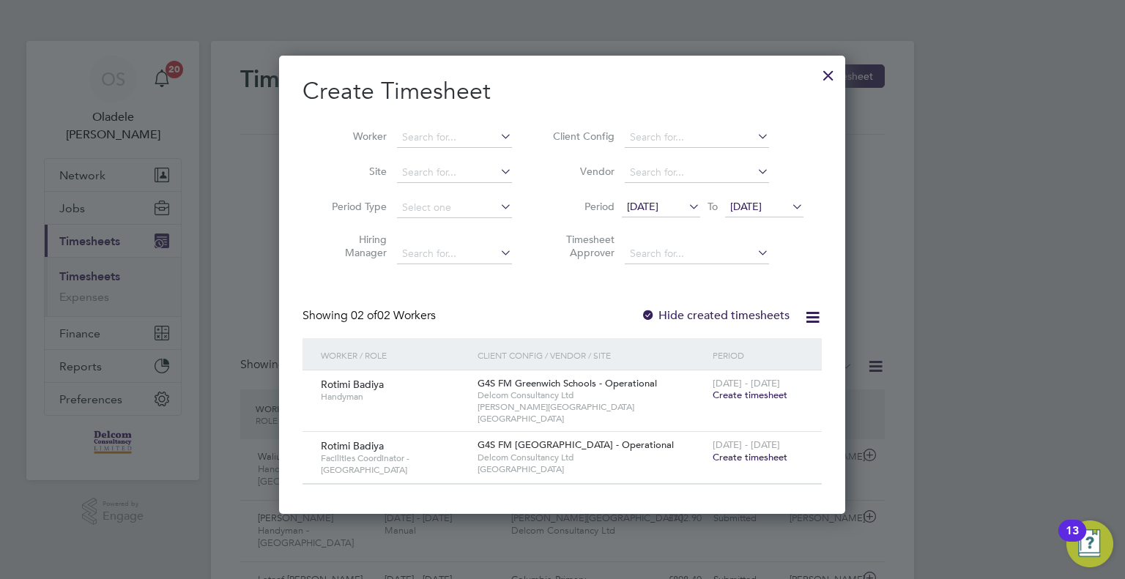
click at [772, 215] on span "[DATE]" at bounding box center [764, 208] width 78 height 20
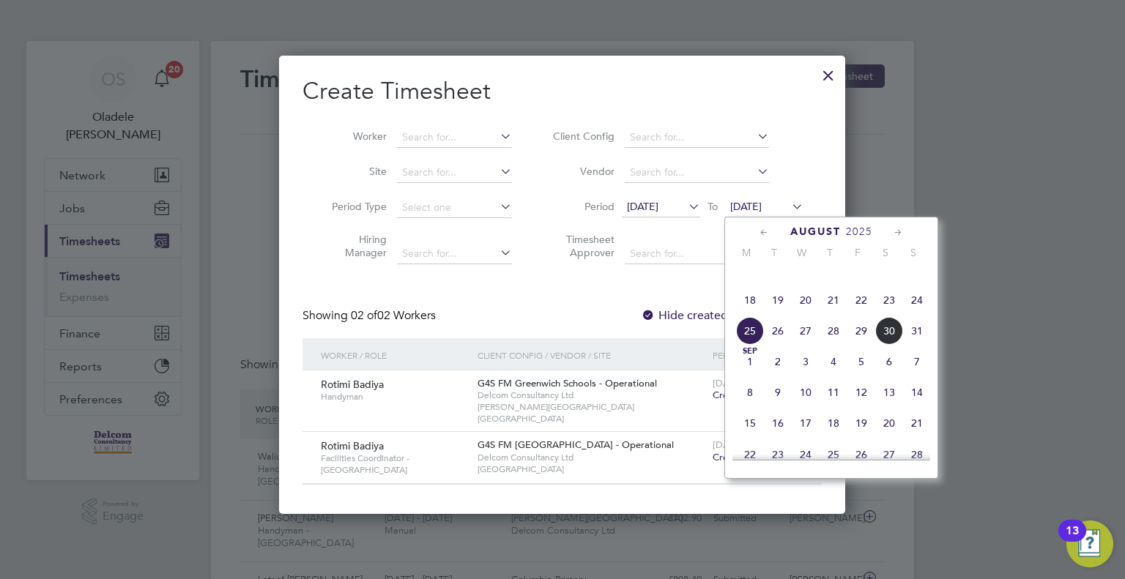
click at [920, 345] on span "31" at bounding box center [917, 331] width 28 height 28
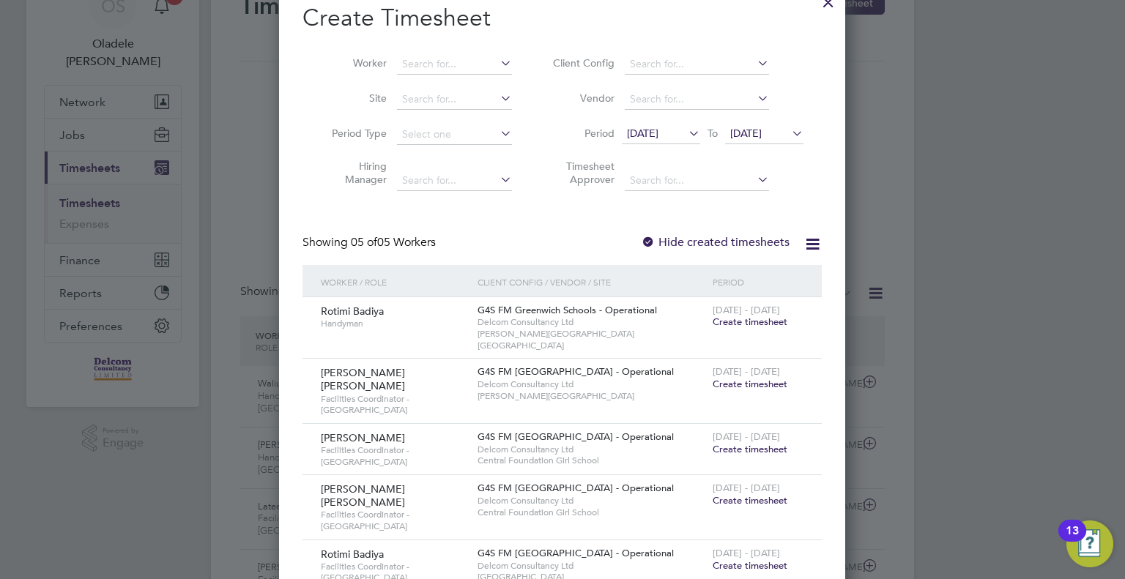
click at [758, 378] on span "Create timesheet" at bounding box center [749, 384] width 75 height 12
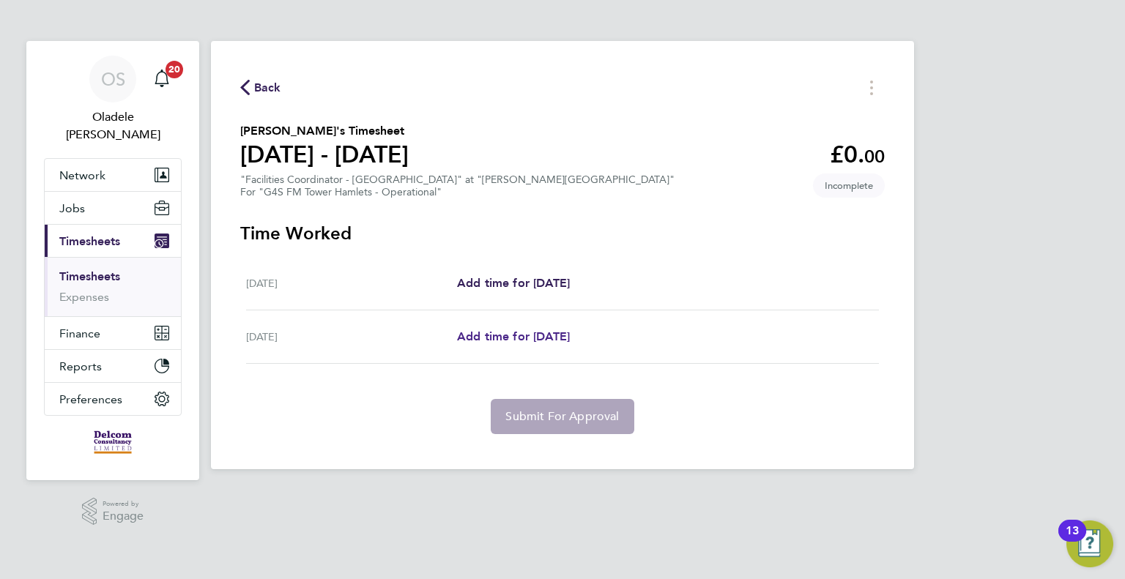
click at [533, 344] on link "Add time for [DATE]" at bounding box center [513, 337] width 113 height 18
select select "60"
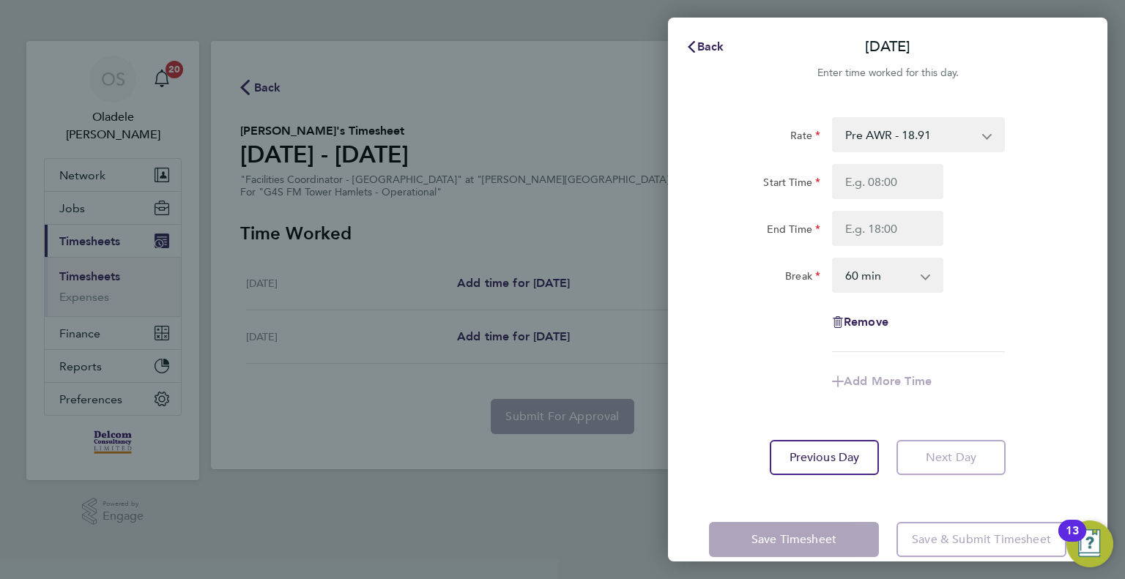
click at [935, 133] on select "Pre AWR - 18.91 Post AWR - 20.21" at bounding box center [909, 135] width 152 height 32
select select "60"
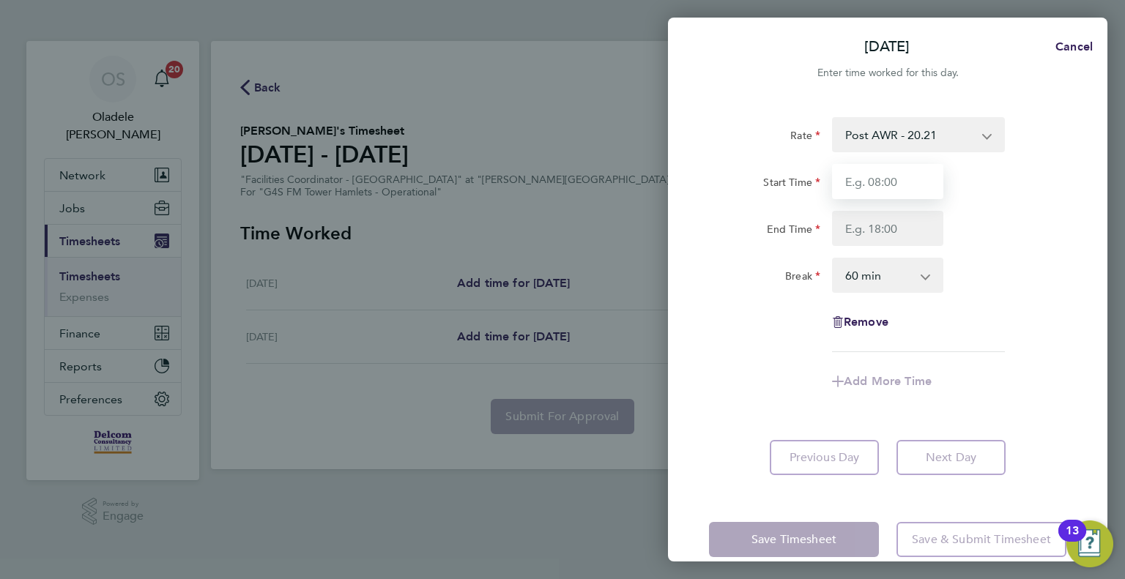
click at [869, 181] on input "Start Time" at bounding box center [887, 181] width 111 height 35
type input "07:00"
click at [867, 229] on input "End Time" at bounding box center [887, 228] width 111 height 35
type input "12:00"
click at [873, 282] on select "0 min 15 min 30 min 45 min 60 min 75 min 90 min" at bounding box center [878, 275] width 91 height 32
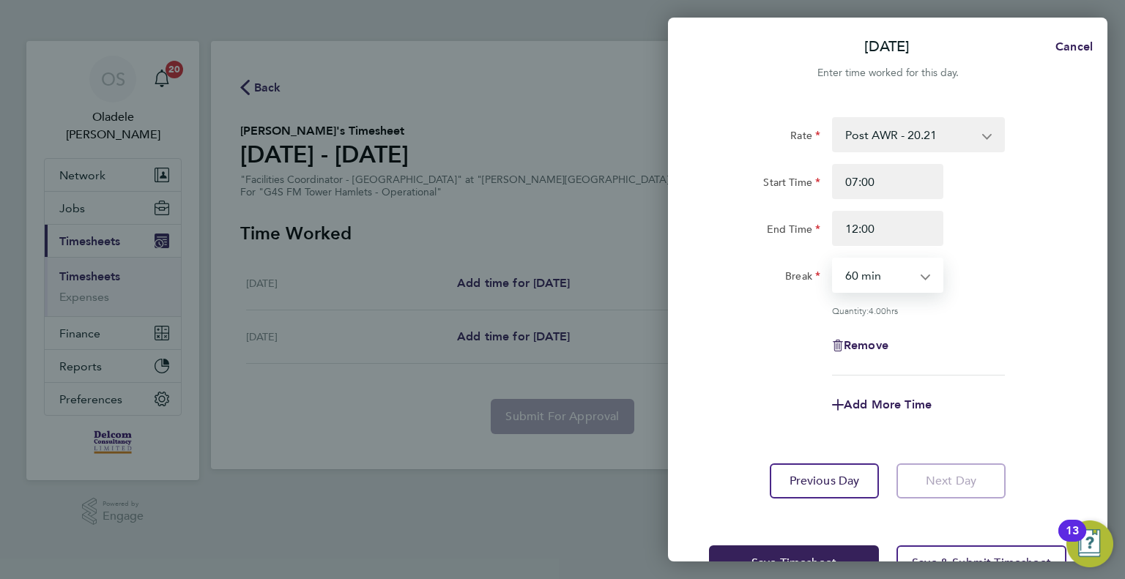
select select "0"
click at [833, 259] on select "0 min 15 min 30 min 45 min 60 min 75 min 90 min" at bounding box center [878, 275] width 91 height 32
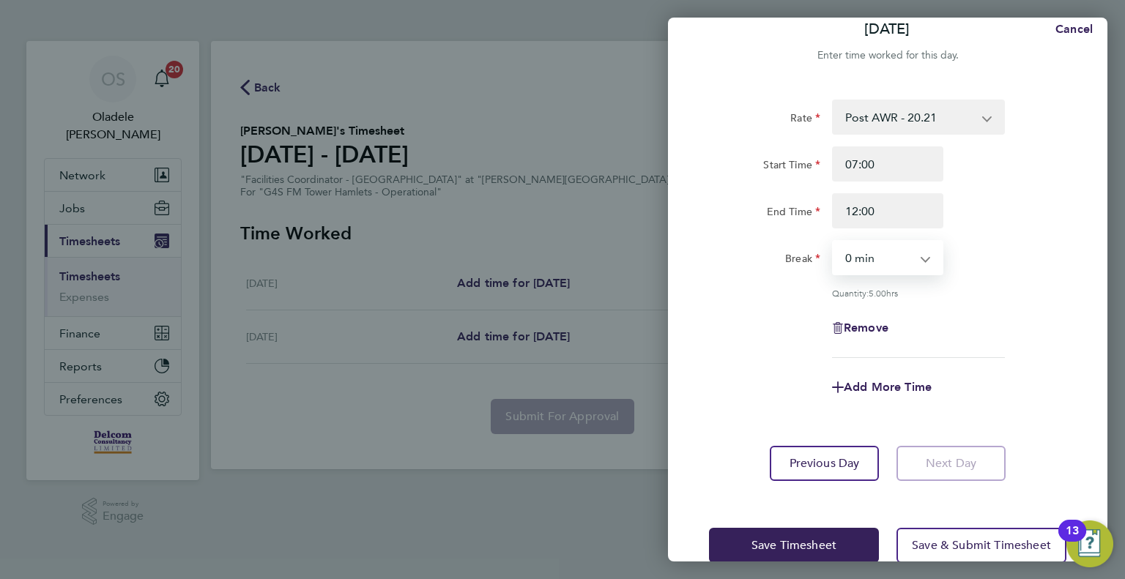
scroll to position [46, 0]
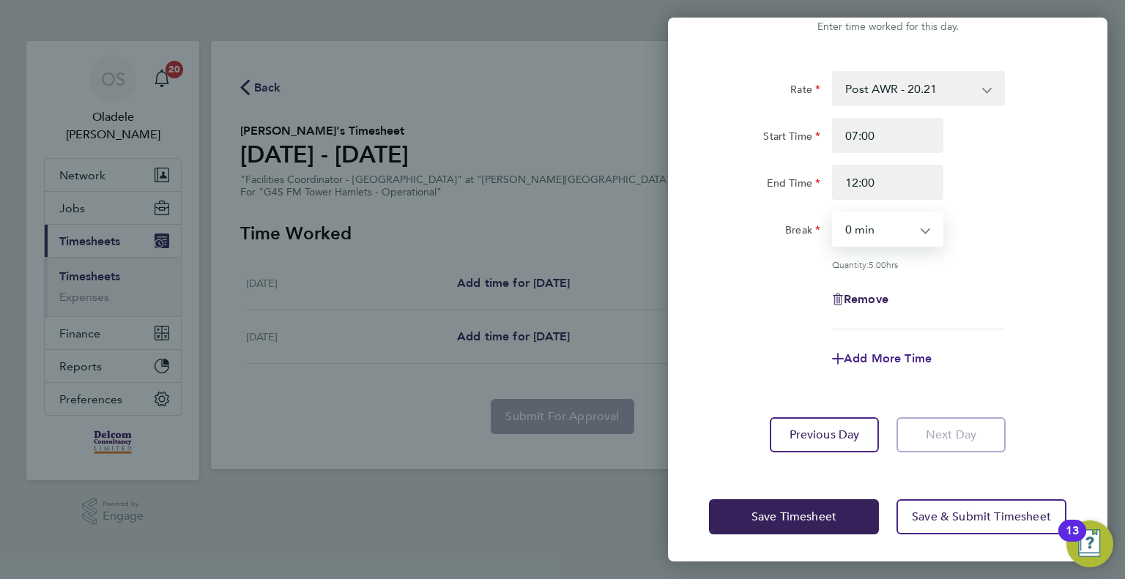
click at [885, 362] on span "Add More Time" at bounding box center [888, 358] width 88 height 14
select select "null"
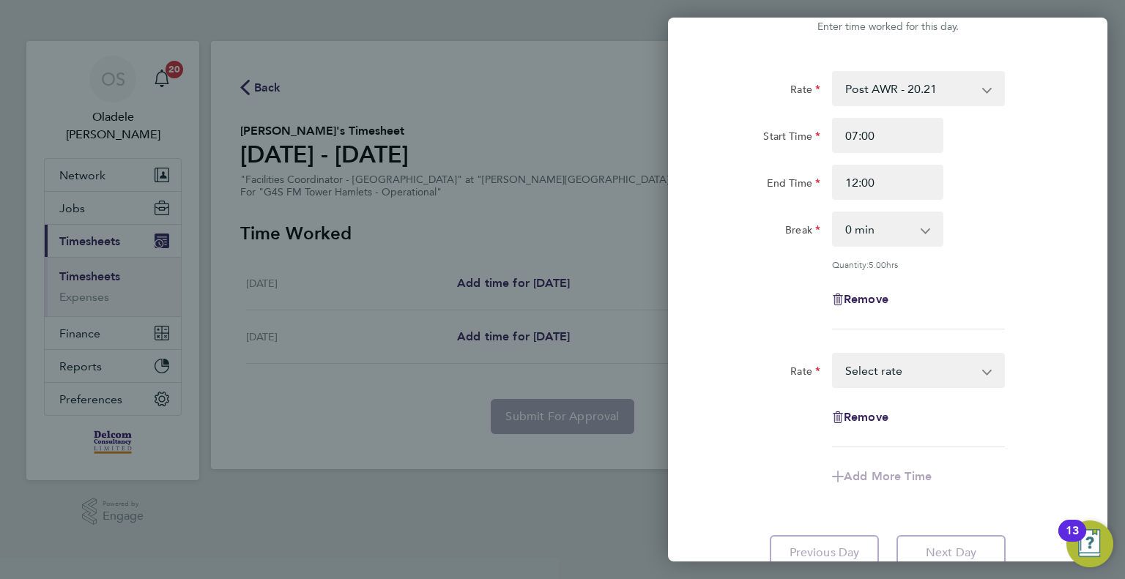
click at [879, 368] on select "Pre AWR - 18.91 Post AWR - 20.21 Select rate" at bounding box center [909, 370] width 152 height 32
select select "60"
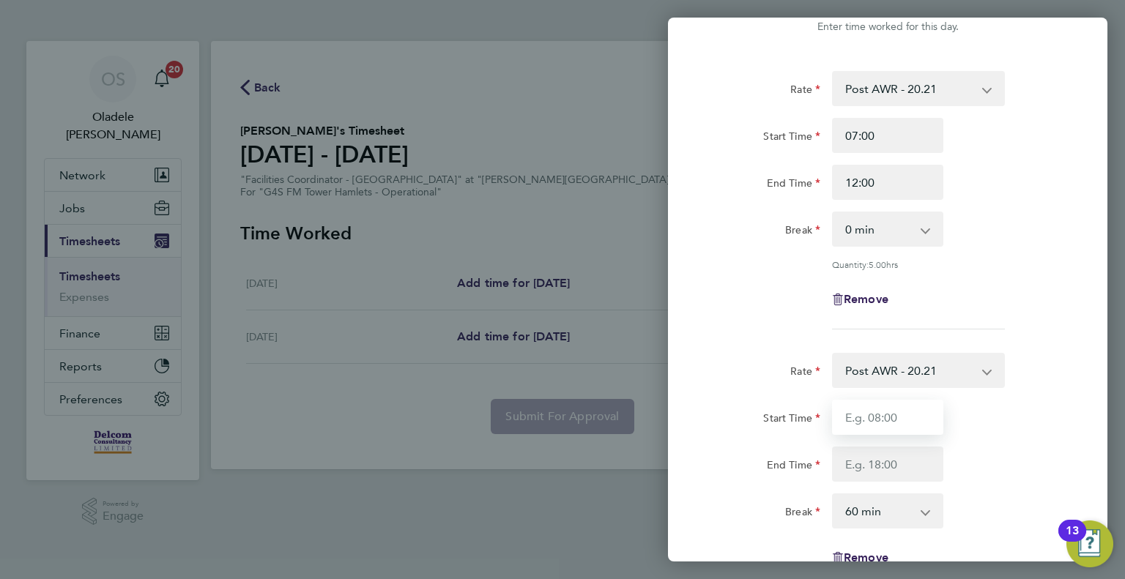
click at [868, 414] on input "Start Time" at bounding box center [887, 417] width 111 height 35
type input "13:00"
click at [874, 458] on input "End Time" at bounding box center [887, 464] width 111 height 35
type input "17:00"
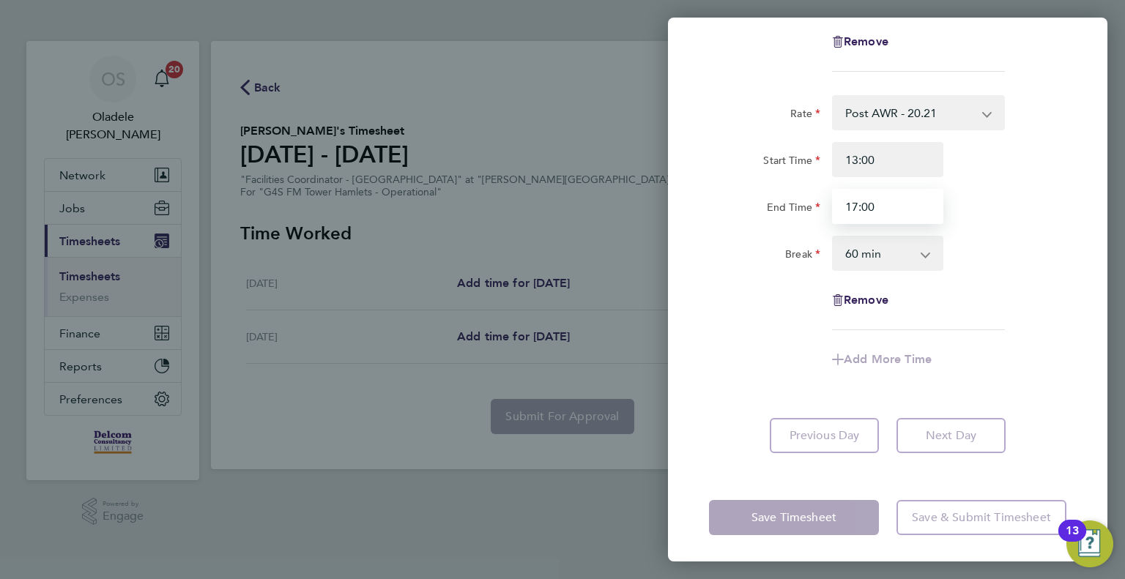
scroll to position [305, 0]
click at [882, 253] on select "0 min 15 min 30 min 45 min 60 min 75 min 90 min" at bounding box center [878, 253] width 91 height 32
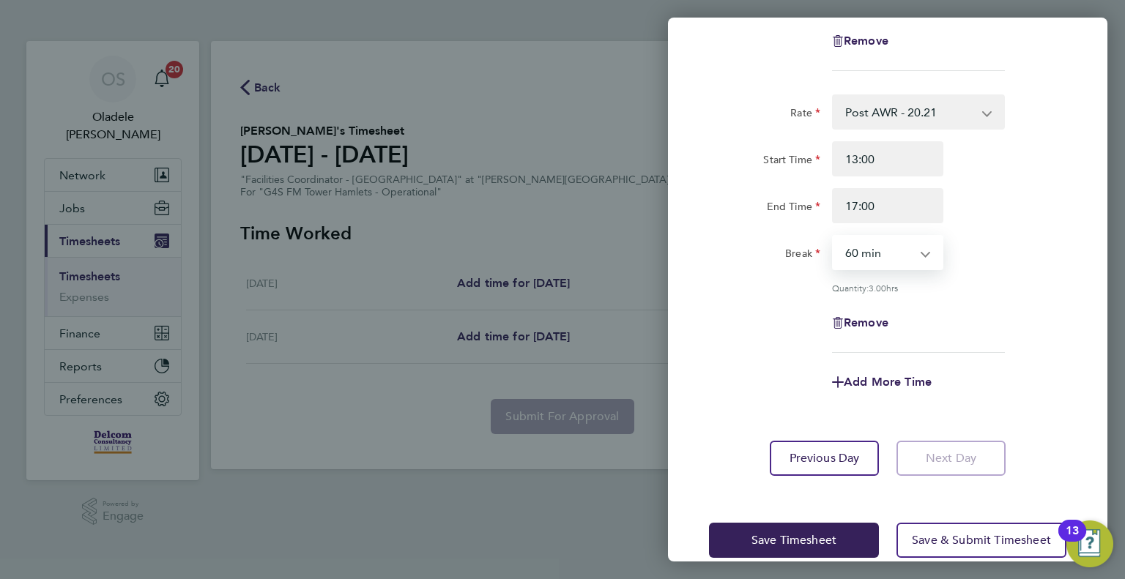
select select "0"
click at [833, 237] on select "0 min 15 min 30 min 45 min 60 min 75 min 90 min" at bounding box center [878, 253] width 91 height 32
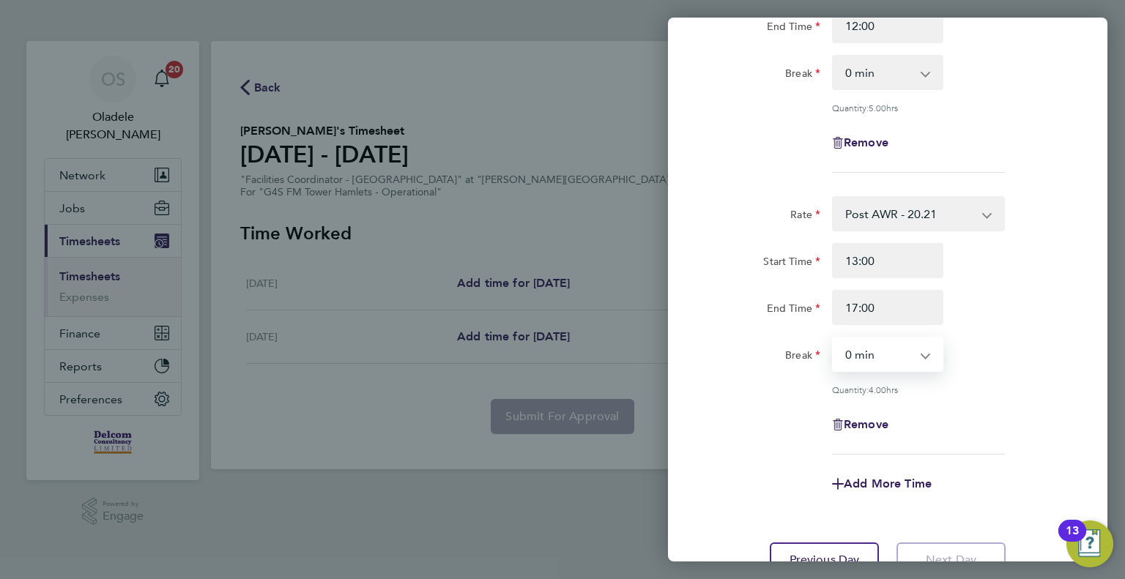
scroll to position [0, 0]
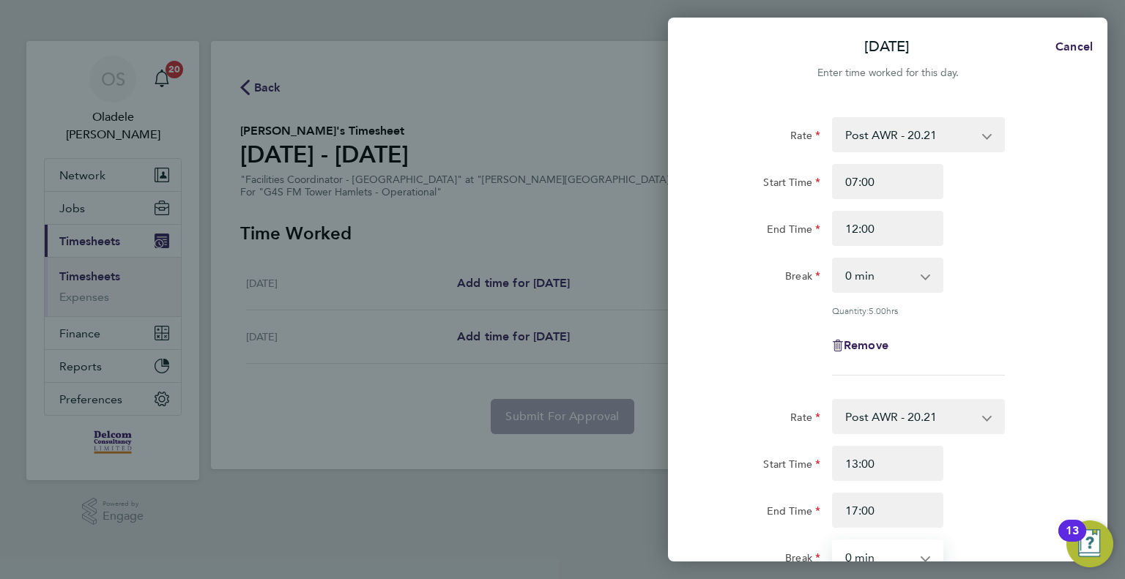
click at [1065, 298] on div "Rate Post AWR - 20.21 Pre AWR - 18.91 Start Time 07:00 End Time 12:00 Break 0 m…" at bounding box center [887, 246] width 357 height 258
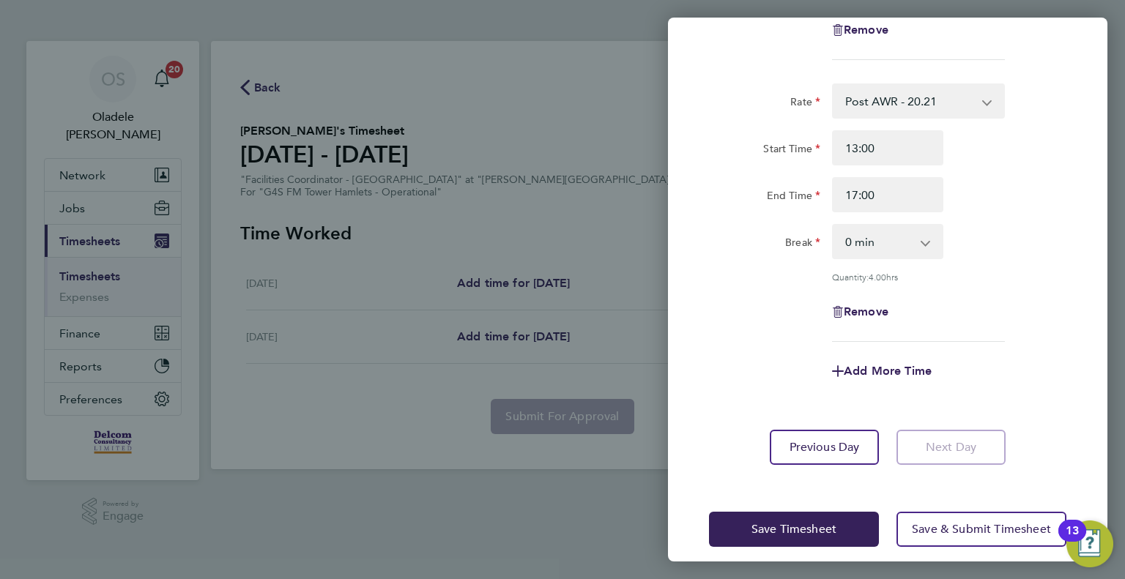
scroll to position [327, 0]
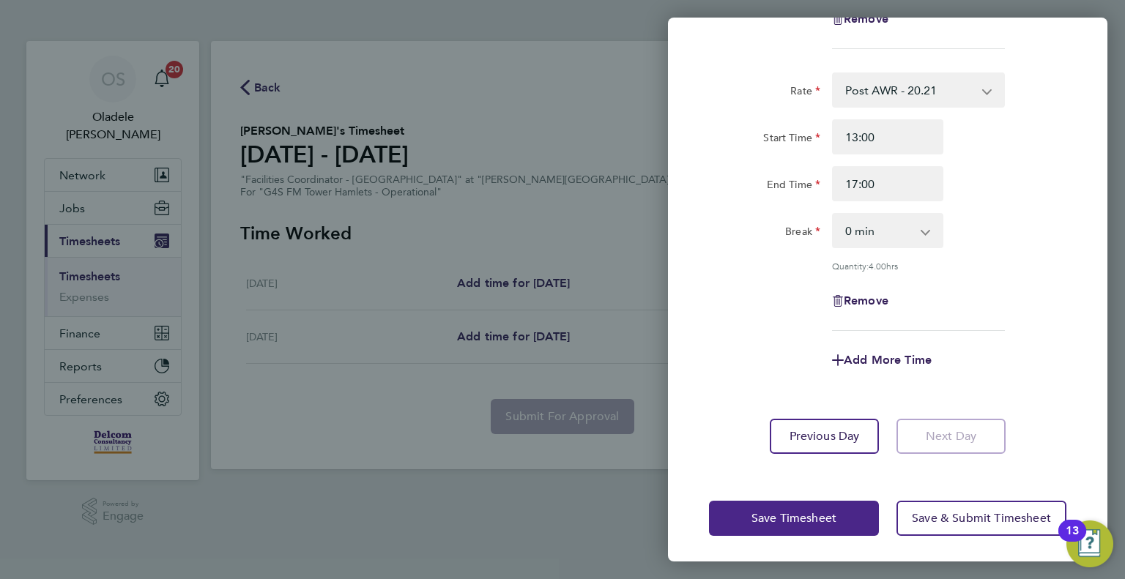
click at [767, 512] on span "Save Timesheet" at bounding box center [793, 518] width 85 height 15
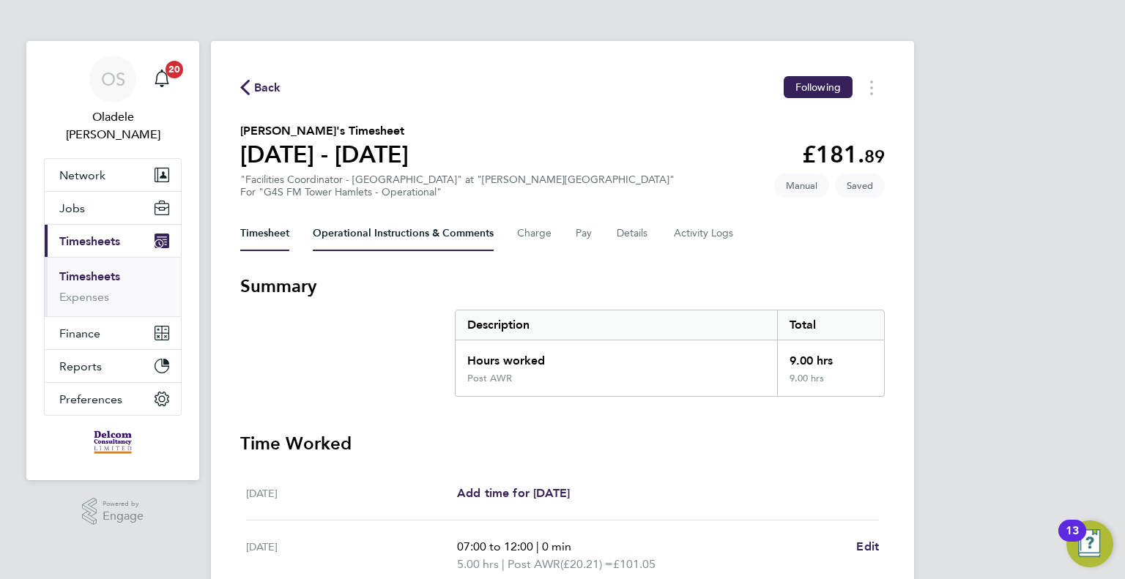
click at [402, 236] on Comments-tab "Operational Instructions & Comments" at bounding box center [403, 233] width 181 height 35
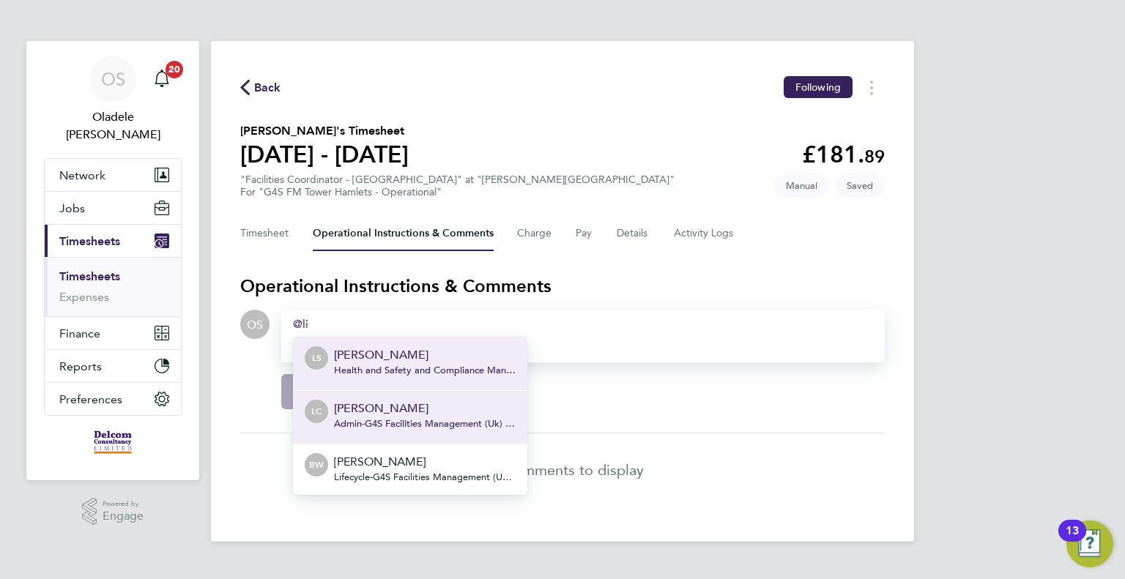
click at [399, 403] on p "[PERSON_NAME]" at bounding box center [425, 409] width 182 height 18
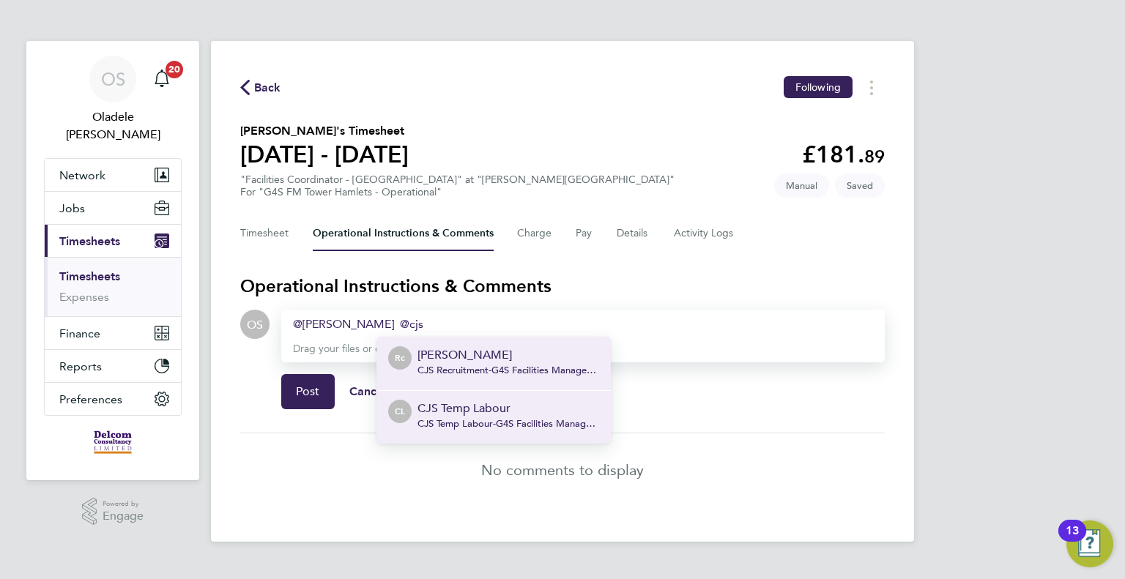
click at [507, 412] on p "CJS Temp Labour" at bounding box center [508, 409] width 182 height 18
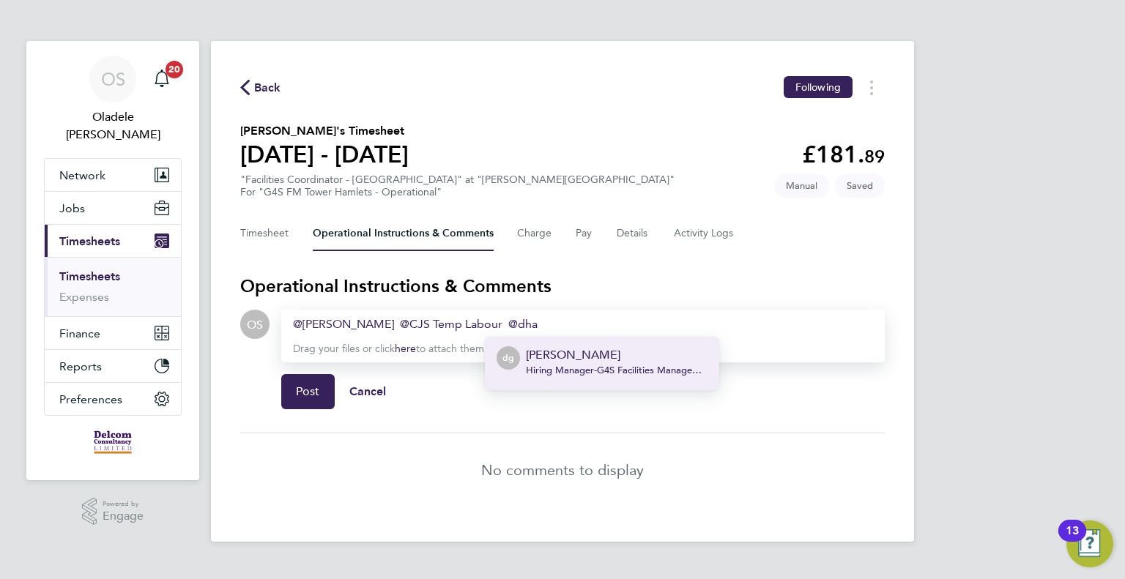
click at [630, 363] on div "[PERSON_NAME] Hiring Manager - G4S Facilities Management (Uk) Limited" at bounding box center [617, 363] width 182 height 35
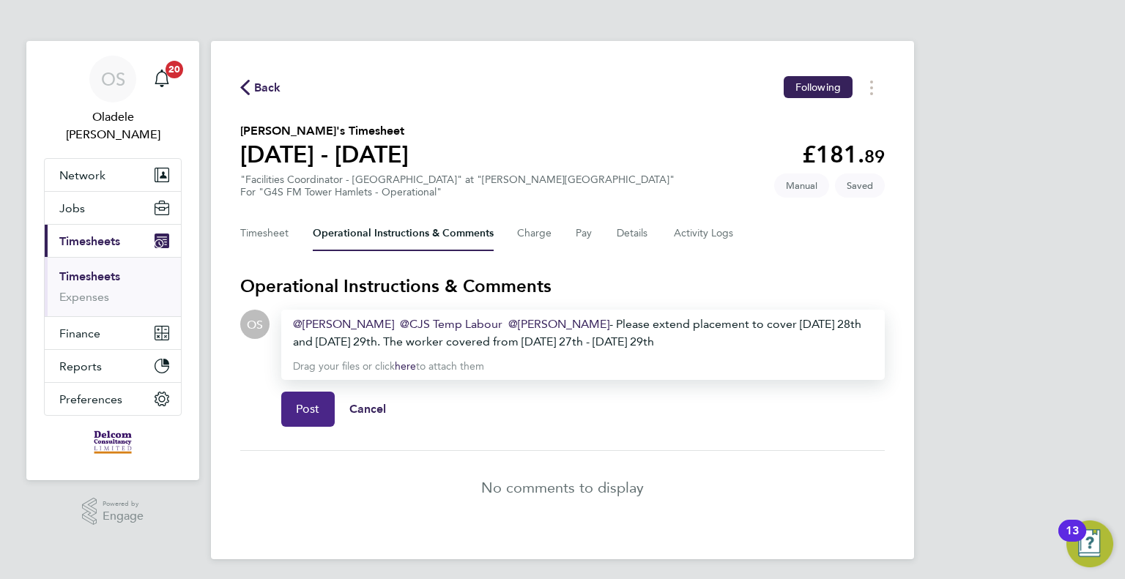
click at [305, 412] on span "Post" at bounding box center [308, 409] width 24 height 15
